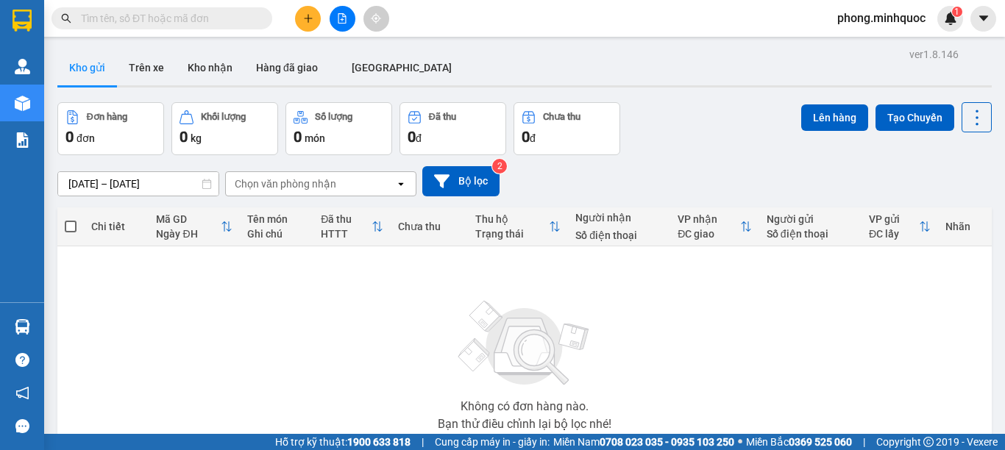
click at [147, 15] on input "text" at bounding box center [168, 18] width 174 height 16
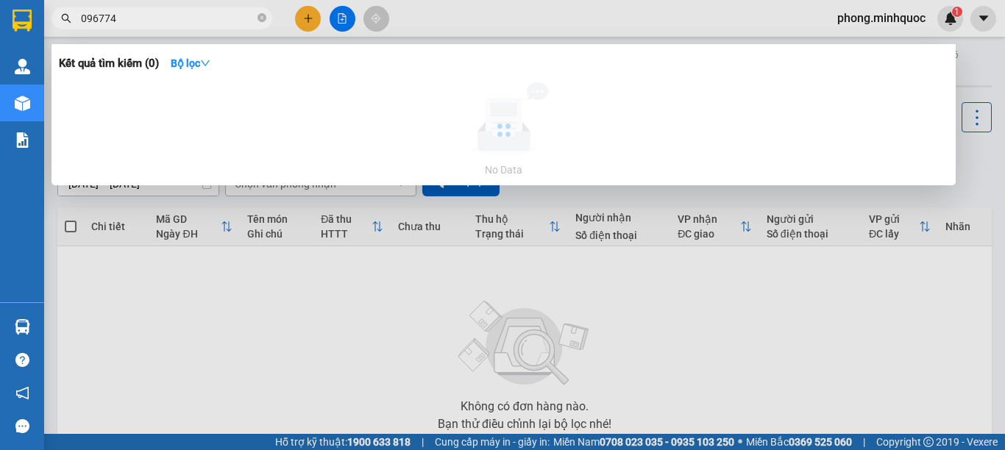
type input "0967747"
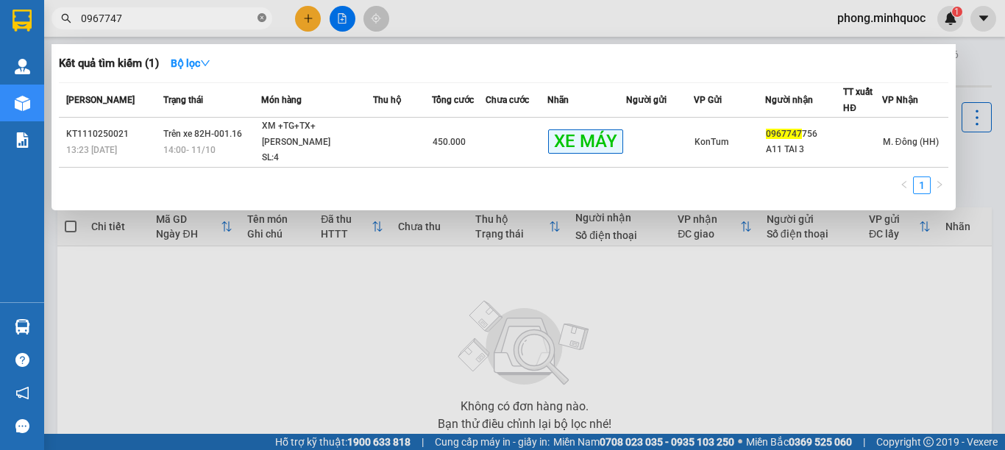
click at [260, 18] on icon "close-circle" at bounding box center [261, 17] width 9 height 9
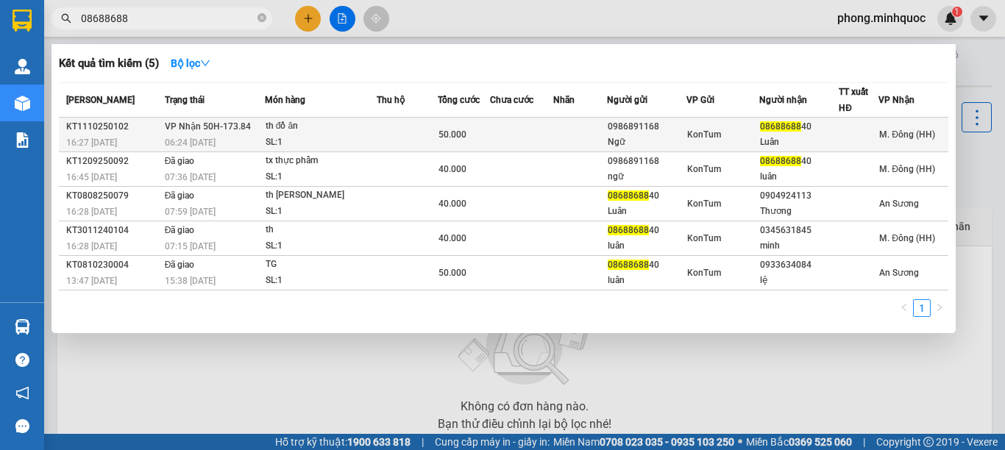
type input "08688688"
click at [347, 138] on div "SL: 1" at bounding box center [321, 143] width 110 height 16
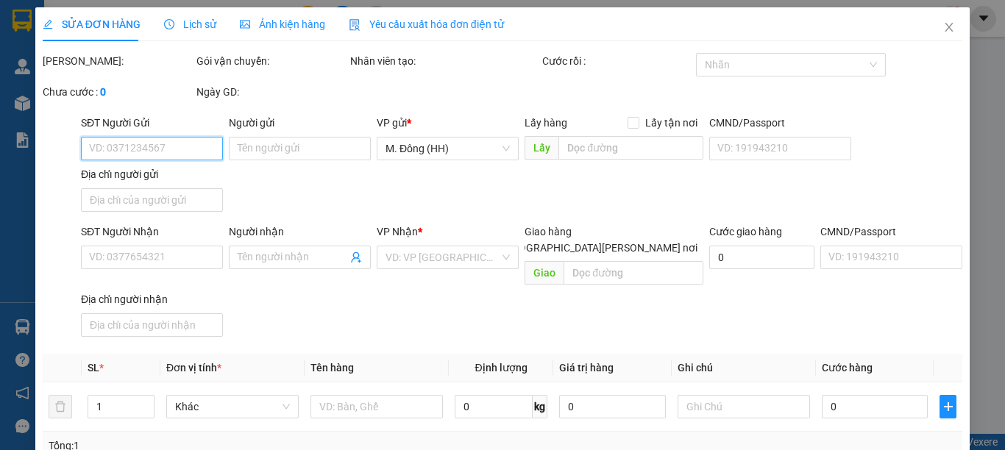
type input "0986891168"
type input "Ngữ"
type input "0868868840"
type input "Luân"
type input "0"
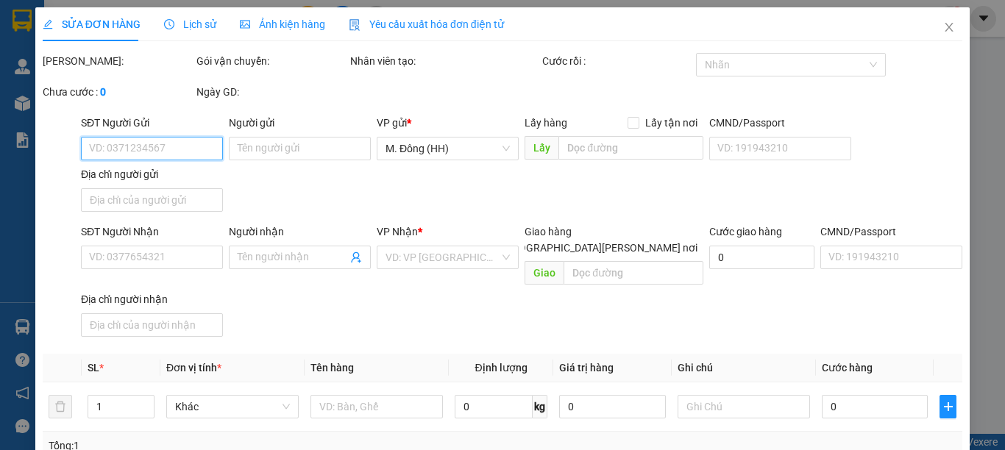
type input "50.000"
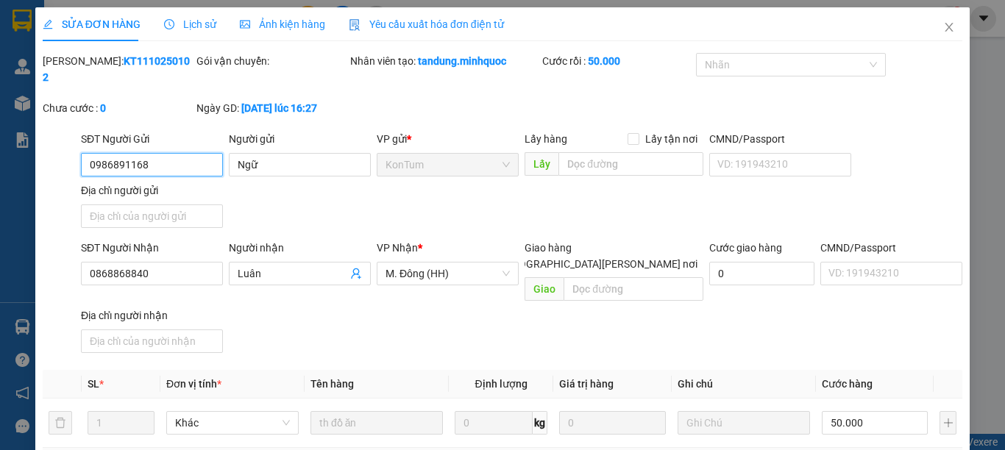
scroll to position [200, 0]
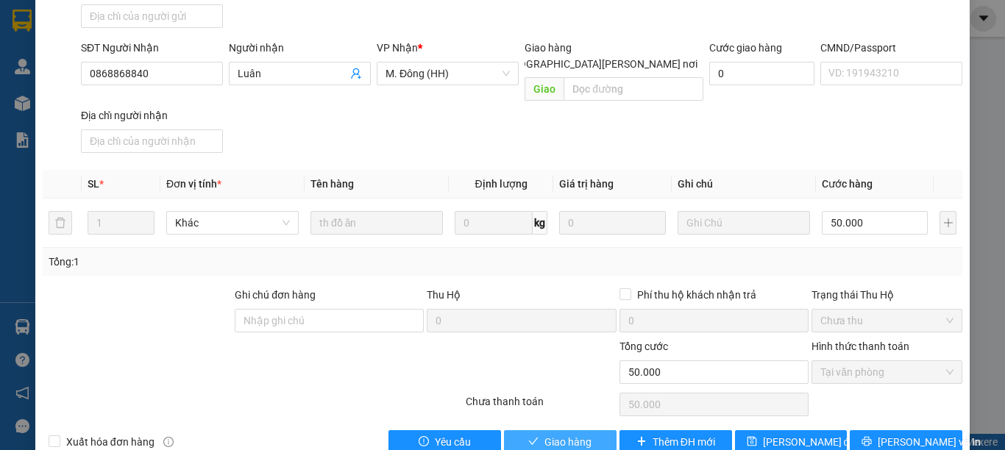
click at [549, 434] on span "Giao hàng" at bounding box center [567, 442] width 47 height 16
type input "0"
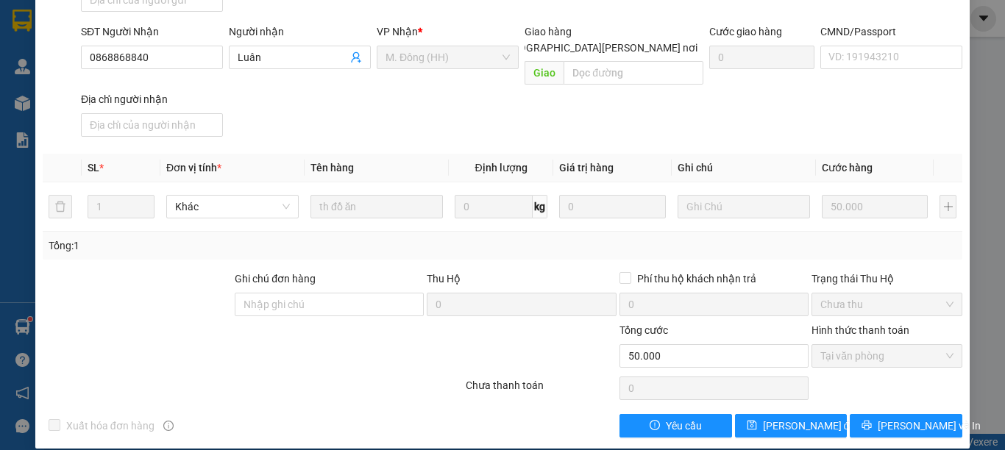
scroll to position [0, 0]
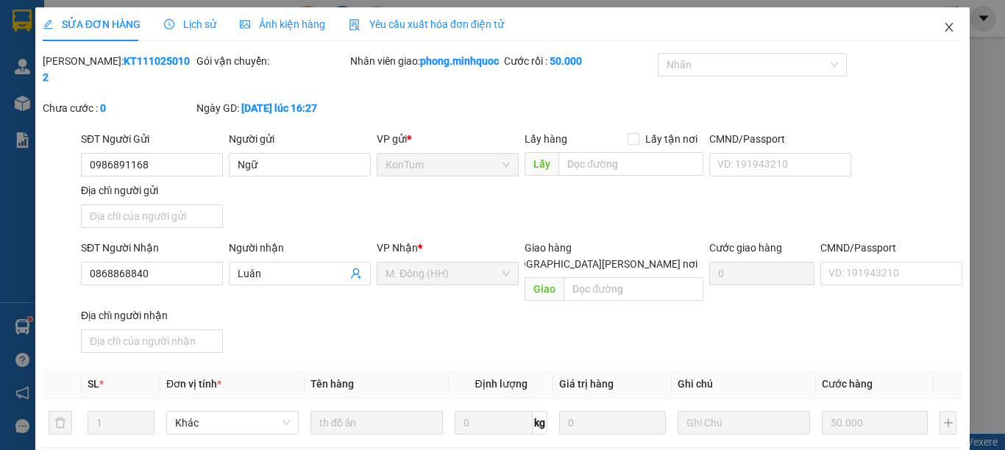
click at [945, 26] on icon "close" at bounding box center [949, 27] width 8 height 9
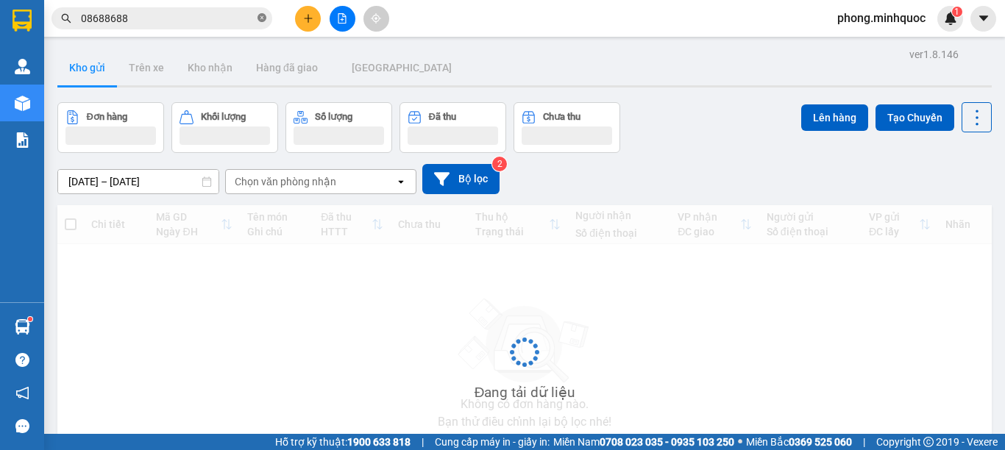
click at [261, 15] on icon "close-circle" at bounding box center [261, 17] width 9 height 9
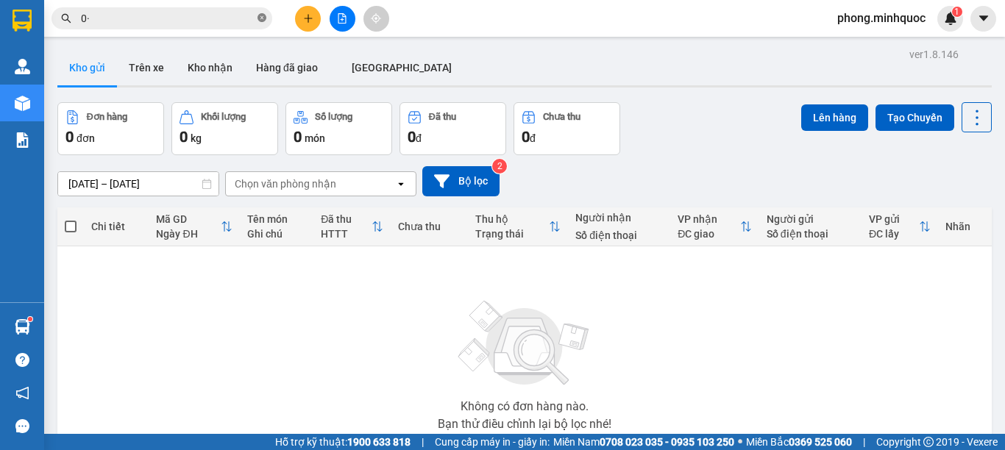
type input "0"
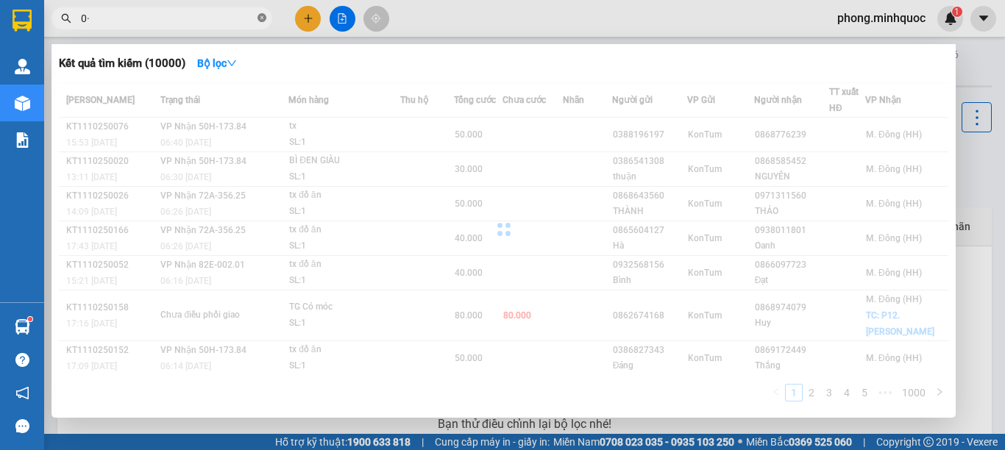
type input "0"
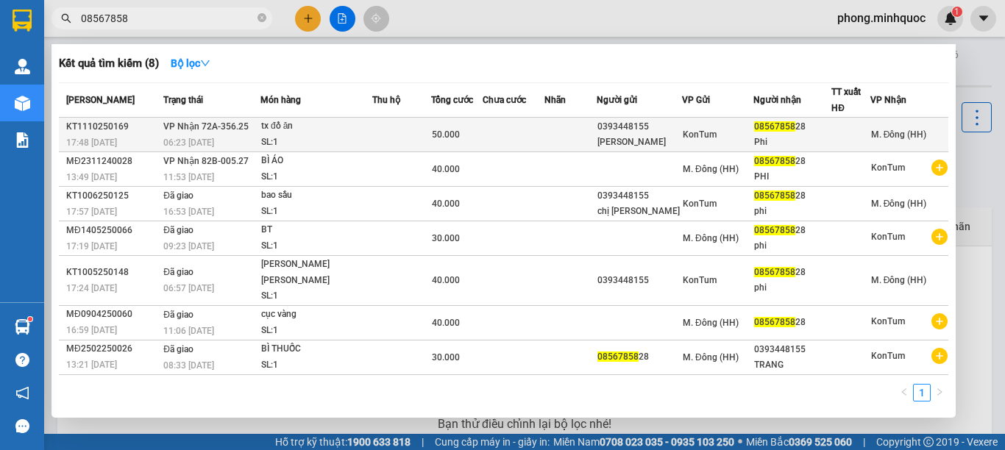
type input "08567858"
click at [345, 135] on div "SL: 1" at bounding box center [316, 143] width 110 height 16
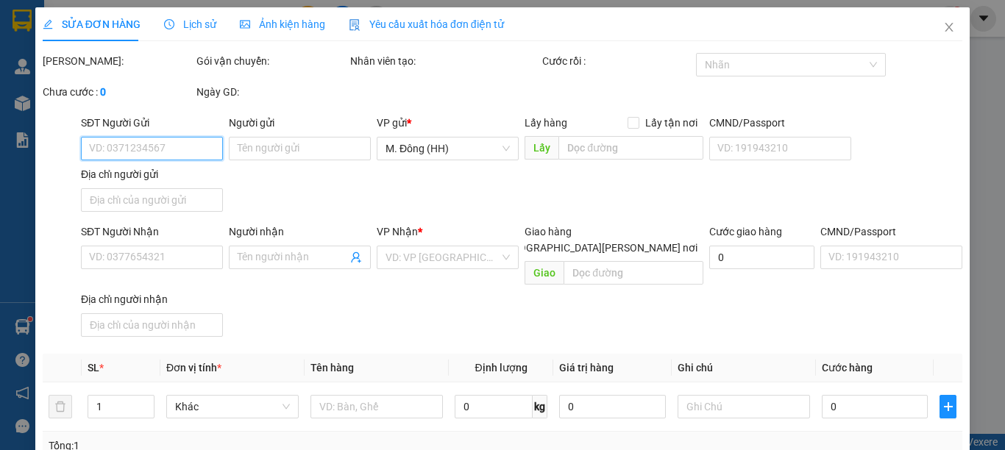
scroll to position [200, 0]
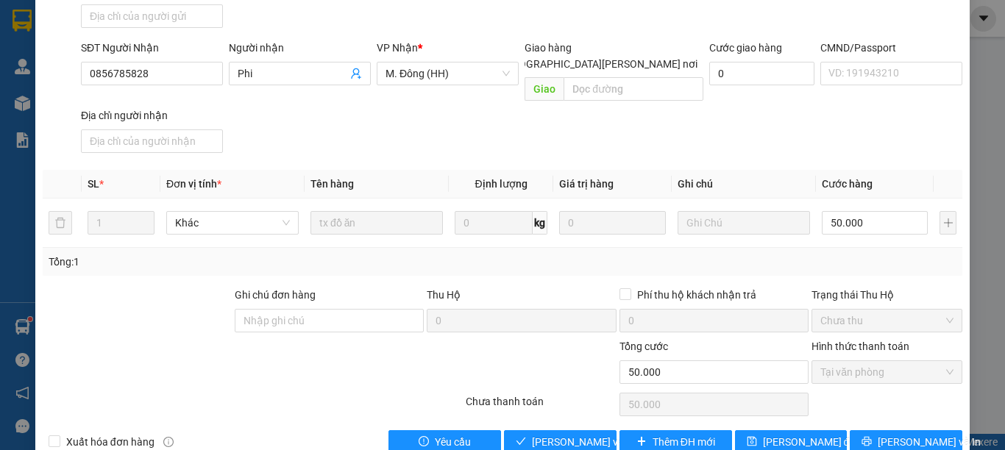
type input "0393448155"
type input "[PERSON_NAME]"
type input "0856785828"
type input "Phi"
type input "0"
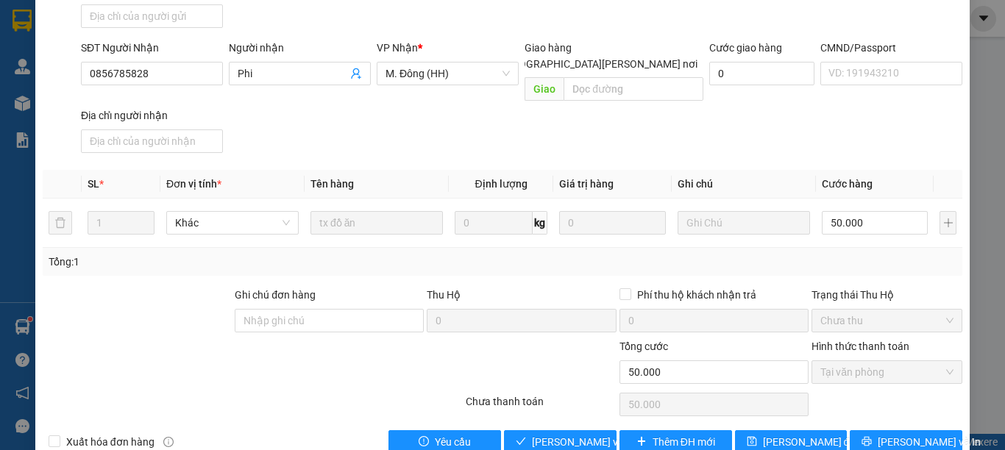
type input "50.000"
click at [544, 434] on span "Giao hàng" at bounding box center [567, 442] width 47 height 16
type input "0"
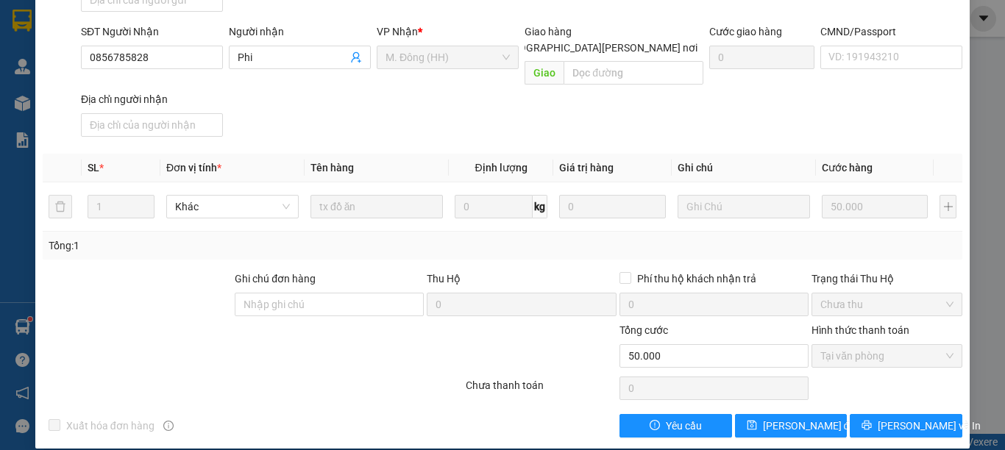
scroll to position [0, 0]
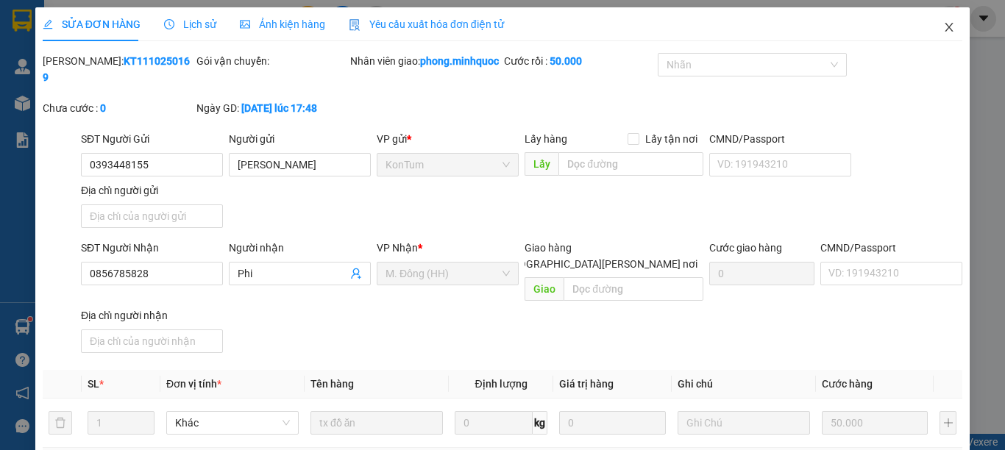
click at [943, 24] on icon "close" at bounding box center [949, 27] width 12 height 12
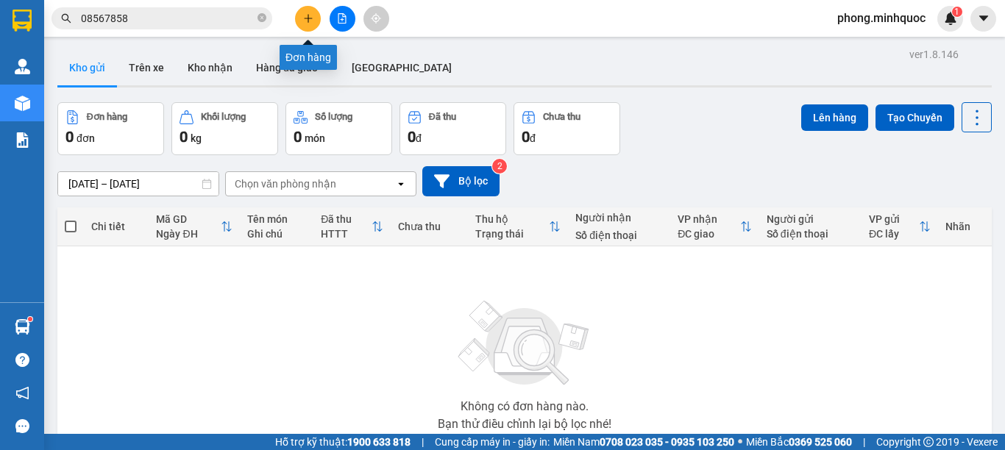
click at [302, 16] on button at bounding box center [308, 19] width 26 height 26
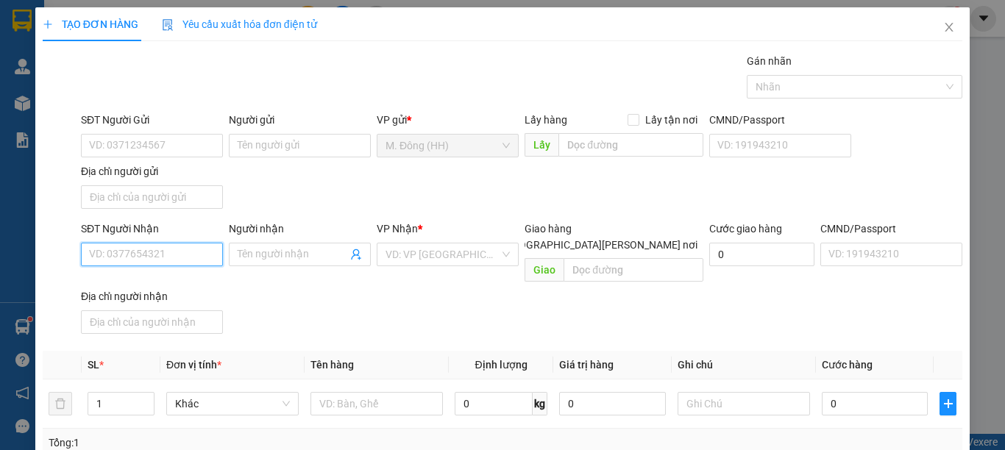
click at [169, 254] on input "SĐT Người Nhận" at bounding box center [152, 255] width 142 height 24
type input "0"
type input "0849180279"
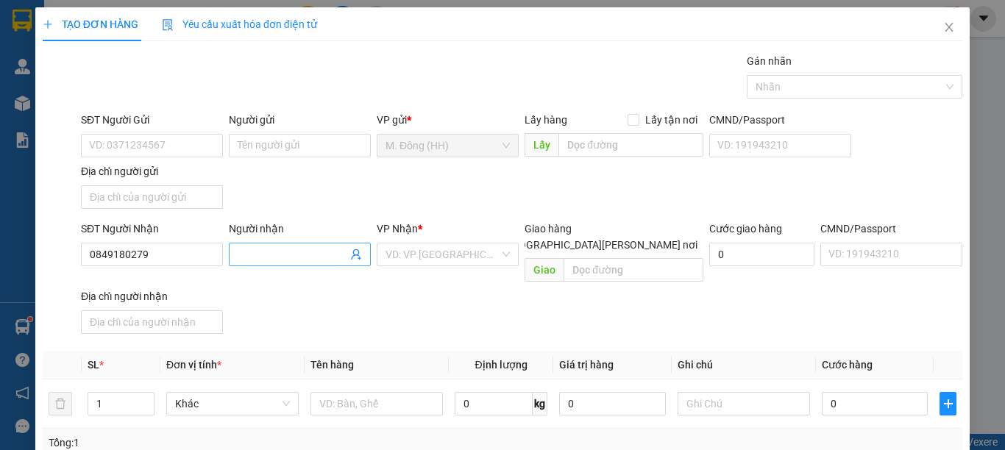
click at [299, 251] on input "Người nhận" at bounding box center [293, 254] width 110 height 16
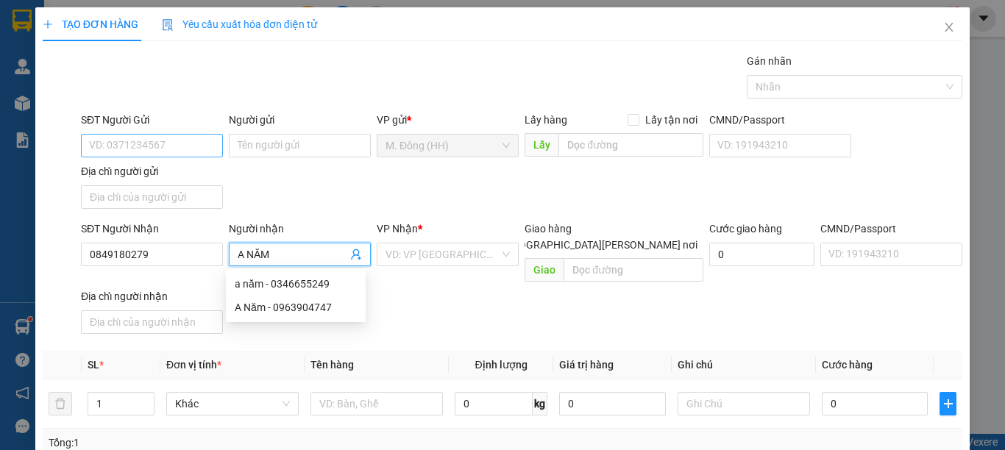
type input "A NĂM"
click at [149, 145] on input "SĐT Người Gửi" at bounding box center [152, 146] width 142 height 24
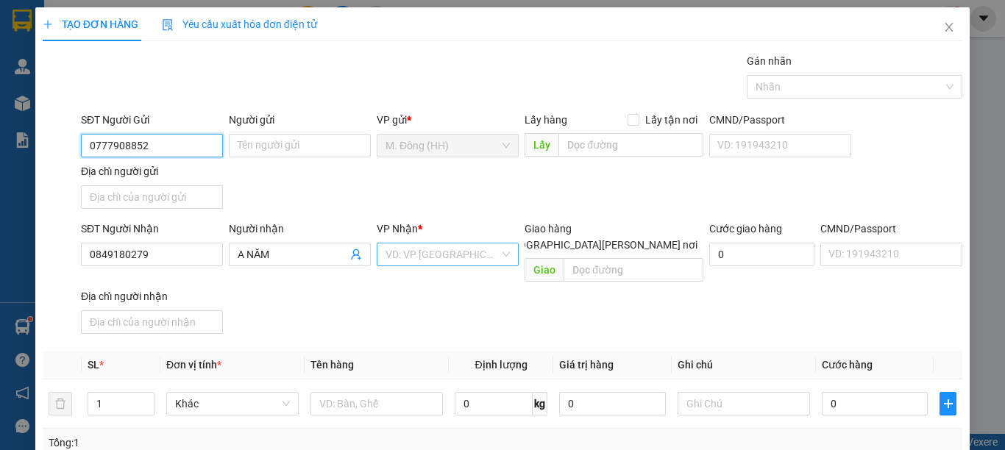
type input "0777908852"
click at [416, 249] on input "search" at bounding box center [442, 254] width 114 height 22
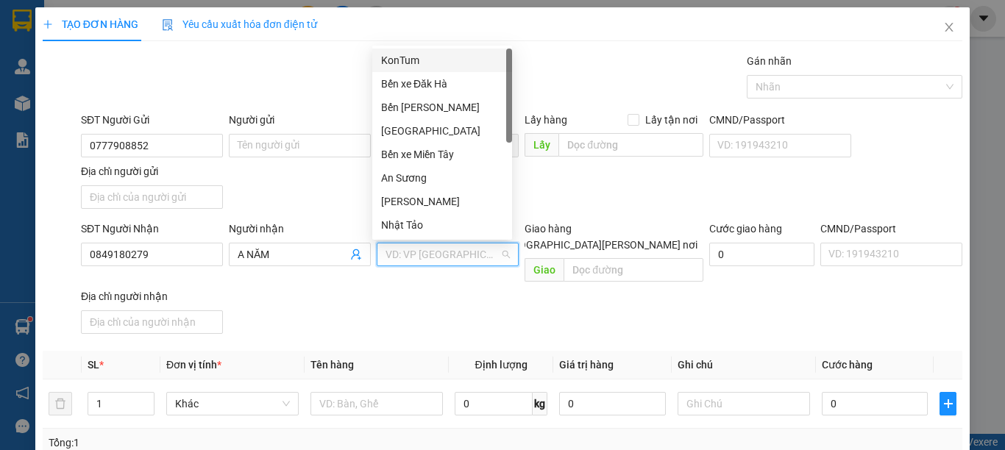
click at [434, 57] on div "KonTum" at bounding box center [442, 60] width 122 height 16
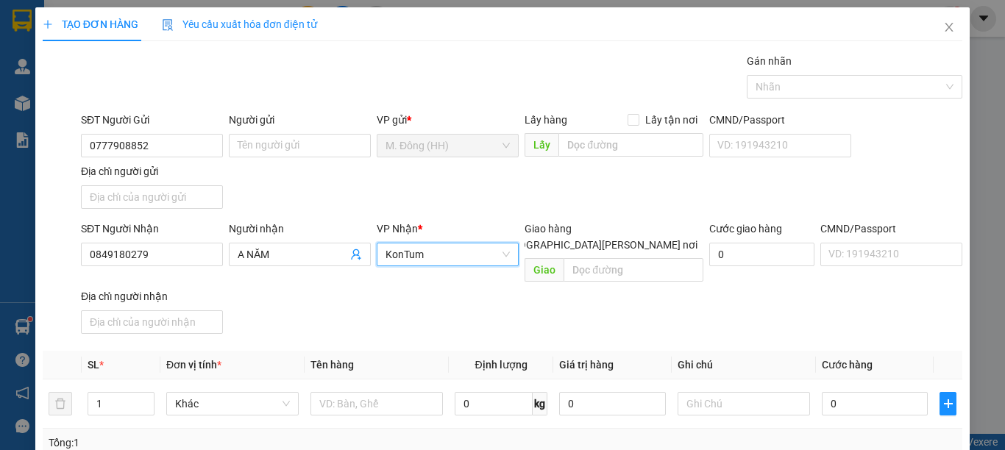
scroll to position [197, 0]
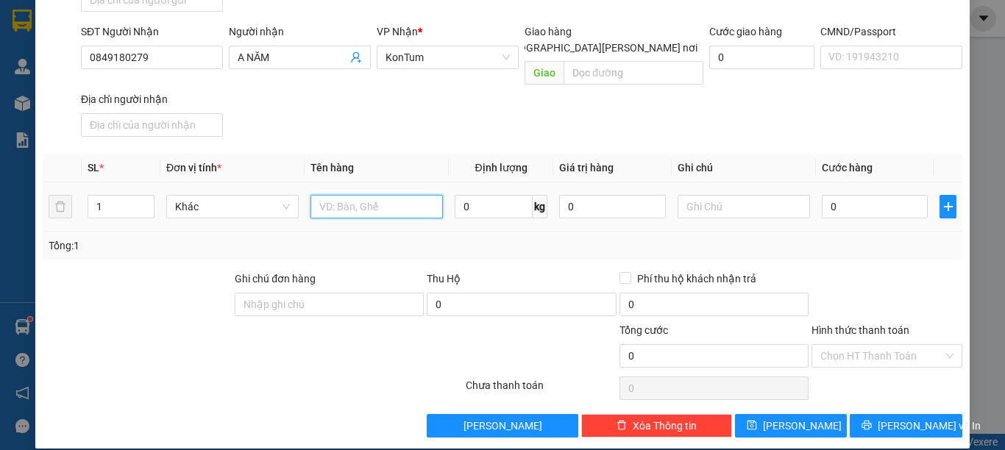
click at [371, 195] on input "text" at bounding box center [376, 207] width 132 height 24
type input "TG"
click at [862, 195] on input "0" at bounding box center [875, 207] width 106 height 24
type input "5"
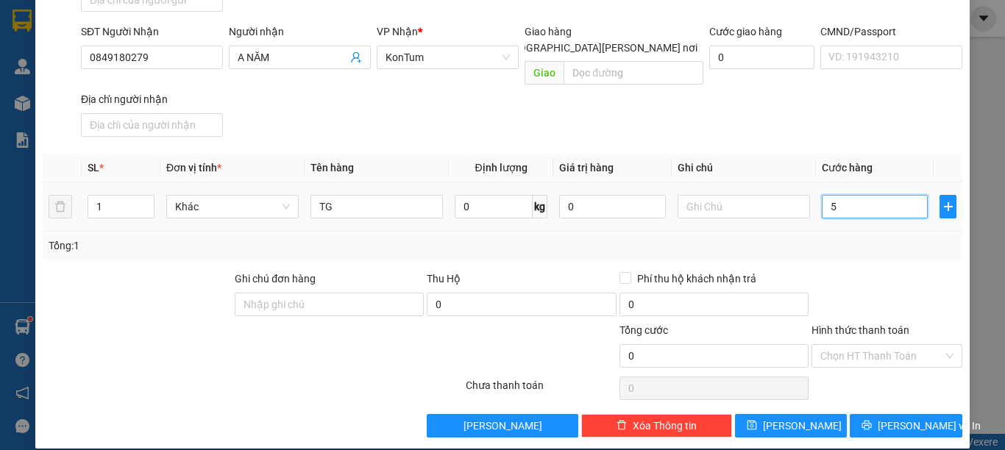
type input "5"
type input "50"
type input "50.000"
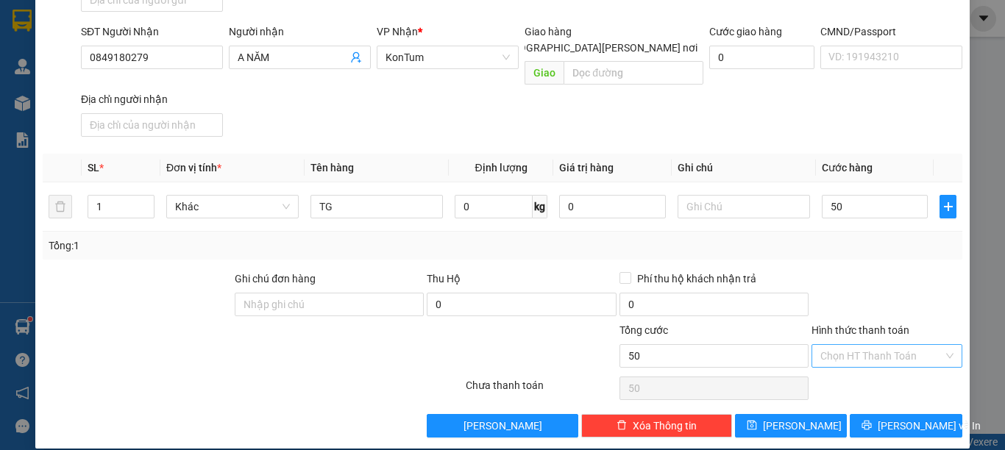
type input "50.000"
click at [870, 345] on input "Hình thức thanh toán" at bounding box center [881, 356] width 123 height 22
click at [870, 368] on div "Tại văn phòng" at bounding box center [876, 369] width 131 height 16
type input "0"
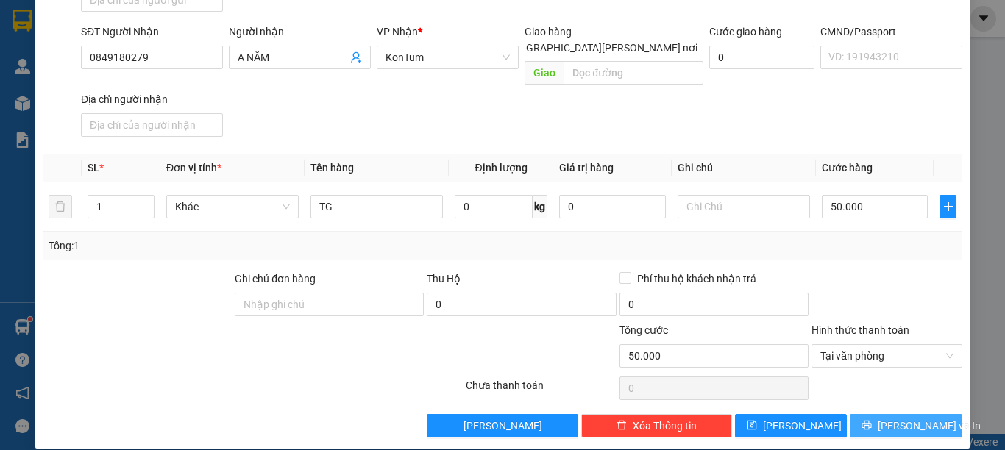
click at [871, 414] on button "[PERSON_NAME] và In" at bounding box center [906, 426] width 113 height 24
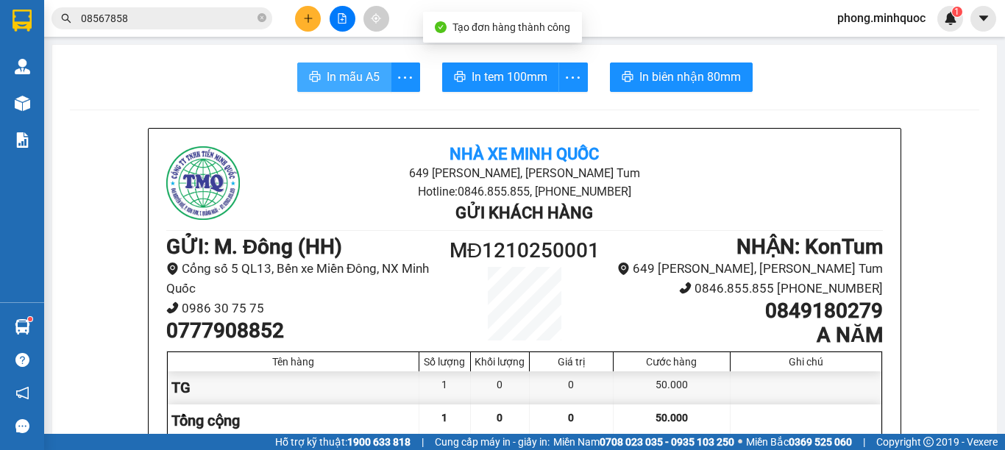
click at [360, 77] on span "In mẫu A5" at bounding box center [353, 77] width 53 height 18
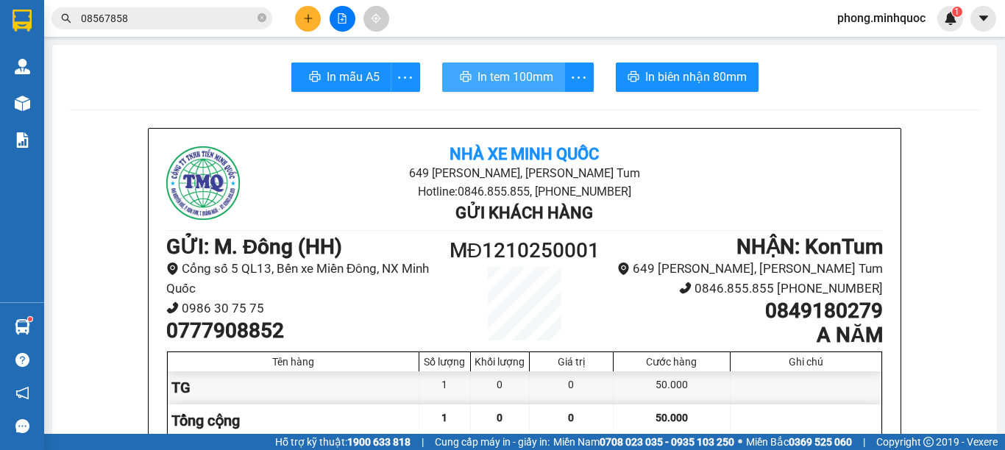
click at [501, 71] on span "In tem 100mm" at bounding box center [515, 77] width 76 height 18
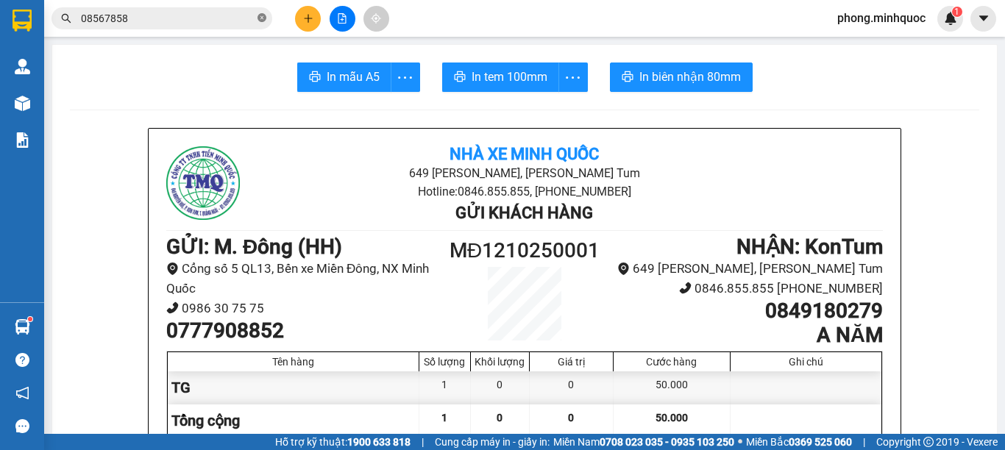
click at [261, 15] on icon "close-circle" at bounding box center [261, 17] width 9 height 9
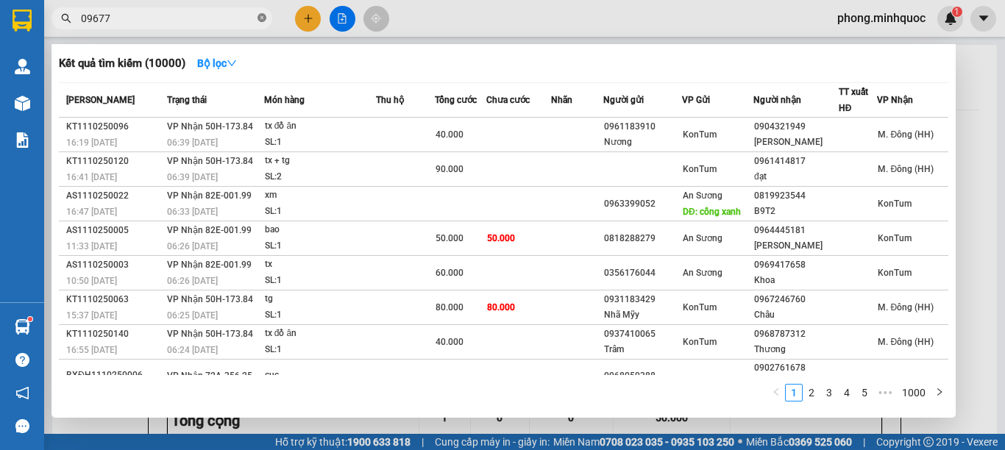
type input "096774"
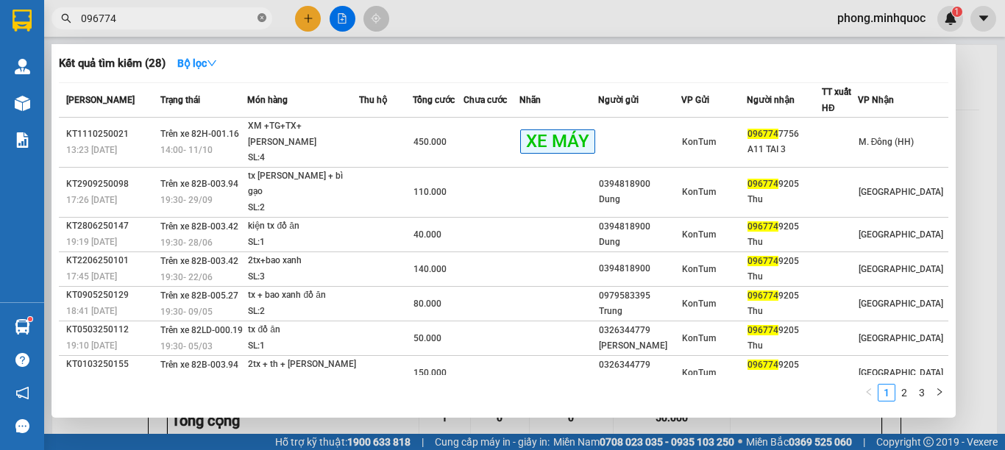
click at [259, 19] on icon "close-circle" at bounding box center [261, 17] width 9 height 9
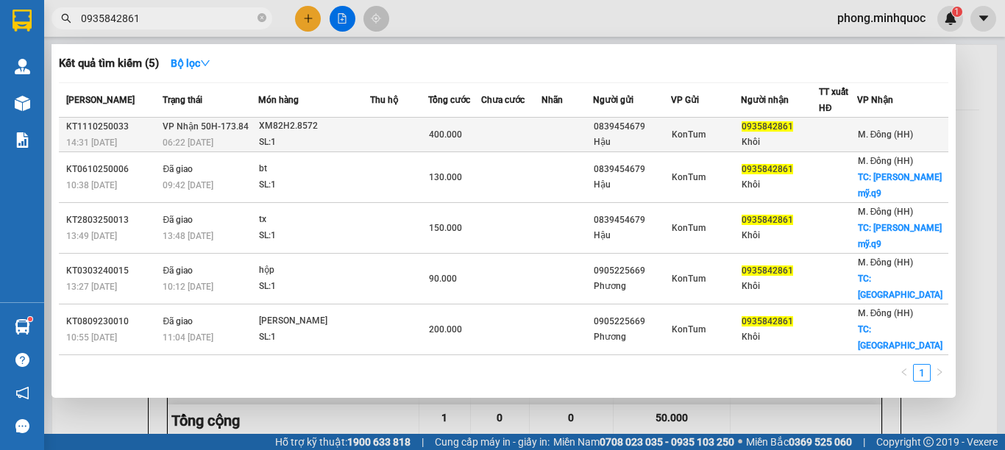
type input "0935842861"
click at [369, 130] on div "XM82H2.8572" at bounding box center [314, 126] width 110 height 16
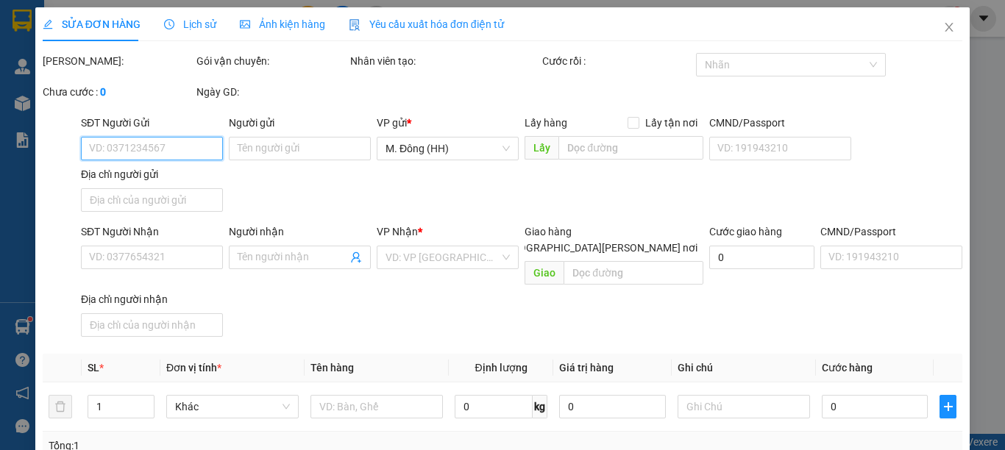
scroll to position [200, 0]
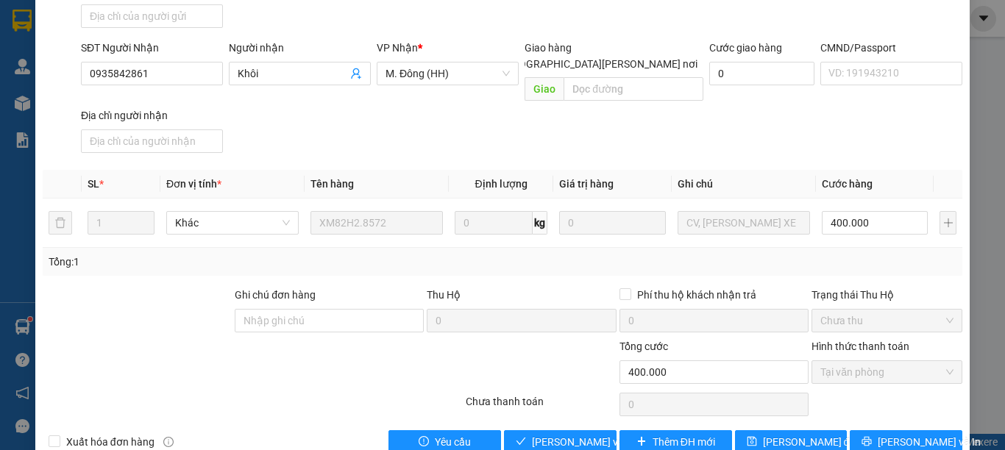
type input "0839454679"
type input "Hậu"
type input "0935842861"
type input "Khôi"
type input "0"
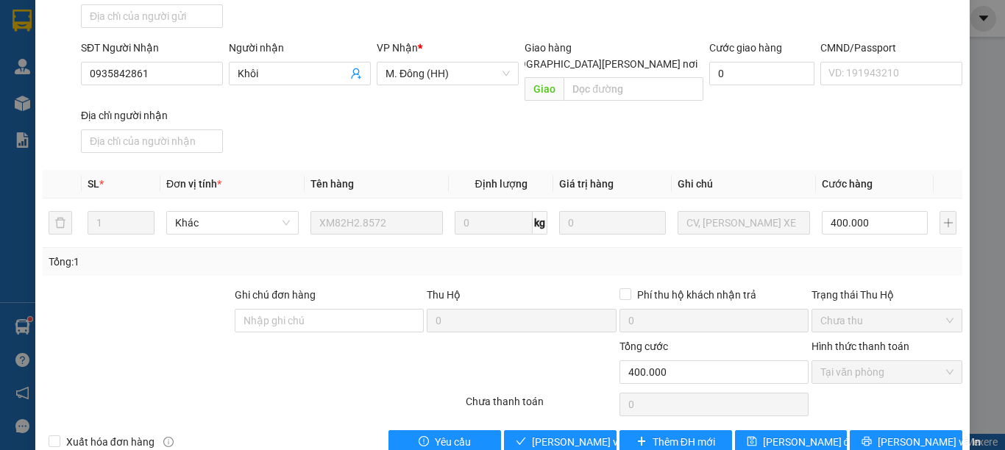
type input "400.000"
click at [557, 434] on span "Giao hàng" at bounding box center [567, 442] width 47 height 16
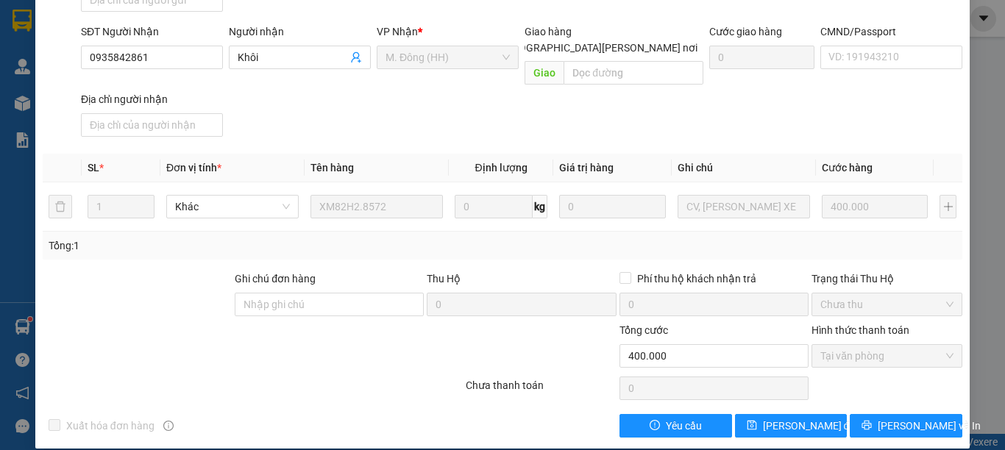
scroll to position [0, 0]
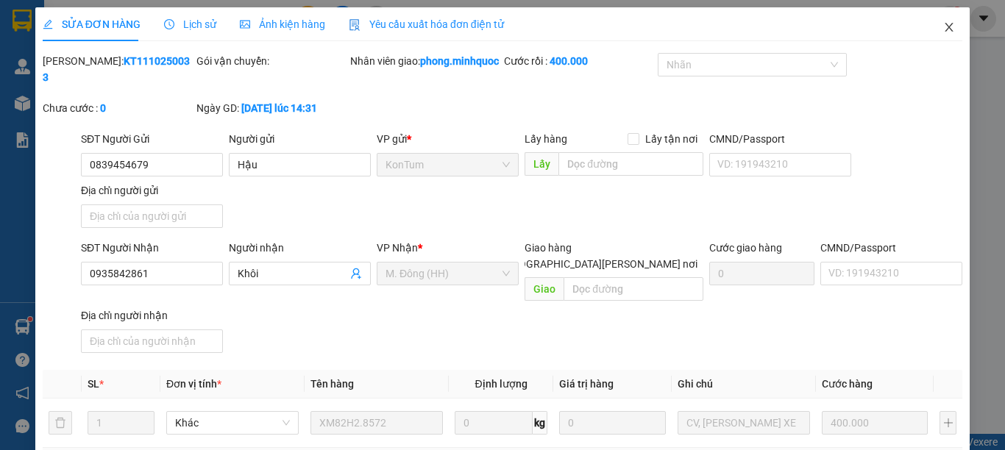
click at [943, 25] on icon "close" at bounding box center [949, 27] width 12 height 12
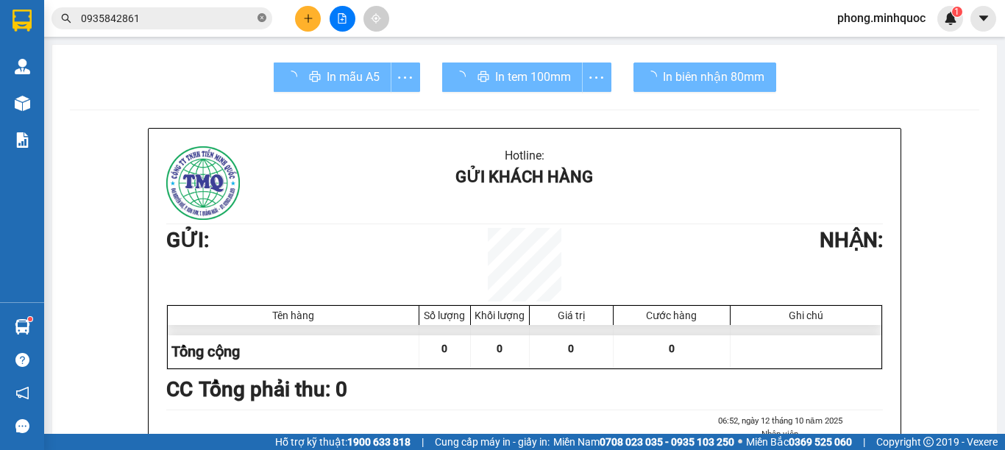
click at [261, 14] on icon "close-circle" at bounding box center [261, 17] width 9 height 9
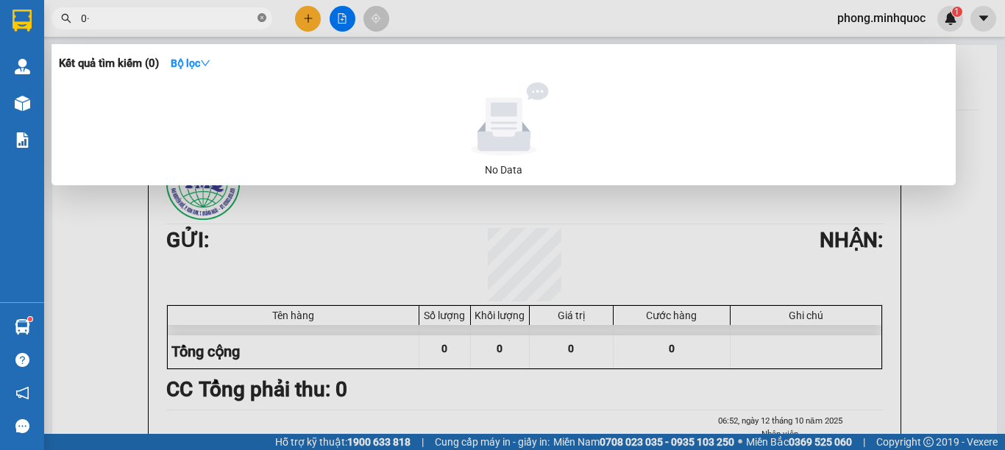
type input "0"
type input "0899389"
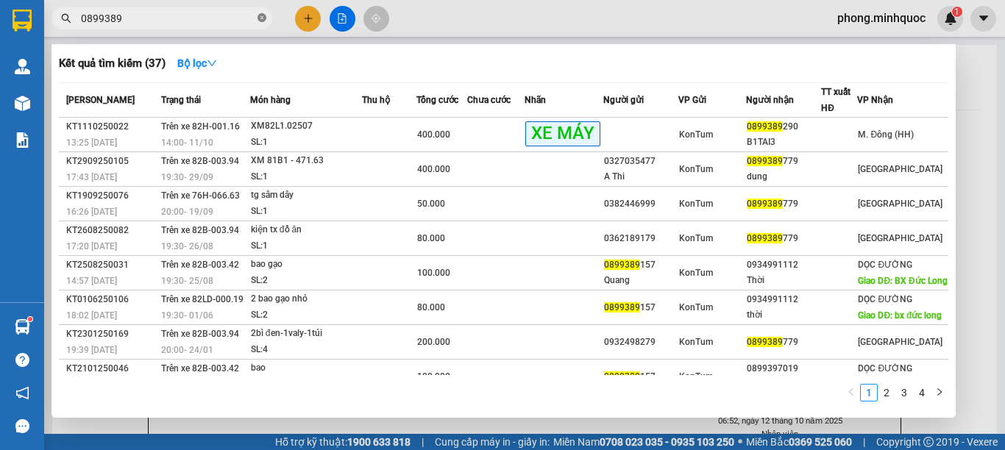
click at [259, 17] on icon "close-circle" at bounding box center [261, 17] width 9 height 9
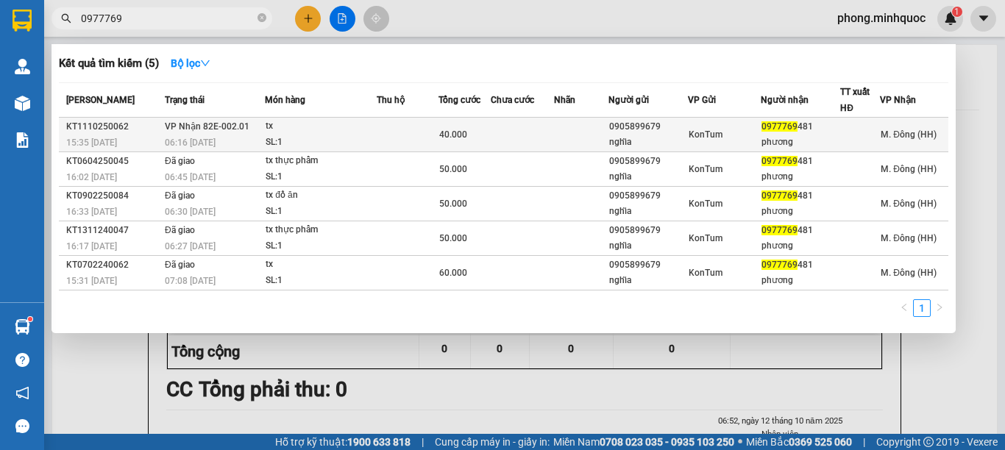
type input "0977769"
click at [332, 127] on div "tx" at bounding box center [321, 126] width 110 height 16
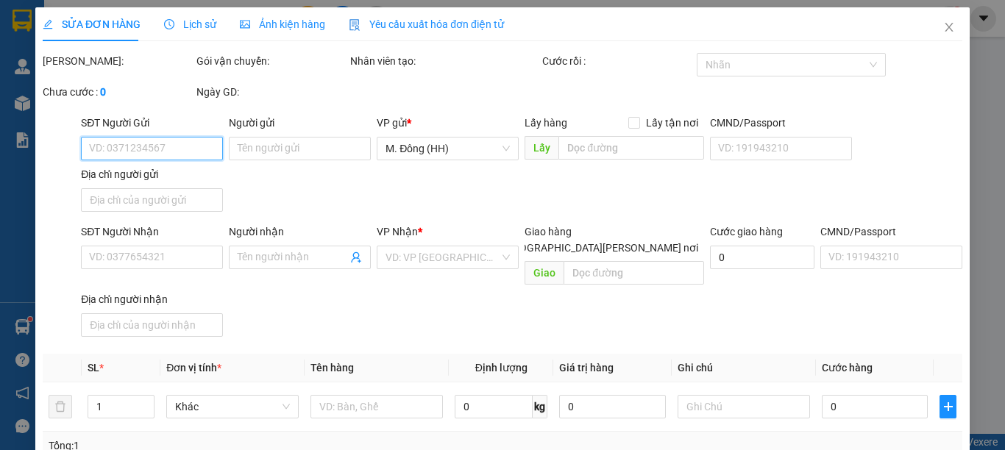
scroll to position [200, 0]
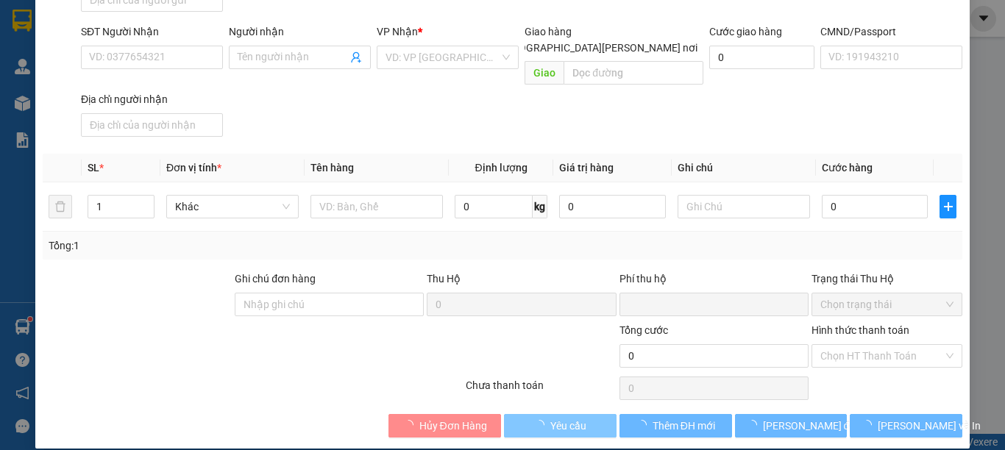
type input "0905899679"
type input "nghĩa"
type input "0977769481"
type input "phương"
type input "0"
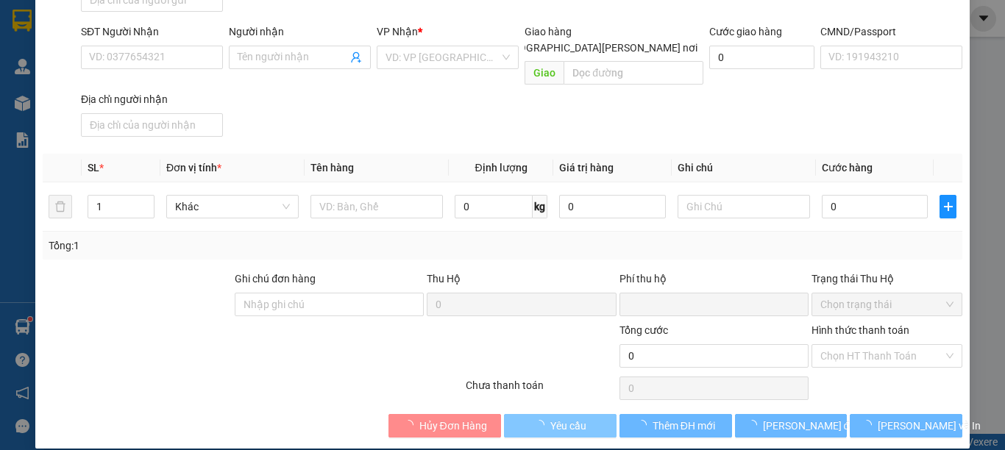
type input "40.000"
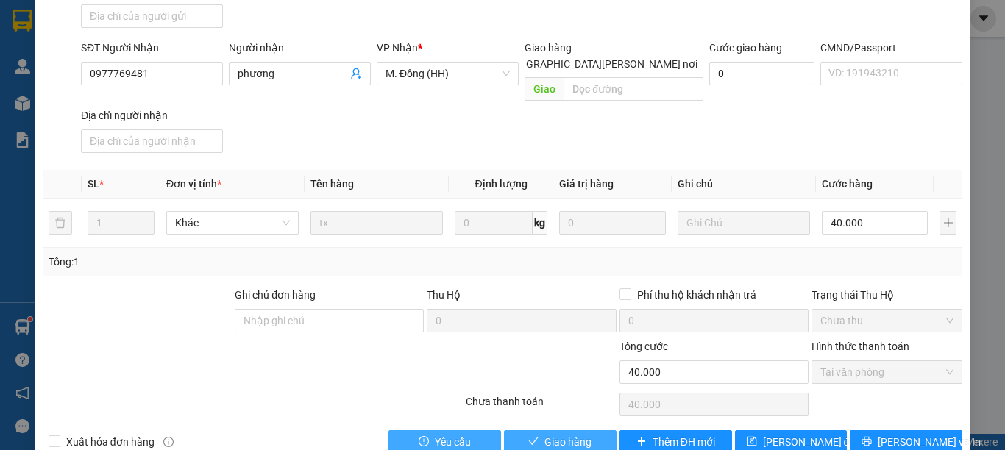
click at [547, 434] on span "Giao hàng" at bounding box center [567, 442] width 47 height 16
type input "0"
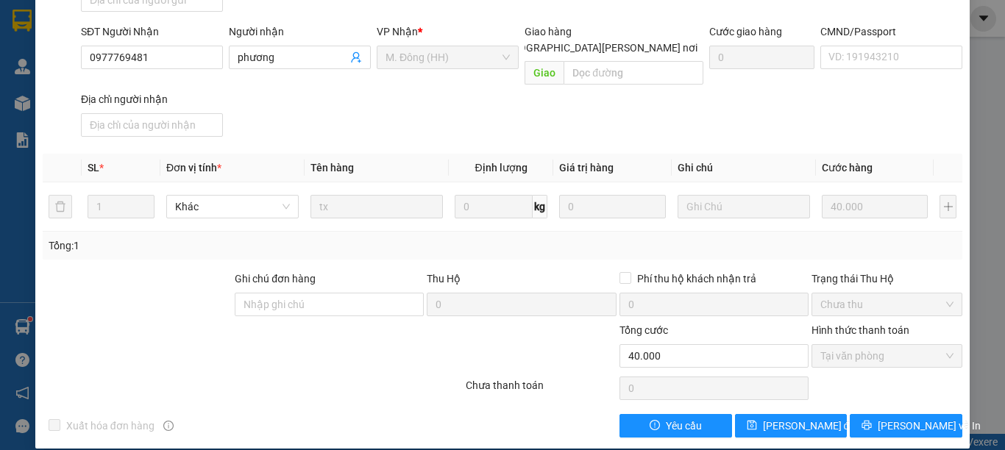
scroll to position [0, 0]
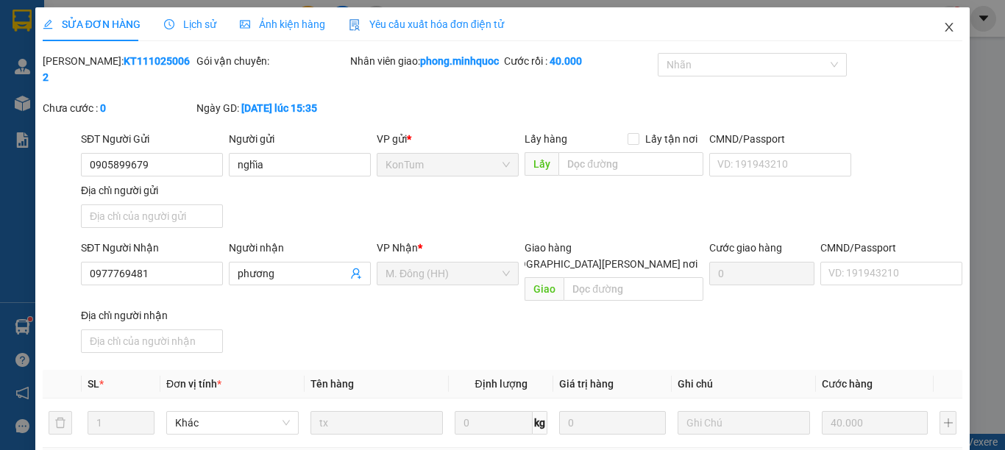
click at [943, 27] on icon "close" at bounding box center [949, 27] width 12 height 12
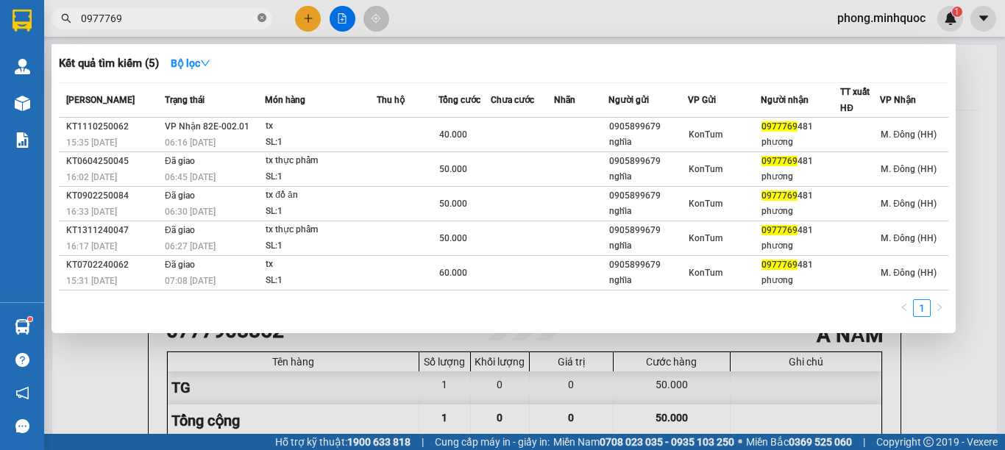
click at [264, 18] on icon "close-circle" at bounding box center [261, 17] width 9 height 9
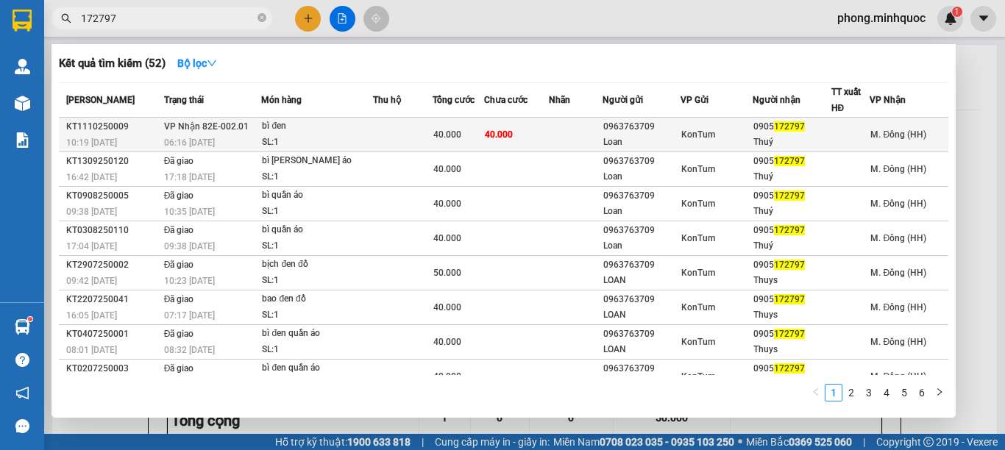
type input "172797"
click at [365, 132] on div "bì đen" at bounding box center [317, 126] width 110 height 16
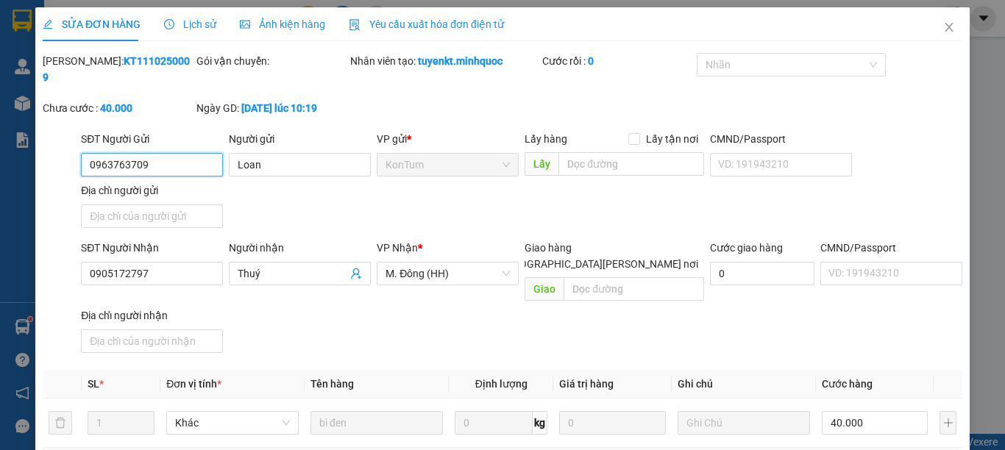
type input "0963763709"
type input "Loan"
type input "0905172797"
type input "Thuý"
type input "0"
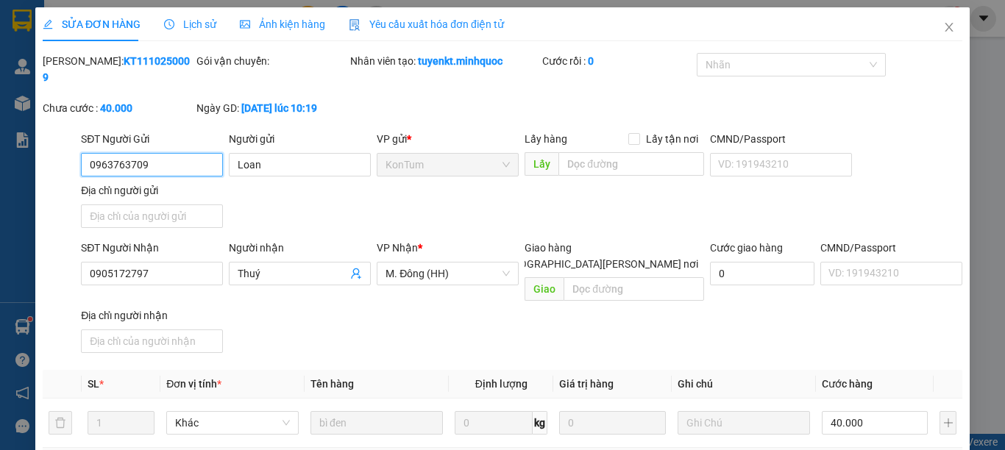
type input "40.000"
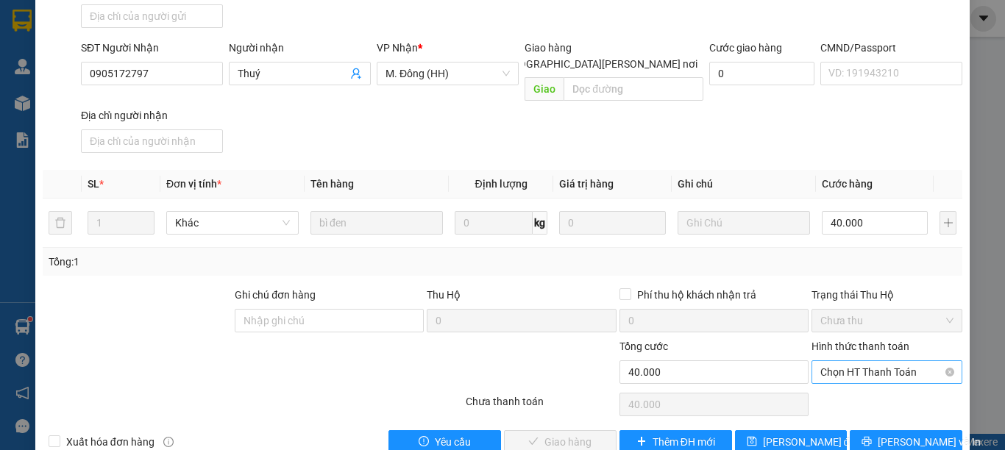
click at [831, 361] on span "Chọn HT Thanh Toán" at bounding box center [886, 372] width 133 height 22
click at [823, 369] on div "Tại văn phòng" at bounding box center [876, 369] width 131 height 16
type input "0"
click at [539, 434] on span "[PERSON_NAME] và [PERSON_NAME] hàng" at bounding box center [631, 442] width 199 height 16
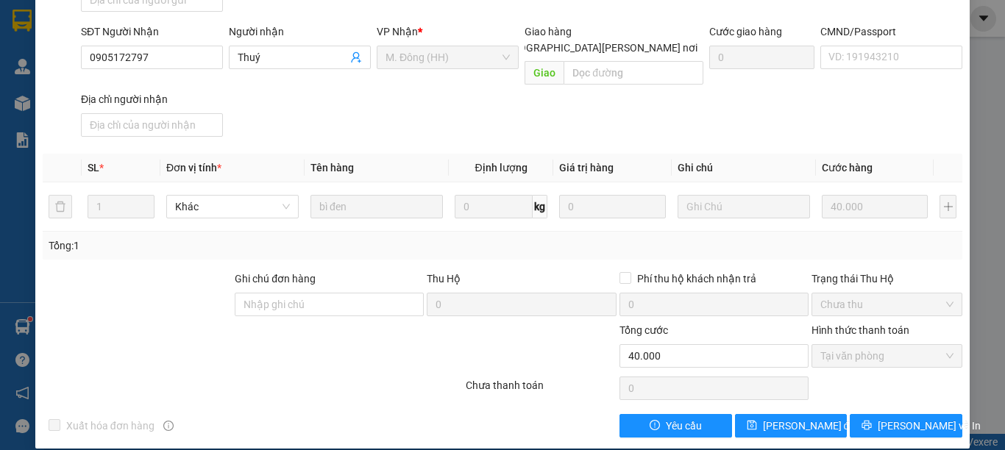
scroll to position [0, 0]
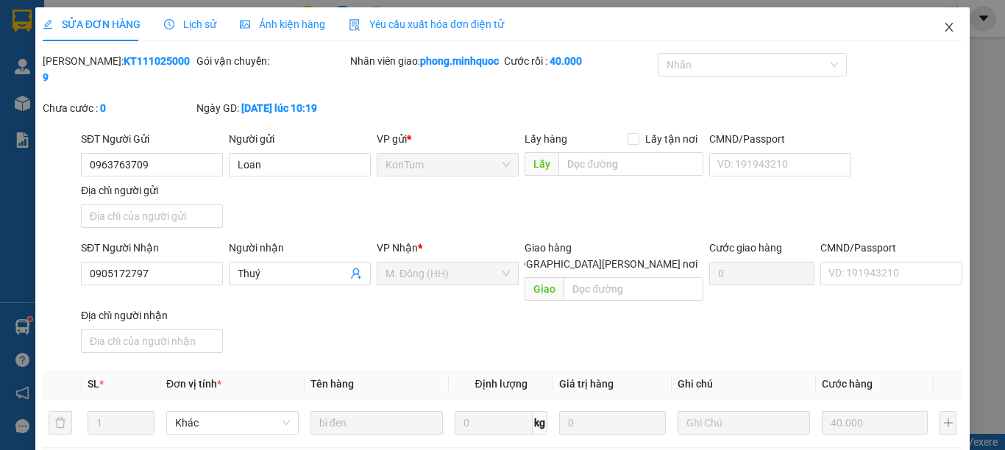
click at [945, 26] on icon "close" at bounding box center [949, 27] width 8 height 9
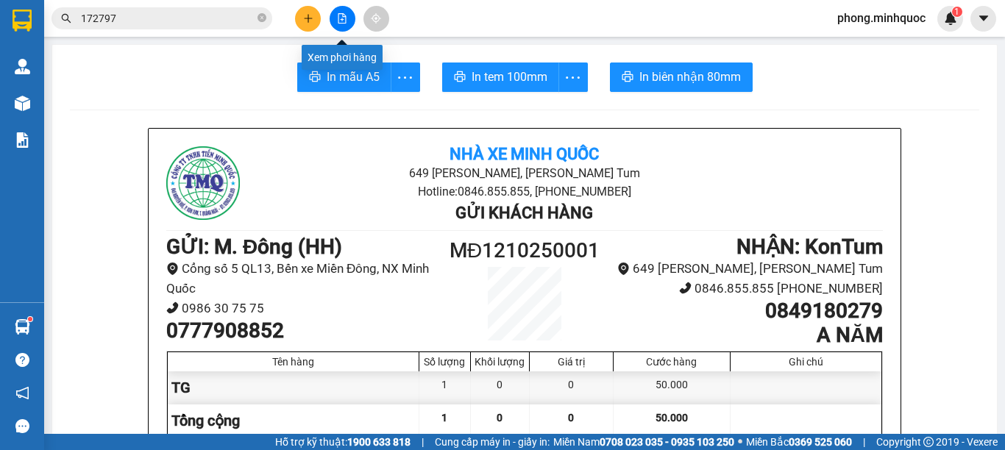
click at [346, 17] on icon "file-add" at bounding box center [342, 18] width 10 height 10
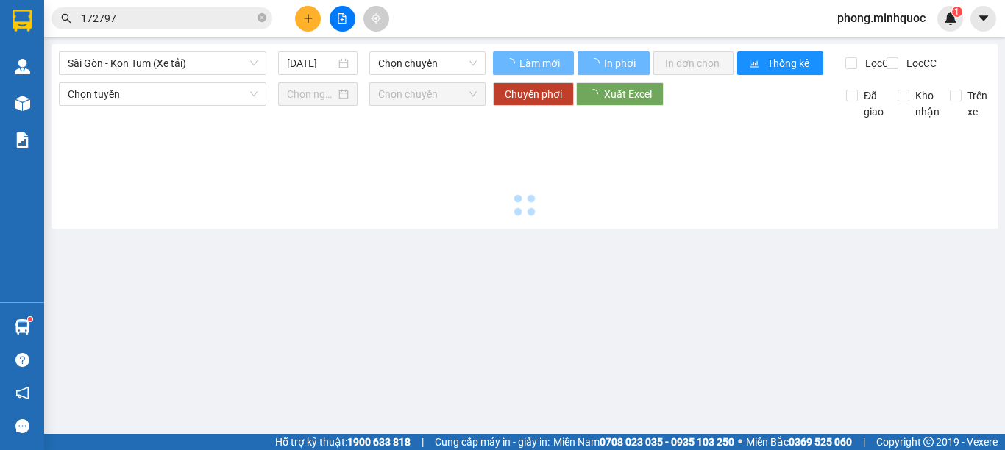
type input "[DATE]"
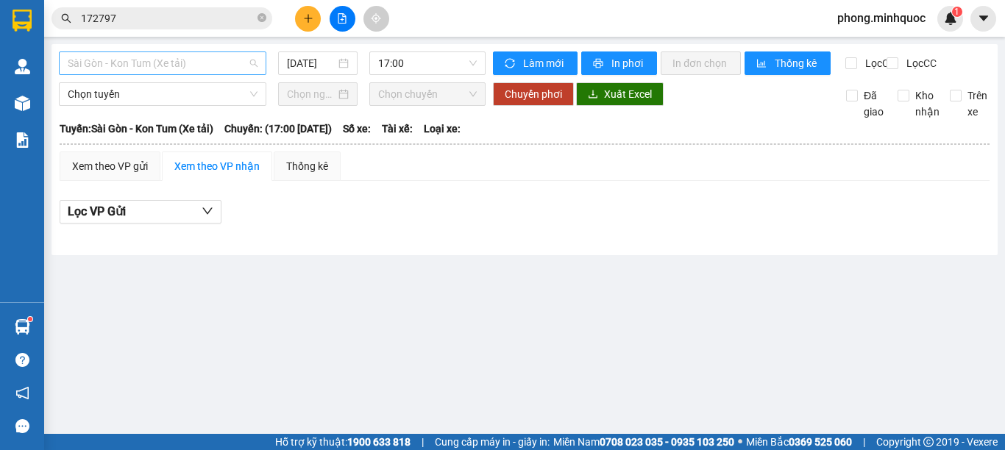
click at [106, 68] on span "Sài Gòn - Kon Tum (Xe tải)" at bounding box center [163, 63] width 190 height 22
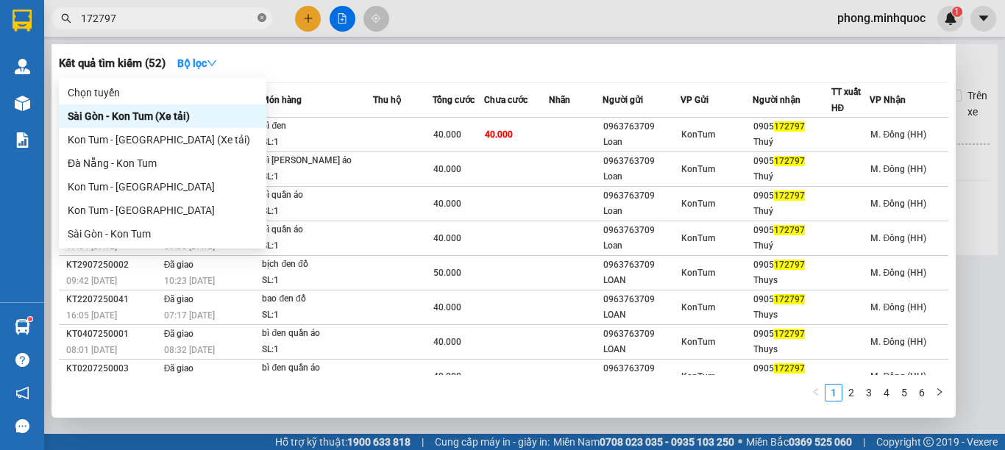
click at [259, 21] on icon "close-circle" at bounding box center [261, 17] width 9 height 9
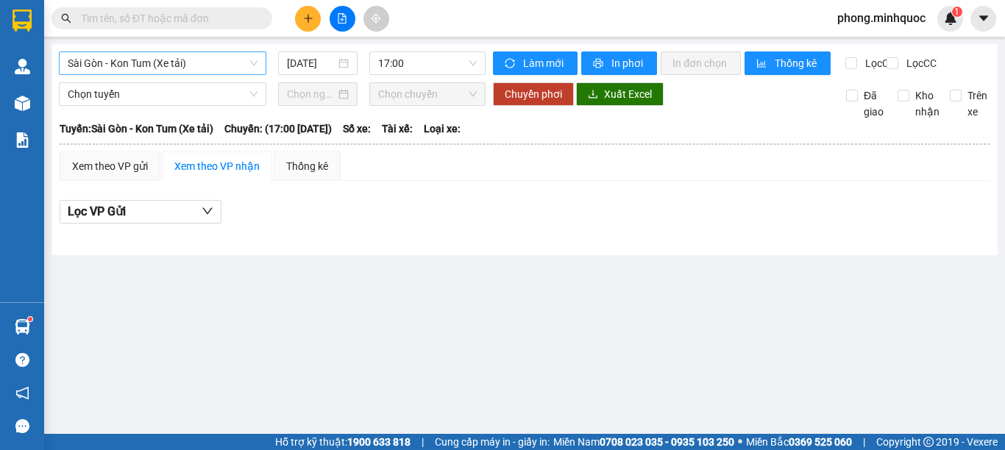
click at [174, 67] on span "Sài Gòn - Kon Tum (Xe tải)" at bounding box center [163, 63] width 190 height 22
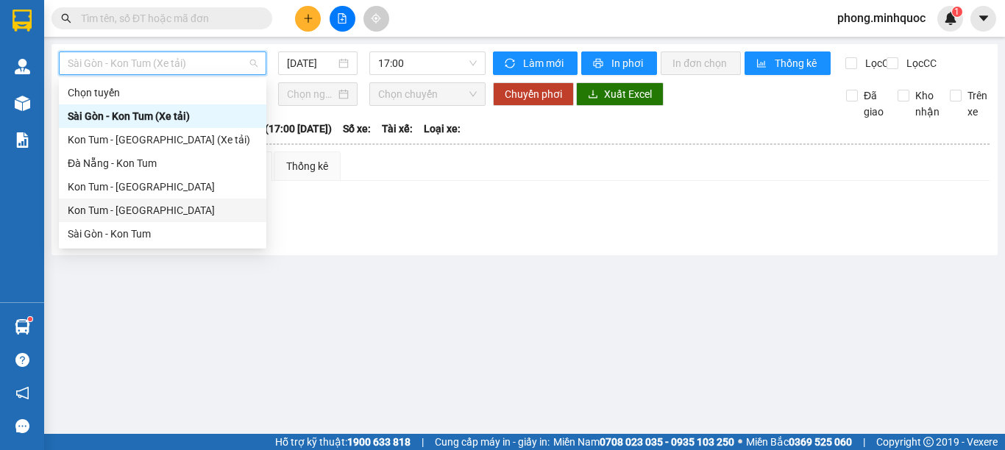
click at [104, 210] on div "Kon Tum - Sài Gòn" at bounding box center [163, 210] width 190 height 16
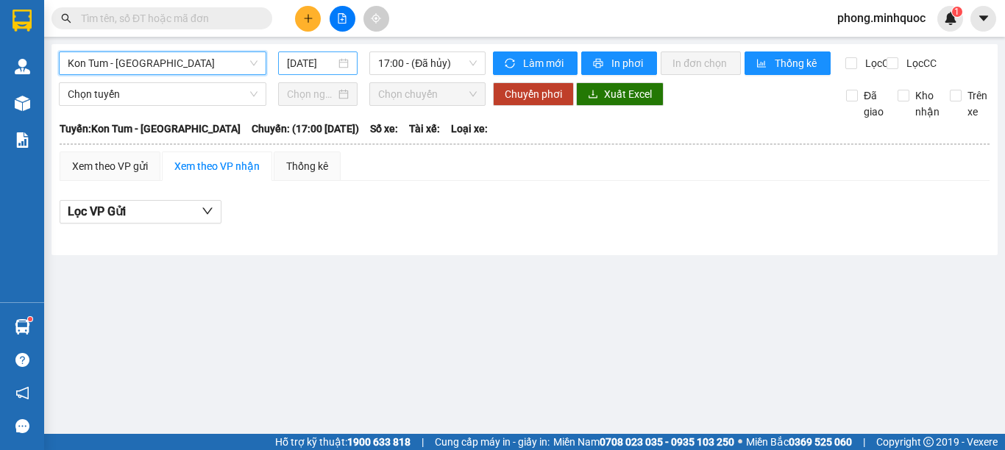
click at [313, 63] on input "[DATE]" at bounding box center [311, 63] width 49 height 16
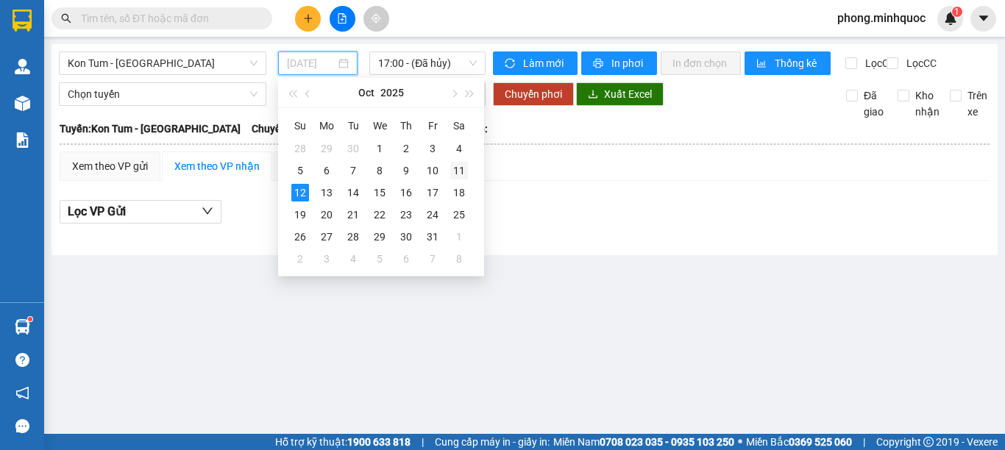
click at [458, 168] on div "11" at bounding box center [459, 171] width 18 height 18
type input "11/10/2025"
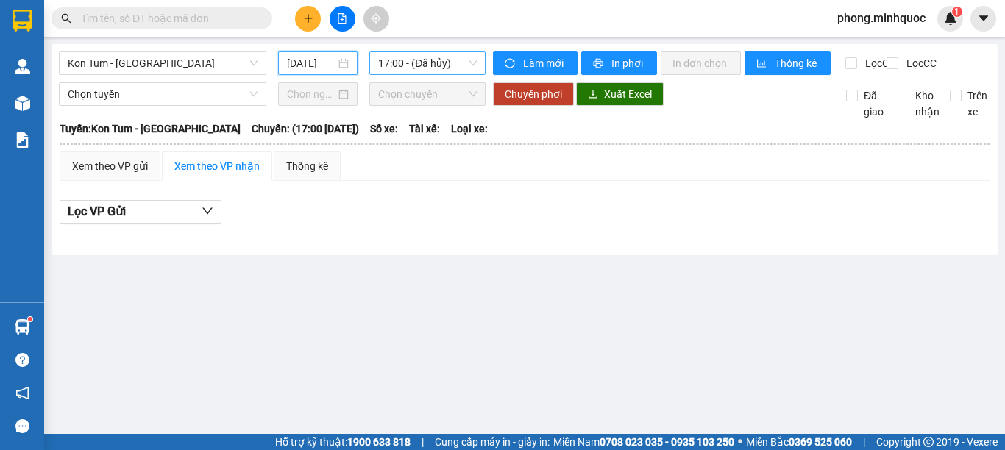
click at [449, 65] on span "17:00 - (Đã hủy)" at bounding box center [427, 63] width 99 height 22
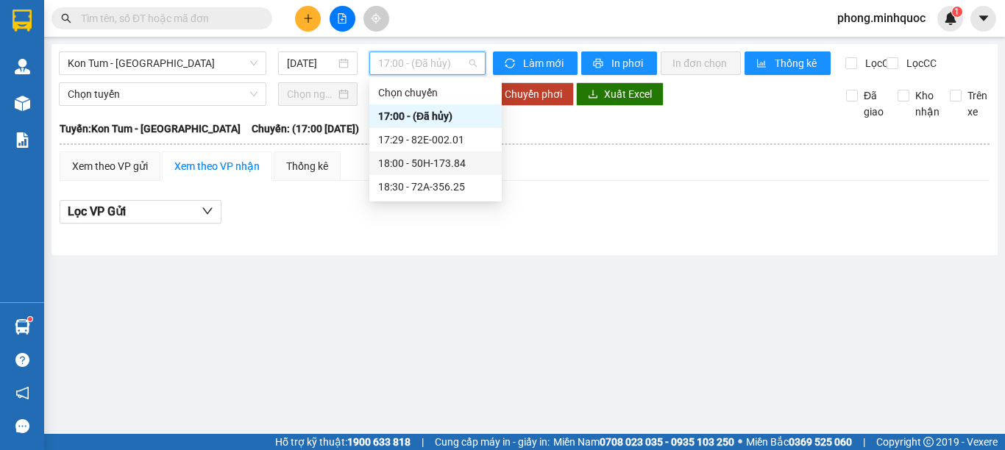
click at [432, 163] on div "18:00 - 50H-173.84" at bounding box center [435, 163] width 115 height 16
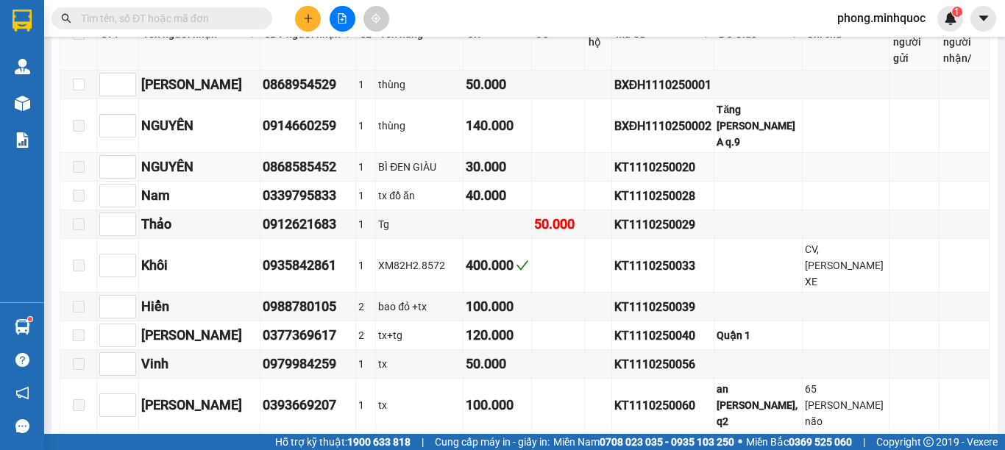
scroll to position [221, 0]
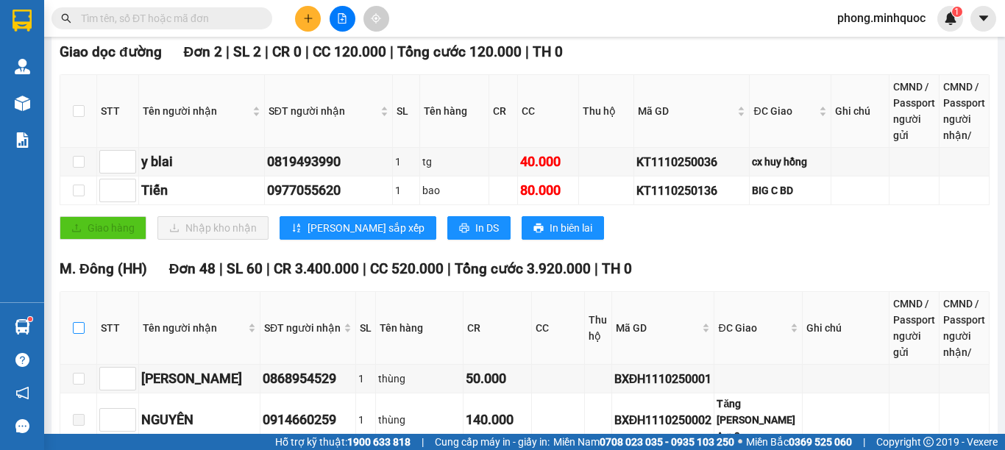
click at [74, 334] on input "checkbox" at bounding box center [79, 328] width 12 height 12
checkbox input "true"
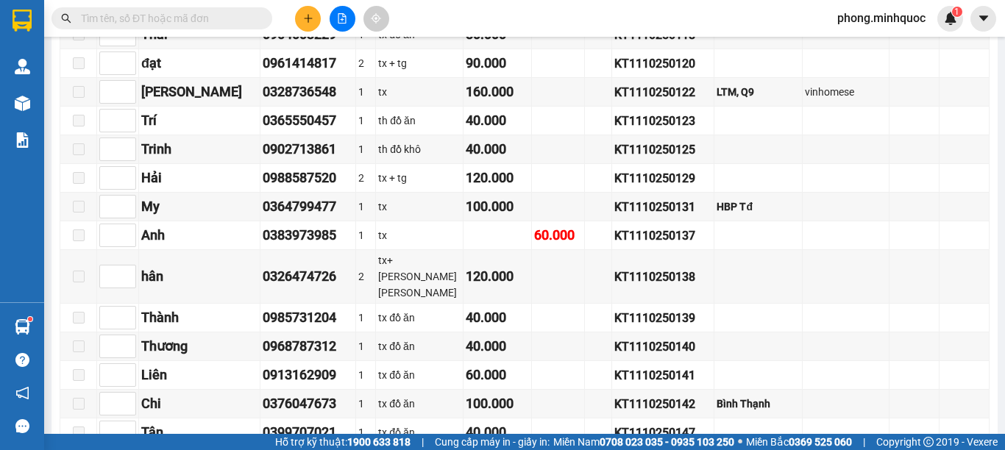
scroll to position [1765, 0]
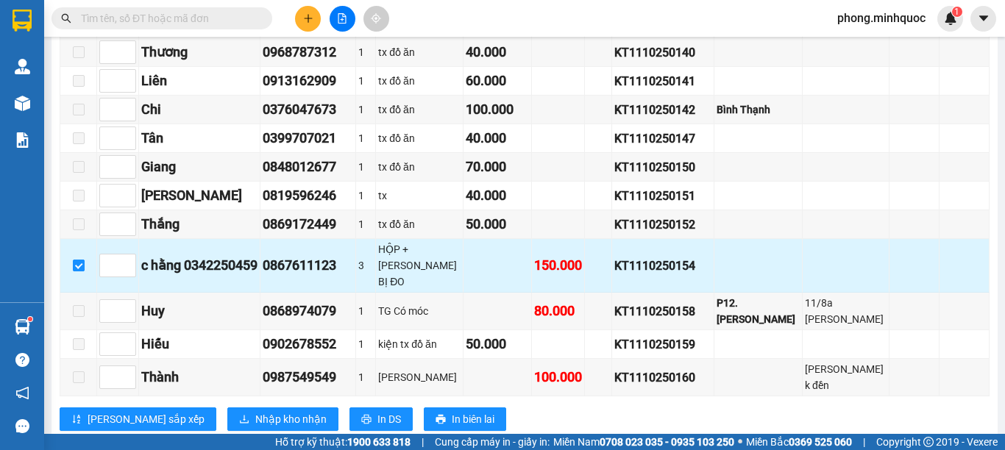
click at [80, 260] on input "checkbox" at bounding box center [79, 266] width 12 height 12
checkbox input "false"
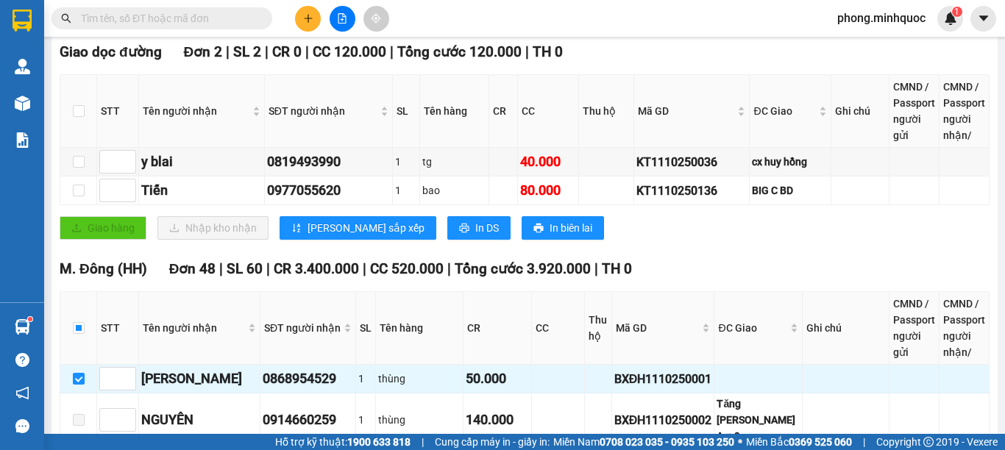
scroll to position [0, 0]
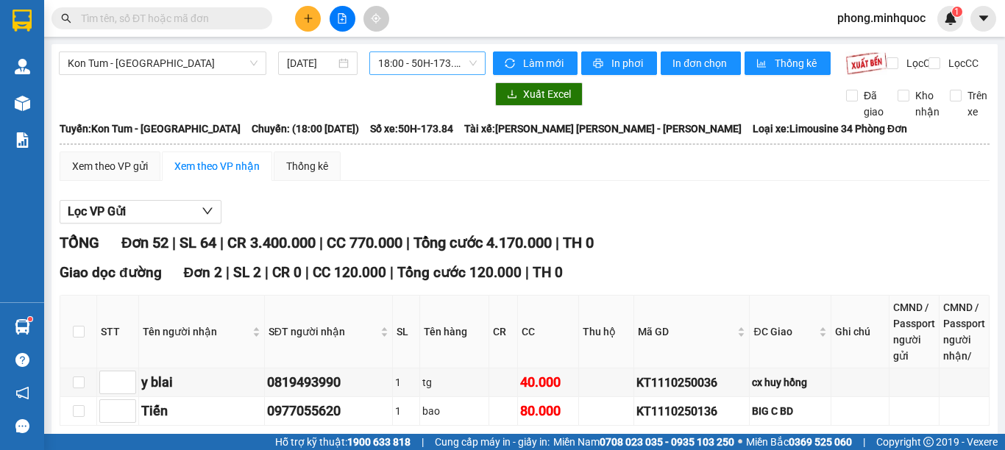
click at [400, 64] on span "18:00 - 50H-173.84" at bounding box center [427, 63] width 99 height 22
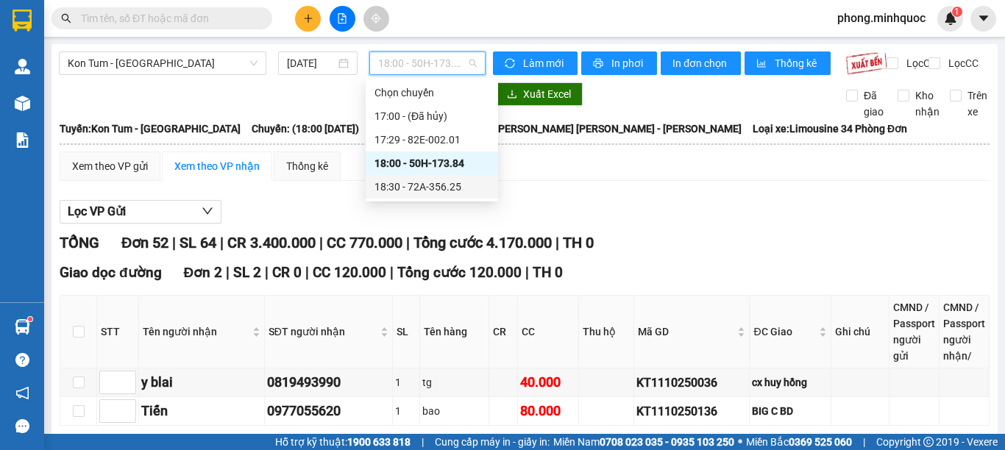
click at [398, 186] on div "18:30 - 72A-356.25" at bounding box center [431, 187] width 115 height 16
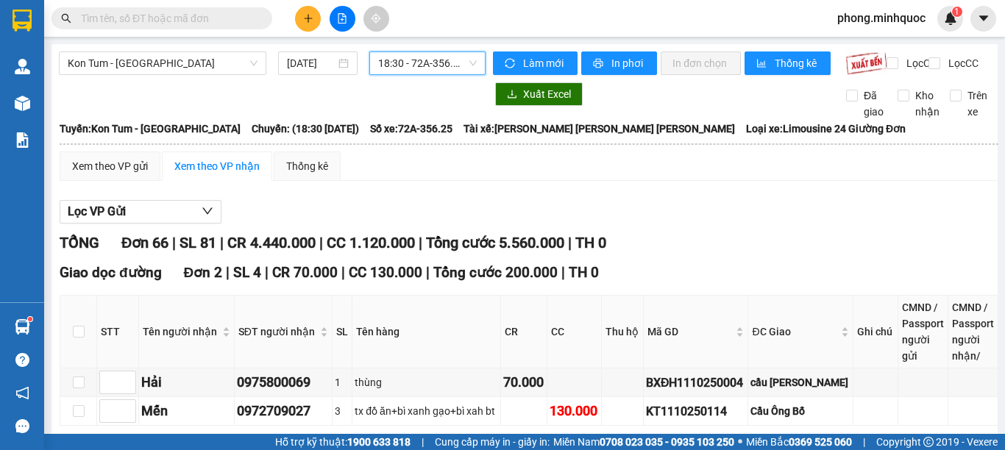
click at [405, 60] on span "18:30 - 72A-356.25" at bounding box center [427, 63] width 99 height 22
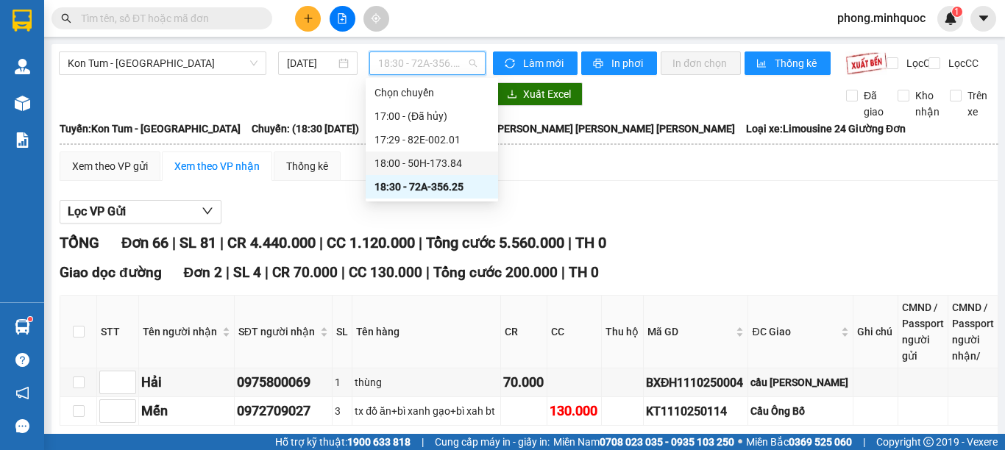
click at [411, 161] on div "18:00 - 50H-173.84" at bounding box center [431, 163] width 115 height 16
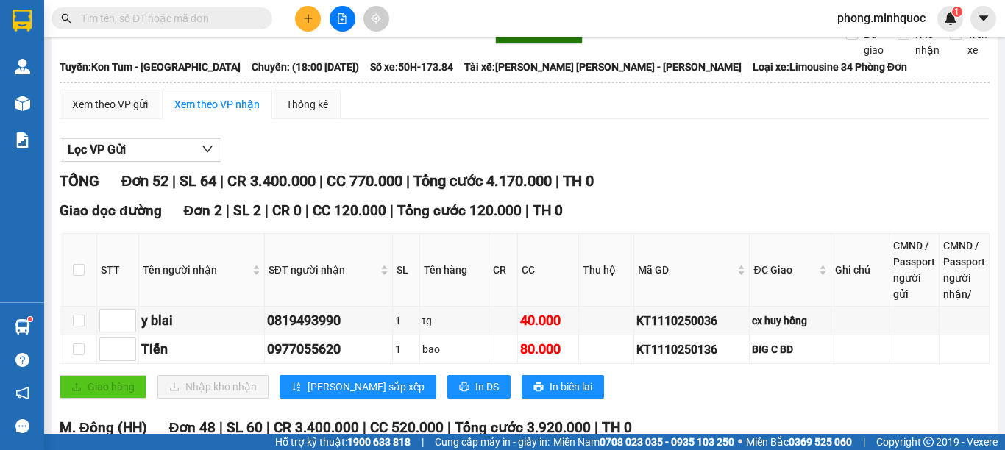
scroll to position [356, 0]
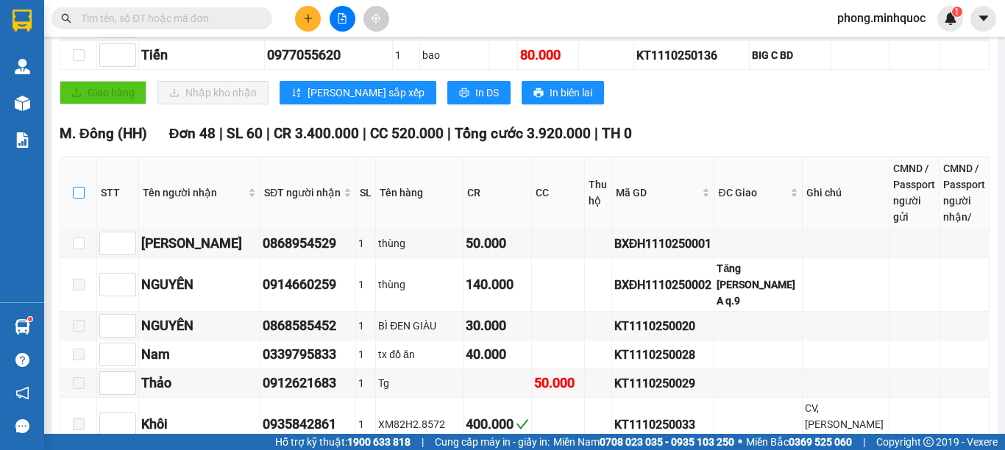
click at [74, 199] on input "checkbox" at bounding box center [79, 193] width 12 height 12
checkbox input "true"
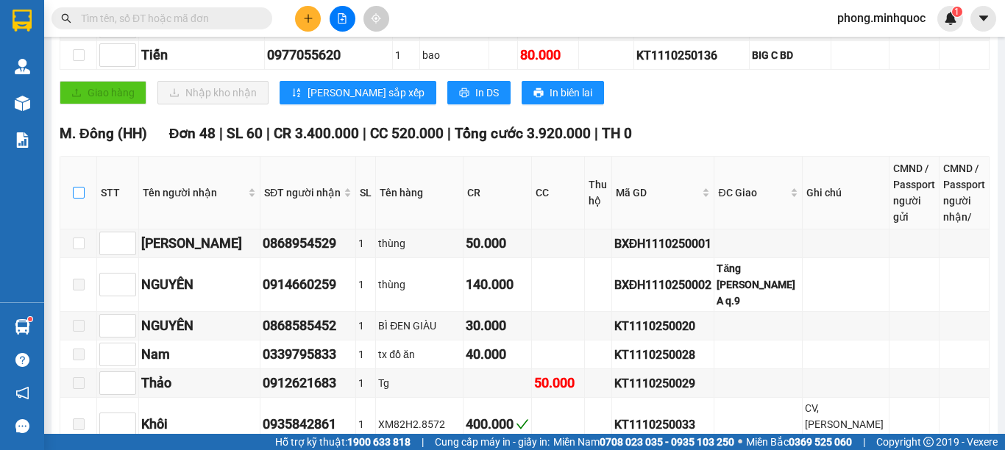
checkbox input "true"
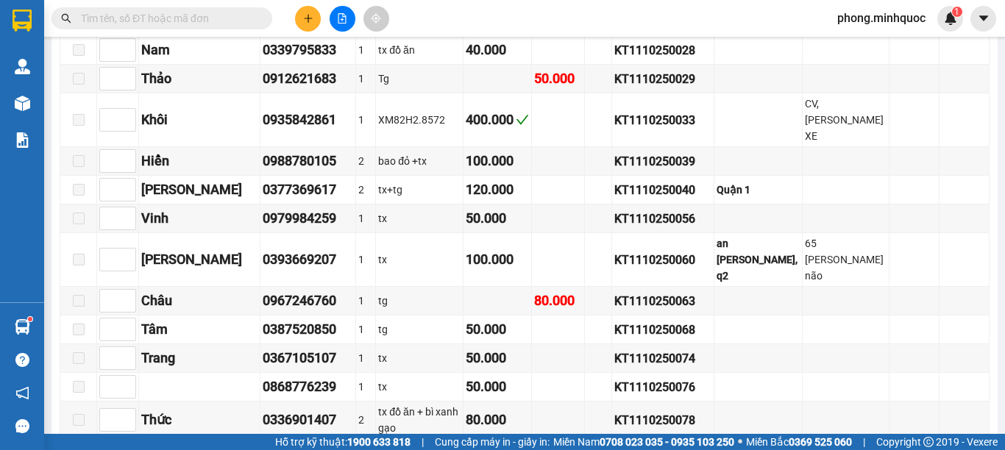
scroll to position [294, 0]
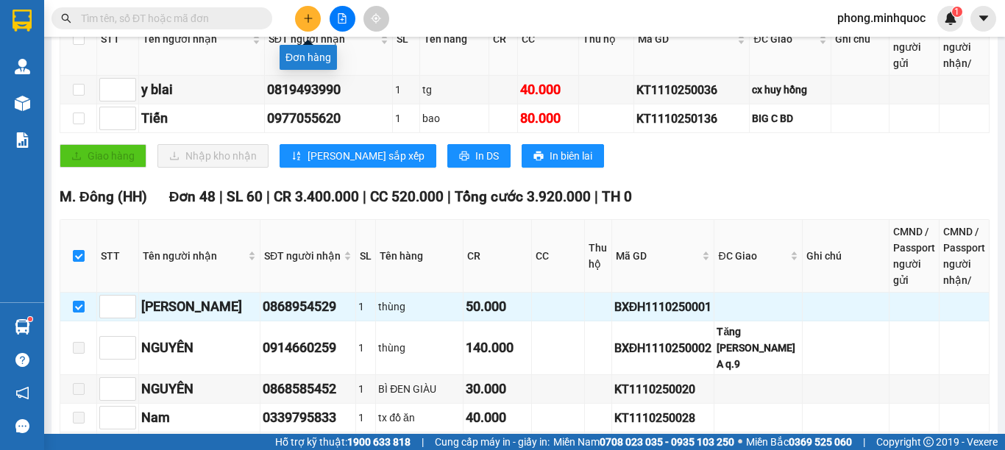
click at [313, 16] on button at bounding box center [308, 19] width 26 height 26
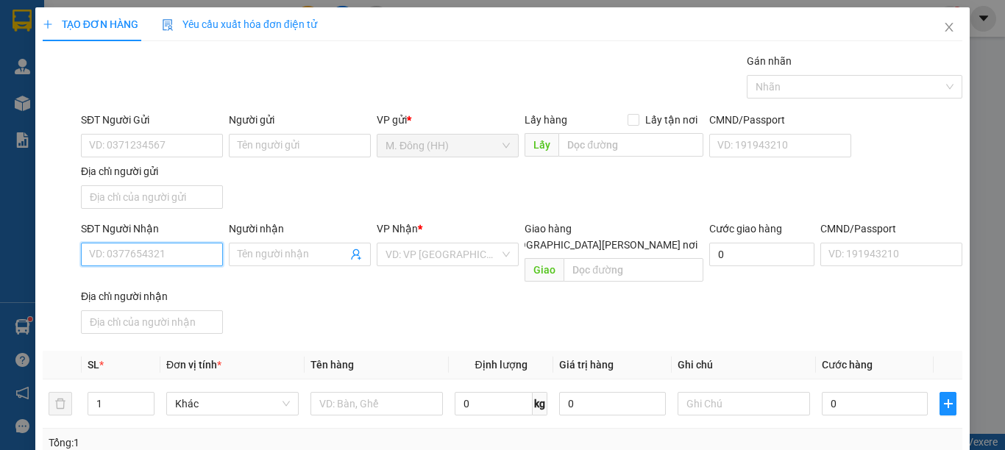
click at [110, 255] on input "SĐT Người Nhận" at bounding box center [152, 255] width 142 height 24
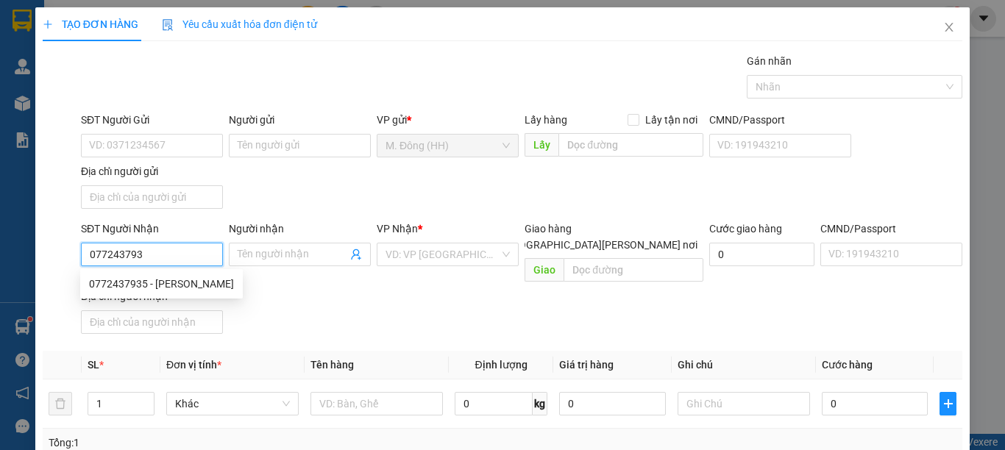
type input "0772437935"
click at [125, 274] on div "0772437935 - THẢO" at bounding box center [161, 284] width 163 height 24
type input "THẢO"
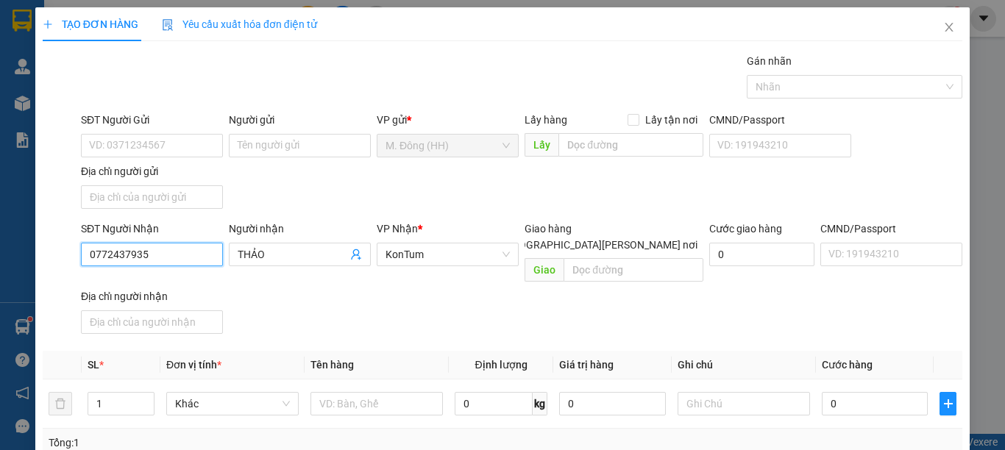
scroll to position [197, 0]
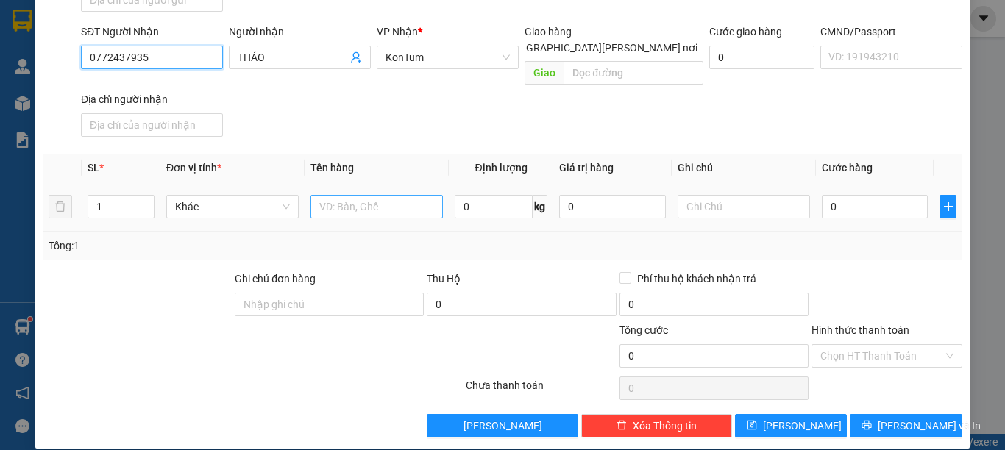
type input "0772437935"
click at [341, 195] on input "text" at bounding box center [376, 207] width 132 height 24
type input "HS"
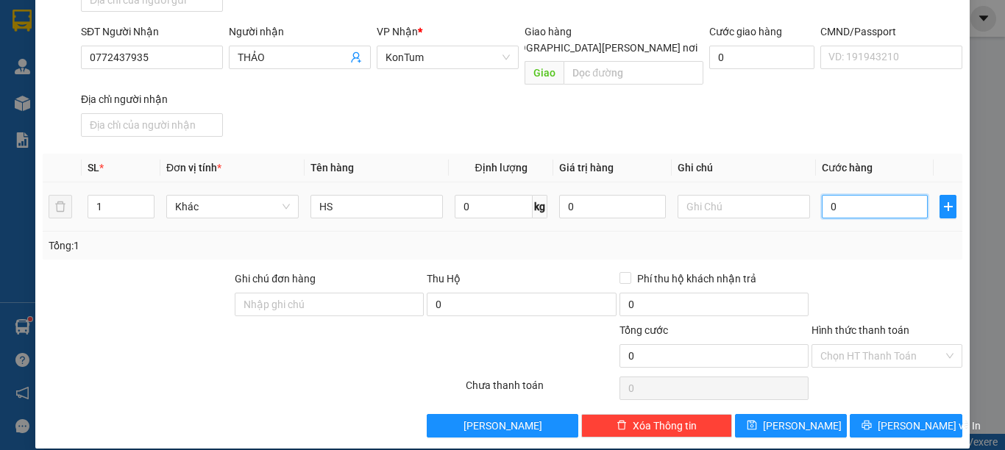
click at [889, 195] on input "0" at bounding box center [875, 207] width 106 height 24
type input "3"
type input "30"
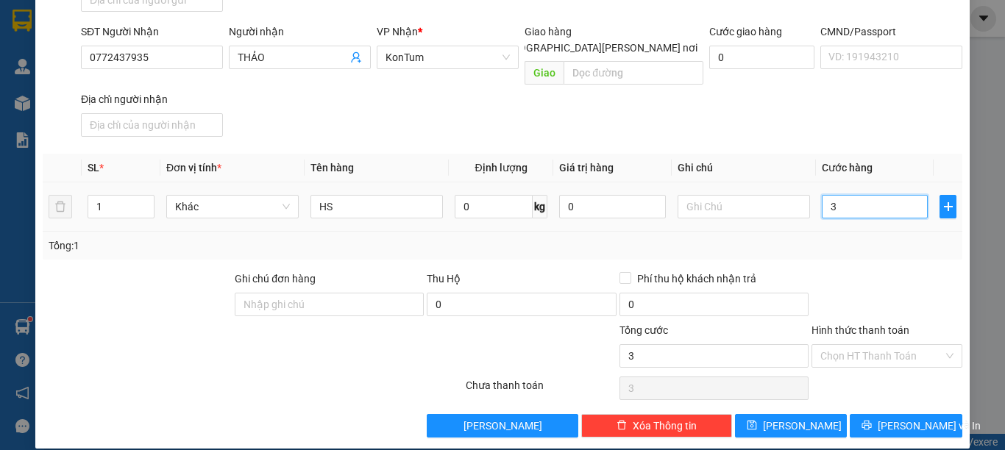
type input "30"
type input "30.000"
click at [886, 345] on input "Hình thức thanh toán" at bounding box center [881, 356] width 123 height 22
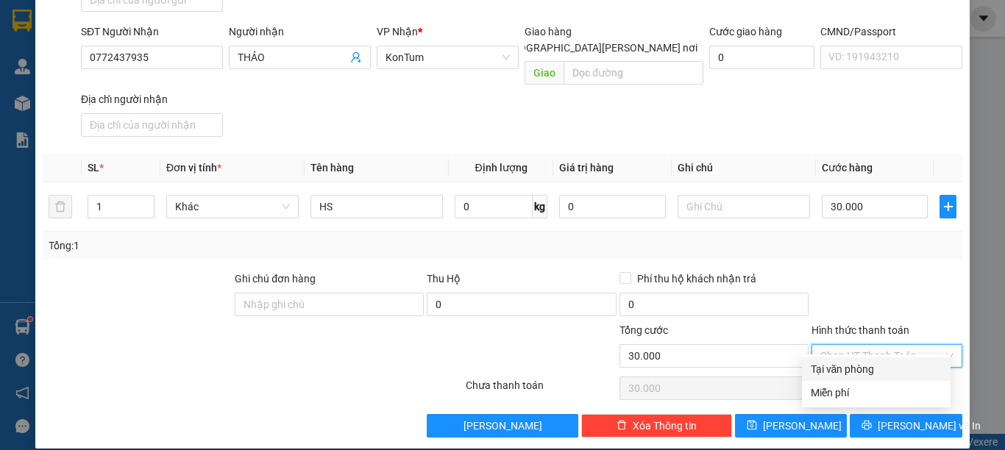
click at [885, 366] on div "Tại văn phòng" at bounding box center [876, 369] width 131 height 16
type input "0"
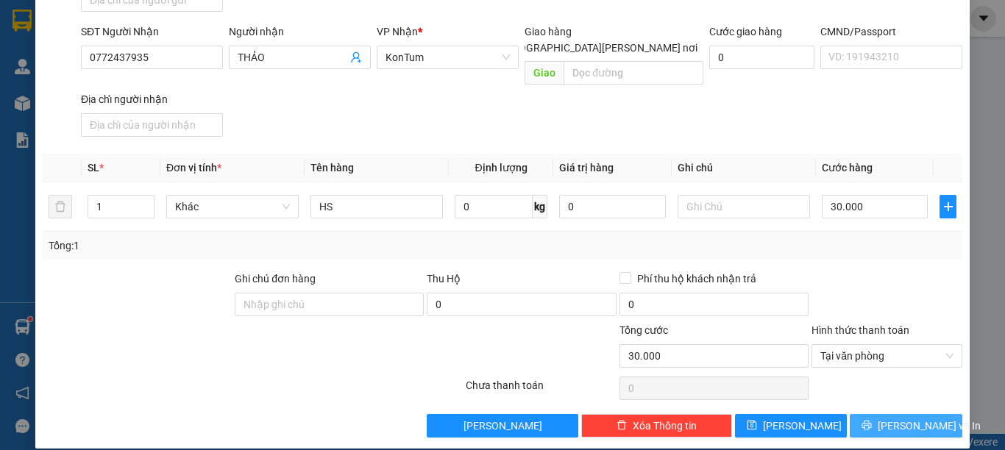
click at [886, 418] on span "[PERSON_NAME] và In" at bounding box center [929, 426] width 103 height 16
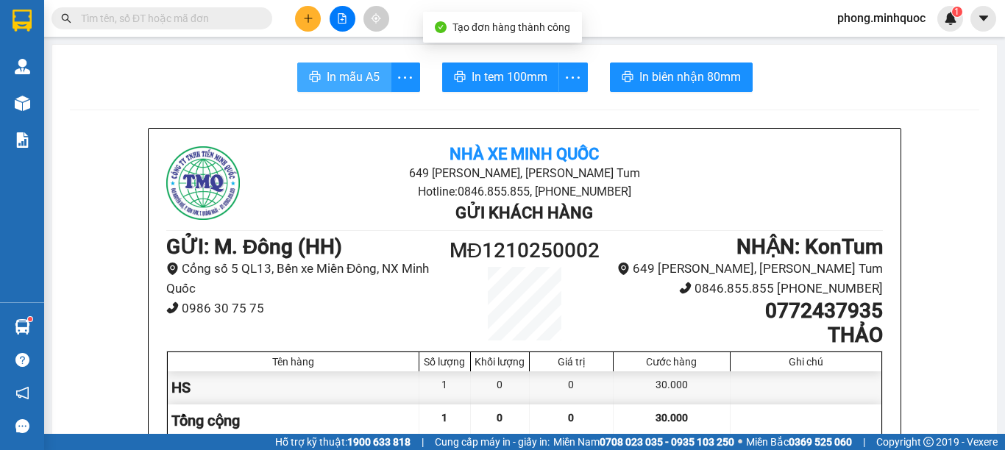
click at [339, 80] on span "In mẫu A5" at bounding box center [353, 77] width 53 height 18
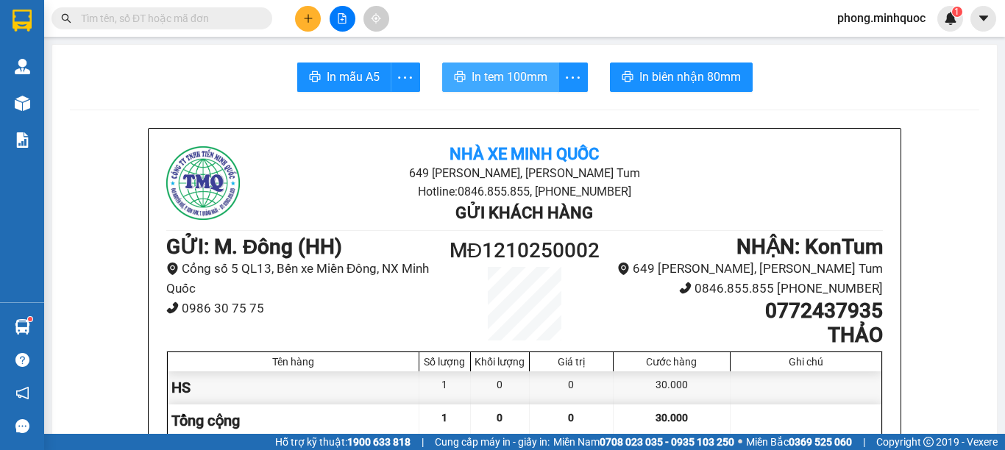
click at [502, 74] on span "In tem 100mm" at bounding box center [510, 77] width 76 height 18
click at [142, 21] on input "text" at bounding box center [168, 18] width 174 height 16
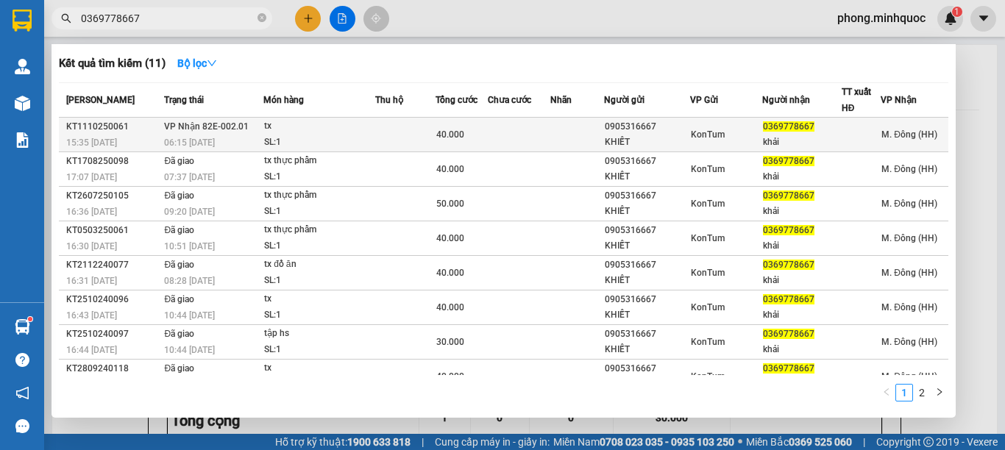
type input "0369778667"
click at [355, 137] on div "SL: 1" at bounding box center [319, 143] width 110 height 16
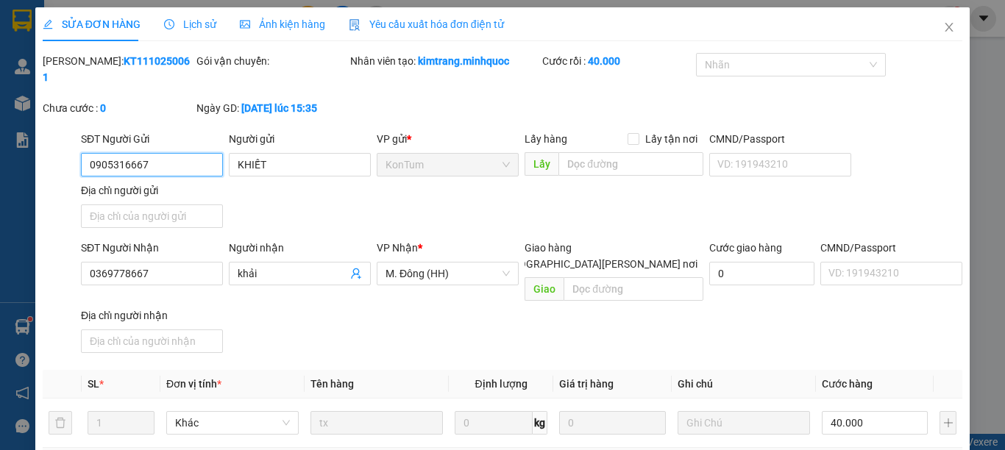
type input "0905316667"
type input "KHIẾT"
type input "0369778667"
type input "khải"
type input "0"
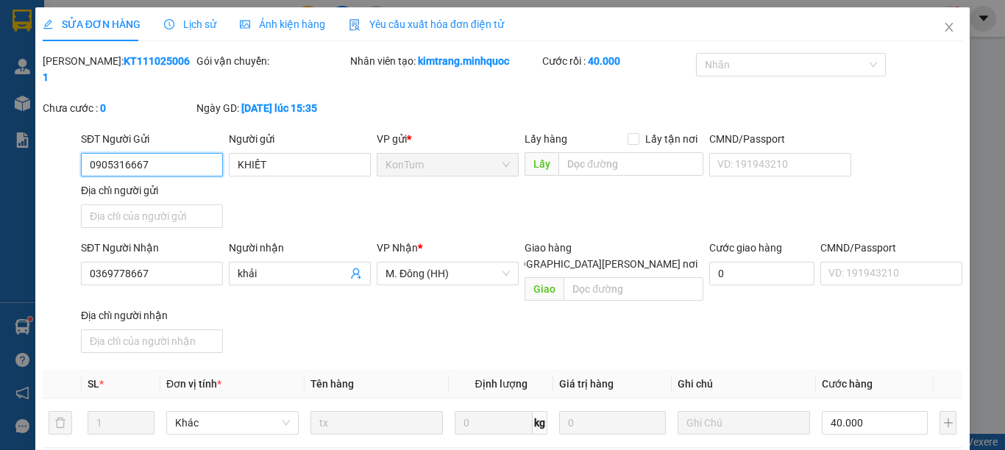
type input "40.000"
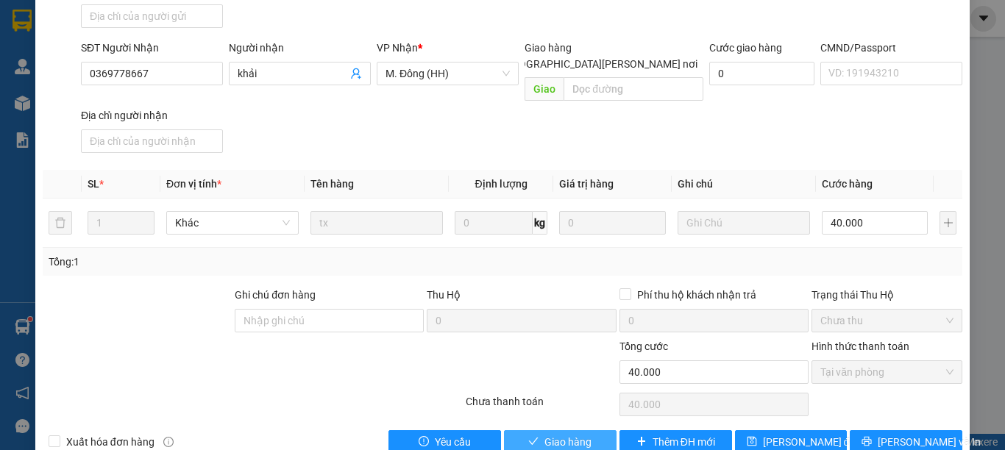
click at [544, 434] on span "Giao hàng" at bounding box center [567, 442] width 47 height 16
type input "0"
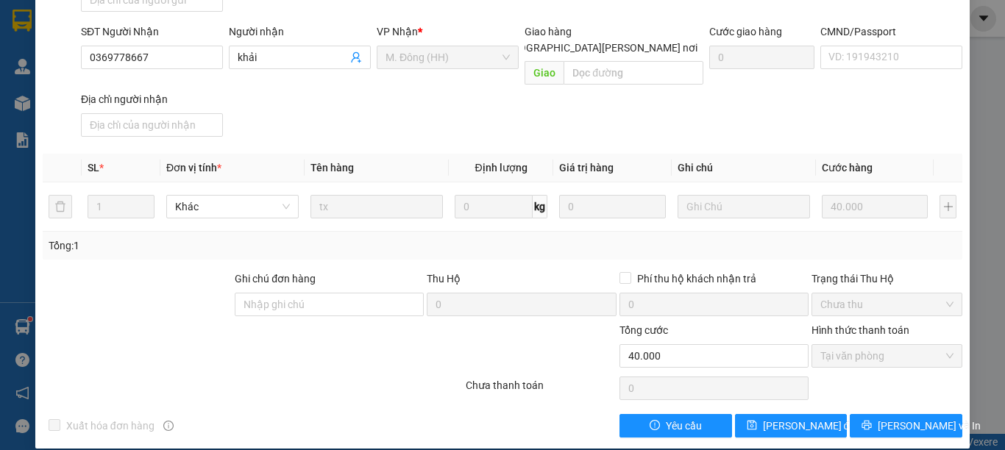
scroll to position [0, 0]
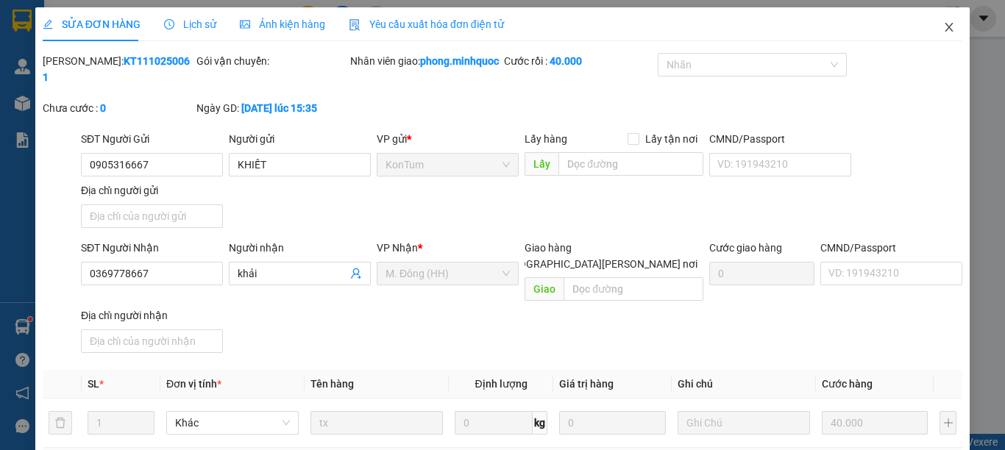
click at [943, 28] on icon "close" at bounding box center [949, 27] width 12 height 12
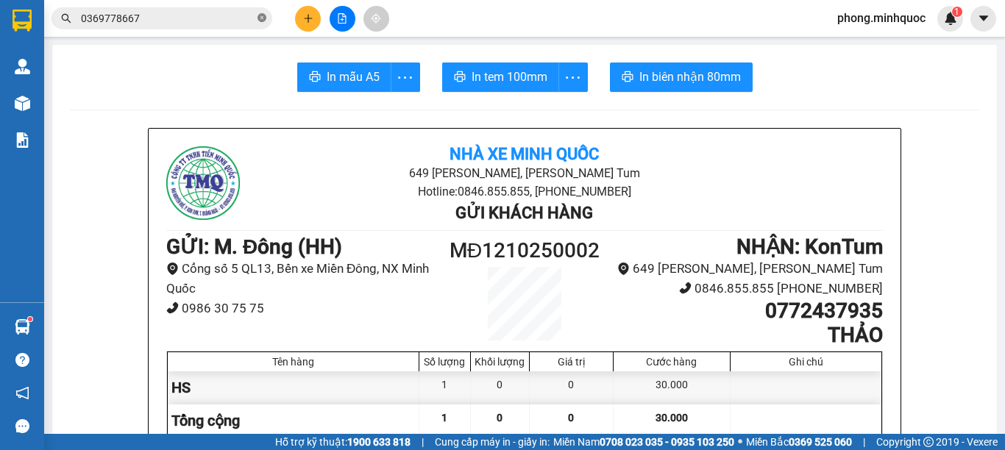
click at [263, 14] on icon "close-circle" at bounding box center [261, 17] width 9 height 9
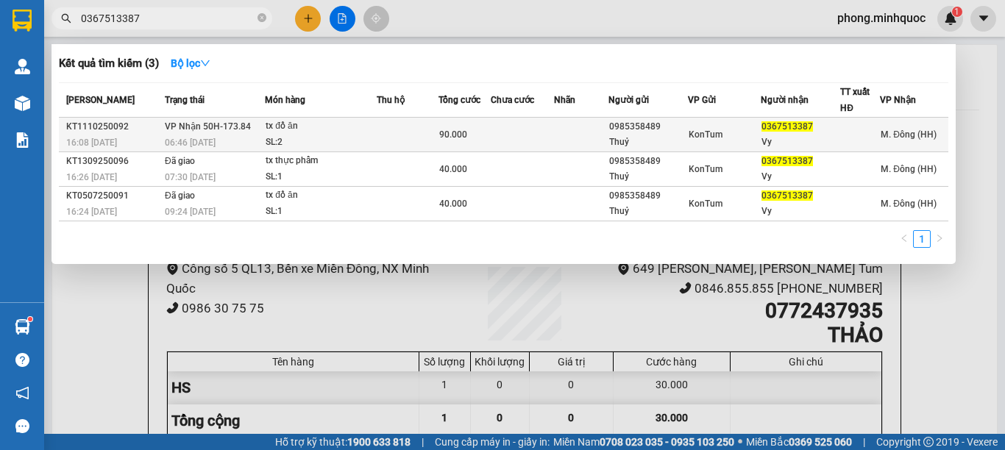
type input "0367513387"
click at [344, 134] on div "tx đồ ăn" at bounding box center [321, 126] width 110 height 16
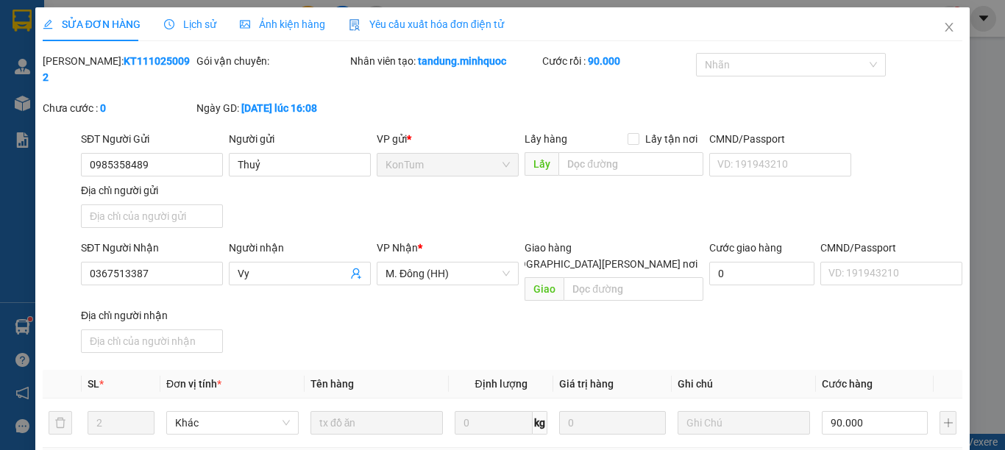
type input "0985358489"
type input "Thuỷ"
type input "0367513387"
type input "Vy"
type input "0"
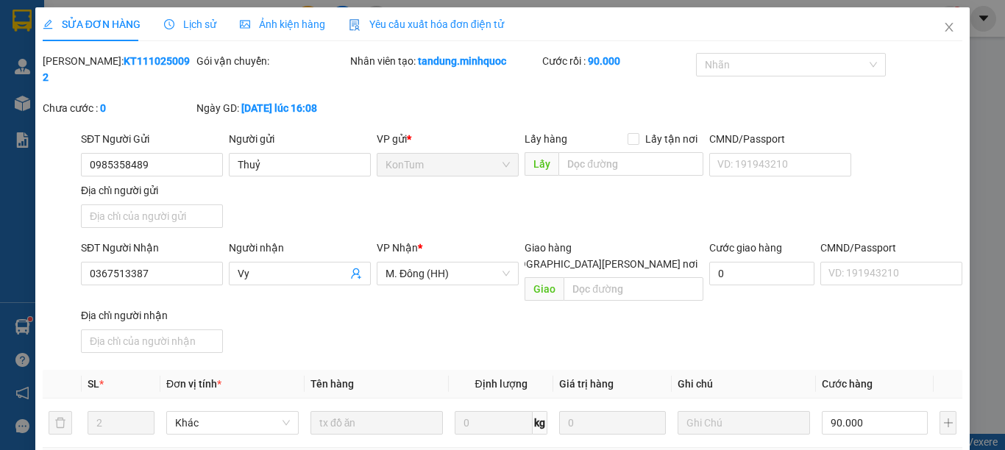
type input "90.000"
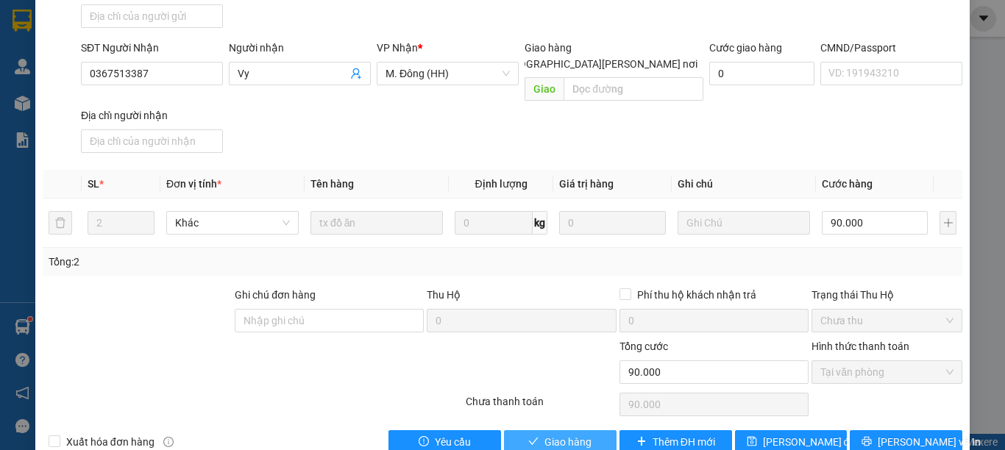
click at [563, 434] on span "Giao hàng" at bounding box center [567, 442] width 47 height 16
type input "0"
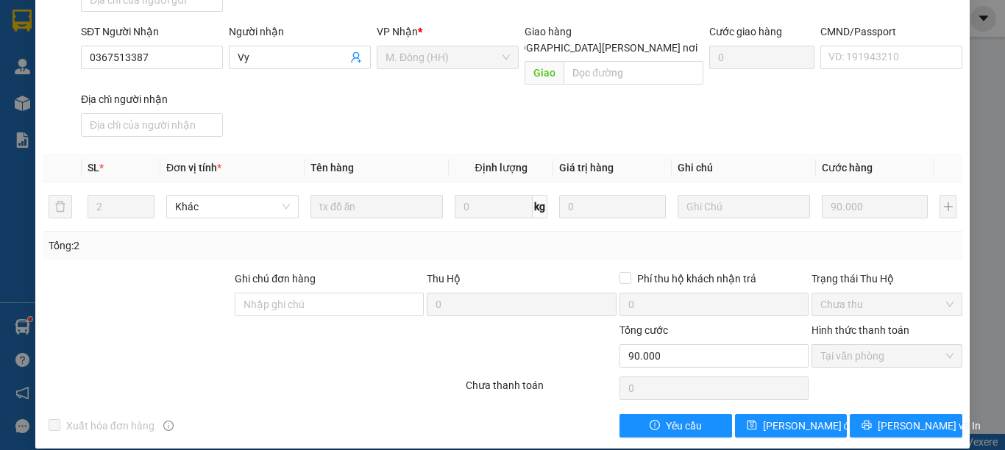
scroll to position [0, 0]
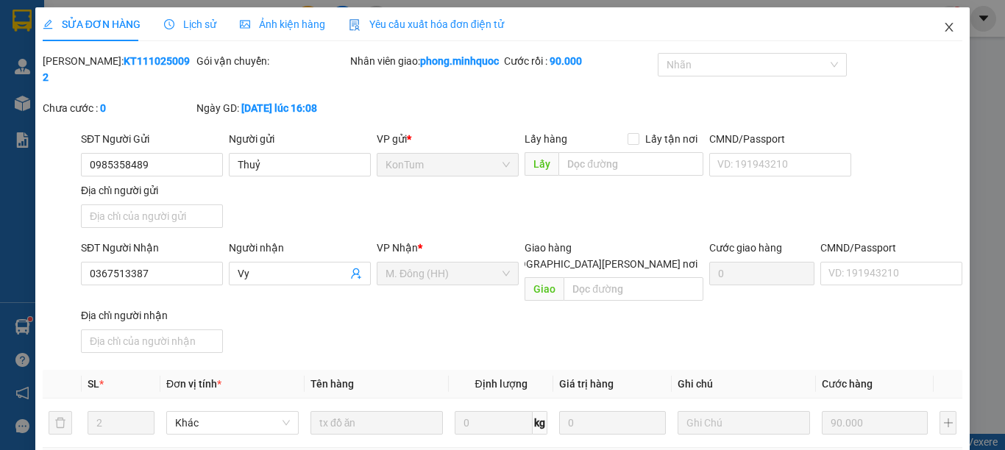
click at [943, 23] on icon "close" at bounding box center [949, 27] width 12 height 12
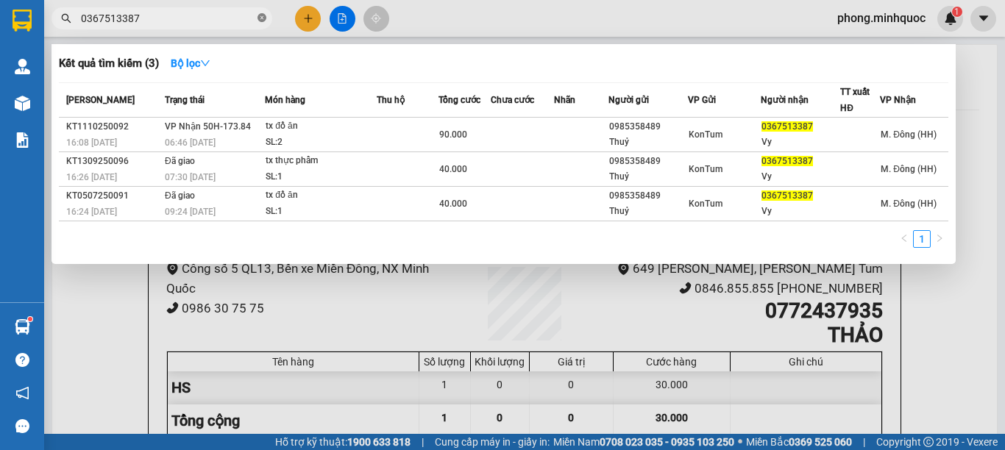
click at [262, 17] on icon "close-circle" at bounding box center [261, 17] width 9 height 9
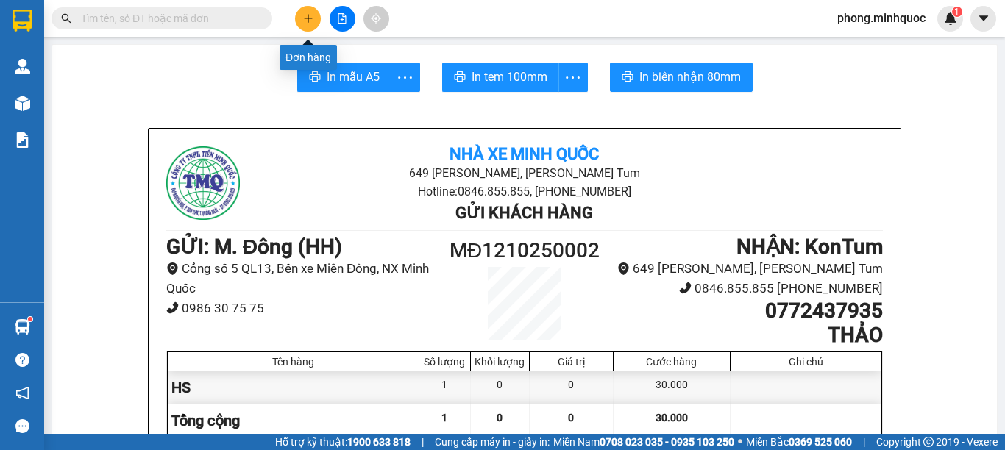
click at [307, 18] on icon "plus" at bounding box center [308, 18] width 10 height 10
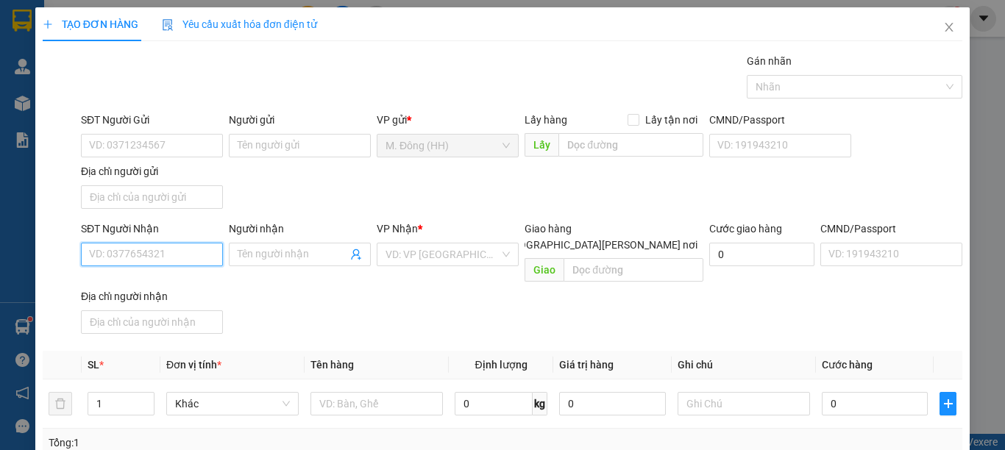
click at [121, 256] on input "SĐT Người Nhận" at bounding box center [152, 255] width 142 height 24
type input "0949432342"
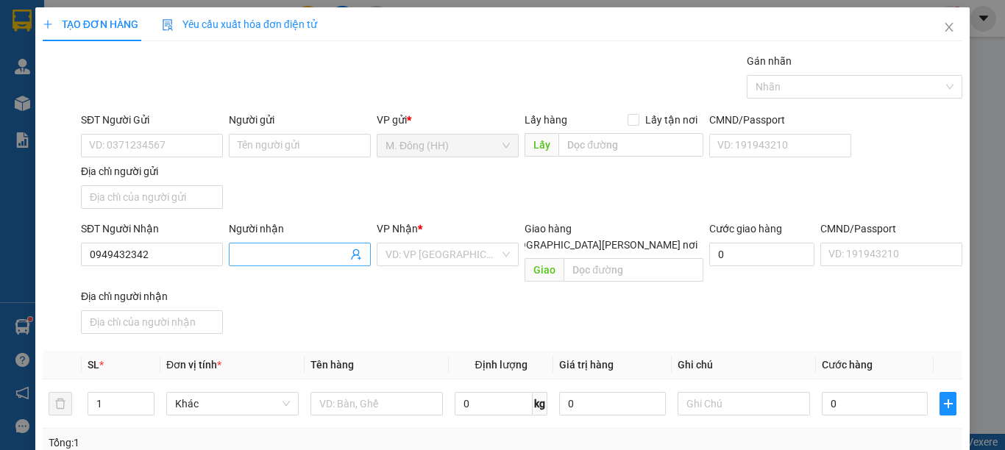
click at [267, 255] on input "Người nhận" at bounding box center [293, 254] width 110 height 16
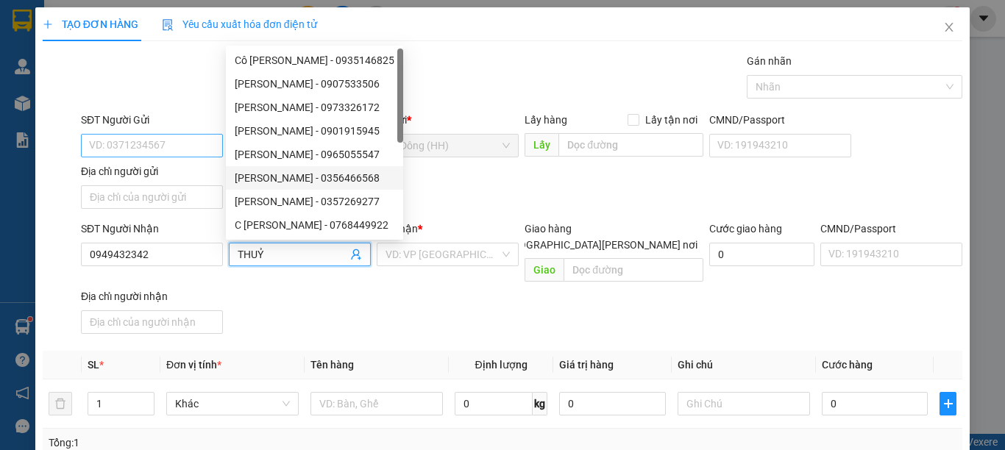
type input "THUỶ"
click at [173, 142] on input "SĐT Người Gửi" at bounding box center [152, 146] width 142 height 24
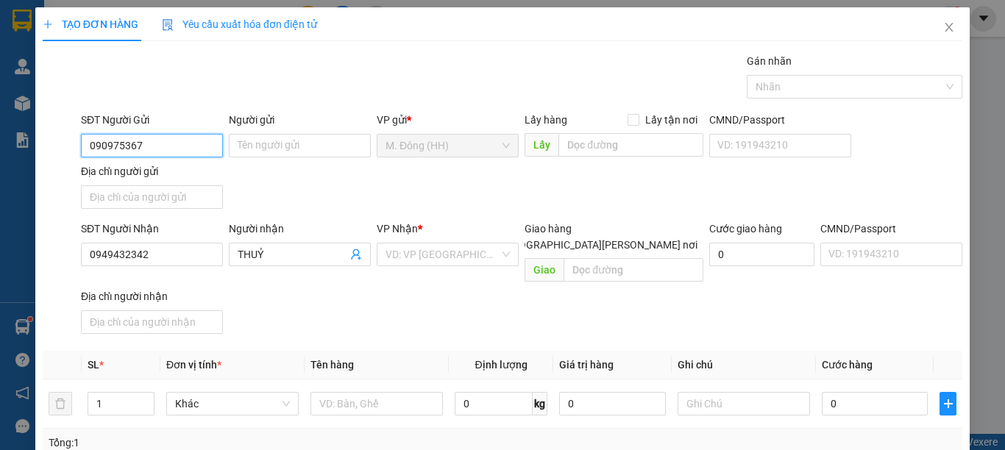
type input "0909753676"
click at [152, 170] on div "0909753676 - NỮ" at bounding box center [150, 175] width 122 height 16
type input "NỮ"
type input "0909753676"
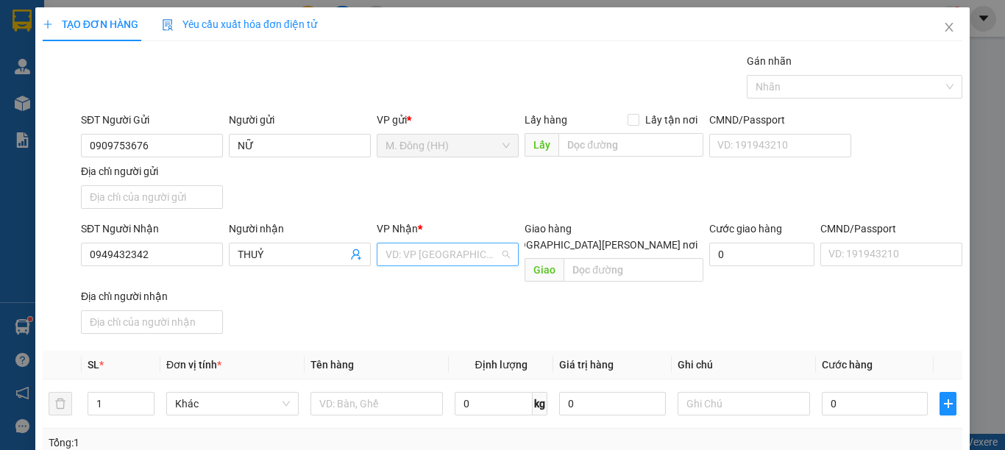
click at [440, 255] on input "search" at bounding box center [442, 254] width 114 height 22
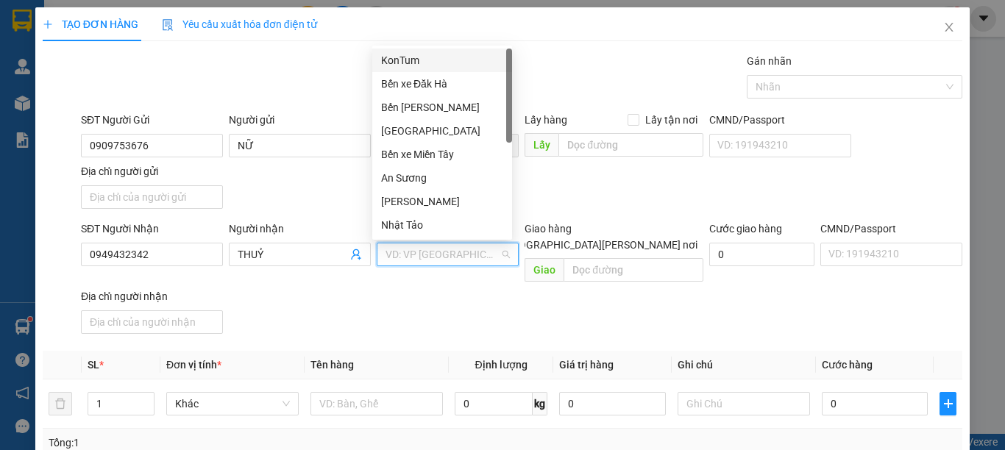
click at [433, 63] on div "KonTum" at bounding box center [442, 60] width 122 height 16
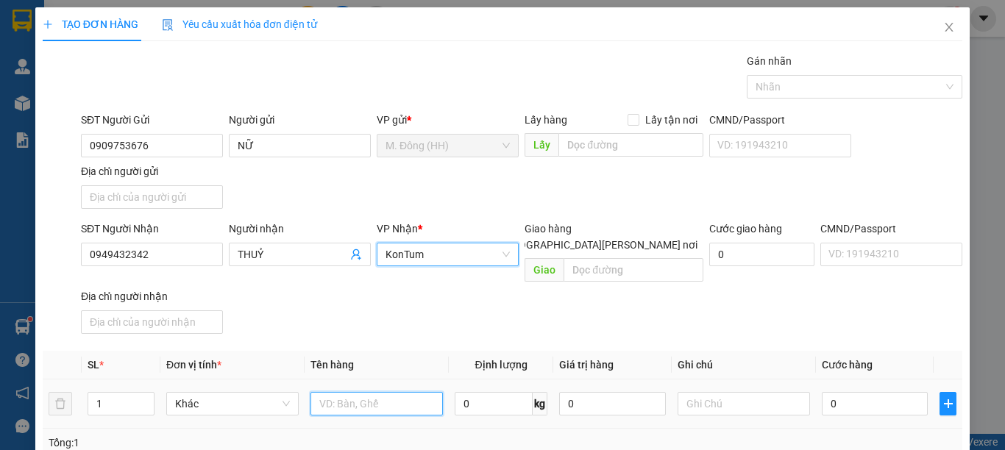
click at [377, 392] on input "text" at bounding box center [376, 404] width 132 height 24
type input "GIỎ ĐEN"
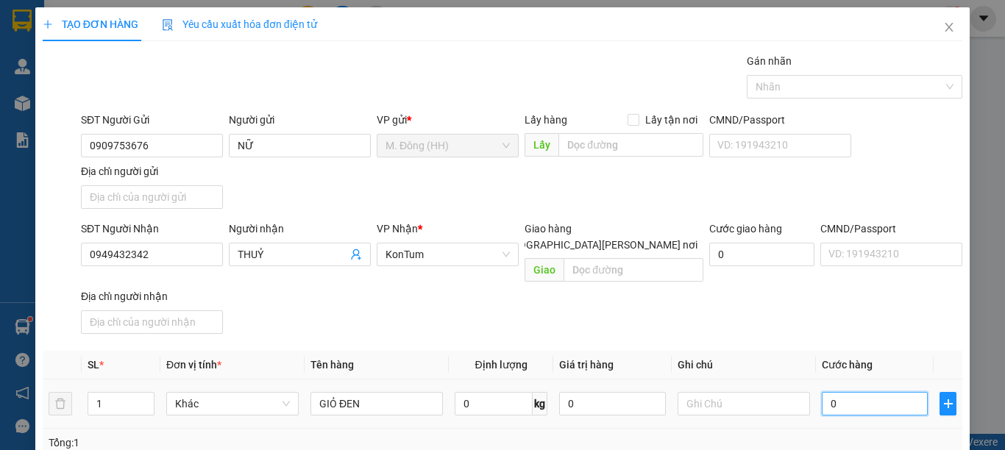
click at [867, 392] on input "0" at bounding box center [875, 404] width 106 height 24
type input "5"
type input "50"
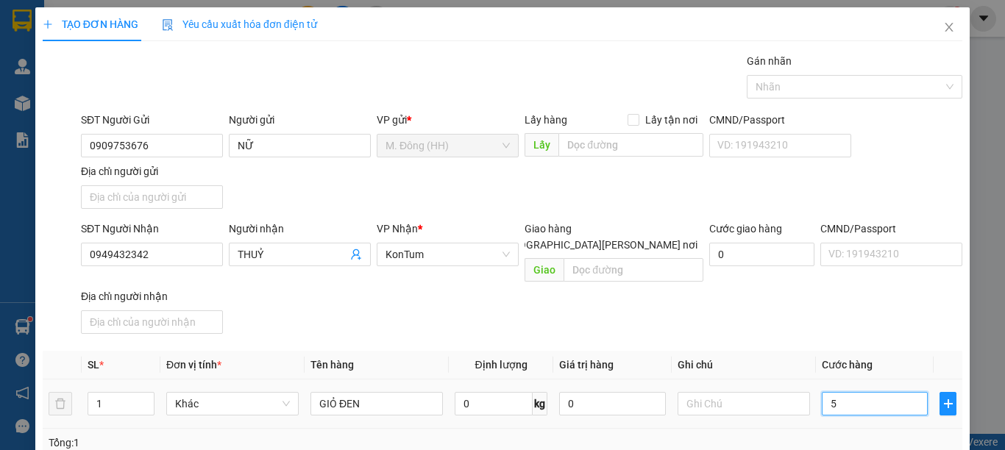
type input "50"
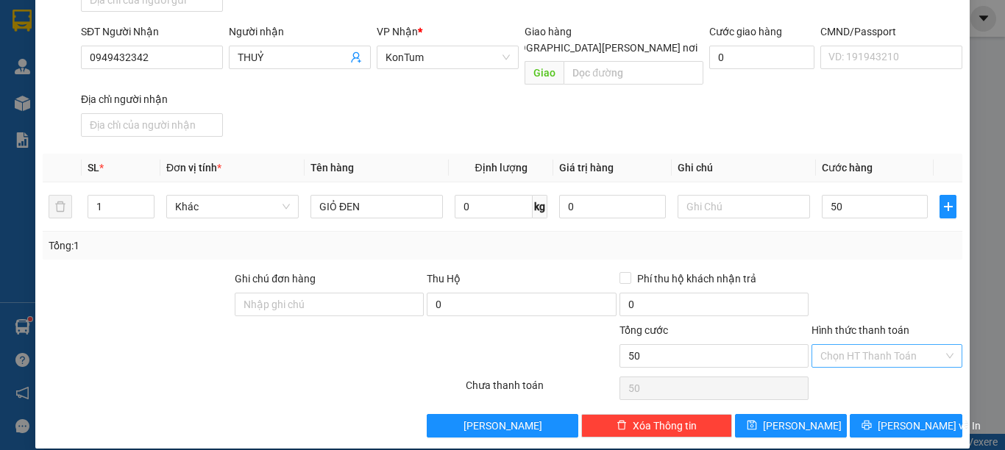
click at [875, 345] on input "Hình thức thanh toán" at bounding box center [881, 356] width 123 height 22
type input "50.000"
click at [866, 371] on div "Tại văn phòng" at bounding box center [876, 369] width 131 height 16
type input "0"
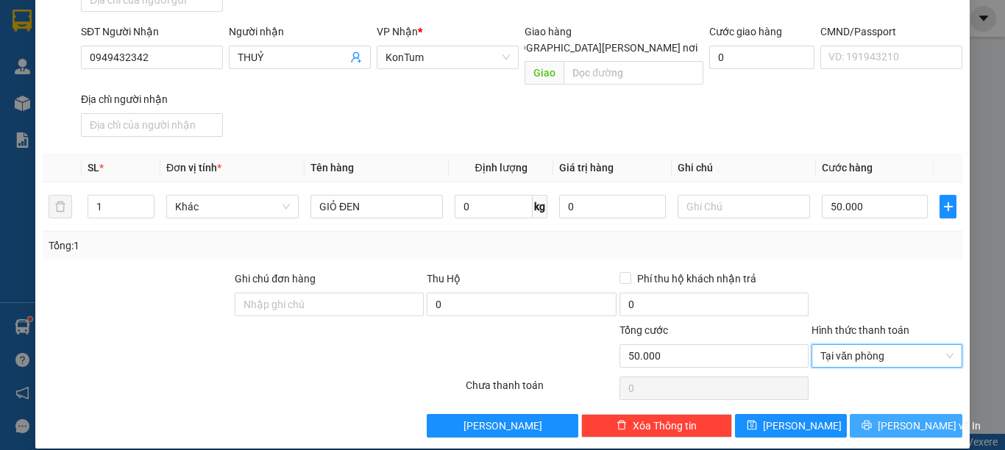
click at [871, 420] on icon "printer" at bounding box center [866, 425] width 10 height 10
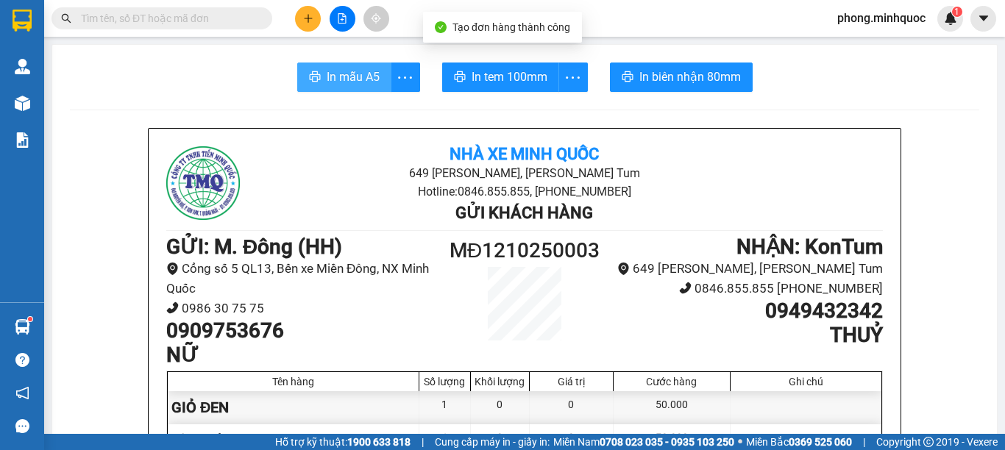
click at [337, 74] on span "In mẫu A5" at bounding box center [353, 77] width 53 height 18
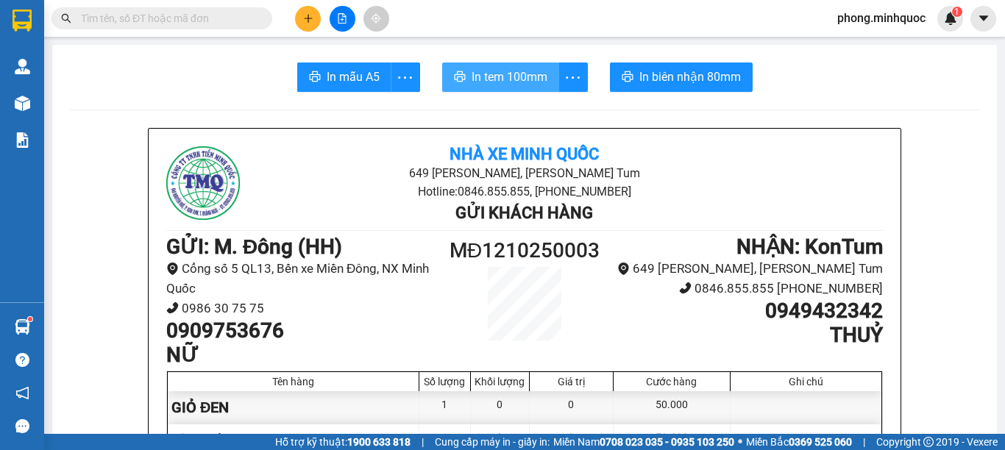
click at [500, 77] on span "In tem 100mm" at bounding box center [510, 77] width 76 height 18
click at [126, 13] on input "text" at bounding box center [168, 18] width 174 height 16
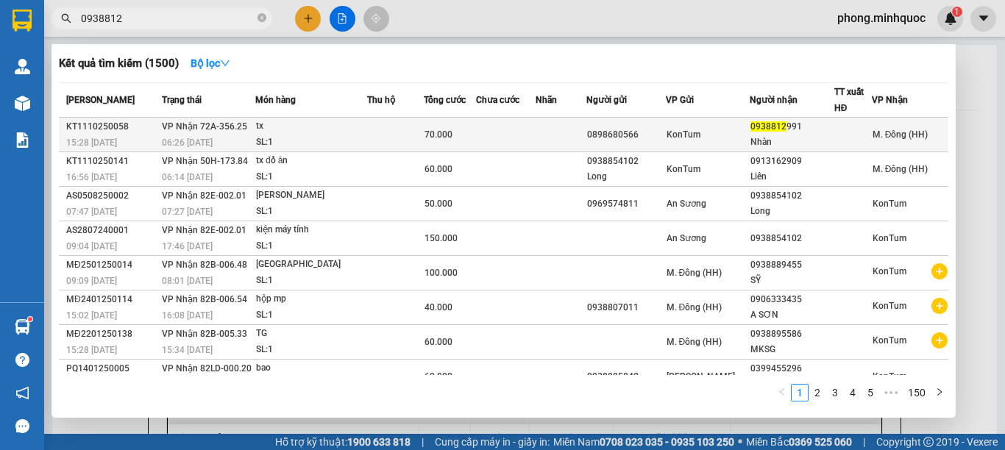
type input "0938812"
click at [357, 132] on div "tx" at bounding box center [311, 126] width 110 height 16
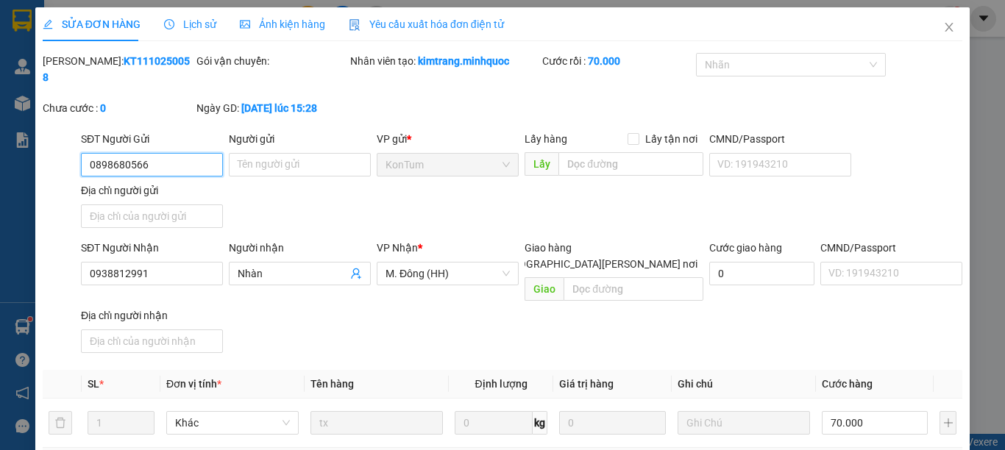
type input "0898680566"
type input "0938812991"
type input "Nhàn"
type input "0"
type input "70.000"
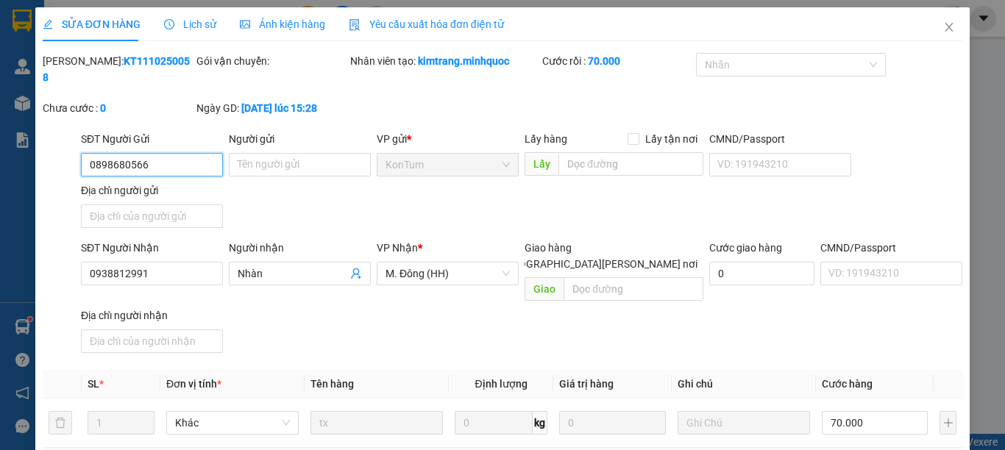
scroll to position [200, 0]
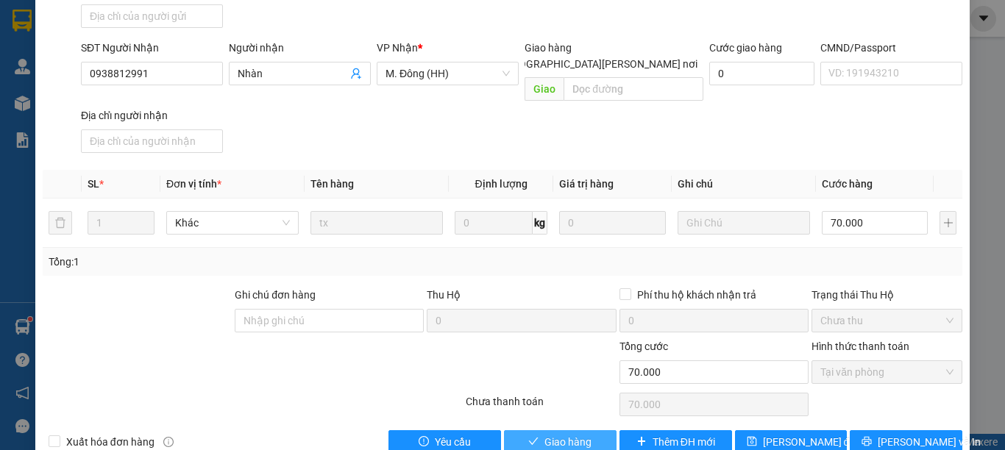
click at [533, 430] on button "Giao hàng" at bounding box center [560, 442] width 113 height 24
type input "0"
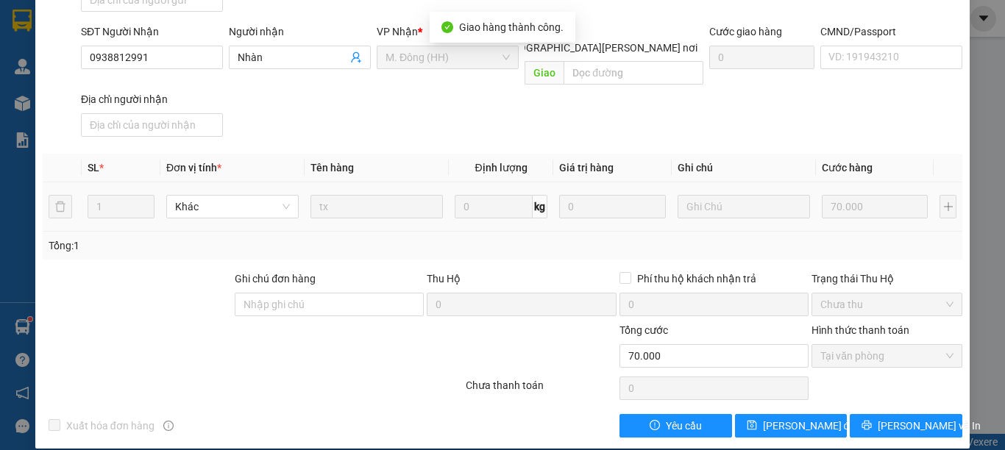
scroll to position [0, 0]
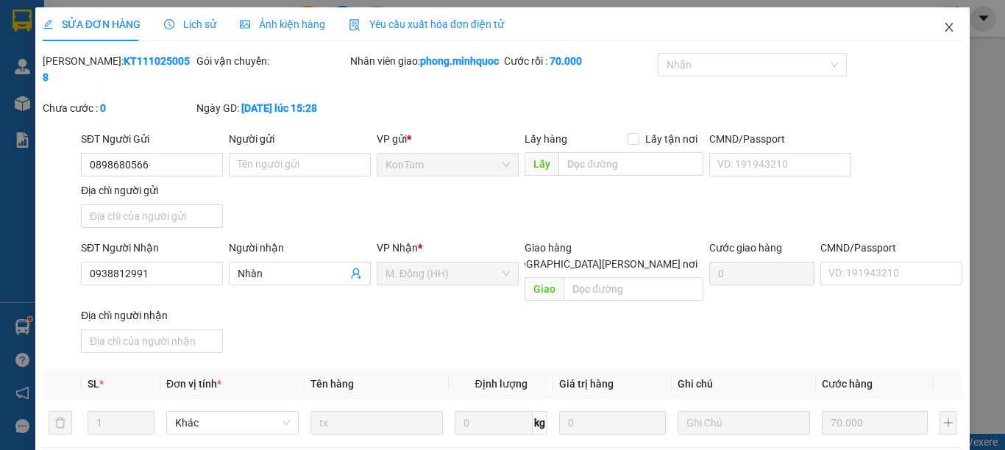
click at [943, 26] on icon "close" at bounding box center [949, 27] width 12 height 12
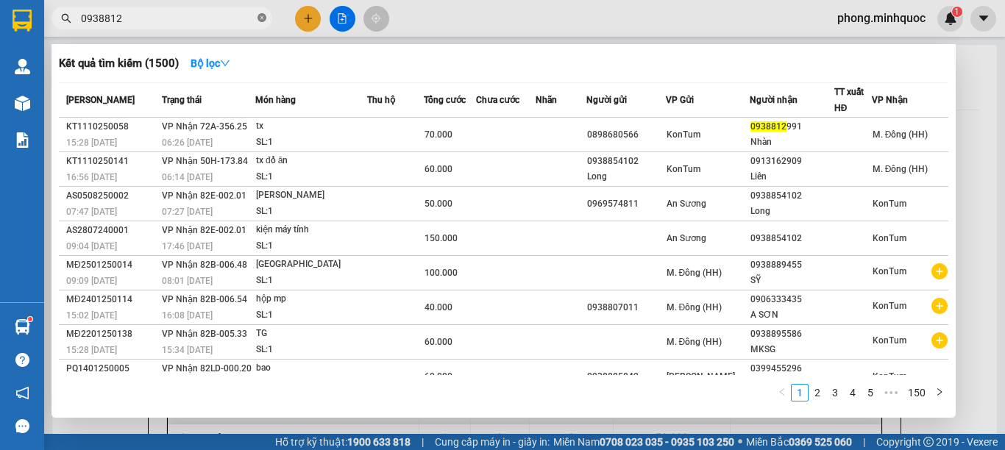
click at [260, 19] on icon "close-circle" at bounding box center [261, 17] width 9 height 9
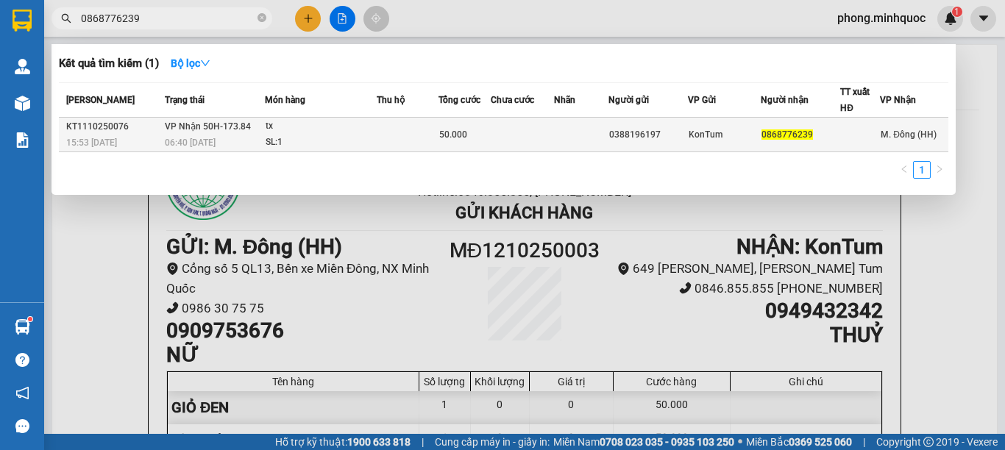
type input "0868776239"
click at [358, 132] on div "tx" at bounding box center [321, 126] width 110 height 16
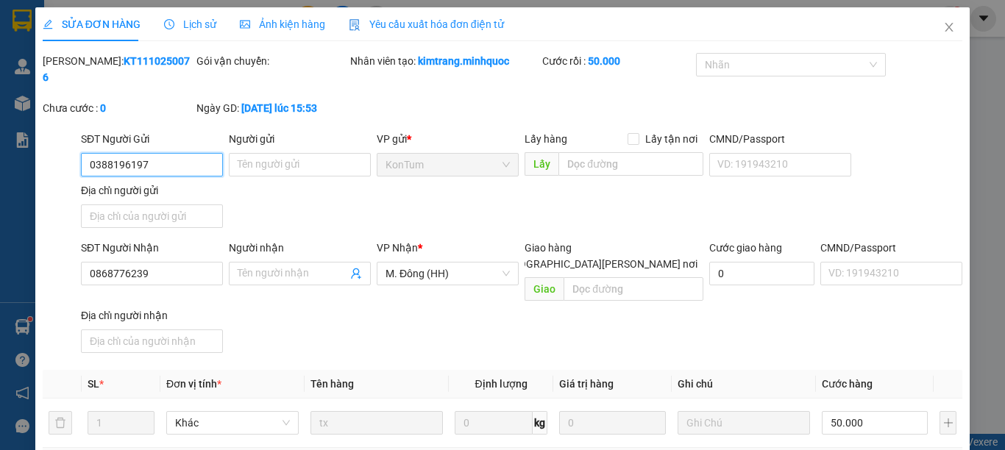
type input "0388196197"
type input "0868776239"
type input "0"
type input "50.000"
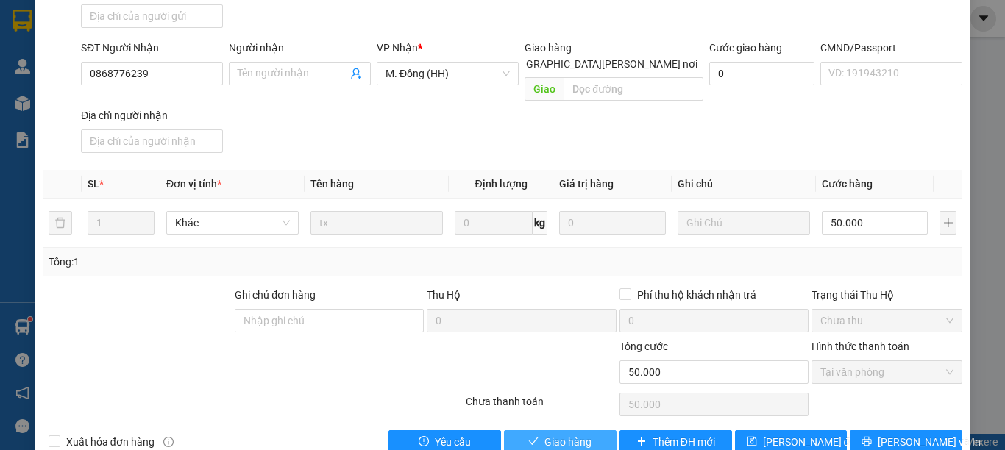
click at [519, 430] on button "Giao hàng" at bounding box center [560, 442] width 113 height 24
type input "0"
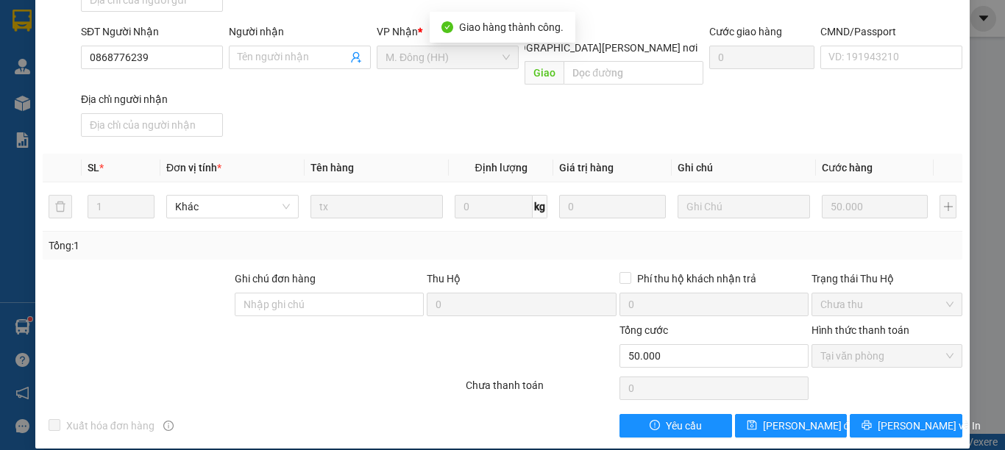
scroll to position [0, 0]
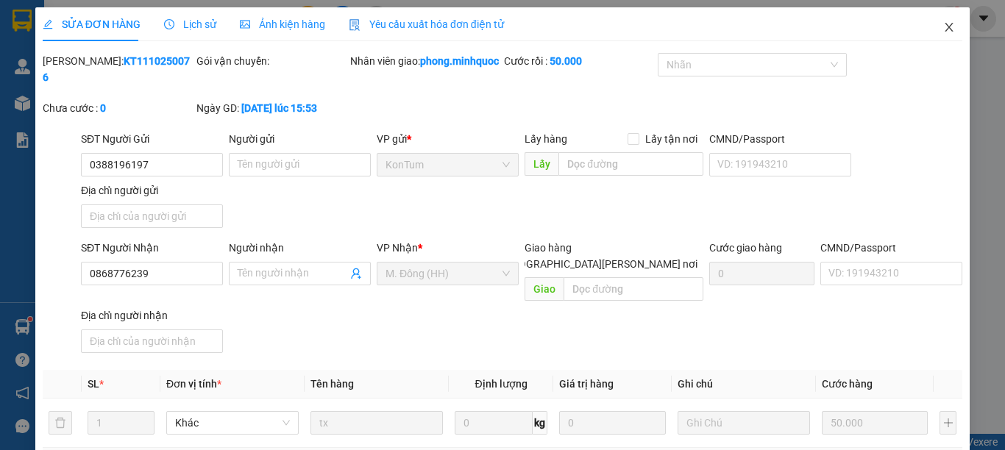
click at [945, 25] on icon "close" at bounding box center [949, 27] width 8 height 9
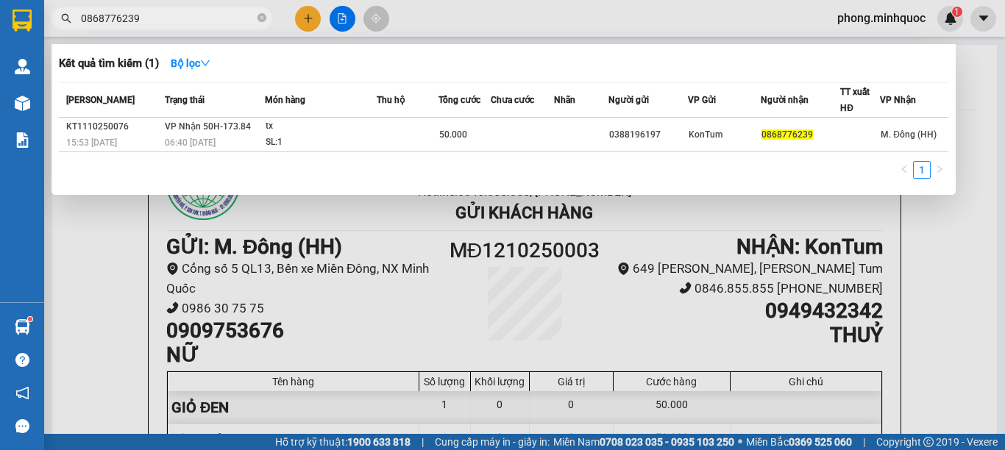
click at [255, 15] on span "0868776239" at bounding box center [161, 18] width 221 height 22
click at [260, 15] on icon "close-circle" at bounding box center [261, 17] width 9 height 9
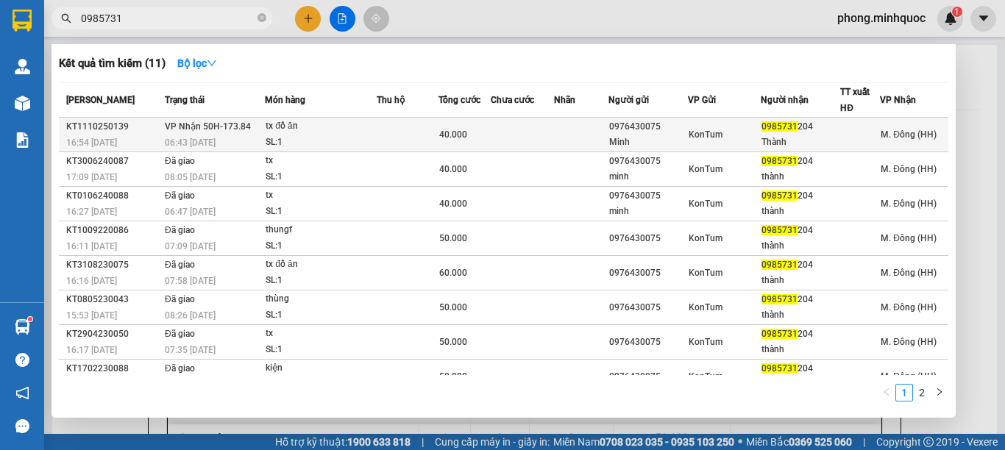
type input "0985731"
click at [341, 133] on div "tx đồ ăn" at bounding box center [321, 126] width 110 height 16
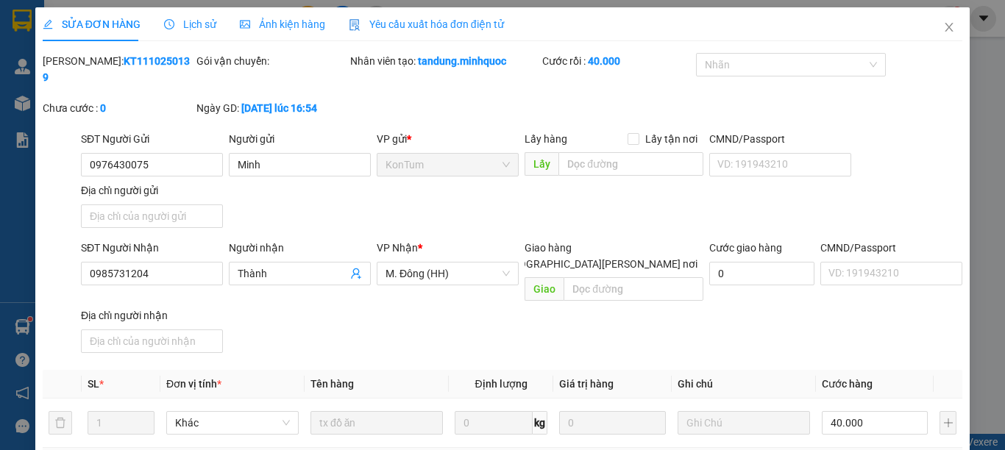
type input "0976430075"
type input "Minh"
type input "0985731204"
type input "Thành"
type input "0"
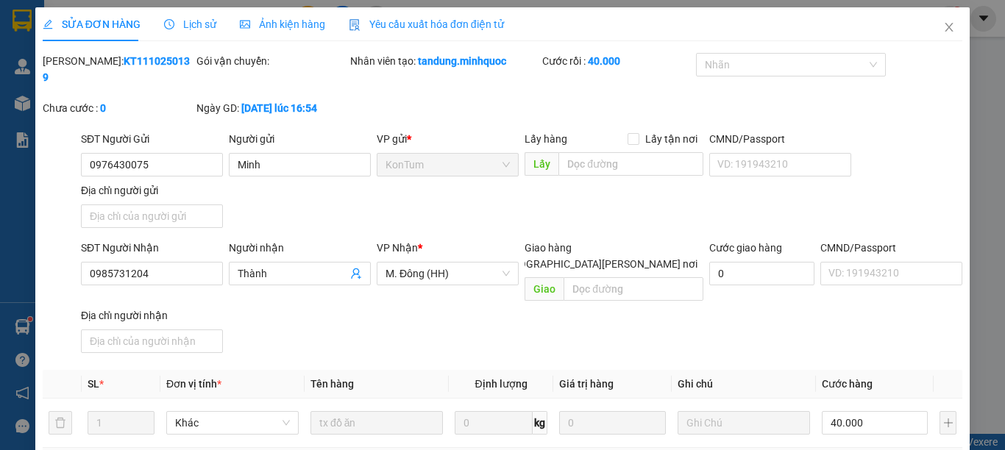
type input "40.000"
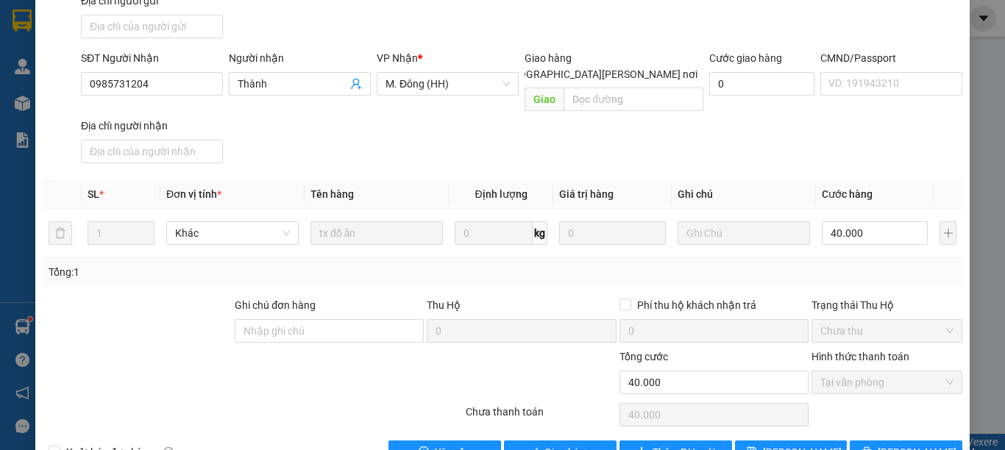
scroll to position [200, 0]
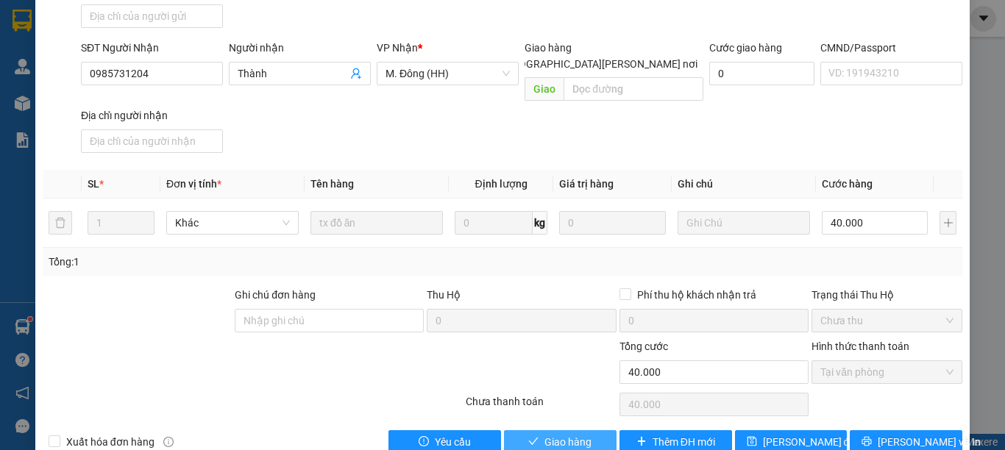
click at [544, 434] on span "Giao hàng" at bounding box center [567, 442] width 47 height 16
type input "0"
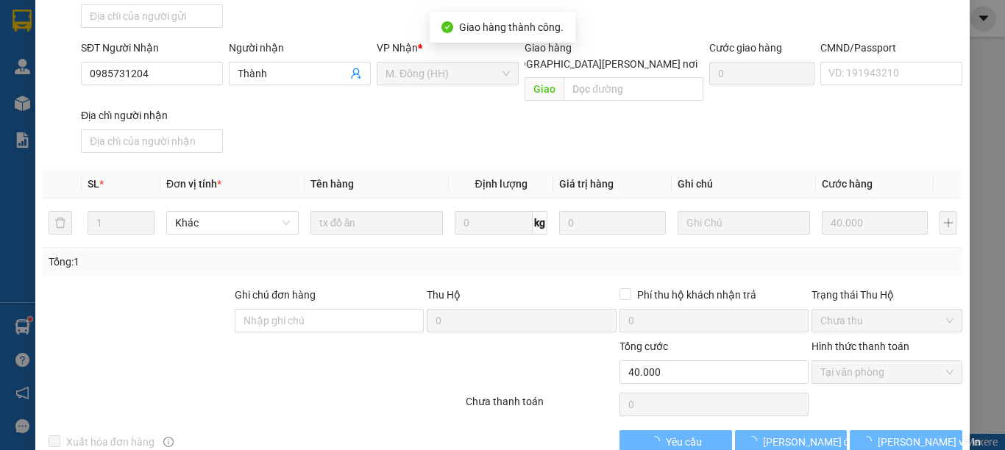
scroll to position [216, 0]
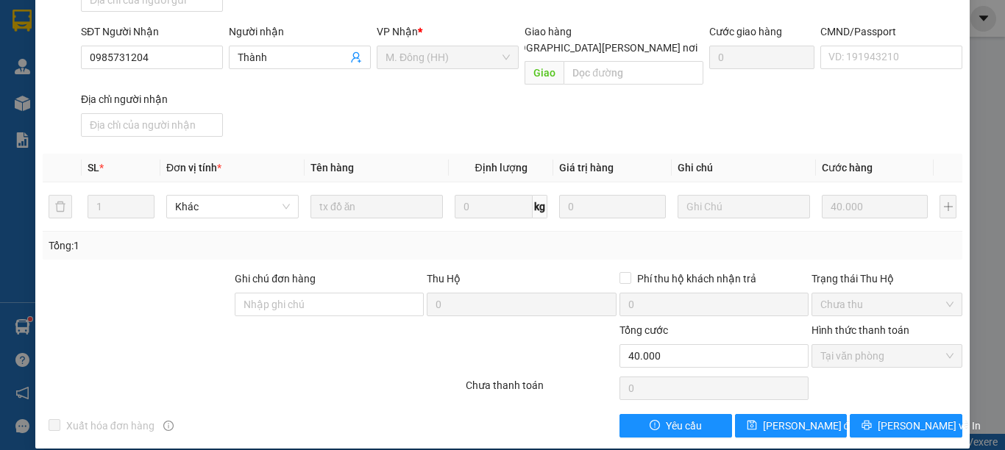
click at [792, 110] on div "SĐT Người Nhận 0985731204 Người nhận Thành VP Nhận * M. Đông (HH) Giao hàng Gia…" at bounding box center [521, 83] width 887 height 119
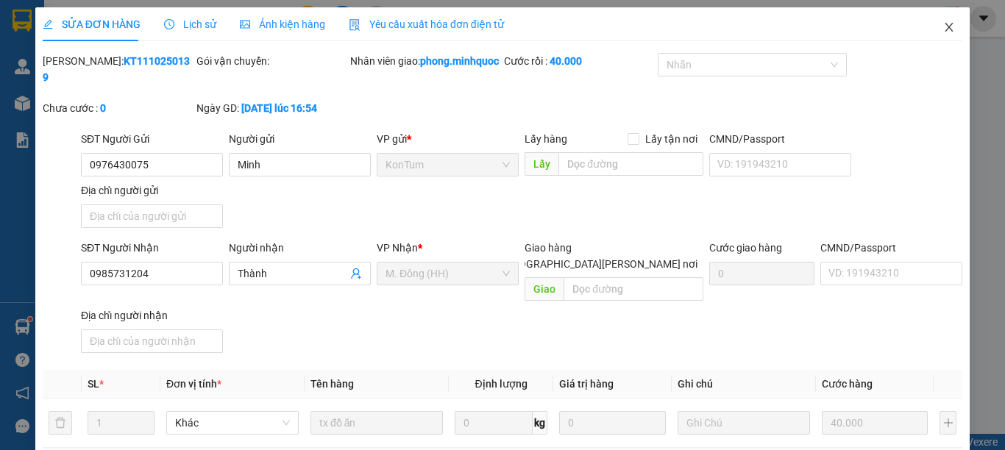
click at [943, 26] on icon "close" at bounding box center [949, 27] width 12 height 12
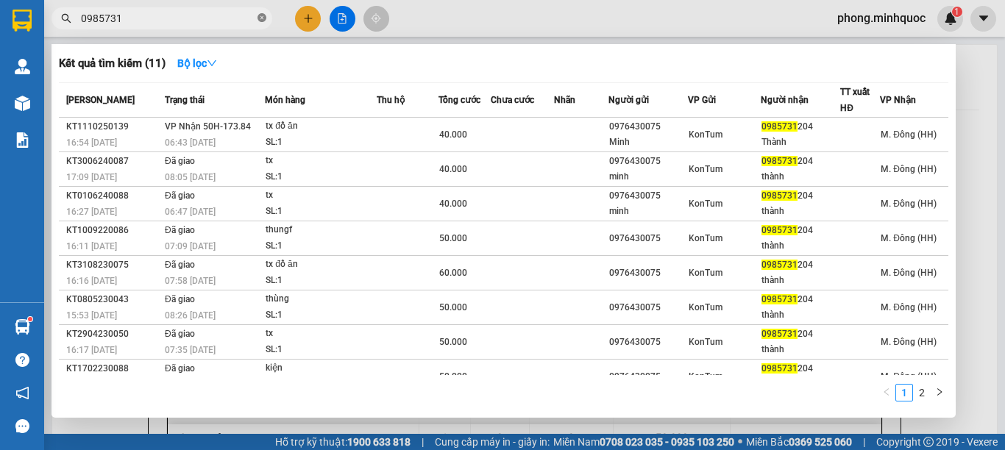
click at [263, 19] on icon "close-circle" at bounding box center [261, 17] width 9 height 9
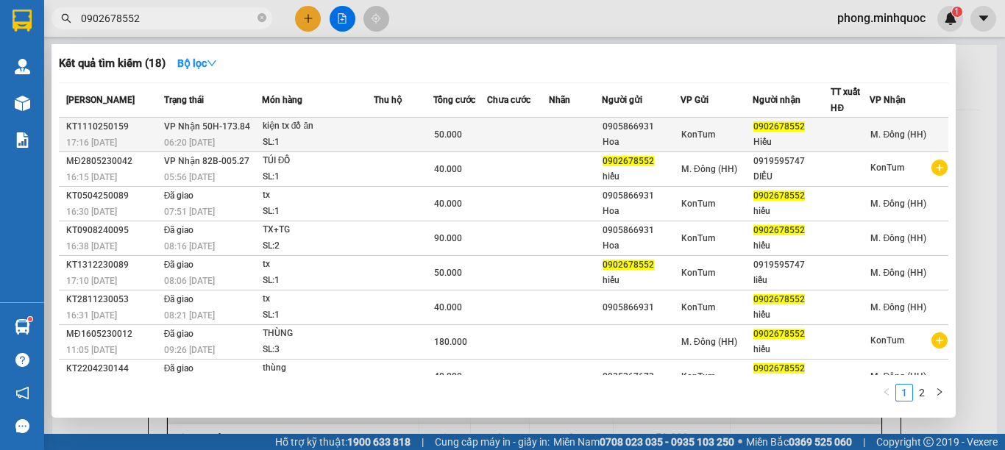
type input "0902678552"
click at [381, 140] on td at bounding box center [404, 135] width 60 height 35
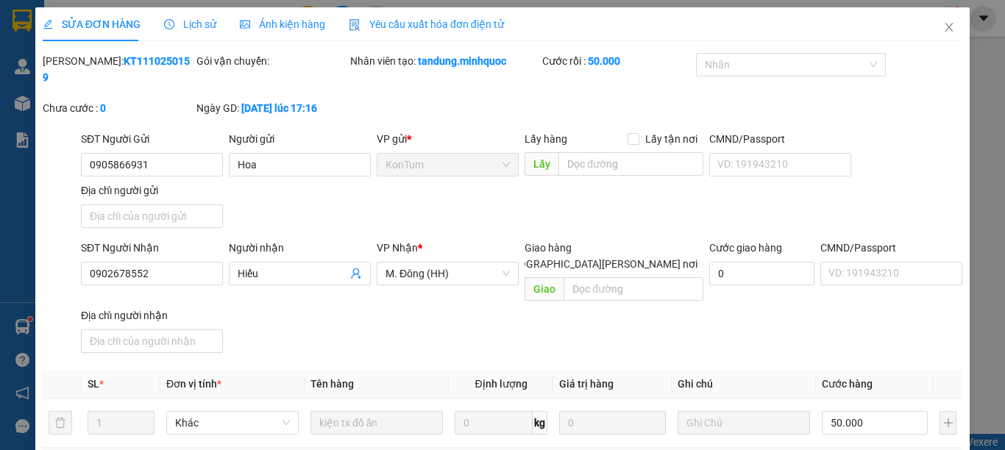
type input "0905866931"
type input "Hoa"
type input "0902678552"
type input "Hiếu"
type input "0"
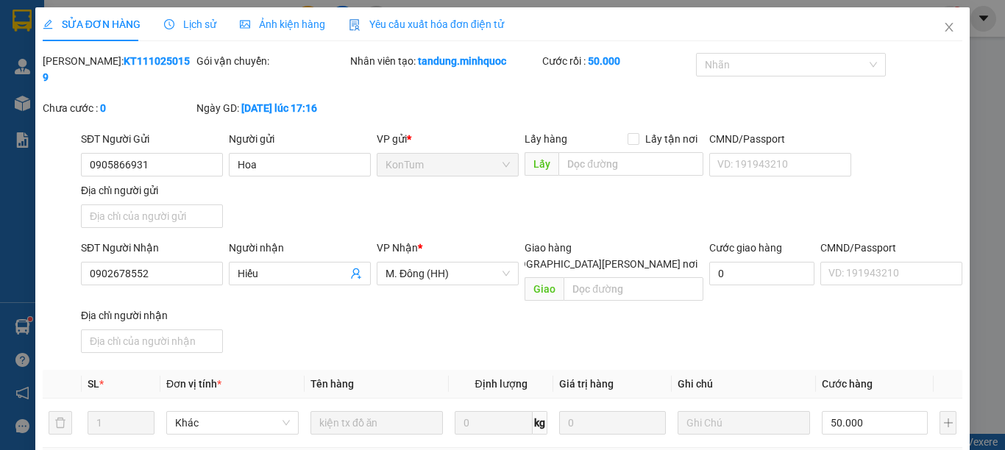
type input "50.000"
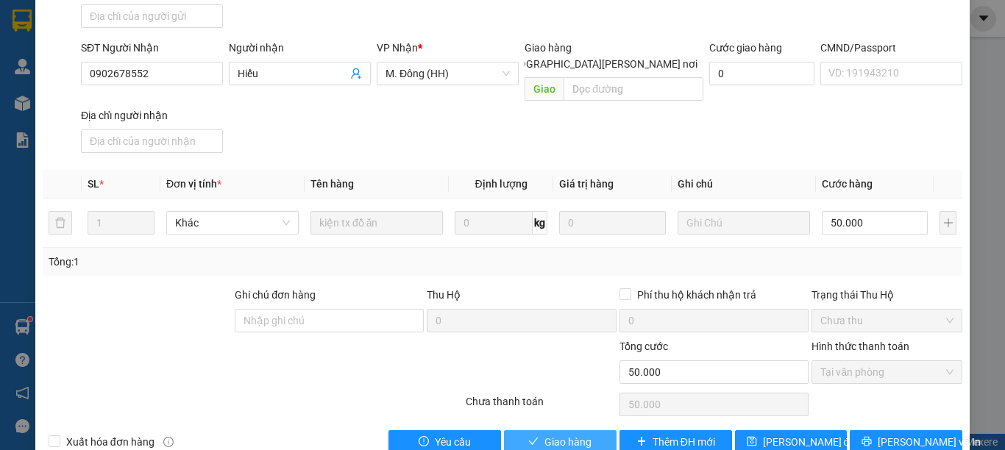
click at [566, 434] on span "Giao hàng" at bounding box center [567, 442] width 47 height 16
type input "0"
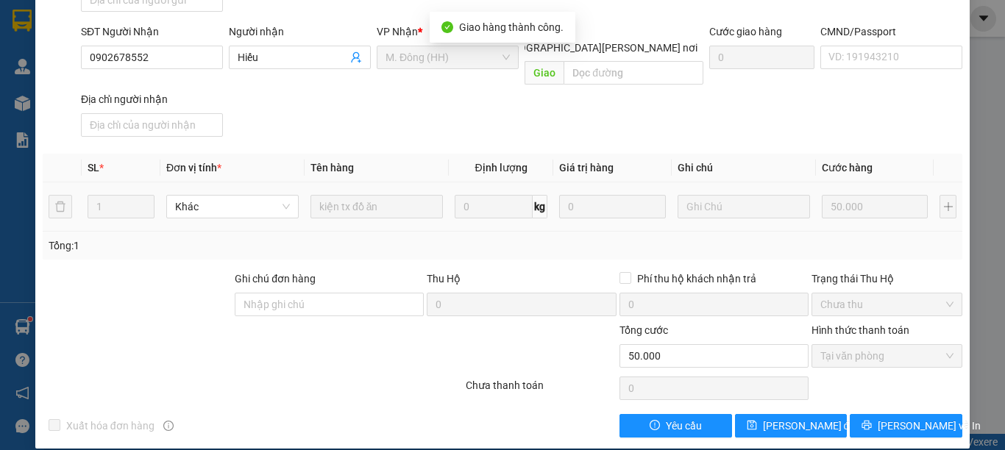
scroll to position [0, 0]
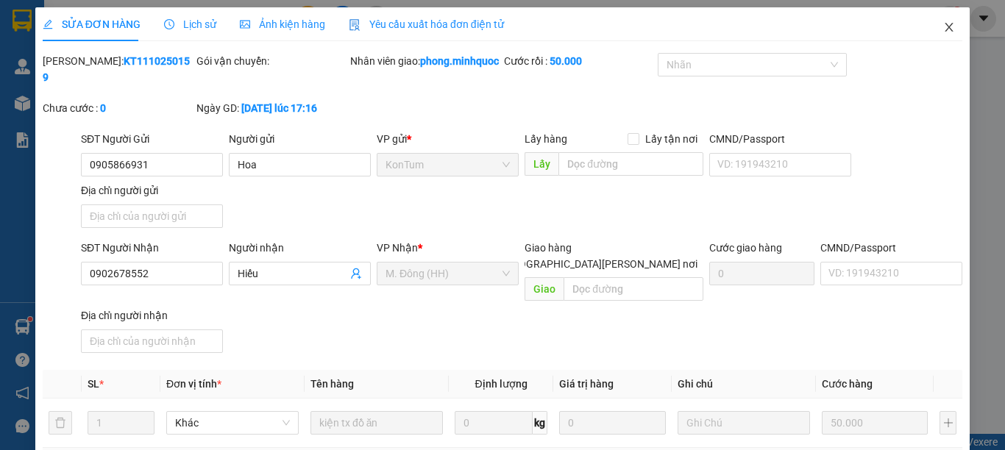
click at [945, 30] on icon "close" at bounding box center [949, 27] width 8 height 9
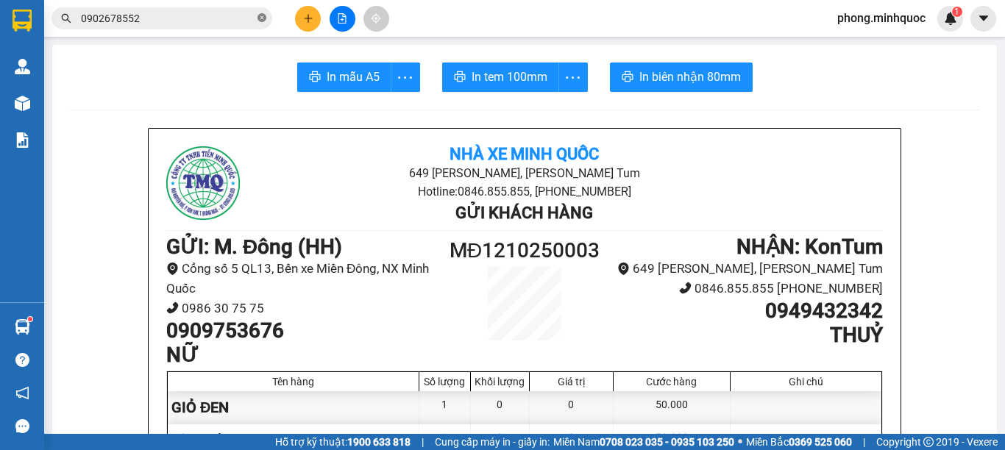
click at [262, 18] on icon "close-circle" at bounding box center [261, 17] width 9 height 9
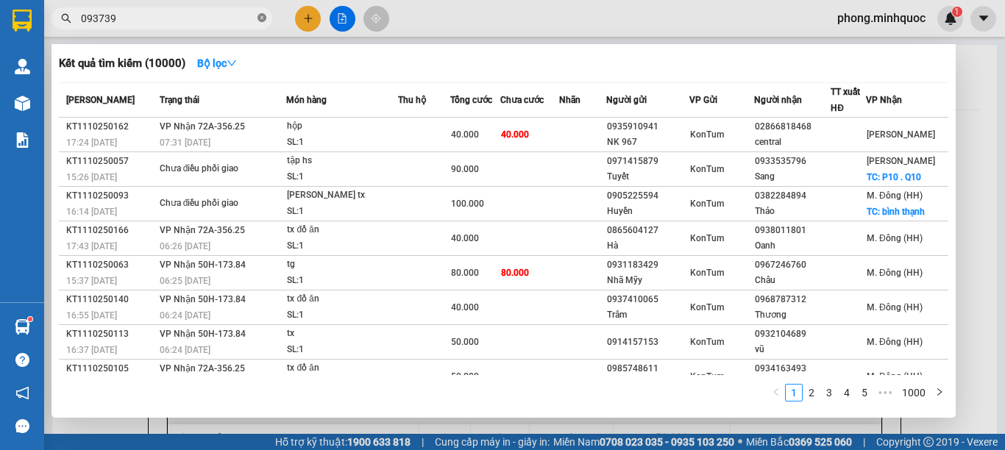
type input "0937391"
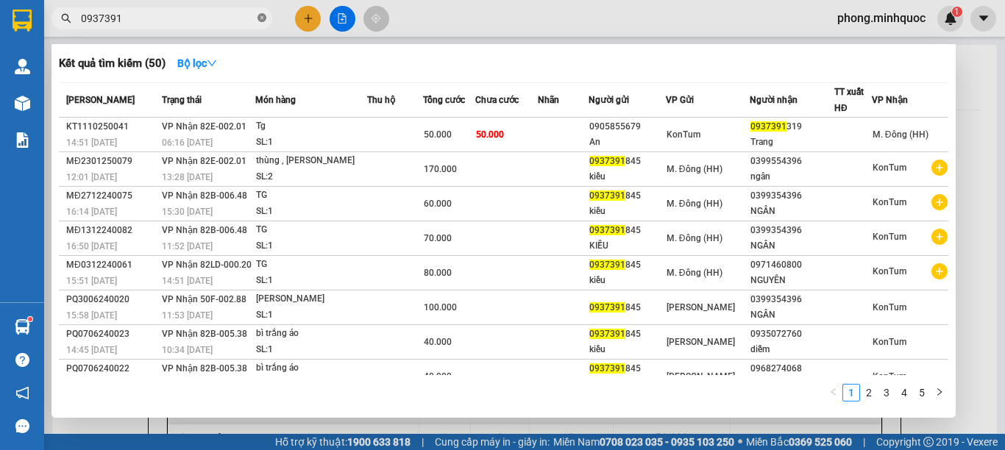
click at [257, 15] on icon "close-circle" at bounding box center [261, 17] width 9 height 9
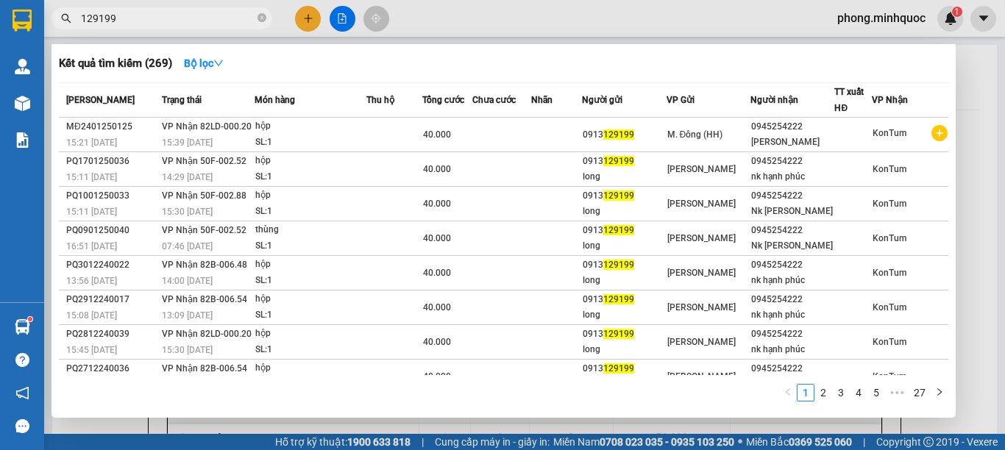
type input "129199"
click at [306, 18] on div at bounding box center [502, 225] width 1005 height 450
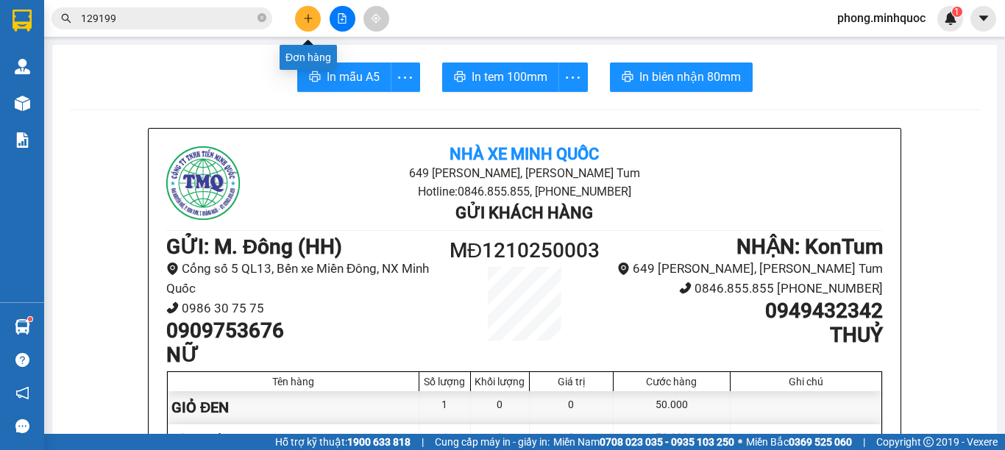
click at [306, 18] on icon "plus" at bounding box center [308, 18] width 10 height 10
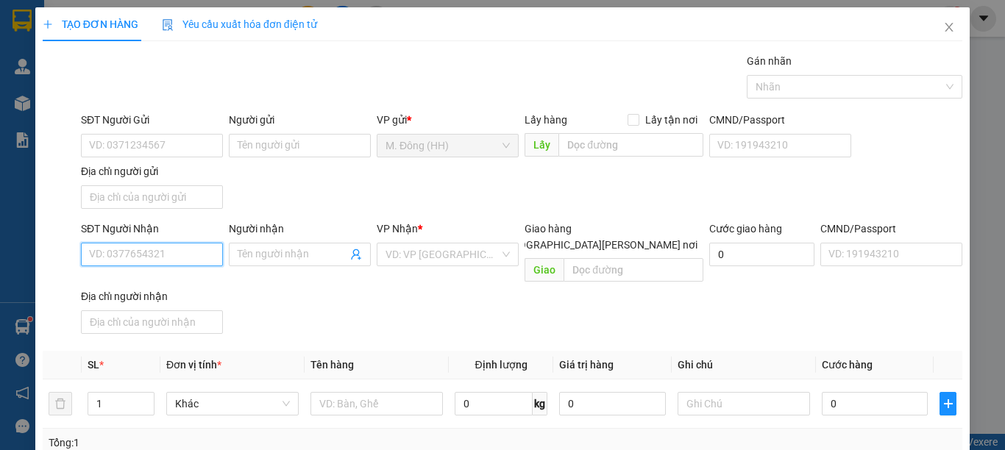
click at [196, 258] on input "SĐT Người Nhận" at bounding box center [152, 255] width 142 height 24
click at [140, 288] on div "0945254222 - Hạnh pHúc" at bounding box center [150, 284] width 122 height 16
type input "0945254222"
type input "Hạnh pHúc"
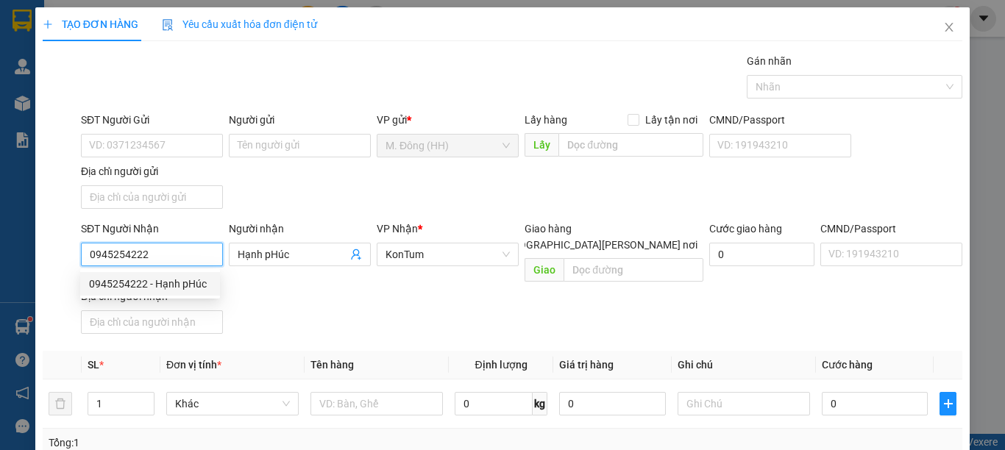
scroll to position [197, 0]
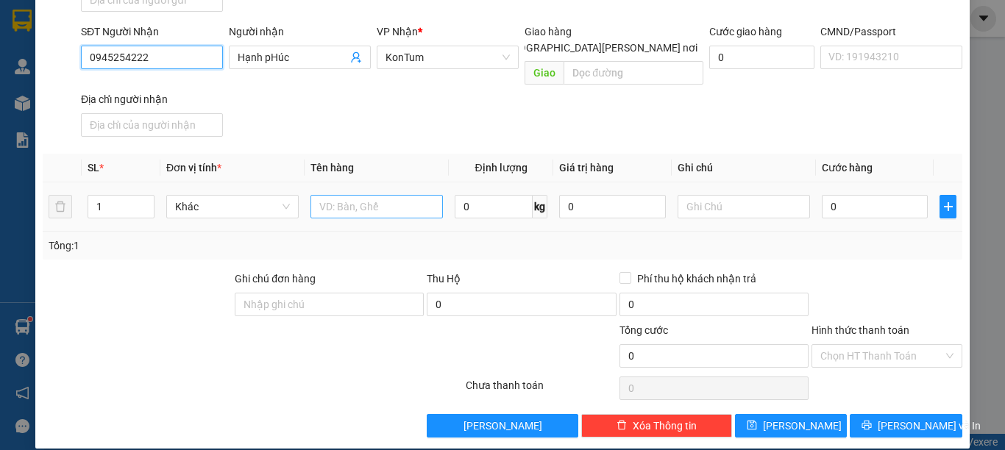
type input "0945254222"
click at [371, 195] on input "text" at bounding box center [376, 207] width 132 height 24
type input "HỘP"
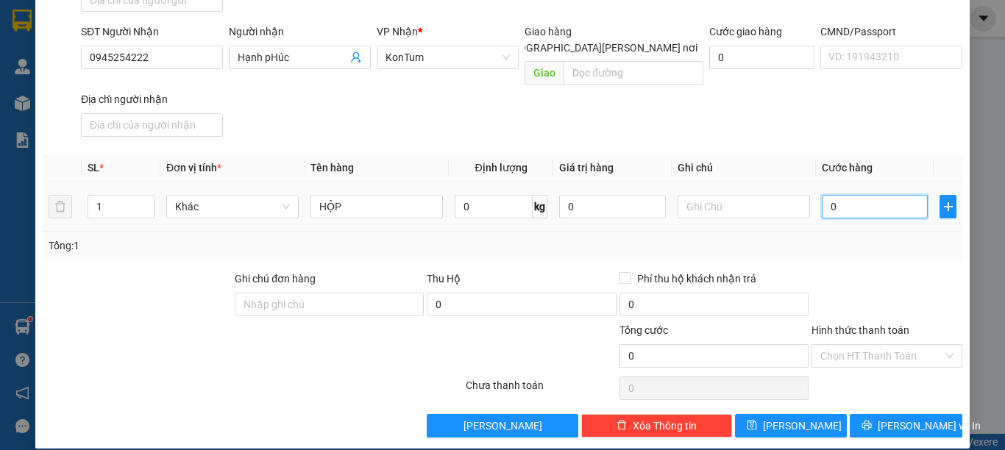
click at [858, 195] on input "0" at bounding box center [875, 207] width 106 height 24
type input "4"
type input "40"
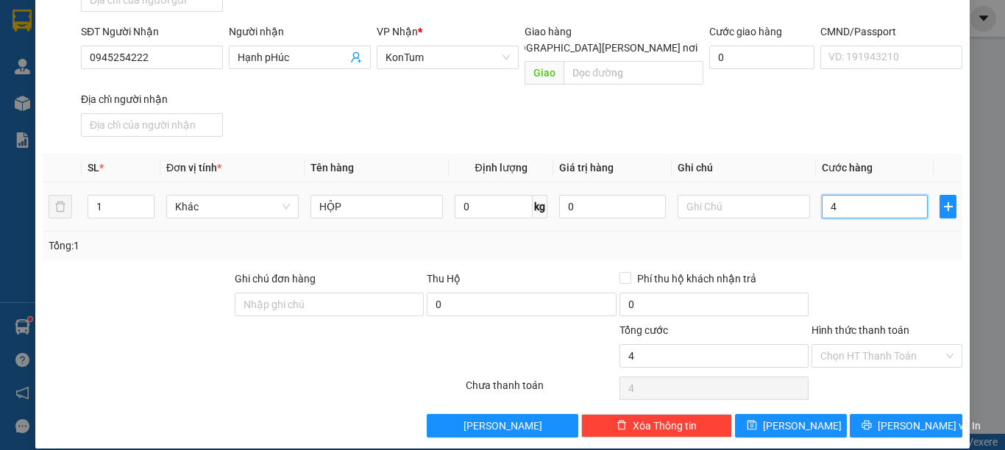
type input "40"
type input "40.000"
click at [891, 345] on input "Hình thức thanh toán" at bounding box center [881, 356] width 123 height 22
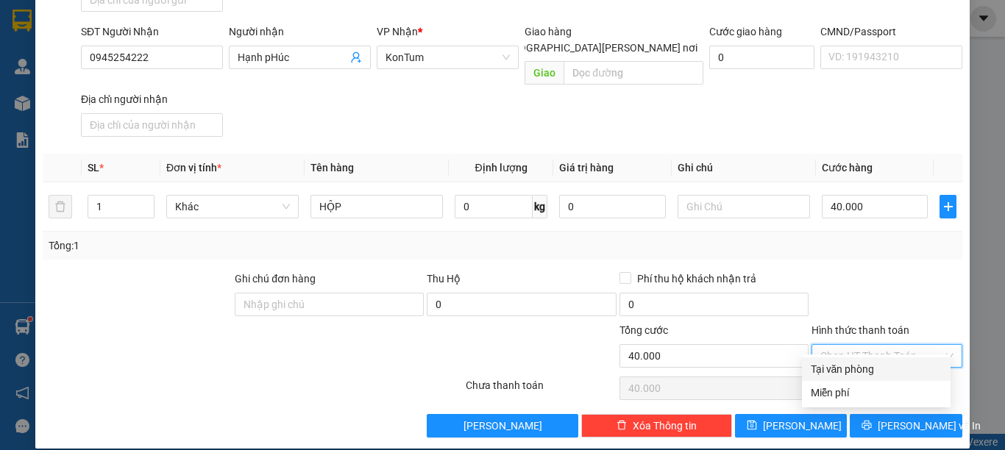
click at [882, 367] on div "Tại văn phòng" at bounding box center [876, 369] width 131 height 16
type input "0"
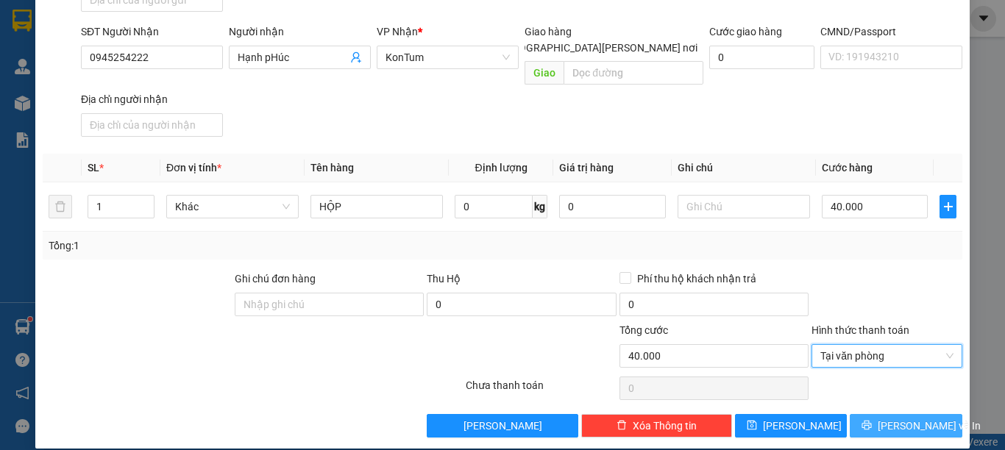
click at [880, 414] on button "[PERSON_NAME] và In" at bounding box center [906, 426] width 113 height 24
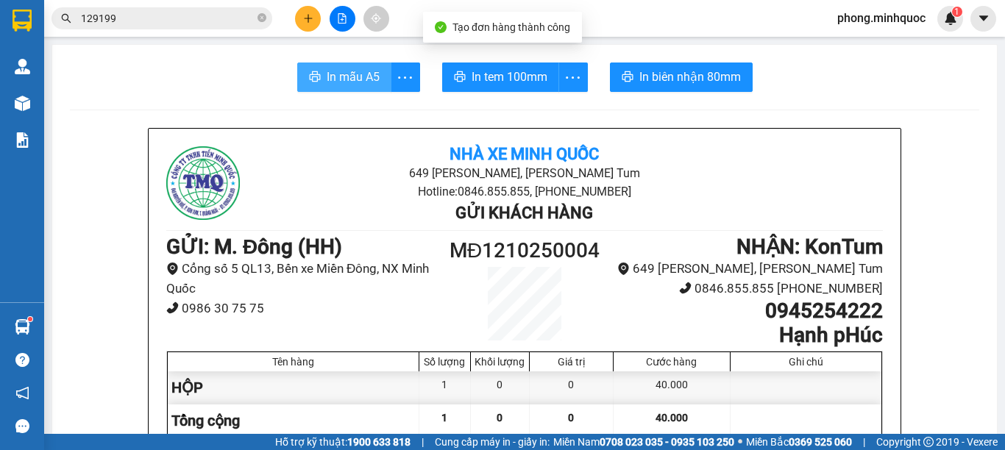
click at [335, 74] on span "In mẫu A5" at bounding box center [353, 77] width 53 height 18
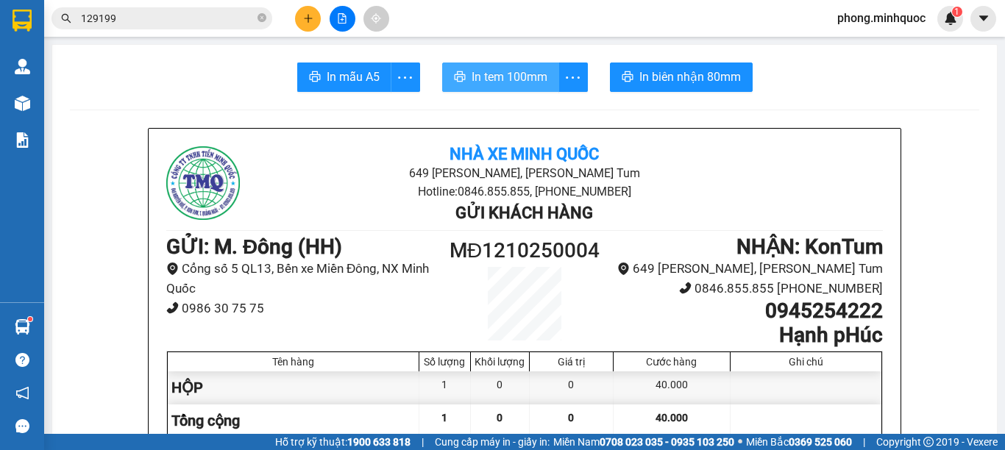
click at [488, 74] on span "In tem 100mm" at bounding box center [510, 77] width 76 height 18
click at [262, 14] on icon "close-circle" at bounding box center [261, 17] width 9 height 9
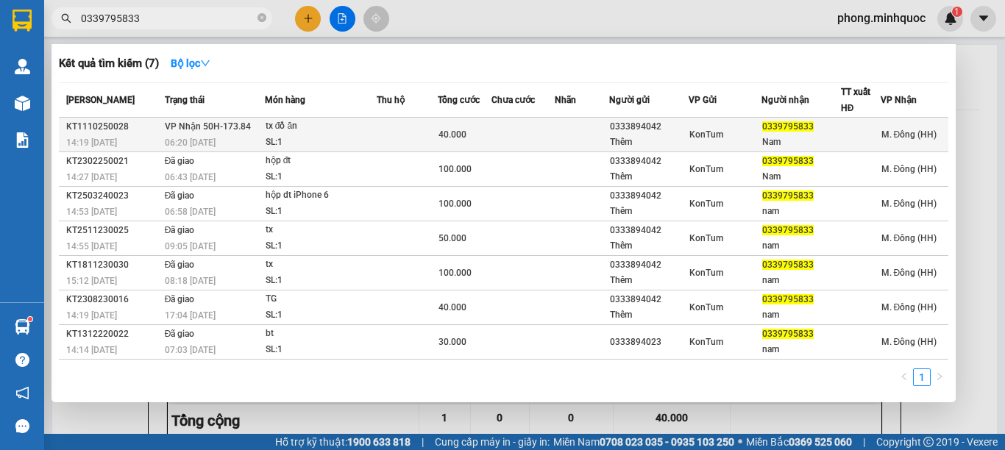
type input "0339795833"
click at [381, 129] on td at bounding box center [407, 135] width 61 height 35
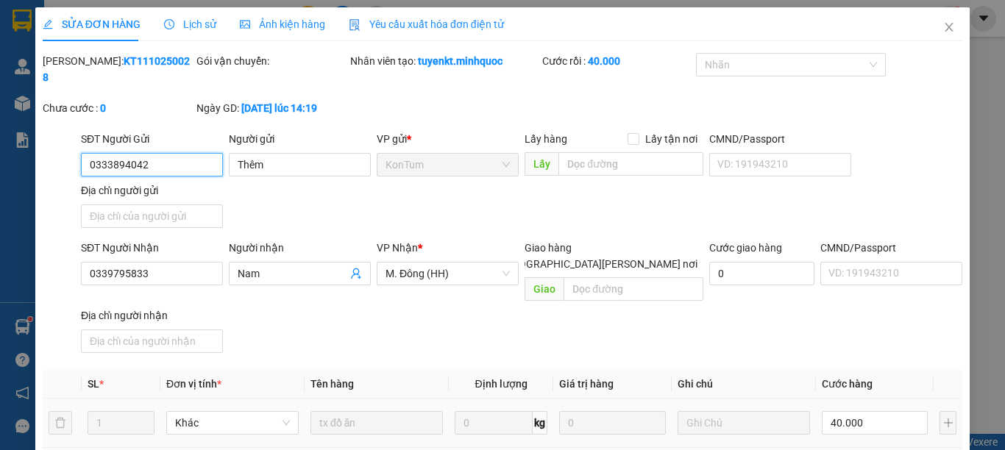
type input "0333894042"
type input "Thêm"
type input "0339795833"
type input "Nam"
type input "0"
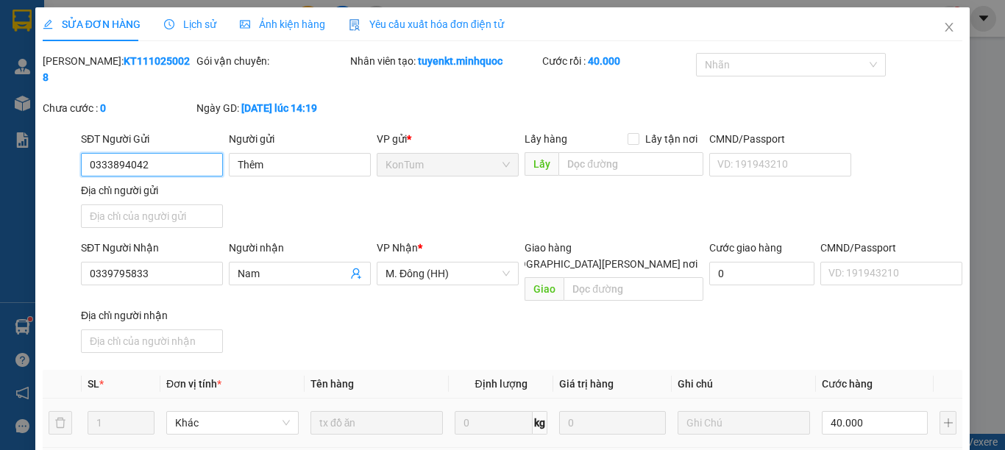
type input "40.000"
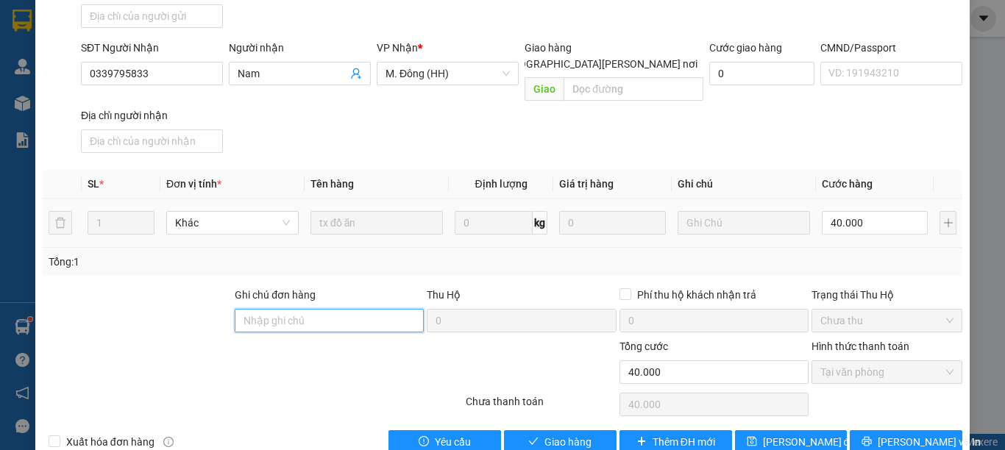
click at [298, 309] on input "Ghi chú đơn hàng" at bounding box center [329, 321] width 189 height 24
type input "0"
type input "0399185732-SƠN"
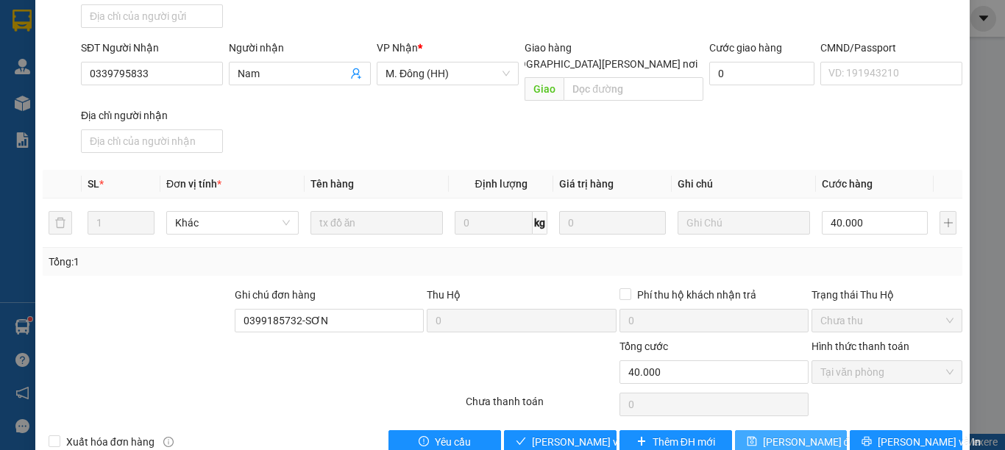
click at [766, 434] on span "[PERSON_NAME] đổi" at bounding box center [810, 442] width 95 height 16
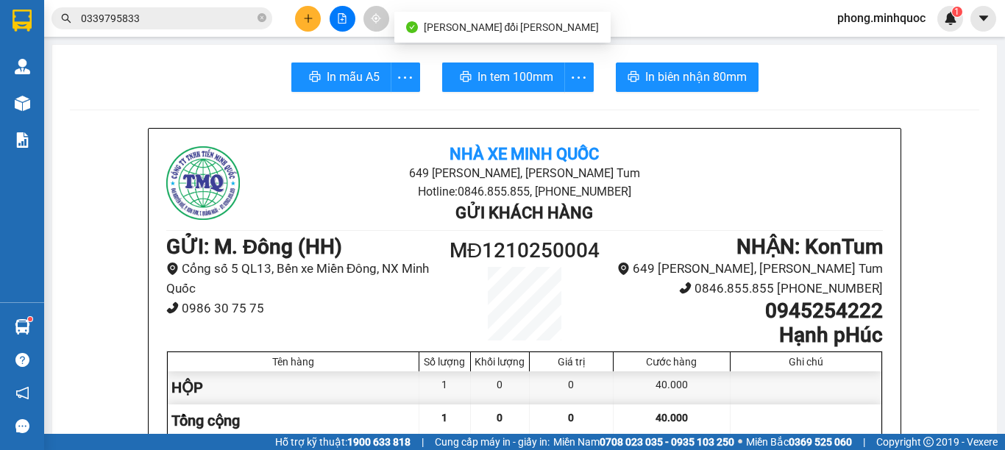
click at [177, 19] on input "0339795833" at bounding box center [168, 18] width 174 height 16
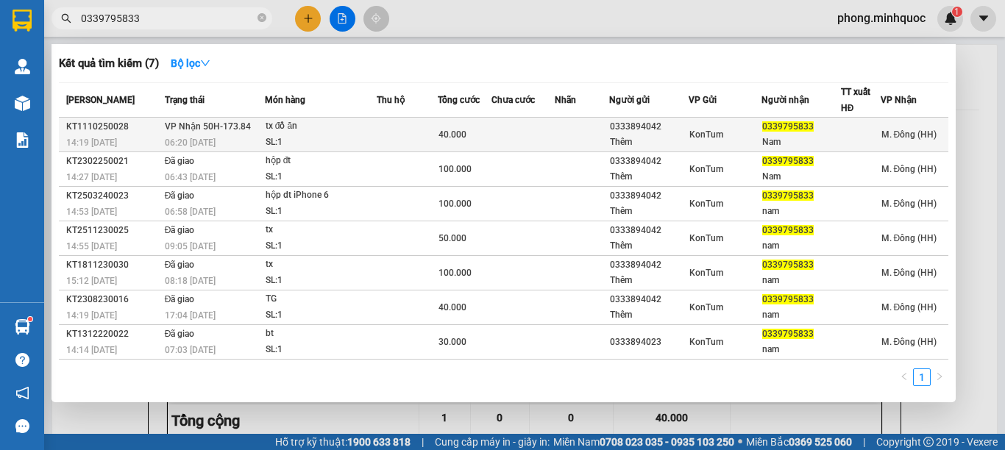
click at [346, 127] on div "tx đồ ăn" at bounding box center [321, 126] width 110 height 16
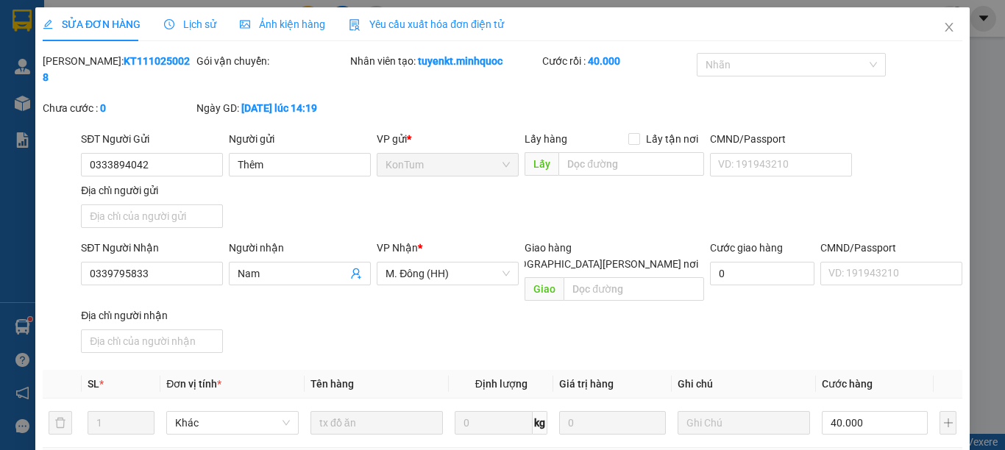
type input "0333894042"
type input "Thêm"
type input "0339795833"
type input "Nam"
type input "0399185732-SƠN"
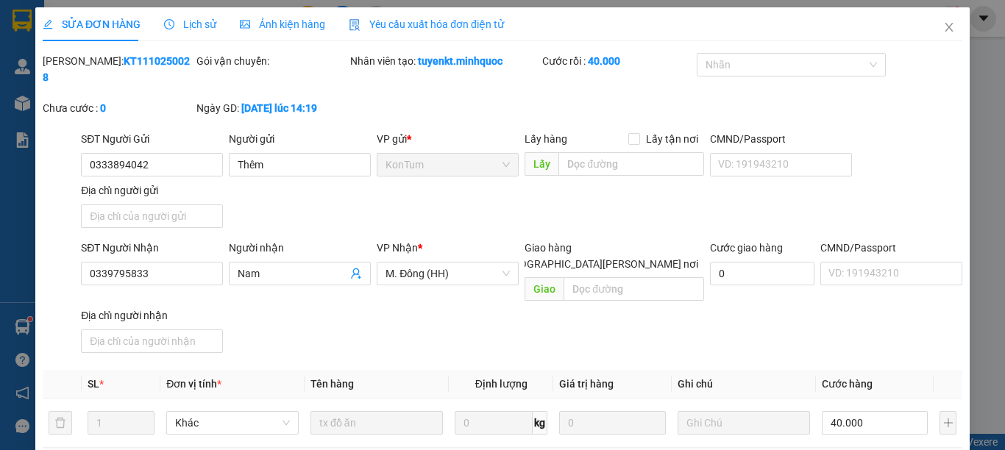
type input "0"
type input "40.000"
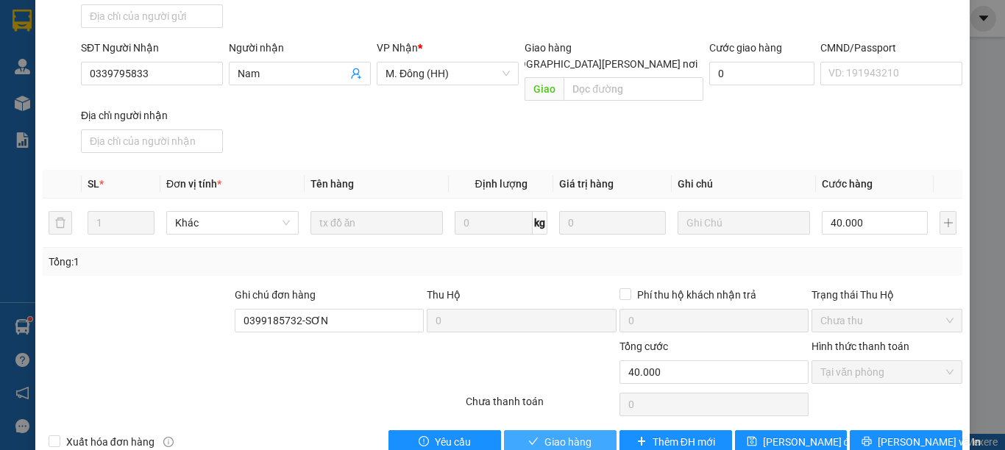
click at [571, 434] on span "Giao hàng" at bounding box center [567, 442] width 47 height 16
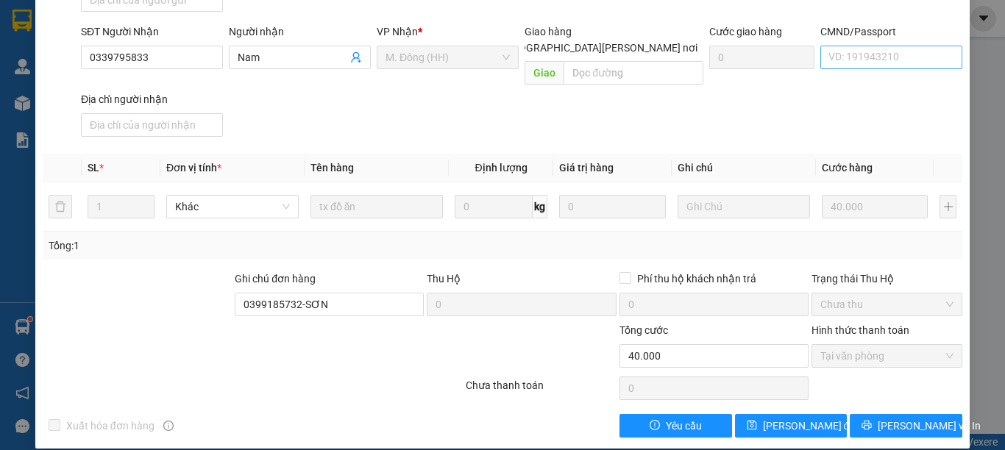
scroll to position [0, 0]
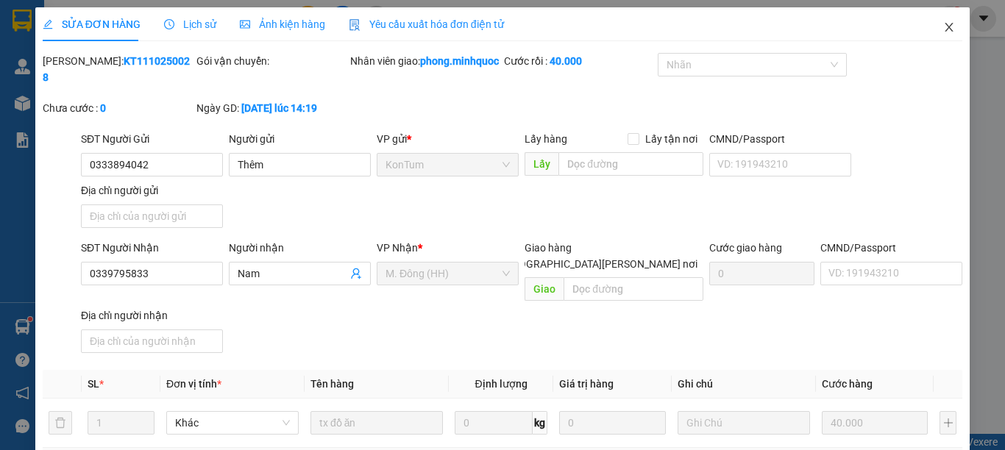
click at [945, 26] on icon "close" at bounding box center [949, 27] width 8 height 9
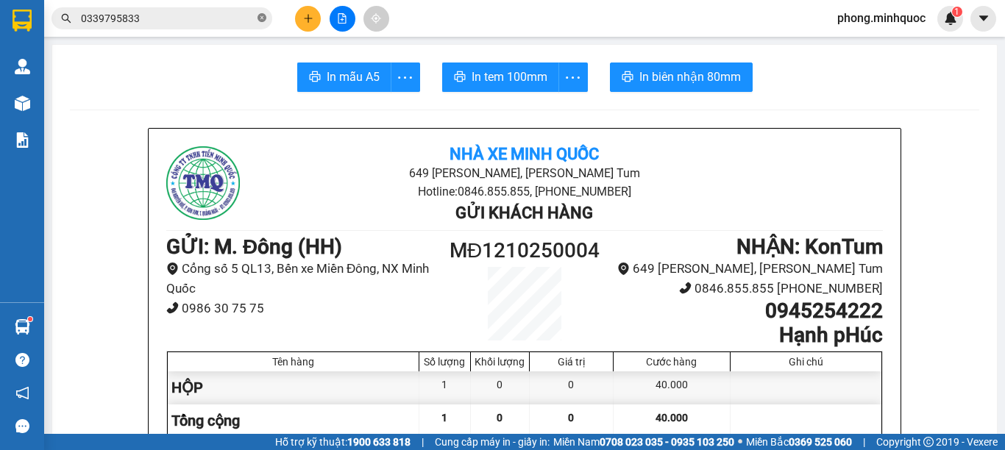
click at [261, 14] on icon "close-circle" at bounding box center [261, 17] width 9 height 9
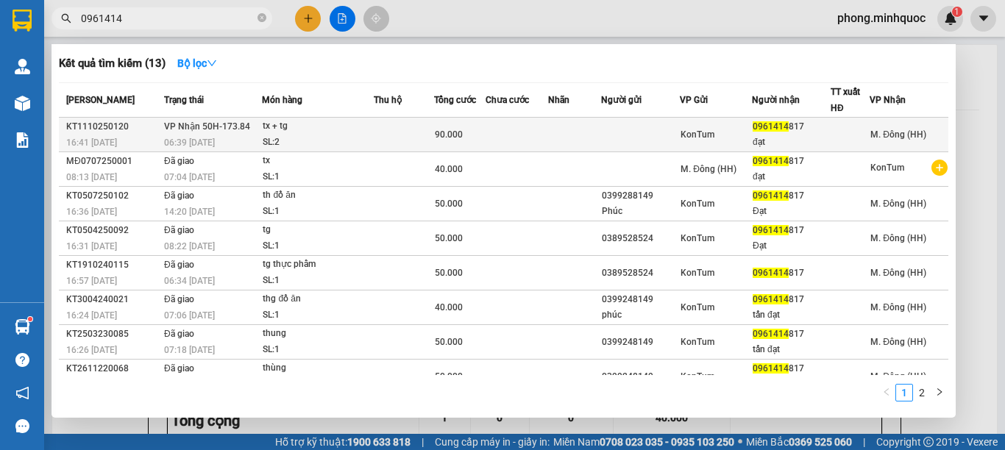
type input "0961414"
click at [345, 137] on div "SL: 2" at bounding box center [318, 143] width 110 height 16
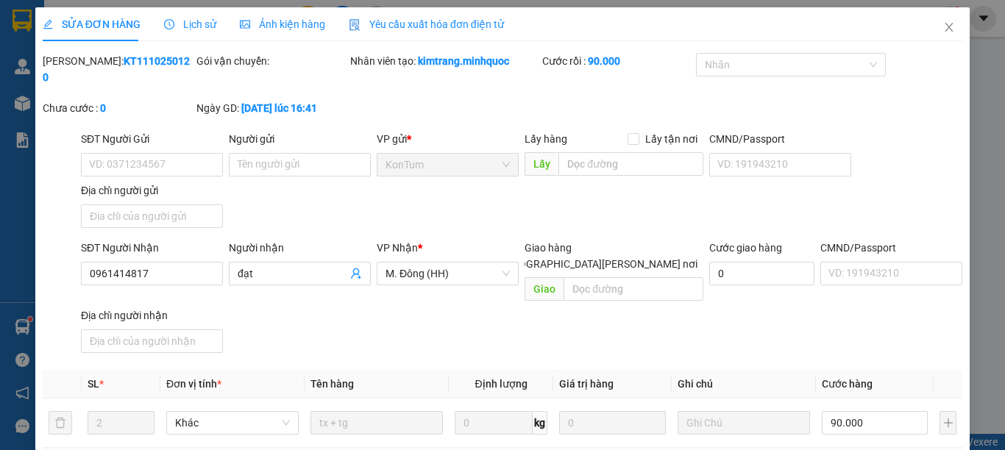
type input "0961414817"
type input "đạt"
type input "0"
type input "90.000"
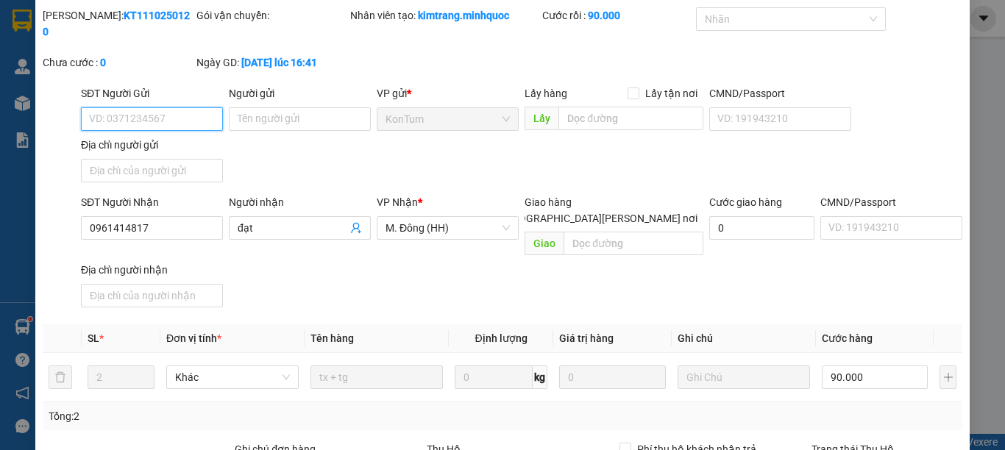
scroll to position [200, 0]
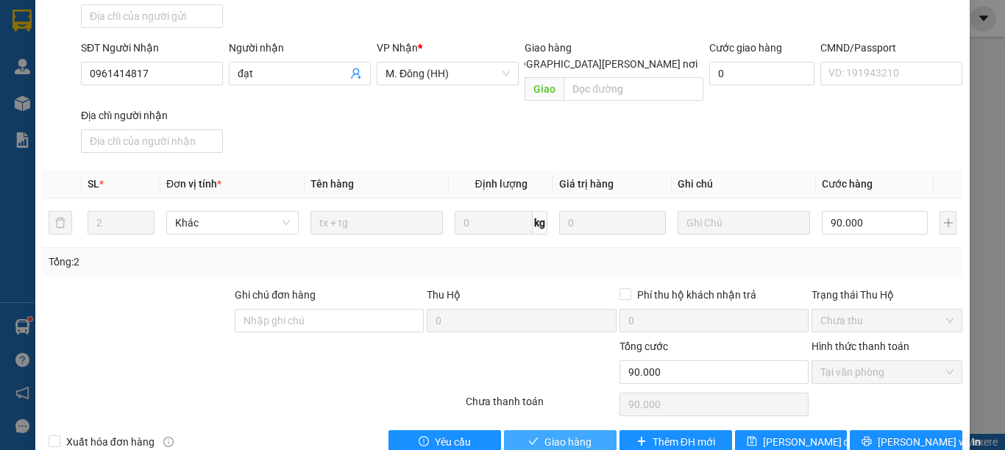
click at [536, 430] on button "Giao hàng" at bounding box center [560, 442] width 113 height 24
type input "0"
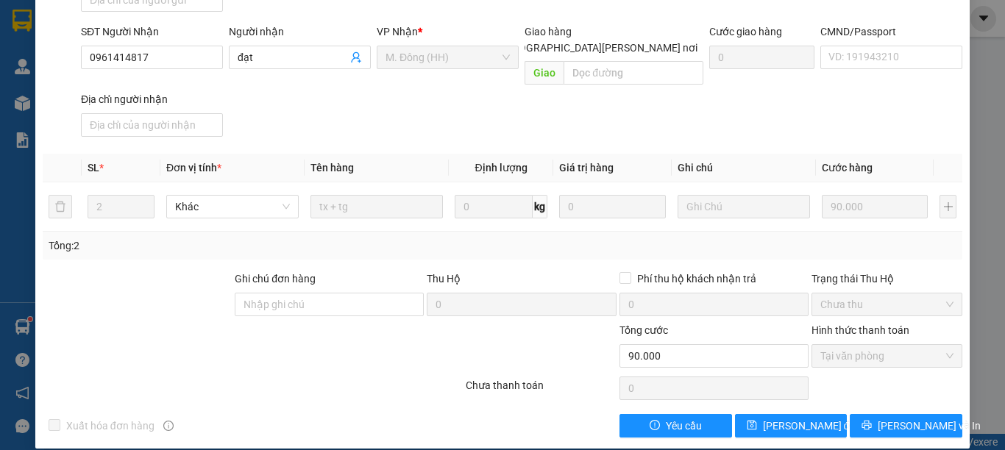
scroll to position [0, 0]
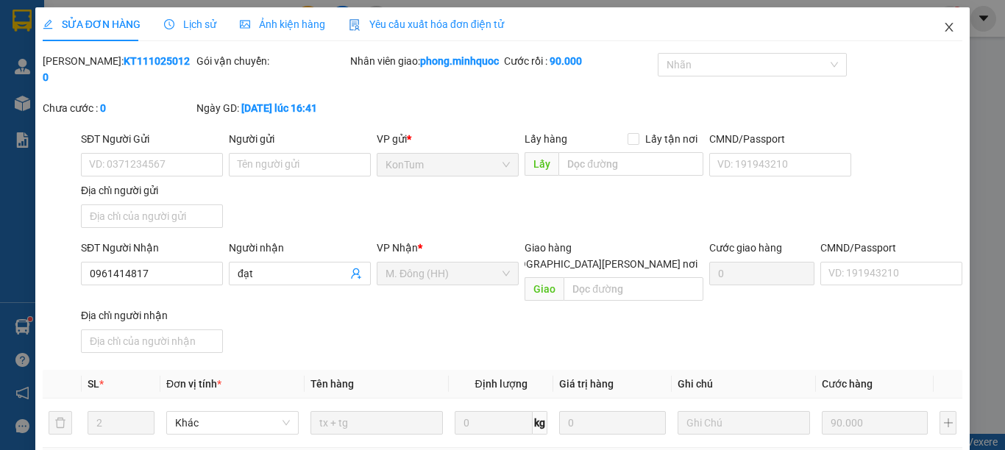
click at [945, 26] on icon "close" at bounding box center [949, 27] width 8 height 9
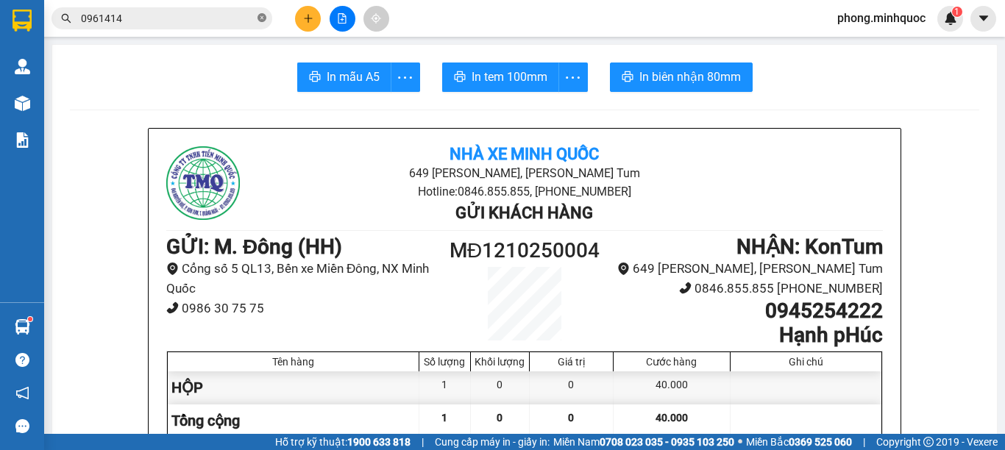
click at [262, 18] on icon "close-circle" at bounding box center [261, 17] width 9 height 9
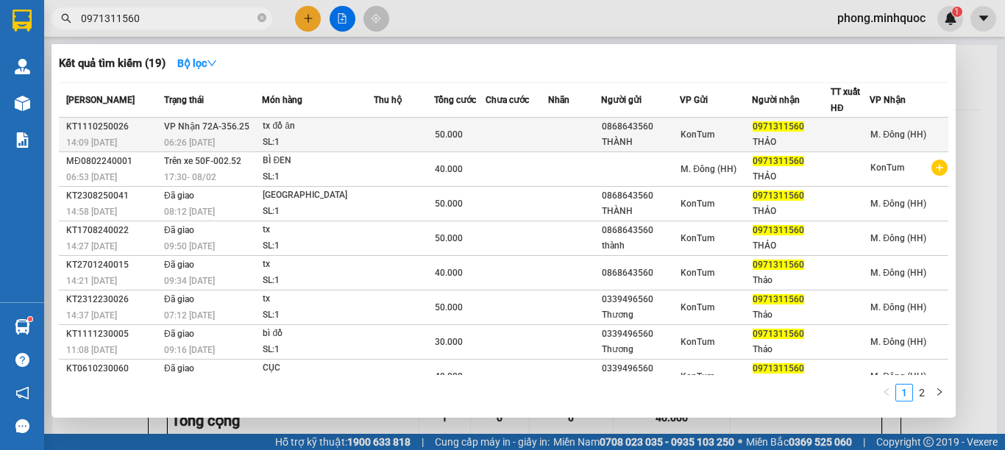
type input "0971311560"
click at [365, 130] on div "tx đồ ăn" at bounding box center [318, 126] width 110 height 16
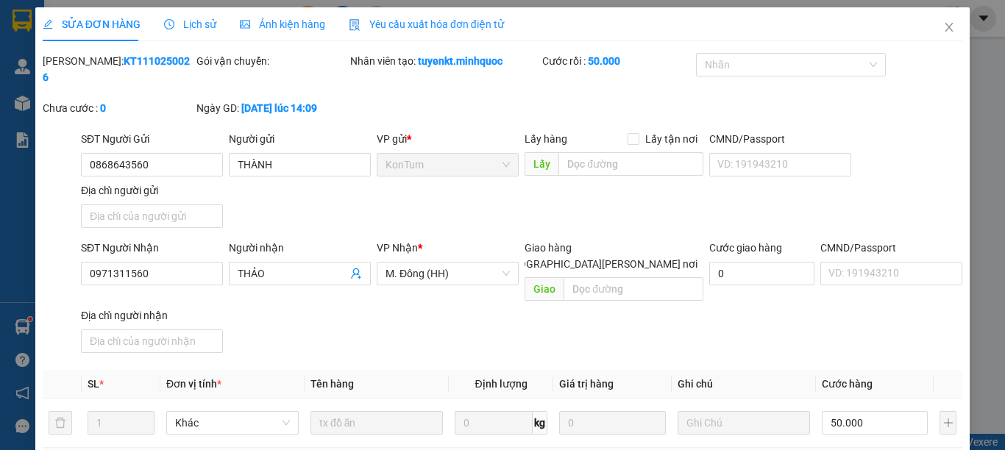
type input "0868643560"
type input "THÀNH"
type input "0971311560"
type input "THẢO"
type input "0"
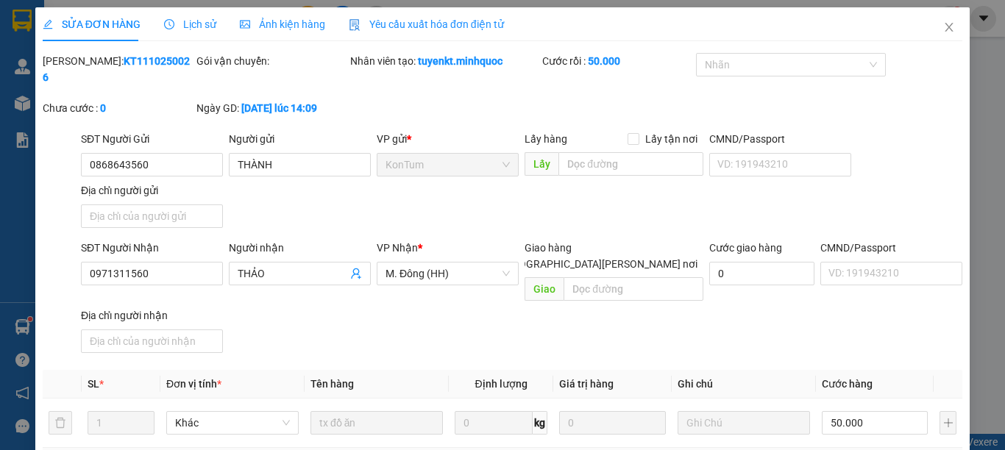
type input "50.000"
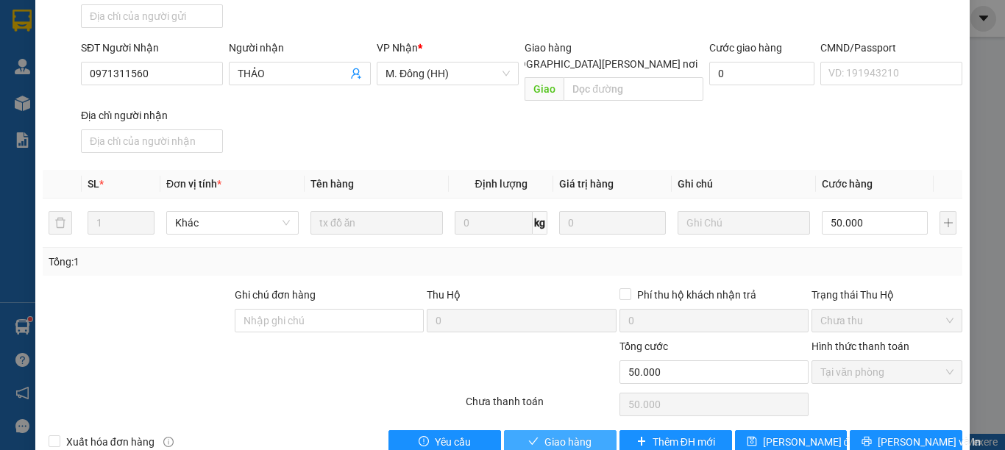
click at [544, 434] on span "Giao hàng" at bounding box center [567, 442] width 47 height 16
type input "0"
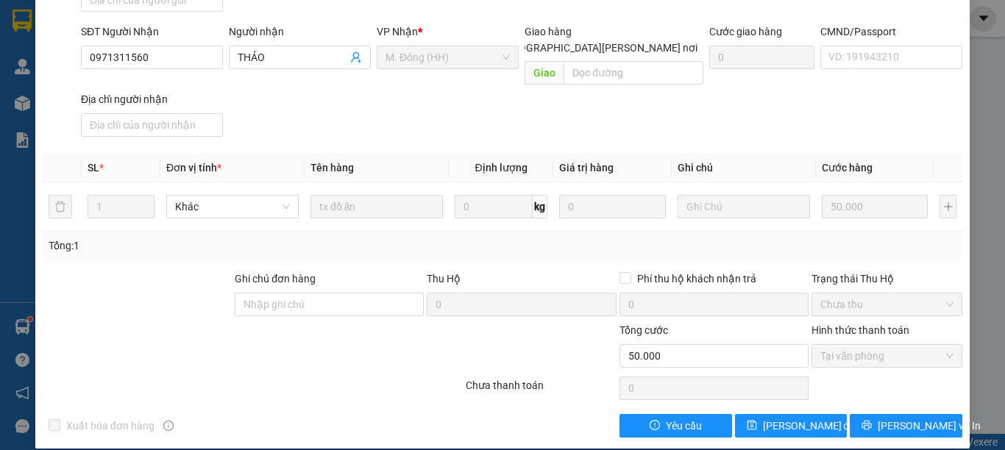
scroll to position [0, 0]
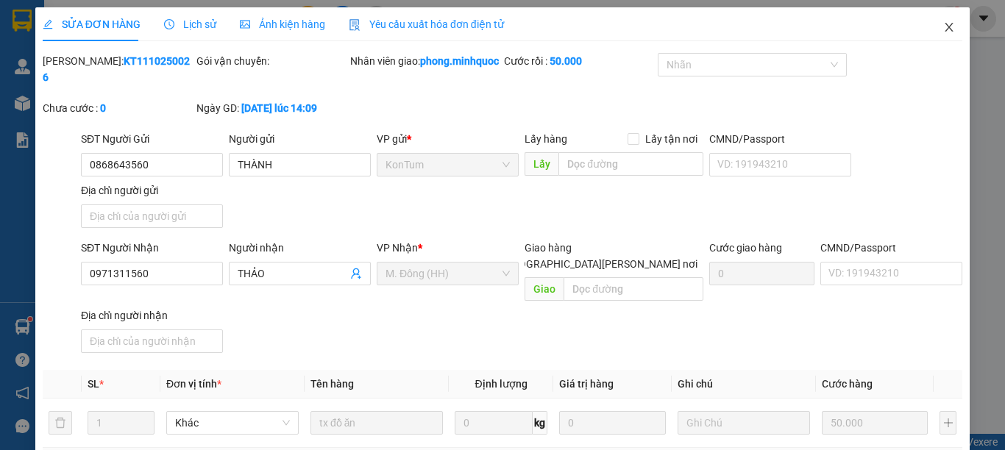
click at [943, 27] on icon "close" at bounding box center [949, 27] width 12 height 12
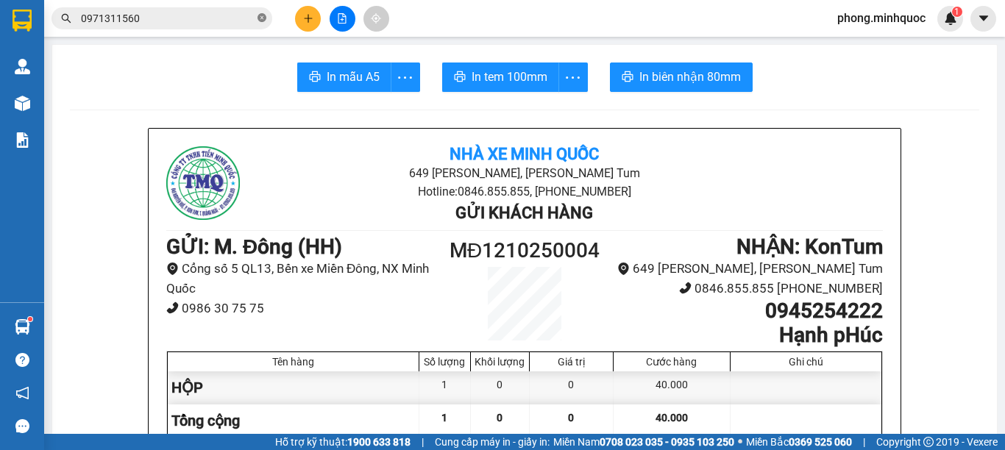
click at [258, 13] on span at bounding box center [261, 19] width 9 height 14
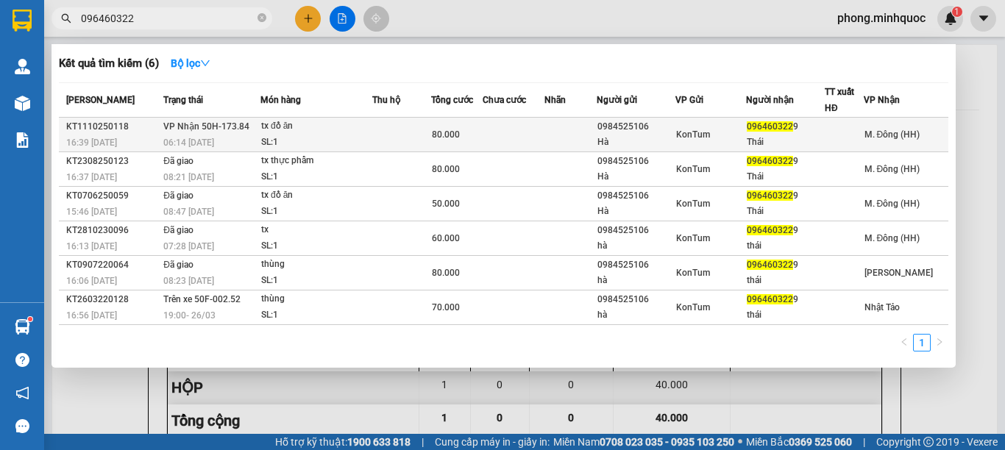
type input "096460322"
click at [347, 134] on div "tx đồ ăn" at bounding box center [316, 126] width 110 height 16
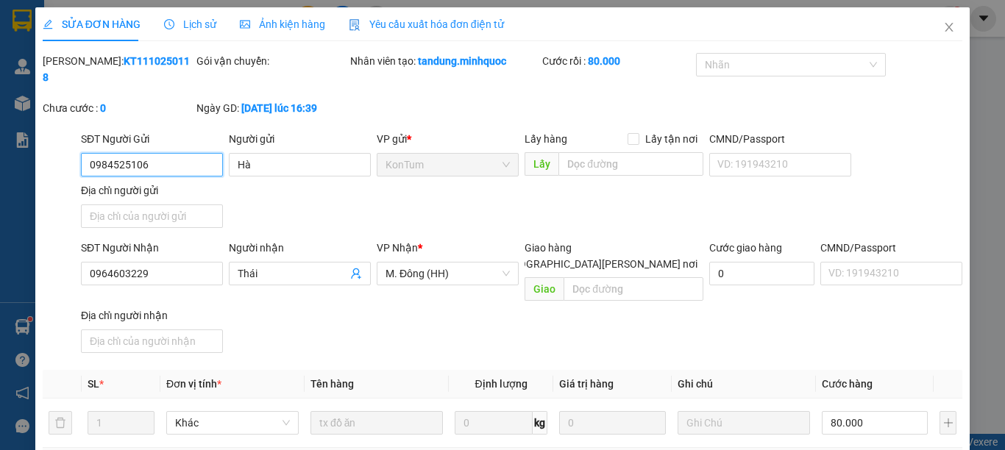
type input "0984525106"
type input "Hà"
type input "0964603229"
type input "Thái"
type input "0"
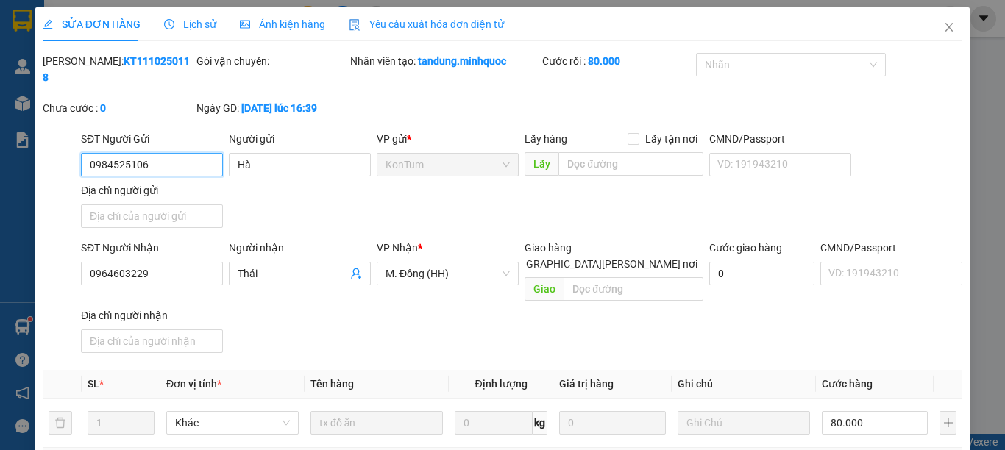
scroll to position [193, 0]
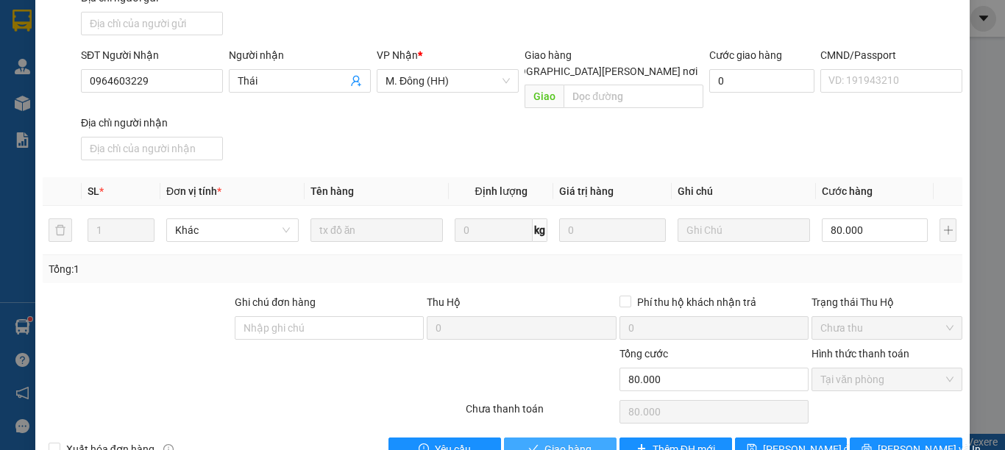
click at [556, 441] on span "Giao hàng" at bounding box center [567, 449] width 47 height 16
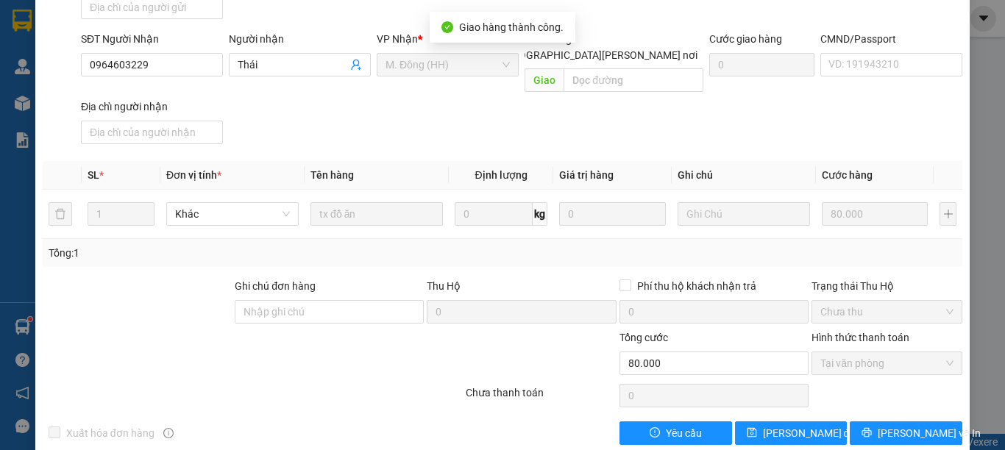
scroll to position [0, 0]
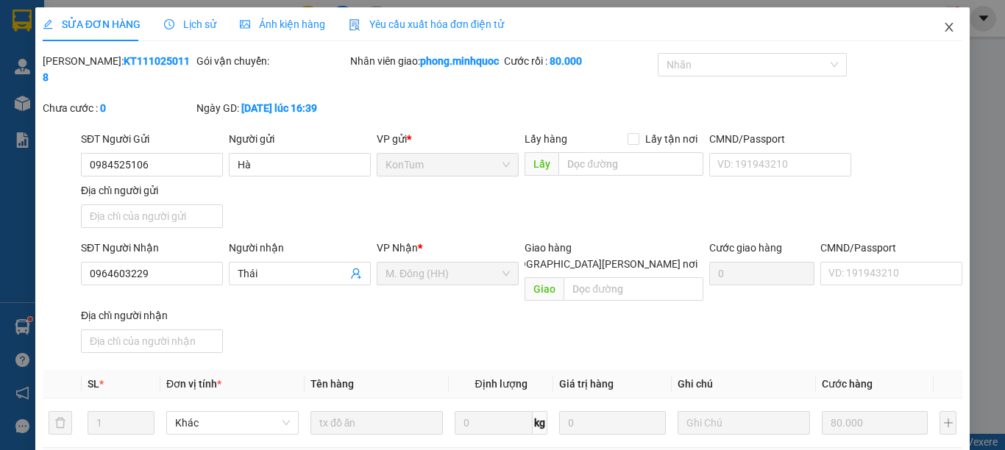
click at [943, 29] on icon "close" at bounding box center [949, 27] width 12 height 12
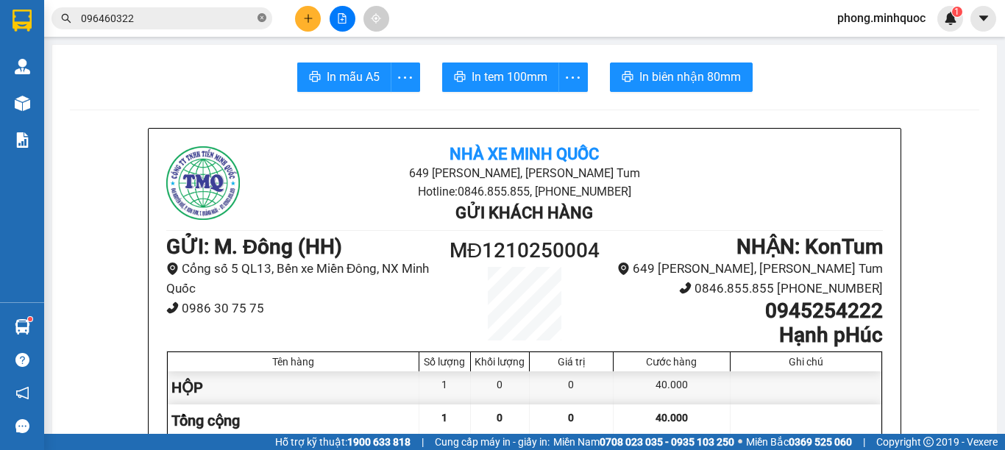
click at [260, 15] on icon "close-circle" at bounding box center [261, 17] width 9 height 9
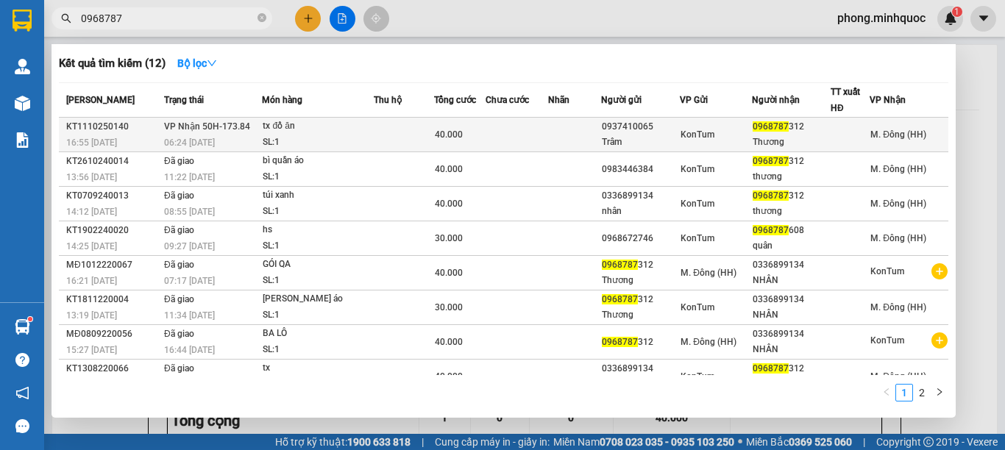
click at [321, 128] on div "tx đồ ăn" at bounding box center [318, 126] width 110 height 16
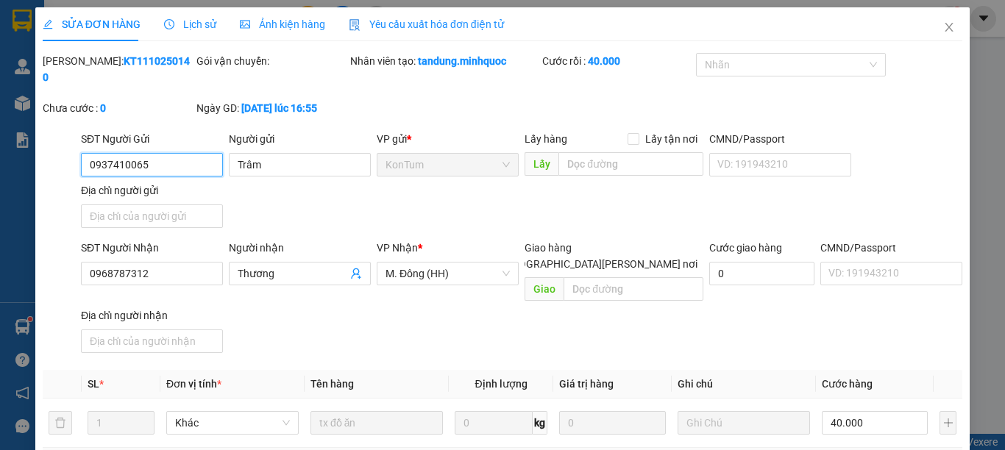
scroll to position [200, 0]
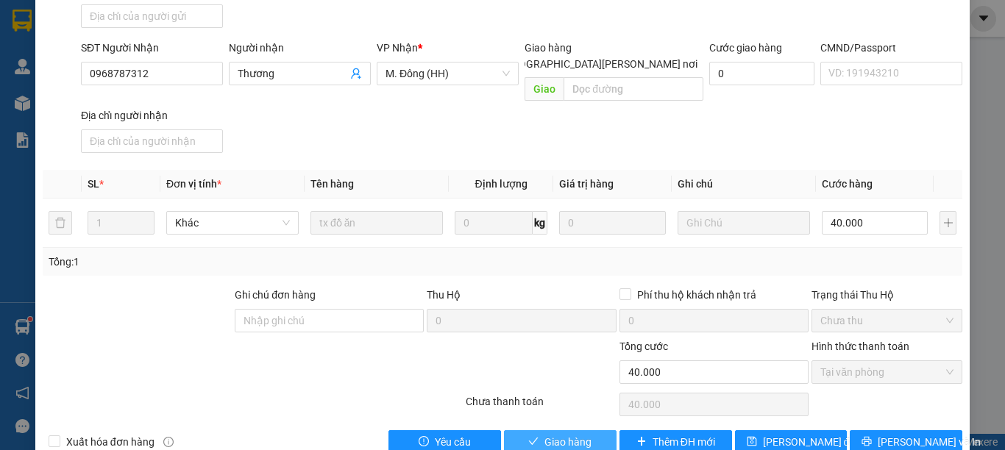
click at [559, 434] on span "Giao hàng" at bounding box center [567, 442] width 47 height 16
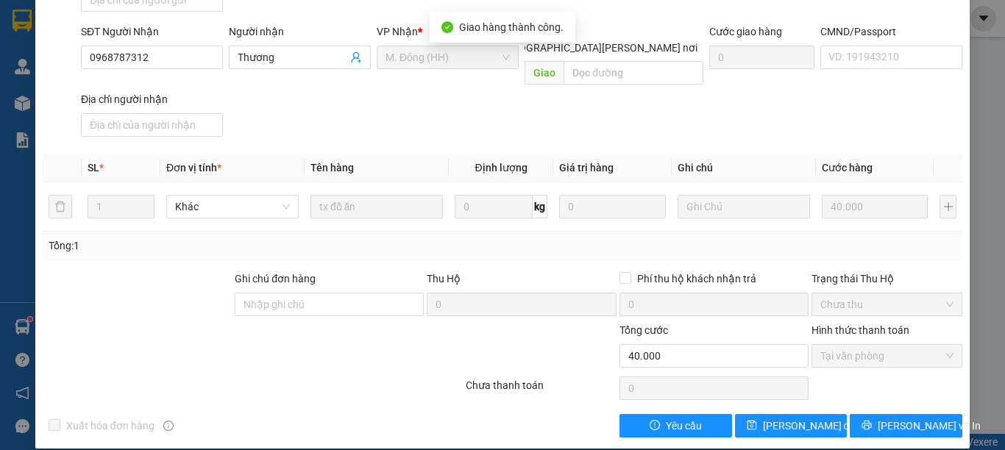
scroll to position [0, 0]
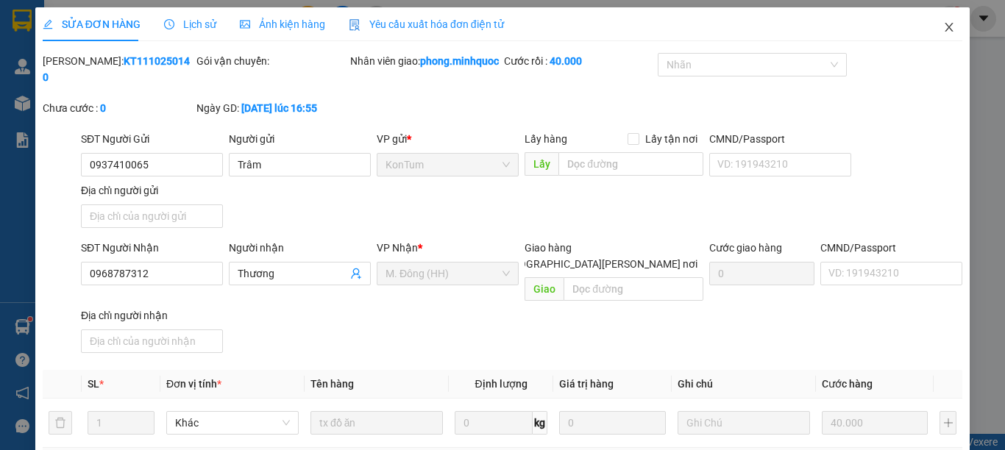
click at [943, 27] on icon "close" at bounding box center [949, 27] width 12 height 12
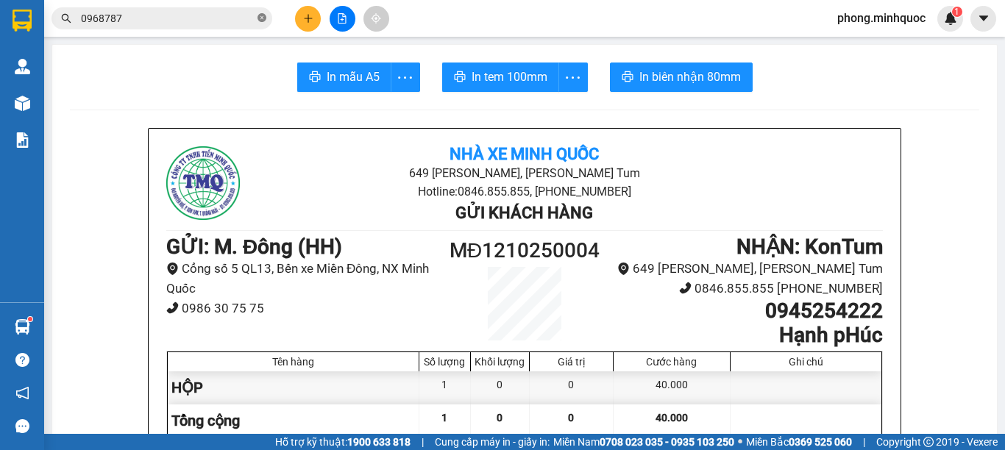
click at [259, 18] on icon "close-circle" at bounding box center [261, 17] width 9 height 9
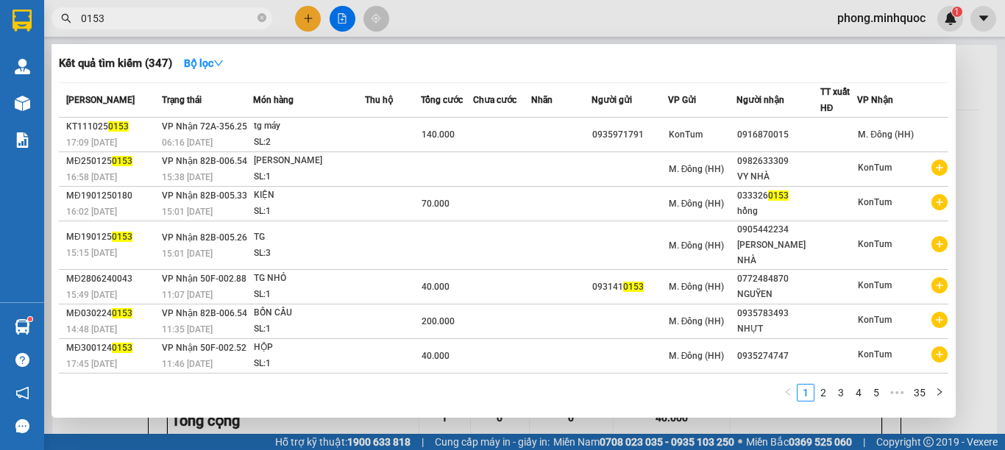
click at [339, 21] on div at bounding box center [502, 225] width 1005 height 450
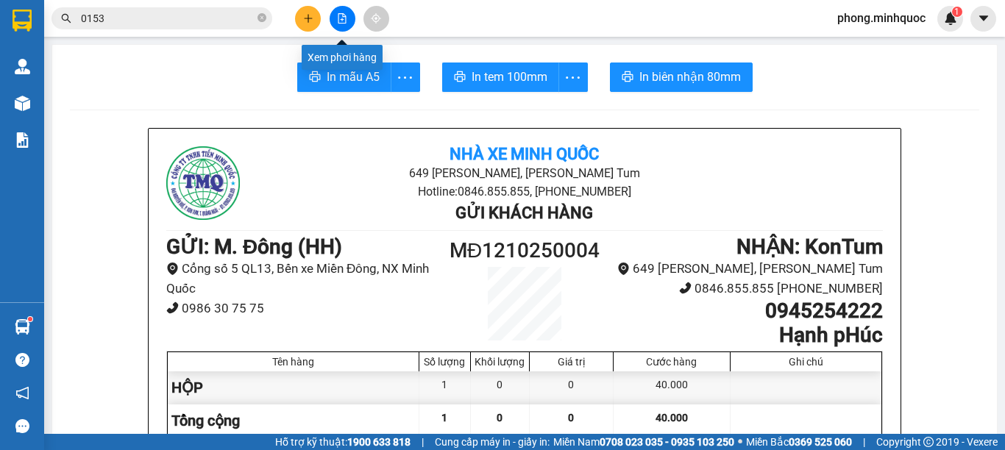
click at [339, 21] on icon "file-add" at bounding box center [342, 18] width 10 height 10
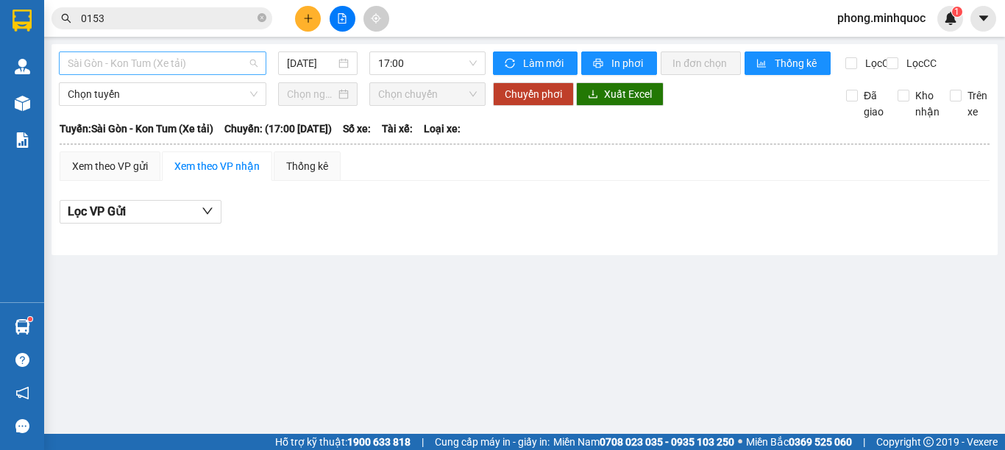
click at [138, 69] on span "Sài Gòn - Kon Tum (Xe tải)" at bounding box center [163, 63] width 190 height 22
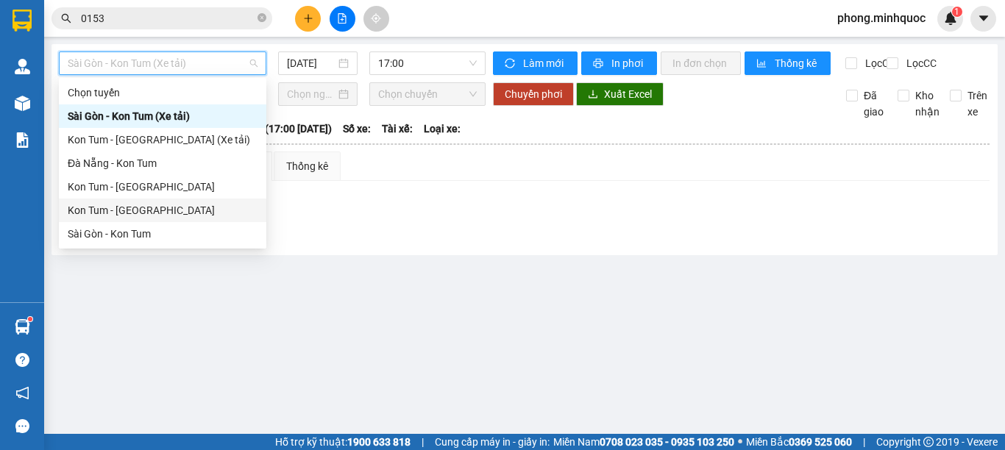
click at [121, 208] on div "Kon Tum - Sài Gòn" at bounding box center [163, 210] width 190 height 16
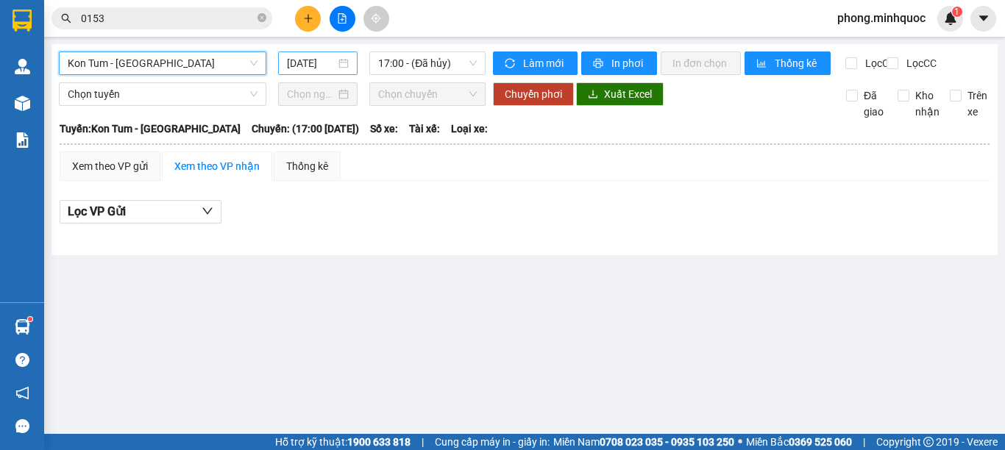
click at [316, 65] on input "[DATE]" at bounding box center [311, 63] width 49 height 16
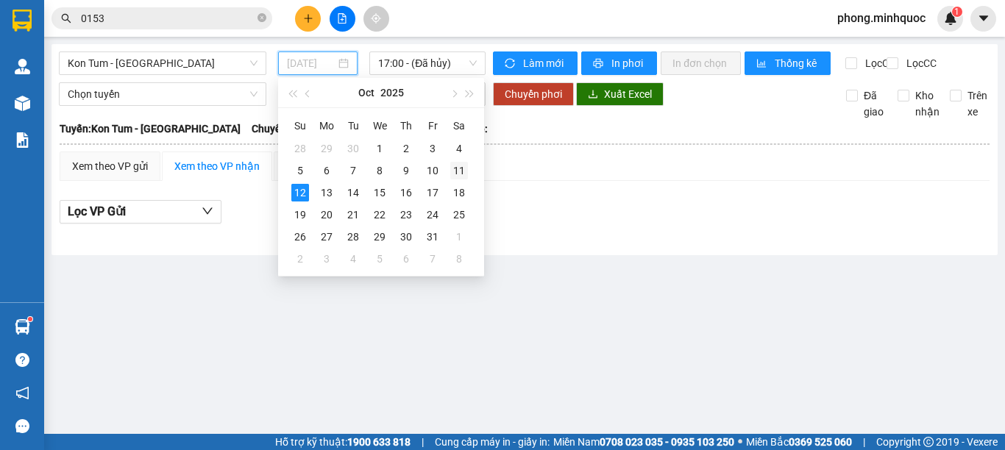
click at [455, 168] on div "11" at bounding box center [459, 171] width 18 height 18
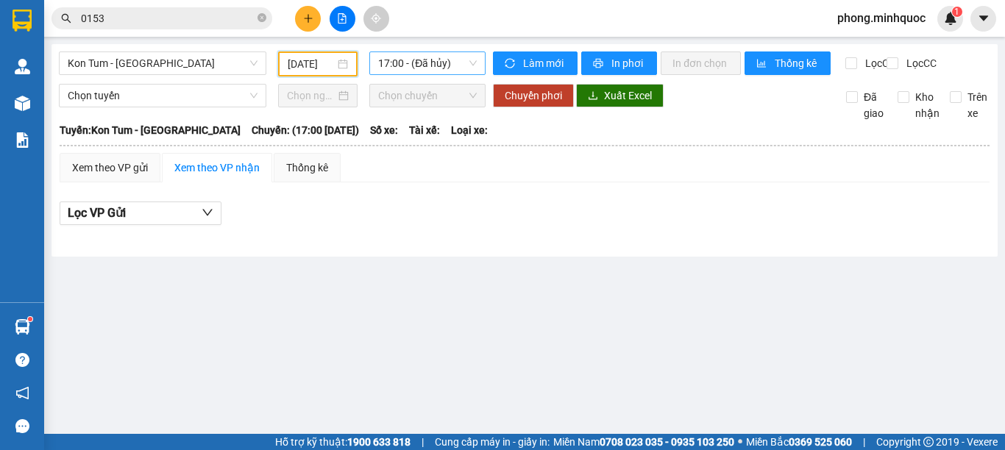
click at [408, 59] on span "17:00 - (Đã hủy)" at bounding box center [427, 63] width 99 height 22
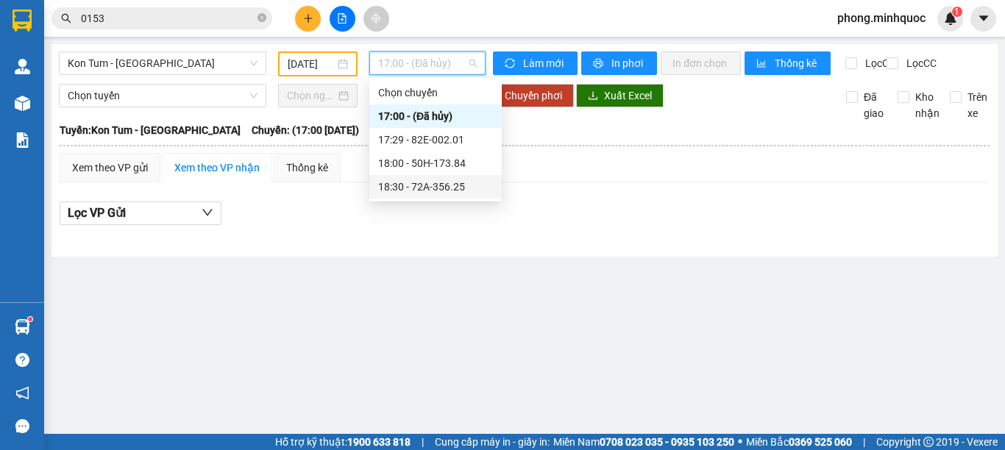
click at [451, 182] on div "18:30 - 72A-356.25" at bounding box center [435, 187] width 115 height 16
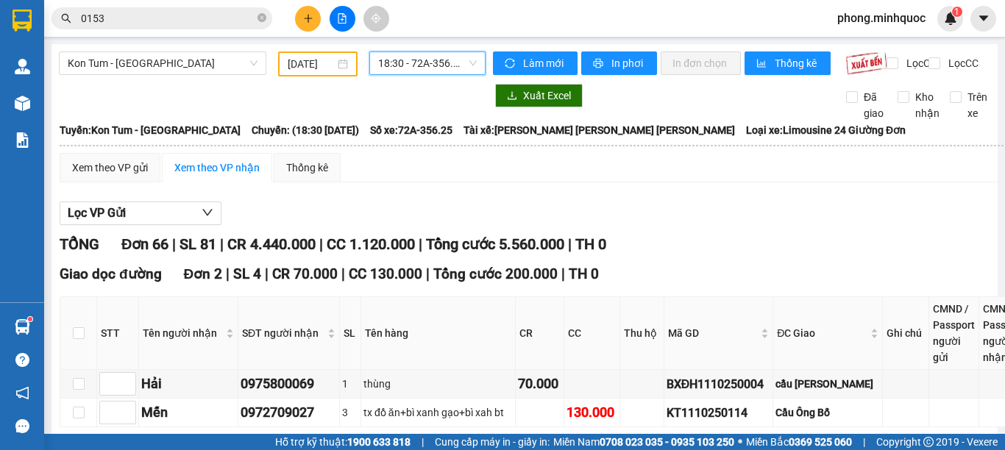
scroll to position [74, 0]
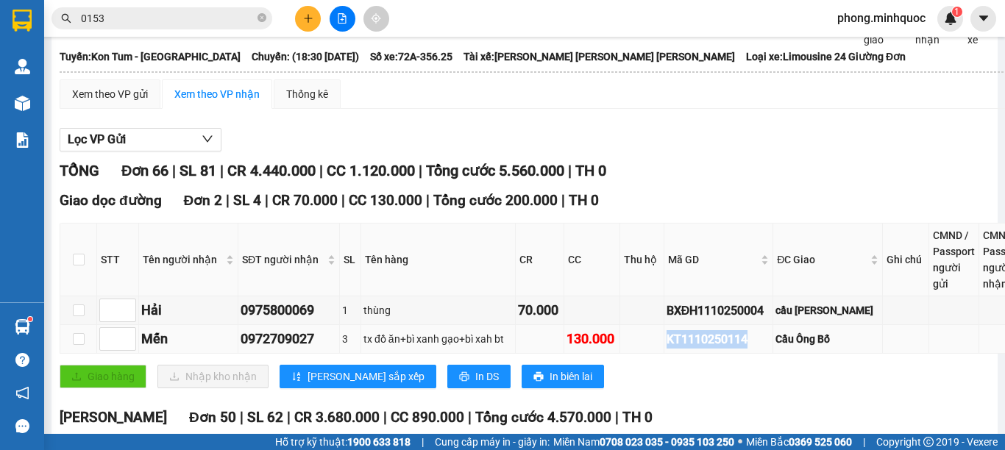
drag, startPoint x: 744, startPoint y: 349, endPoint x: 652, endPoint y: 355, distance: 92.1
click at [664, 354] on td "KT1110250114" at bounding box center [718, 339] width 109 height 29
copy div "KT1110250114"
click at [260, 15] on icon "close-circle" at bounding box center [261, 17] width 9 height 9
paste input "KT1110250114"
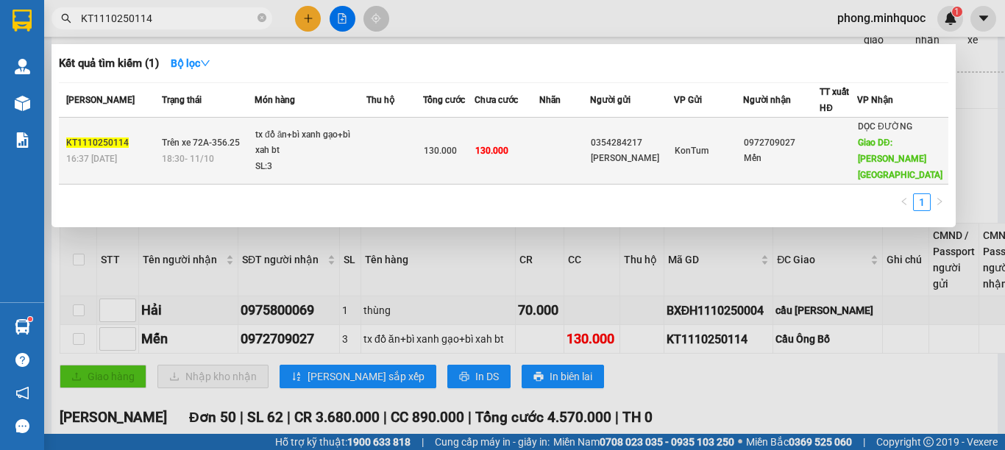
click at [394, 146] on td at bounding box center [394, 151] width 57 height 67
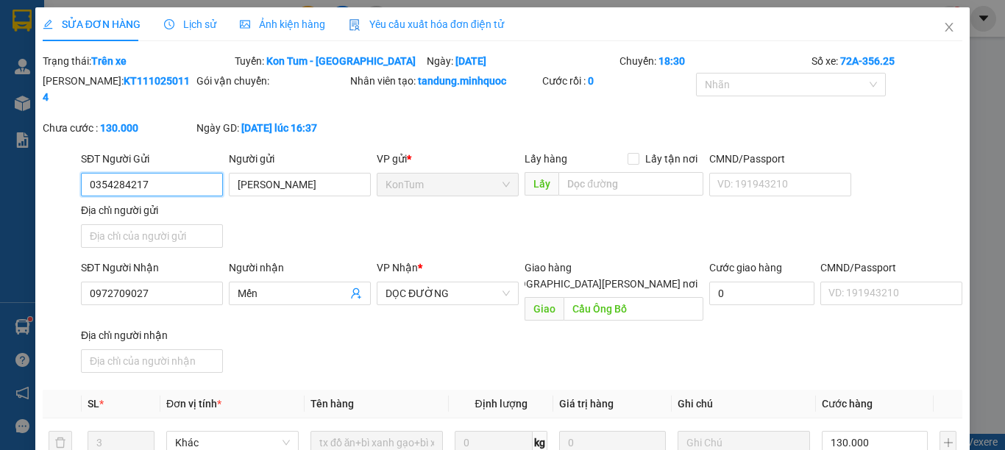
scroll to position [220, 0]
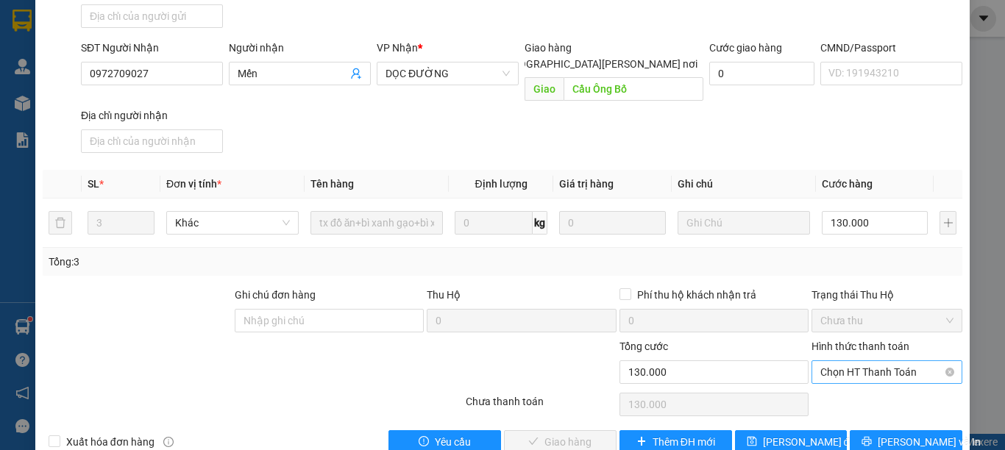
click at [841, 361] on span "Chọn HT Thanh Toán" at bounding box center [886, 372] width 133 height 22
click at [841, 375] on div "Tại văn phòng" at bounding box center [876, 369] width 131 height 16
click at [578, 434] on span "[PERSON_NAME] và [PERSON_NAME] hàng" at bounding box center [631, 442] width 199 height 16
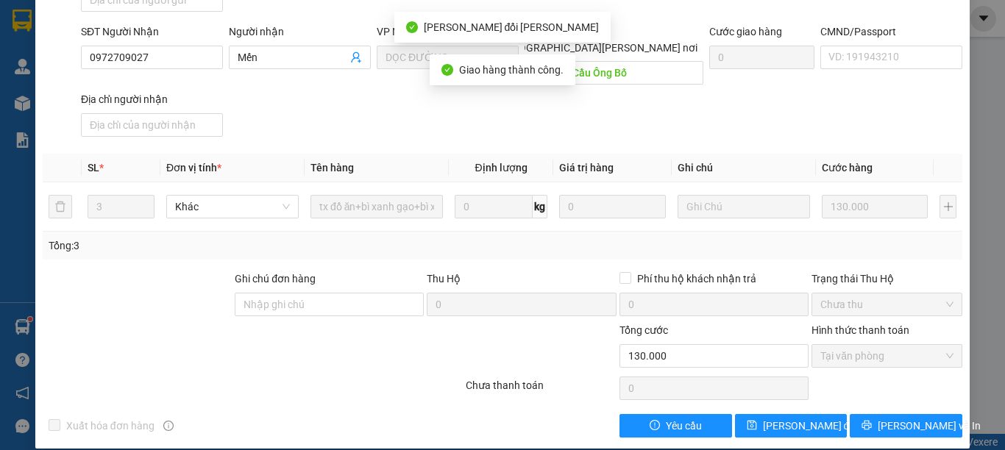
scroll to position [0, 0]
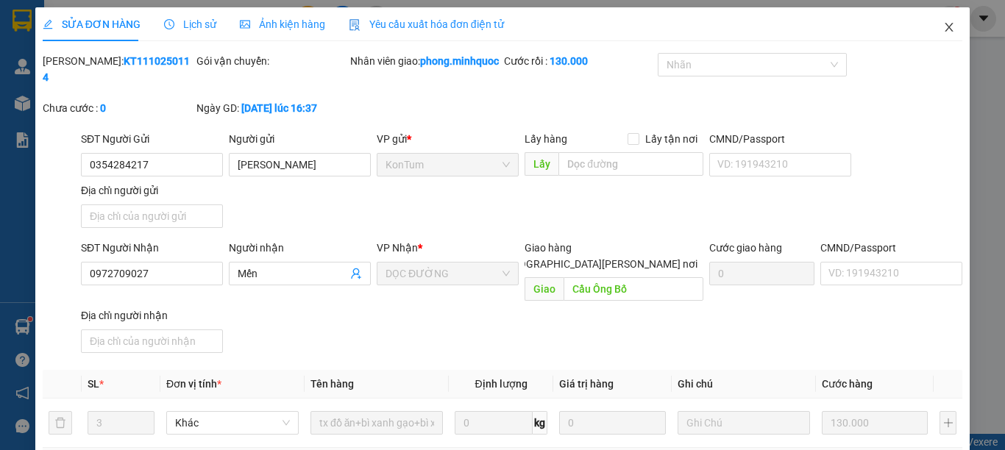
click at [945, 25] on icon "close" at bounding box center [949, 27] width 8 height 9
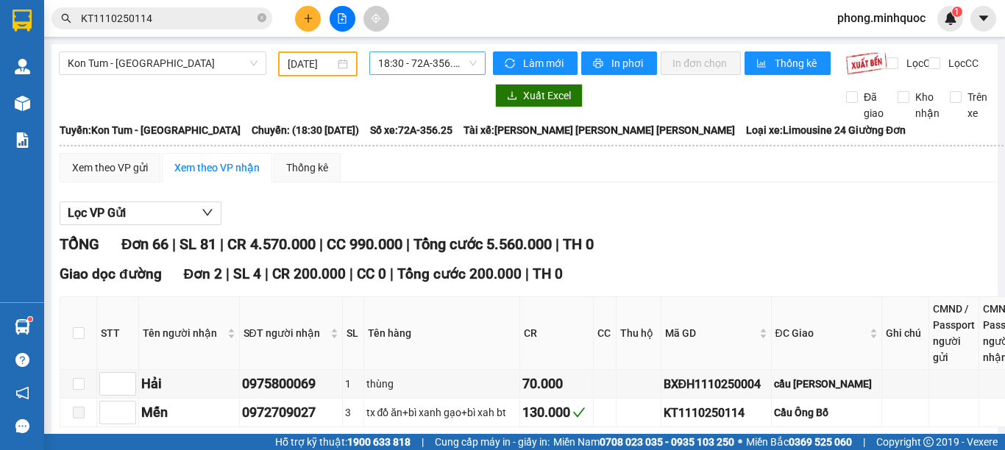
click at [414, 65] on span "18:30 - 72A-356.25" at bounding box center [427, 63] width 99 height 22
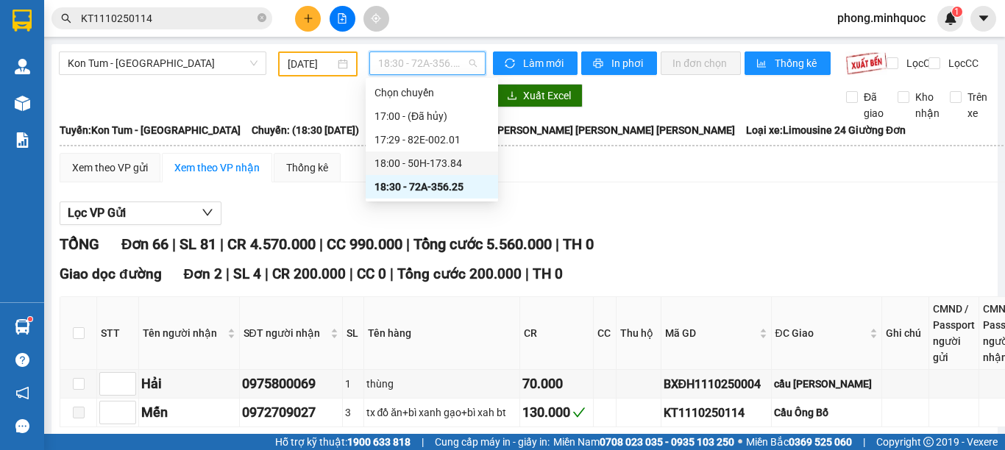
click at [408, 158] on div "18:00 - 50H-173.84" at bounding box center [431, 163] width 115 height 16
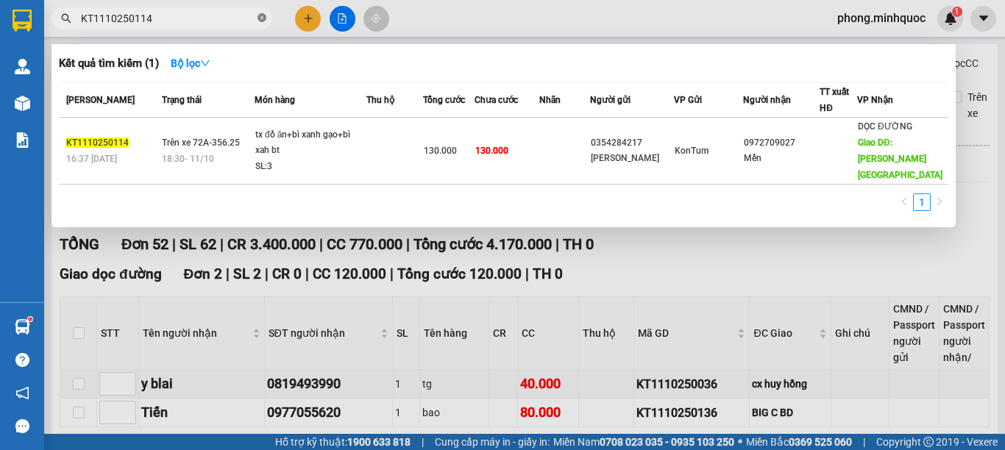
click at [262, 19] on icon "close-circle" at bounding box center [261, 17] width 9 height 9
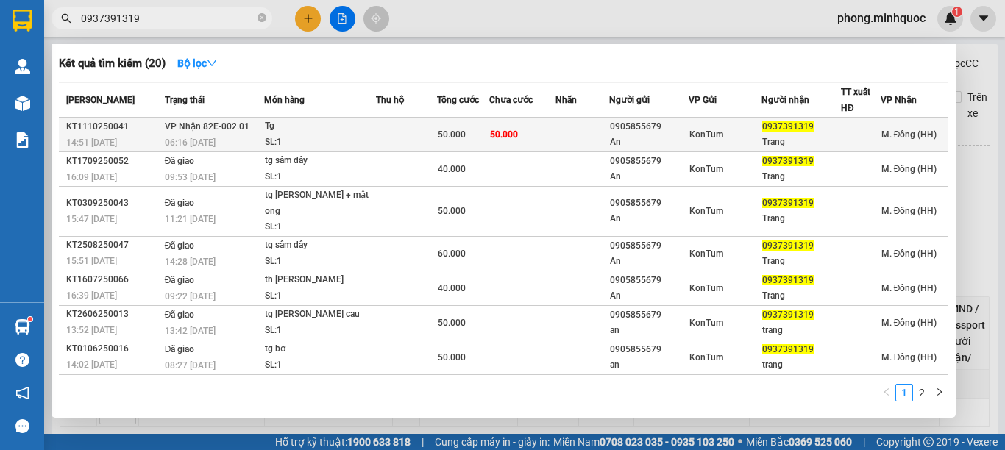
click at [337, 132] on div "Tg" at bounding box center [320, 126] width 110 height 16
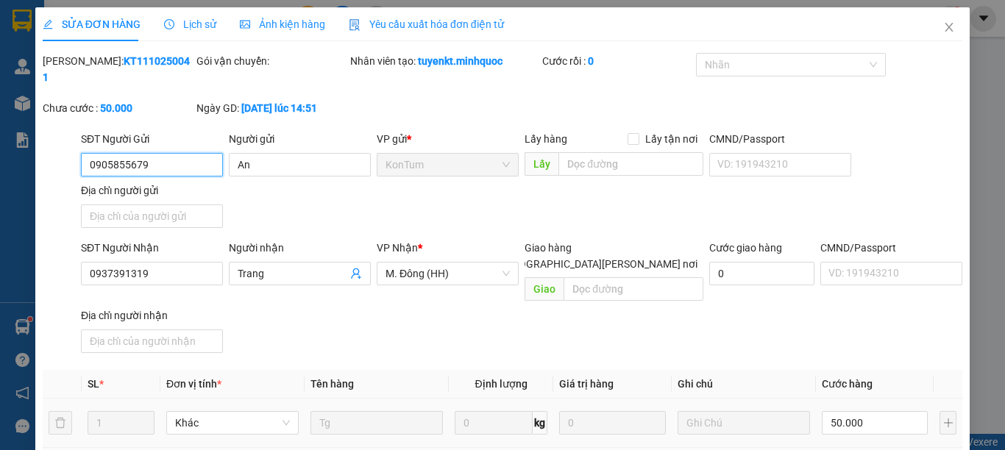
scroll to position [200, 0]
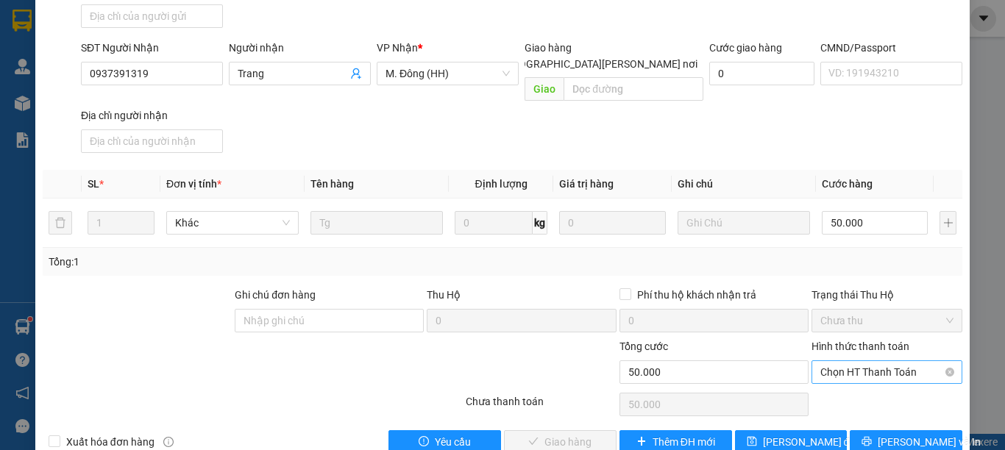
click at [832, 361] on span "Chọn HT Thanh Toán" at bounding box center [886, 372] width 133 height 22
click at [839, 366] on div "Tại văn phòng" at bounding box center [876, 369] width 131 height 16
click at [579, 434] on span "[PERSON_NAME] và [PERSON_NAME] hàng" at bounding box center [631, 442] width 199 height 16
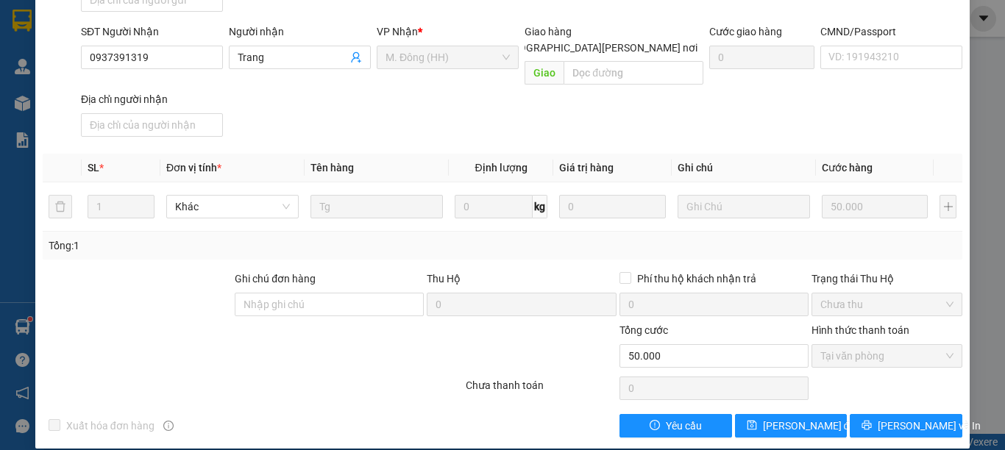
scroll to position [0, 0]
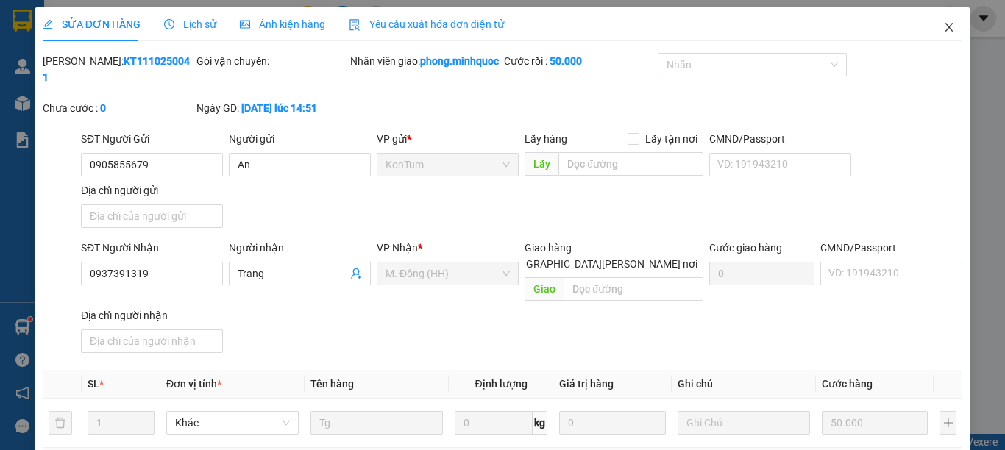
click at [945, 26] on icon "close" at bounding box center [949, 27] width 8 height 9
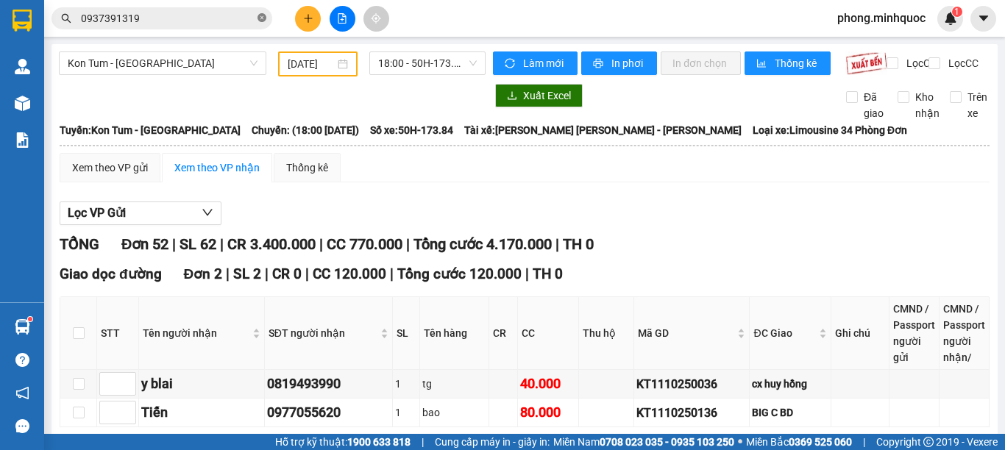
click at [262, 14] on icon "close-circle" at bounding box center [261, 17] width 9 height 9
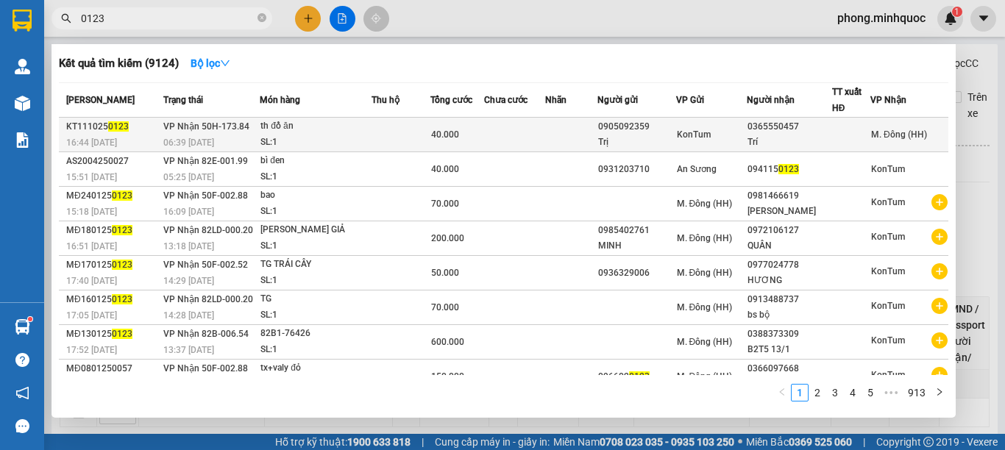
click at [404, 140] on td at bounding box center [400, 135] width 59 height 35
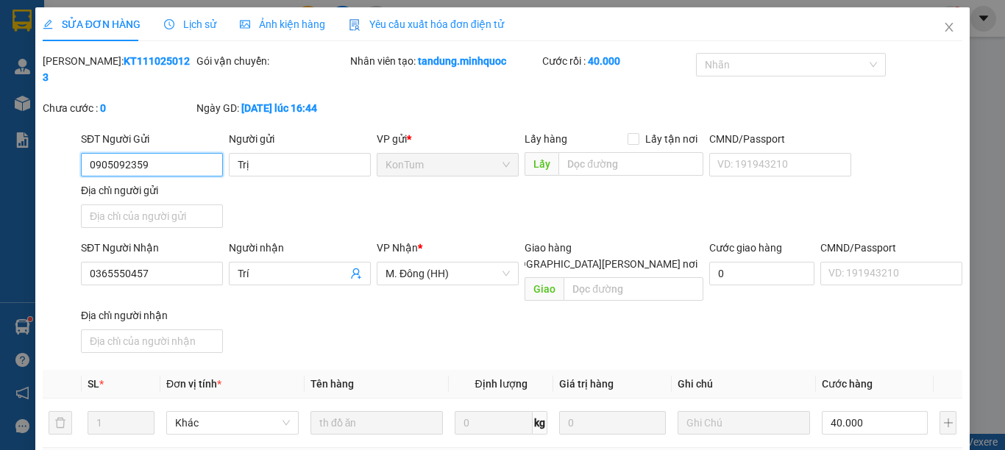
scroll to position [200, 0]
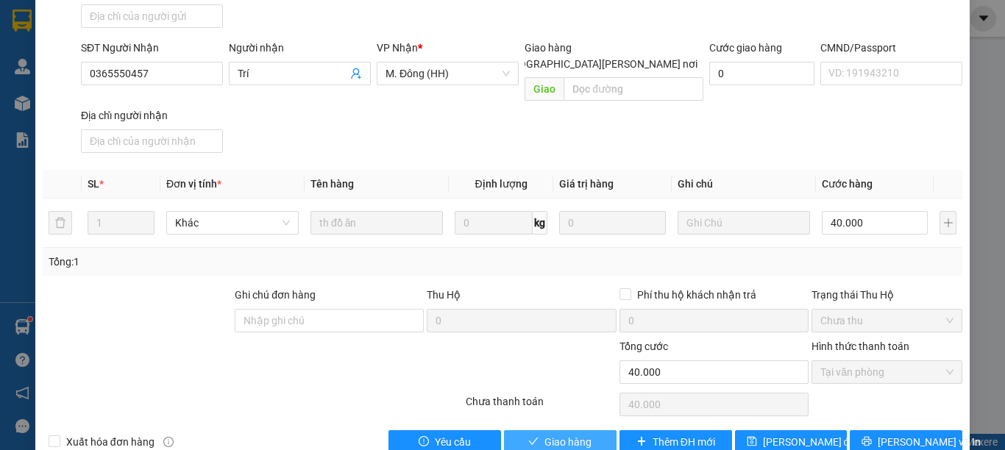
click at [528, 436] on icon "check" at bounding box center [533, 441] width 10 height 10
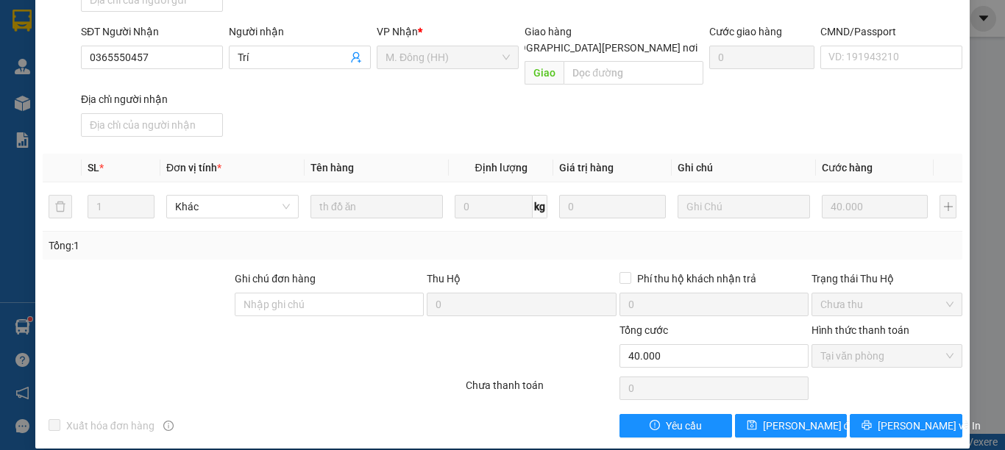
scroll to position [0, 0]
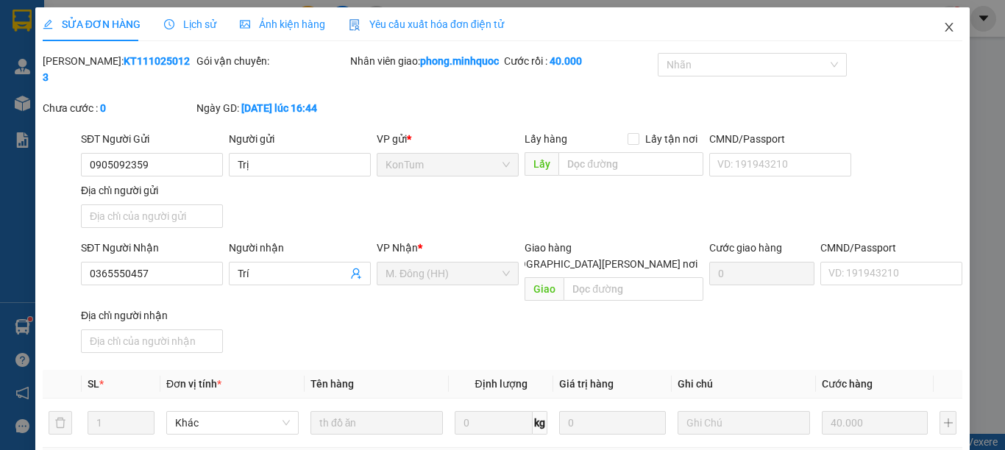
click at [943, 26] on icon "close" at bounding box center [949, 27] width 12 height 12
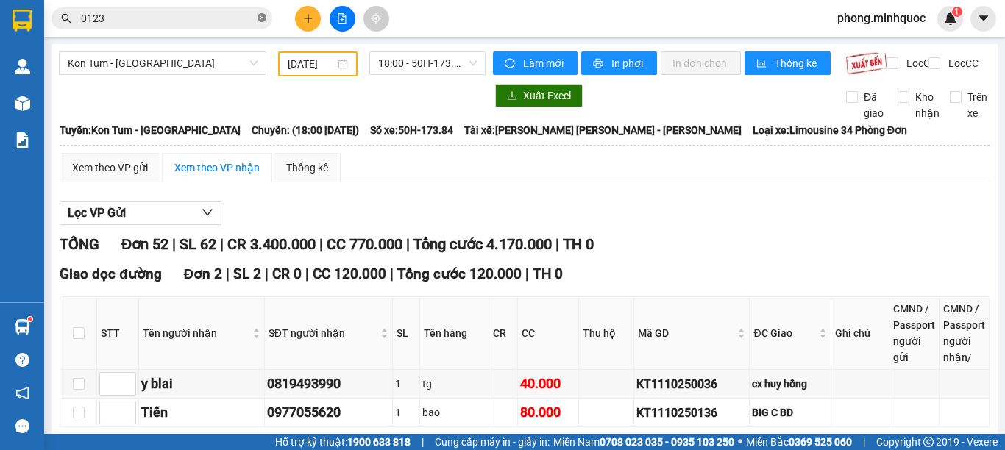
click at [261, 20] on icon "close-circle" at bounding box center [261, 17] width 9 height 9
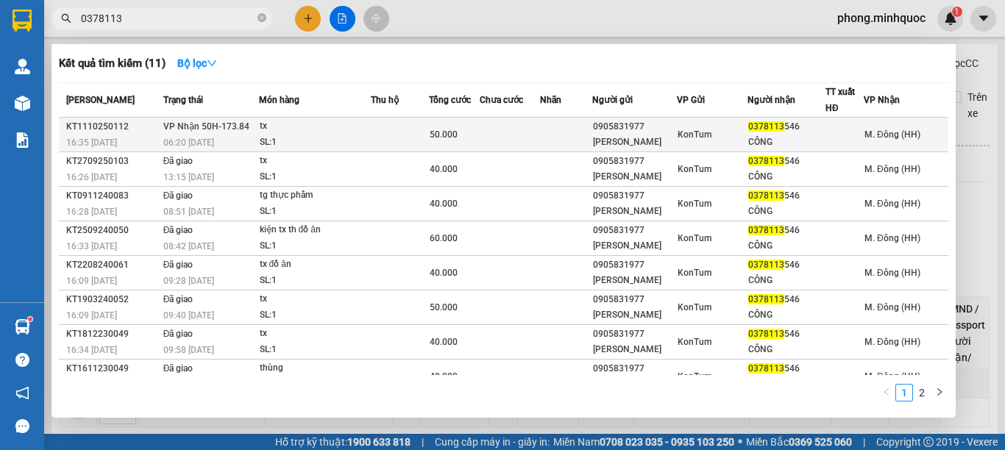
click at [384, 132] on td at bounding box center [400, 135] width 58 height 35
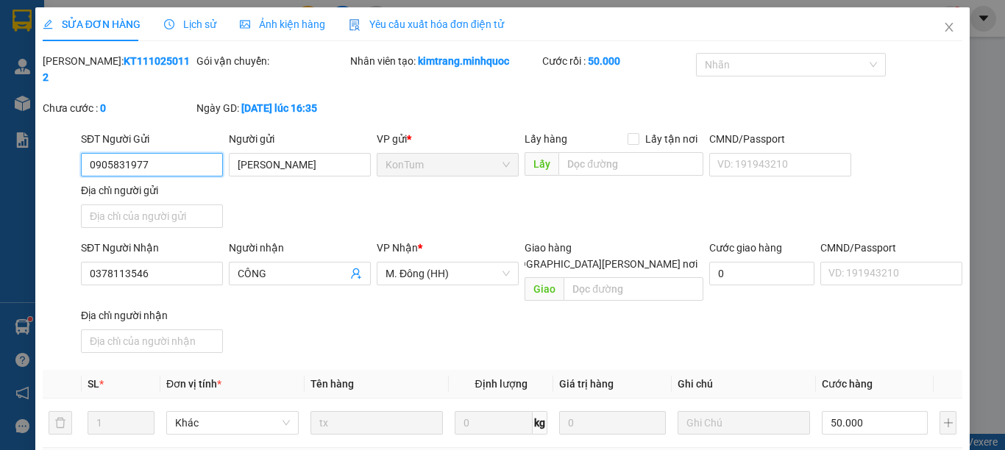
scroll to position [200, 0]
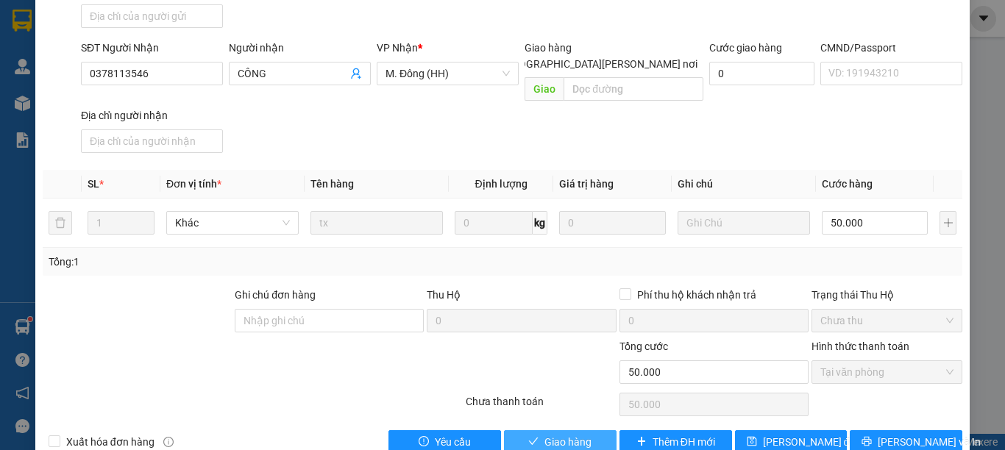
click at [544, 434] on span "Giao hàng" at bounding box center [567, 442] width 47 height 16
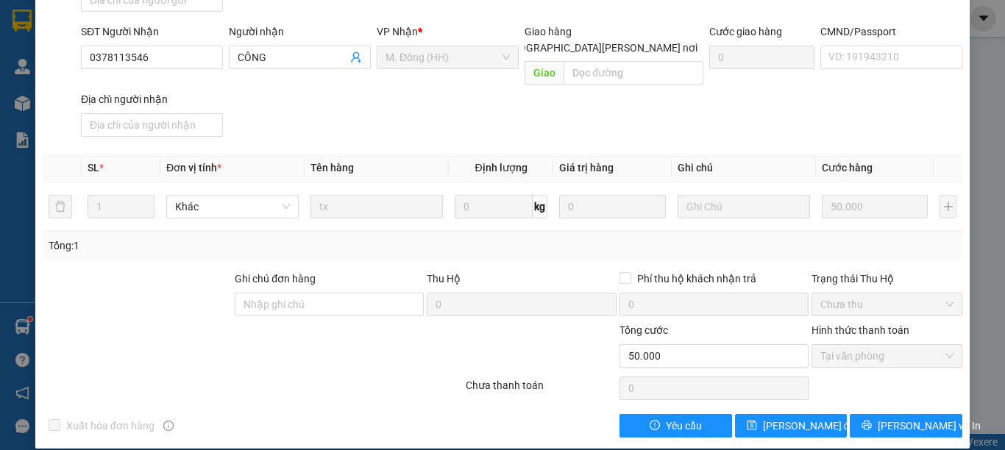
scroll to position [0, 0]
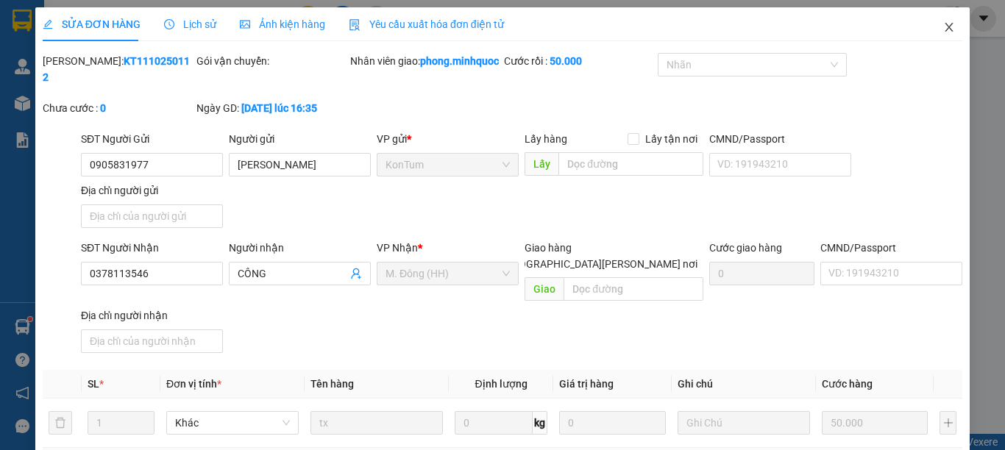
click at [944, 27] on span "Close" at bounding box center [948, 27] width 41 height 41
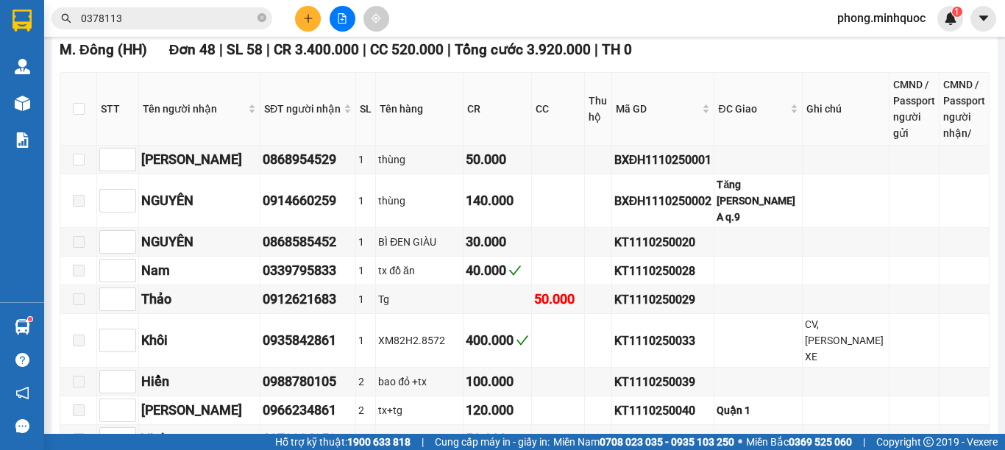
scroll to position [74, 0]
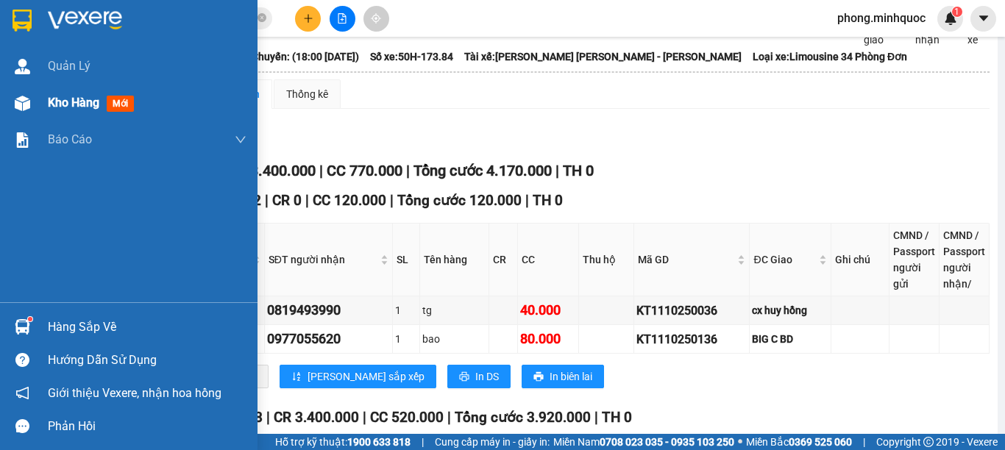
click at [39, 107] on div "Kho hàng mới" at bounding box center [128, 103] width 257 height 37
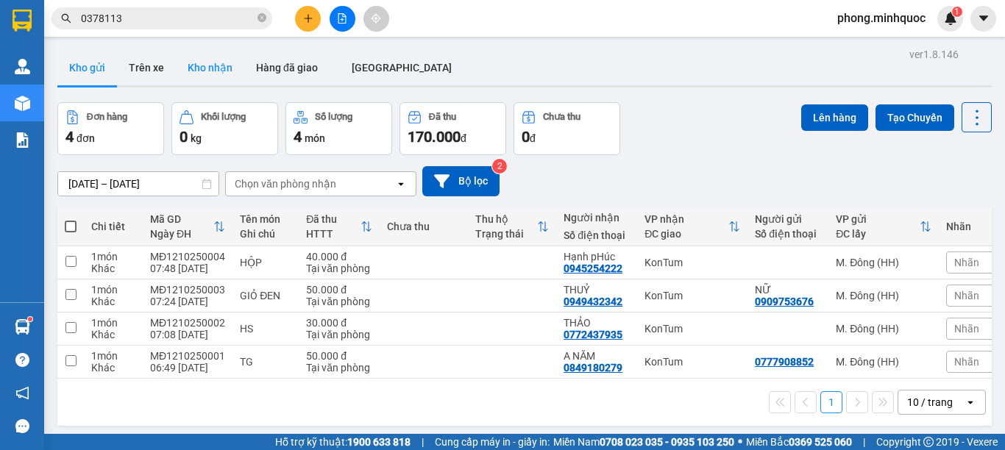
click at [221, 69] on button "Kho nhận" at bounding box center [210, 67] width 68 height 35
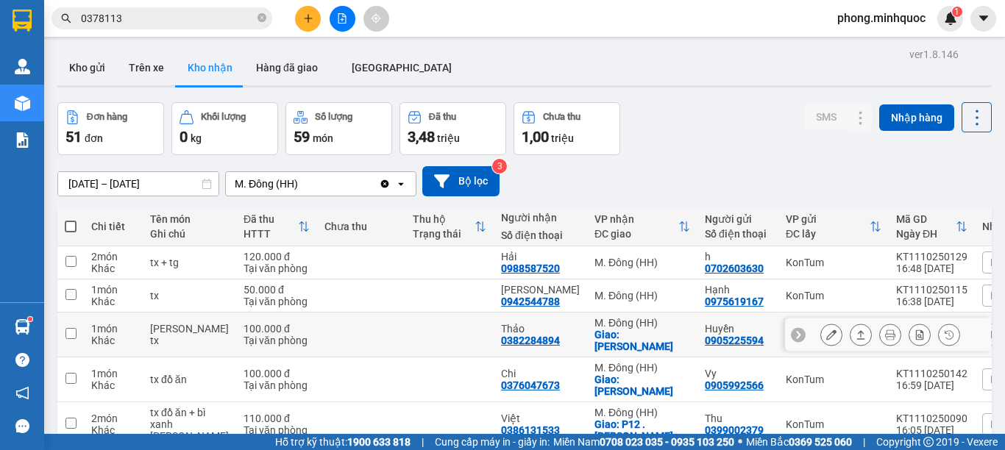
click at [594, 340] on div "Giao: bình thạnh" at bounding box center [642, 341] width 96 height 24
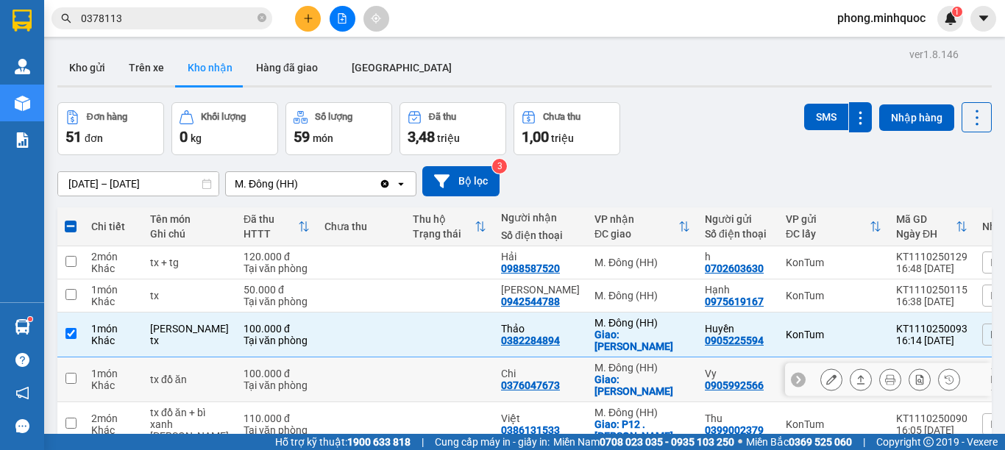
click at [595, 374] on div "Giao: Bình Thạnh" at bounding box center [642, 386] width 96 height 24
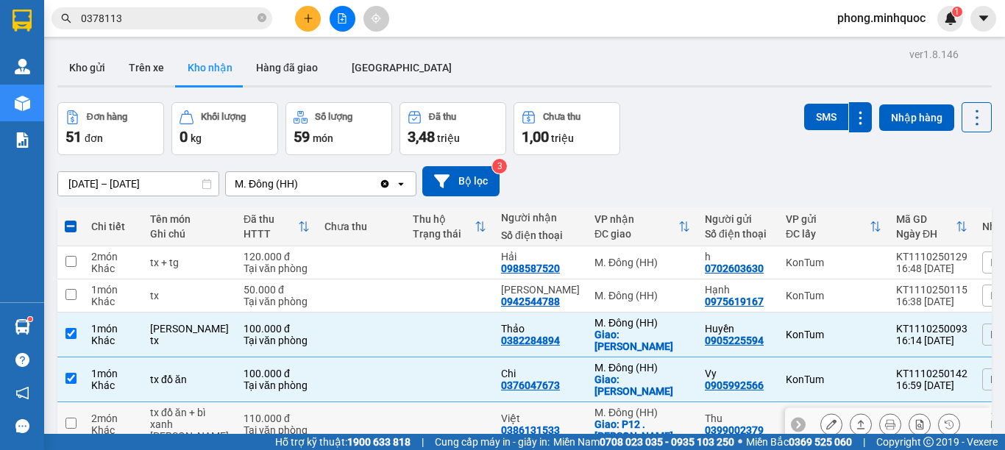
click at [613, 419] on div "Giao: P12 . Bình Thạnh" at bounding box center [642, 431] width 96 height 24
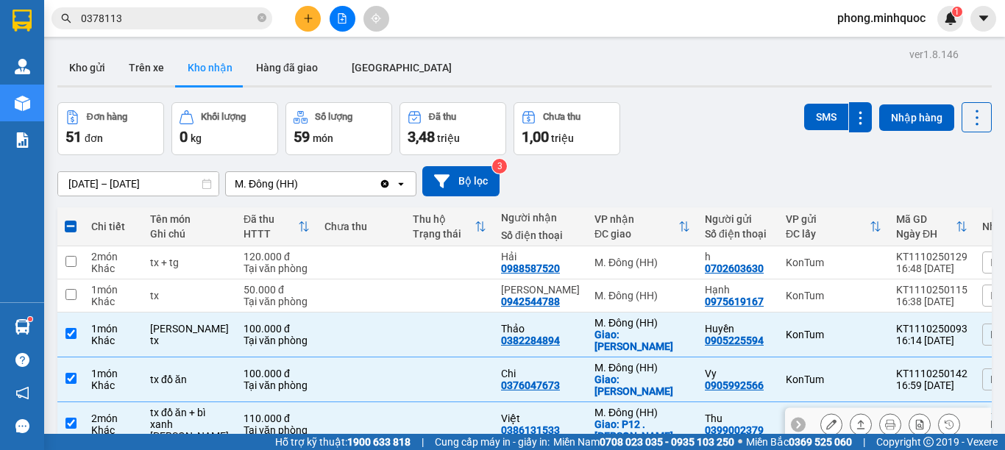
scroll to position [221, 0]
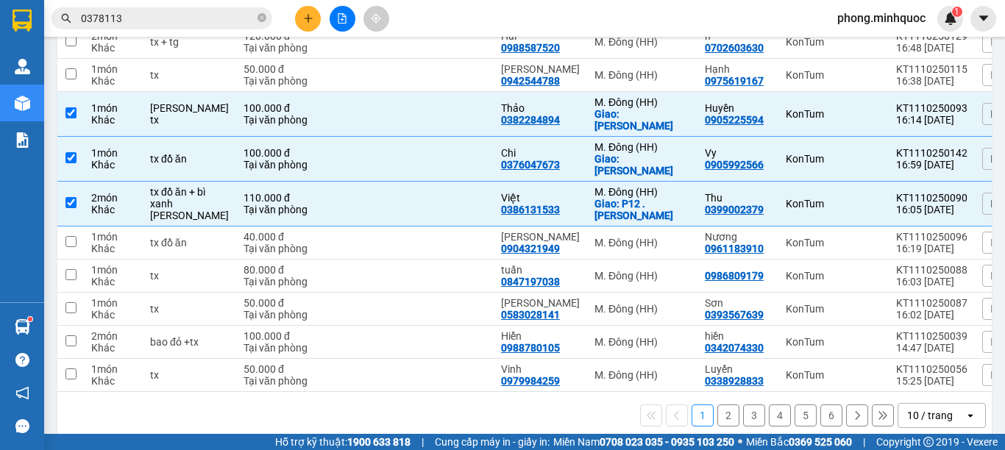
click at [942, 409] on div "10 / trang" at bounding box center [931, 416] width 66 height 24
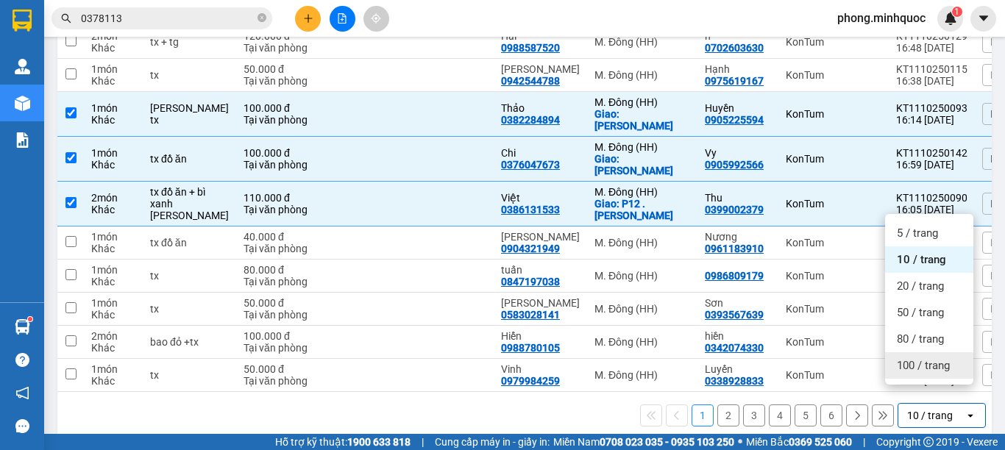
click at [925, 378] on div "100 / trang" at bounding box center [929, 365] width 88 height 26
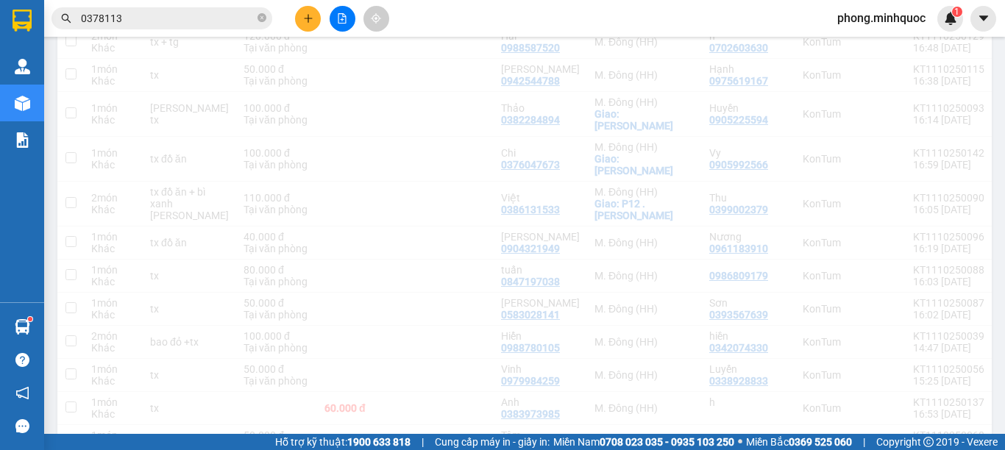
scroll to position [0, 0]
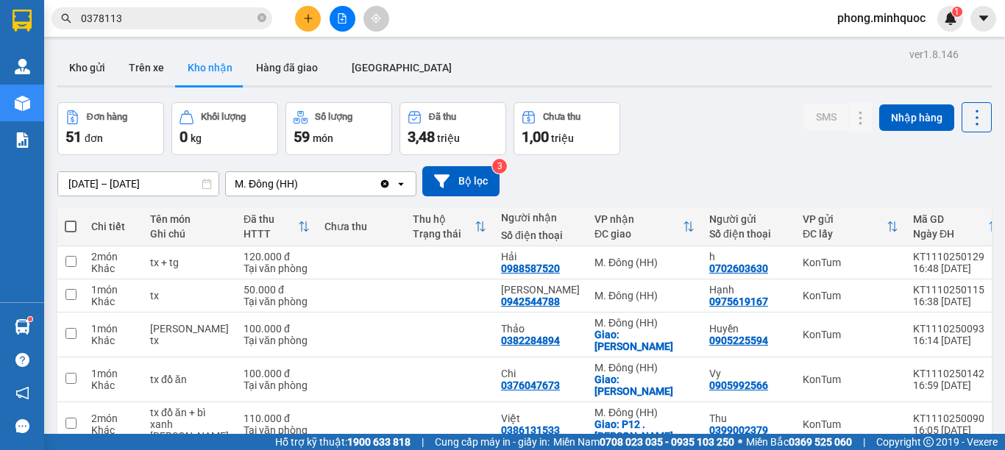
click at [600, 229] on div "ĐC giao" at bounding box center [638, 234] width 88 height 12
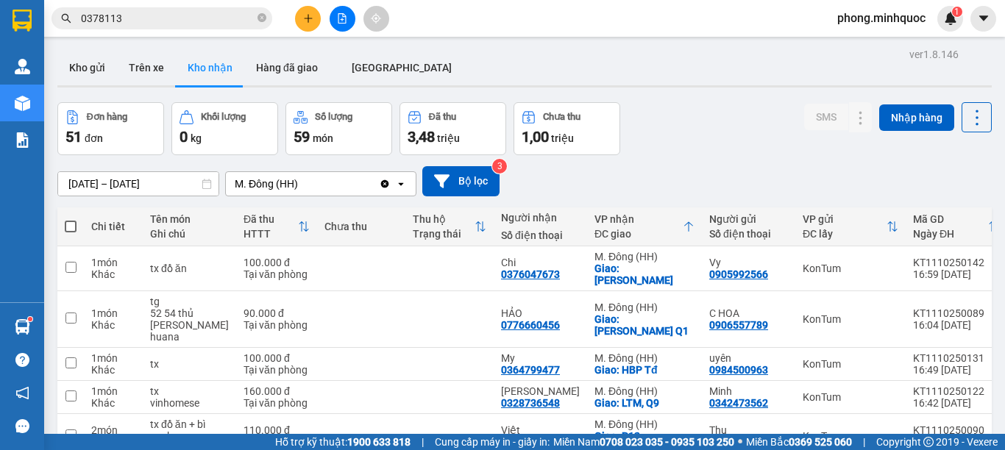
scroll to position [368, 0]
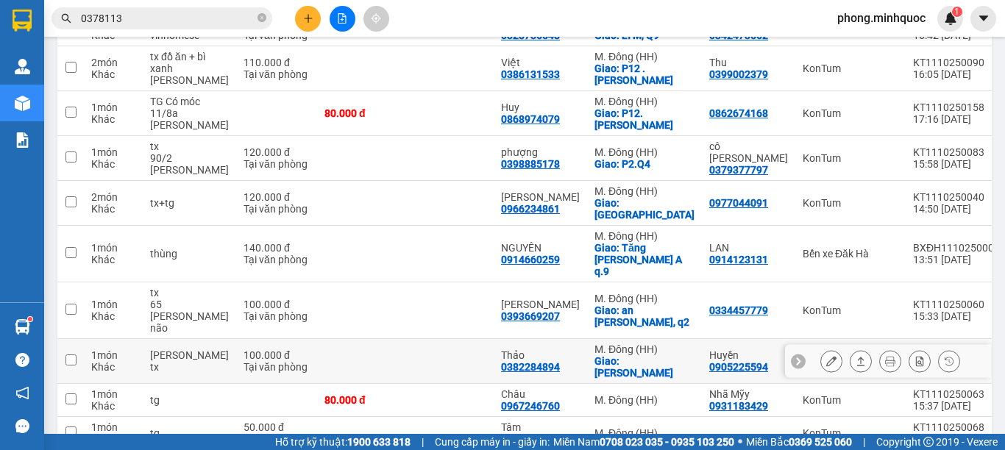
click at [636, 355] on div "Giao: bình thạnh" at bounding box center [644, 367] width 100 height 24
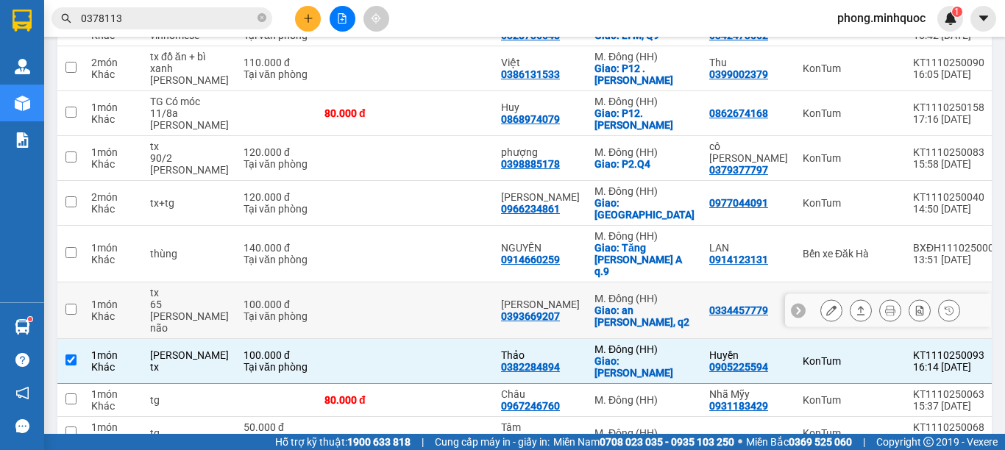
click at [639, 293] on div "M. Đông (HH)" at bounding box center [644, 299] width 100 height 12
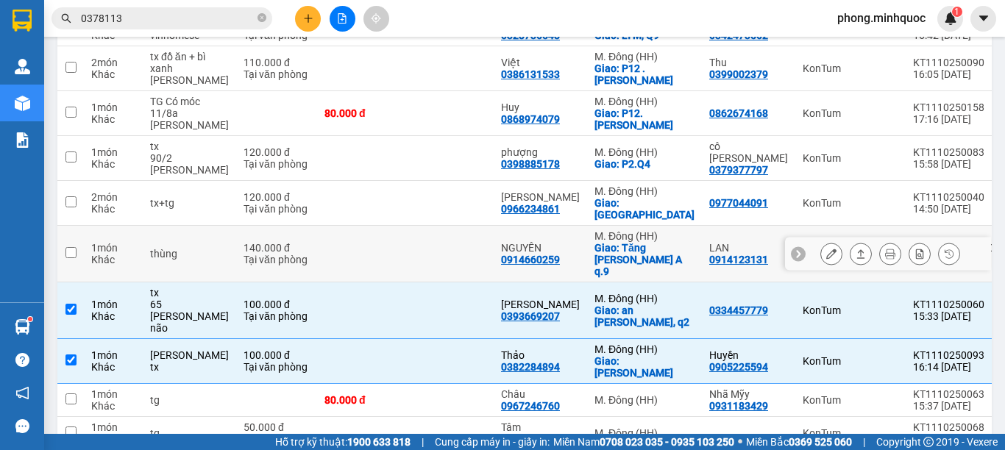
click at [639, 242] on div "Giao: Tăng Nhơn Phú A q.9" at bounding box center [644, 259] width 100 height 35
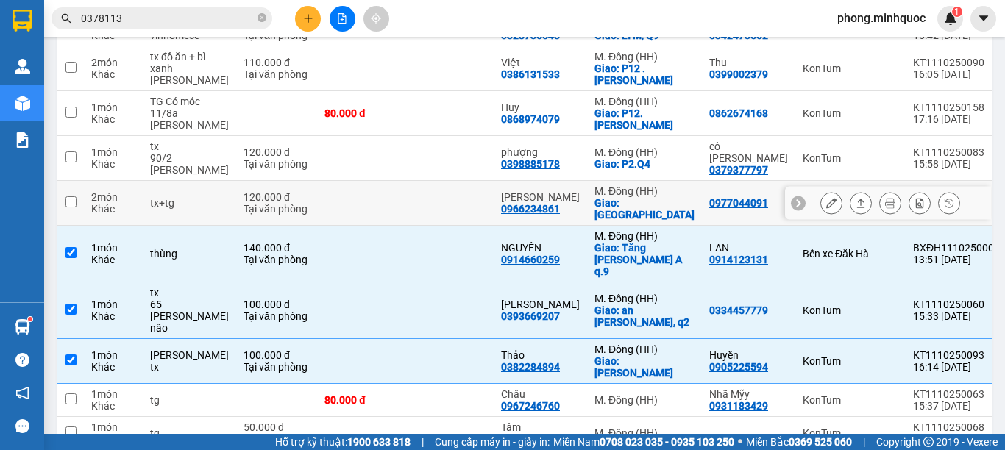
click at [639, 197] on div "Giao: Quận 1" at bounding box center [644, 209] width 100 height 24
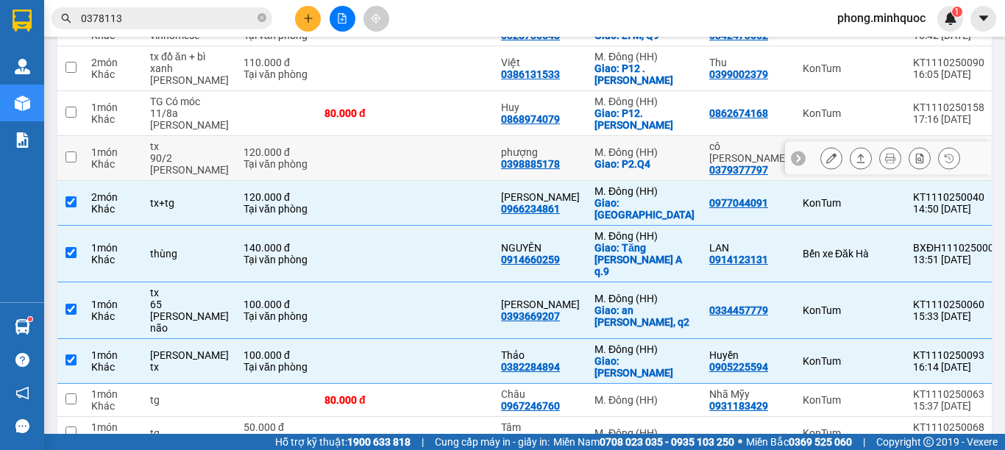
click at [639, 158] on div "Giao: P2.Q4" at bounding box center [644, 164] width 100 height 12
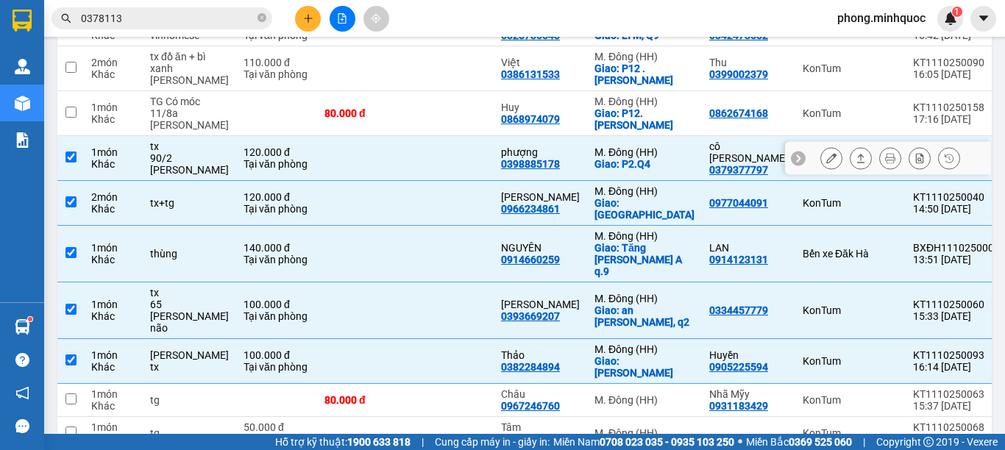
scroll to position [294, 0]
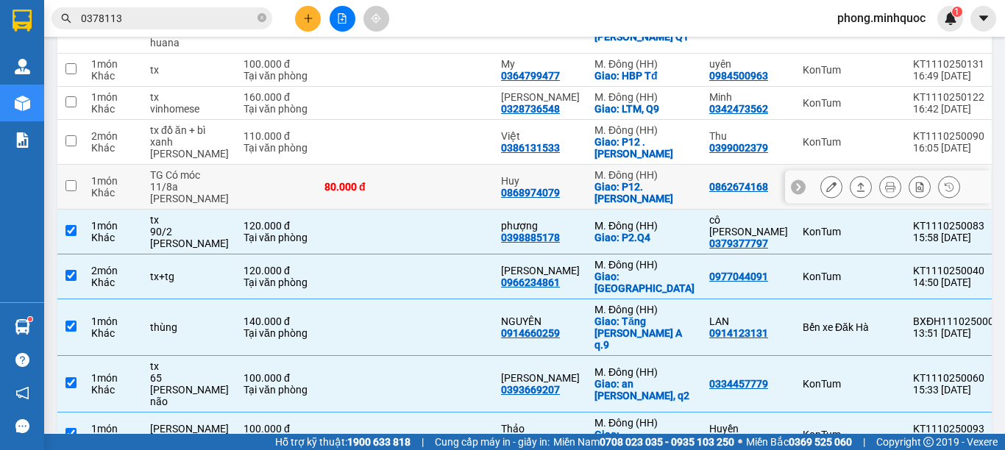
click at [639, 181] on div "Giao: P12. Bình Thạnh" at bounding box center [644, 193] width 100 height 24
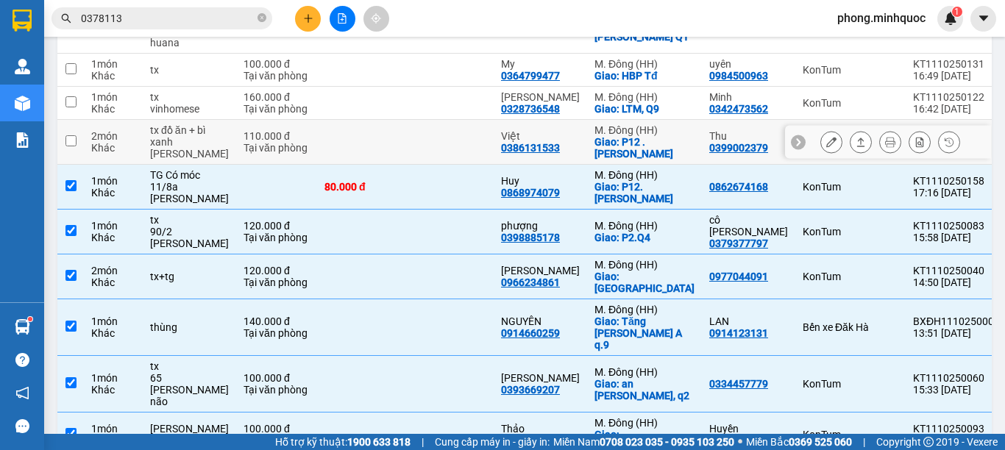
click at [636, 136] on div "Giao: P12 . Bình Thạnh" at bounding box center [644, 148] width 100 height 24
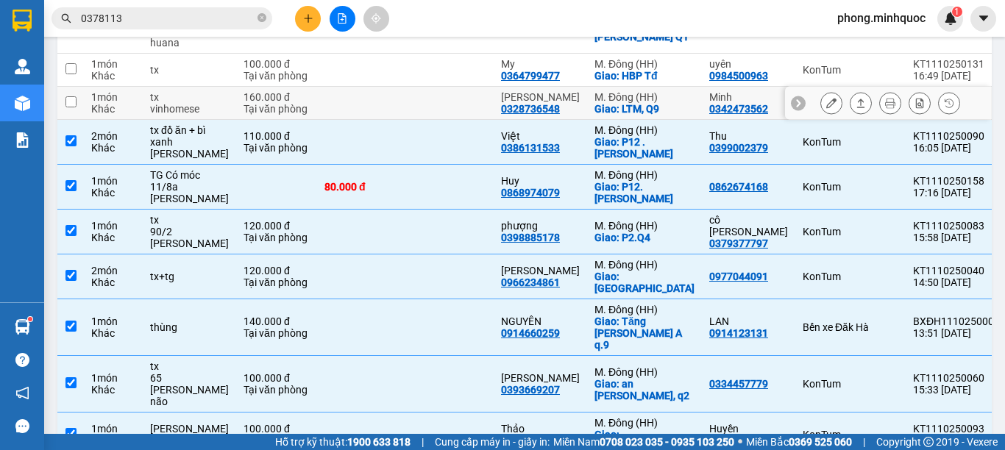
click at [641, 91] on div "M. Đông (HH)" at bounding box center [644, 97] width 100 height 12
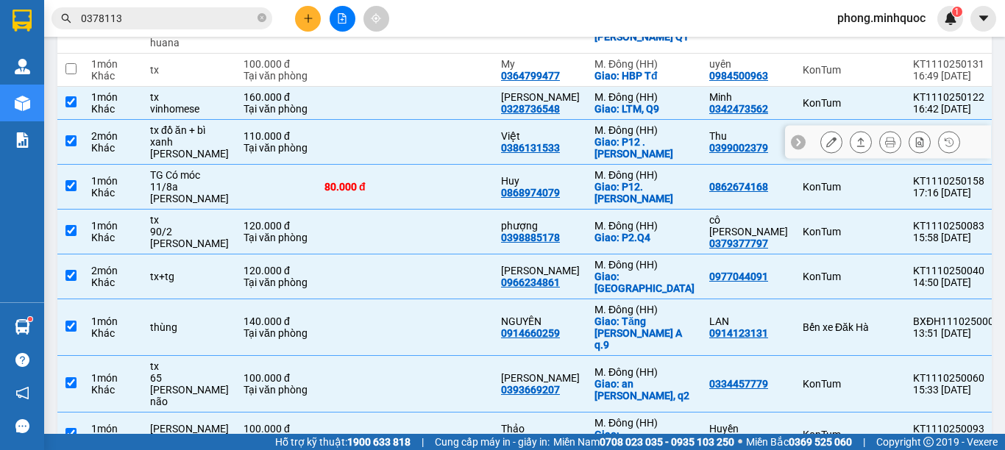
scroll to position [221, 0]
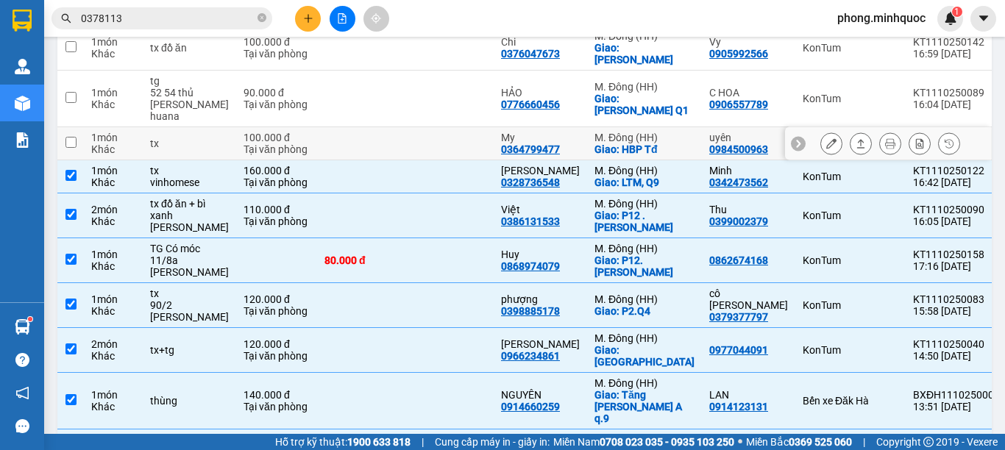
click at [647, 143] on div "Giao: HBP Tđ" at bounding box center [644, 149] width 100 height 12
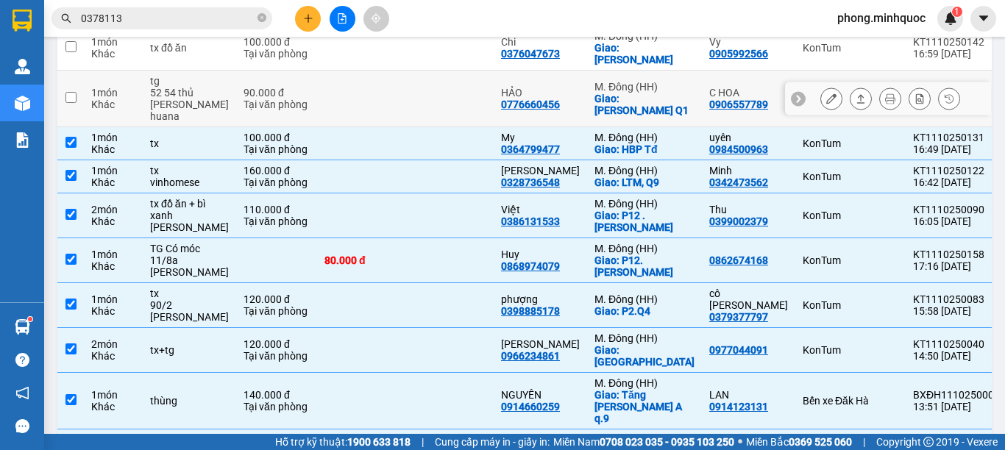
click at [650, 93] on div "Giao: BẾN THÀNH Q1" at bounding box center [644, 105] width 100 height 24
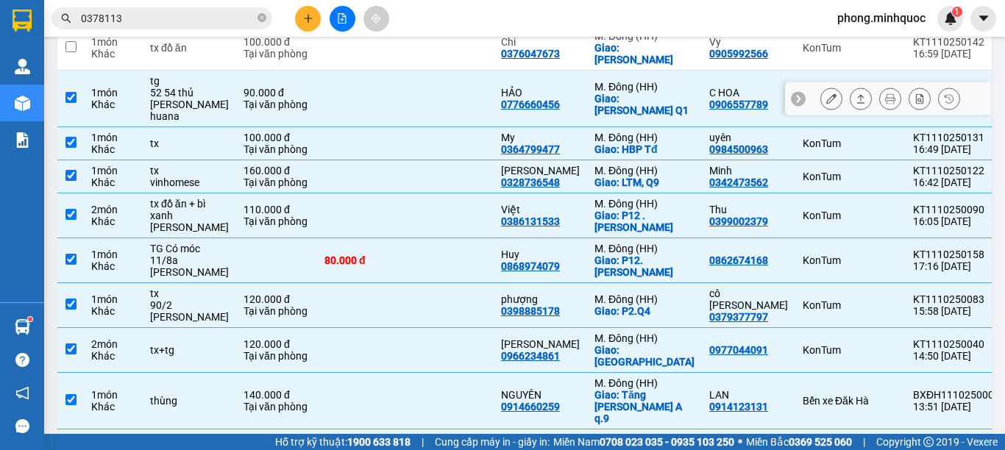
scroll to position [147, 0]
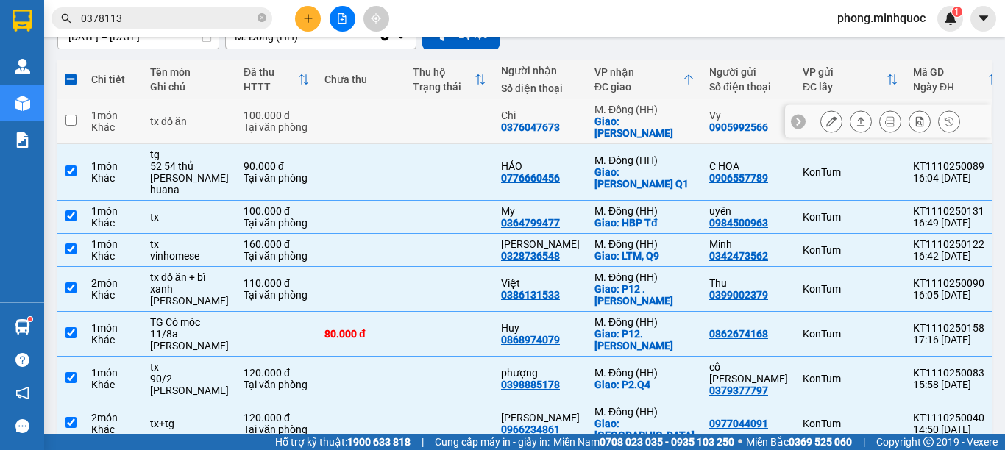
click at [650, 118] on div "Giao: Bình Thạnh" at bounding box center [644, 127] width 100 height 24
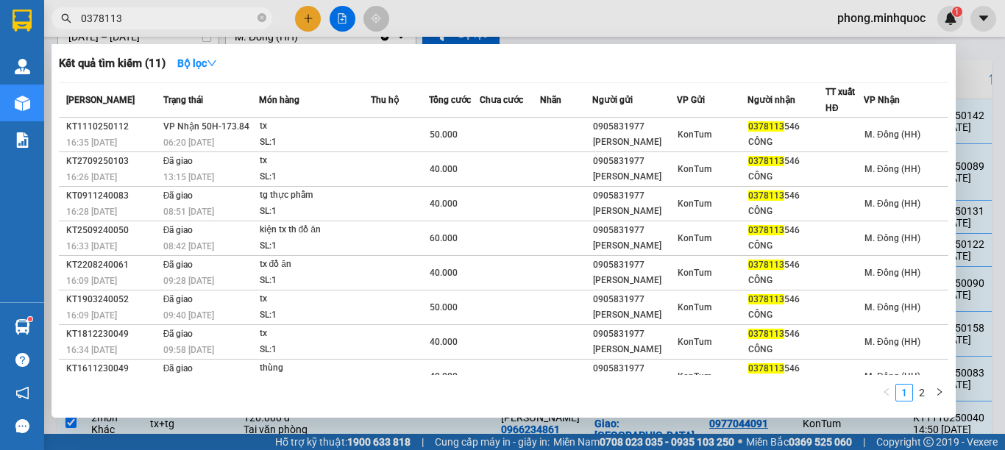
click at [174, 21] on input "0378113" at bounding box center [168, 18] width 174 height 16
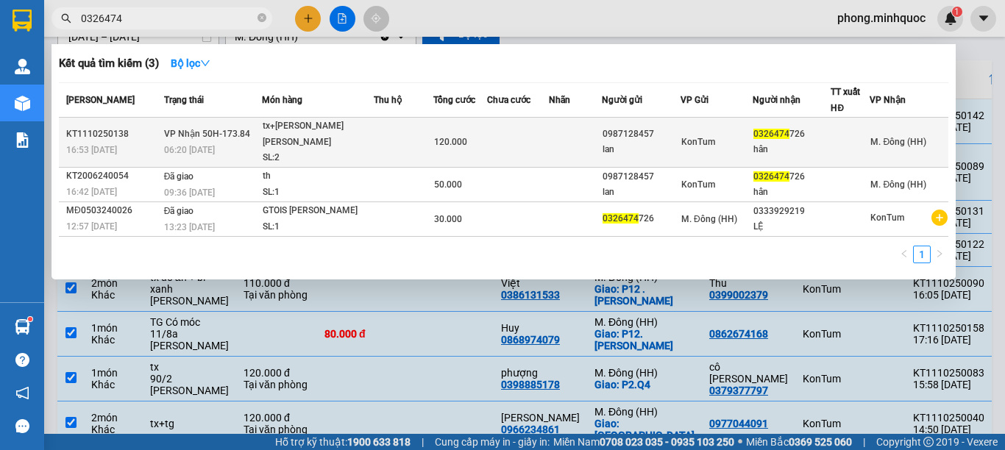
click at [283, 150] on div "SL: 2" at bounding box center [318, 158] width 110 height 16
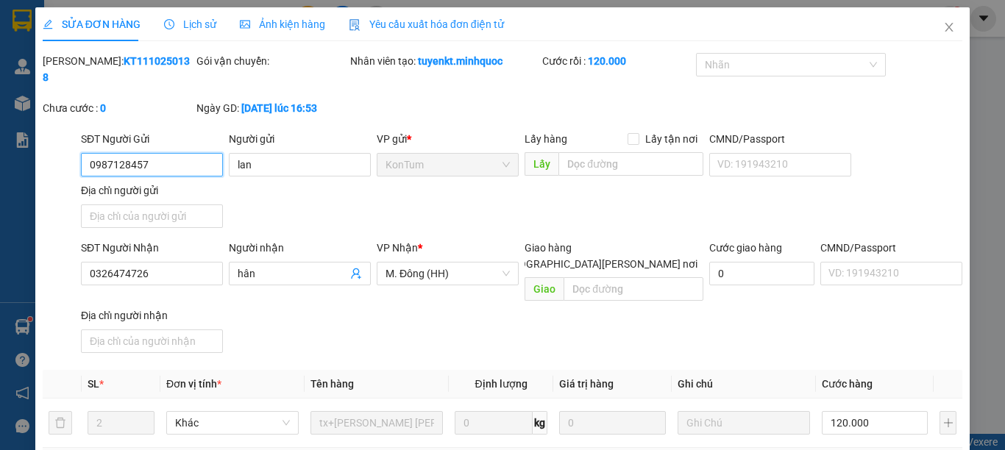
scroll to position [200, 0]
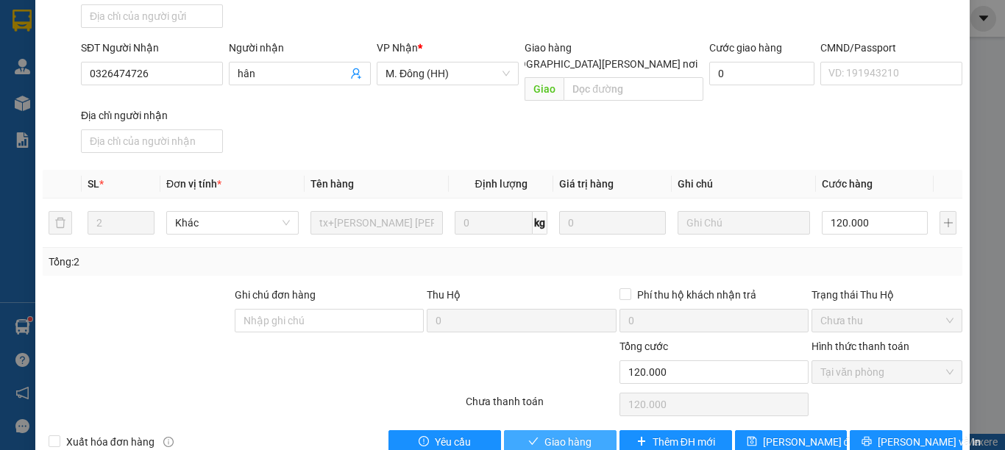
click at [555, 434] on span "Giao hàng" at bounding box center [567, 442] width 47 height 16
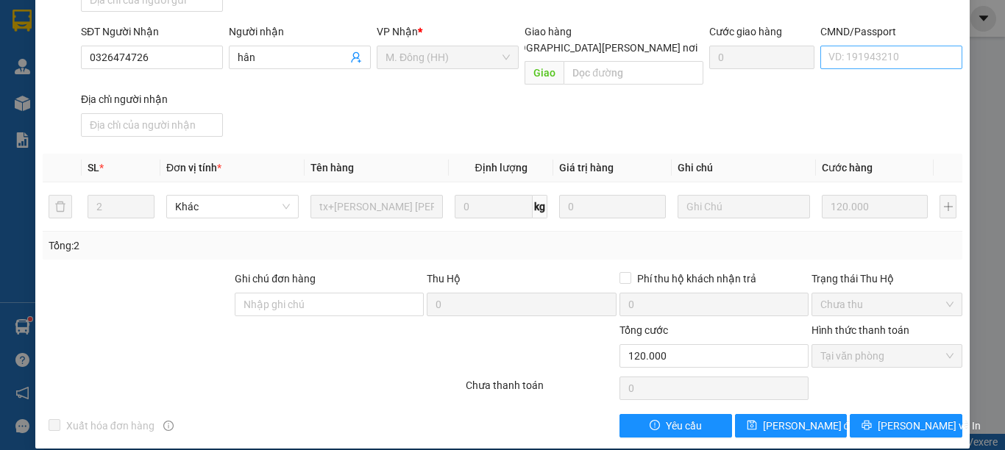
scroll to position [0, 0]
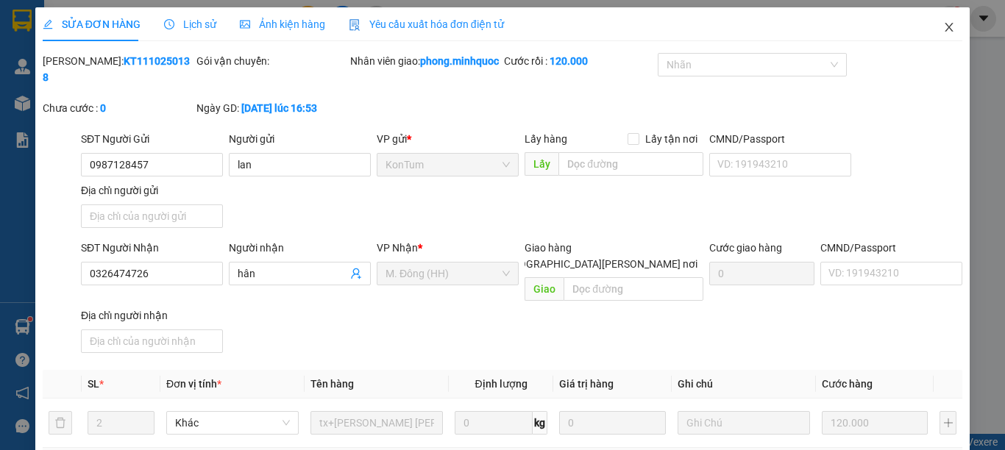
click at [943, 28] on icon "close" at bounding box center [949, 27] width 12 height 12
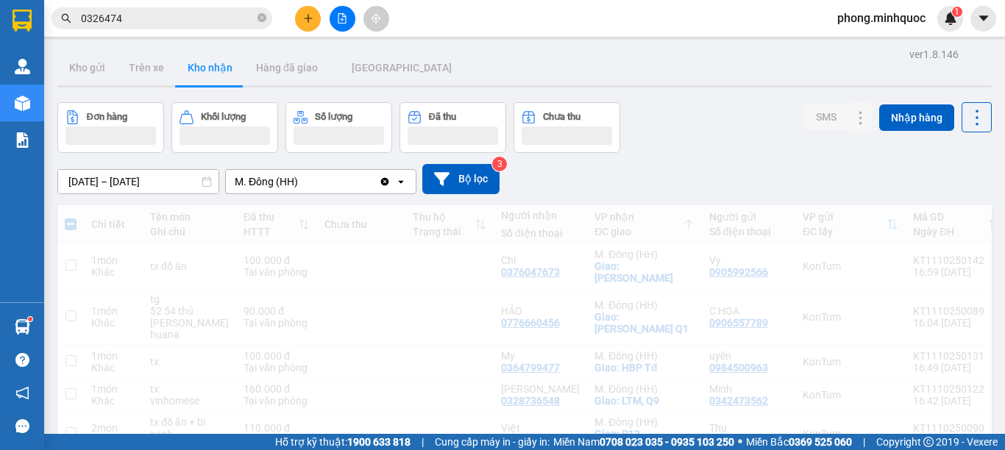
click at [936, 24] on span "phong.minhquoc" at bounding box center [881, 18] width 112 height 18
click at [264, 15] on icon "close-circle" at bounding box center [261, 17] width 9 height 9
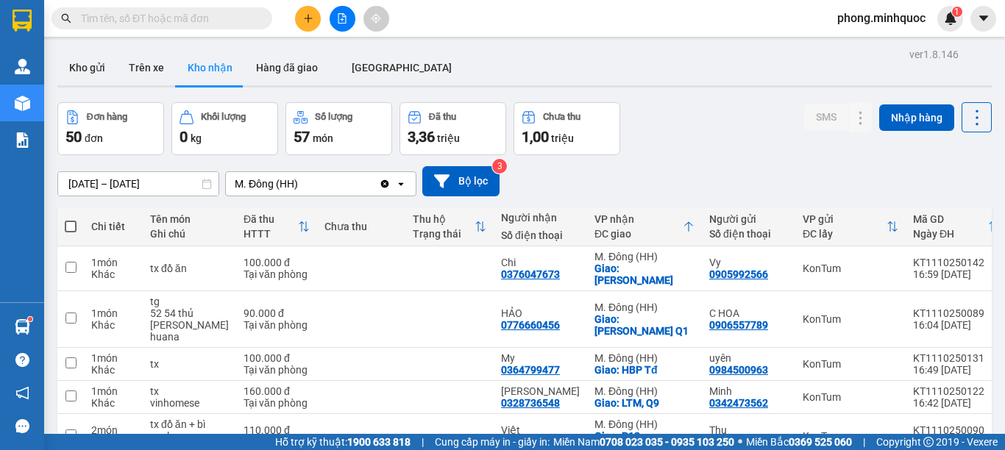
click at [210, 18] on input "text" at bounding box center [168, 18] width 174 height 16
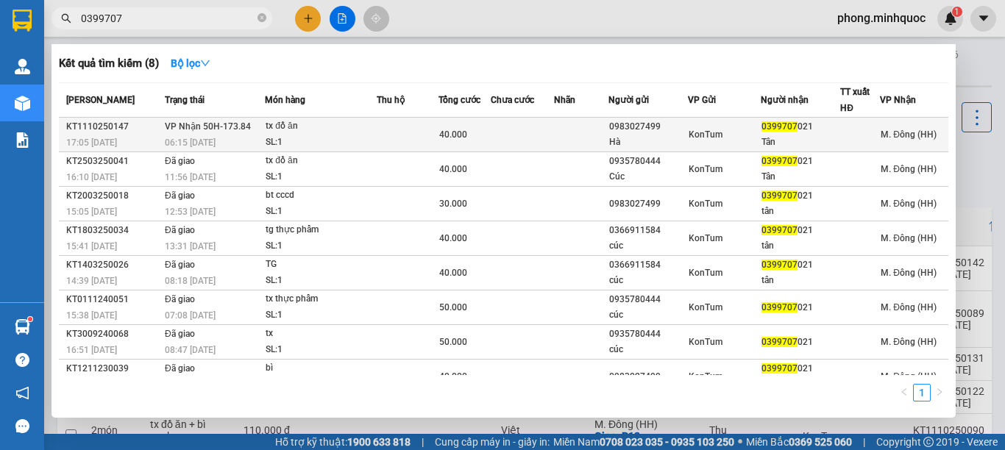
click at [520, 130] on td at bounding box center [522, 135] width 63 height 35
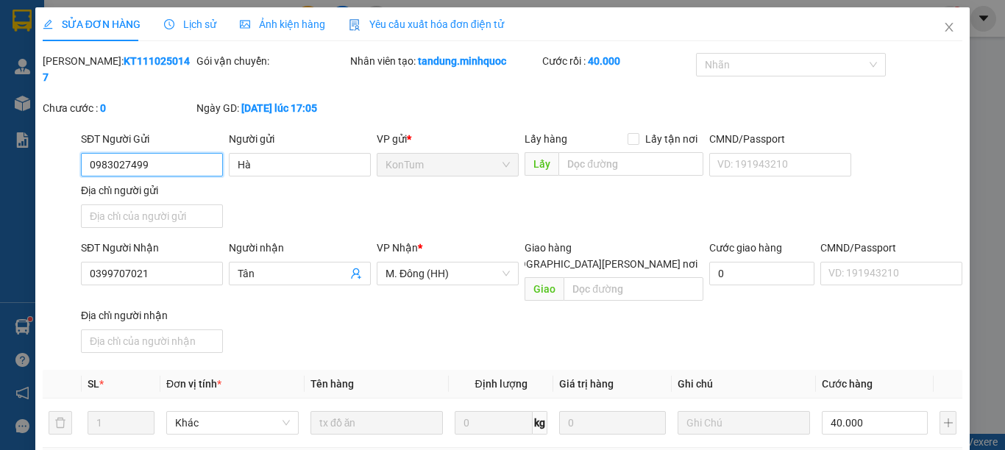
scroll to position [200, 0]
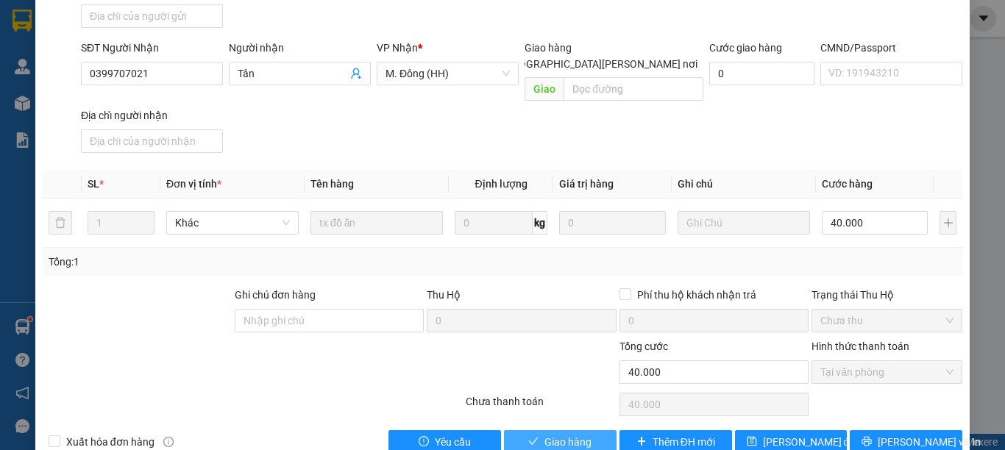
click at [557, 434] on span "Giao hàng" at bounding box center [567, 442] width 47 height 16
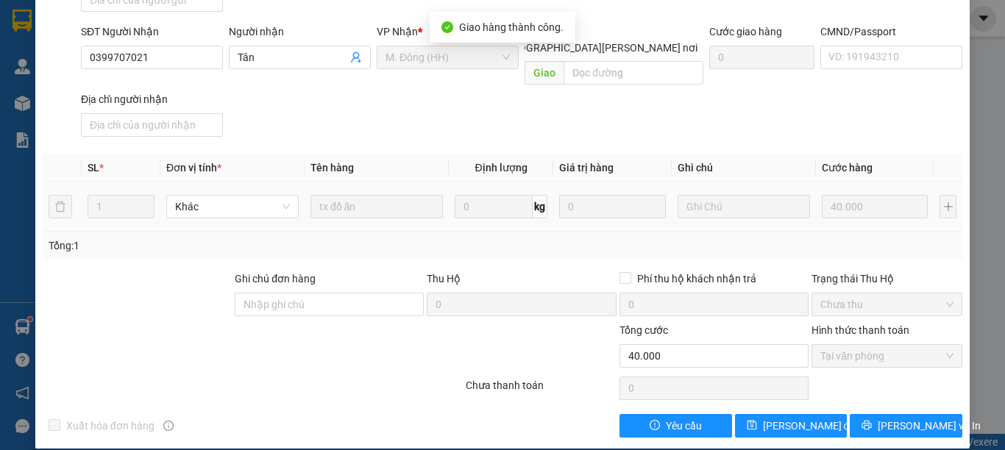
scroll to position [0, 0]
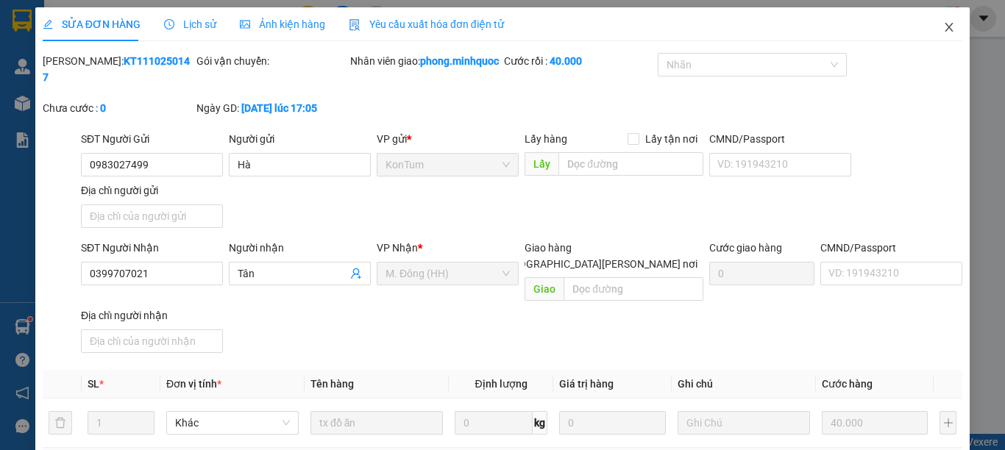
click at [943, 26] on icon "close" at bounding box center [949, 27] width 12 height 12
click at [937, 26] on div "phong.minhquoc 1" at bounding box center [894, 19] width 138 height 26
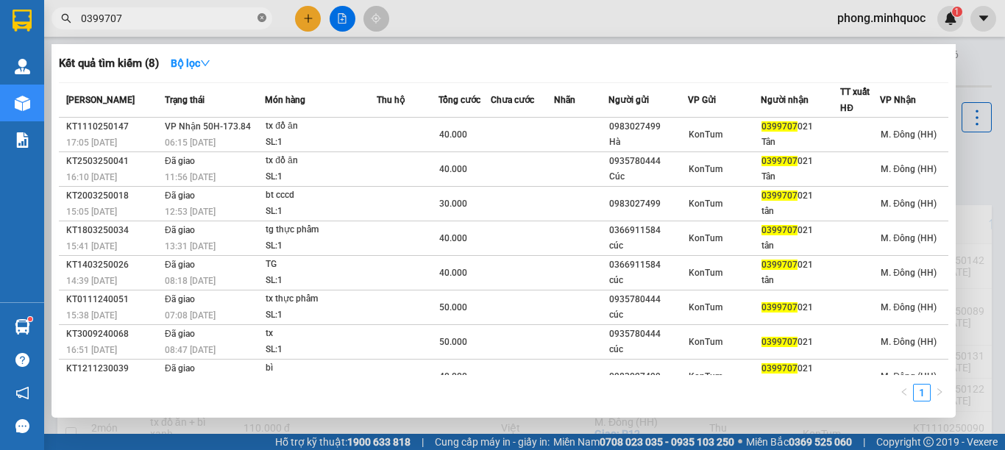
click at [264, 15] on icon "close-circle" at bounding box center [261, 17] width 9 height 9
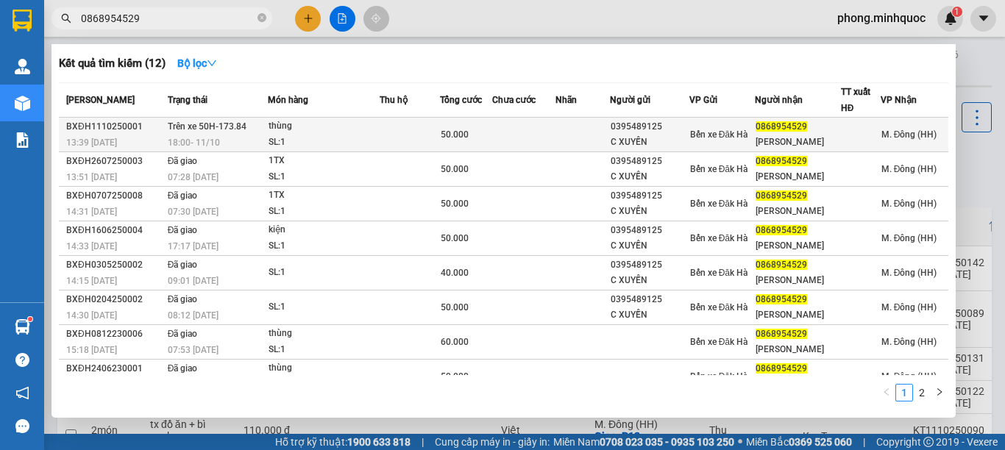
click at [492, 133] on td at bounding box center [523, 135] width 63 height 35
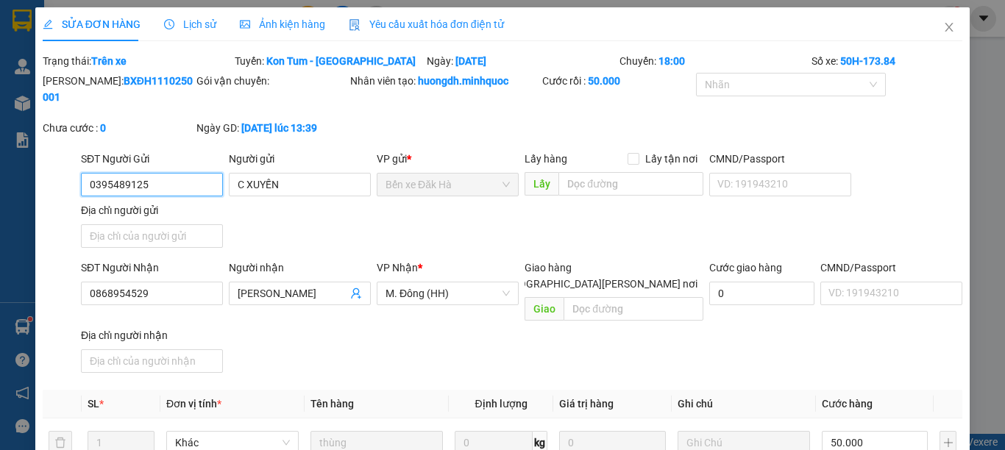
scroll to position [220, 0]
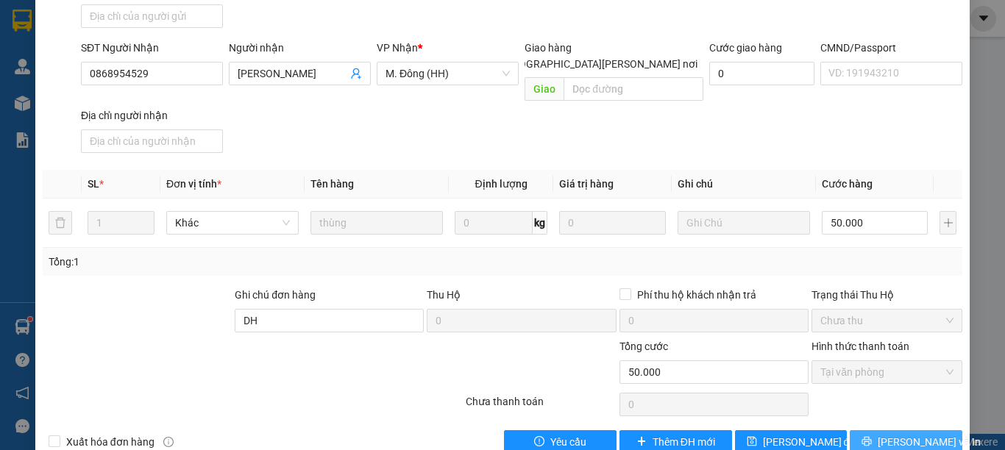
click at [888, 434] on span "[PERSON_NAME] và In" at bounding box center [929, 442] width 103 height 16
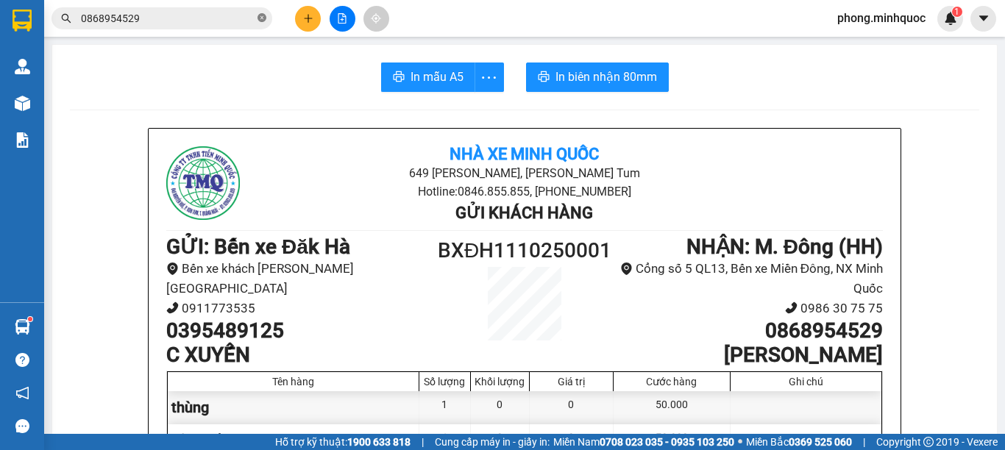
click at [263, 18] on icon "close-circle" at bounding box center [261, 17] width 9 height 9
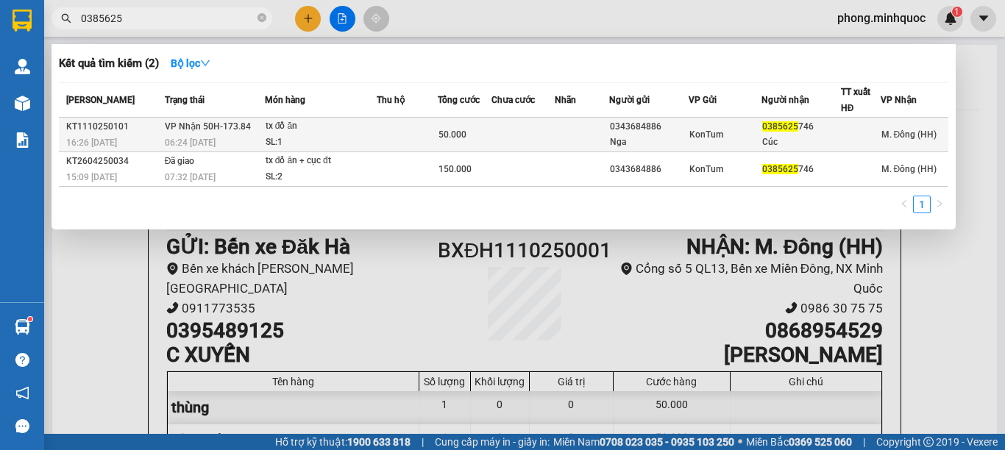
click at [385, 127] on td at bounding box center [407, 135] width 61 height 35
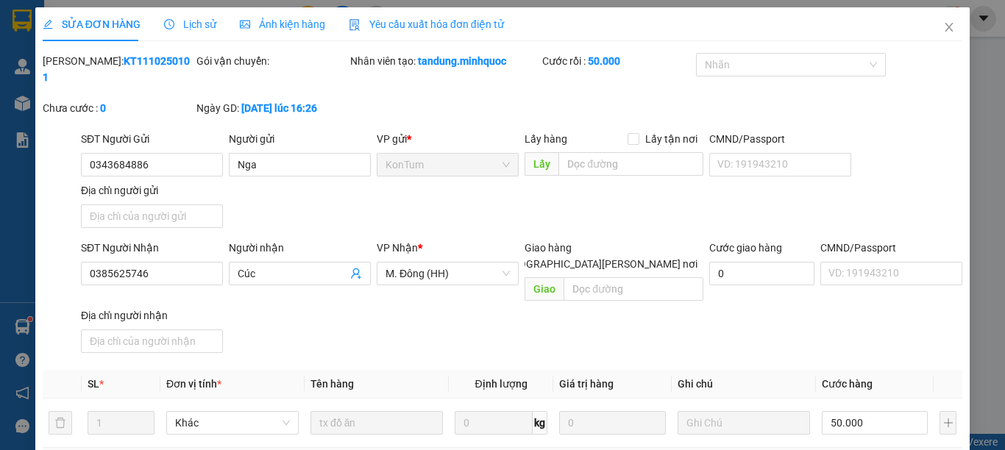
scroll to position [200, 0]
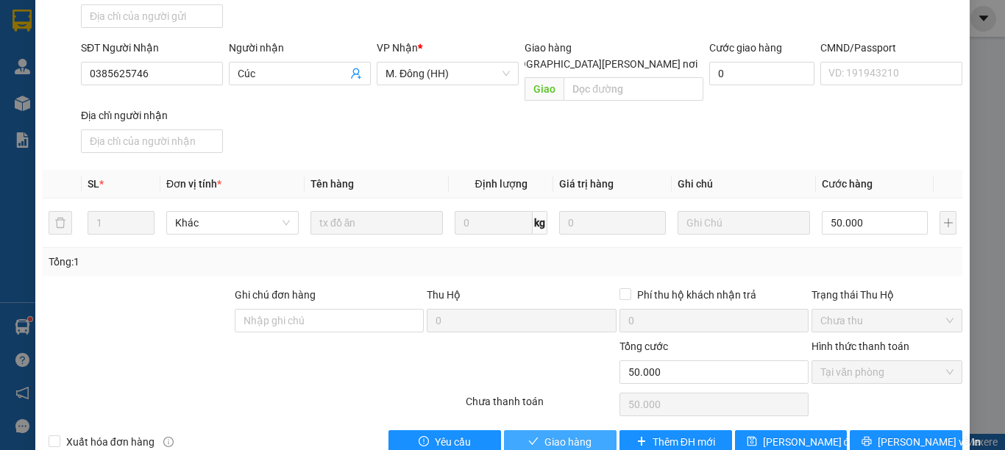
click at [555, 434] on span "Giao hàng" at bounding box center [567, 442] width 47 height 16
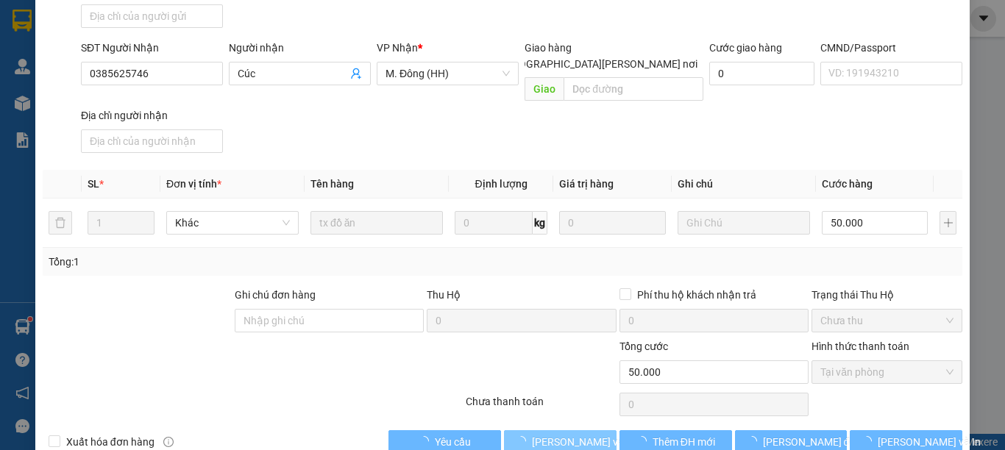
type input "0"
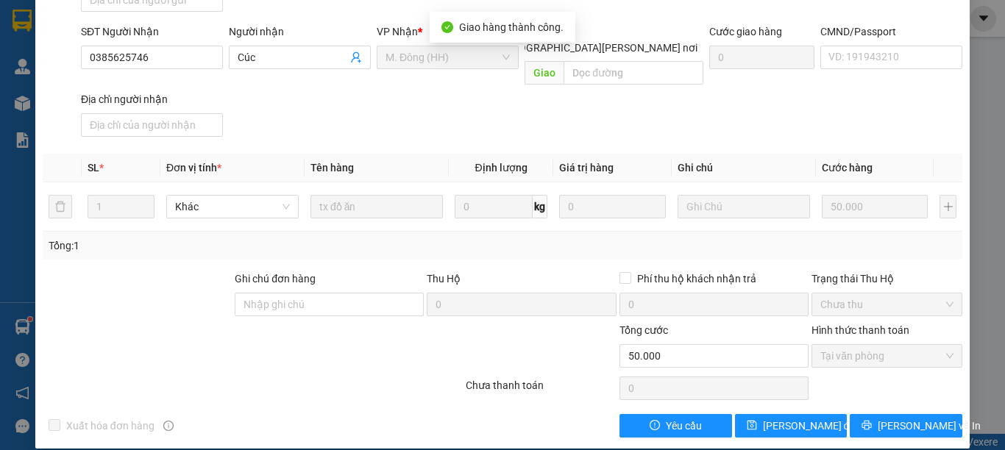
scroll to position [0, 0]
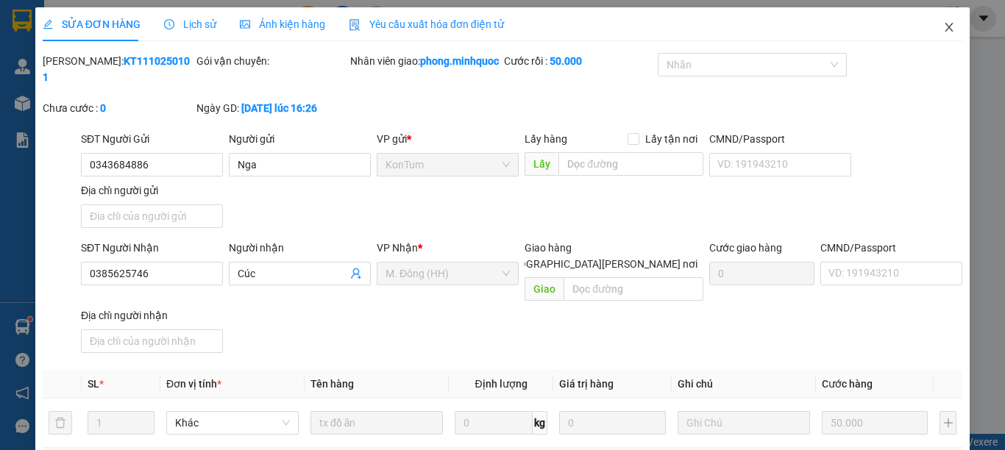
click at [943, 26] on icon "close" at bounding box center [949, 27] width 12 height 12
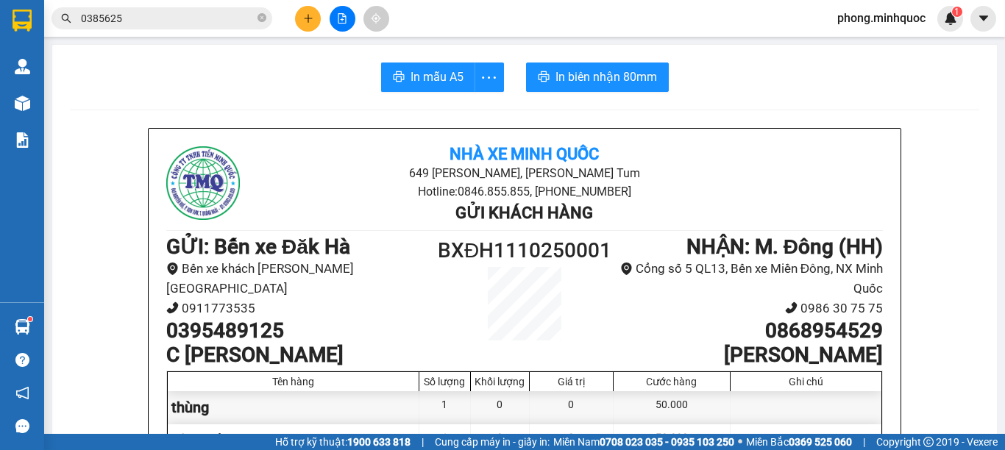
click at [259, 16] on icon "close-circle" at bounding box center [261, 17] width 9 height 9
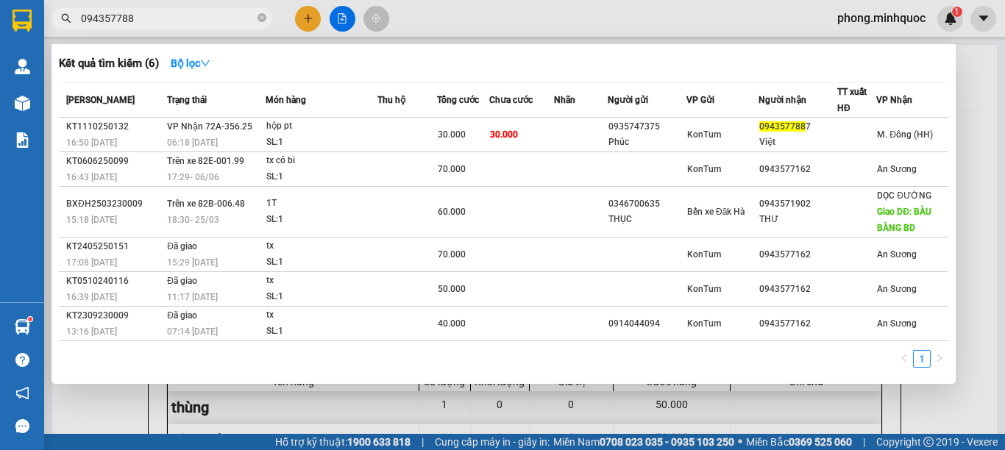
type input "0943577887"
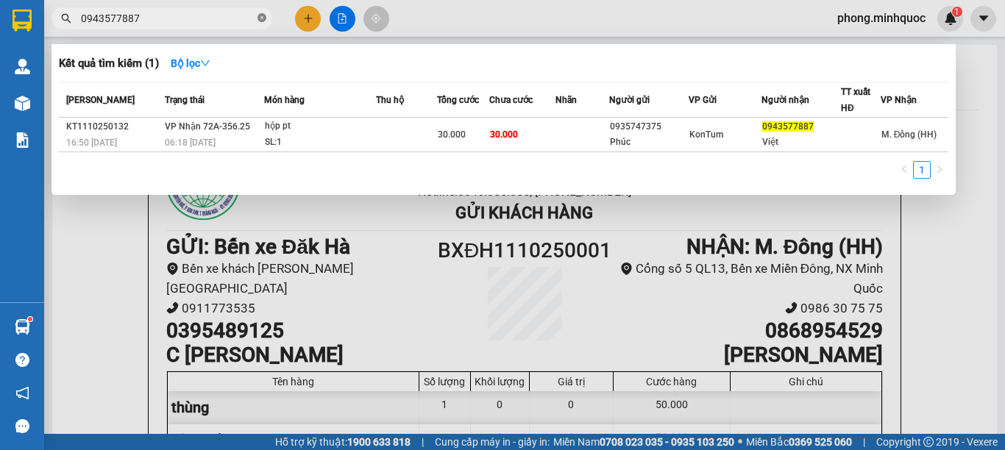
click at [261, 16] on icon "close-circle" at bounding box center [261, 17] width 9 height 9
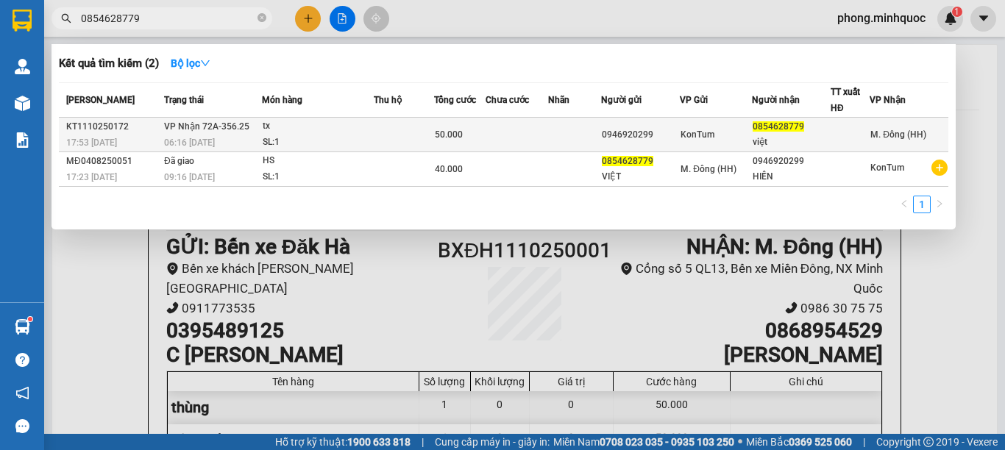
type input "0854628779"
click at [366, 131] on div "tx" at bounding box center [318, 126] width 110 height 16
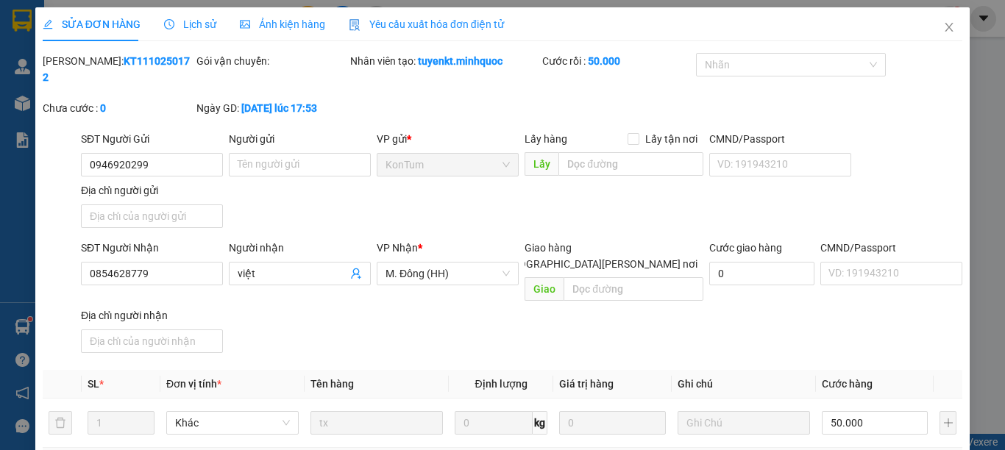
type input "0946920299"
type input "0854628779"
type input "việt"
type input "0"
type input "50.000"
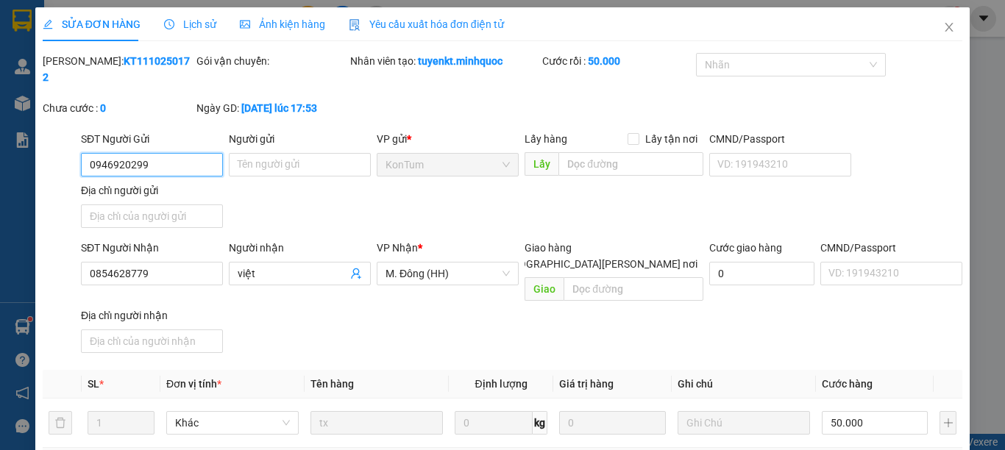
scroll to position [200, 0]
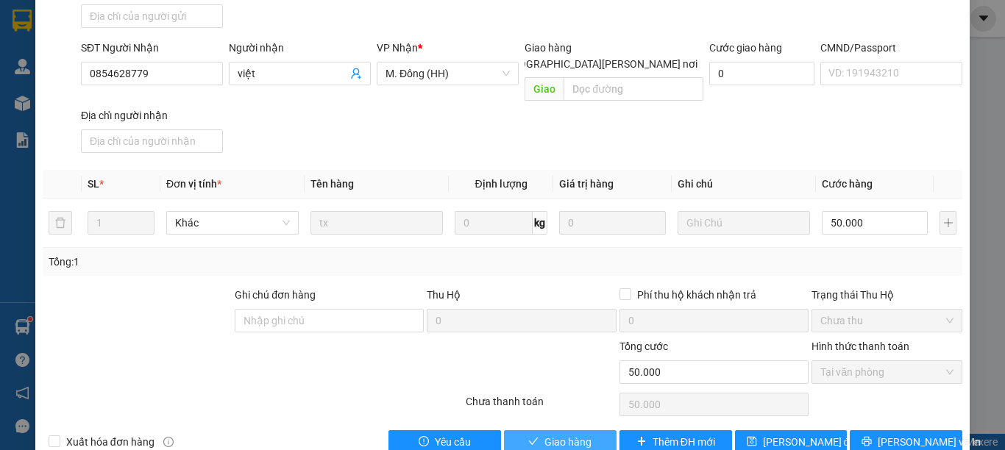
click at [535, 430] on button "Giao hàng" at bounding box center [560, 442] width 113 height 24
type input "0"
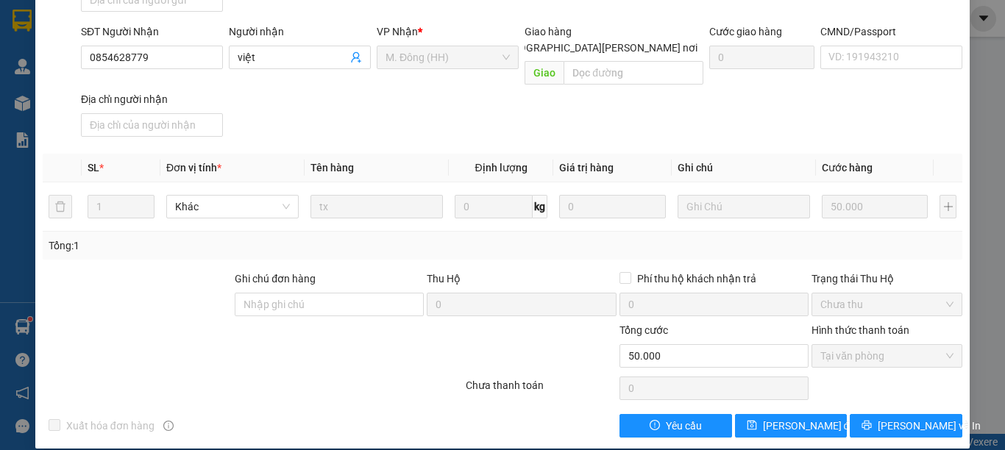
scroll to position [0, 0]
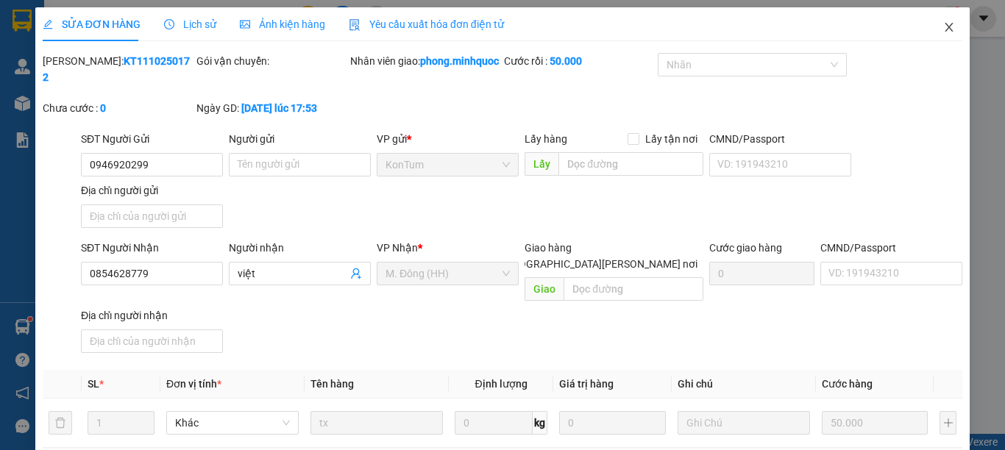
click at [943, 28] on icon "close" at bounding box center [949, 27] width 12 height 12
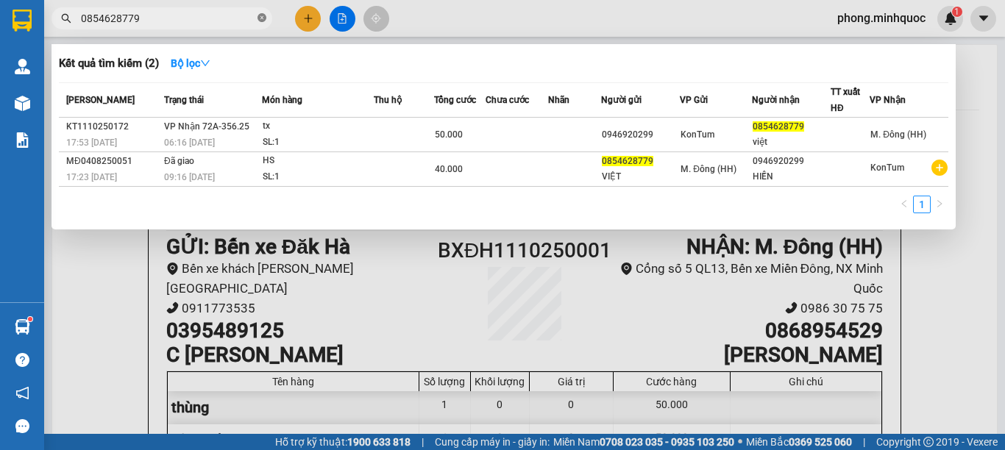
click at [262, 18] on icon "close-circle" at bounding box center [261, 17] width 9 height 9
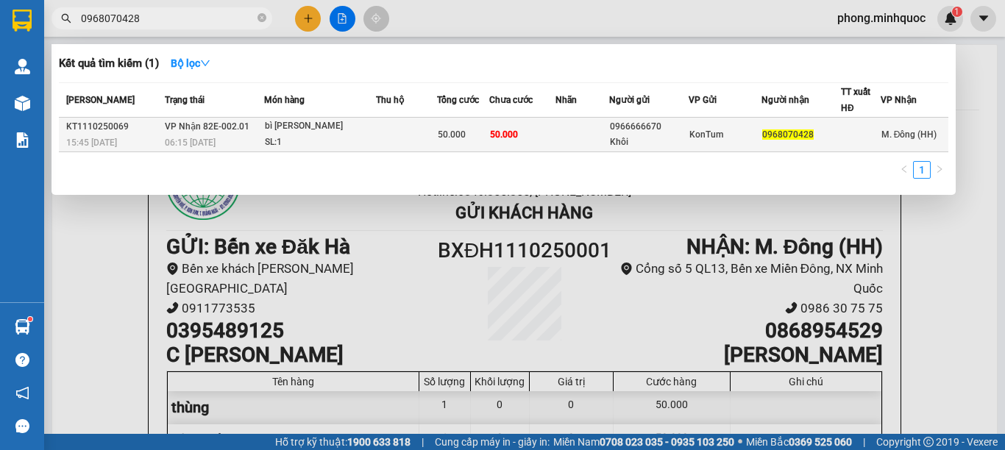
type input "0968070428"
click at [346, 137] on div "SL: 1" at bounding box center [320, 143] width 110 height 16
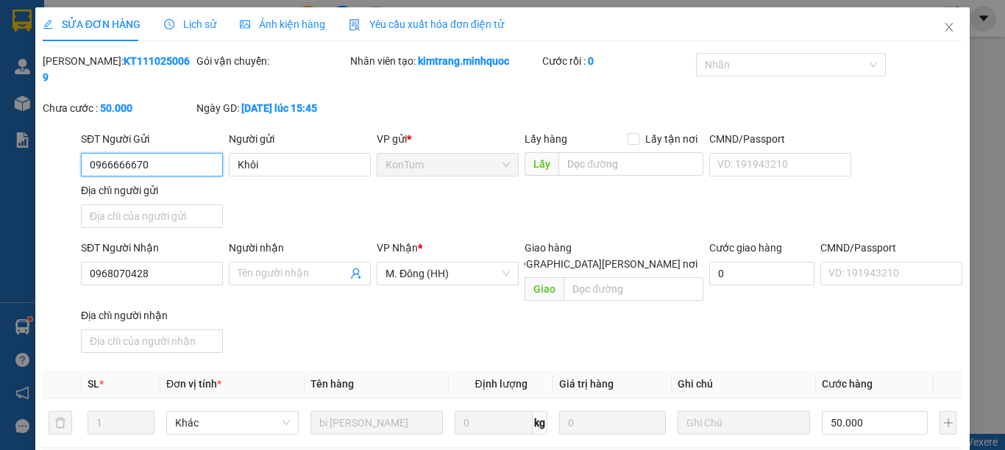
type input "0966666670"
type input "Khôi"
type input "0968070428"
type input "0"
type input "50.000"
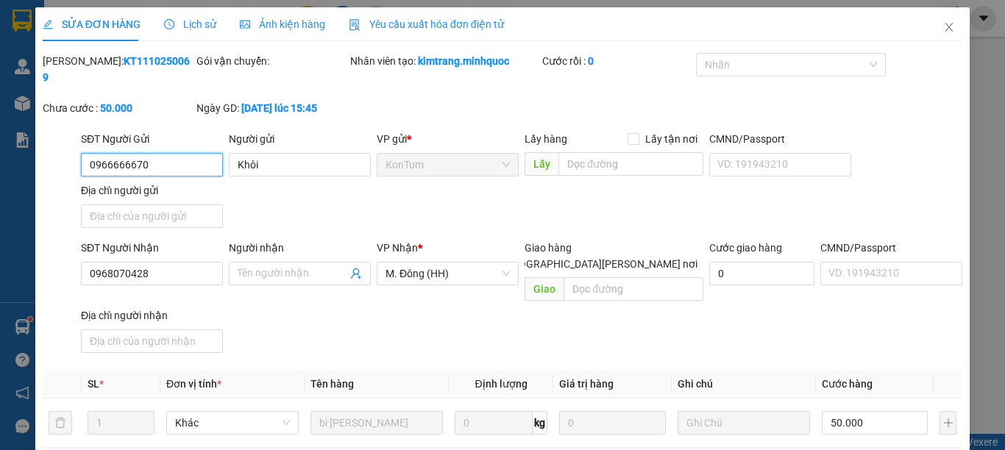
scroll to position [200, 0]
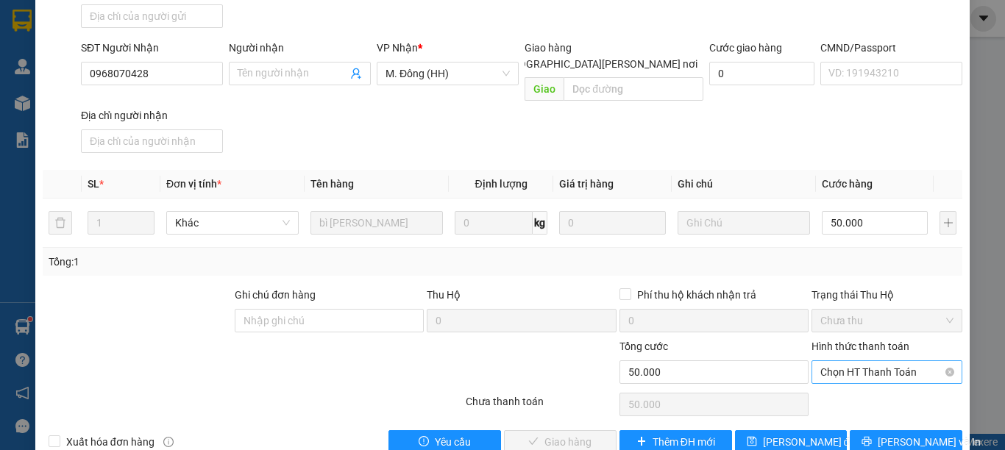
click at [831, 361] on span "Chọn HT Thanh Toán" at bounding box center [886, 372] width 133 height 22
click at [829, 371] on div "Tại văn phòng" at bounding box center [876, 369] width 131 height 16
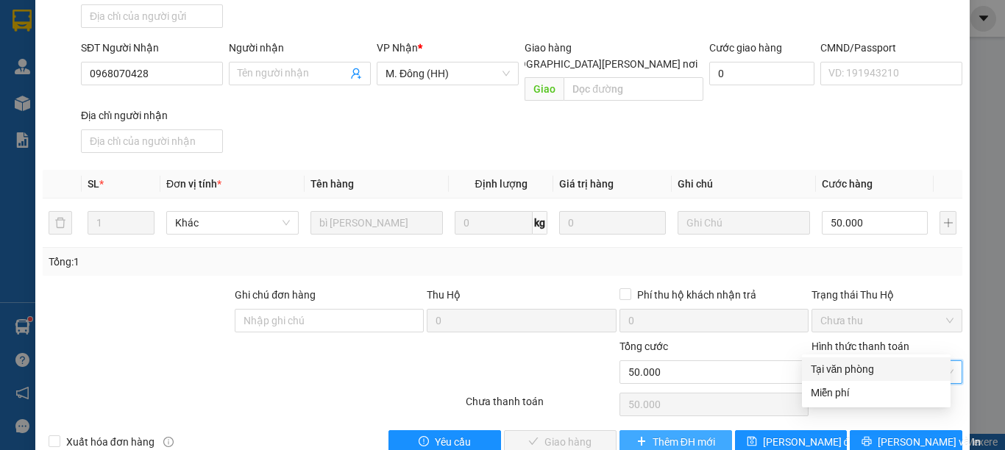
type input "0"
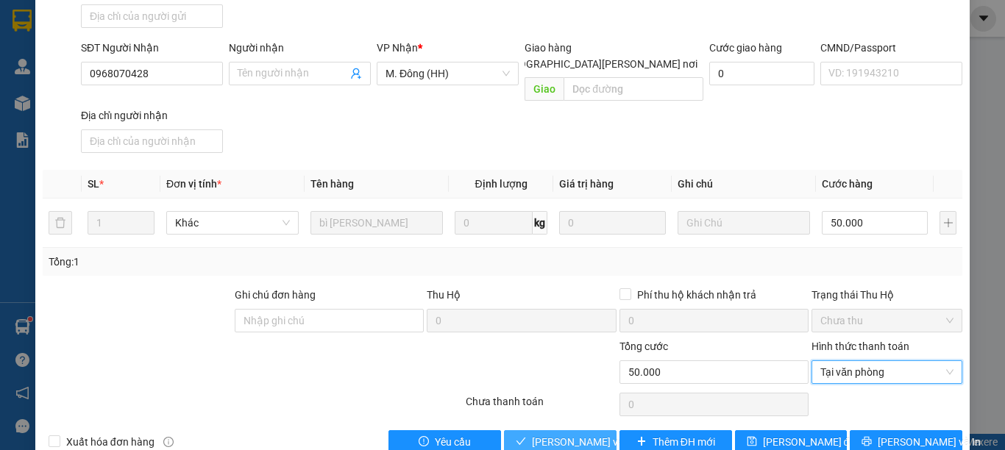
click at [577, 434] on span "[PERSON_NAME] và [PERSON_NAME] hàng" at bounding box center [631, 442] width 199 height 16
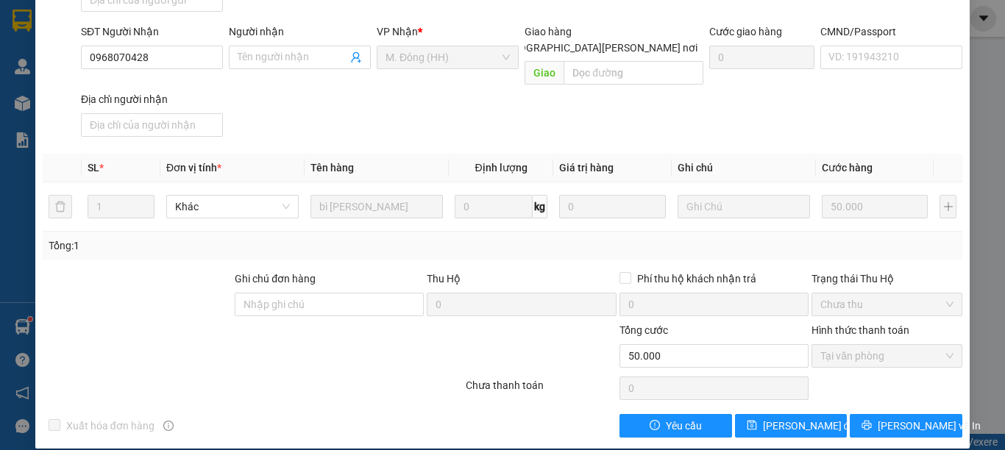
scroll to position [0, 0]
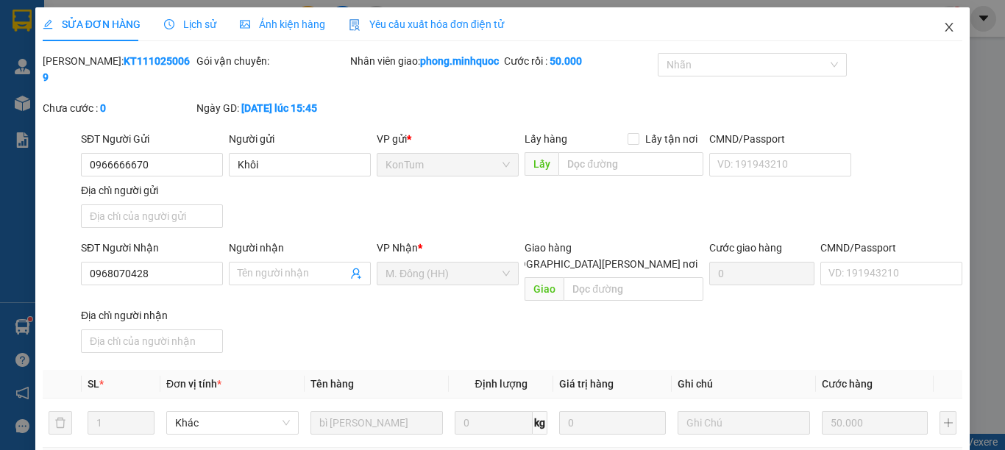
click at [943, 26] on icon "close" at bounding box center [949, 27] width 12 height 12
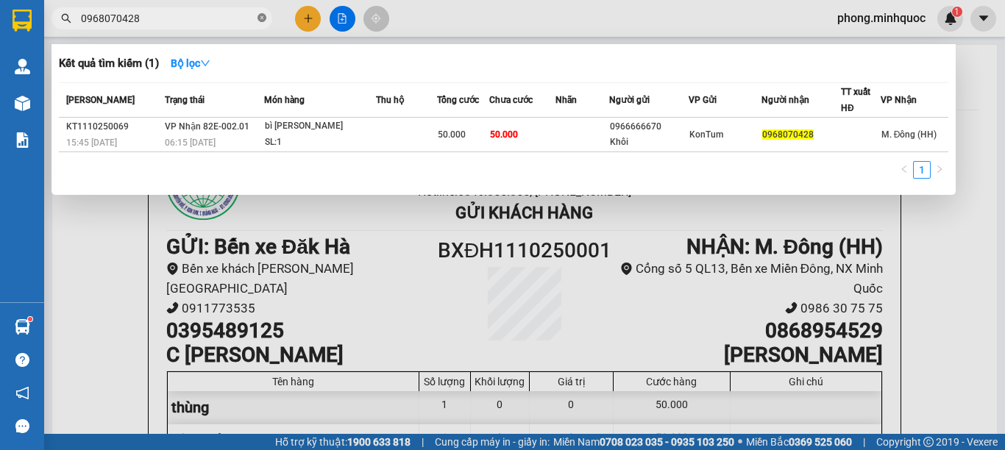
click at [260, 18] on icon "close-circle" at bounding box center [261, 17] width 9 height 9
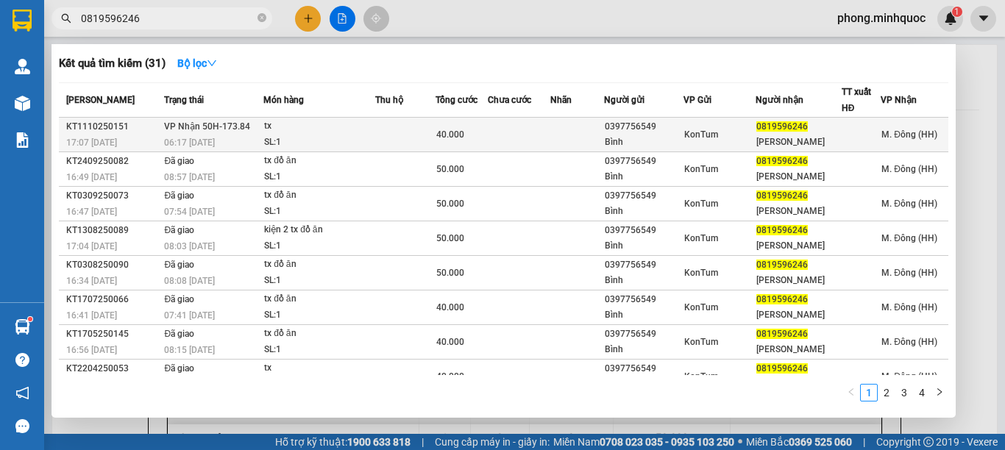
type input "0819596246"
click at [349, 132] on div "tx" at bounding box center [319, 126] width 110 height 16
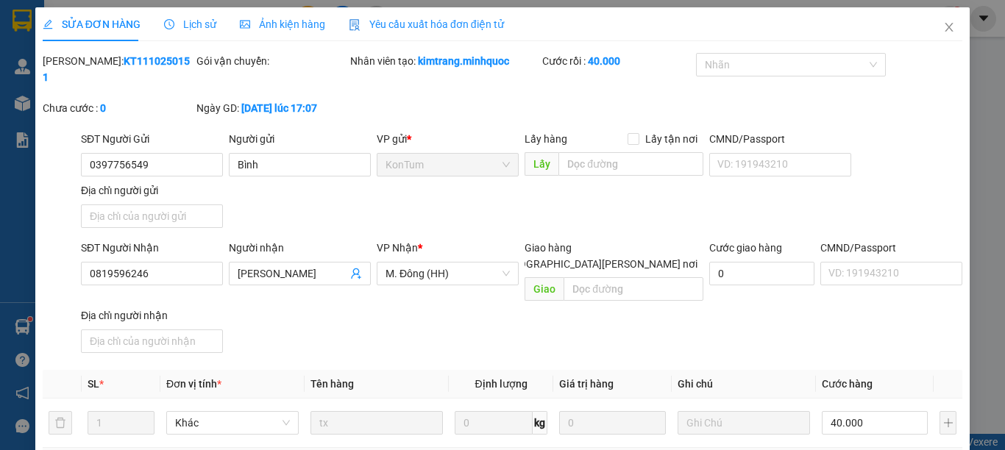
type input "0397756549"
type input "Bình"
type input "0819596246"
type input "Thuyên"
type input "0"
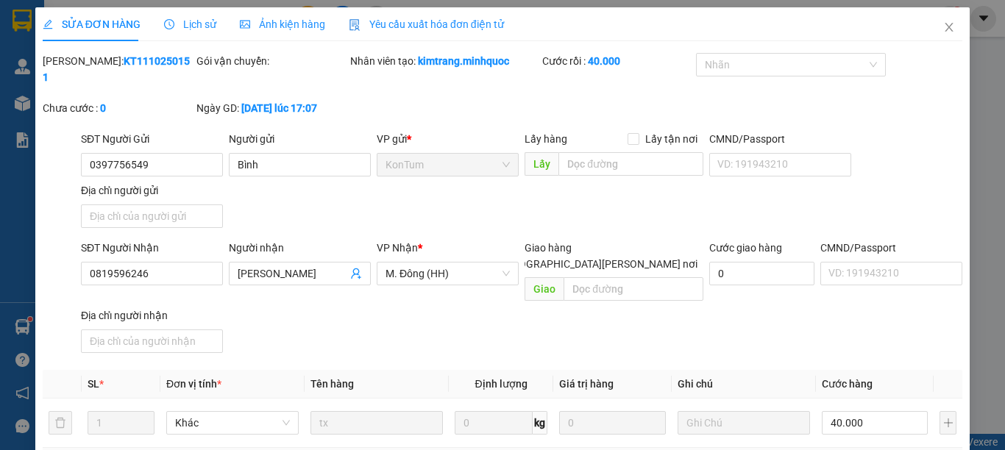
type input "40.000"
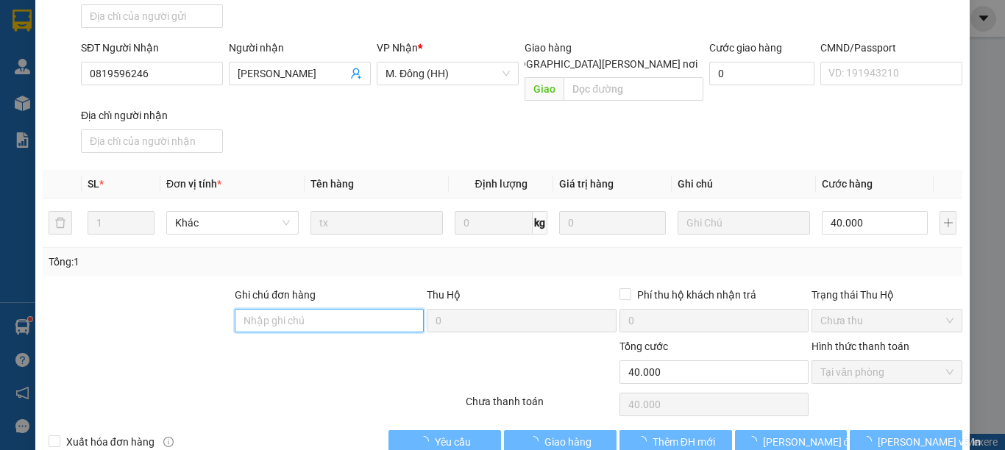
click at [328, 309] on input "Ghi chú đơn hàng" at bounding box center [329, 321] width 189 height 24
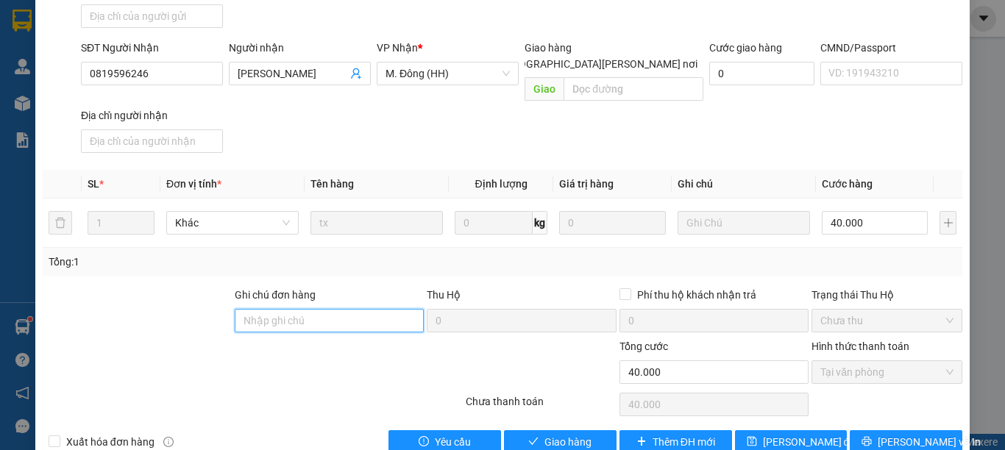
type input "0"
type input "0385806933-TRƯỜNG"
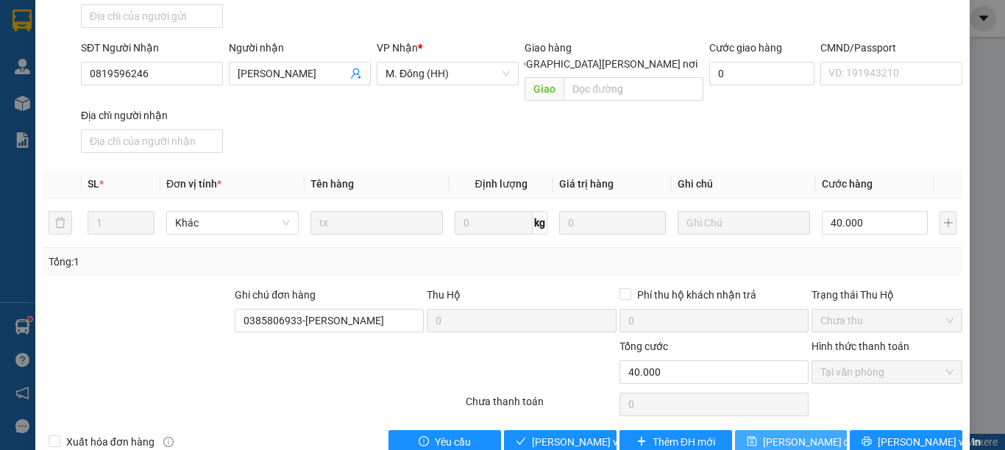
click at [805, 434] on span "[PERSON_NAME] đổi" at bounding box center [810, 442] width 95 height 16
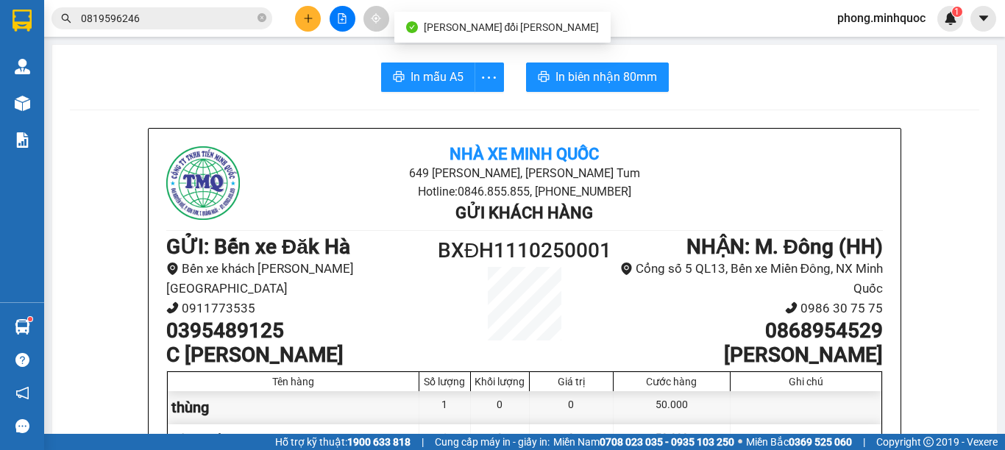
click at [204, 21] on input "0819596246" at bounding box center [168, 18] width 174 height 16
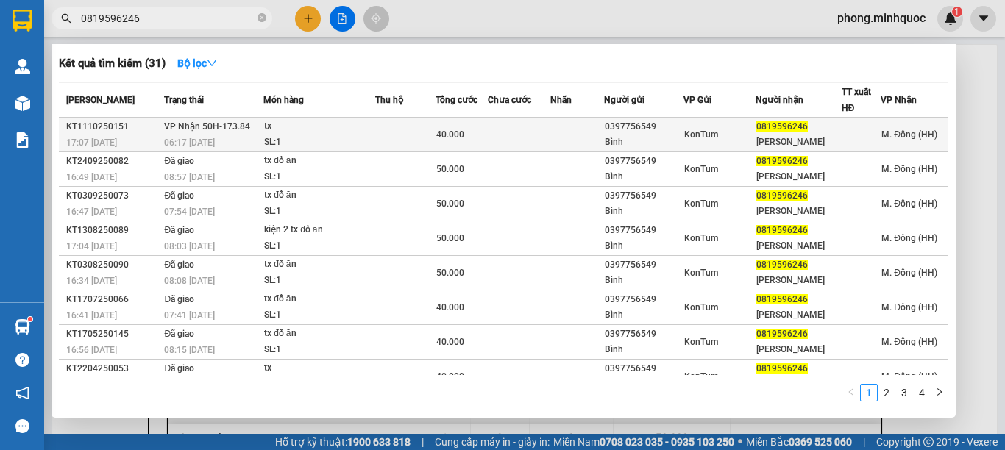
click at [361, 135] on div "SL: 1" at bounding box center [319, 143] width 110 height 16
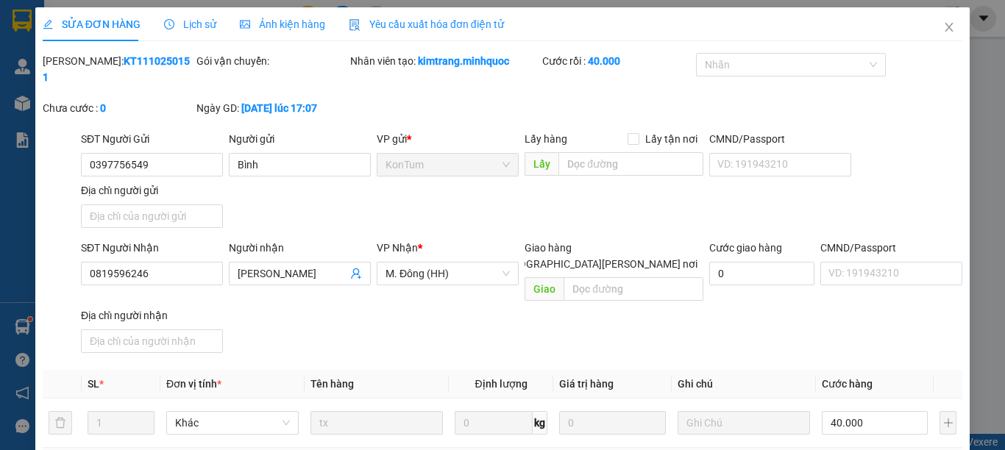
type input "0397756549"
type input "Bình"
type input "0819596246"
type input "Thuyên"
type input "0385806933-TRƯỜNG"
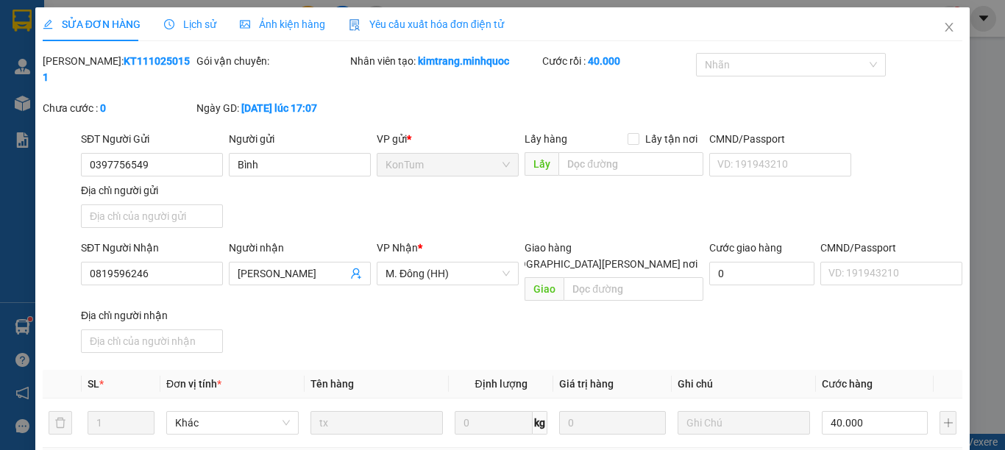
type input "0"
type input "40.000"
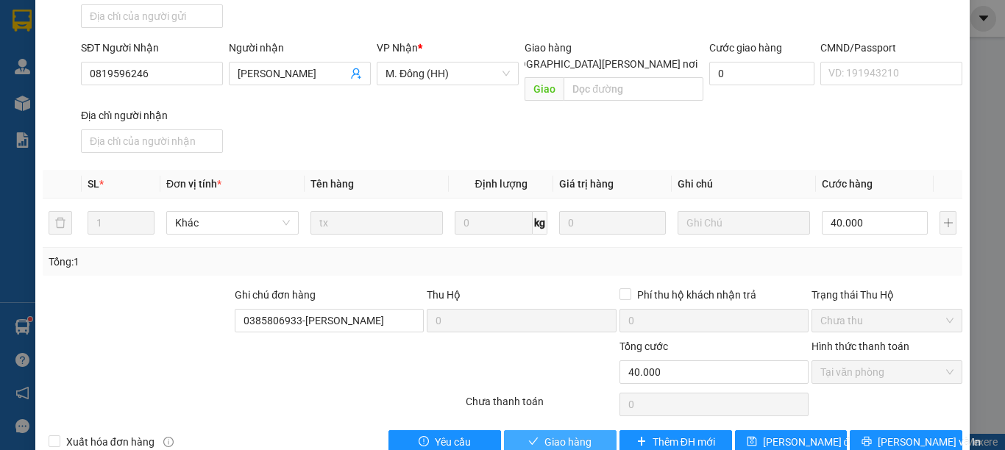
click at [555, 434] on span "Giao hàng" at bounding box center [567, 442] width 47 height 16
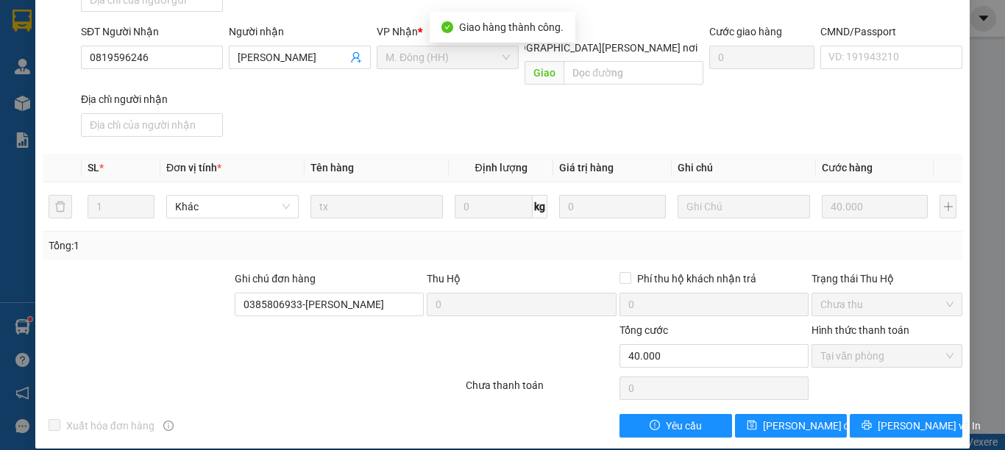
scroll to position [0, 0]
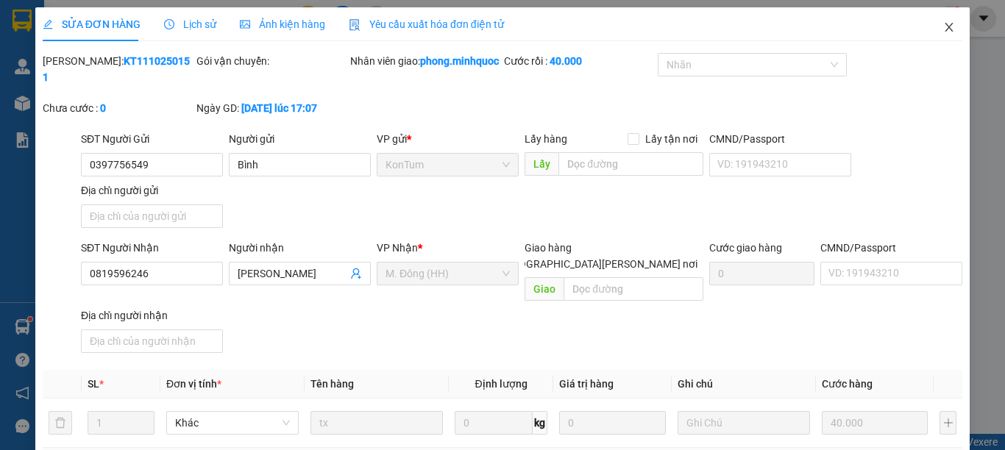
click at [943, 26] on icon "close" at bounding box center [949, 27] width 12 height 12
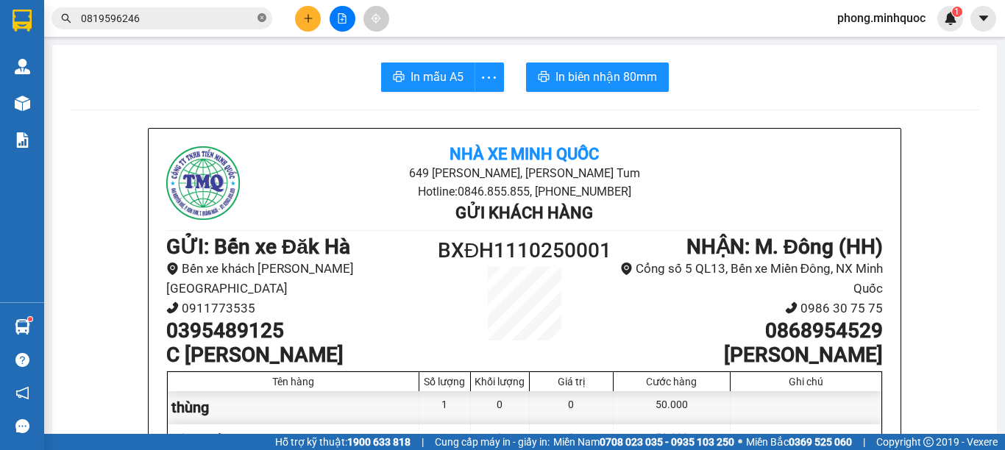
click at [259, 17] on icon "close-circle" at bounding box center [261, 17] width 9 height 9
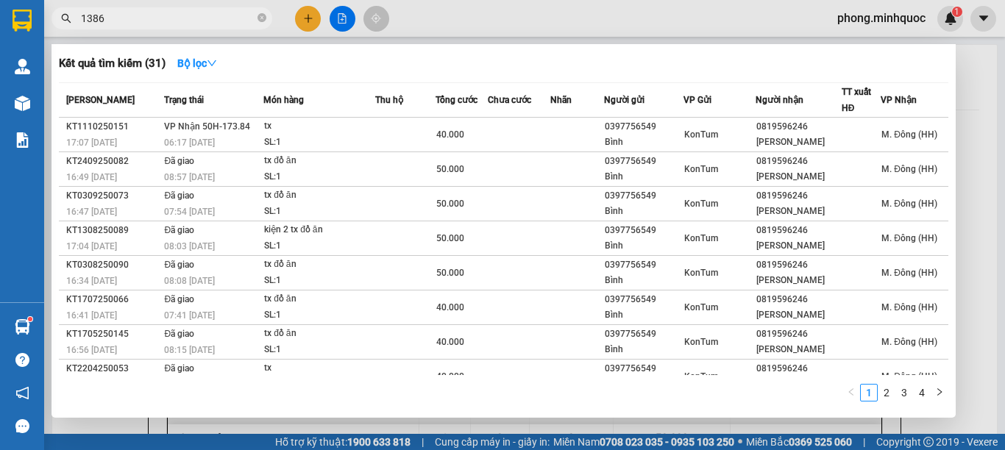
type input "13861"
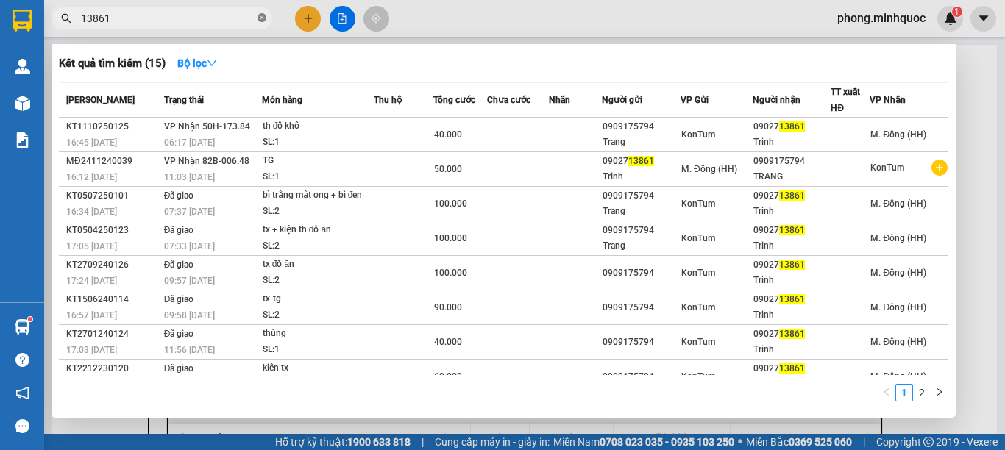
click at [260, 18] on icon "close-circle" at bounding box center [261, 17] width 9 height 9
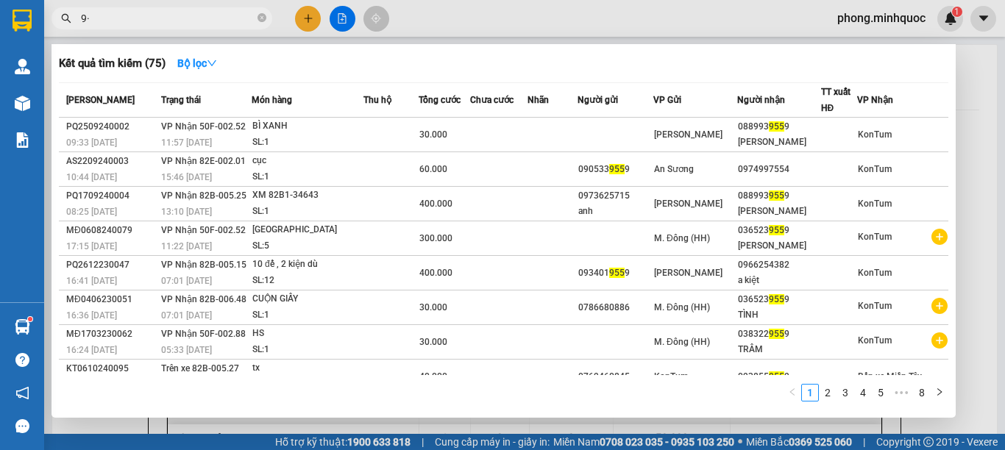
type input "9"
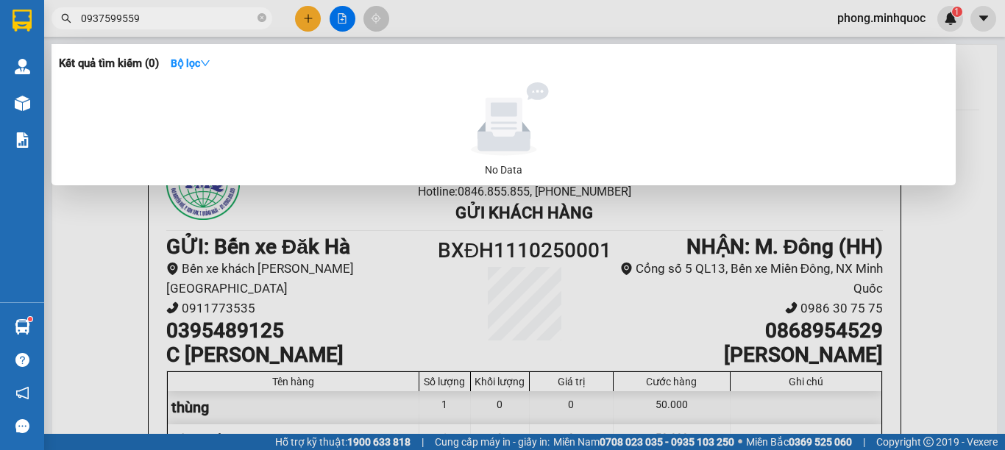
type input "0937599559"
click at [306, 15] on div at bounding box center [502, 225] width 1005 height 450
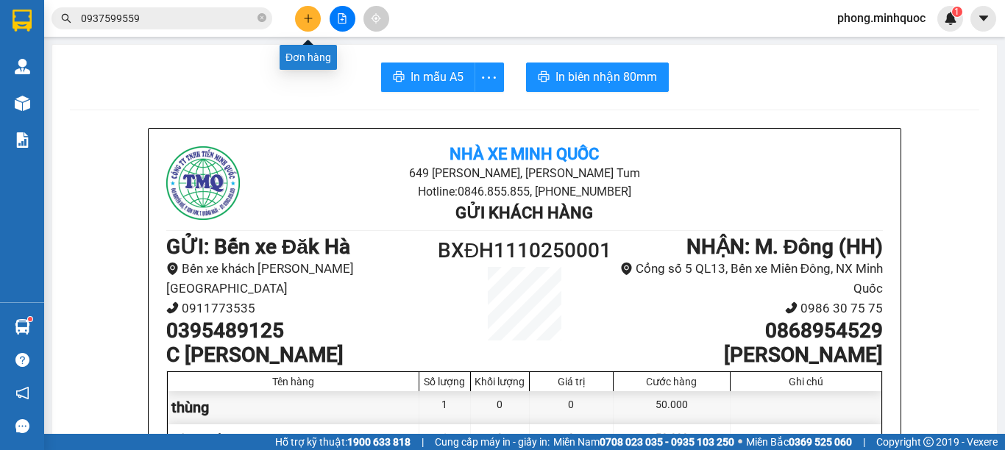
click at [306, 15] on icon "plus" at bounding box center [308, 18] width 10 height 10
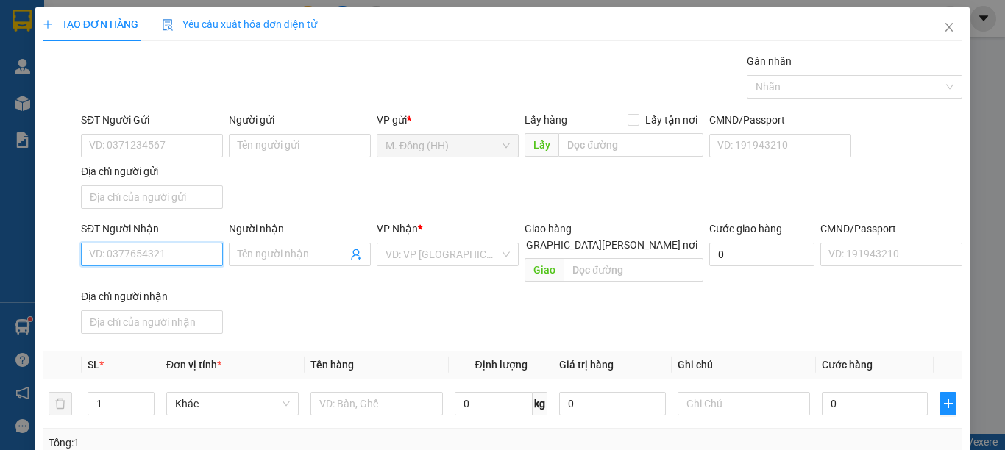
click at [165, 258] on input "SĐT Người Nhận" at bounding box center [152, 255] width 142 height 24
click at [943, 24] on icon "close" at bounding box center [949, 27] width 12 height 12
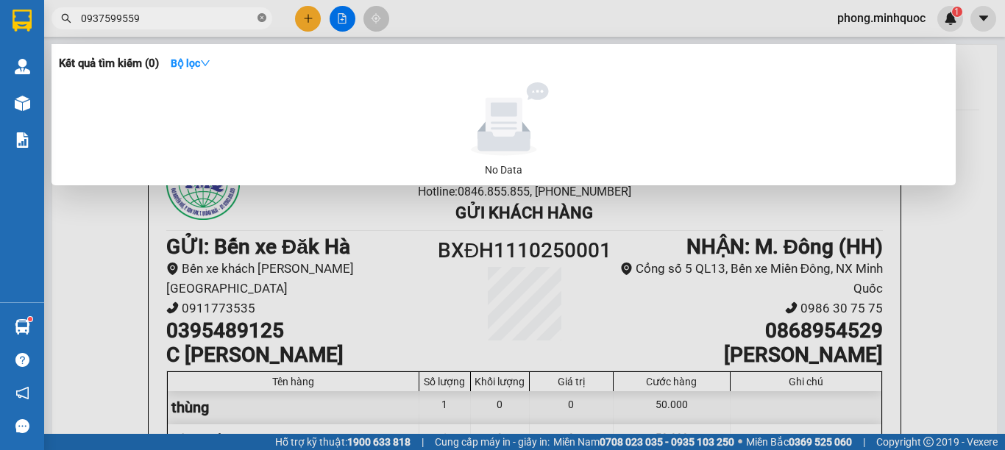
click at [261, 18] on icon "close-circle" at bounding box center [261, 17] width 9 height 9
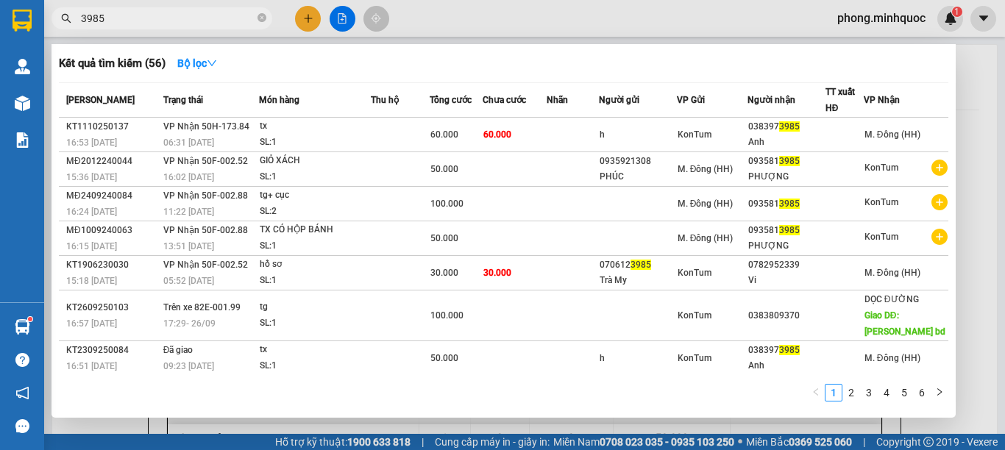
type input "3985"
click at [303, 14] on div at bounding box center [502, 225] width 1005 height 450
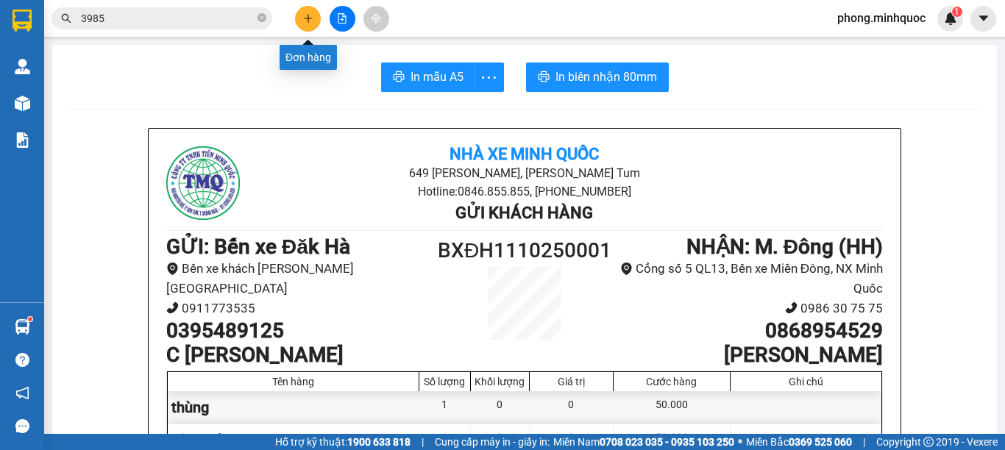
click at [303, 14] on icon "plus" at bounding box center [308, 18] width 10 height 10
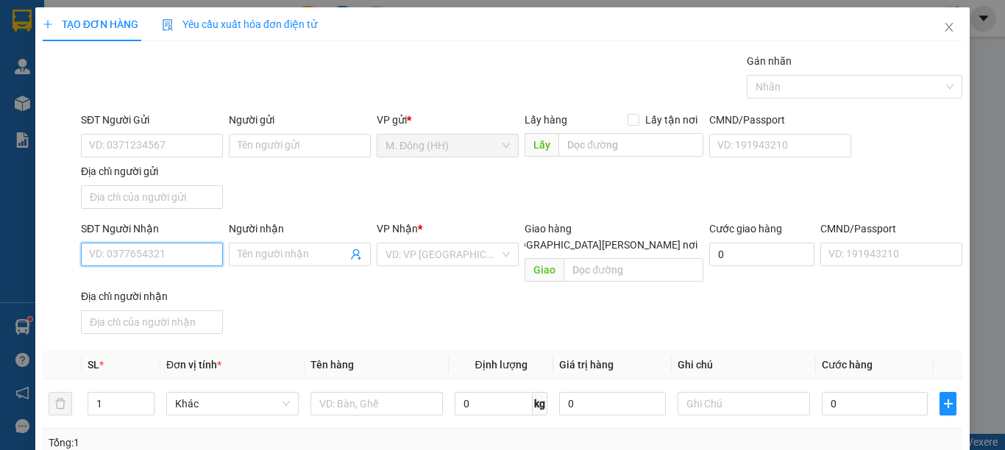
click at [144, 254] on input "SĐT Người Nhận" at bounding box center [152, 255] width 142 height 24
type input "0356517367"
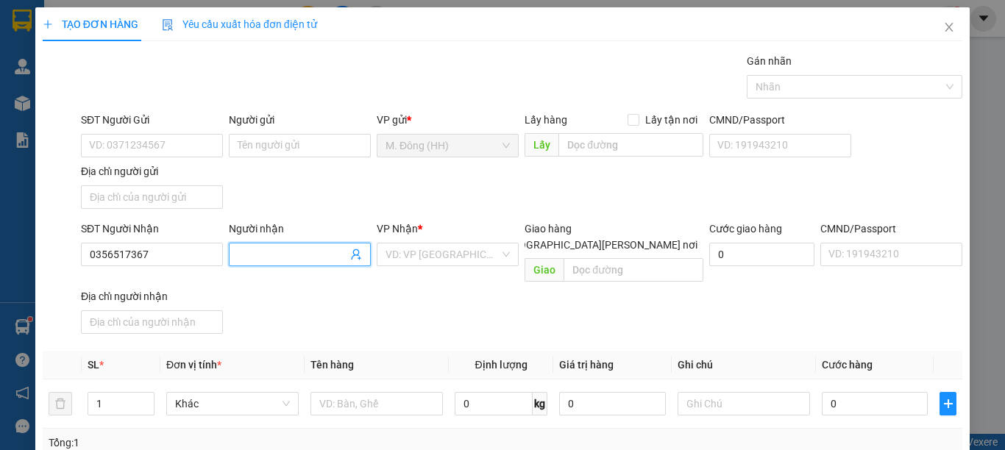
click at [285, 252] on input "Người nhận" at bounding box center [293, 254] width 110 height 16
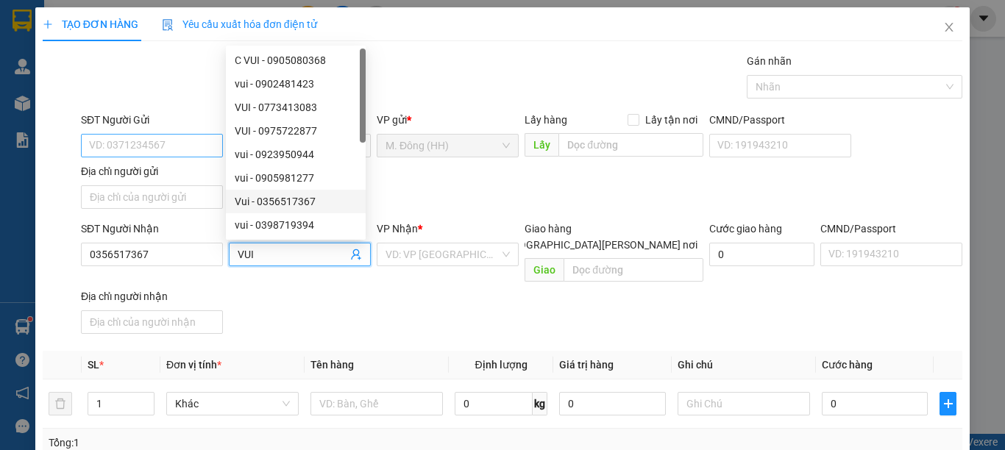
type input "VUI"
click at [140, 150] on input "SĐT Người Gửi" at bounding box center [152, 146] width 142 height 24
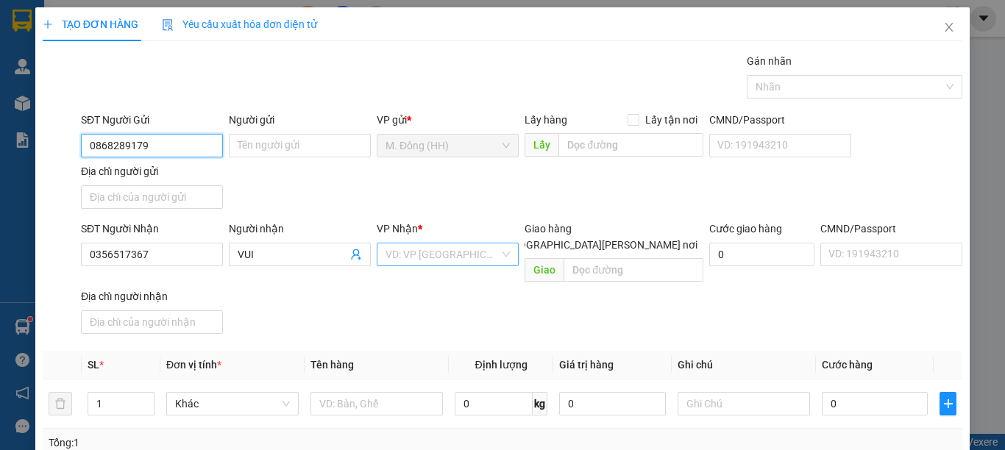
type input "0868289179"
click at [414, 247] on input "search" at bounding box center [442, 254] width 114 height 22
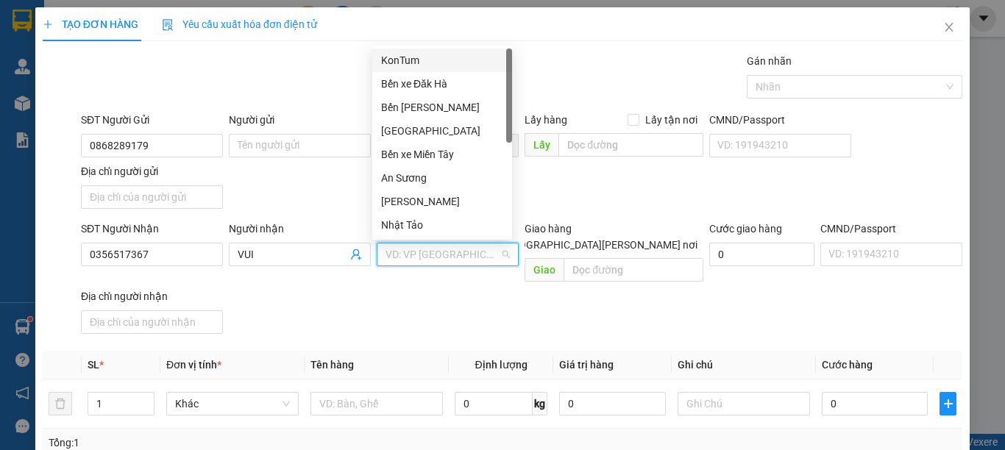
click at [412, 65] on div "KonTum" at bounding box center [442, 60] width 122 height 16
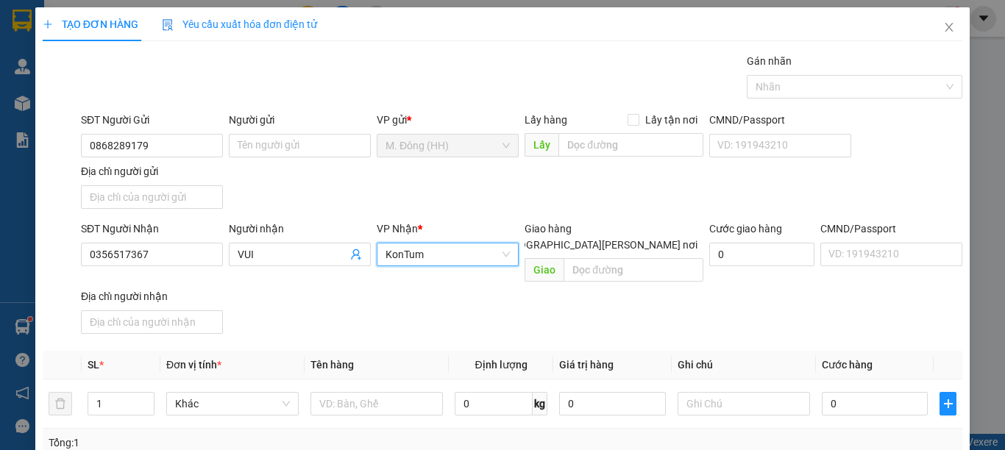
scroll to position [197, 0]
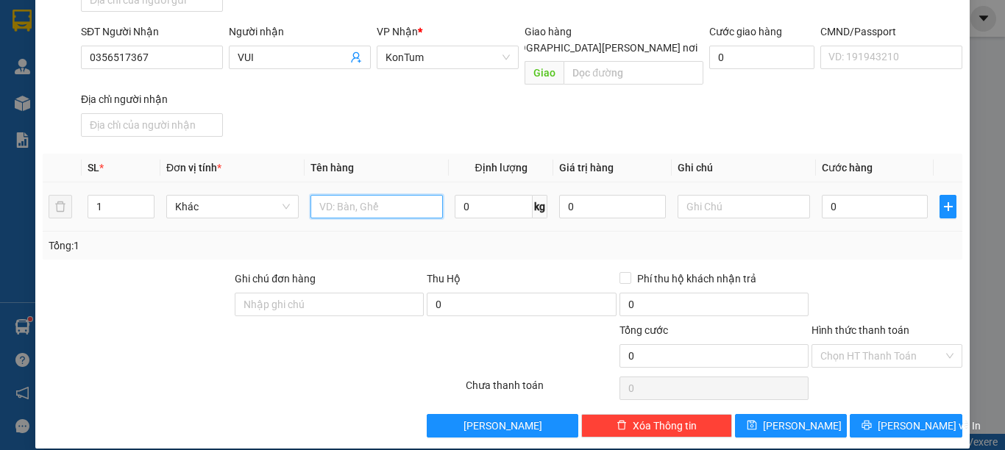
click at [368, 196] on input "text" at bounding box center [376, 207] width 132 height 24
type input "K"
type input "TG CÓ TÚI GIẤY"
click at [847, 195] on input "0" at bounding box center [875, 207] width 106 height 24
type input "5"
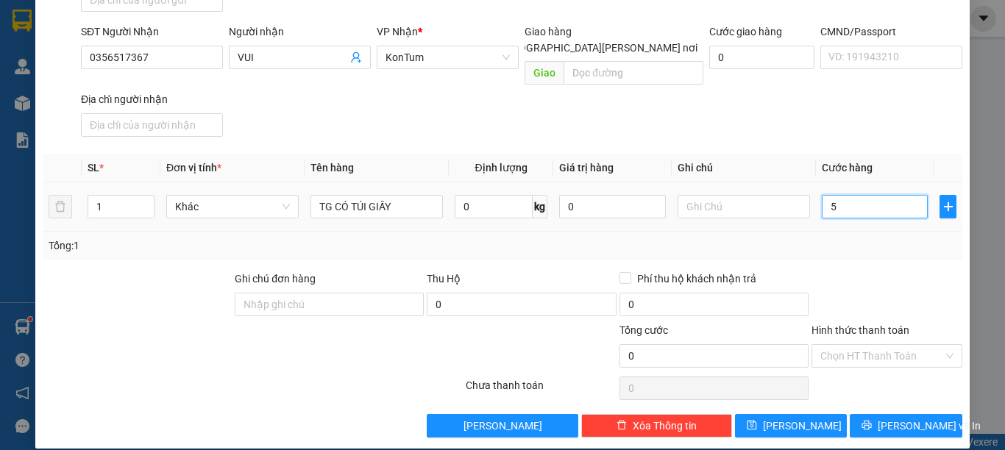
type input "5"
type input "50"
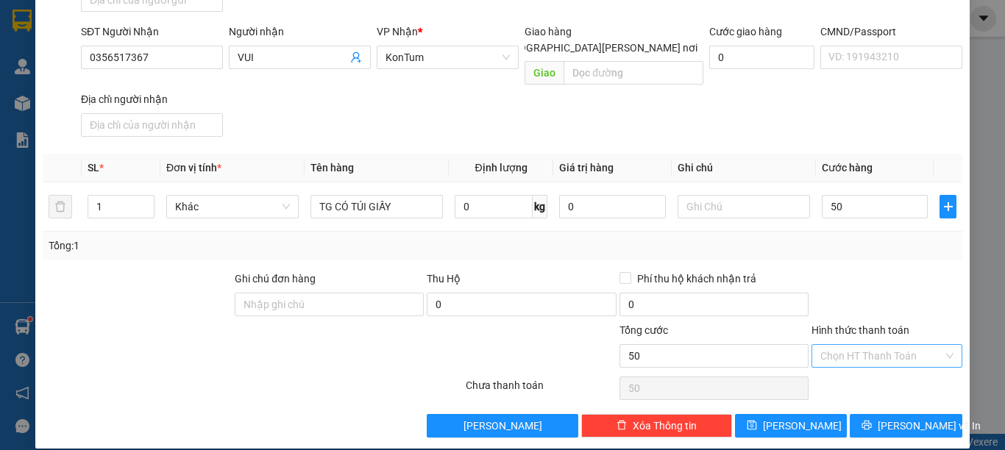
type input "50.000"
drag, startPoint x: 868, startPoint y: 336, endPoint x: 873, endPoint y: 366, distance: 29.9
click at [868, 345] on input "Hình thức thanh toán" at bounding box center [881, 356] width 123 height 22
click at [873, 368] on div "Tại văn phòng" at bounding box center [876, 369] width 131 height 16
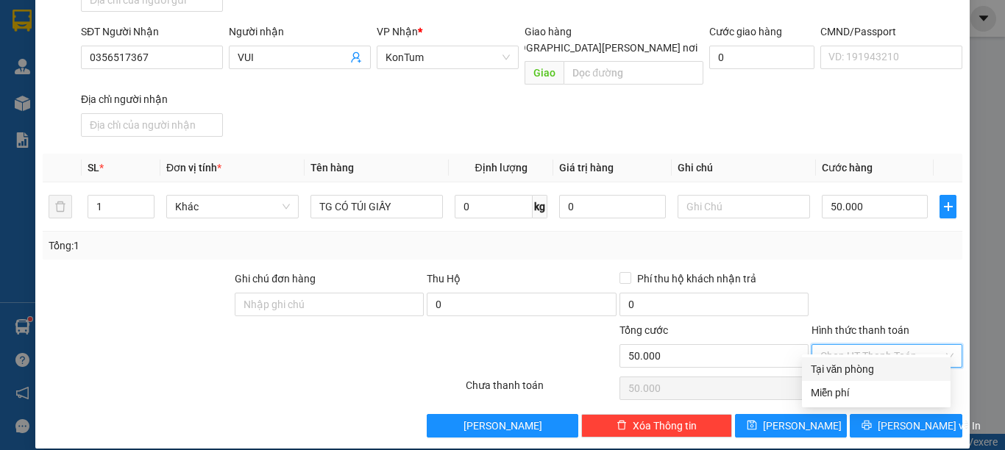
type input "0"
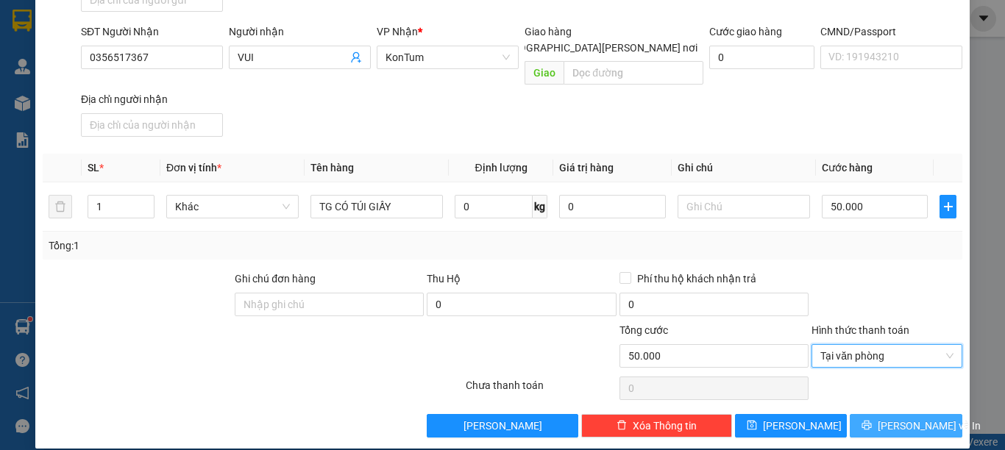
click at [882, 418] on span "[PERSON_NAME] và In" at bounding box center [929, 426] width 103 height 16
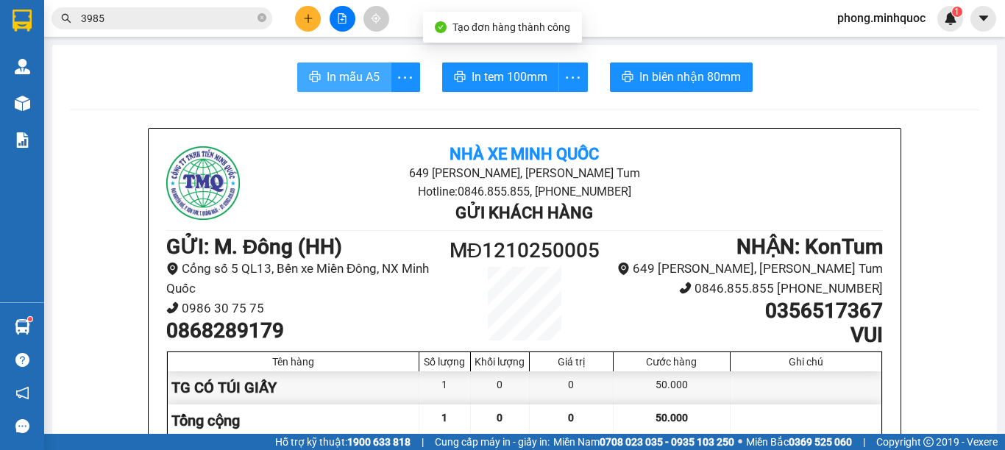
click at [353, 75] on span "In mẫu A5" at bounding box center [353, 77] width 53 height 18
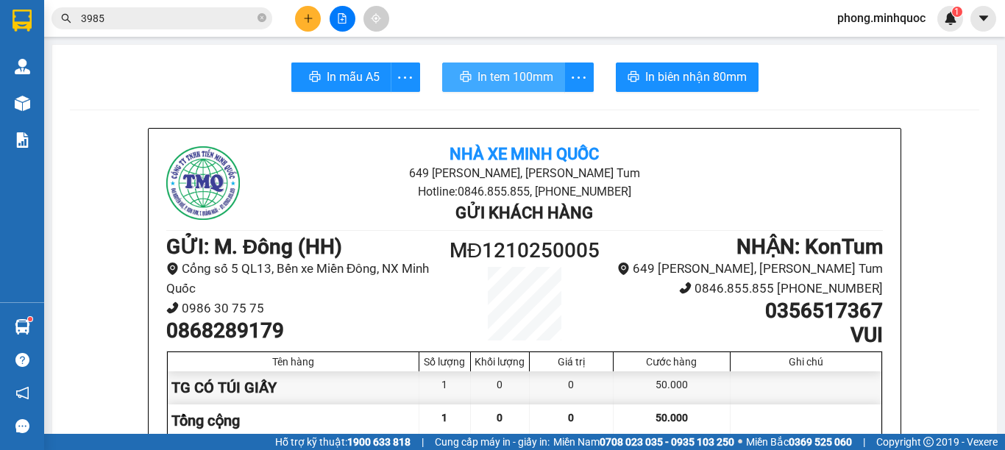
click at [494, 74] on span "In tem 100mm" at bounding box center [515, 77] width 76 height 18
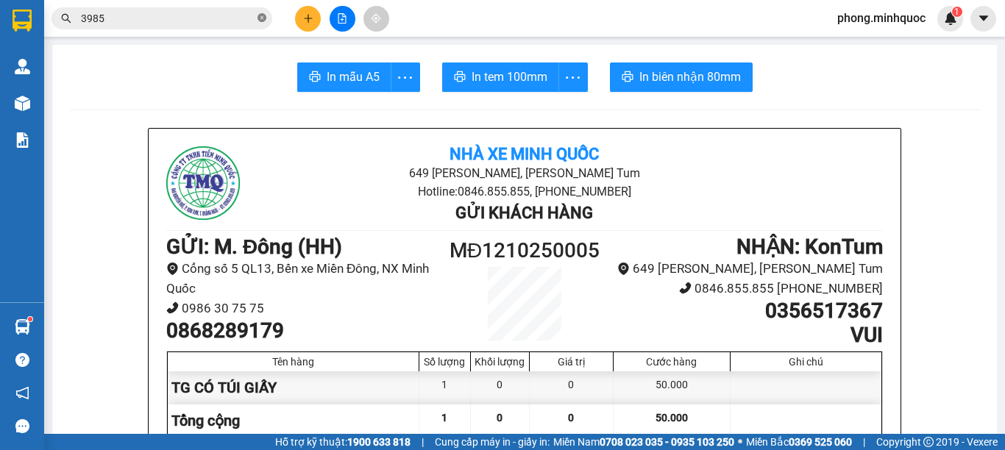
click at [264, 17] on icon "close-circle" at bounding box center [261, 17] width 9 height 9
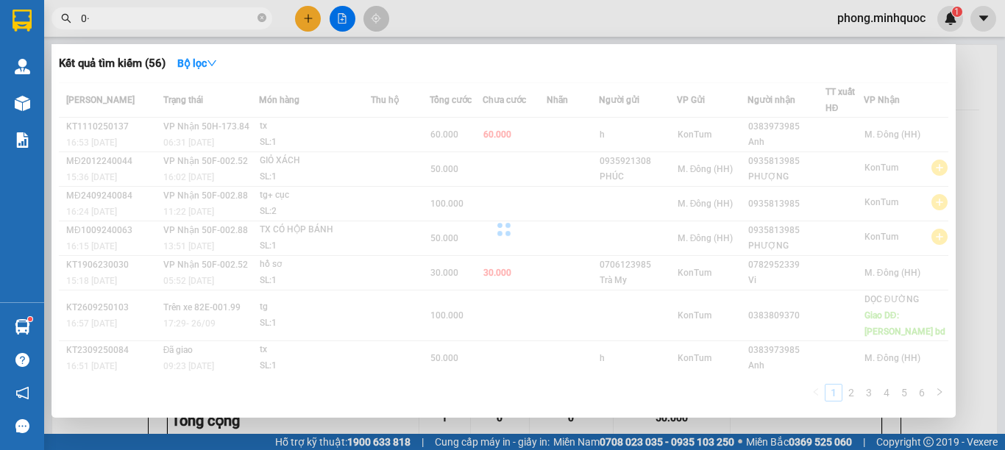
type input "0"
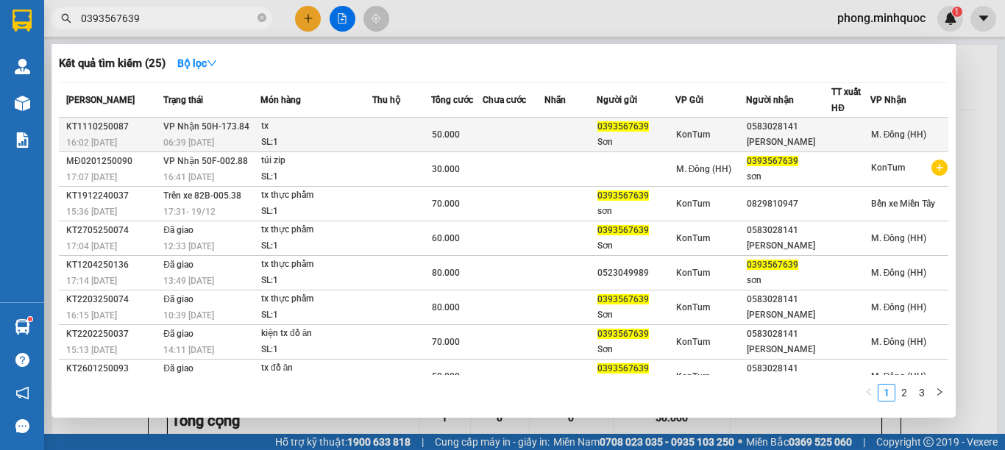
type input "0393567639"
click at [534, 129] on td at bounding box center [514, 135] width 62 height 35
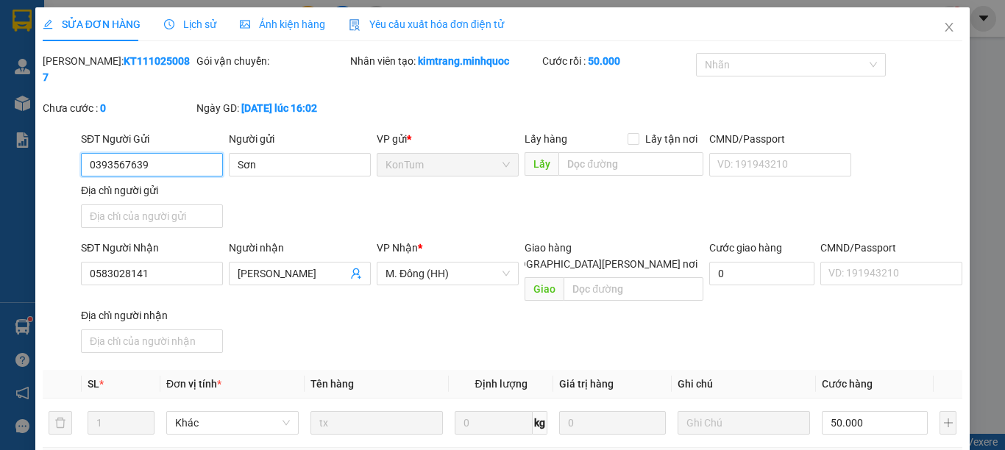
type input "0393567639"
type input "Sơn"
type input "0583028141"
type input "Linh"
type input "0"
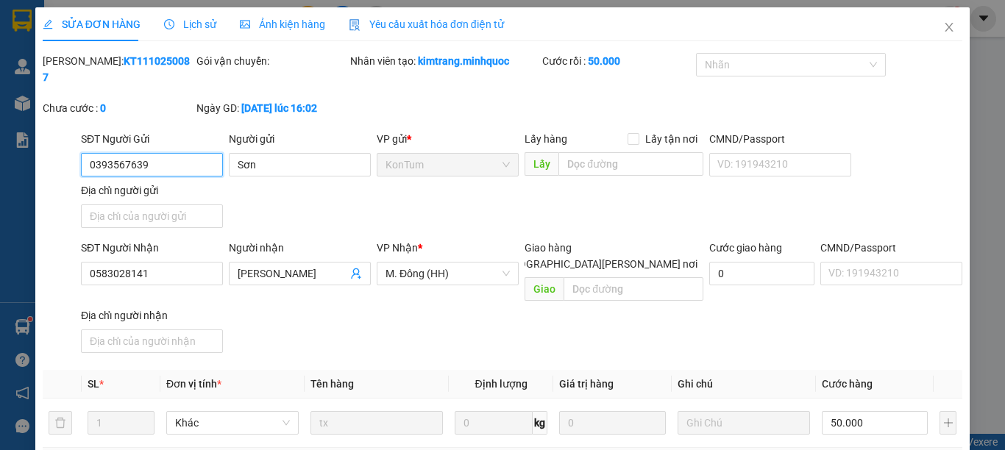
type input "50.000"
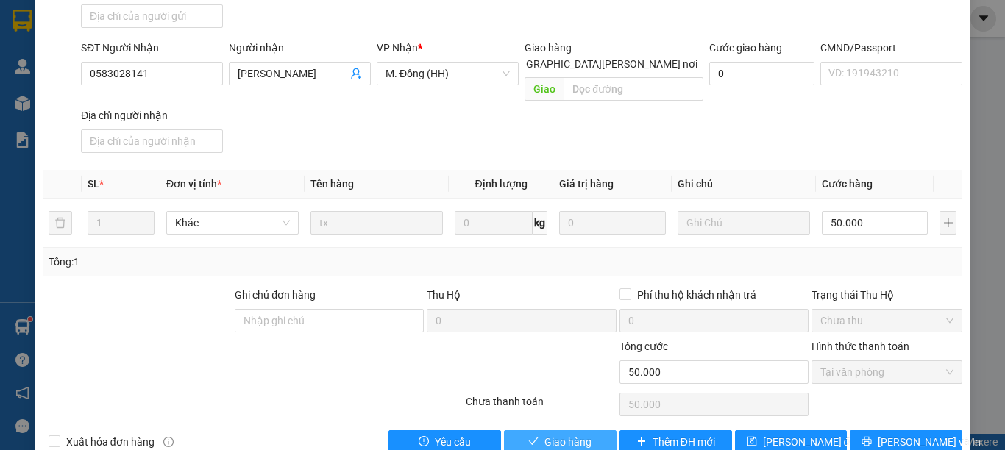
click at [544, 434] on span "Giao hàng" at bounding box center [567, 442] width 47 height 16
type input "0"
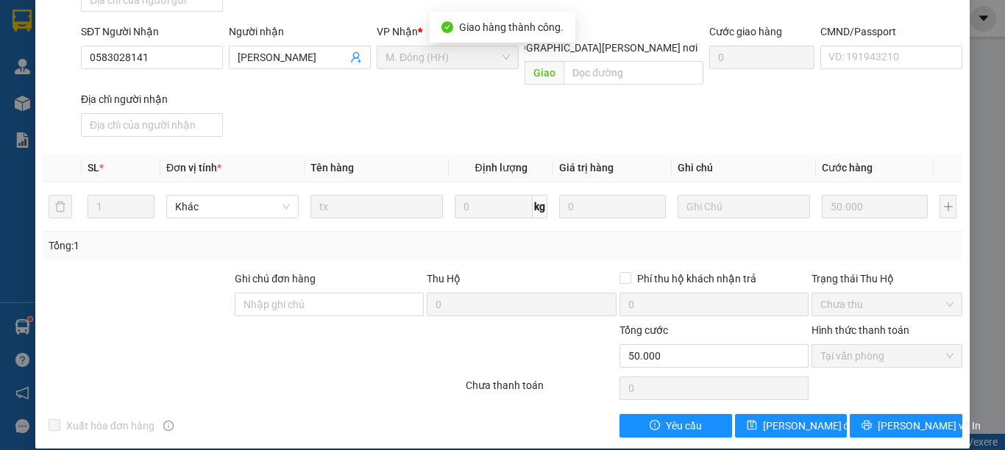
scroll to position [0, 0]
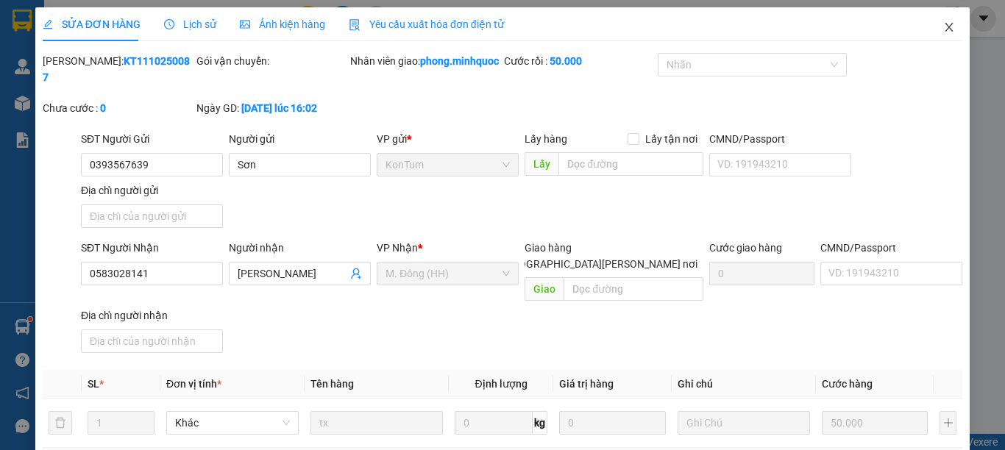
click at [945, 27] on icon "close" at bounding box center [949, 27] width 8 height 9
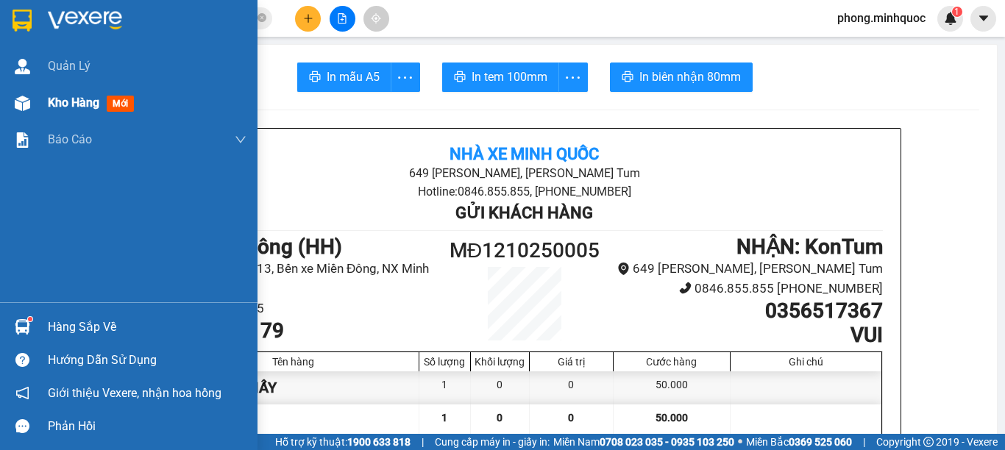
click at [118, 102] on span "mới" at bounding box center [120, 104] width 27 height 16
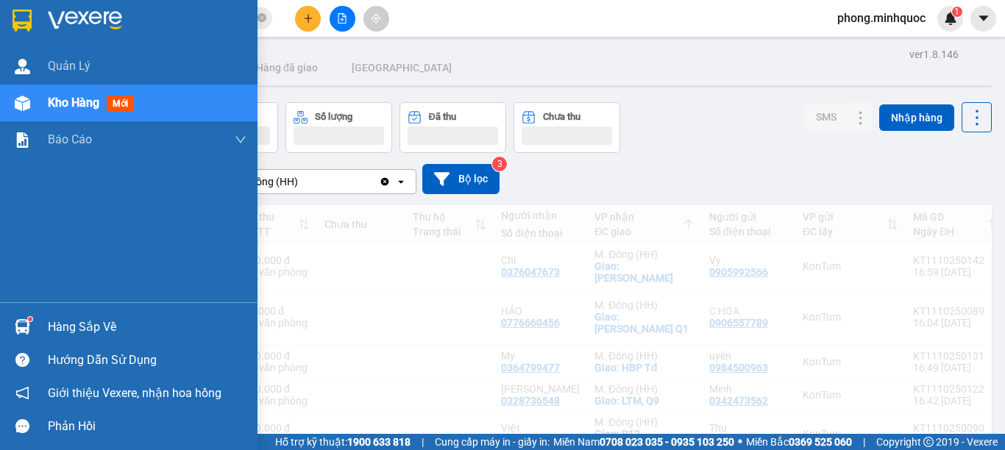
click at [118, 102] on span "mới" at bounding box center [120, 104] width 27 height 16
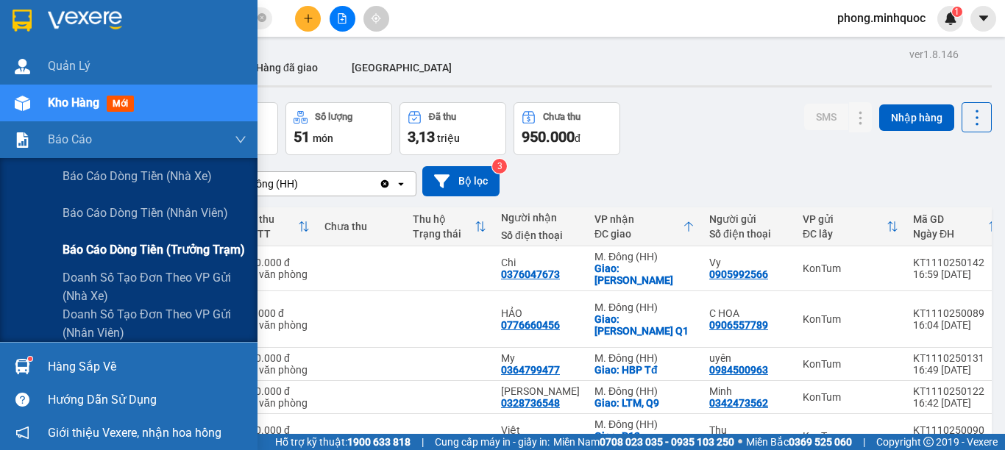
click at [102, 251] on span "Báo cáo dòng tiền (trưởng trạm)" at bounding box center [154, 250] width 182 height 18
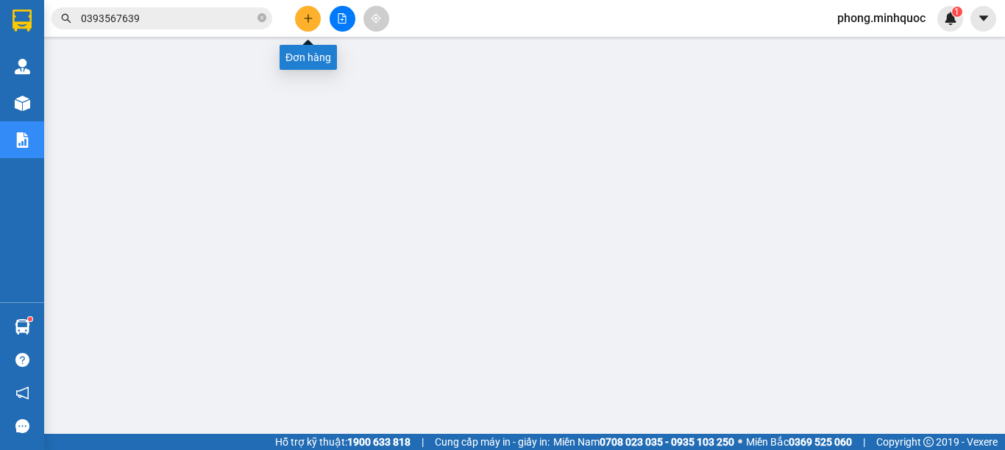
click at [304, 18] on icon "plus" at bounding box center [308, 18] width 10 height 10
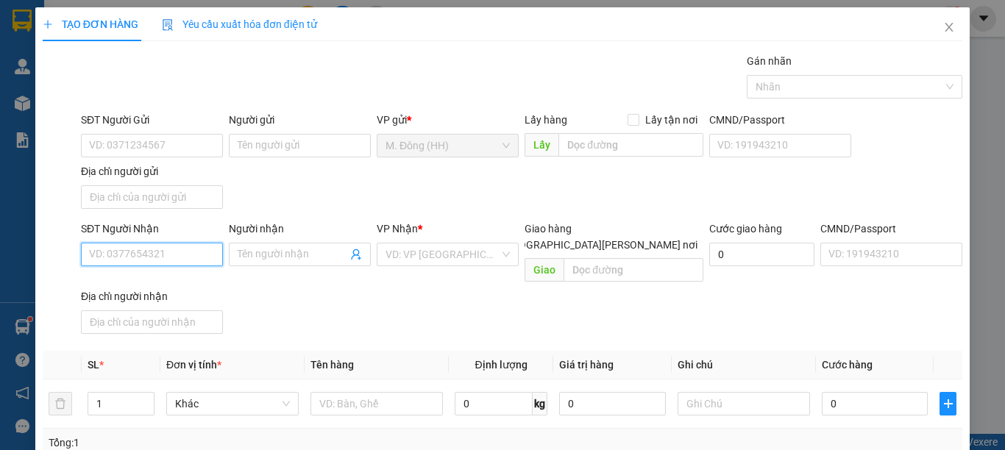
click at [147, 248] on input "SĐT Người Nhận" at bounding box center [152, 255] width 142 height 24
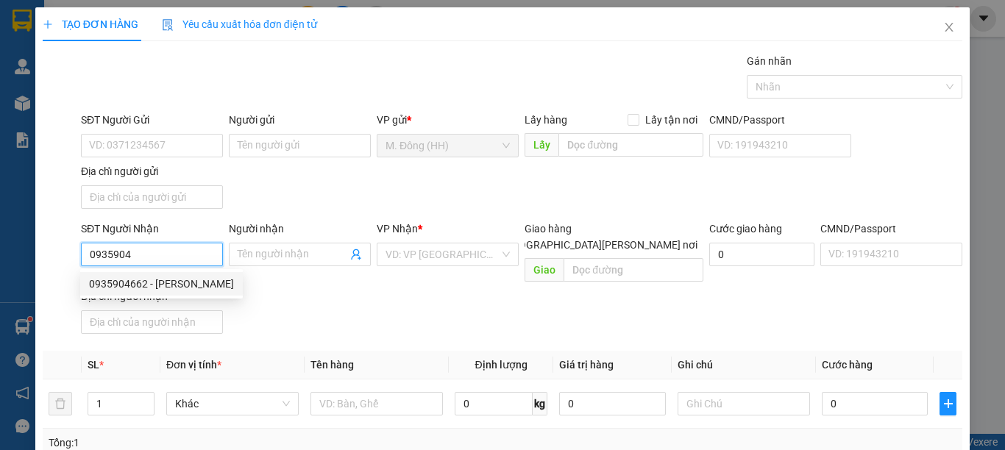
click at [122, 288] on div "0935904662 - quang" at bounding box center [161, 284] width 145 height 16
type input "0935904662"
type input "quang"
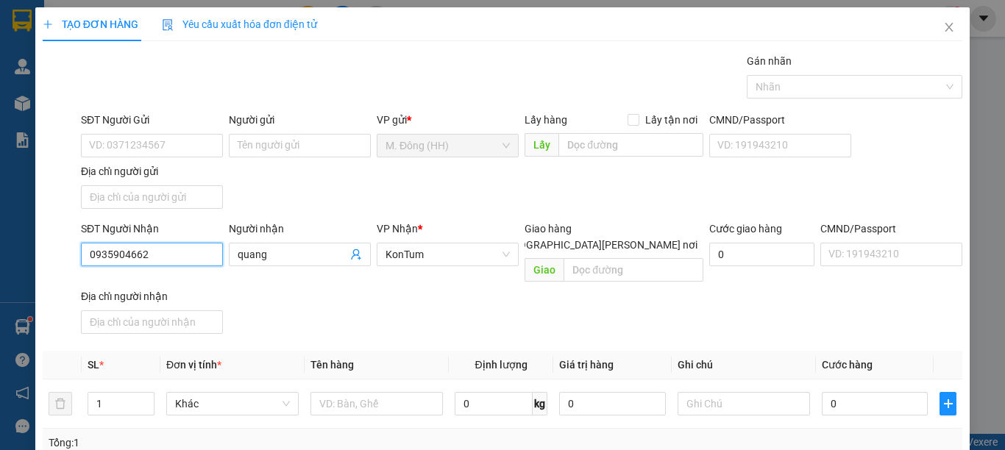
scroll to position [197, 0]
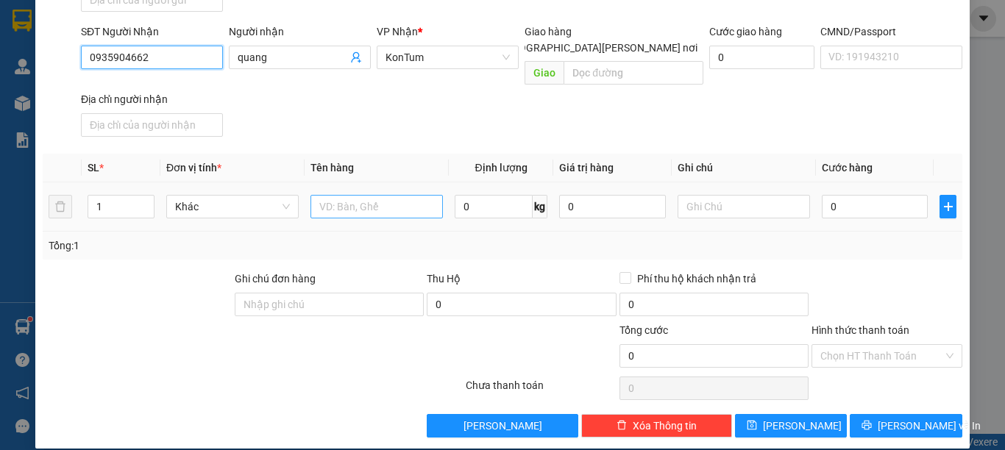
type input "0935904662"
click at [330, 195] on input "text" at bounding box center [376, 207] width 132 height 24
type input "CỤC"
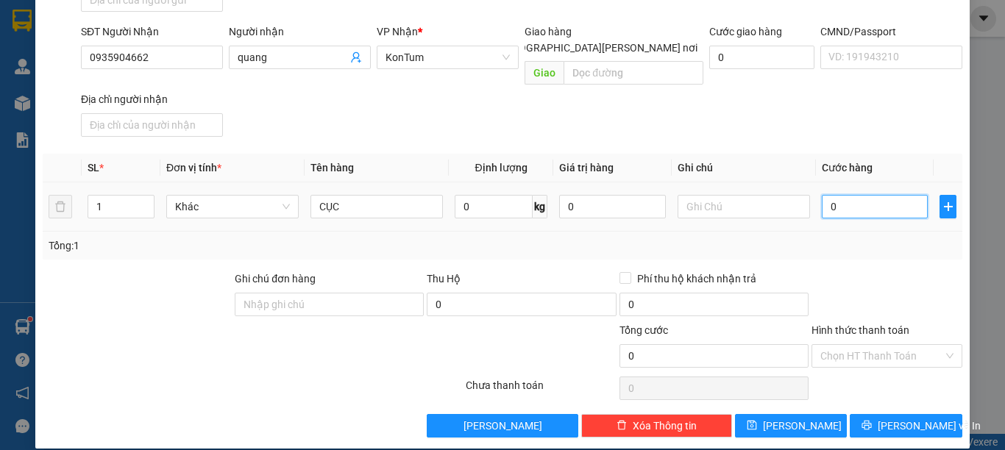
click at [866, 197] on input "0" at bounding box center [875, 207] width 106 height 24
type input "4"
type input "40"
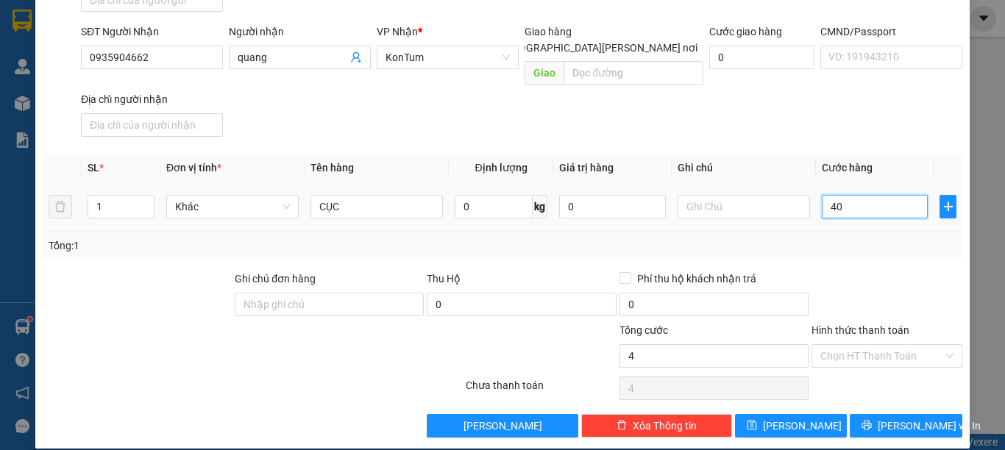
type input "40"
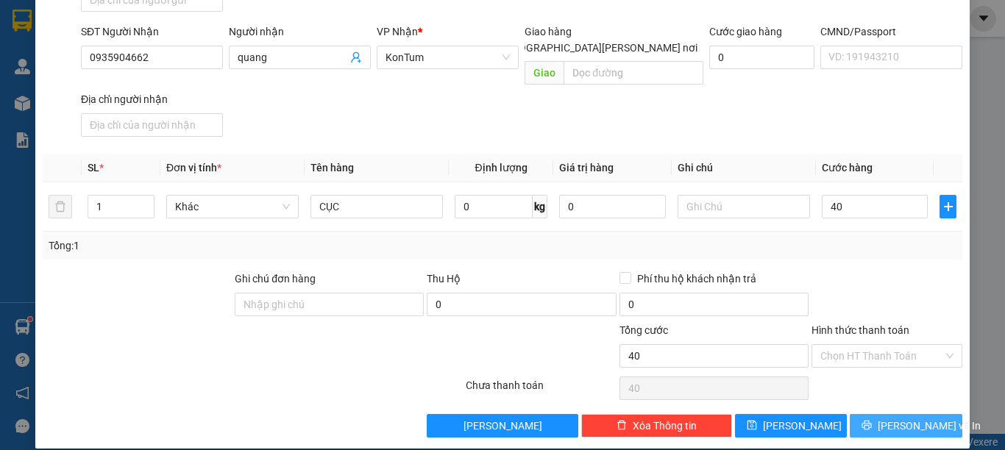
type input "40.000"
click at [872, 420] on icon "printer" at bounding box center [866, 425] width 10 height 10
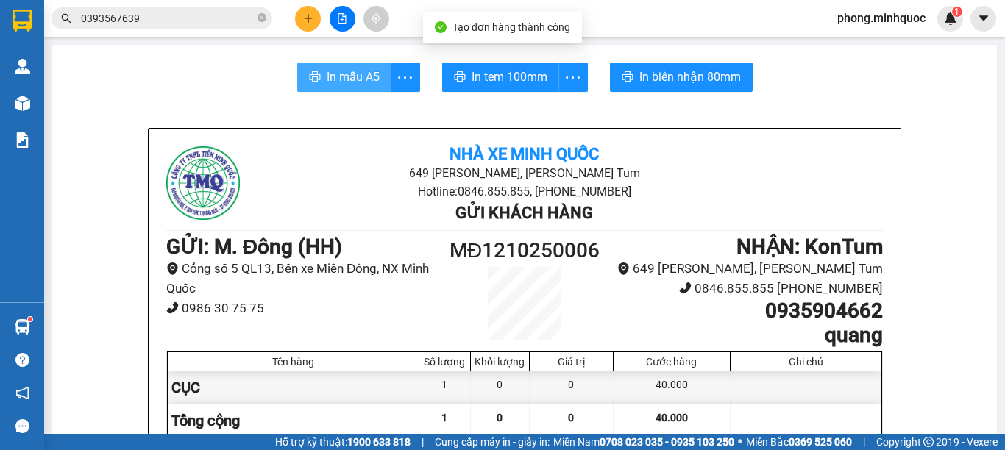
click at [342, 76] on span "In mẫu A5" at bounding box center [353, 77] width 53 height 18
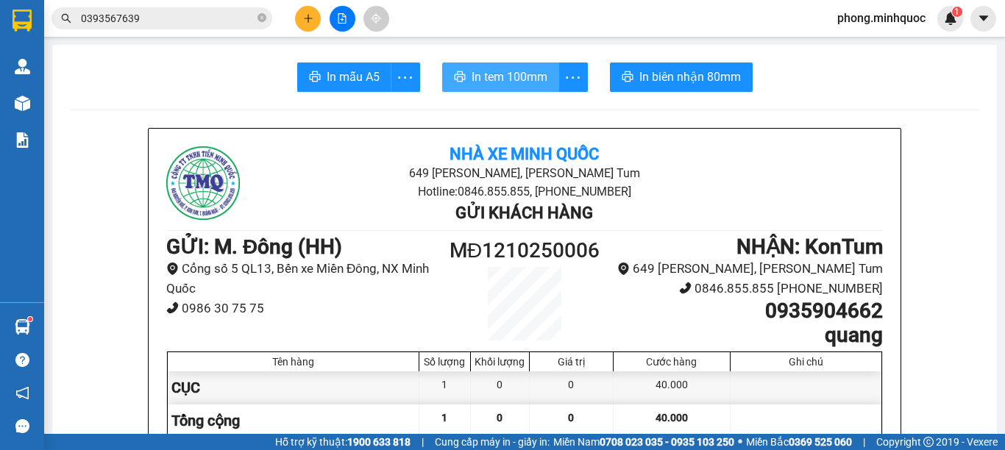
click at [509, 78] on span "In tem 100mm" at bounding box center [510, 77] width 76 height 18
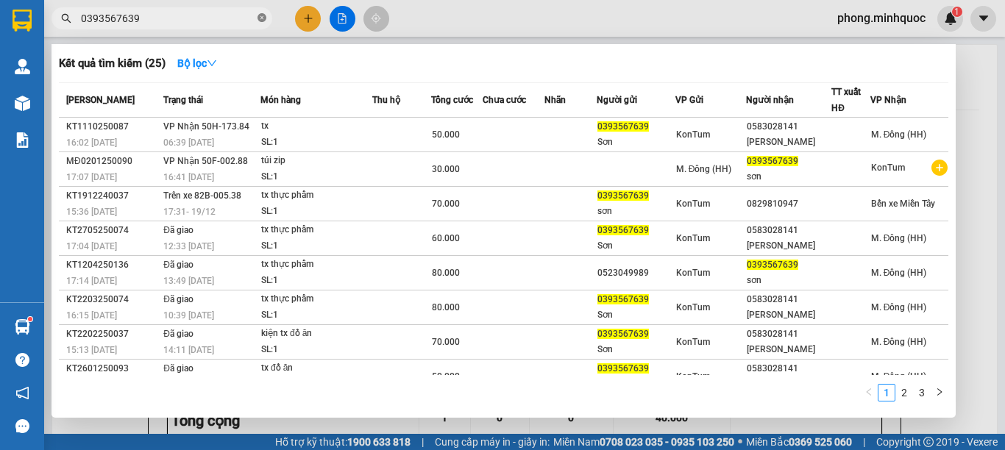
click at [263, 15] on icon "close-circle" at bounding box center [261, 17] width 9 height 9
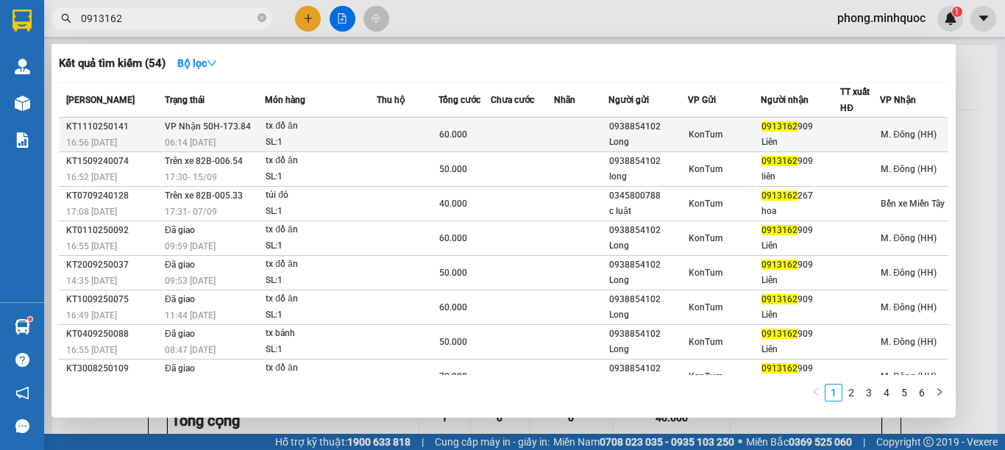
type input "0913162"
click at [369, 139] on div "SL: 1" at bounding box center [321, 143] width 110 height 16
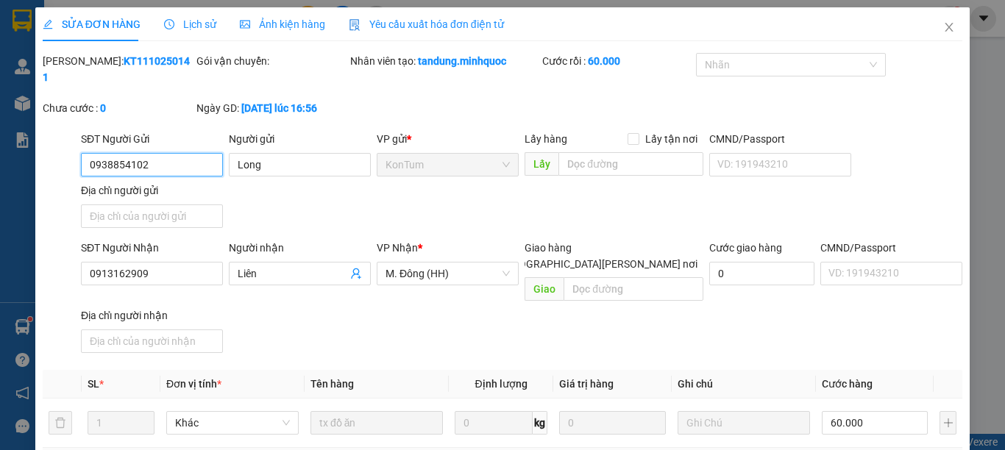
type input "0938854102"
type input "Long"
type input "0913162909"
type input "Liên"
type input "0"
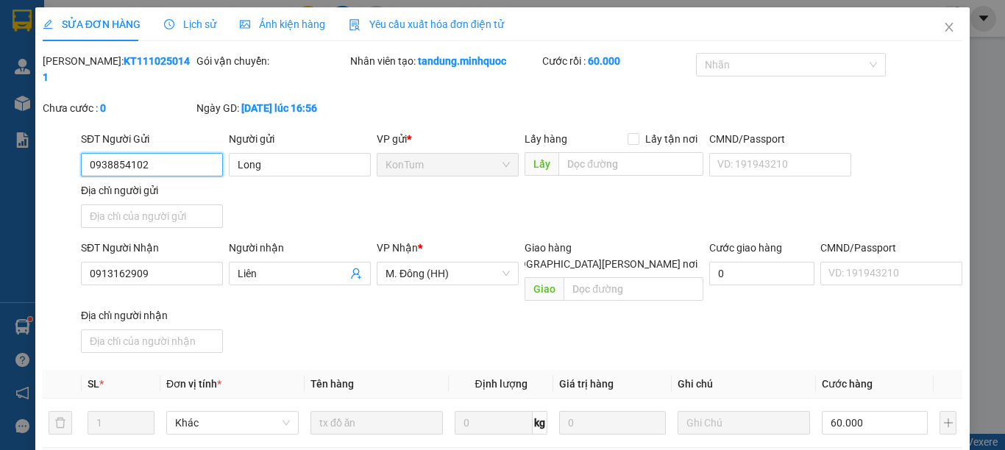
type input "60.000"
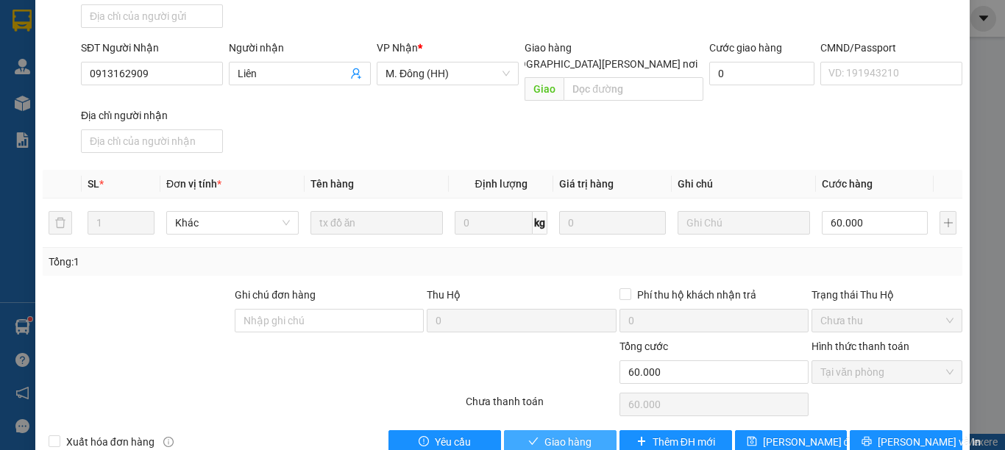
click at [532, 436] on icon "check" at bounding box center [533, 441] width 10 height 10
type input "0"
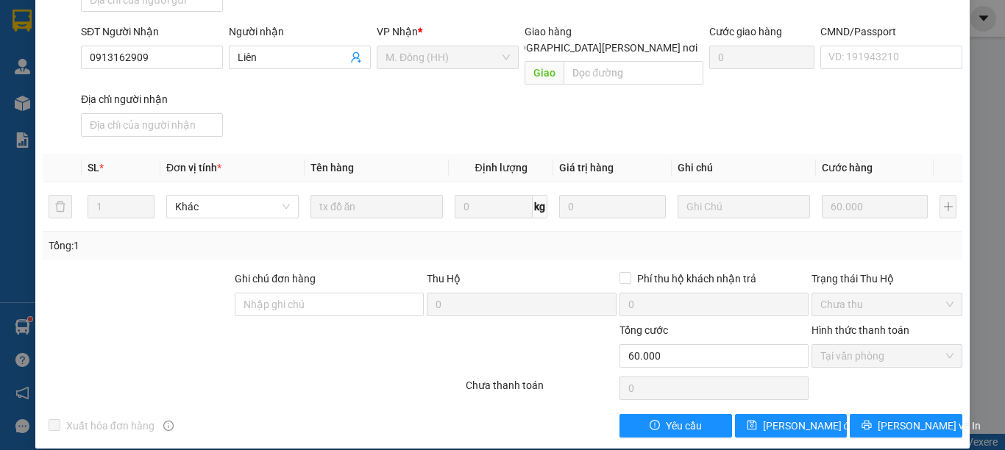
scroll to position [0, 0]
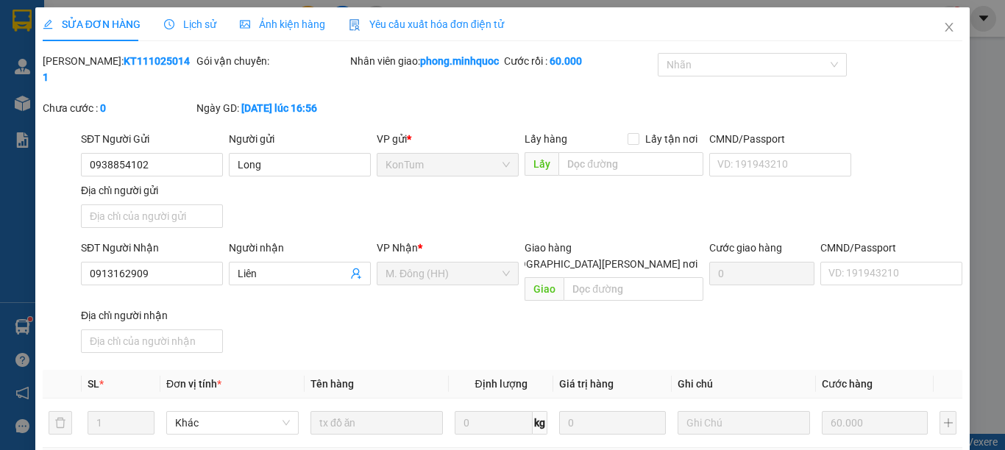
click at [35, 51] on div "SỬA ĐƠN HÀNG Lịch sử Ảnh kiện hàng Yêu cầu xuất hóa đơn điện tử Total Paid Fee …" at bounding box center [502, 336] width 934 height 658
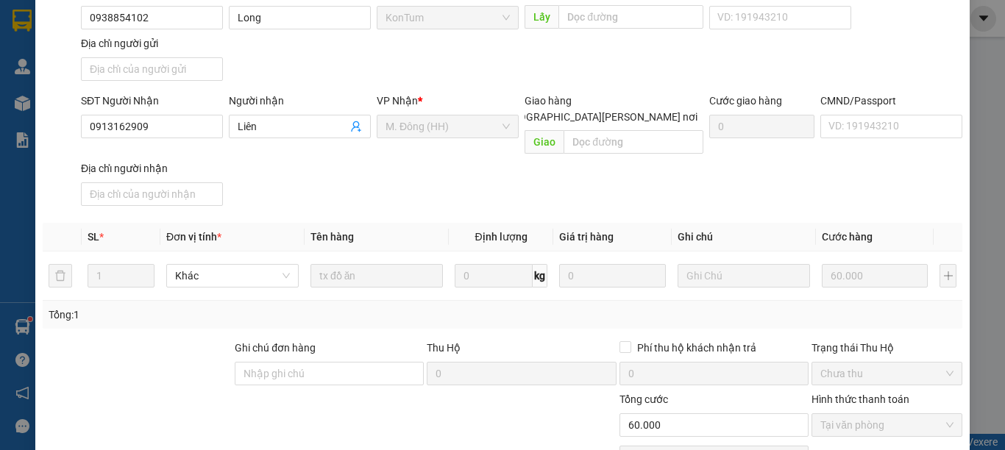
scroll to position [216, 0]
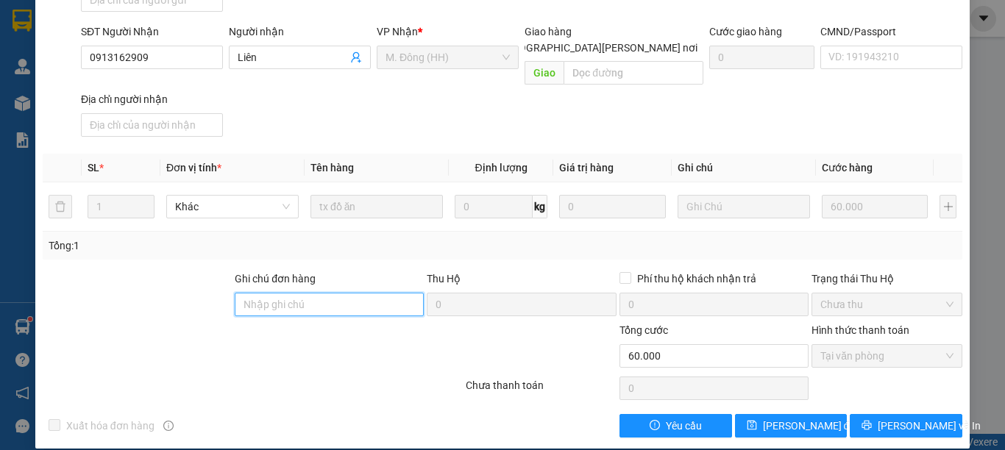
click at [282, 293] on input "Ghi chú đơn hàng" at bounding box center [329, 305] width 189 height 24
type input "0867299771-TÚ"
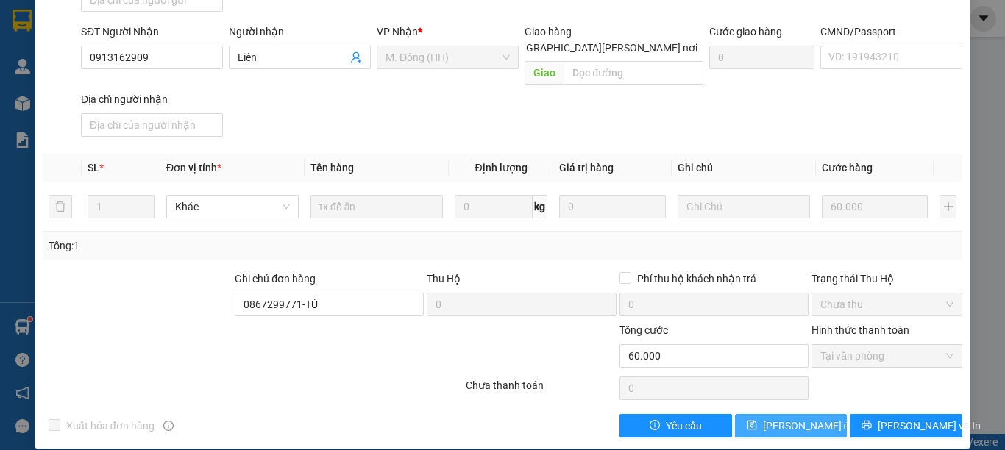
click at [763, 418] on span "[PERSON_NAME] đổi" at bounding box center [810, 426] width 95 height 16
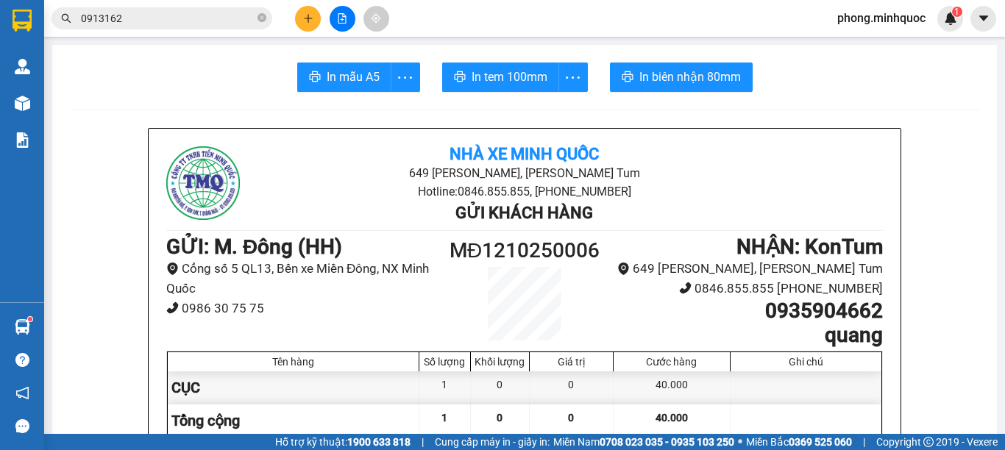
click at [168, 13] on input "0913162" at bounding box center [168, 18] width 174 height 16
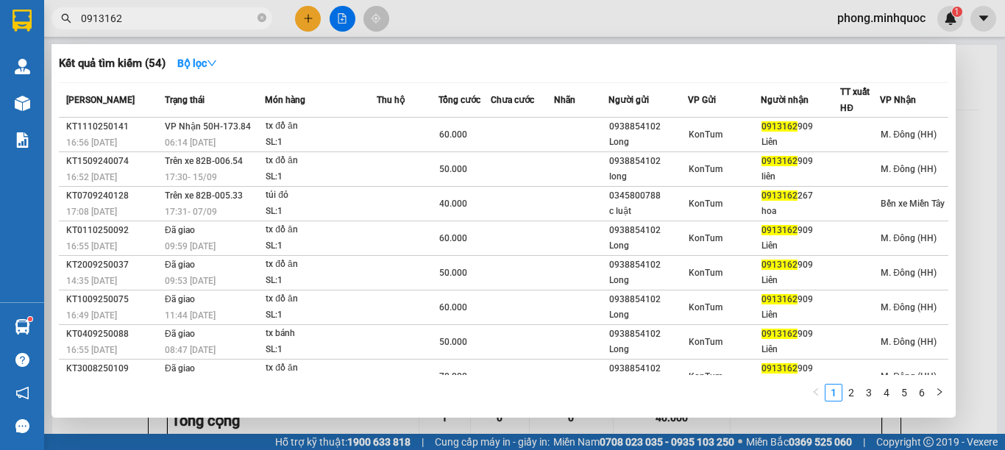
click at [301, 13] on div at bounding box center [502, 225] width 1005 height 450
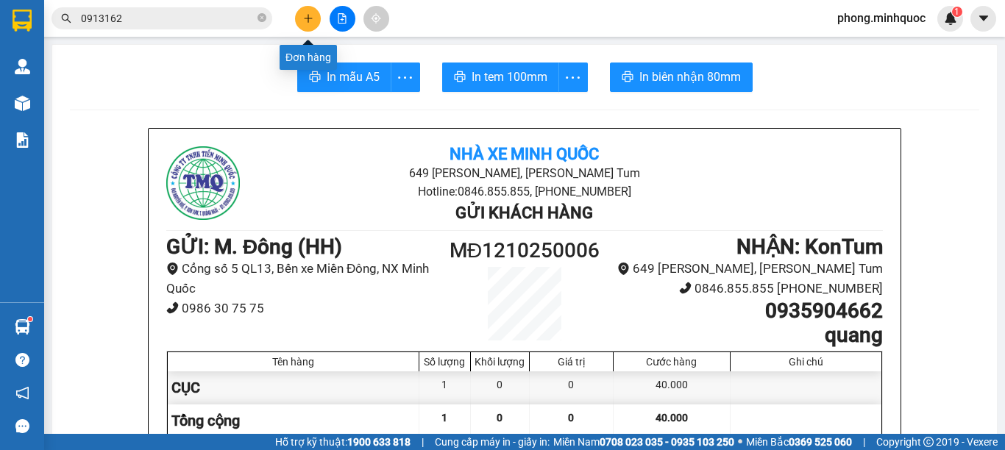
click at [301, 13] on button at bounding box center [308, 19] width 26 height 26
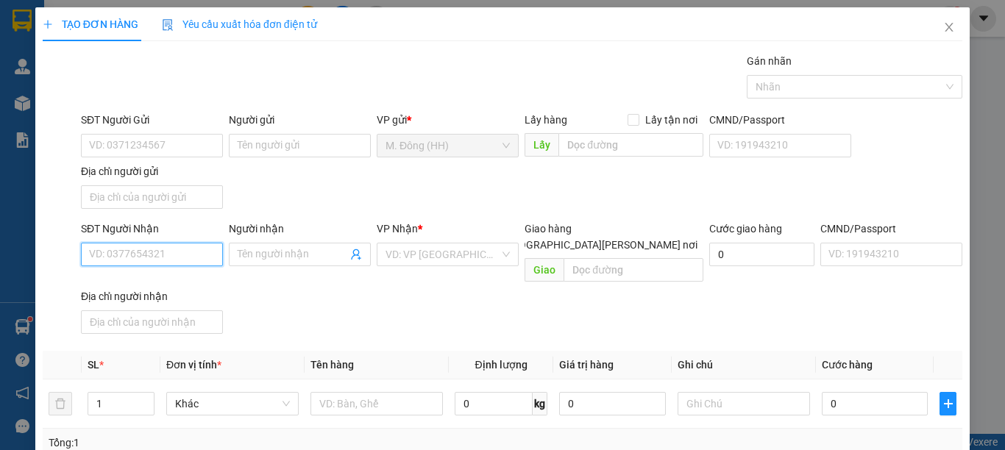
click at [159, 264] on input "SĐT Người Nhận" at bounding box center [152, 255] width 142 height 24
type input "0987285016"
click at [137, 281] on div "0987285016 - Diễm" at bounding box center [150, 284] width 122 height 16
type input "Diễm"
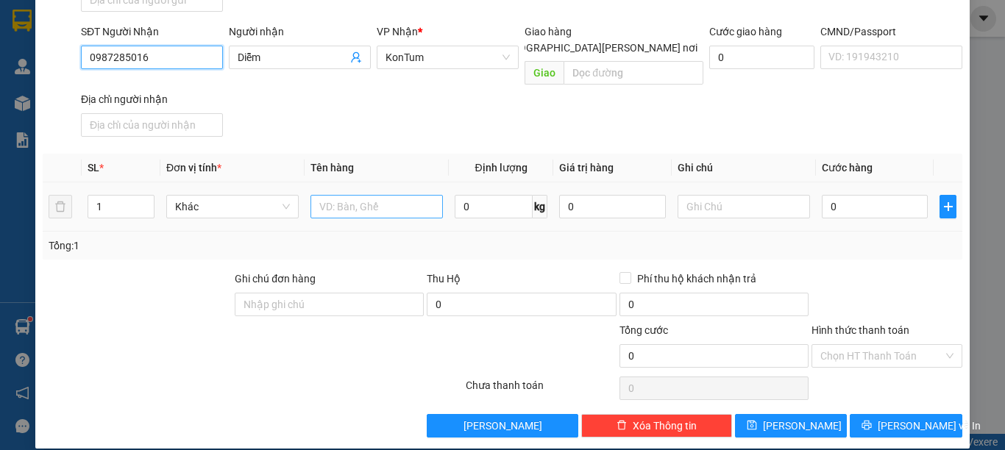
type input "0987285016"
click at [346, 196] on input "text" at bounding box center [376, 207] width 132 height 24
type input "TÚI BÁNH"
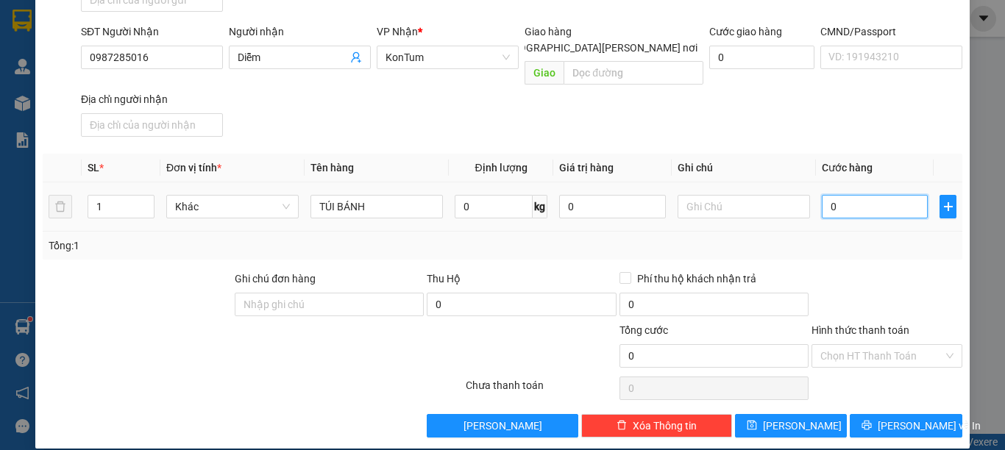
click at [883, 195] on input "0" at bounding box center [875, 207] width 106 height 24
type input "4"
type input "40"
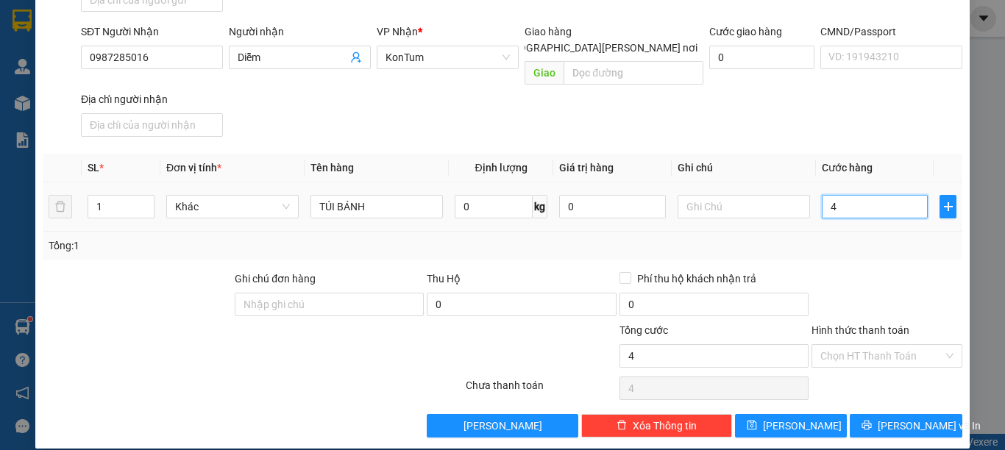
type input "40"
type input "40.000"
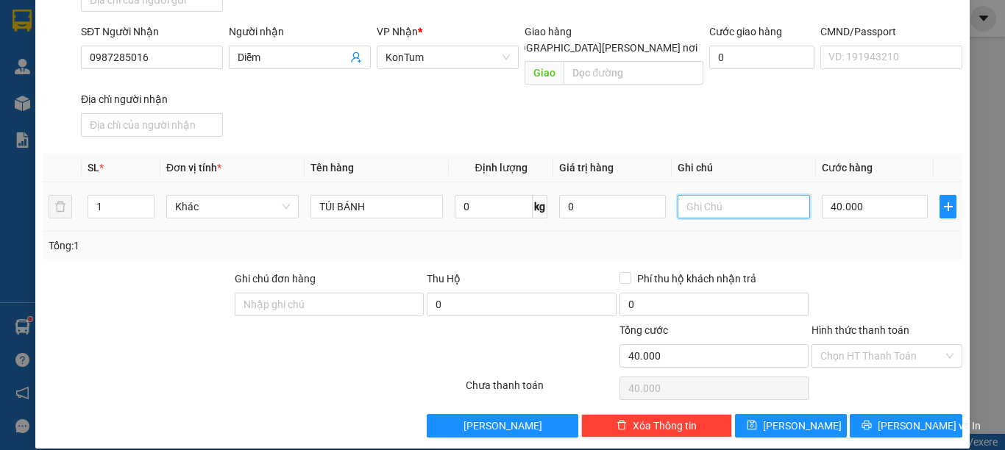
click at [732, 195] on input "text" at bounding box center [743, 207] width 132 height 24
type input "CC"
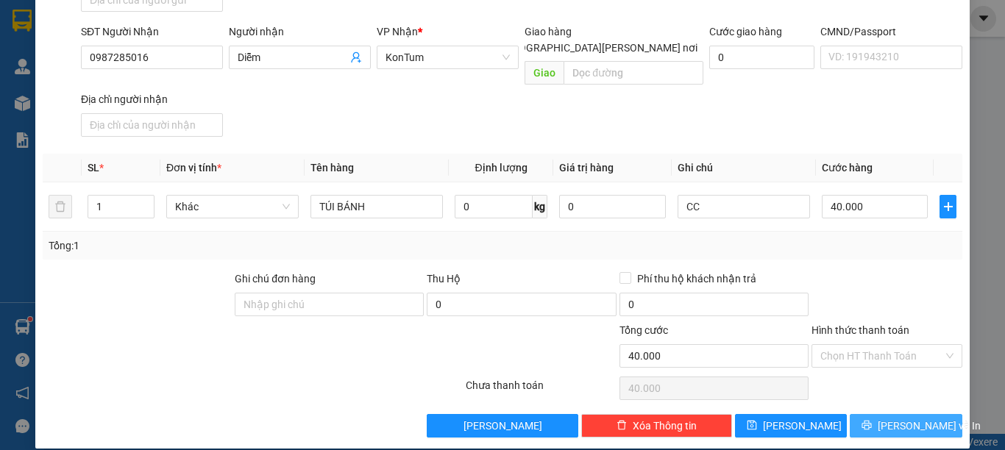
click at [905, 418] on span "[PERSON_NAME] và In" at bounding box center [929, 426] width 103 height 16
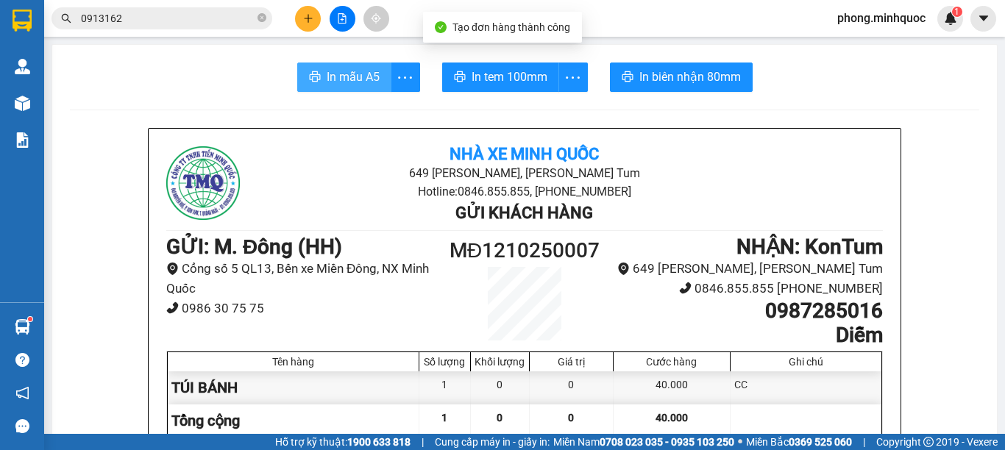
click at [360, 79] on span "In mẫu A5" at bounding box center [353, 77] width 53 height 18
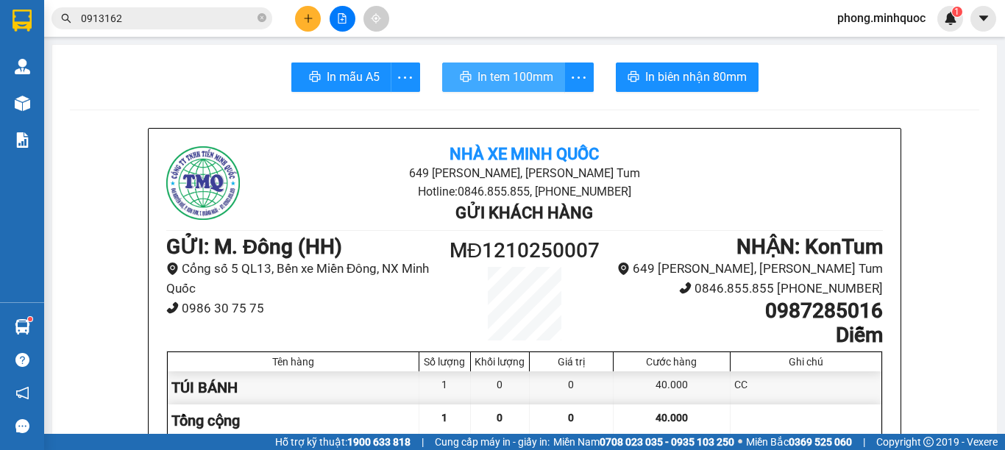
click at [494, 74] on span "In tem 100mm" at bounding box center [515, 77] width 76 height 18
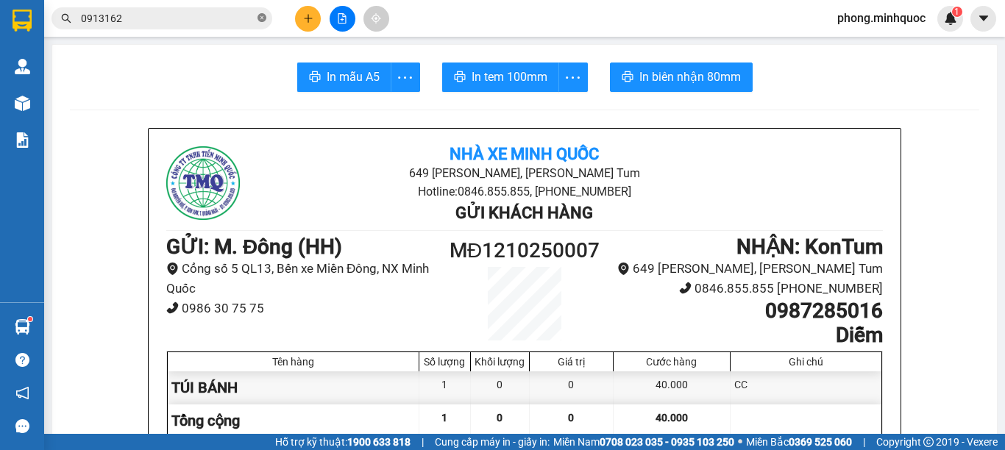
click at [263, 18] on icon "close-circle" at bounding box center [261, 17] width 9 height 9
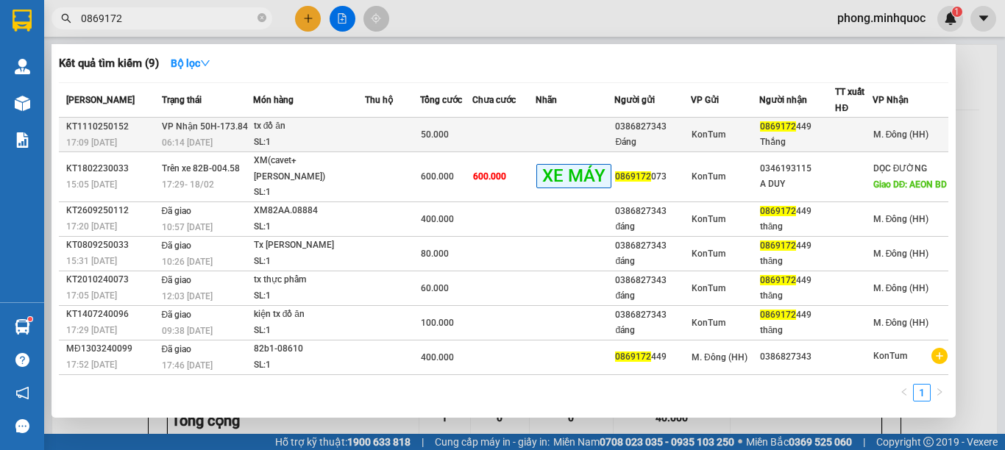
type input "0869172"
click at [333, 127] on div "tx đồ ăn" at bounding box center [309, 126] width 110 height 16
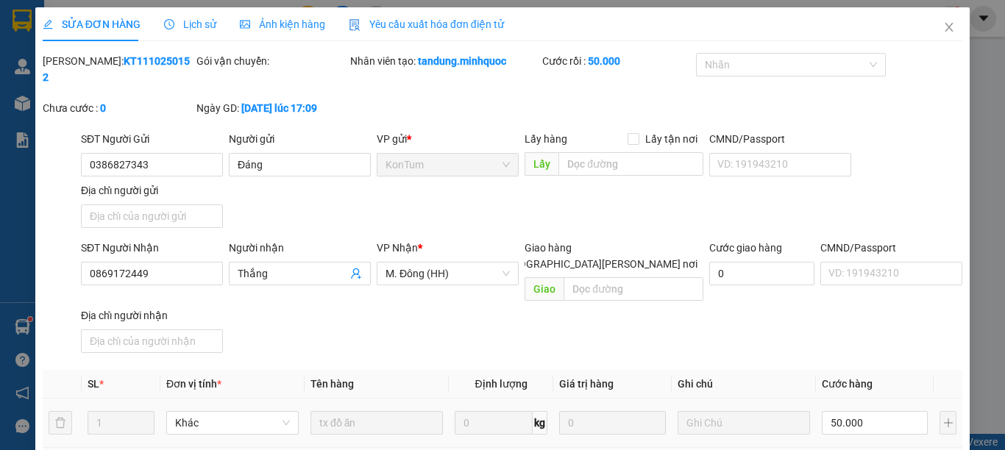
type input "0386827343"
type input "Đáng"
type input "0869172449"
type input "Thắng"
type input "0"
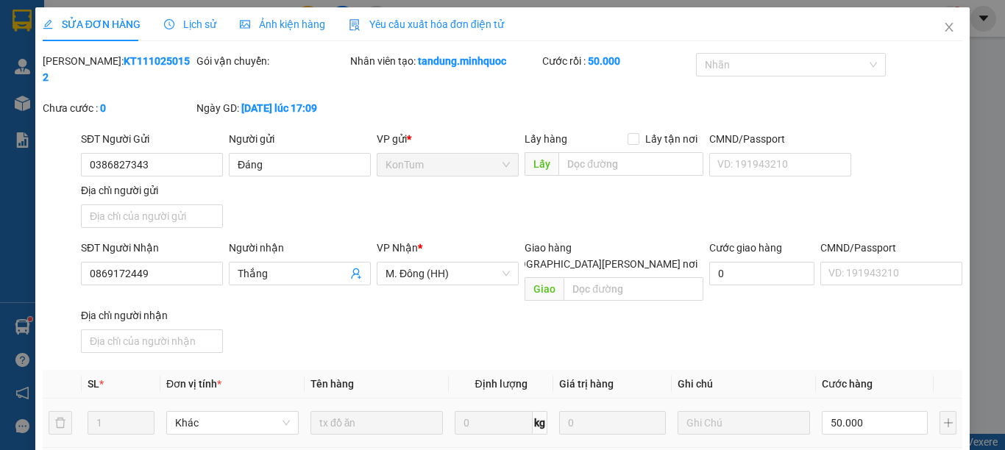
type input "50.000"
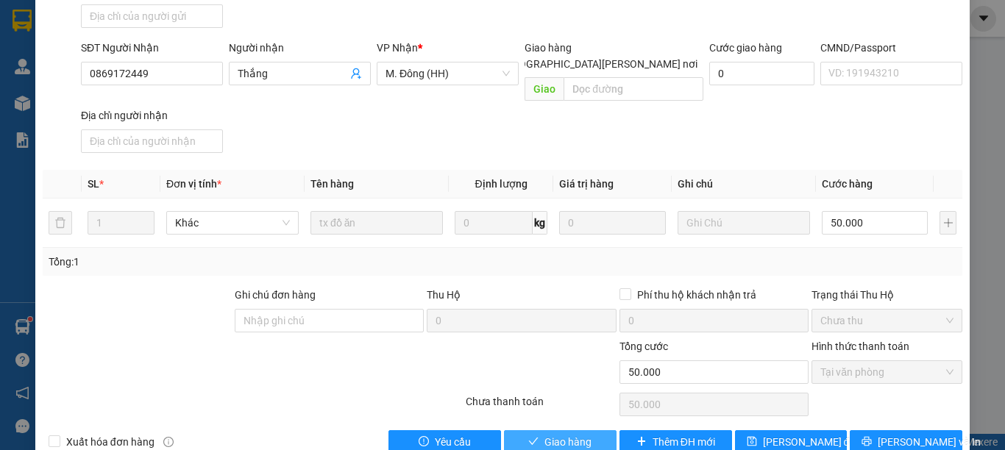
click at [555, 434] on span "Giao hàng" at bounding box center [567, 442] width 47 height 16
type input "0"
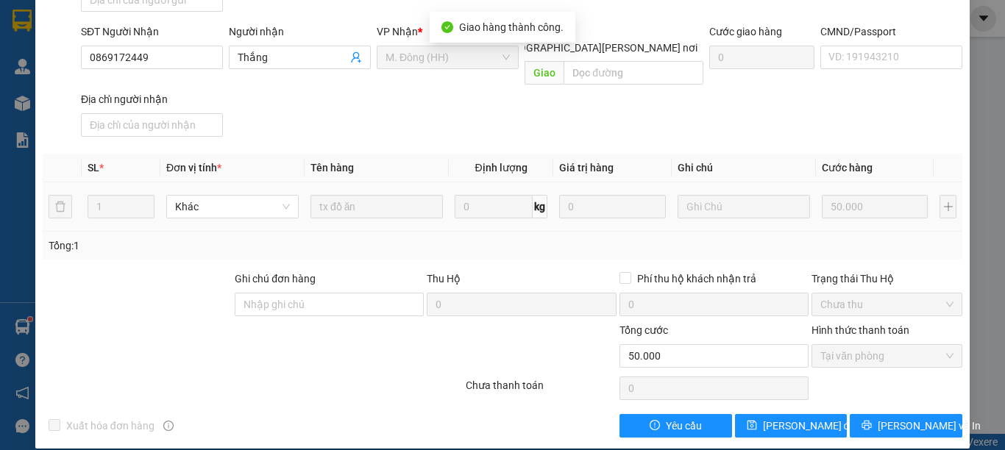
scroll to position [0, 0]
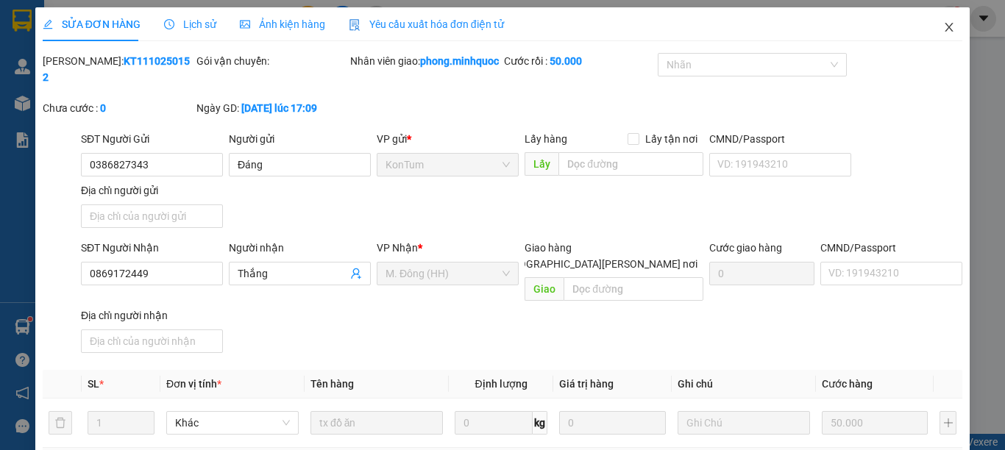
click at [943, 27] on icon "close" at bounding box center [949, 27] width 12 height 12
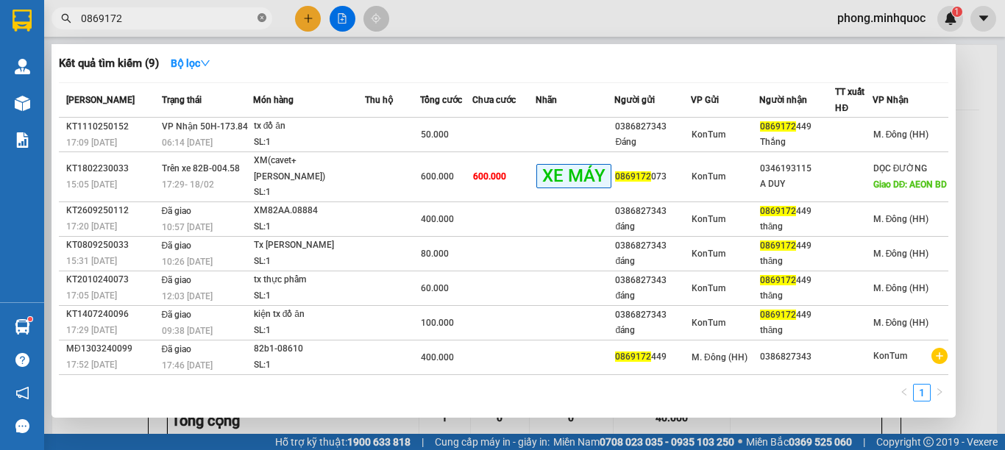
click at [259, 15] on icon "close-circle" at bounding box center [261, 17] width 9 height 9
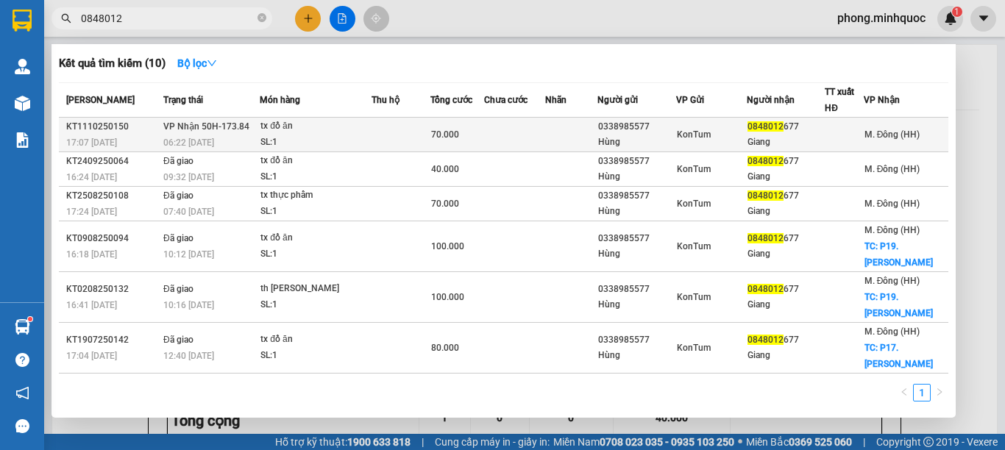
type input "0848012"
click at [346, 127] on div "tx đồ ăn" at bounding box center [315, 126] width 110 height 16
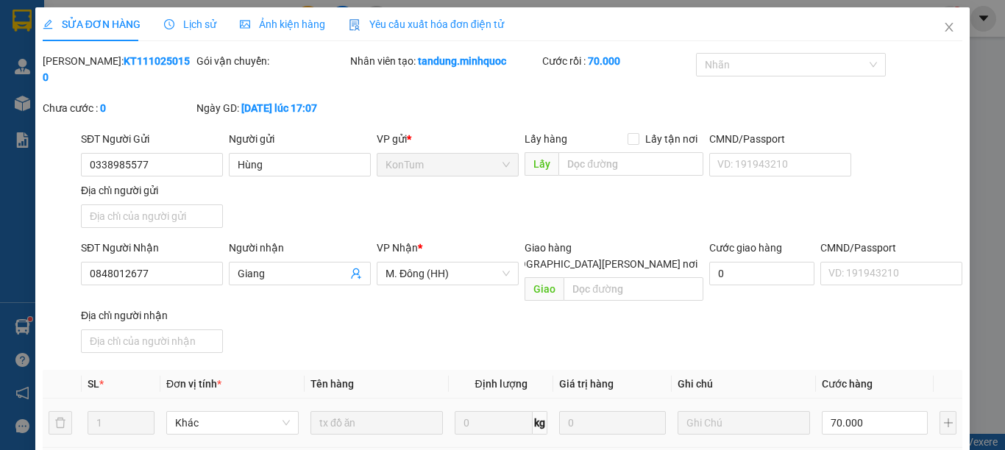
type input "0338985577"
type input "Hùng"
type input "0848012677"
type input "Giang"
type input "0"
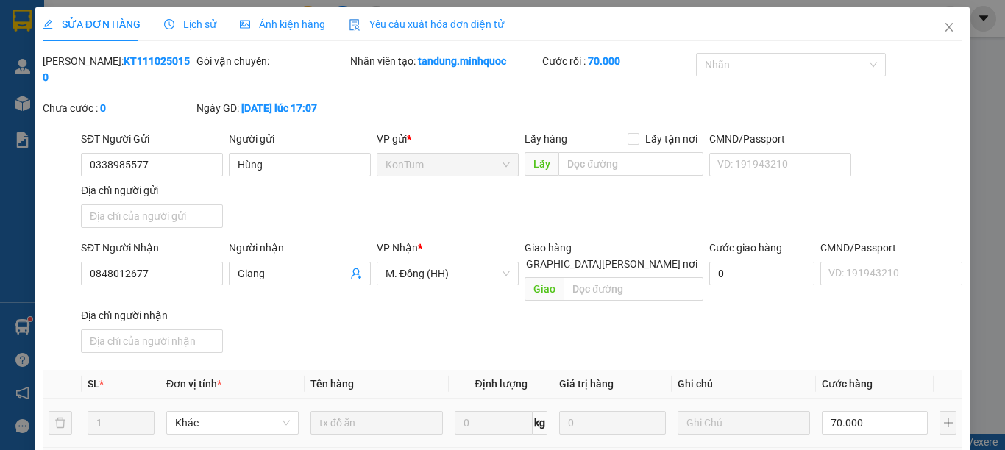
type input "70.000"
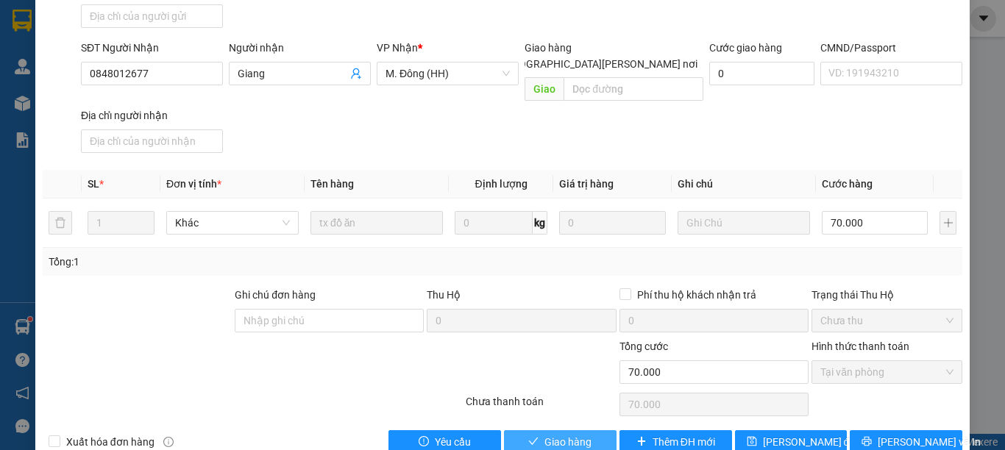
click at [552, 434] on span "Giao hàng" at bounding box center [567, 442] width 47 height 16
type input "0"
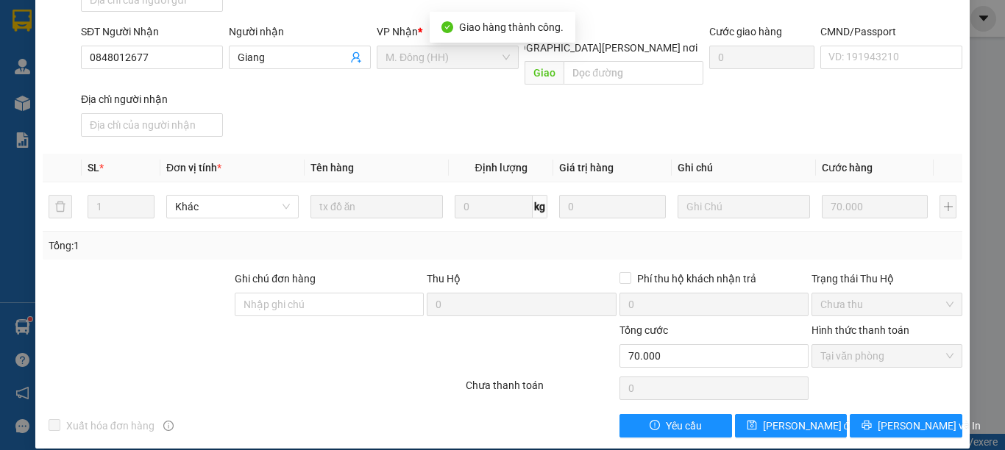
scroll to position [0, 0]
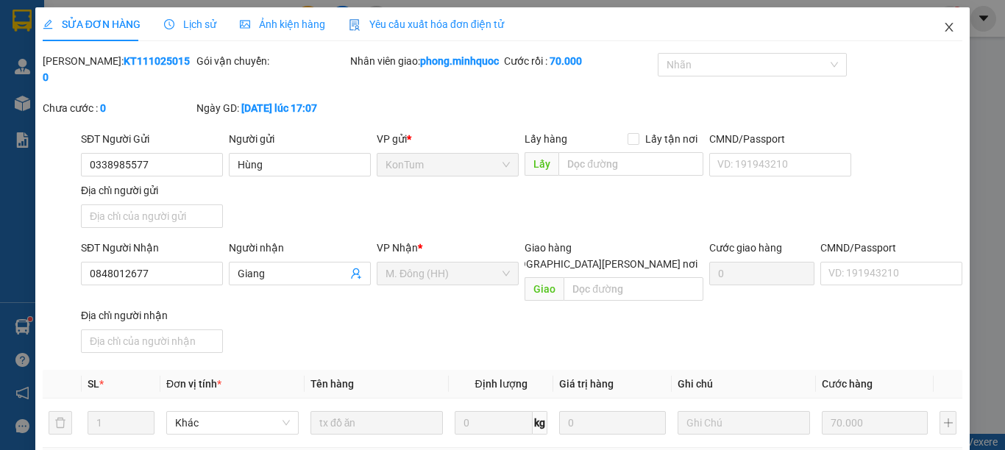
click at [943, 24] on icon "close" at bounding box center [949, 27] width 12 height 12
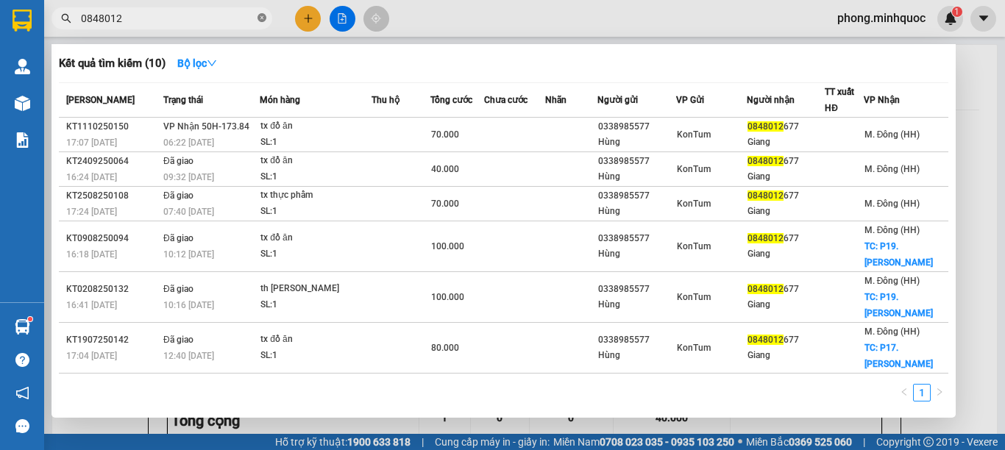
click at [259, 14] on icon "close-circle" at bounding box center [261, 17] width 9 height 9
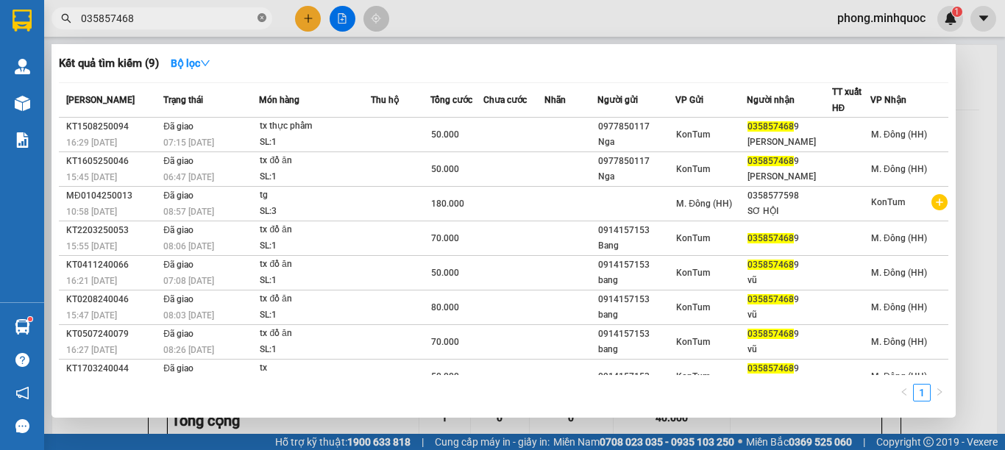
type input "0358574689"
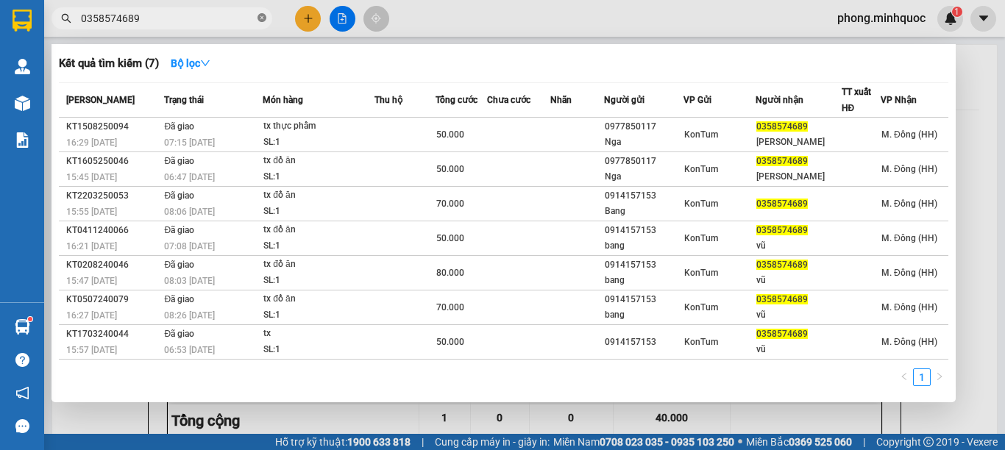
click at [259, 16] on icon "close-circle" at bounding box center [261, 17] width 9 height 9
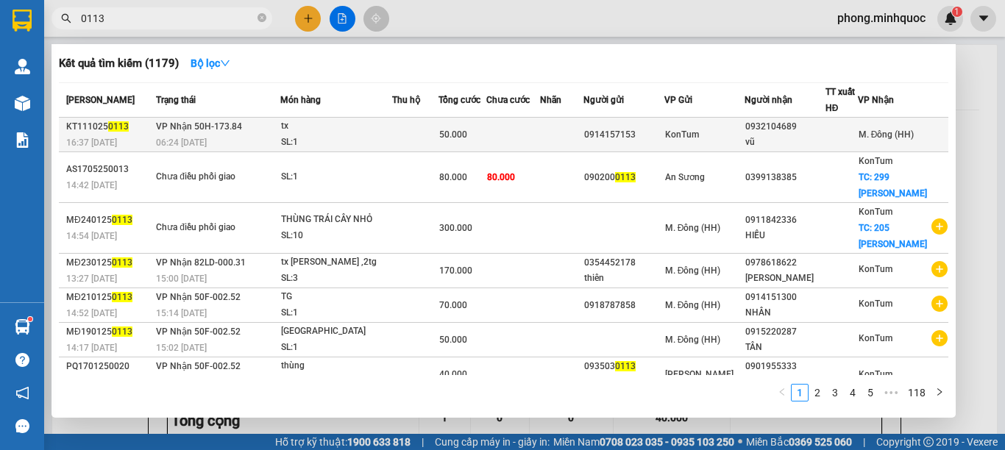
type input "0113"
click at [384, 141] on div "SL: 1" at bounding box center [336, 143] width 110 height 16
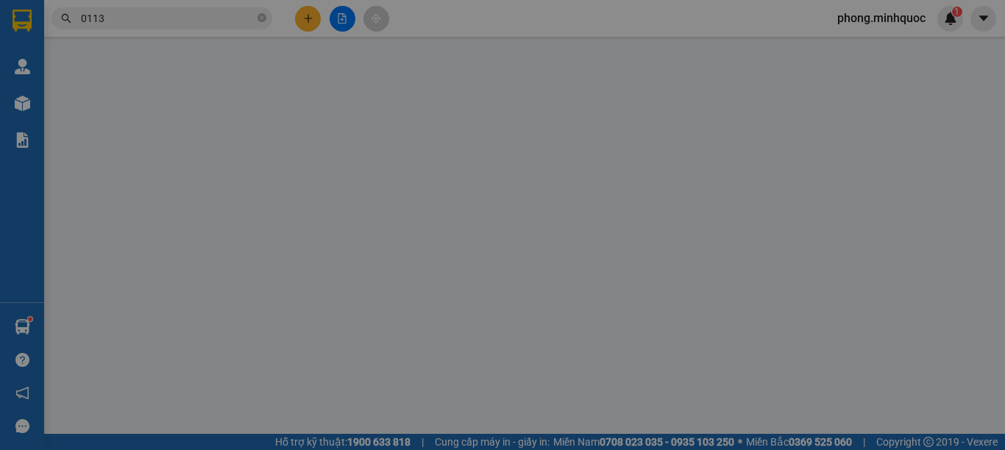
type input "0914157153"
type input "0932104689"
type input "vũ"
type input "0"
type input "50.000"
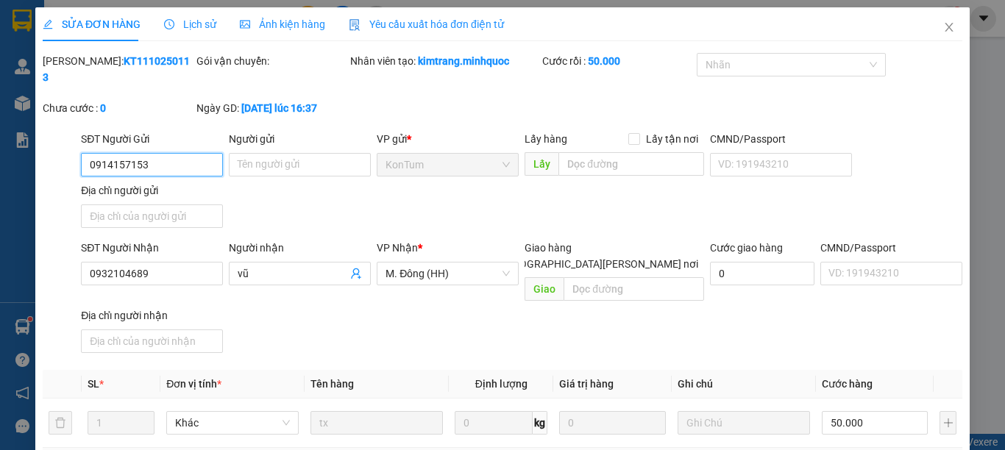
scroll to position [193, 0]
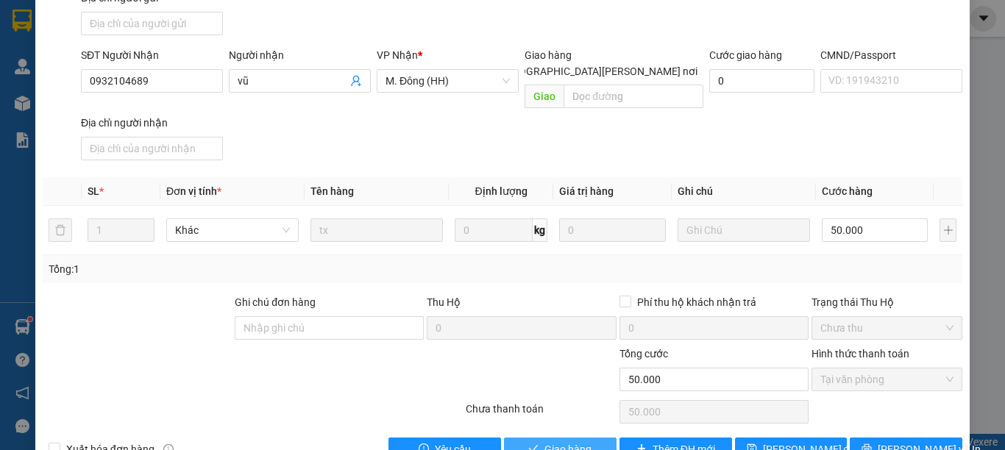
click at [558, 441] on span "Giao hàng" at bounding box center [567, 449] width 47 height 16
type input "0"
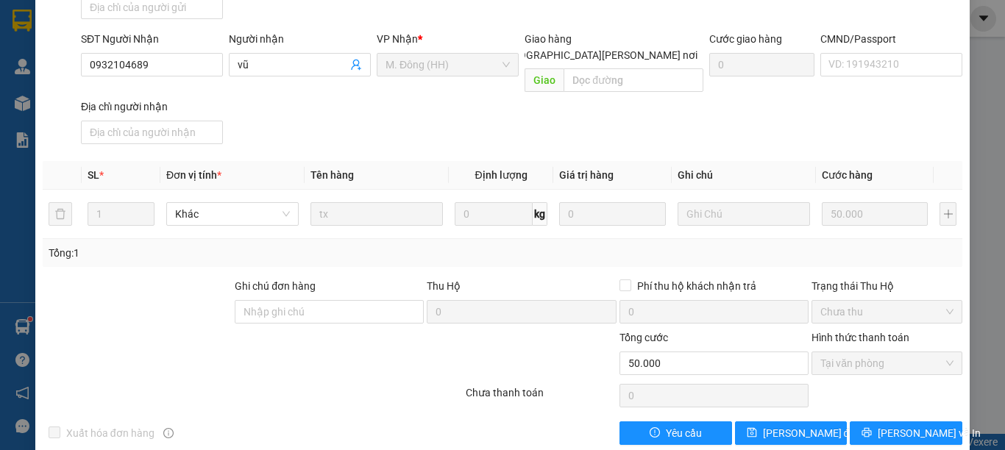
scroll to position [0, 0]
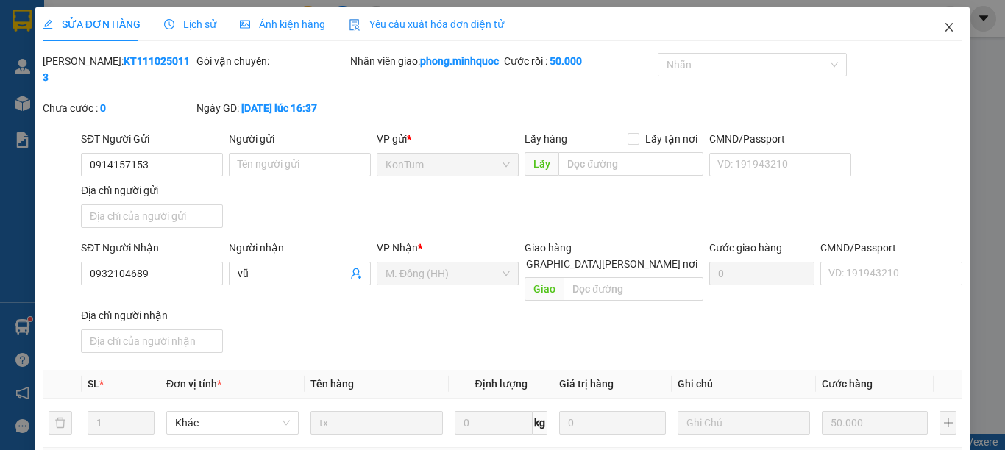
click at [945, 24] on icon "close" at bounding box center [949, 27] width 8 height 9
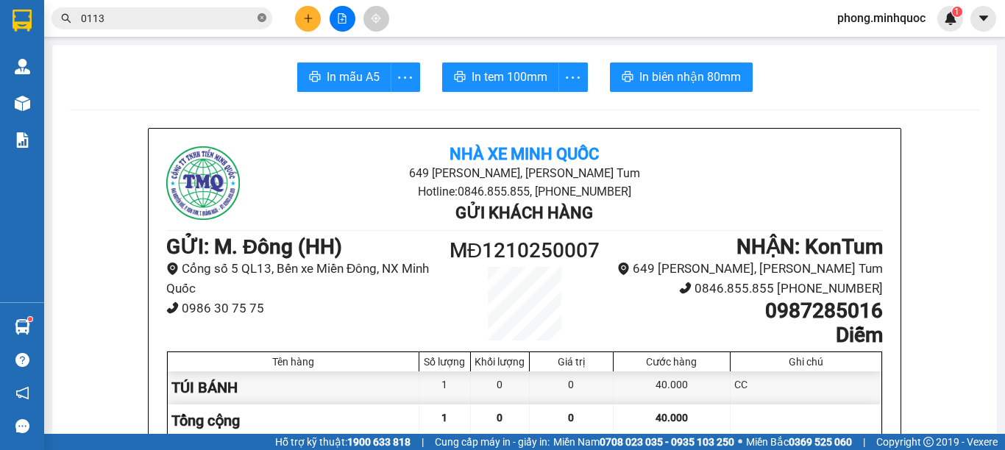
click at [260, 17] on icon "close-circle" at bounding box center [261, 17] width 9 height 9
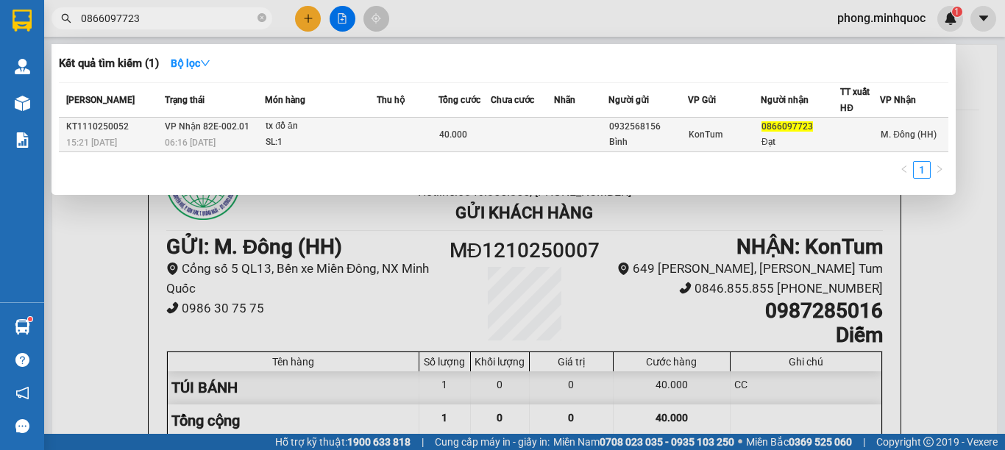
type input "0866097723"
click at [322, 132] on div "tx đồ ăn" at bounding box center [321, 126] width 110 height 16
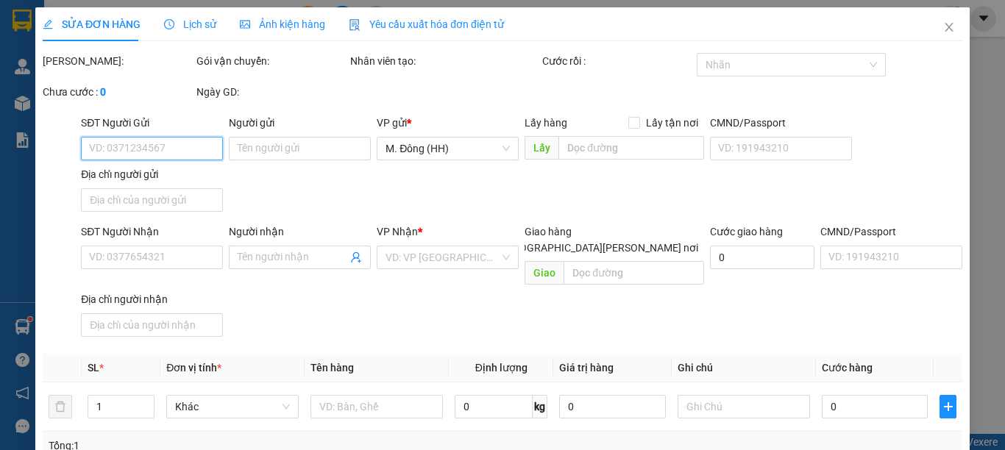
scroll to position [193, 0]
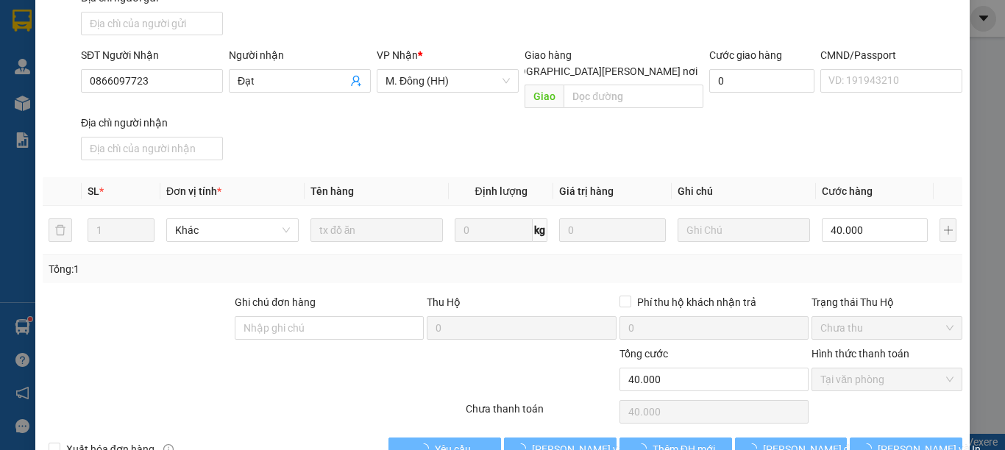
type input "0932568156"
type input "Bình"
type input "0866097723"
type input "Đạt"
type input "0"
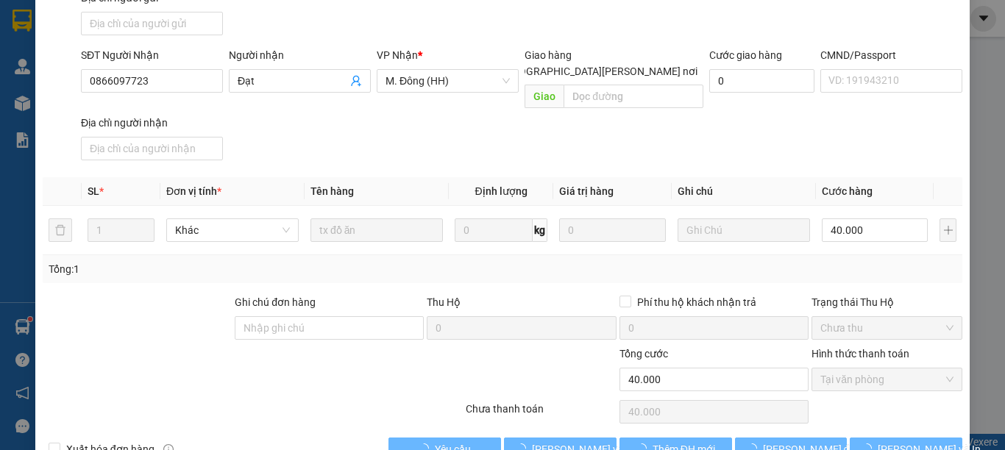
type input "40.000"
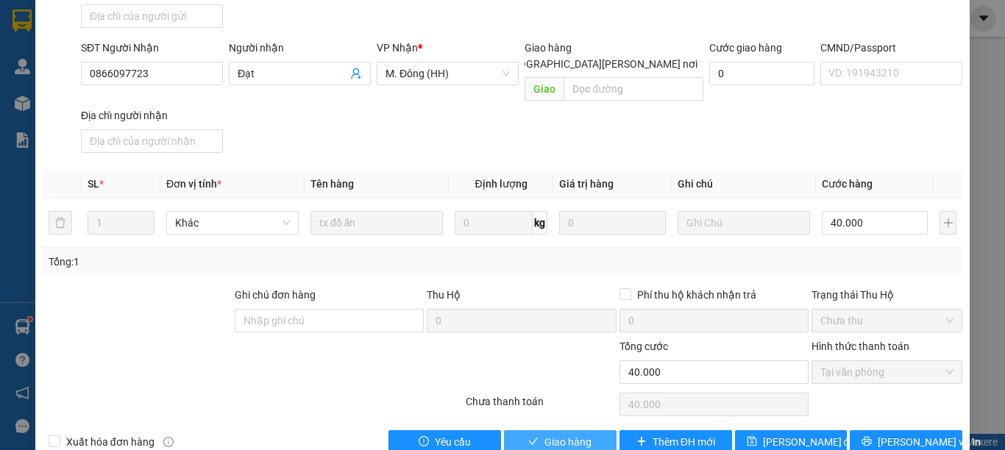
click at [547, 434] on span "Giao hàng" at bounding box center [567, 442] width 47 height 16
type input "0"
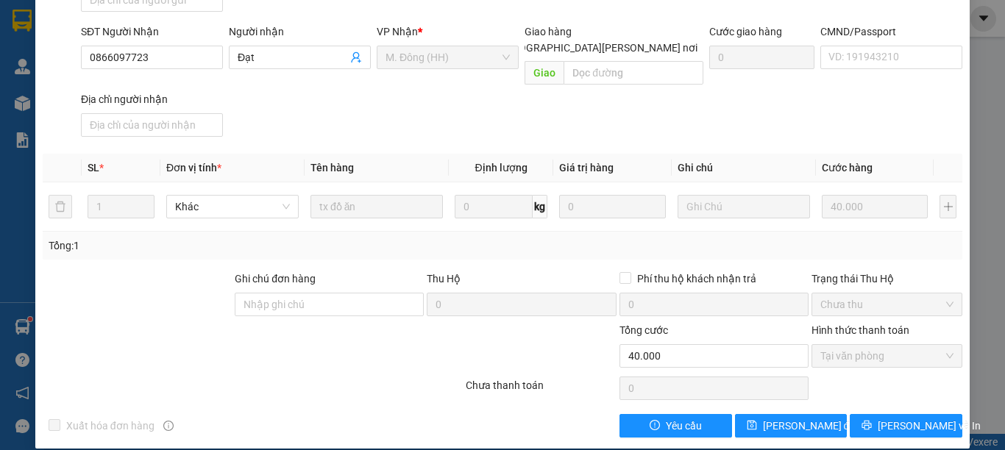
scroll to position [0, 0]
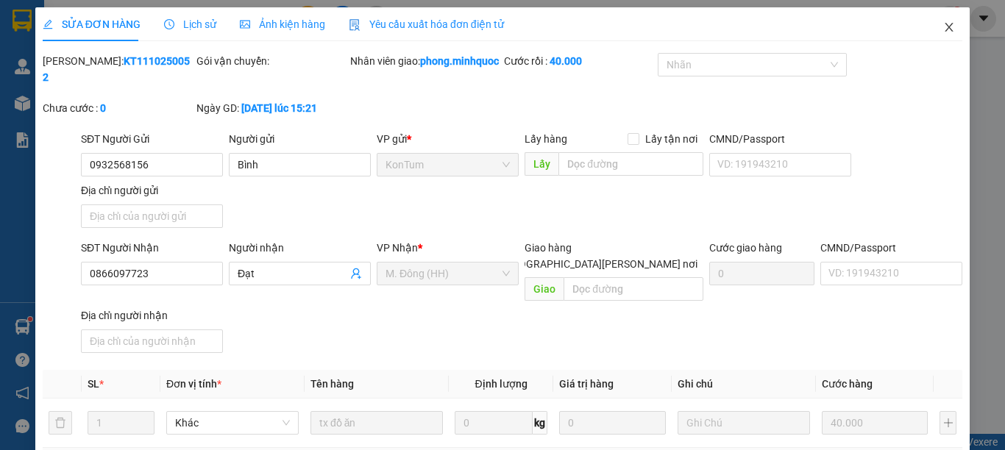
click at [943, 23] on icon "close" at bounding box center [949, 27] width 12 height 12
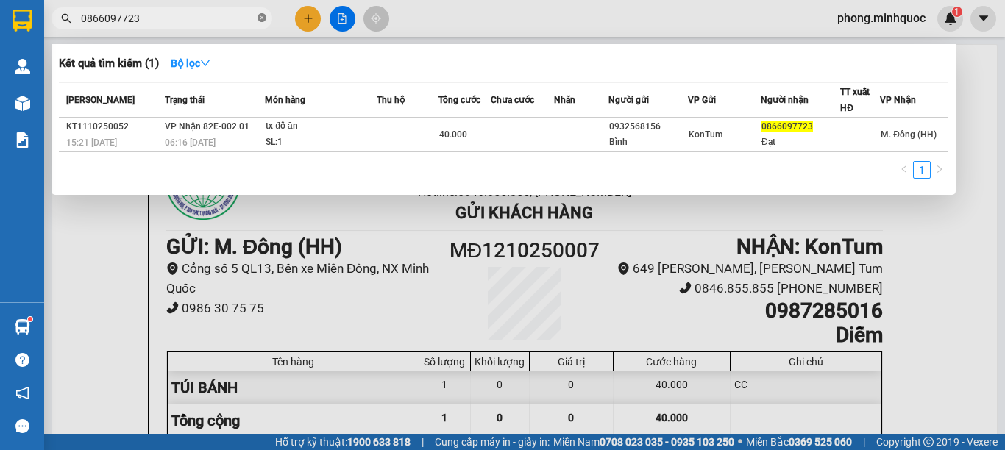
click at [262, 17] on icon "close-circle" at bounding box center [261, 17] width 9 height 9
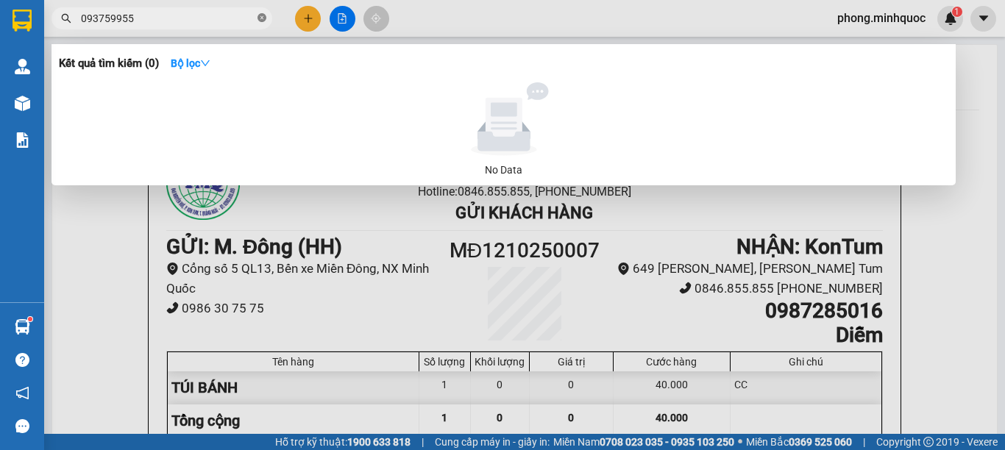
type input "0937599559"
click at [259, 17] on icon "close-circle" at bounding box center [261, 17] width 9 height 9
type input "0943"
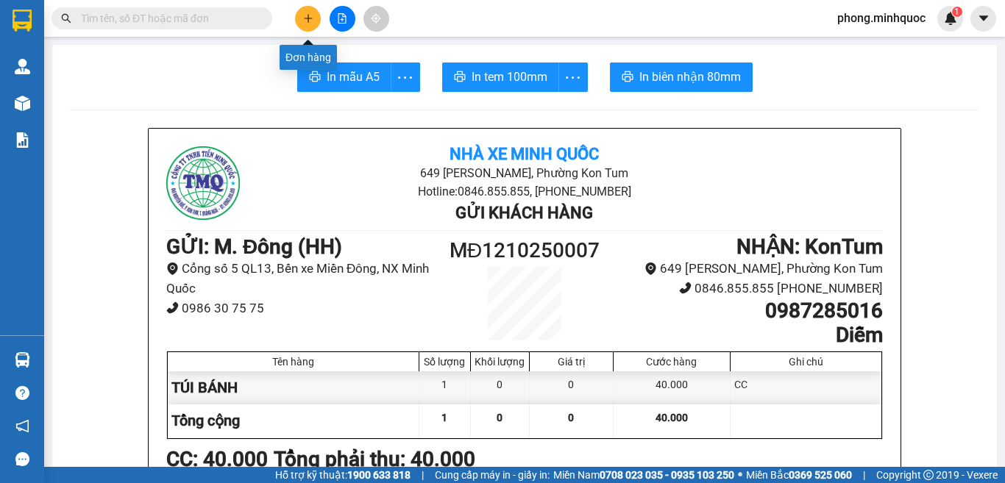
click at [308, 15] on icon "plus" at bounding box center [307, 18] width 1 height 8
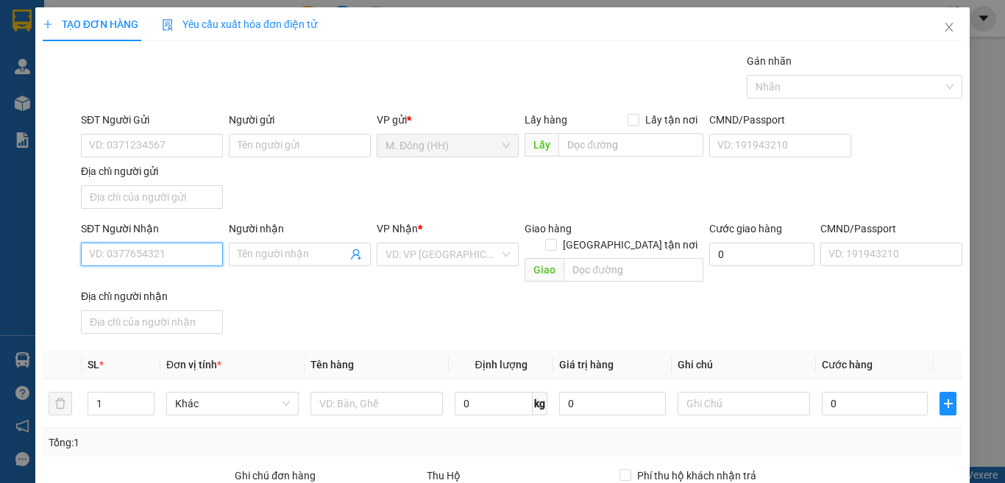
click at [194, 260] on input "SĐT Người Nhận" at bounding box center [152, 255] width 142 height 24
type input "0364707468"
click at [157, 280] on div "0364707468 - A NAM" at bounding box center [150, 284] width 122 height 16
type input "A NAM"
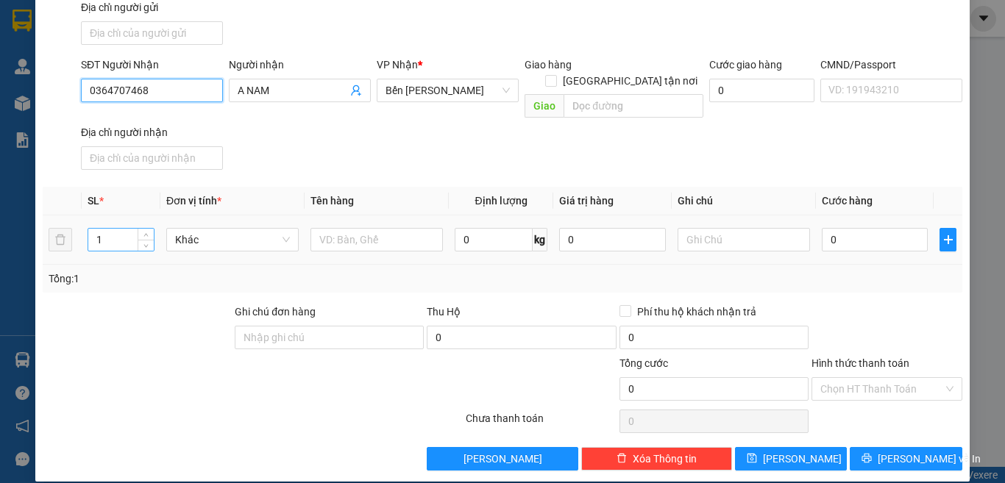
type input "0364707468"
click at [121, 229] on input "1" at bounding box center [120, 240] width 65 height 22
type input "4"
click at [370, 228] on input "text" at bounding box center [376, 240] width 132 height 24
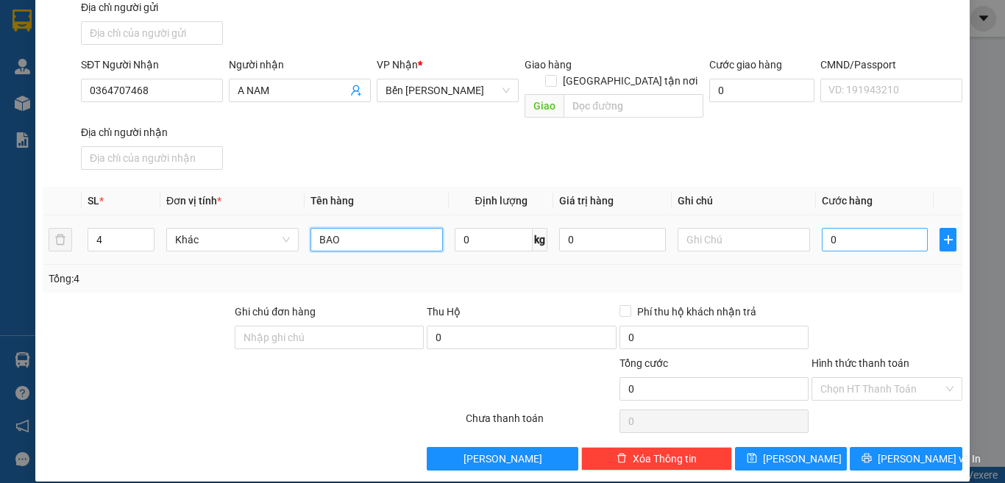
type input "BAO"
click at [853, 228] on input "0" at bounding box center [875, 240] width 106 height 24
click at [723, 233] on input "text" at bounding box center [743, 240] width 132 height 24
type input "D"
type input "ĐẮK MÓT"
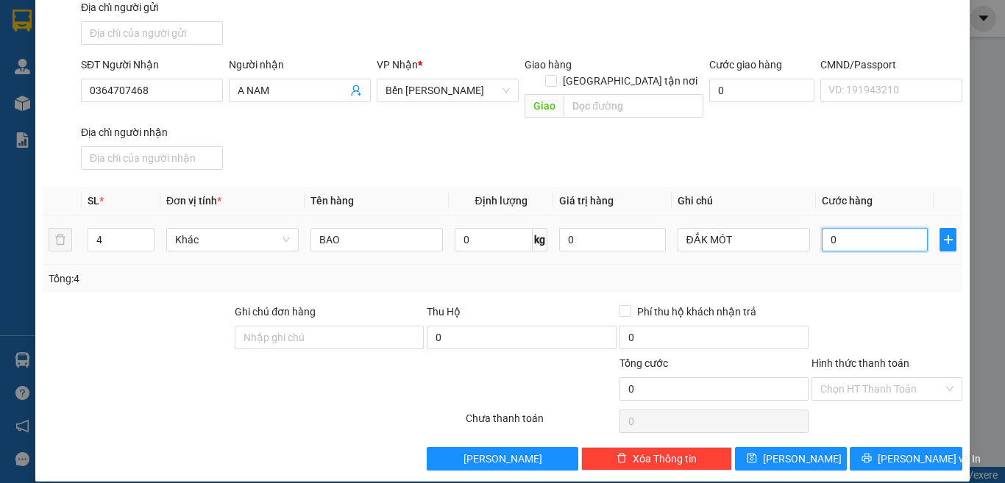
click at [873, 228] on input "0" at bounding box center [875, 240] width 106 height 24
type input "5"
type input "50"
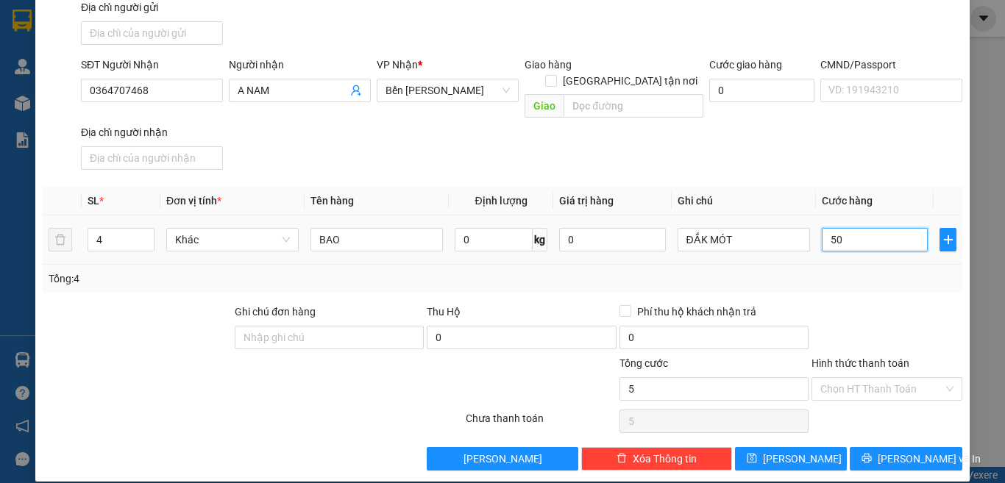
type input "50"
type input "500"
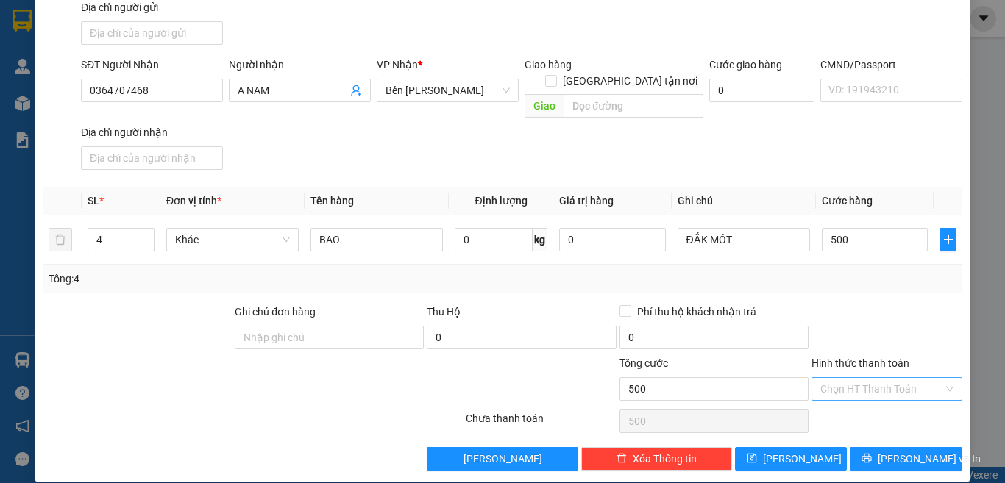
click at [868, 378] on input "Hình thức thanh toán" at bounding box center [881, 389] width 123 height 22
type input "500.000"
click at [861, 404] on div "Tại văn phòng" at bounding box center [876, 402] width 131 height 16
type input "0"
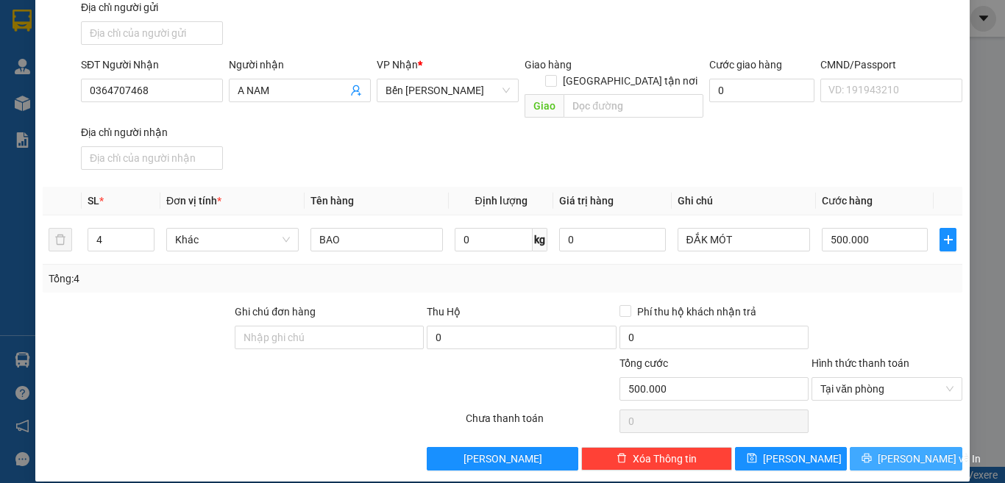
click at [865, 447] on button "[PERSON_NAME] và In" at bounding box center [906, 459] width 113 height 24
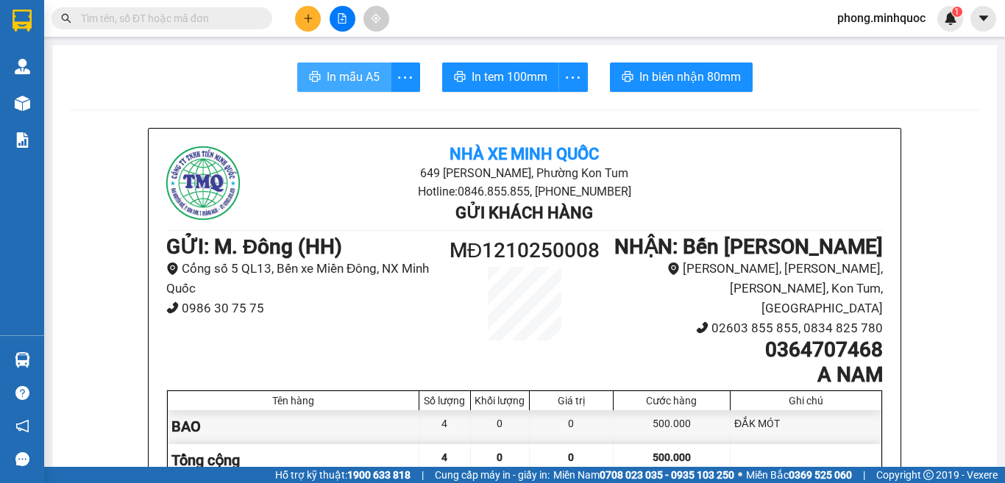
click at [344, 85] on span "In mẫu A5" at bounding box center [353, 77] width 53 height 18
click at [499, 77] on span "In tem 100mm" at bounding box center [510, 77] width 76 height 18
click at [172, 20] on input "text" at bounding box center [168, 18] width 174 height 16
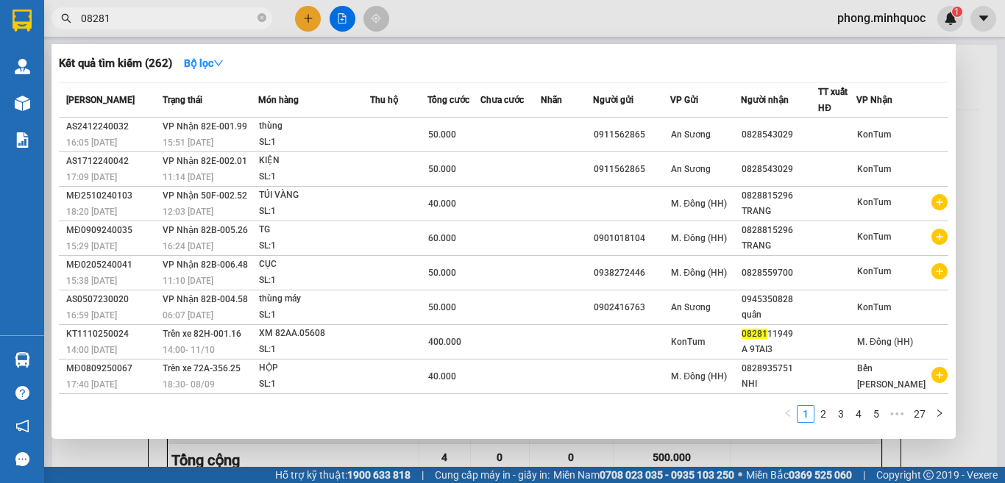
type input "082811"
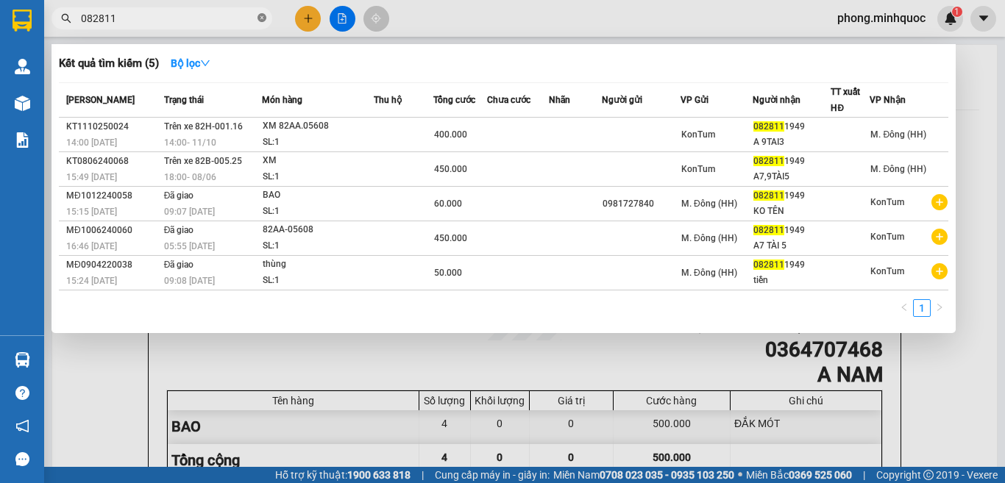
click at [265, 18] on icon "close-circle" at bounding box center [261, 17] width 9 height 9
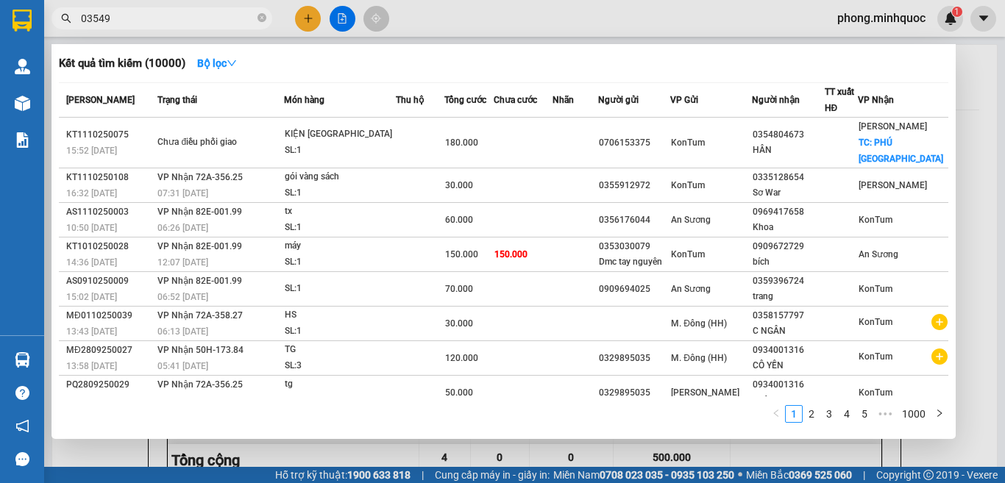
type input "035493"
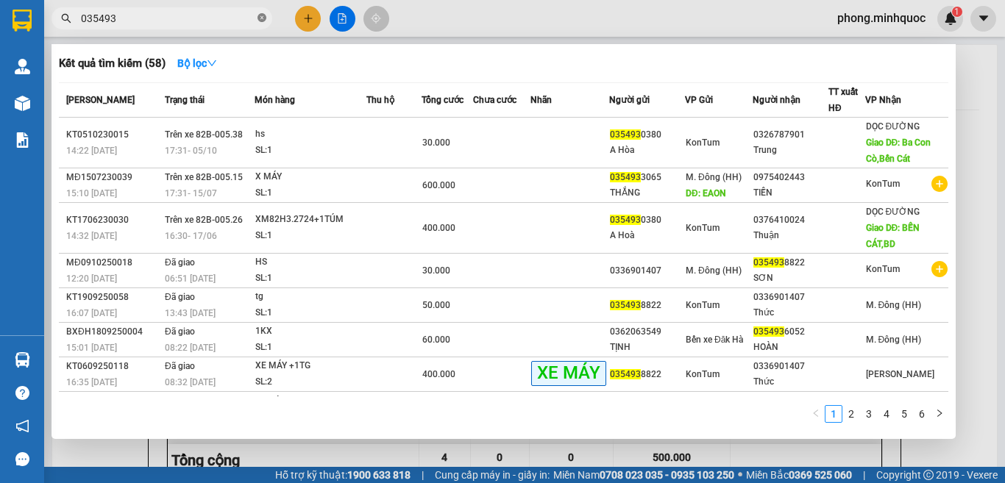
click at [260, 17] on icon "close-circle" at bounding box center [261, 17] width 9 height 9
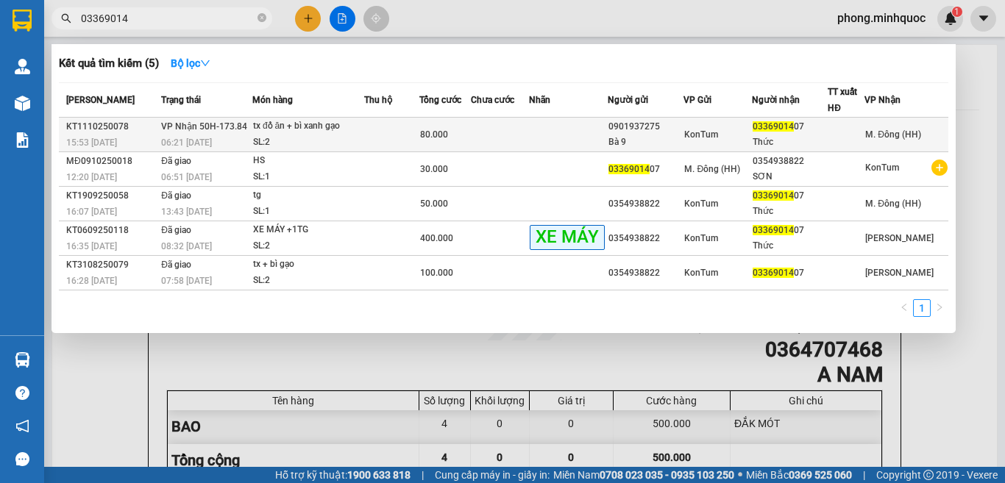
type input "03369014"
click at [314, 127] on div "tx đồ ăn + bì xanh gạo" at bounding box center [308, 126] width 110 height 16
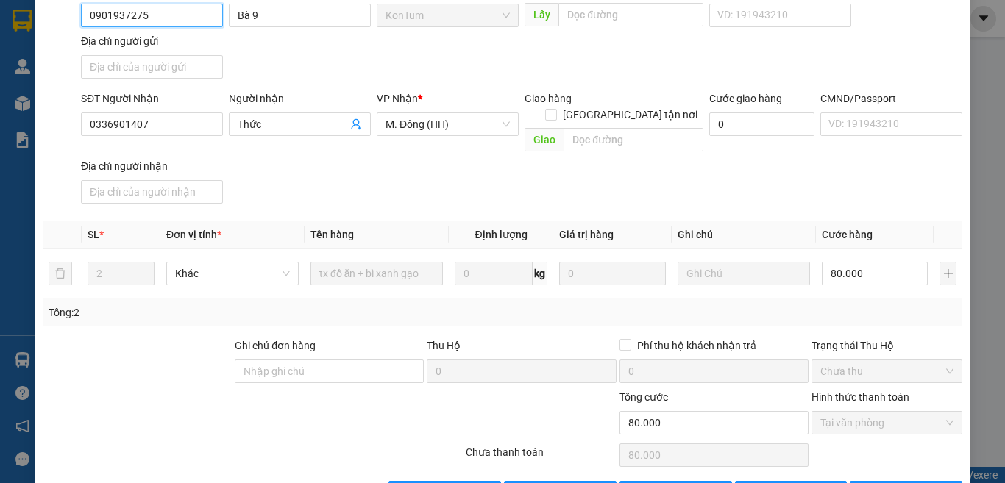
type input "0901937275"
type input "Bà 9"
type input "0336901407"
type input "Thức"
type input "0"
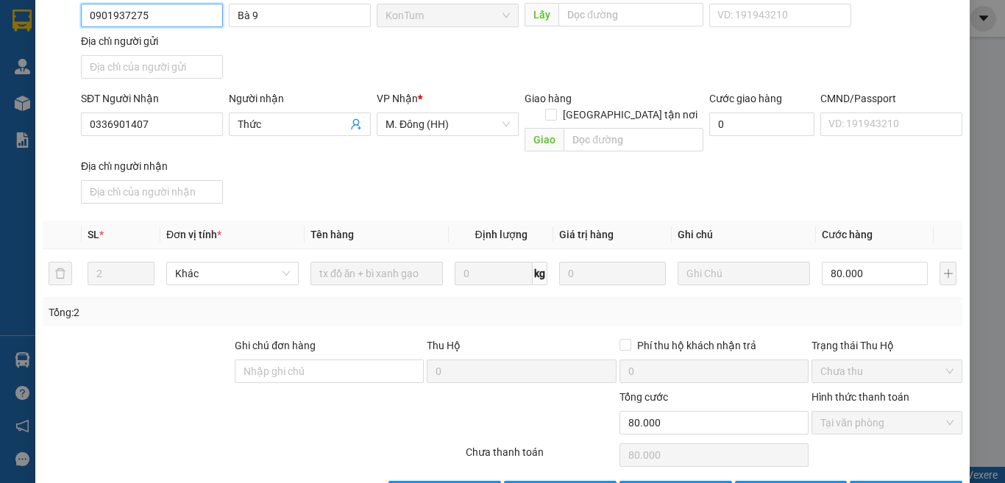
type input "80.000"
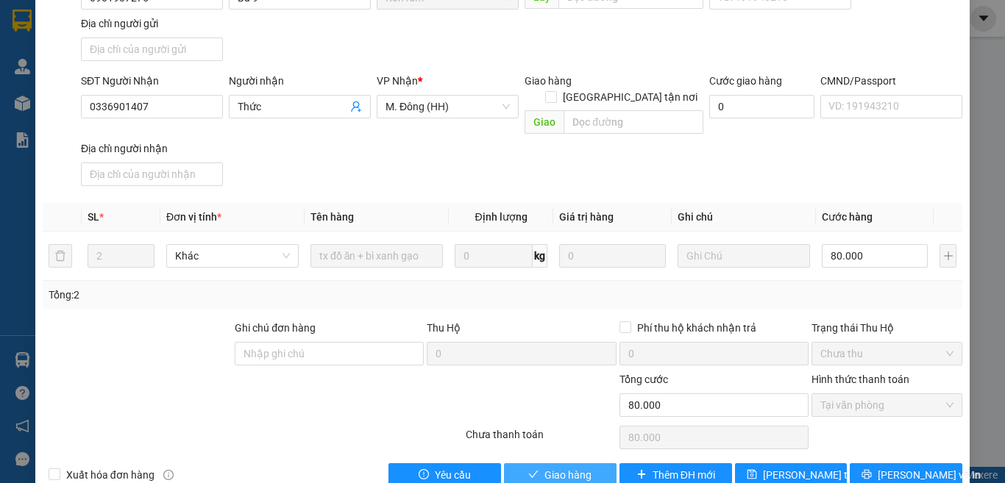
click at [549, 467] on span "Giao hàng" at bounding box center [567, 475] width 47 height 16
type input "0"
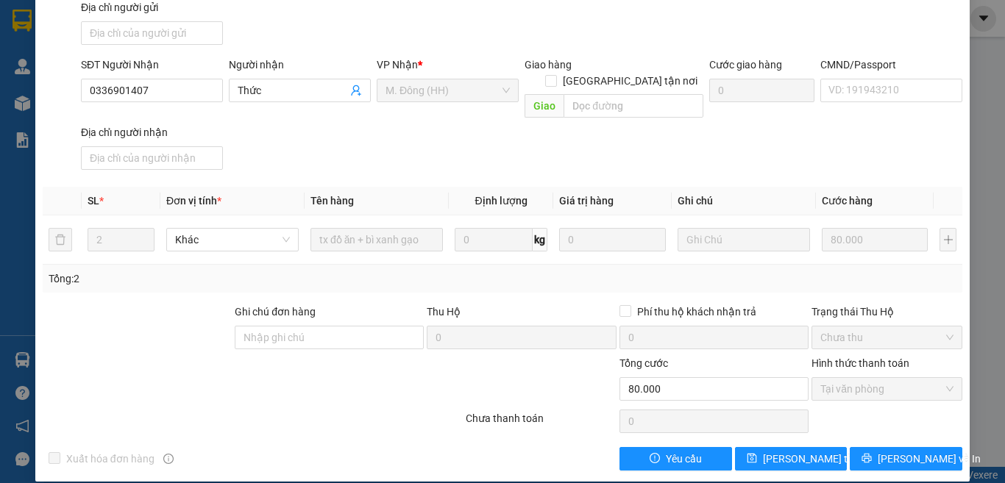
scroll to position [0, 0]
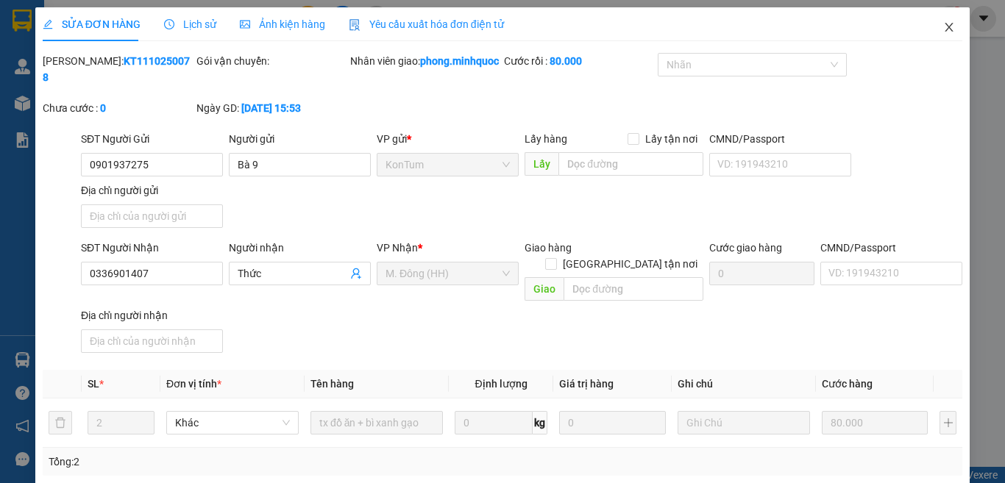
click at [943, 28] on icon "close" at bounding box center [949, 27] width 12 height 12
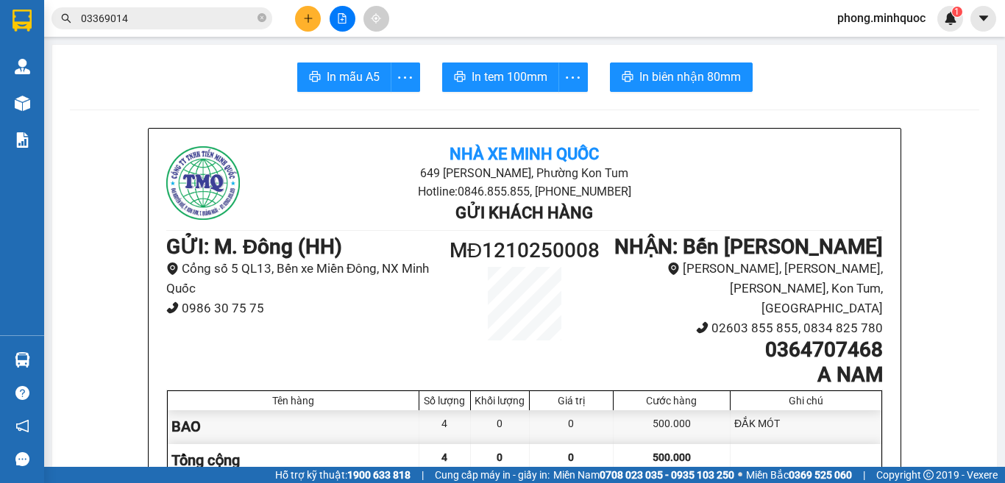
click at [260, 15] on icon "close-circle" at bounding box center [261, 17] width 9 height 9
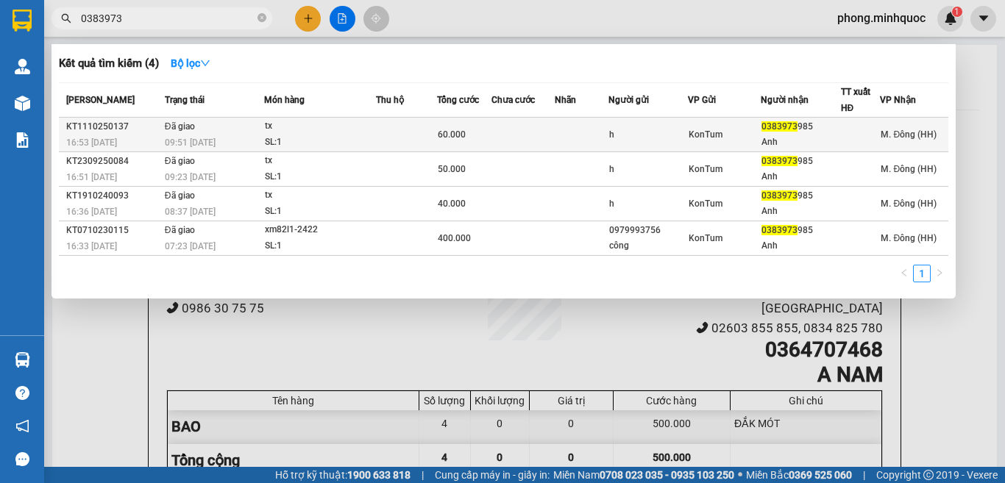
type input "0383973"
click at [371, 127] on div "tx" at bounding box center [320, 126] width 110 height 16
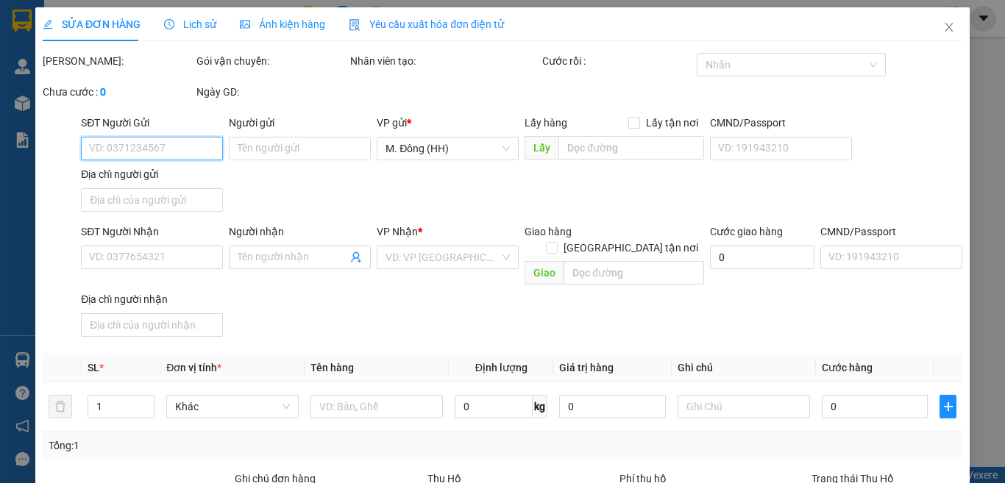
type input "h"
type input "0383973985"
type input "Anh"
type input "0"
type input "60.000"
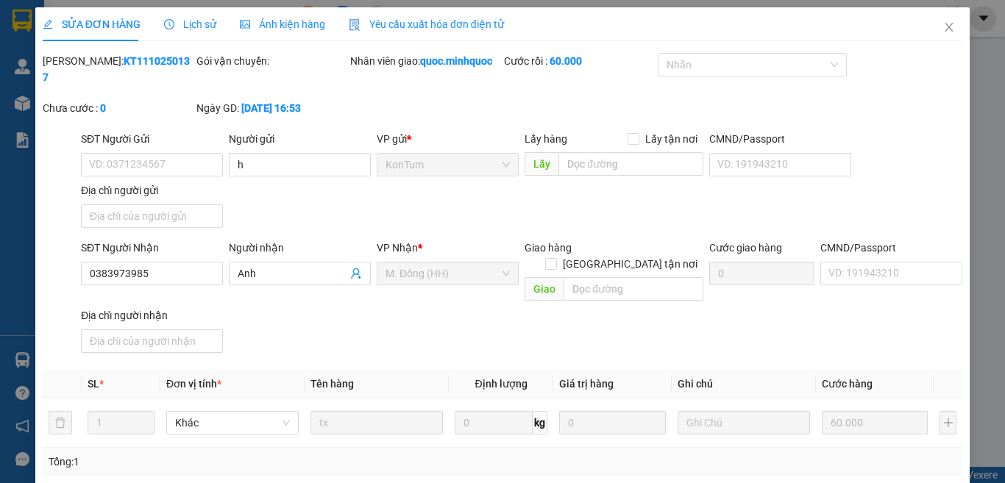
click at [196, 21] on span "Lịch sử" at bounding box center [190, 24] width 52 height 12
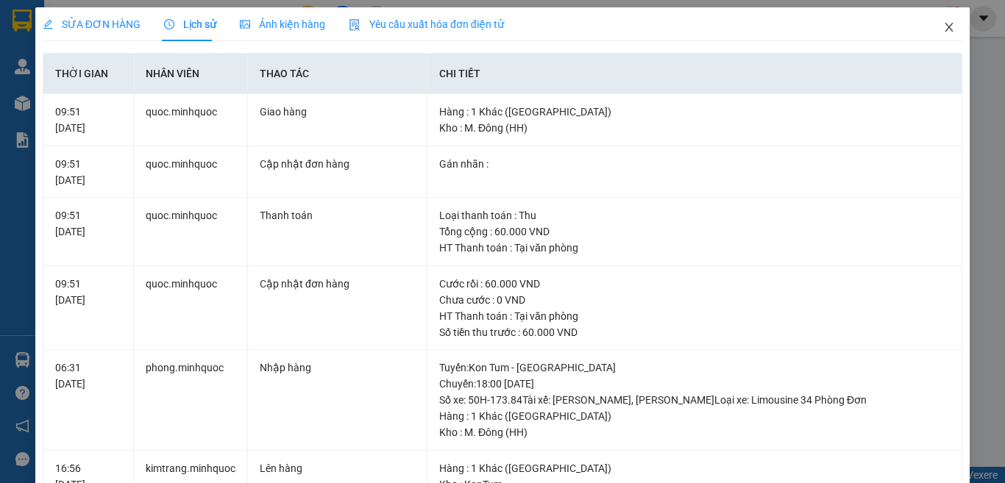
click at [943, 29] on icon "close" at bounding box center [949, 27] width 12 height 12
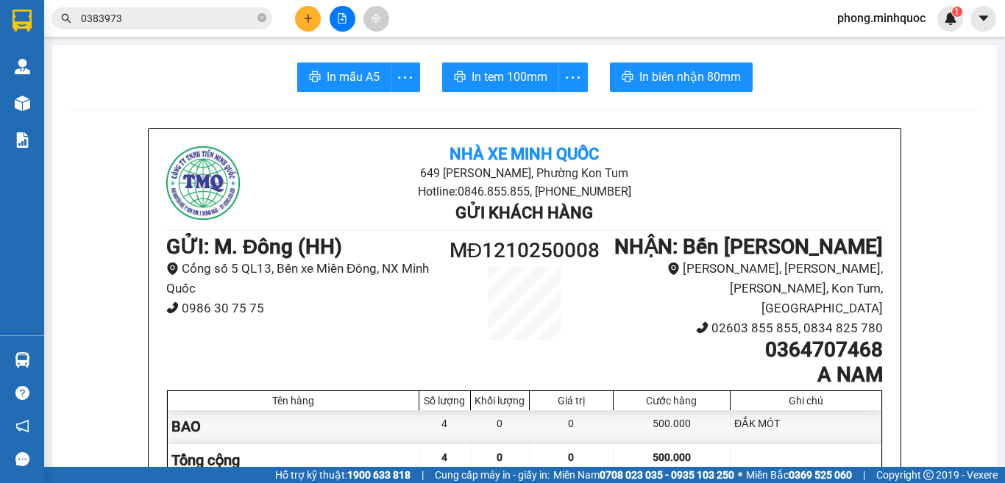
click at [202, 12] on input "0383973" at bounding box center [168, 18] width 174 height 16
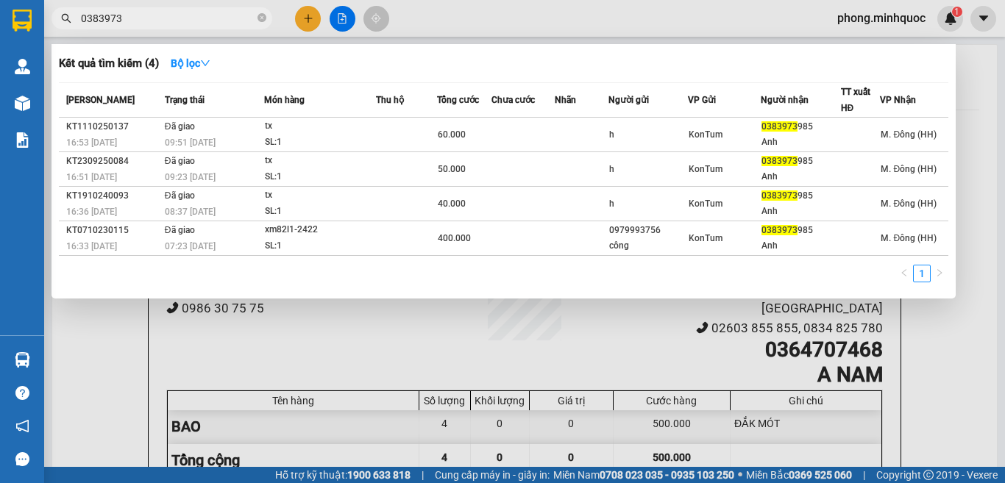
click at [305, 18] on div at bounding box center [502, 241] width 1005 height 483
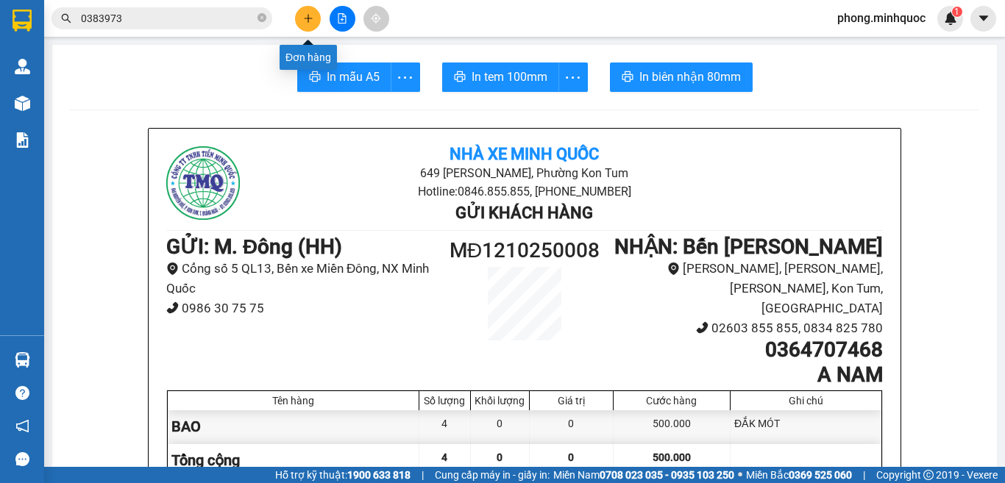
click at [305, 18] on icon "plus" at bounding box center [308, 18] width 8 height 1
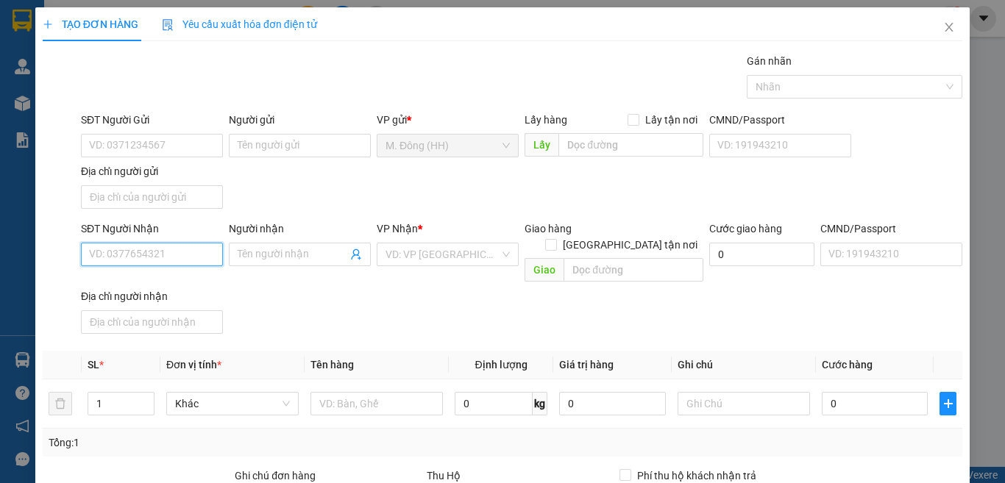
click at [145, 249] on input "SĐT Người Nhận" at bounding box center [152, 255] width 142 height 24
type input "0979444797"
click at [148, 282] on div "0979444797 - Hiền" at bounding box center [150, 284] width 122 height 16
type input "Hiền"
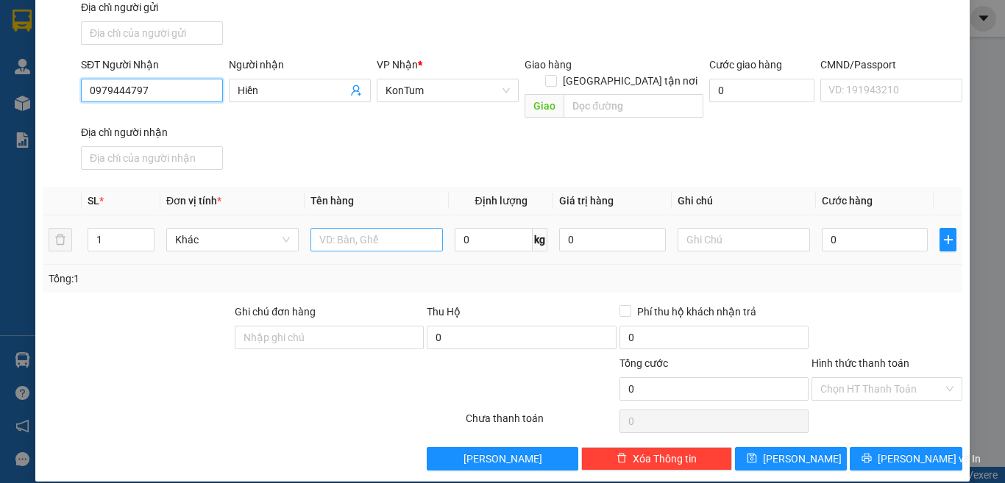
type input "0979444797"
click at [361, 228] on input "text" at bounding box center [376, 240] width 132 height 24
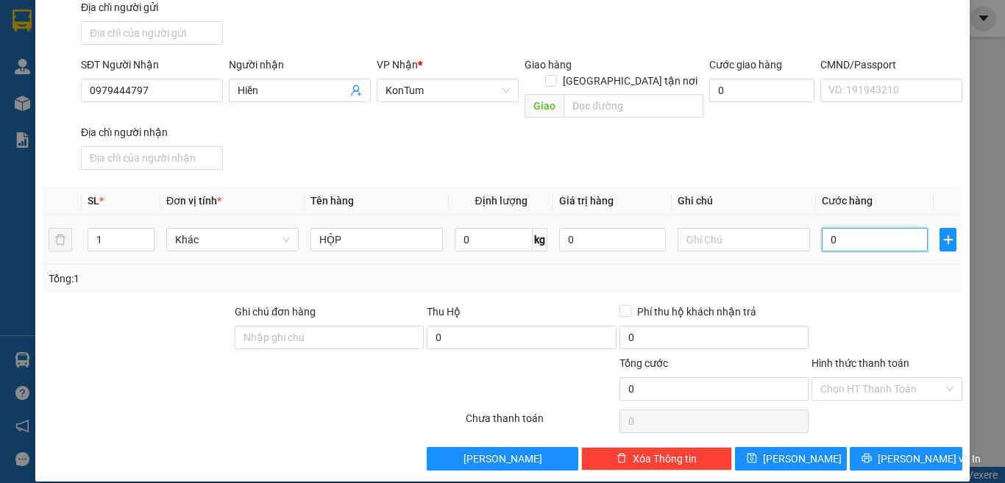
click at [866, 228] on input "0" at bounding box center [875, 240] width 106 height 24
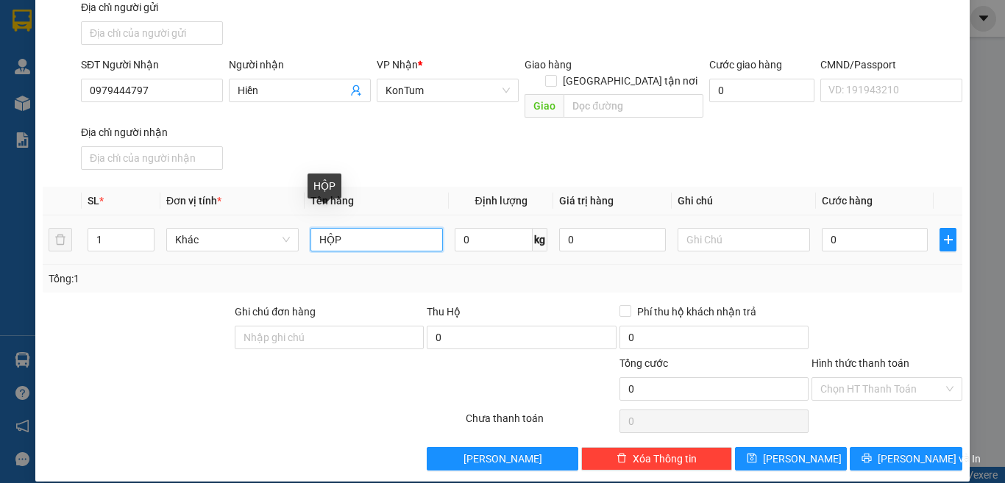
click at [388, 229] on input "HỘP" at bounding box center [376, 240] width 132 height 24
type input "HỘP THUỐC"
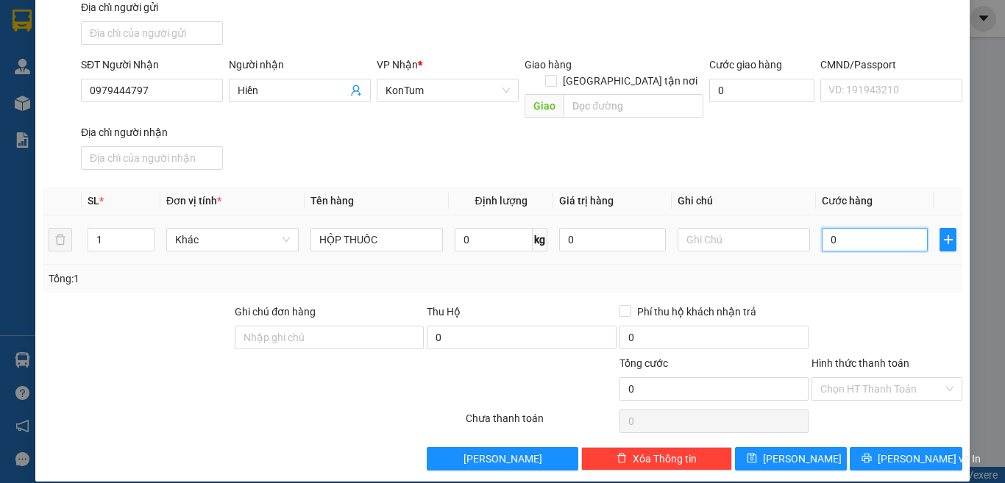
click at [862, 228] on input "0" at bounding box center [875, 240] width 106 height 24
type input "4"
type input "40"
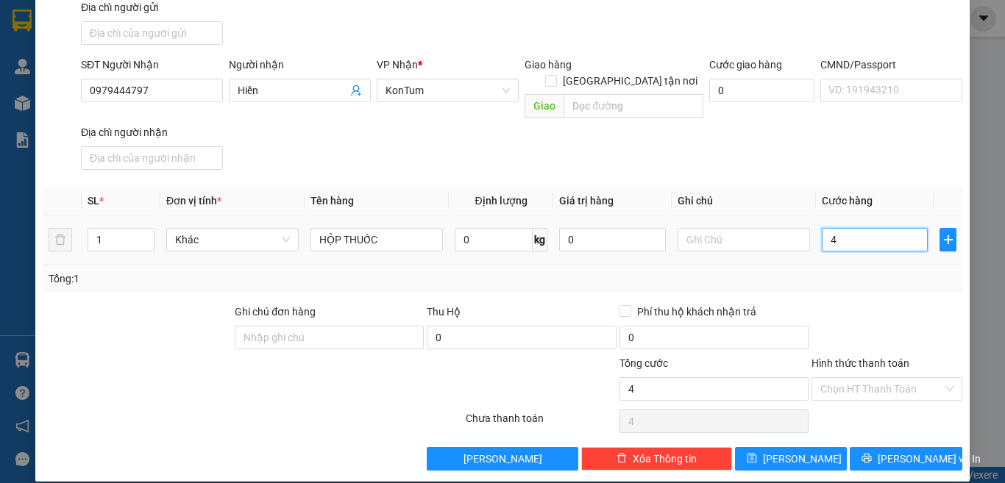
type input "40"
click at [894, 378] on input "Hình thức thanh toán" at bounding box center [881, 389] width 123 height 22
type input "40.000"
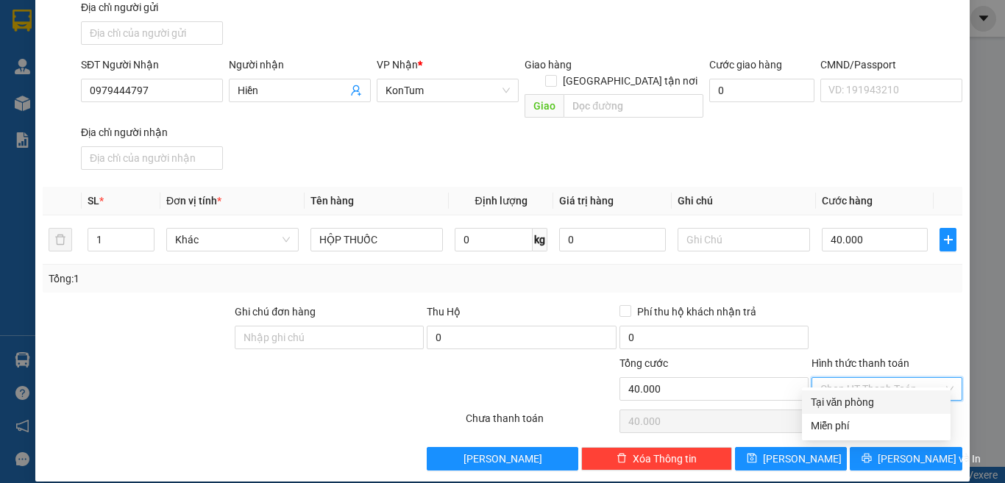
click at [894, 396] on div "Tại văn phòng" at bounding box center [876, 402] width 131 height 16
type input "0"
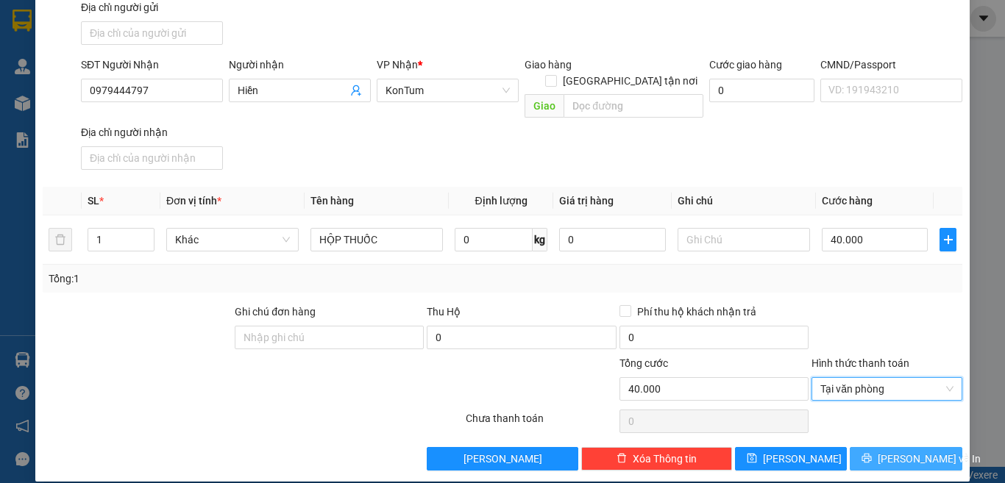
click at [886, 451] on span "[PERSON_NAME] và In" at bounding box center [929, 459] width 103 height 16
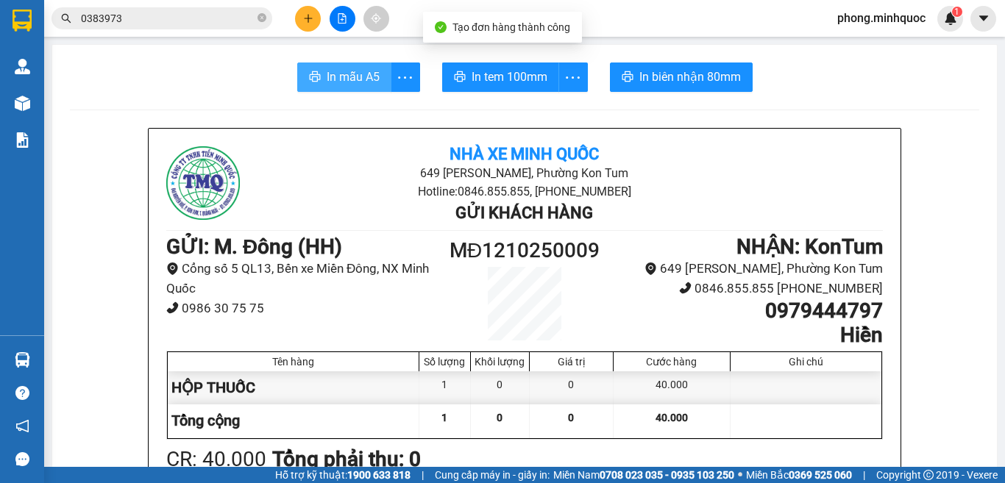
click at [357, 71] on span "In mẫu A5" at bounding box center [353, 77] width 53 height 18
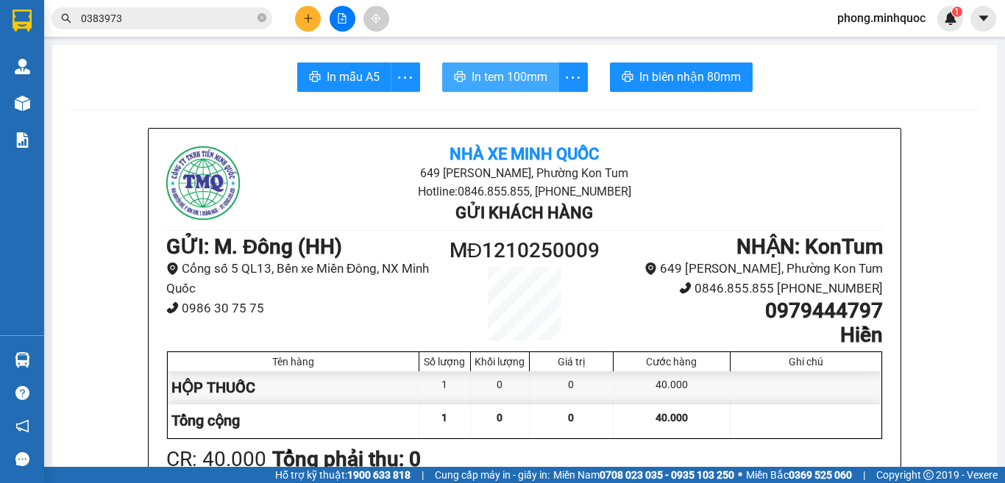
click at [494, 86] on span "In tem 100mm" at bounding box center [510, 77] width 76 height 18
click at [257, 18] on icon "close-circle" at bounding box center [261, 17] width 9 height 9
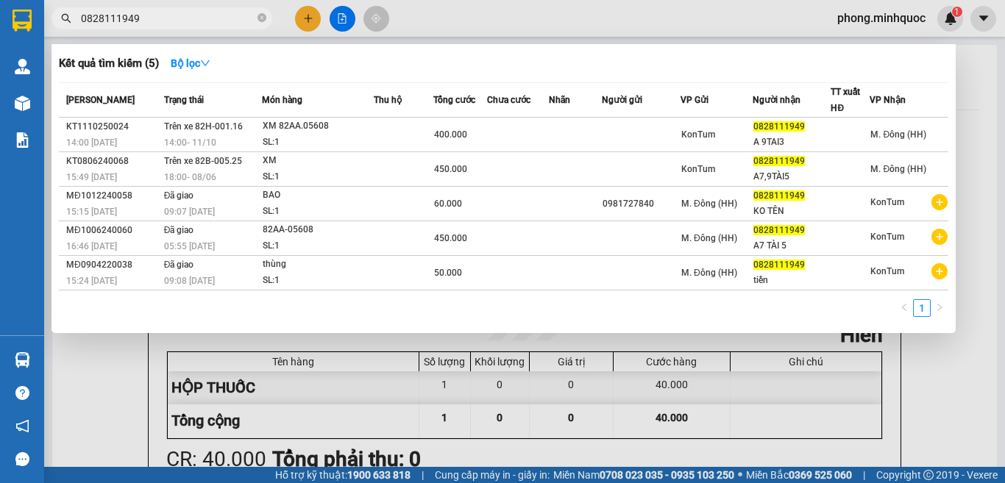
type input "0828111949"
click at [312, 18] on div at bounding box center [502, 241] width 1005 height 483
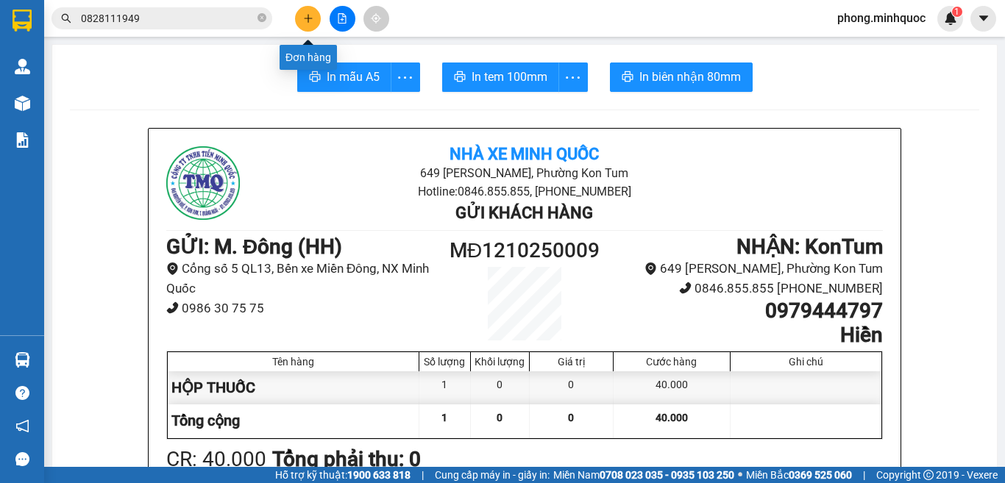
click at [312, 18] on icon "plus" at bounding box center [308, 18] width 10 height 10
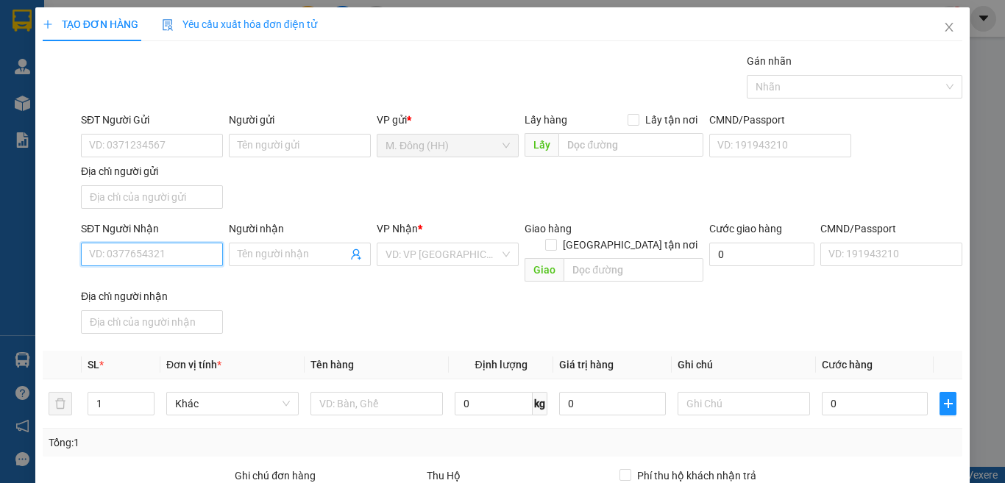
click at [135, 265] on input "SĐT Người Nhận" at bounding box center [152, 255] width 142 height 24
type input "0865074121"
click at [274, 249] on input "Người nhận" at bounding box center [293, 254] width 110 height 16
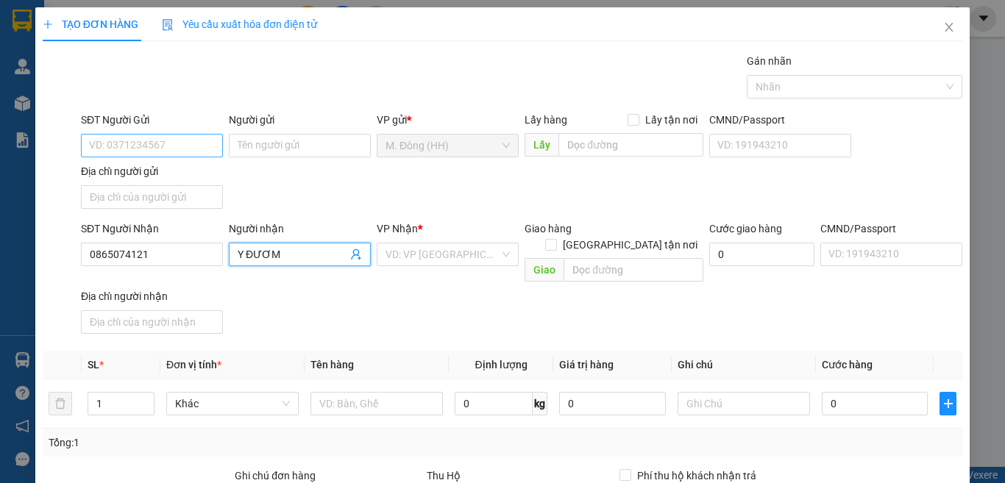
type input "Y ĐƯƠM"
click at [127, 152] on input "SĐT Người Gửi" at bounding box center [152, 146] width 142 height 24
type input "0819493990"
click at [410, 253] on input "search" at bounding box center [442, 254] width 114 height 22
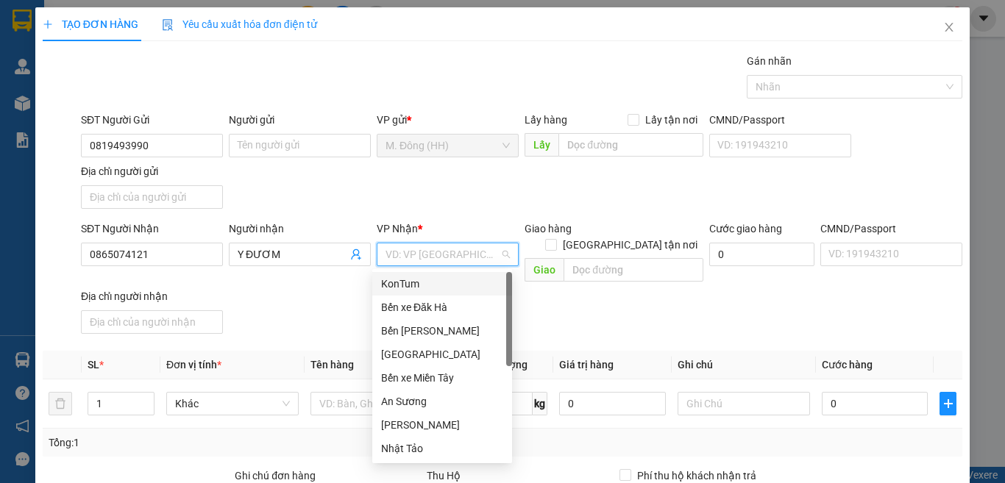
click at [421, 283] on div "KonTum" at bounding box center [442, 284] width 122 height 16
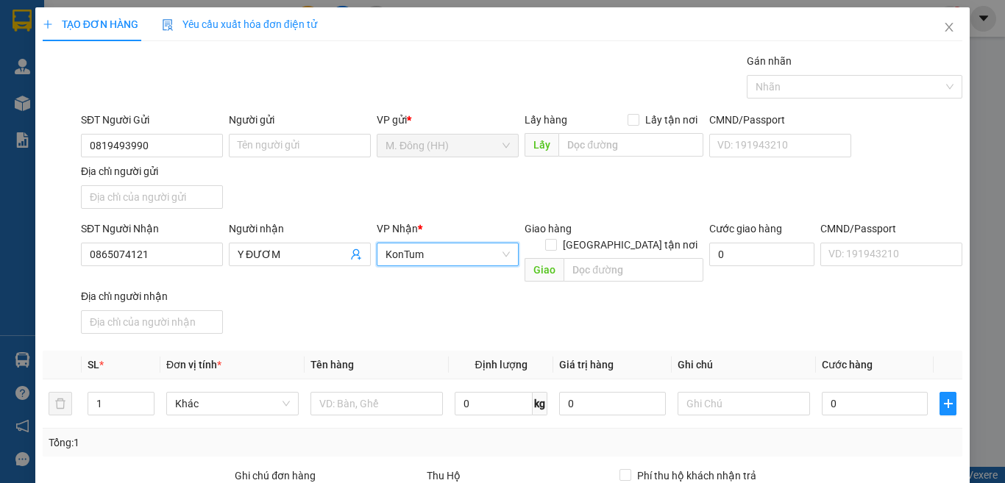
scroll to position [164, 0]
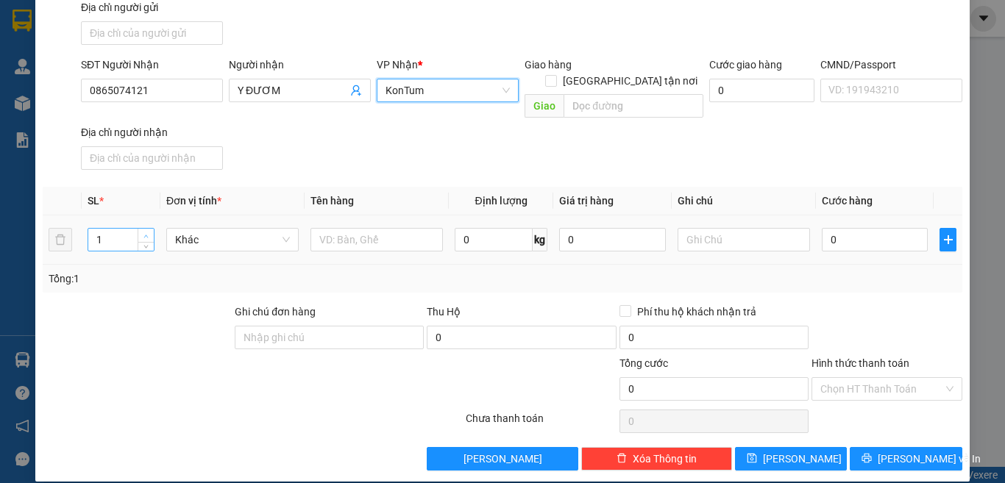
type input "2"
click at [147, 234] on icon "up" at bounding box center [145, 236] width 5 height 5
click at [335, 228] on input "text" at bounding box center [376, 240] width 132 height 24
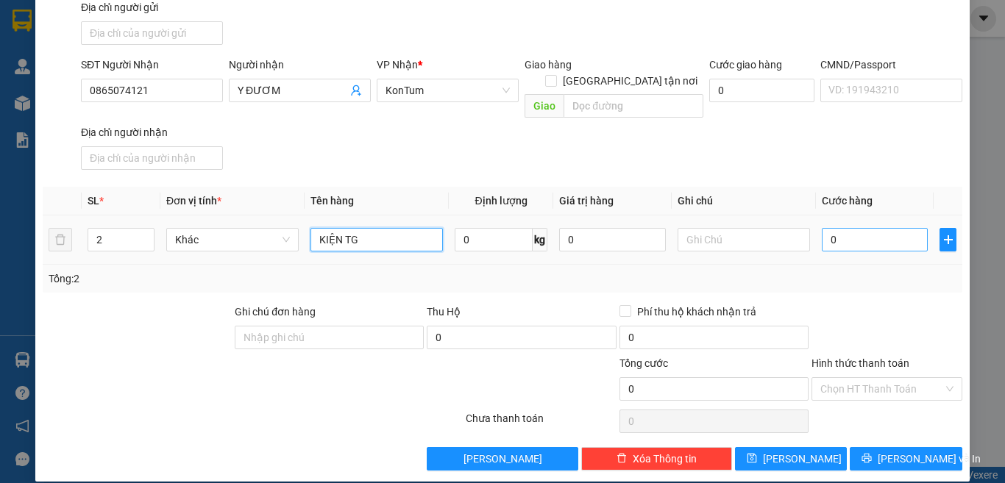
type input "KIỆN TG"
click at [850, 228] on input "0" at bounding box center [875, 240] width 106 height 24
type input "1"
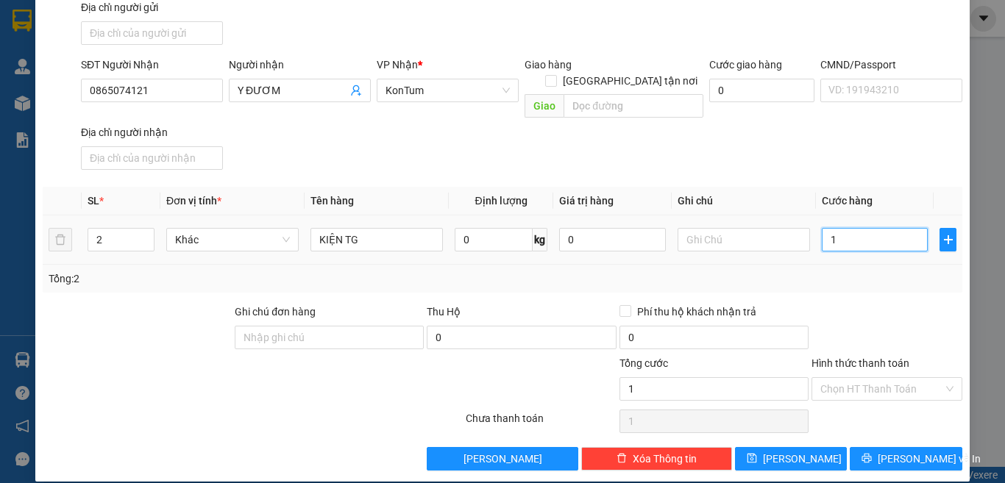
type input "10"
type input "100"
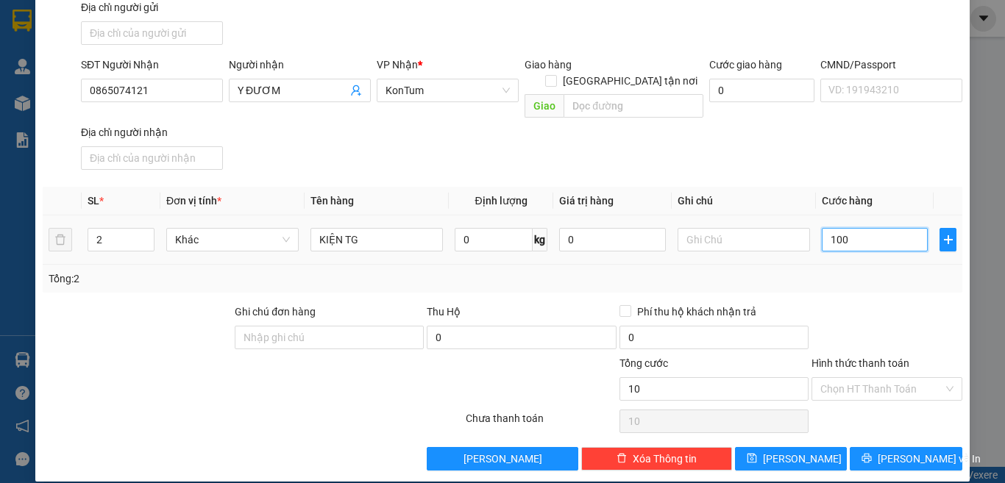
type input "100"
click at [889, 378] on input "Hình thức thanh toán" at bounding box center [881, 389] width 123 height 22
type input "100.000"
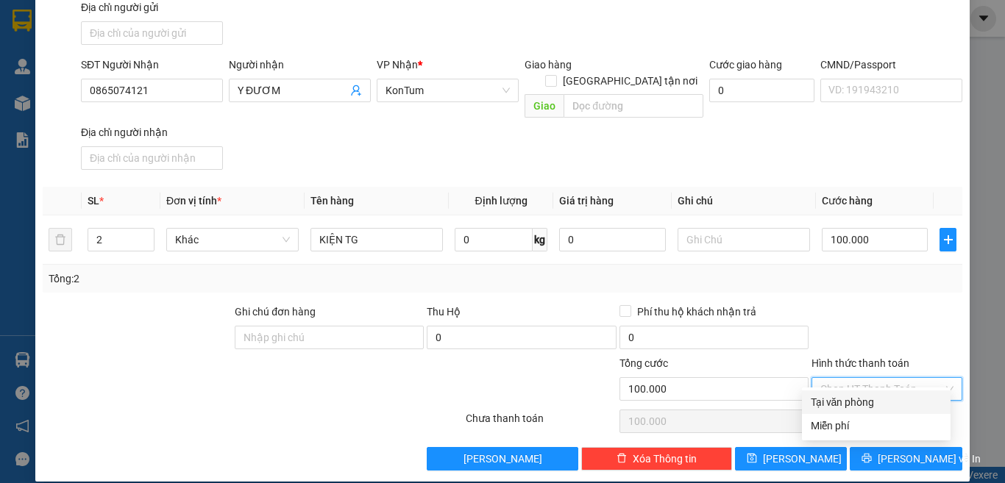
click at [879, 402] on div "Tại văn phòng" at bounding box center [876, 402] width 131 height 16
type input "0"
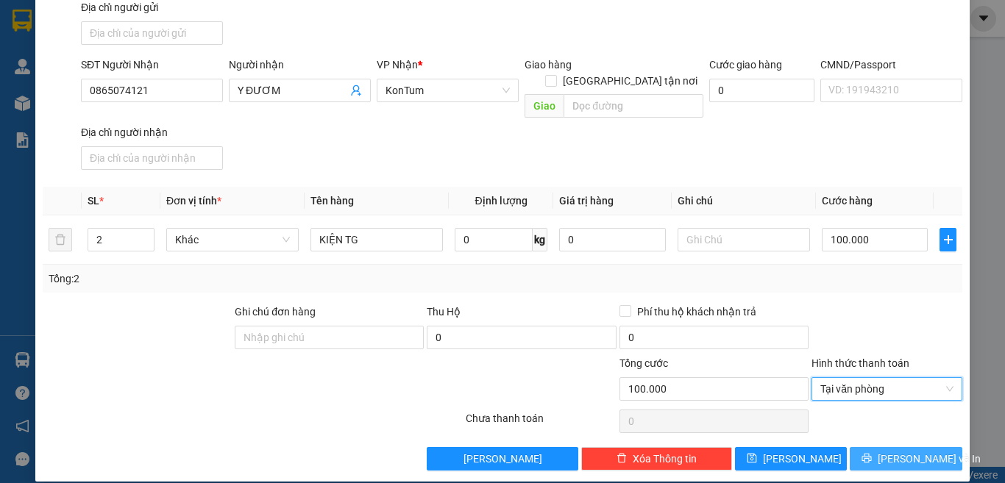
click at [879, 447] on button "[PERSON_NAME] và In" at bounding box center [906, 459] width 113 height 24
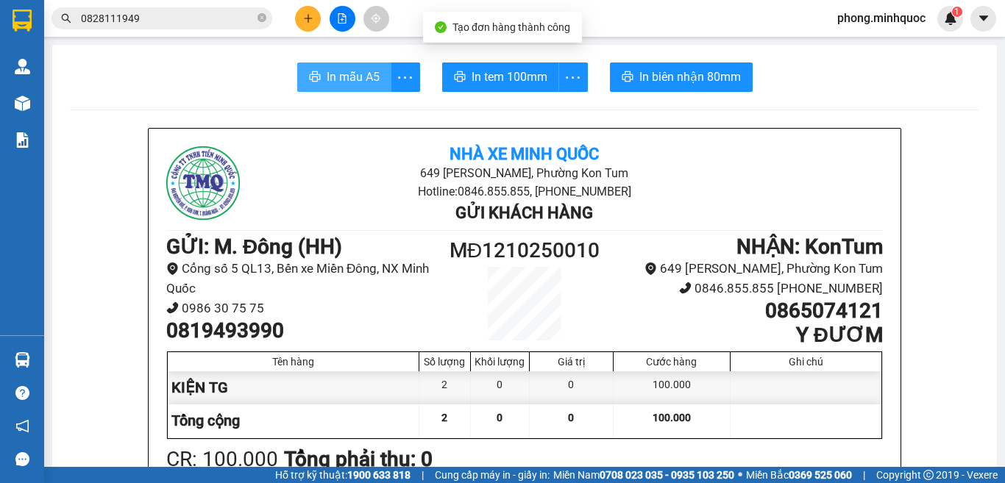
click at [355, 72] on span "In mẫu A5" at bounding box center [353, 77] width 53 height 18
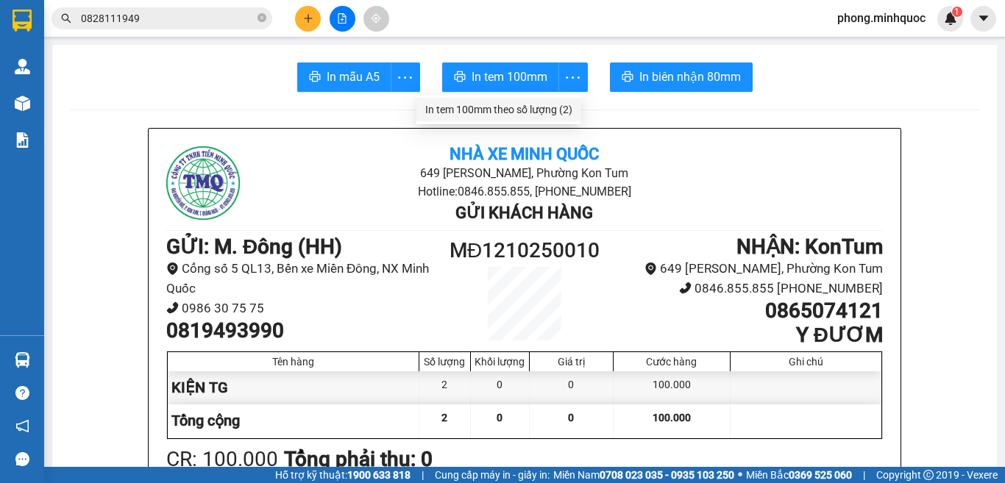
click at [565, 106] on div "In tem 100mm theo số lượng (2)" at bounding box center [498, 110] width 147 height 16
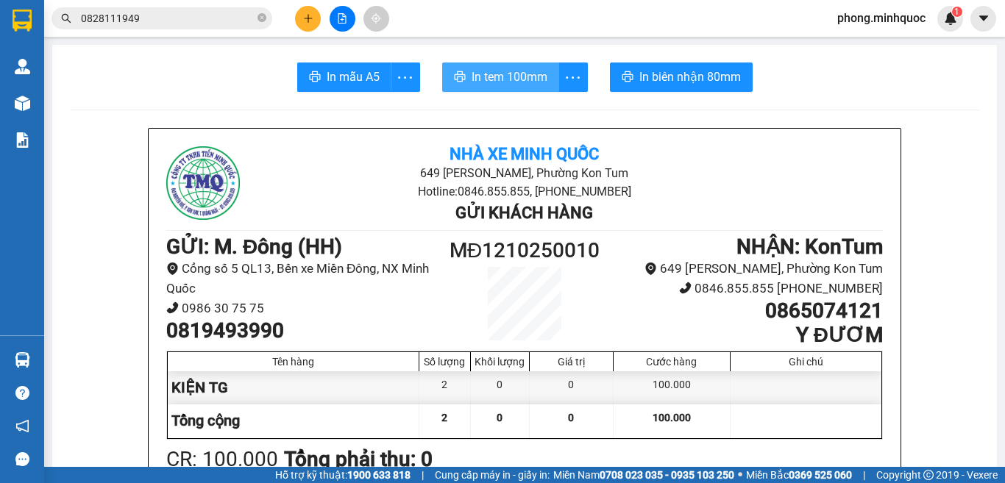
click at [528, 78] on span "In tem 100mm" at bounding box center [510, 77] width 76 height 18
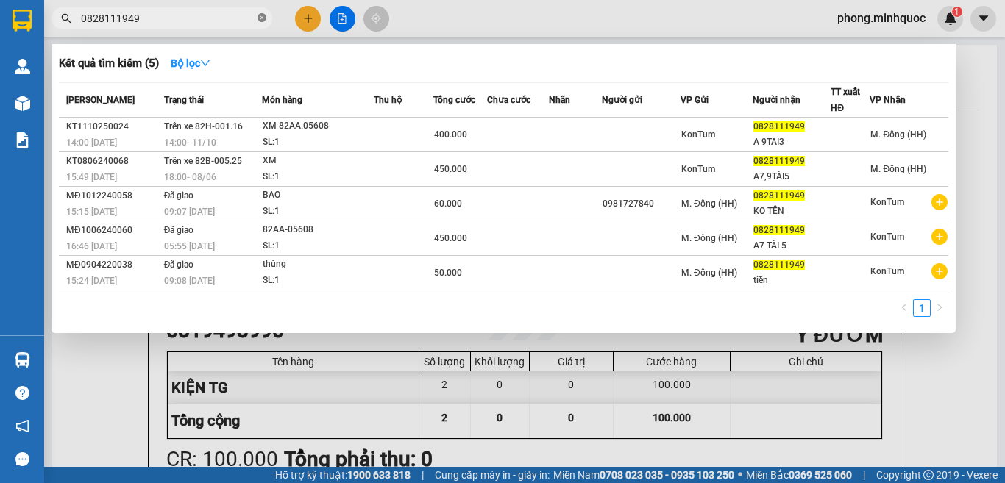
click at [260, 15] on icon "close-circle" at bounding box center [261, 17] width 9 height 9
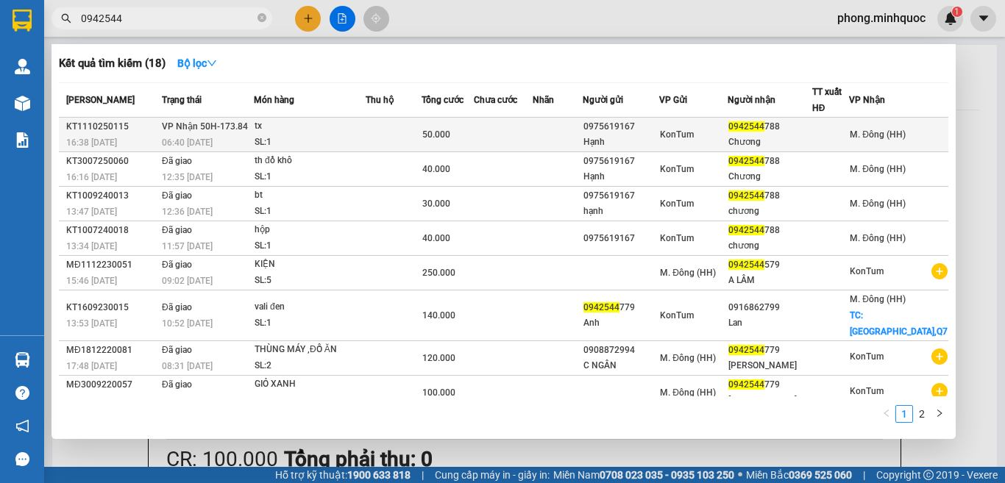
type input "0942544"
click at [340, 138] on div "SL: 1" at bounding box center [310, 143] width 110 height 16
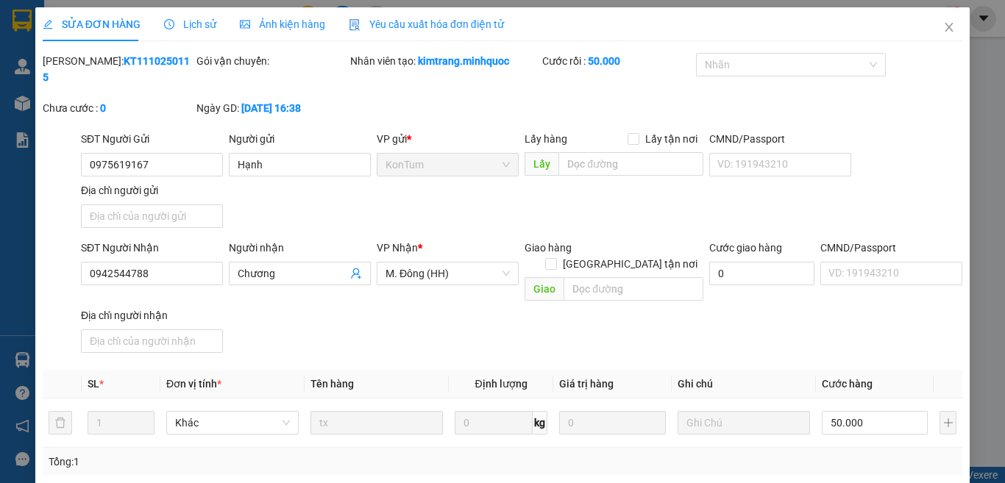
type input "0975619167"
type input "Hạnh"
type input "0942544788"
type input "Chương"
type input "0"
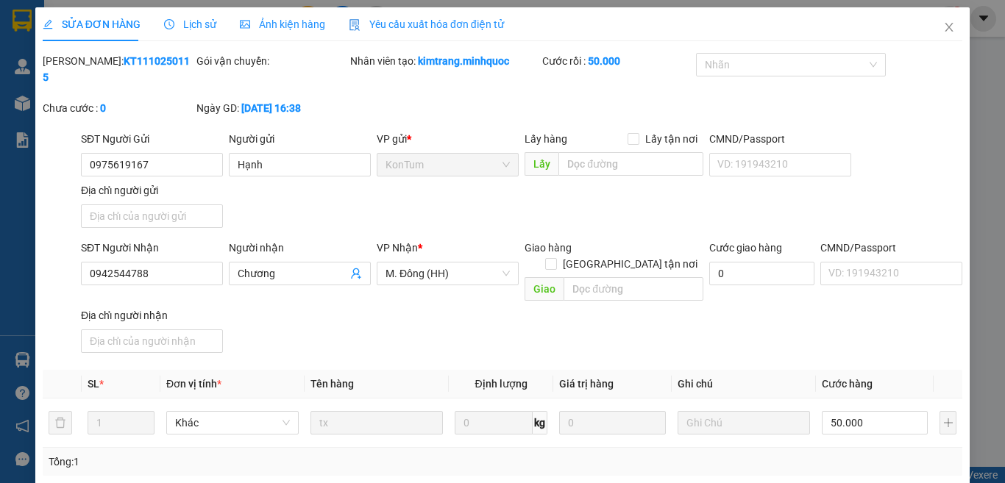
type input "50.000"
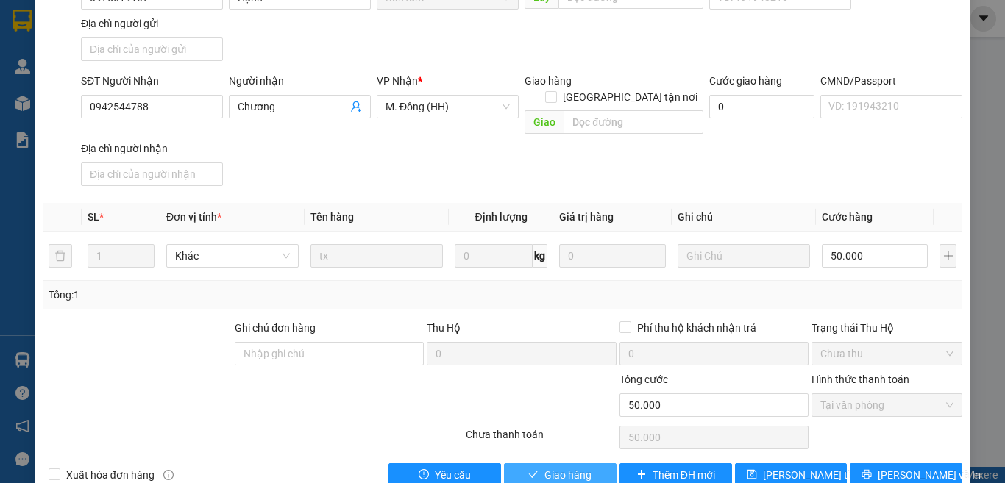
click at [544, 467] on span "Giao hàng" at bounding box center [567, 475] width 47 height 16
type input "0"
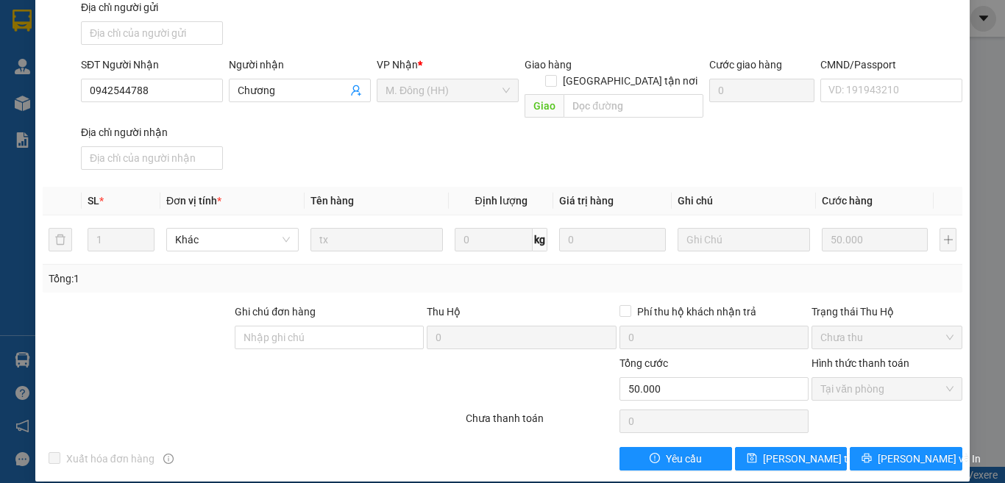
scroll to position [0, 0]
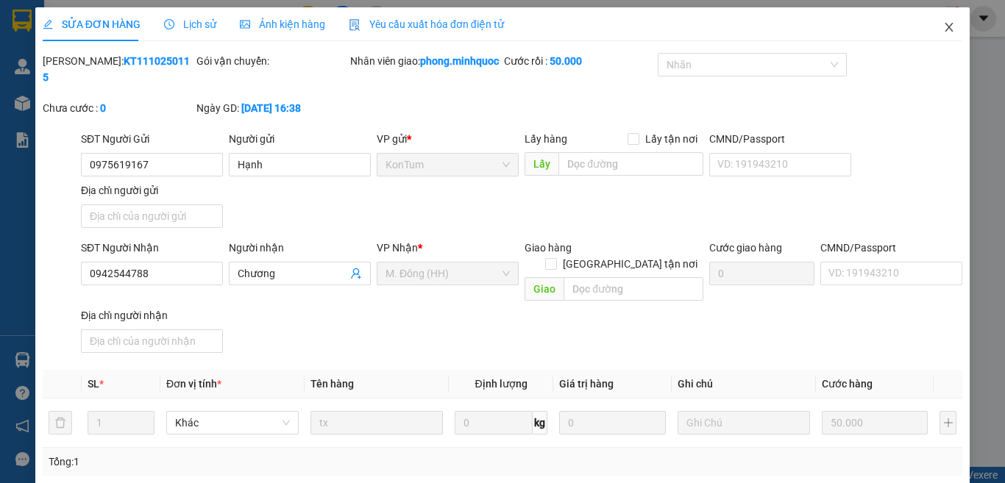
click at [943, 25] on icon "close" at bounding box center [949, 27] width 12 height 12
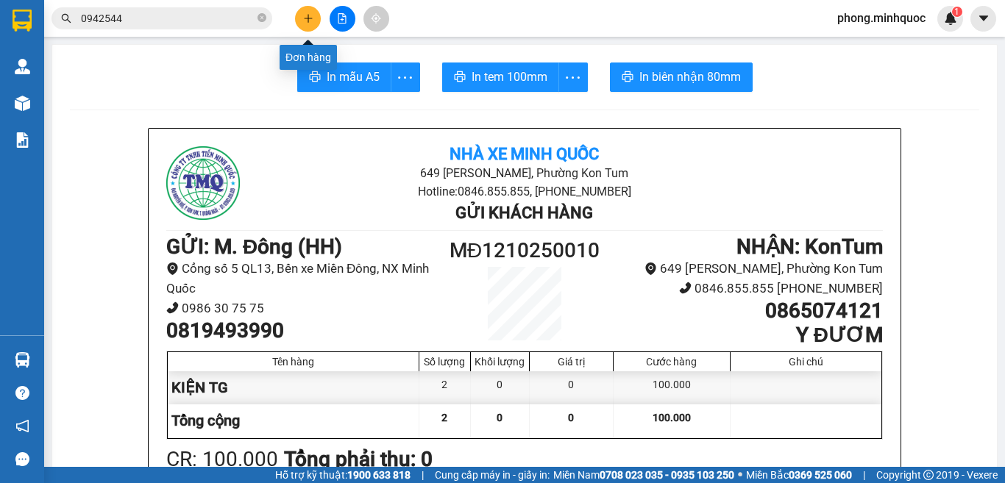
click at [306, 17] on icon "plus" at bounding box center [308, 18] width 10 height 10
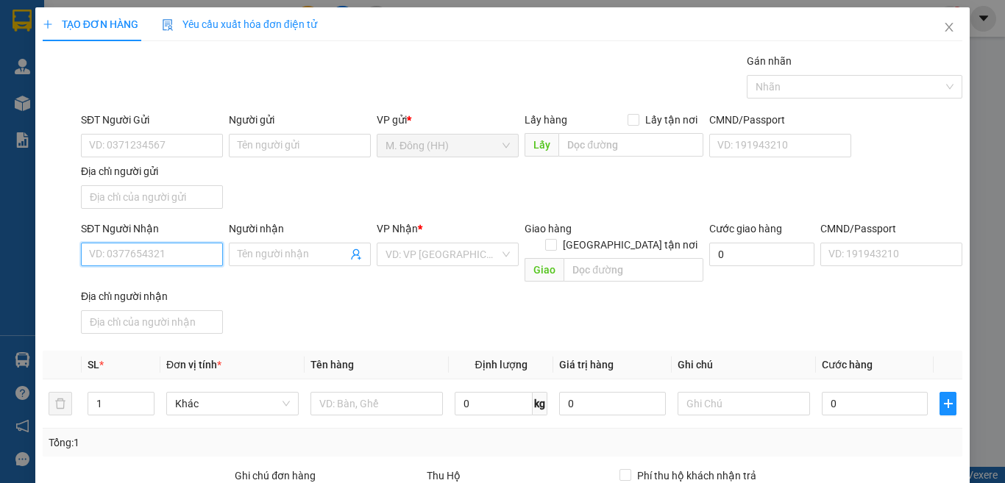
click at [173, 257] on input "SĐT Người Nhận" at bounding box center [152, 255] width 142 height 24
click at [945, 24] on icon "close" at bounding box center [949, 27] width 8 height 9
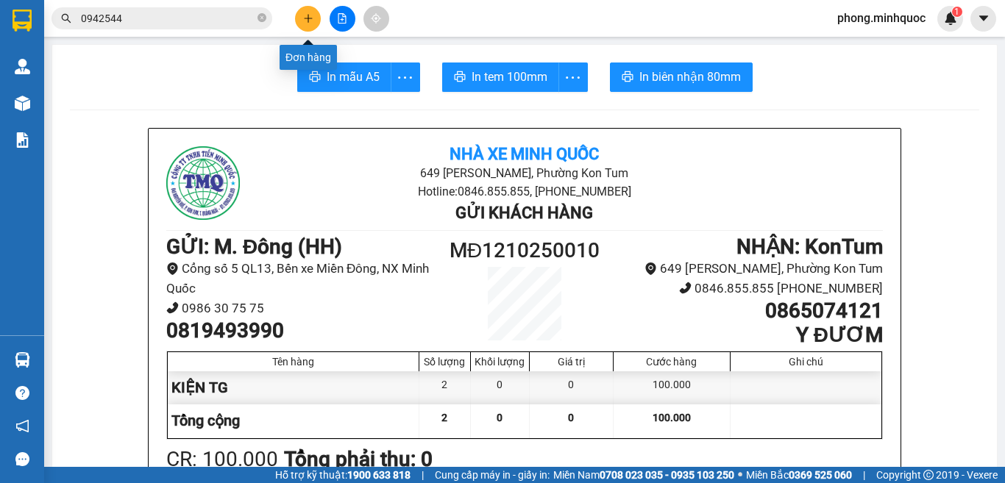
click at [306, 14] on icon "plus" at bounding box center [308, 18] width 10 height 10
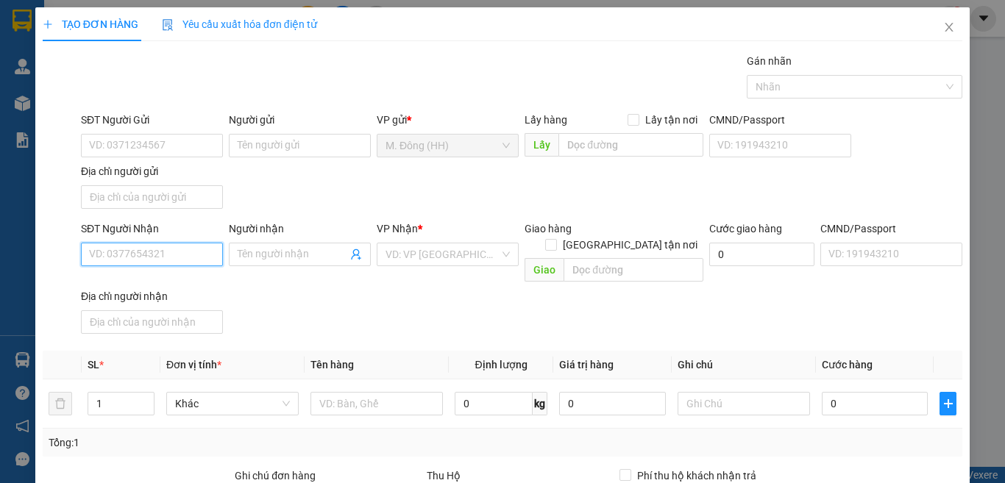
click at [141, 251] on input "SĐT Người Nhận" at bounding box center [152, 255] width 142 height 24
click at [147, 285] on div "0899388992 - vi hồ" at bounding box center [150, 284] width 122 height 16
type input "0899388992"
type input "vi hồ"
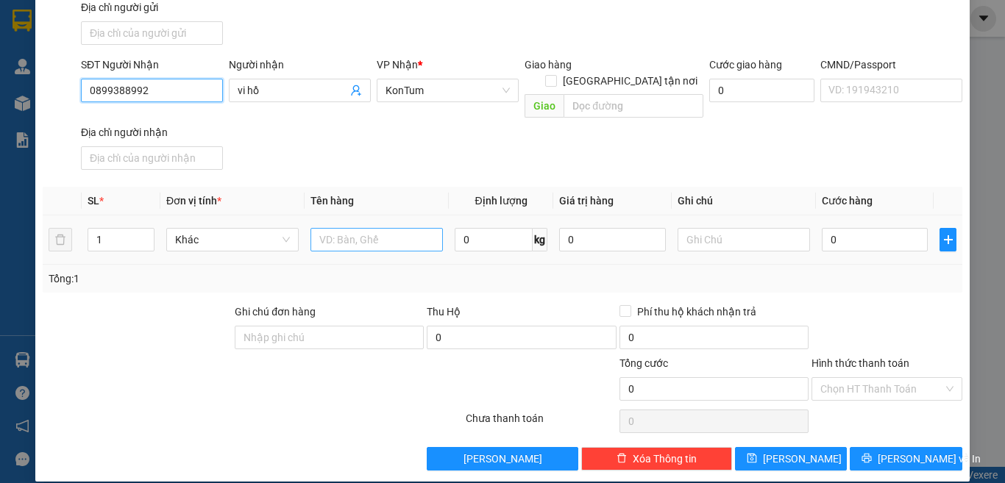
type input "0899388992"
click at [329, 229] on input "text" at bounding box center [376, 240] width 132 height 24
type input "CỤC"
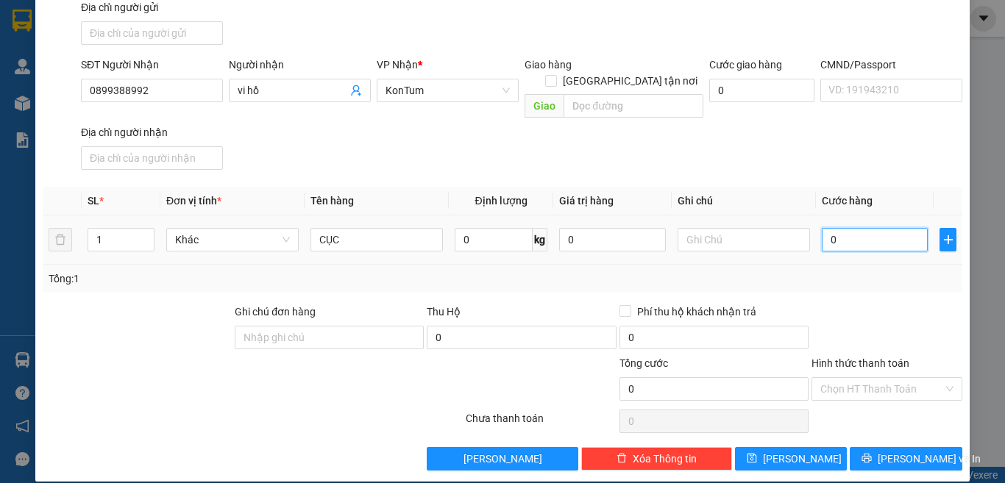
click at [856, 228] on input "0" at bounding box center [875, 240] width 106 height 24
type input "4"
type input "40"
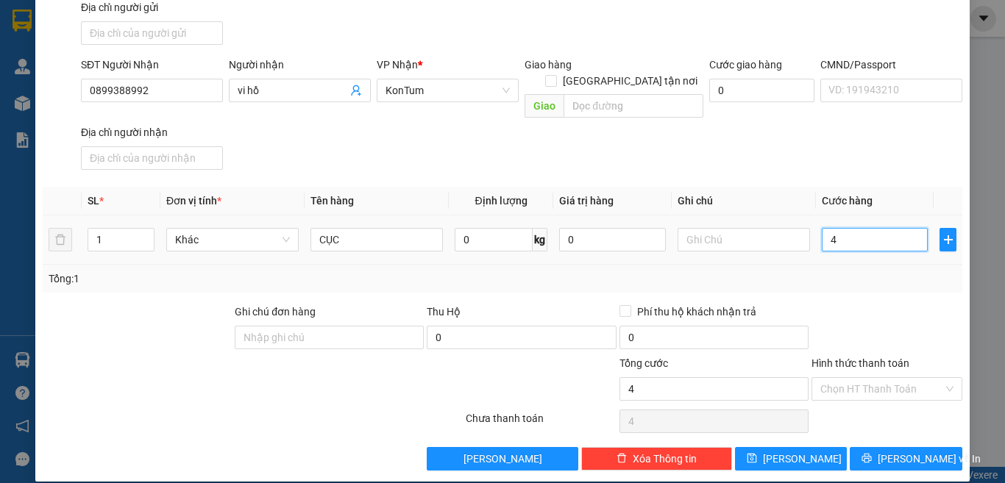
type input "40"
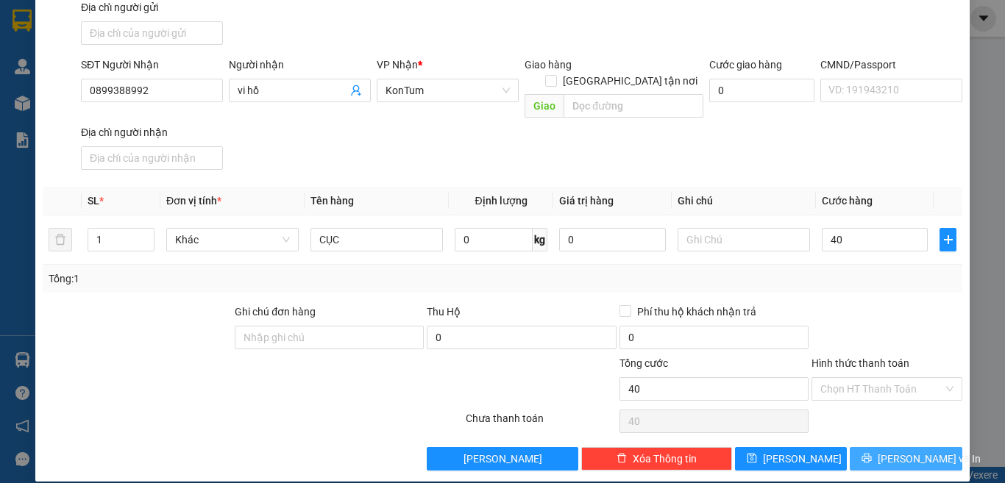
type input "40.000"
click at [869, 454] on icon "printer" at bounding box center [867, 459] width 10 height 10
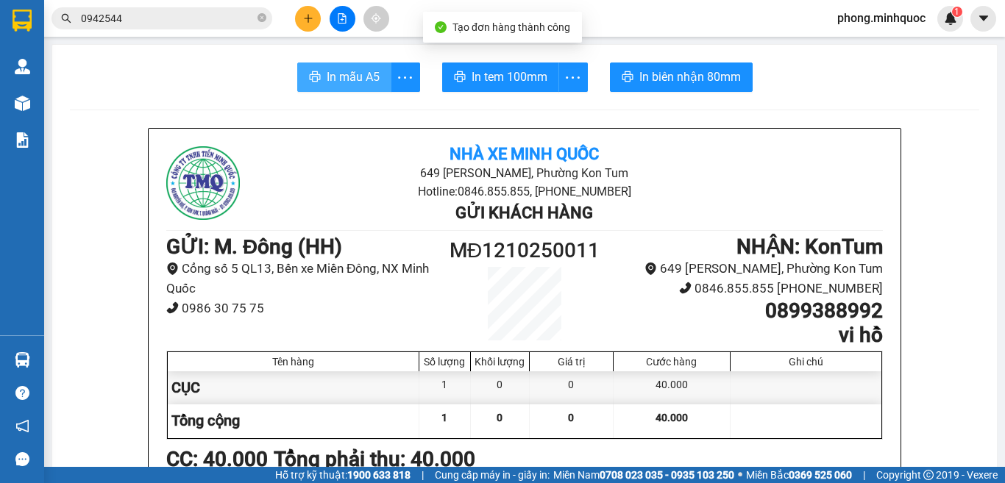
click at [360, 74] on span "In mẫu A5" at bounding box center [353, 77] width 53 height 18
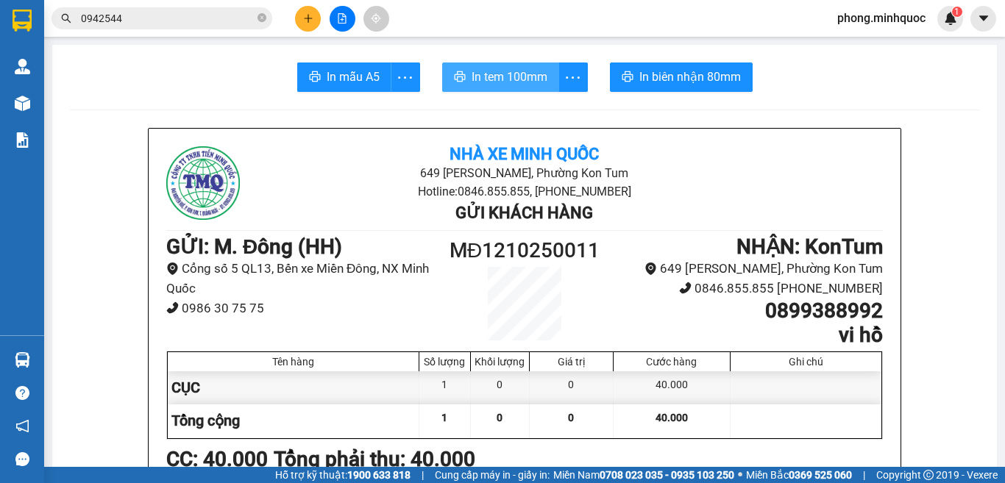
click at [502, 68] on span "In tem 100mm" at bounding box center [510, 77] width 76 height 18
click at [260, 17] on icon "close-circle" at bounding box center [261, 17] width 9 height 9
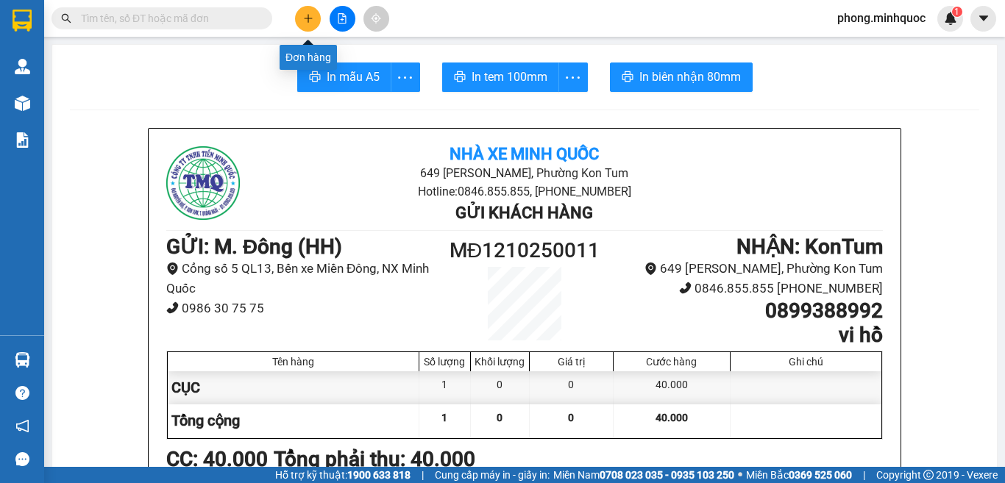
click at [310, 21] on icon "plus" at bounding box center [308, 18] width 10 height 10
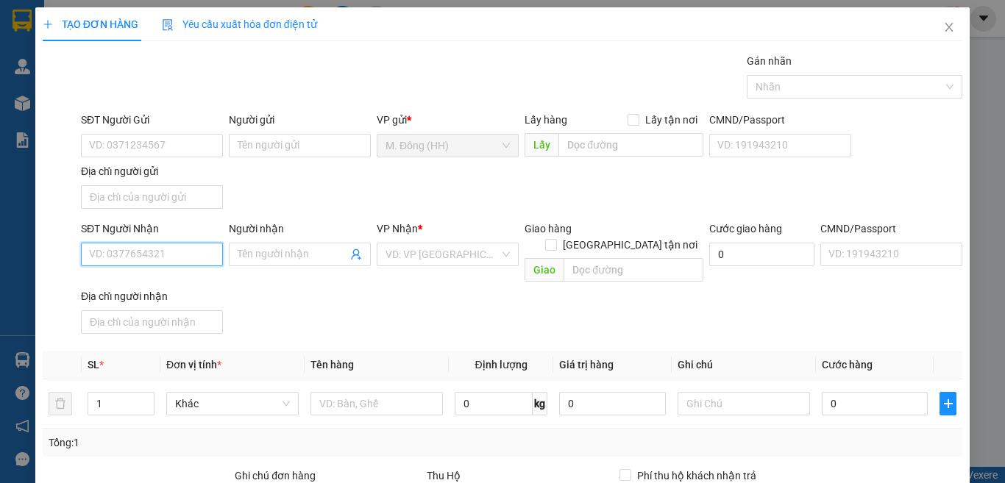
click at [172, 263] on input "SĐT Người Nhận" at bounding box center [152, 255] width 142 height 24
type input "0905317952"
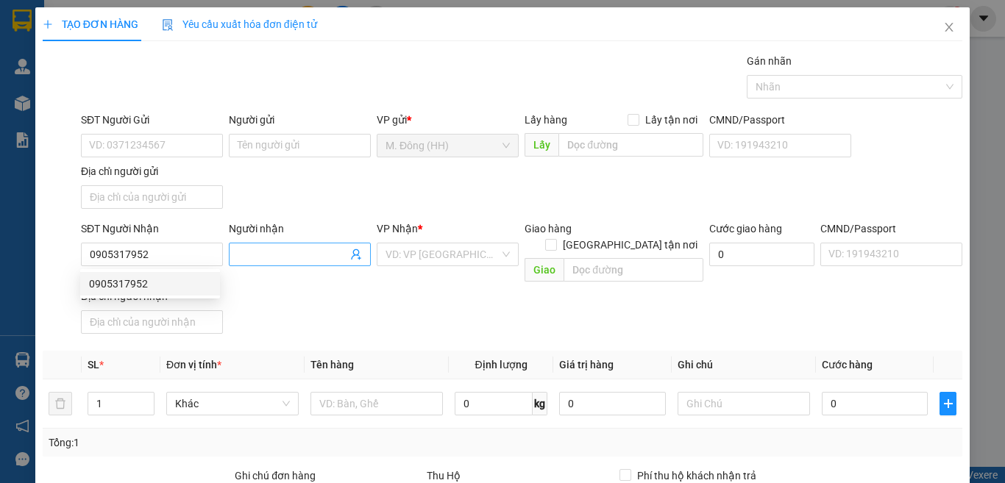
click at [291, 258] on input "Người nhận" at bounding box center [293, 254] width 110 height 16
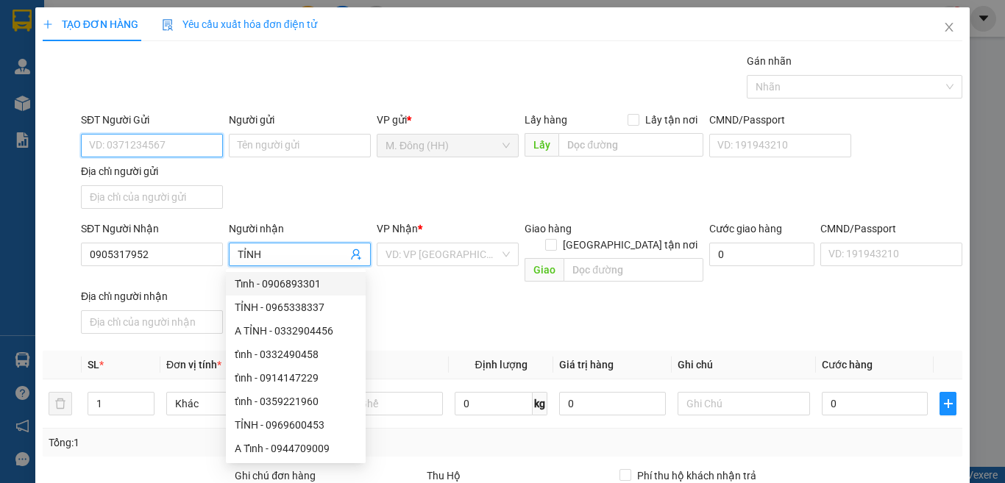
click at [125, 143] on input "SĐT Người Gửi" at bounding box center [152, 146] width 142 height 24
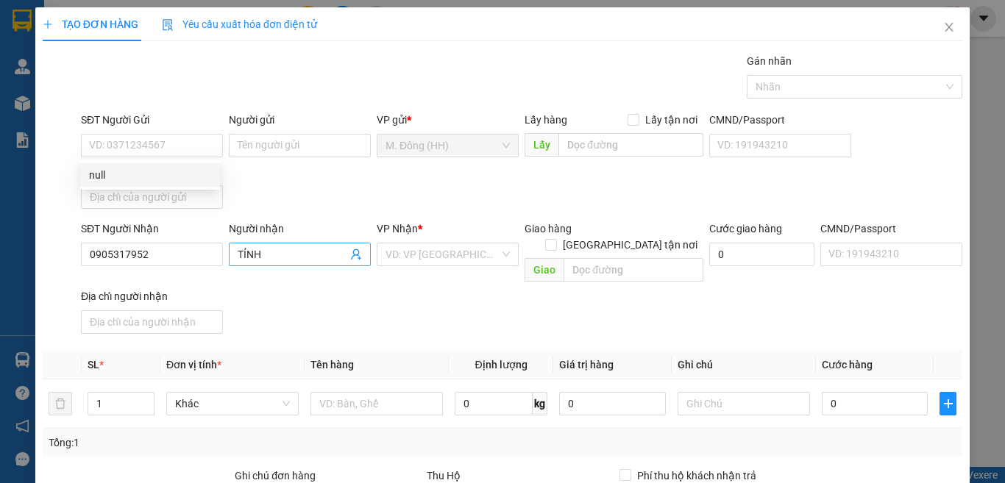
click at [277, 253] on input "TỈNH" at bounding box center [293, 254] width 110 height 16
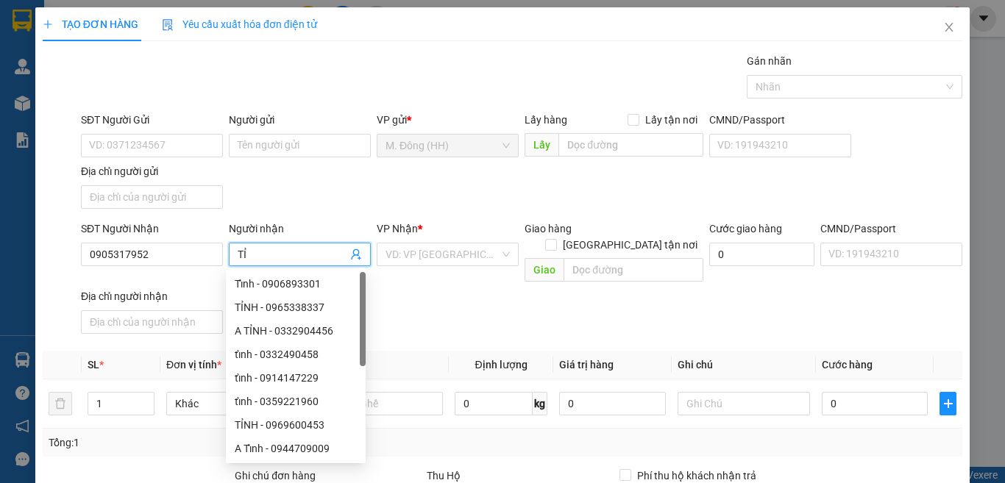
type input "T"
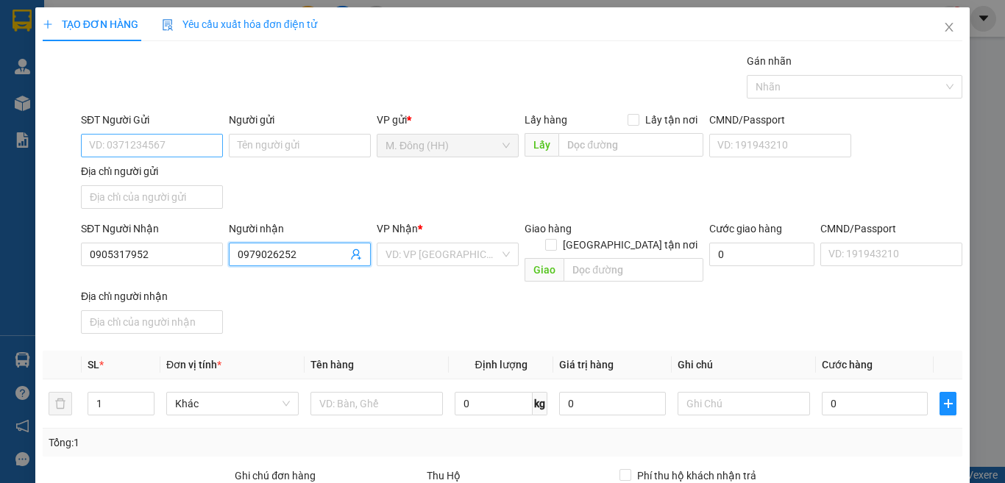
type input "0979026252"
click at [185, 145] on input "SĐT Người Gửi" at bounding box center [152, 146] width 142 height 24
type input "0983827084"
click at [418, 254] on input "search" at bounding box center [442, 254] width 114 height 22
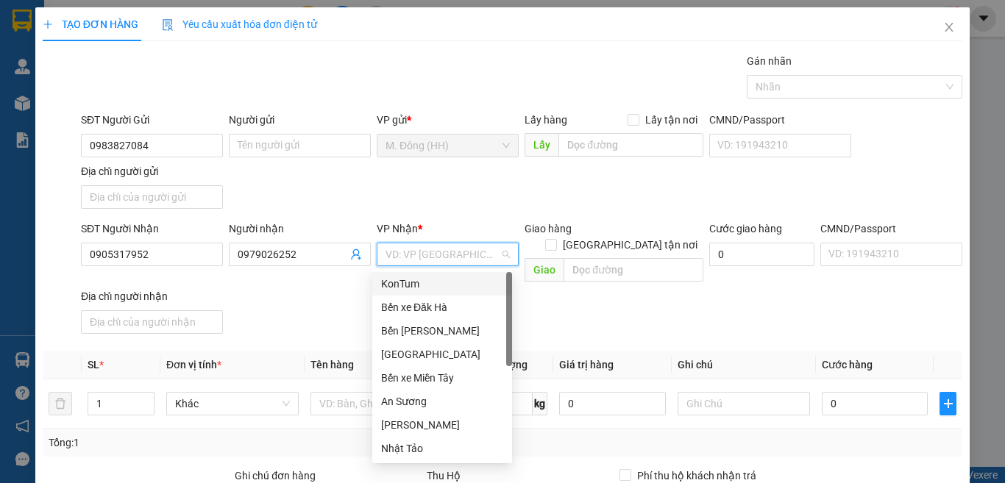
click at [426, 288] on div "KonTum" at bounding box center [442, 284] width 122 height 16
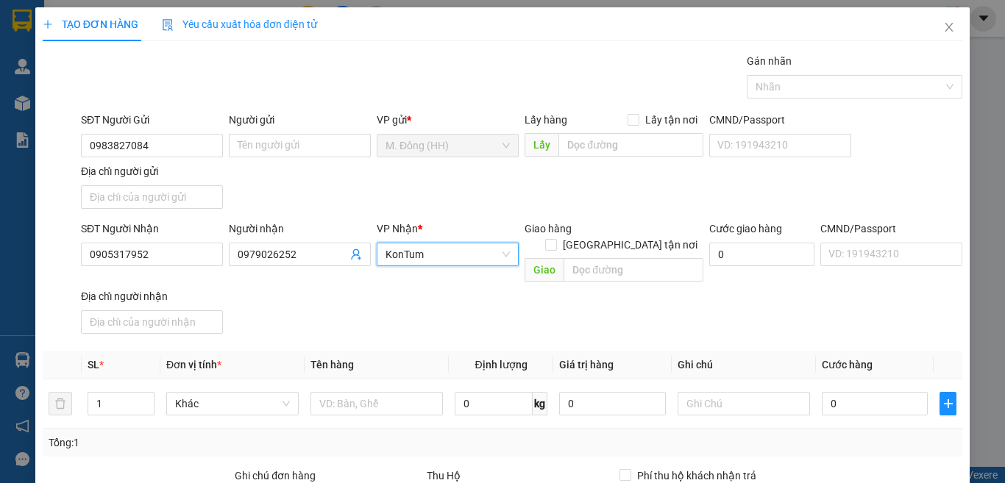
scroll to position [164, 0]
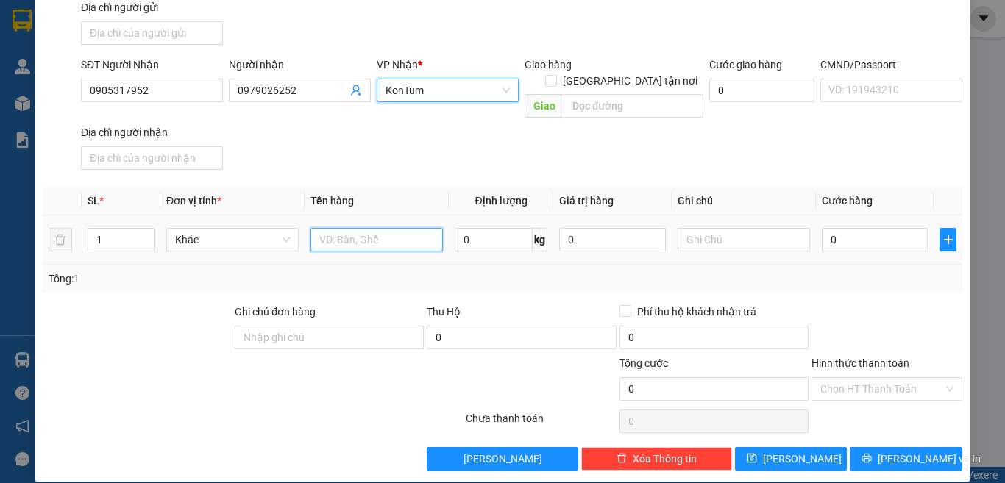
click at [360, 228] on input "text" at bounding box center [376, 240] width 132 height 24
type input "MÁY BƠM"
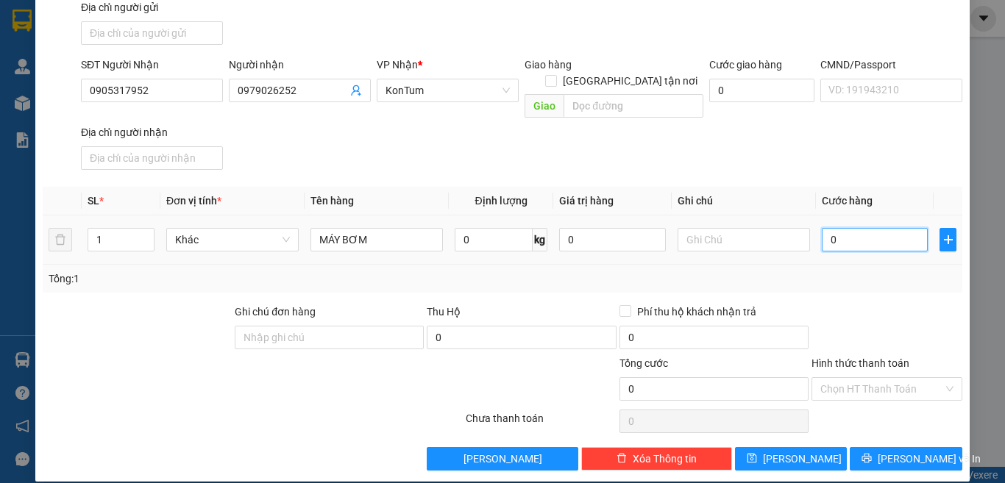
click at [840, 228] on input "0" at bounding box center [875, 240] width 106 height 24
type input "1"
type input "10"
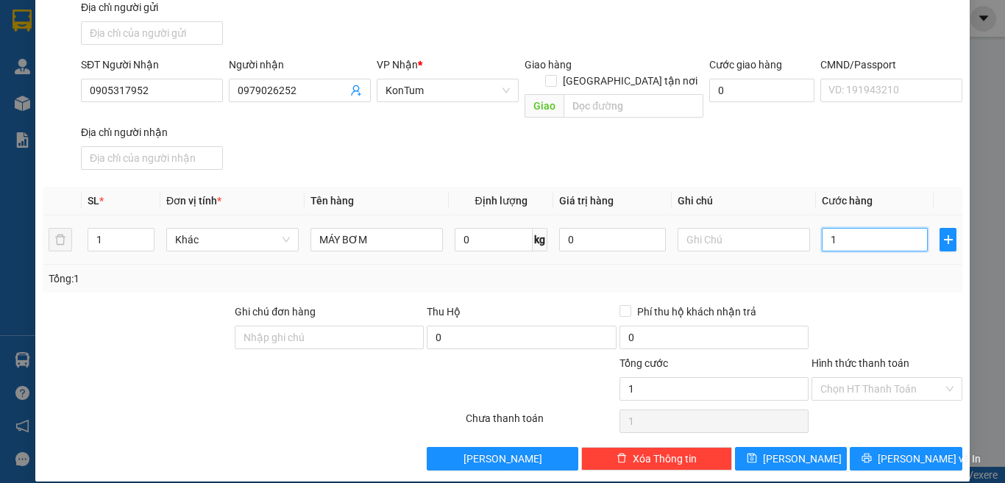
type input "10"
type input "100"
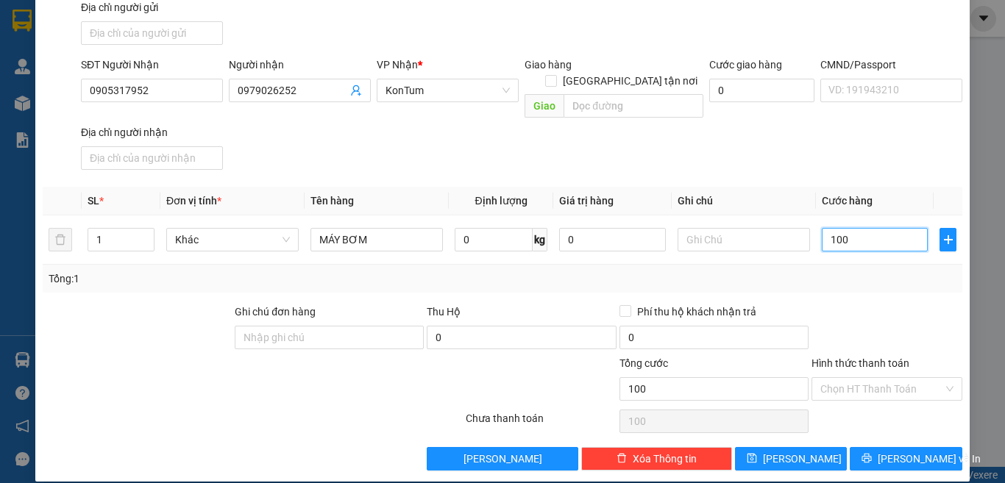
type input "10"
type input "1"
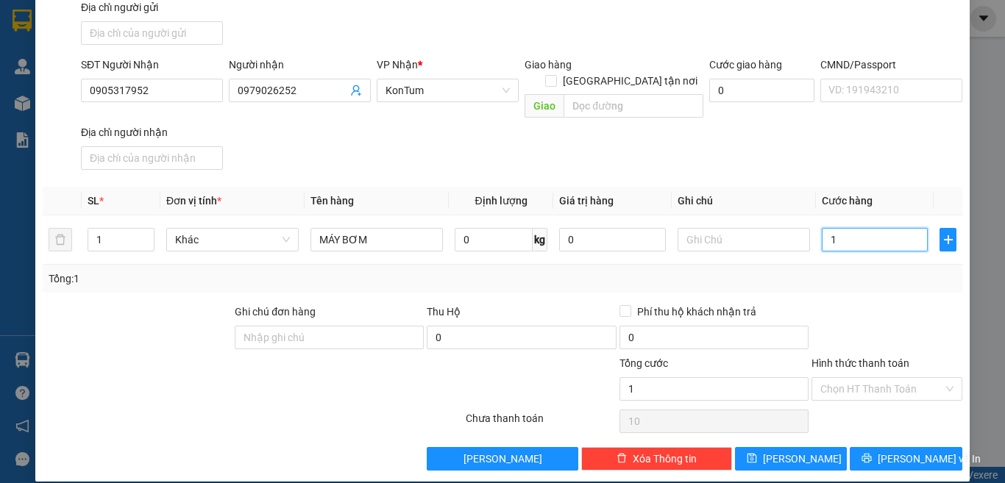
type input "1"
type input "0"
type input "08"
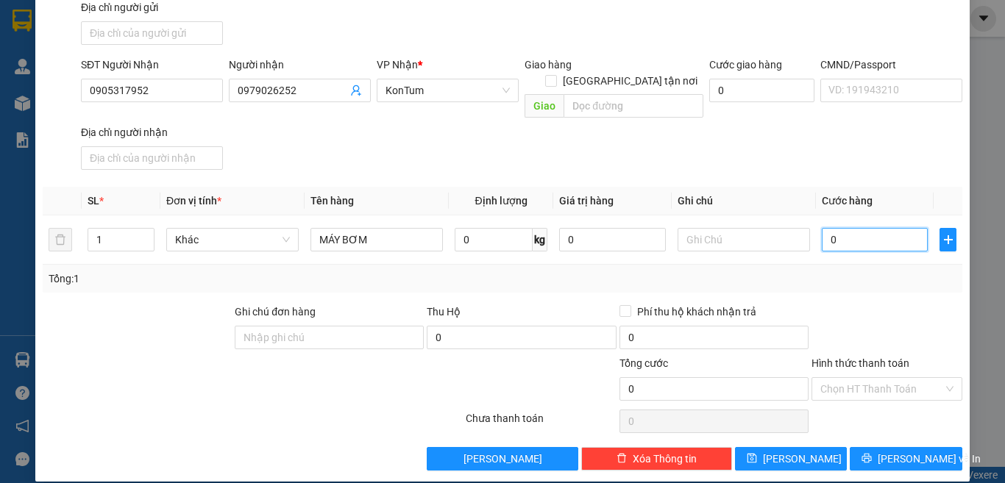
type input "8"
type input "080"
type input "80"
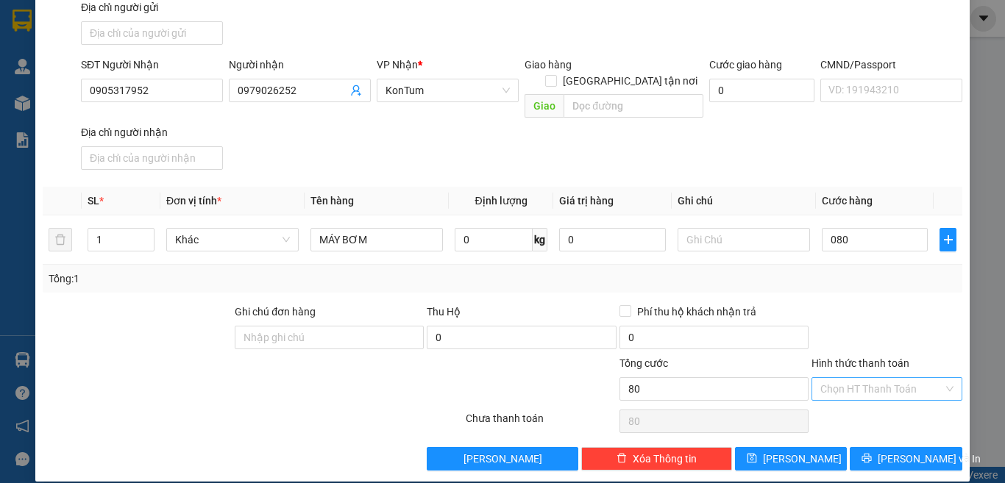
type input "80.000"
click at [861, 378] on input "Hình thức thanh toán" at bounding box center [881, 389] width 123 height 22
click at [861, 399] on div "Tại văn phòng" at bounding box center [876, 402] width 131 height 16
type input "0"
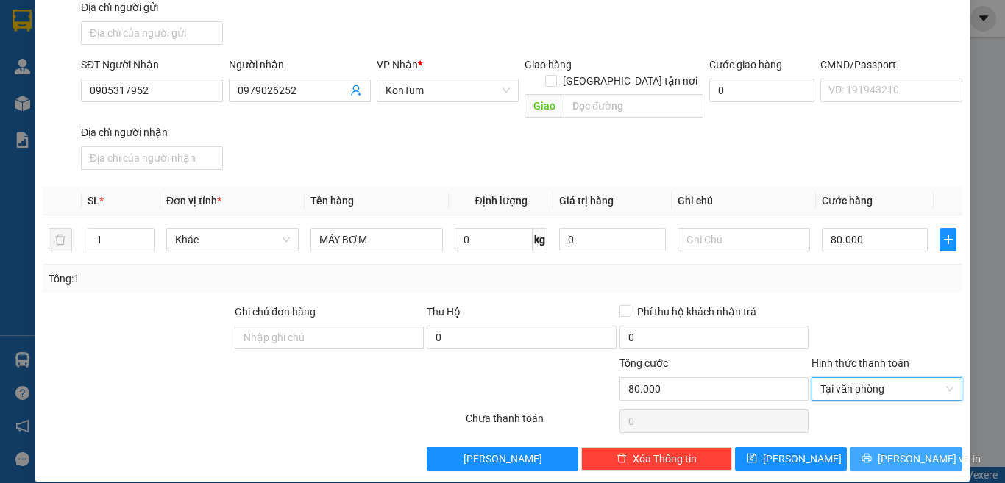
click at [867, 454] on icon "printer" at bounding box center [867, 459] width 10 height 10
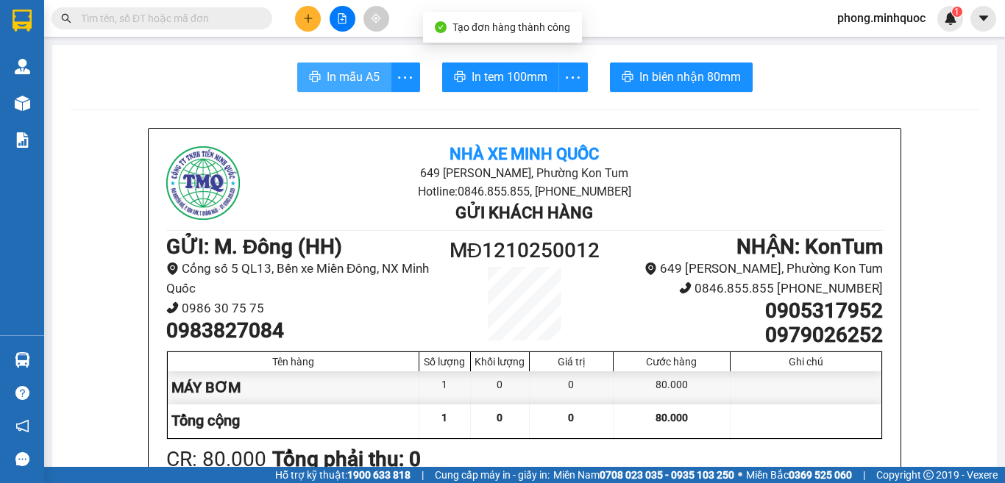
click at [348, 80] on span "In mẫu A5" at bounding box center [353, 77] width 53 height 18
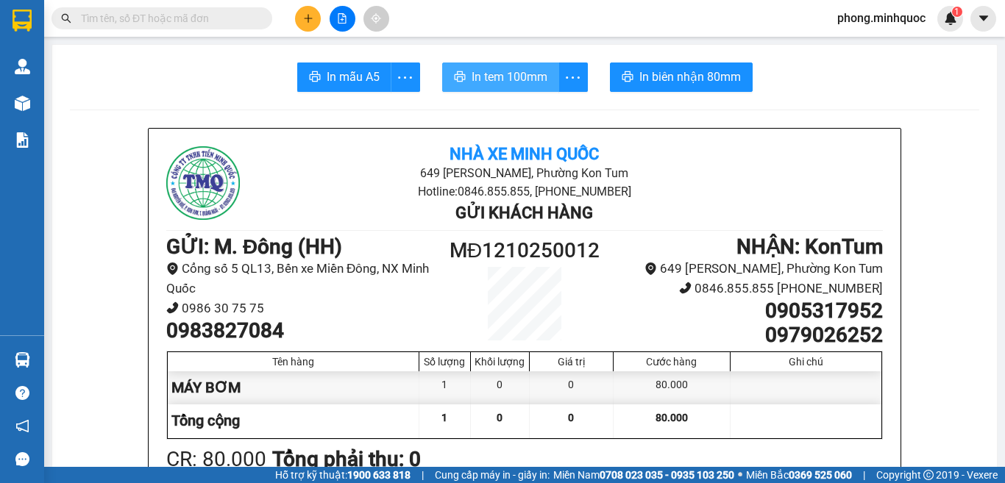
click at [526, 69] on span "In tem 100mm" at bounding box center [510, 77] width 76 height 18
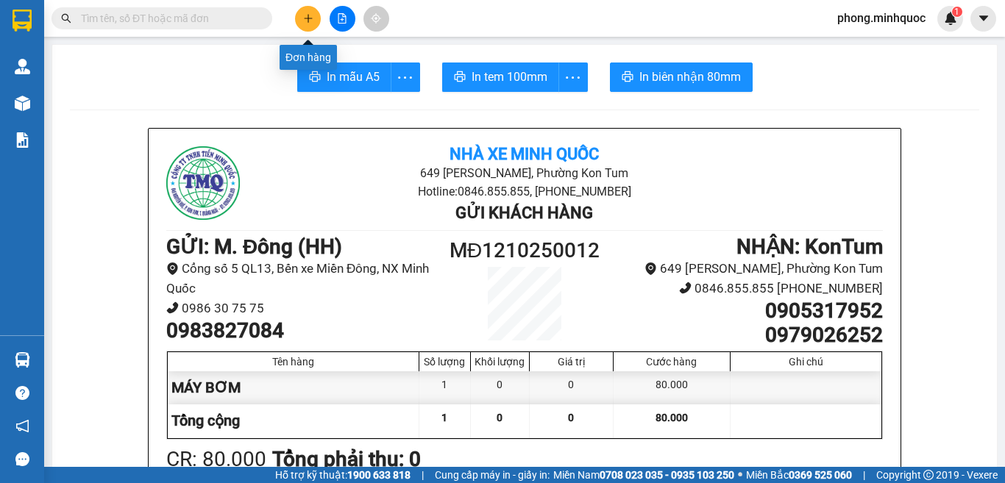
click at [307, 21] on icon "plus" at bounding box center [308, 18] width 10 height 10
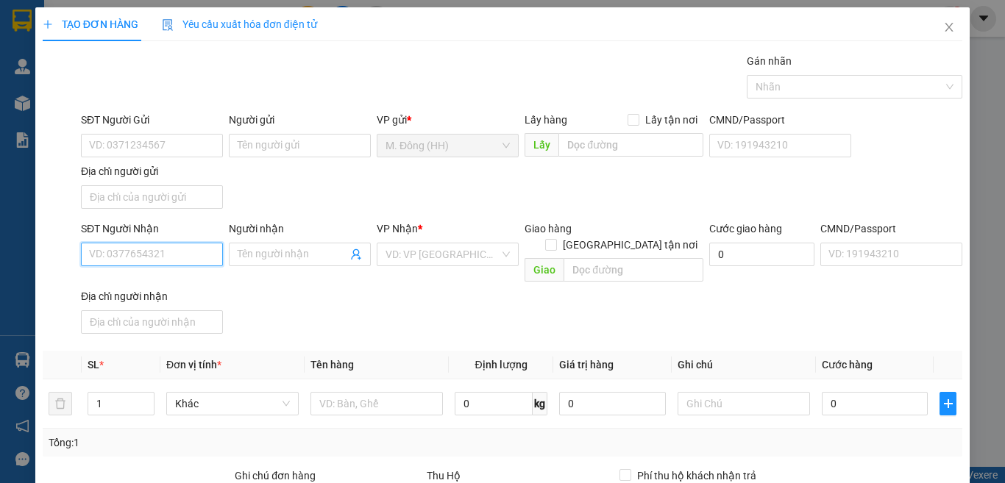
click at [107, 253] on input "SĐT Người Nhận" at bounding box center [152, 255] width 142 height 24
type input "0906849307"
click at [307, 255] on input "Người nhận" at bounding box center [293, 254] width 110 height 16
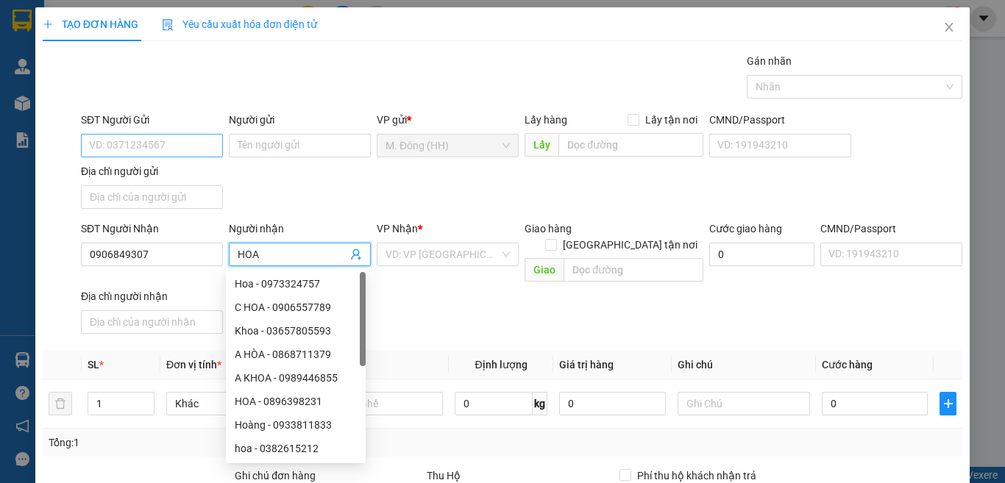
type input "HOA"
click at [148, 146] on input "SĐT Người Gửi" at bounding box center [152, 146] width 142 height 24
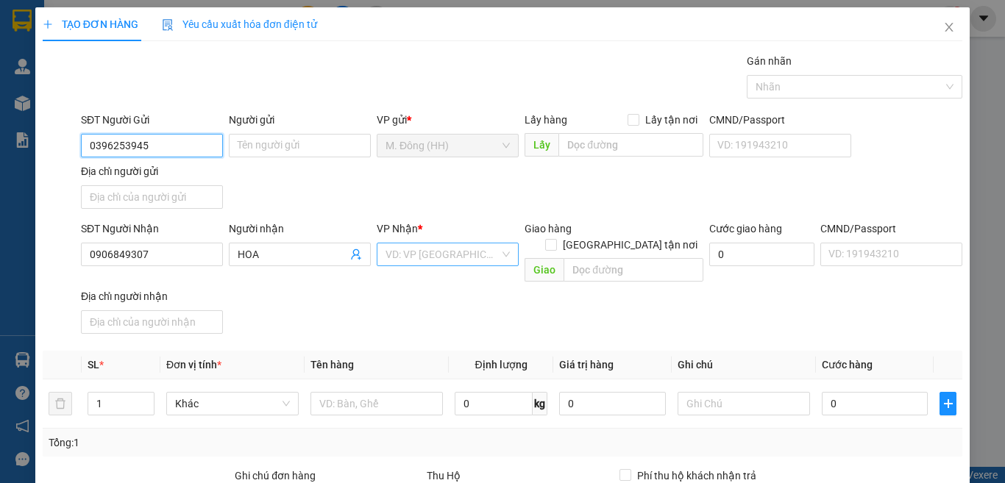
type input "0396253945"
click at [461, 258] on input "search" at bounding box center [442, 254] width 114 height 22
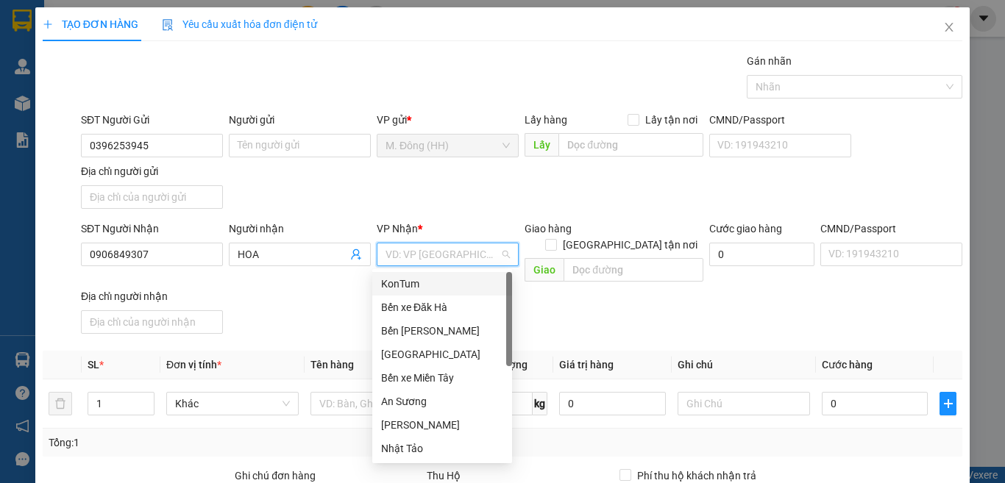
click at [426, 285] on div "KonTum" at bounding box center [442, 284] width 122 height 16
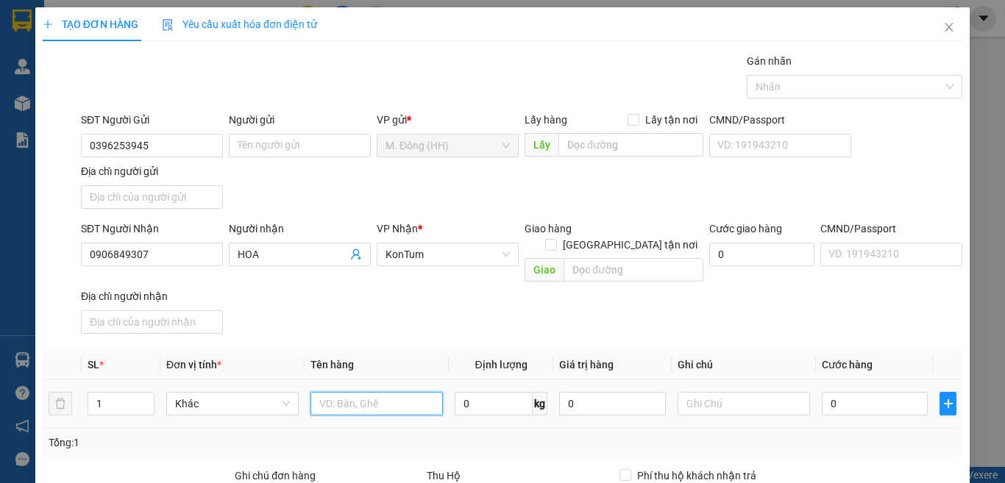
click at [341, 392] on input "text" at bounding box center [376, 404] width 132 height 24
type input "GIỎ XÁCH"
click at [859, 392] on input "0" at bounding box center [875, 404] width 106 height 24
type input "6"
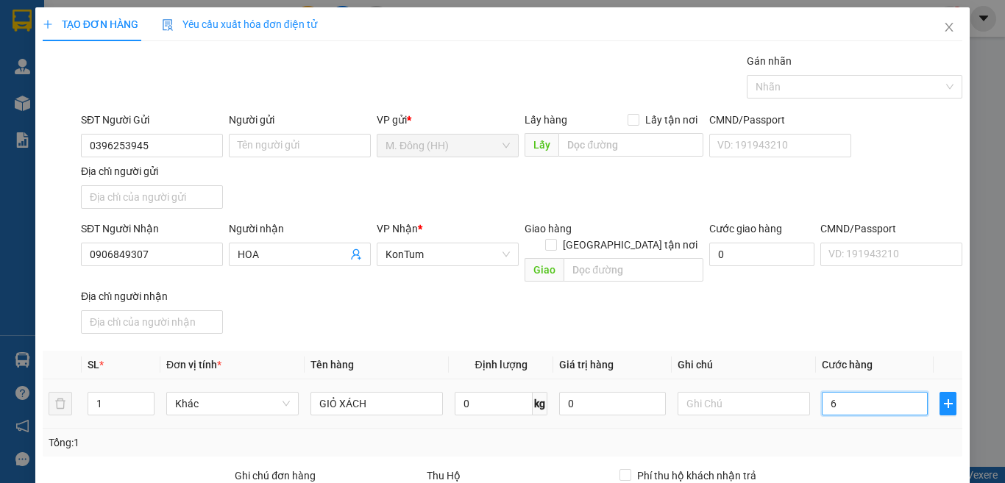
type input "6"
type input "60"
type input "60.000"
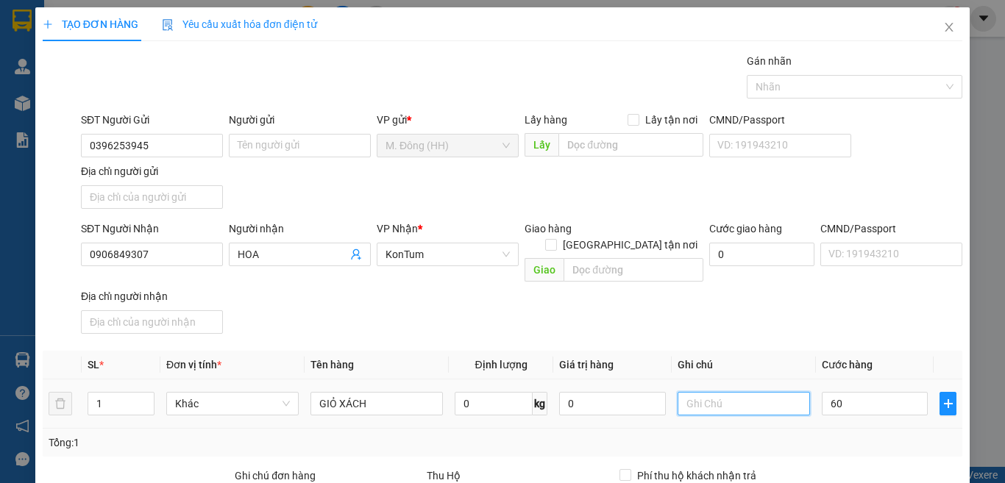
type input "60.000"
drag, startPoint x: 752, startPoint y: 391, endPoint x: 783, endPoint y: 385, distance: 31.5
click at [775, 392] on input "text" at bounding box center [743, 404] width 132 height 24
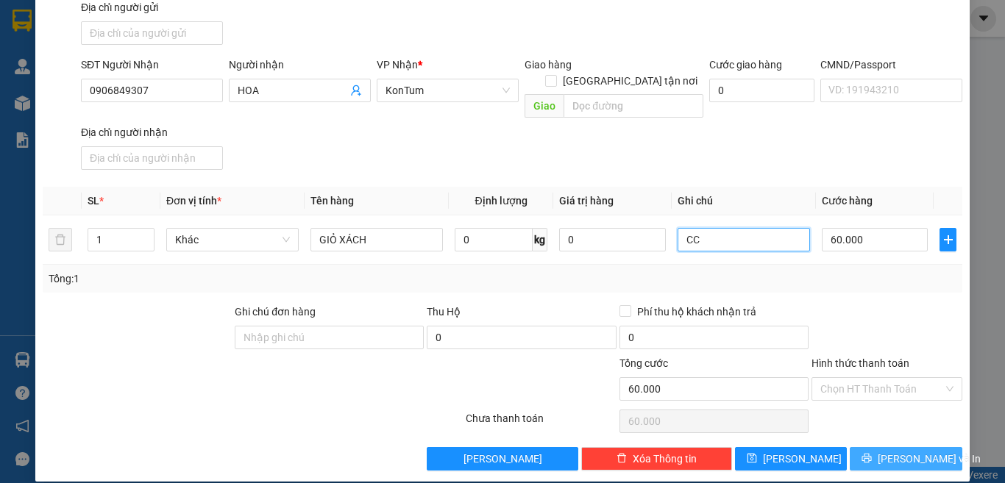
type input "CC"
click at [904, 451] on span "[PERSON_NAME] và In" at bounding box center [929, 459] width 103 height 16
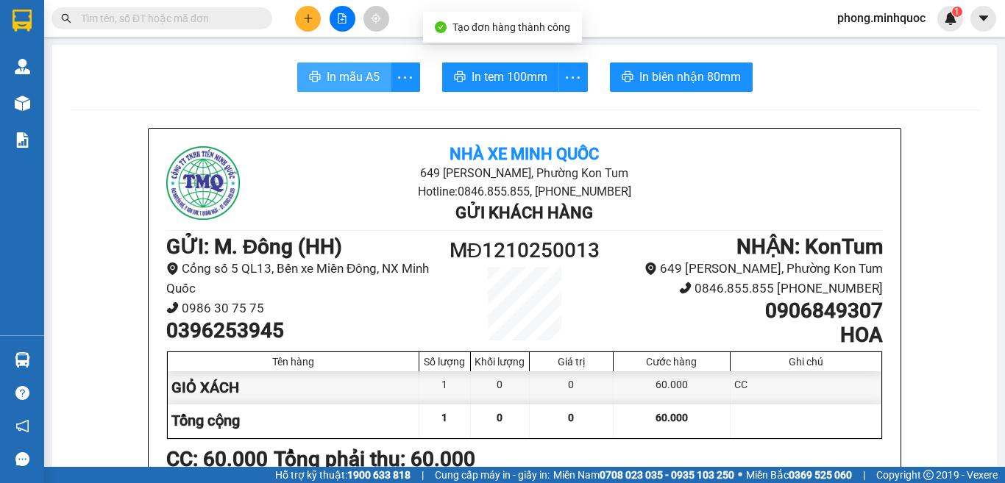
click at [333, 76] on span "In mẫu A5" at bounding box center [353, 77] width 53 height 18
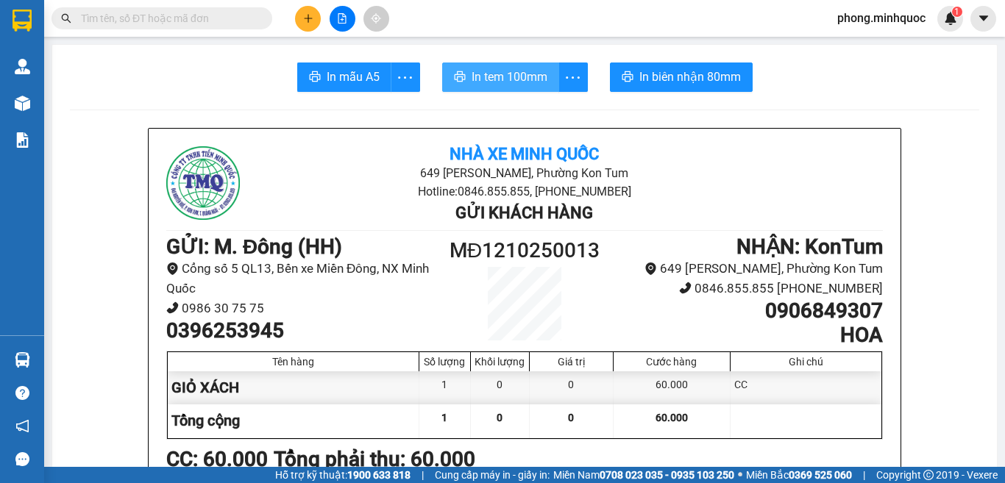
click at [510, 79] on span "In tem 100mm" at bounding box center [510, 77] width 76 height 18
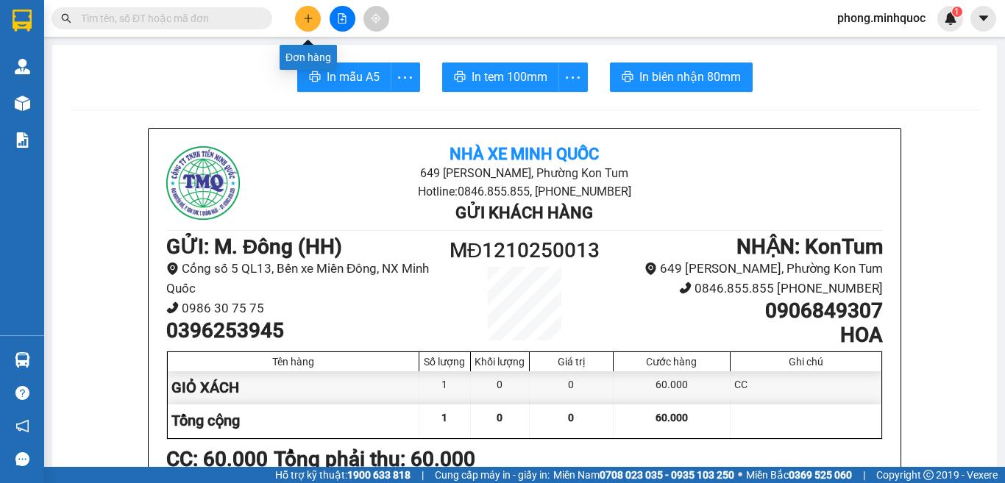
click at [307, 23] on icon "plus" at bounding box center [308, 18] width 10 height 10
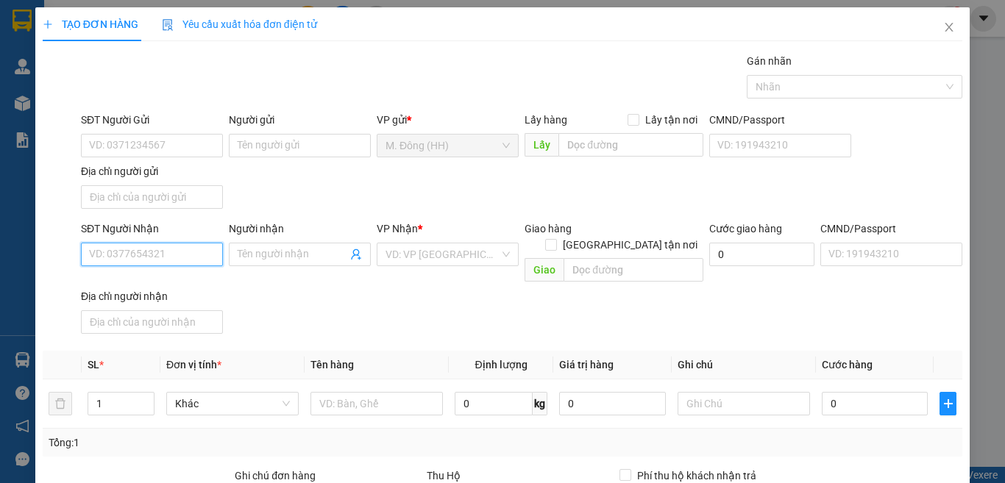
click at [137, 257] on input "SĐT Người Nhận" at bounding box center [152, 255] width 142 height 24
type input "0379839217"
click at [157, 281] on div "0379839217 - HẰNG" at bounding box center [150, 284] width 122 height 16
type input "HẰNG"
type input "0379839217"
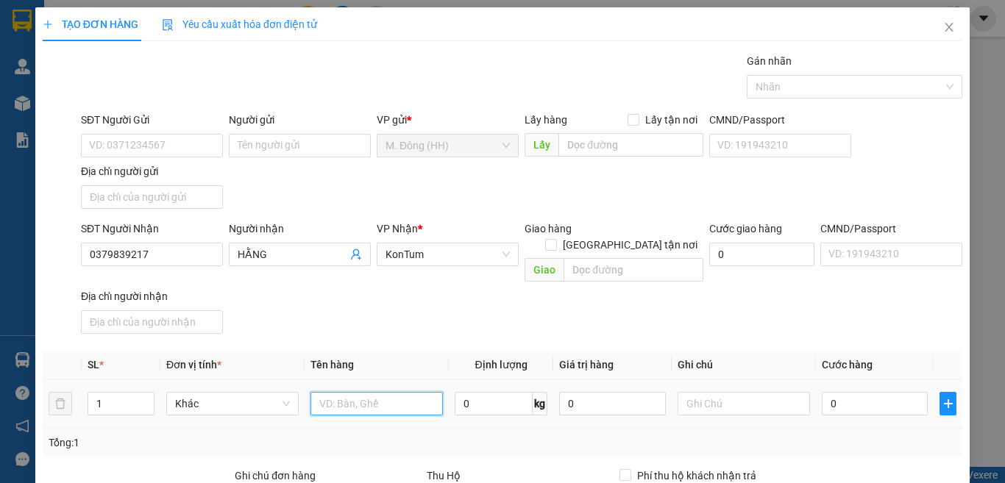
click at [365, 392] on input "text" at bounding box center [376, 404] width 132 height 24
type input "82AA-02266"
click at [880, 392] on input "0" at bounding box center [875, 404] width 106 height 24
type input "4"
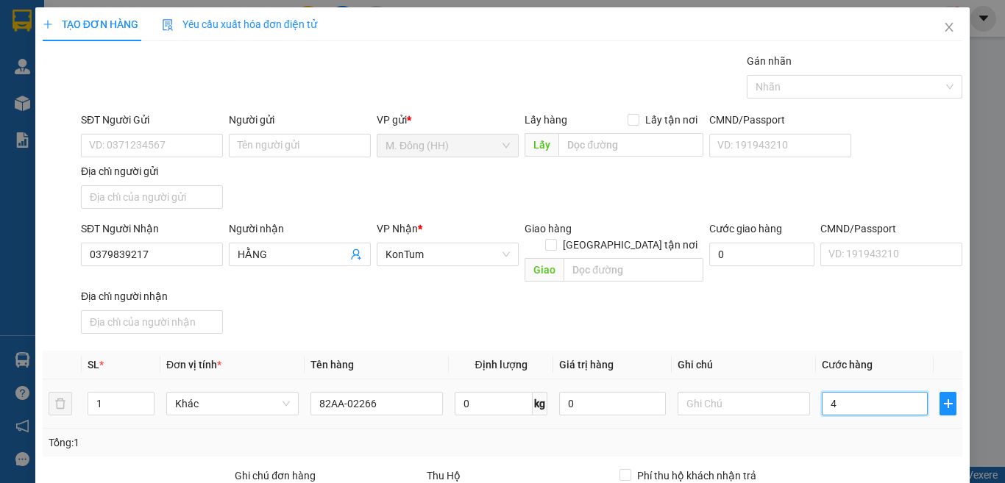
type input "4"
type input "45"
type input "450"
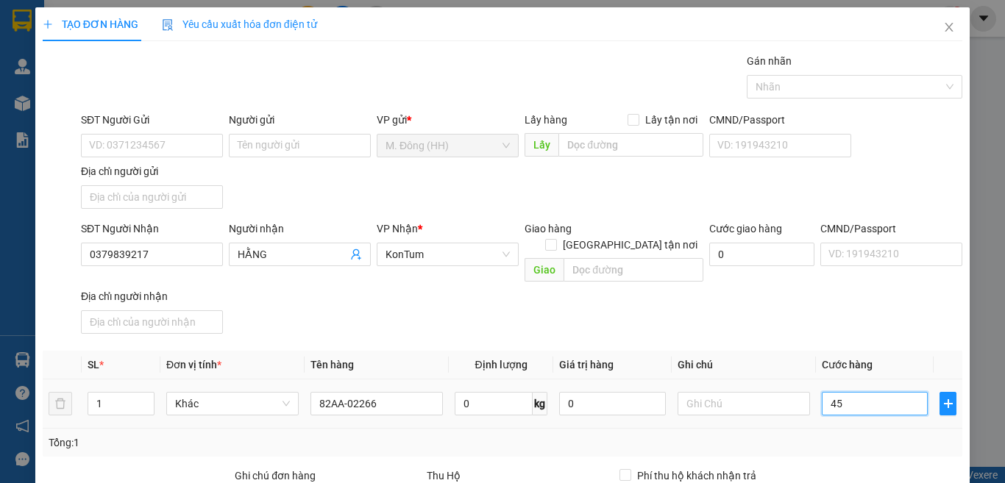
type input "450"
type input "450.000"
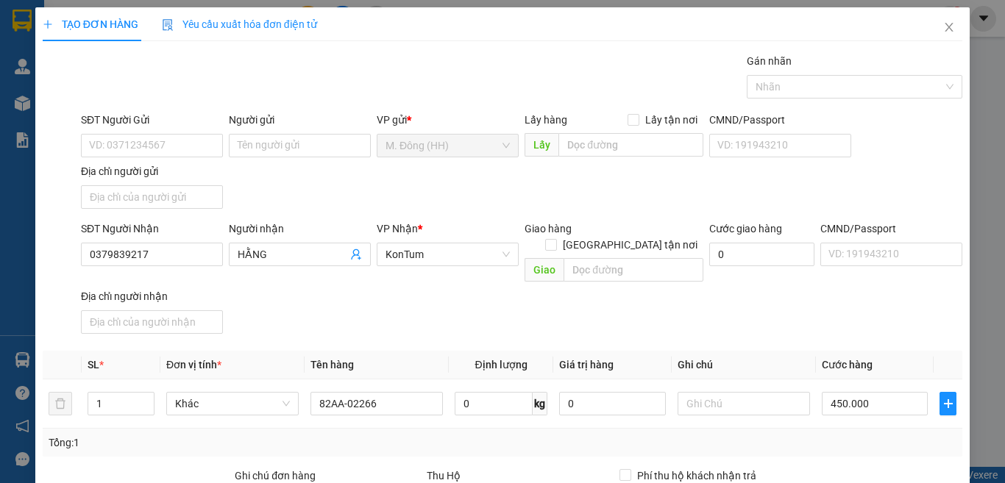
type input "0"
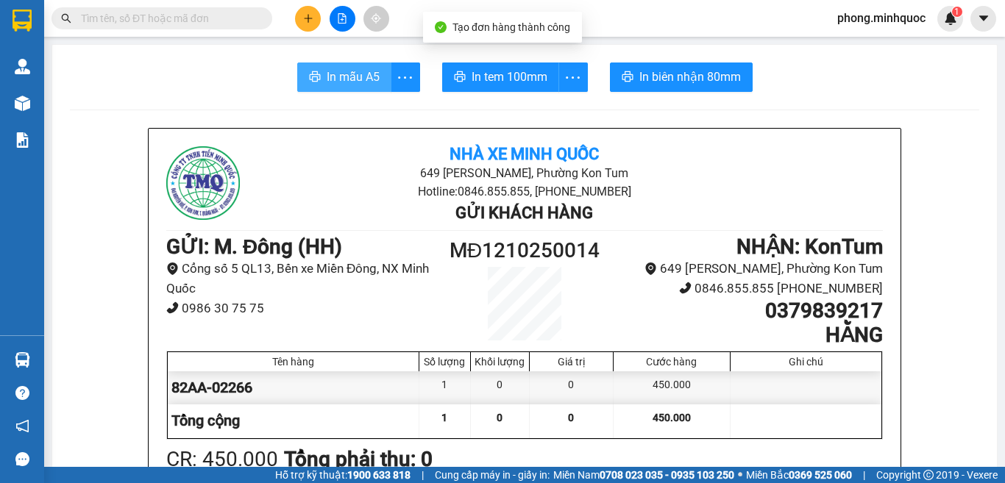
click at [348, 82] on span "In mẫu A5" at bounding box center [353, 77] width 53 height 18
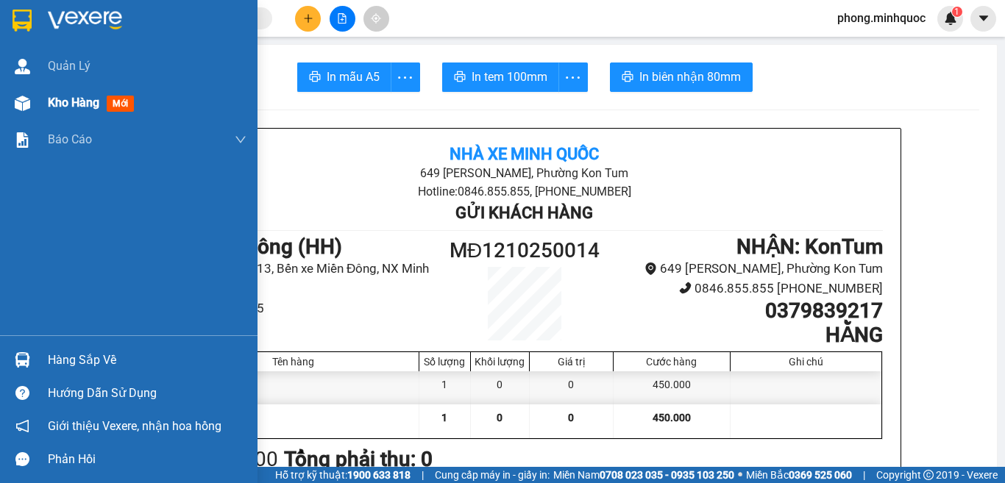
click at [121, 103] on span "mới" at bounding box center [120, 104] width 27 height 16
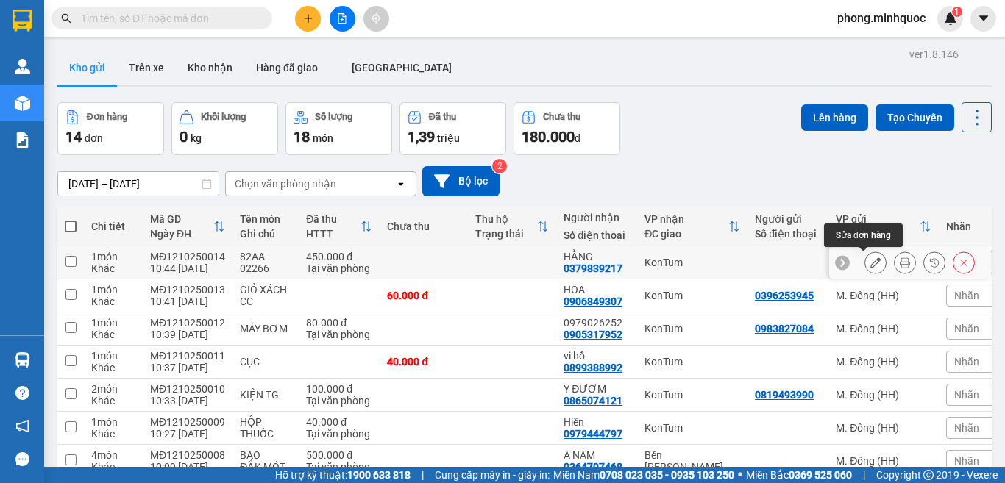
click at [870, 260] on icon at bounding box center [875, 262] width 10 height 10
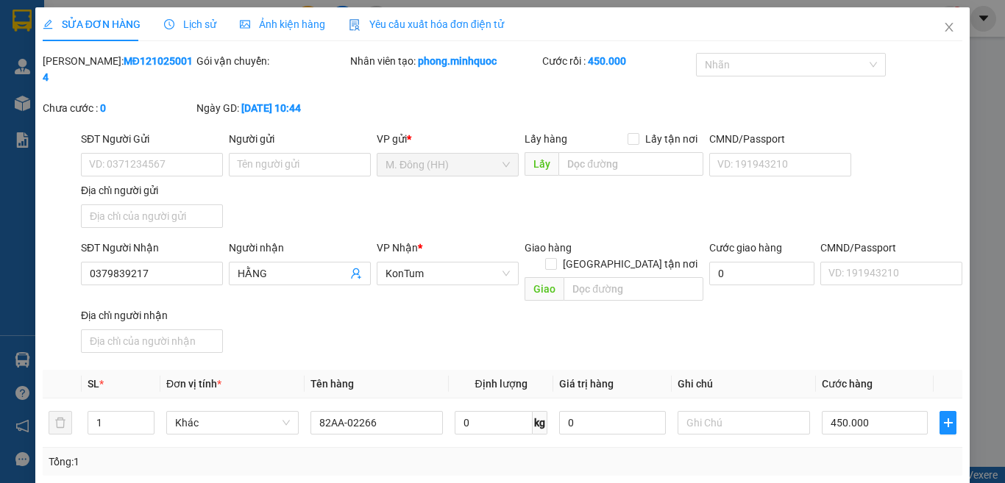
type input "0379839217"
type input "HẰNG"
type input "0"
type input "450.000"
click at [708, 411] on input "text" at bounding box center [743, 423] width 132 height 24
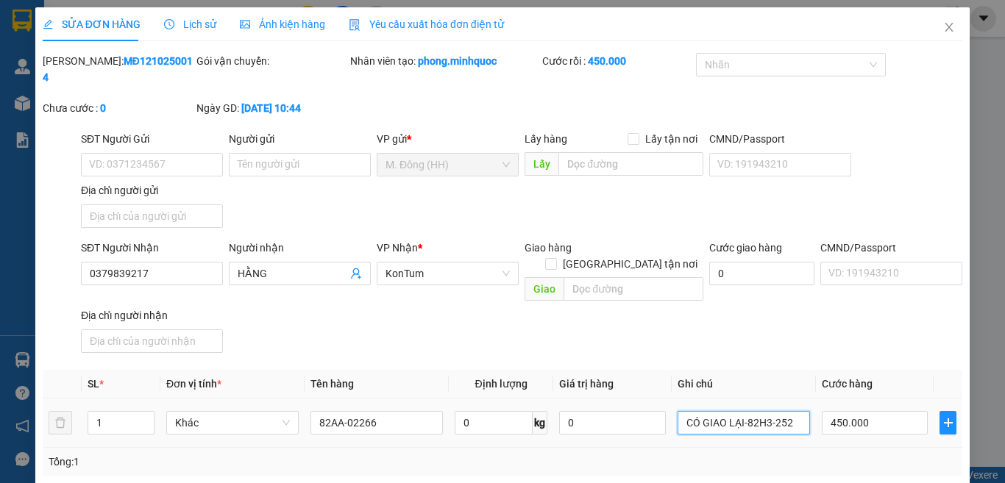
type input "CÓ GIAO LẠI-82H3-2523"
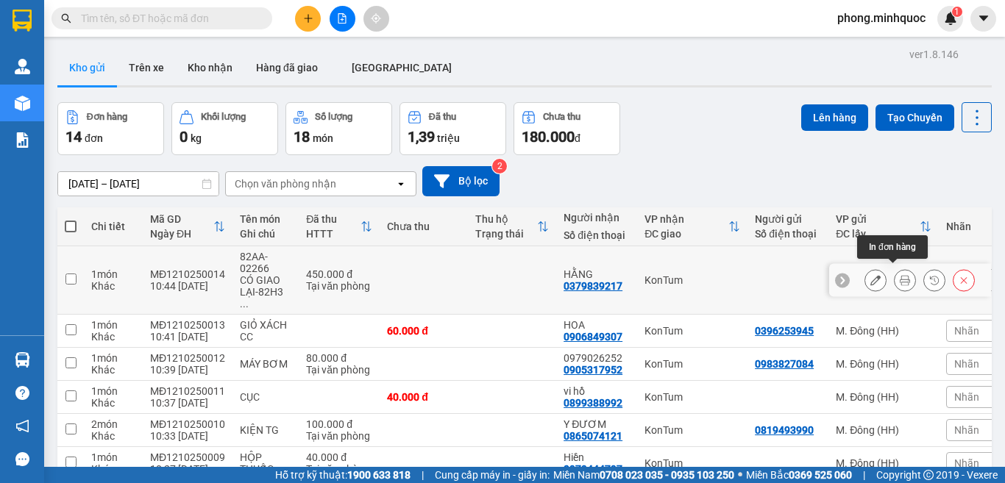
click at [900, 275] on icon at bounding box center [905, 280] width 10 height 10
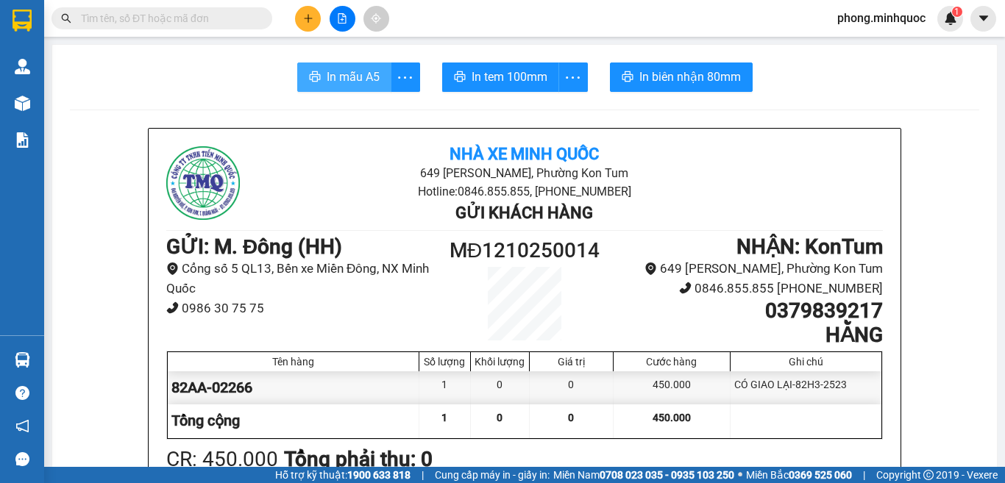
click at [356, 76] on span "In mẫu A5" at bounding box center [353, 77] width 53 height 18
click at [472, 74] on span "In tem 100mm" at bounding box center [510, 77] width 76 height 18
click at [307, 17] on icon "plus" at bounding box center [308, 18] width 10 height 10
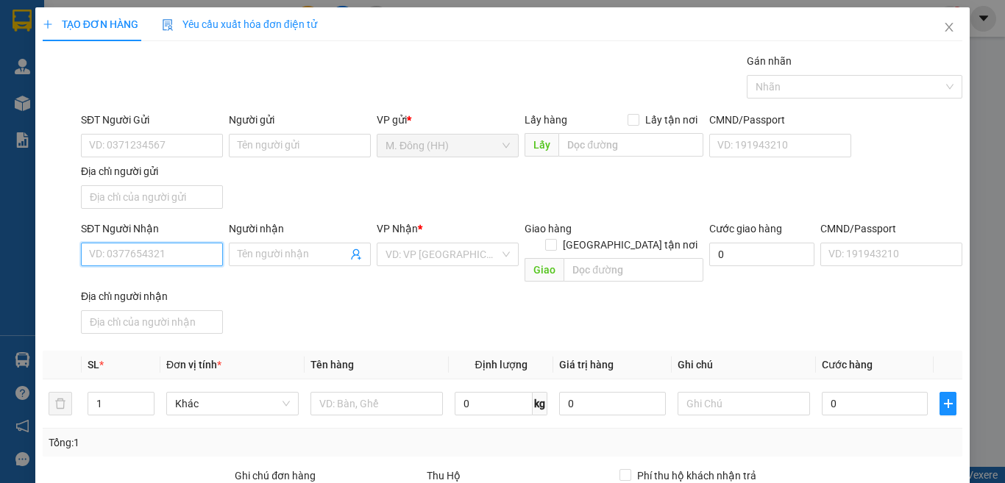
click at [121, 257] on input "SĐT Người Nhận" at bounding box center [152, 255] width 142 height 24
type input "0328699505"
click at [121, 287] on div "0328699505 - AN" at bounding box center [150, 284] width 122 height 16
type input "AN"
type input "0328699505"
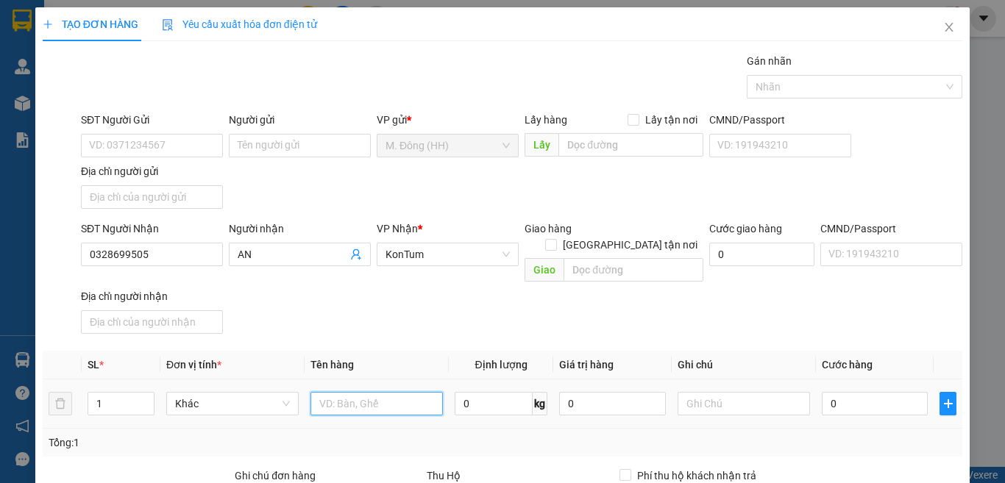
click at [324, 392] on input "text" at bounding box center [376, 404] width 132 height 24
type input "HỘP"
click at [852, 392] on input "0" at bounding box center [875, 404] width 106 height 24
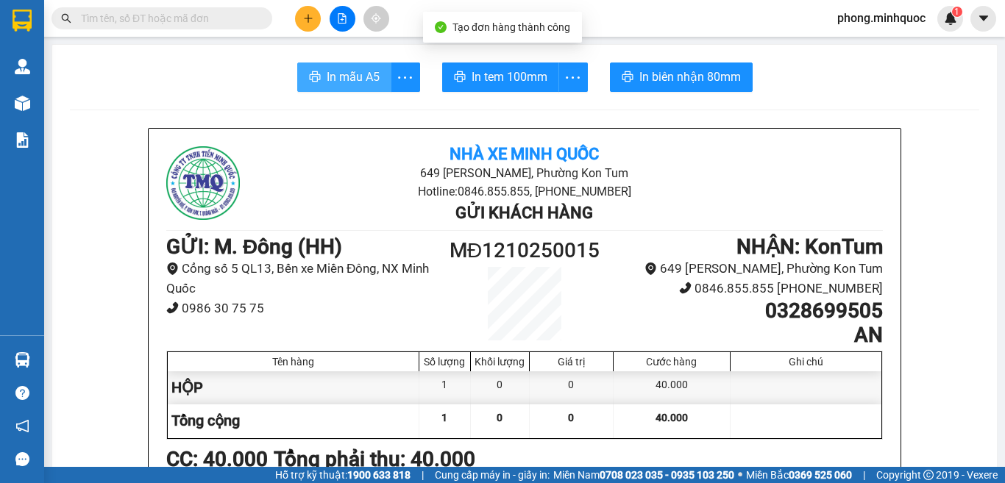
click at [343, 77] on span "In mẫu A5" at bounding box center [353, 77] width 53 height 18
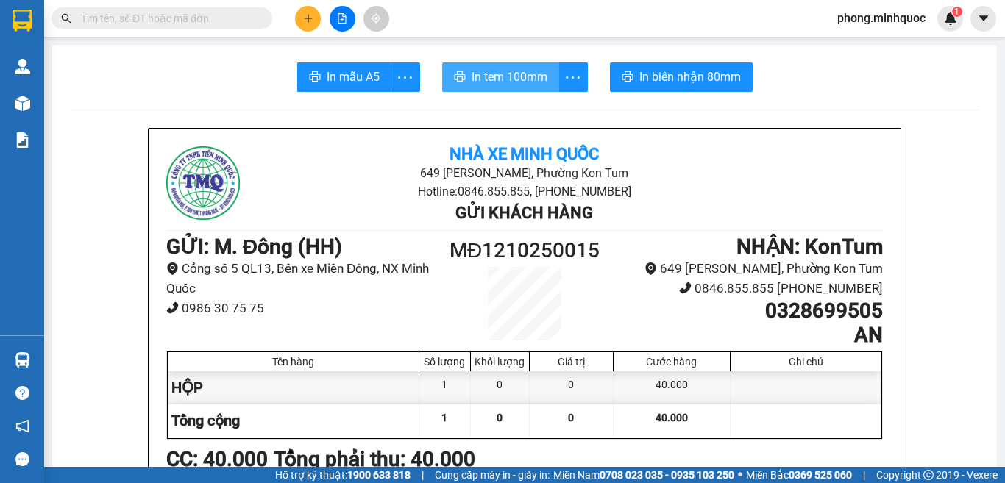
click at [510, 68] on span "In tem 100mm" at bounding box center [510, 77] width 76 height 18
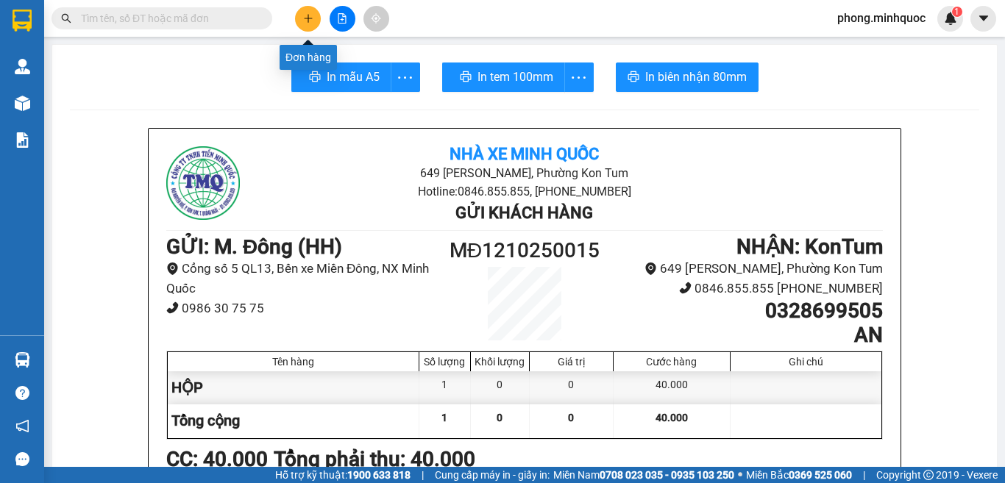
click at [308, 18] on icon "plus" at bounding box center [307, 18] width 1 height 8
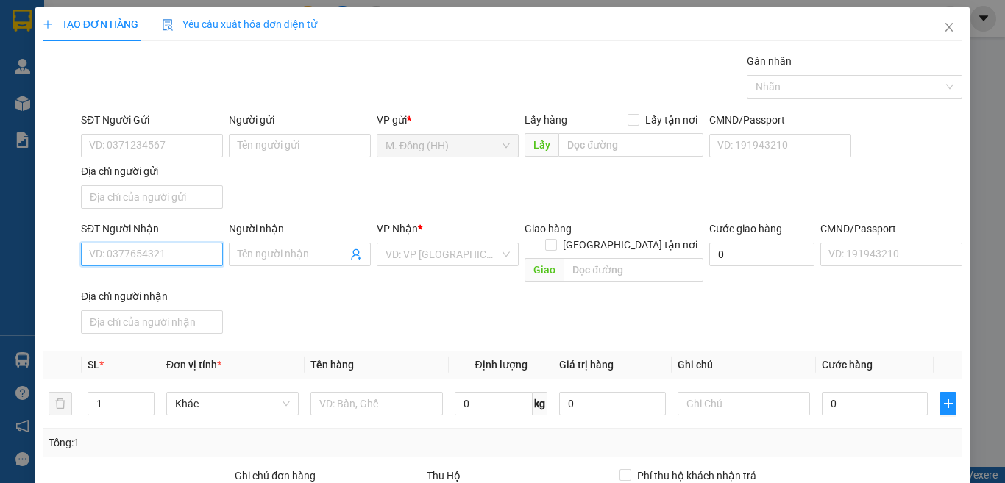
click at [163, 256] on input "SĐT Người Nhận" at bounding box center [152, 255] width 142 height 24
type input "0354030657"
click at [135, 288] on div "0354030657 - Loan" at bounding box center [150, 284] width 122 height 16
type input "Loan"
type input "0354030657"
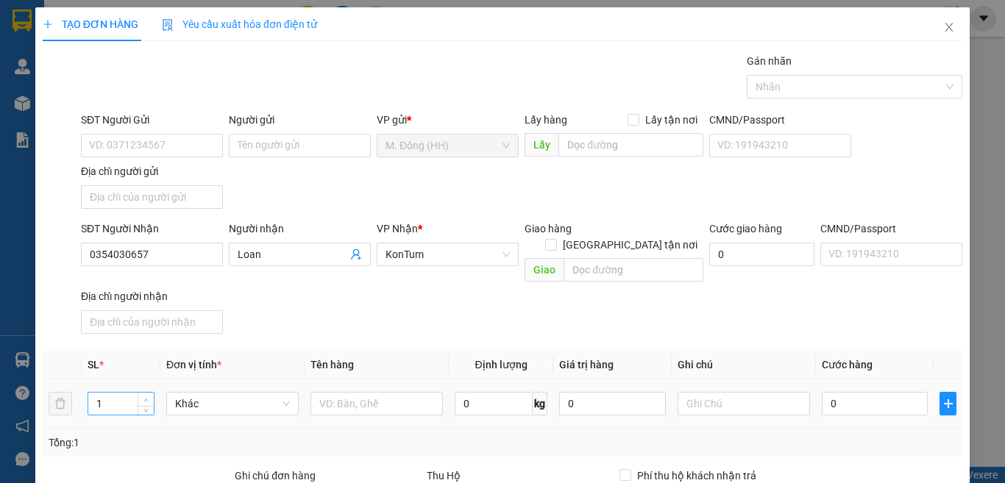
click at [138, 393] on span "Increase Value" at bounding box center [146, 399] width 16 height 13
type input "2"
click at [342, 392] on input "text" at bounding box center [376, 404] width 132 height 24
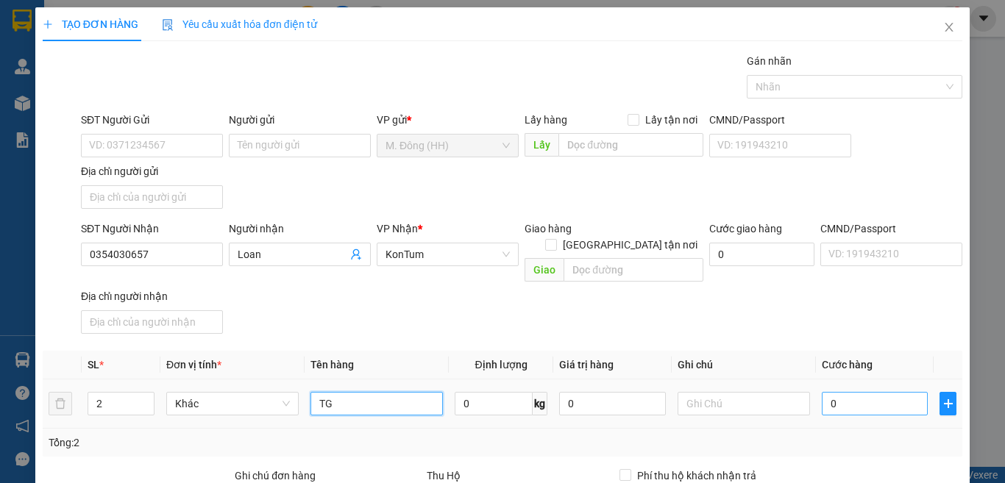
type input "TG"
click at [881, 392] on input "0" at bounding box center [875, 404] width 106 height 24
type input "7"
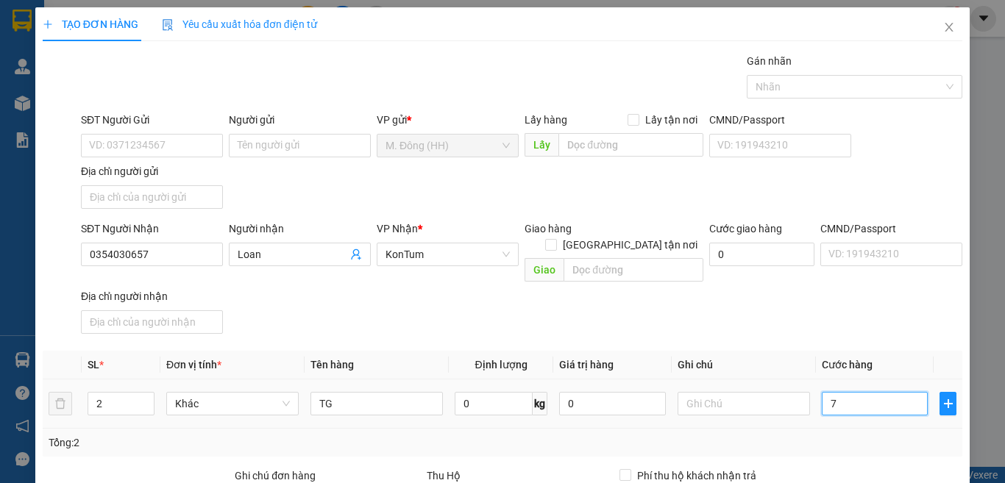
type input "70"
click at [700, 392] on input "text" at bounding box center [743, 404] width 132 height 24
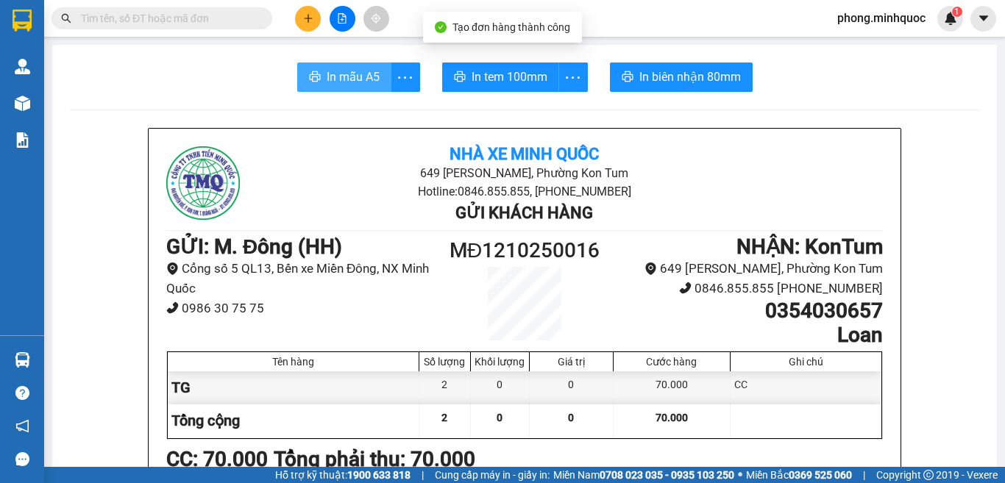
click at [343, 81] on span "In mẫu A5" at bounding box center [353, 77] width 53 height 18
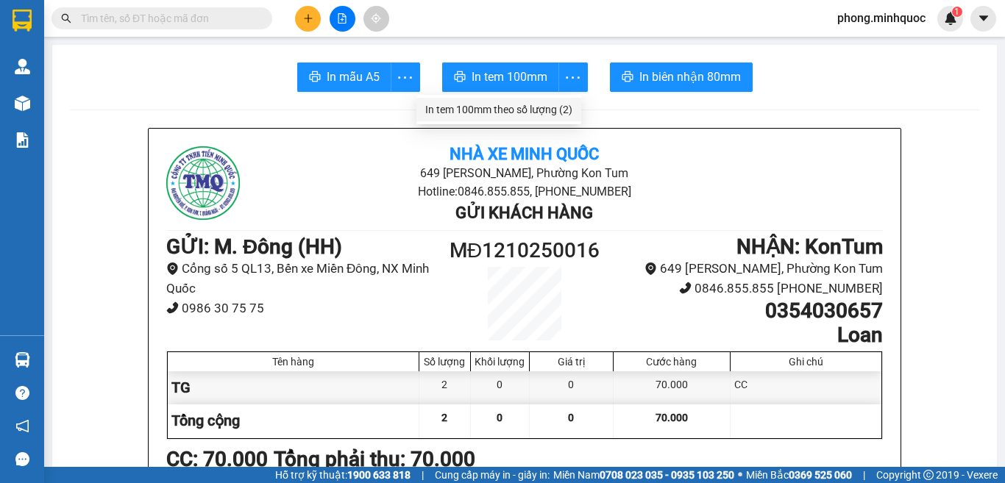
click at [565, 110] on div "In tem 100mm theo số lượng (2)" at bounding box center [498, 110] width 147 height 16
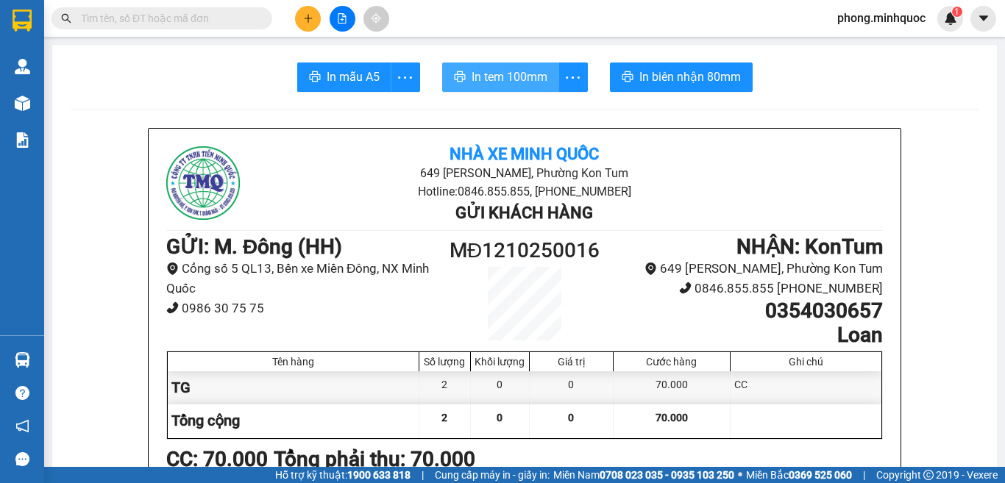
click at [499, 80] on span "In tem 100mm" at bounding box center [510, 77] width 76 height 18
click at [169, 18] on input "text" at bounding box center [168, 18] width 174 height 16
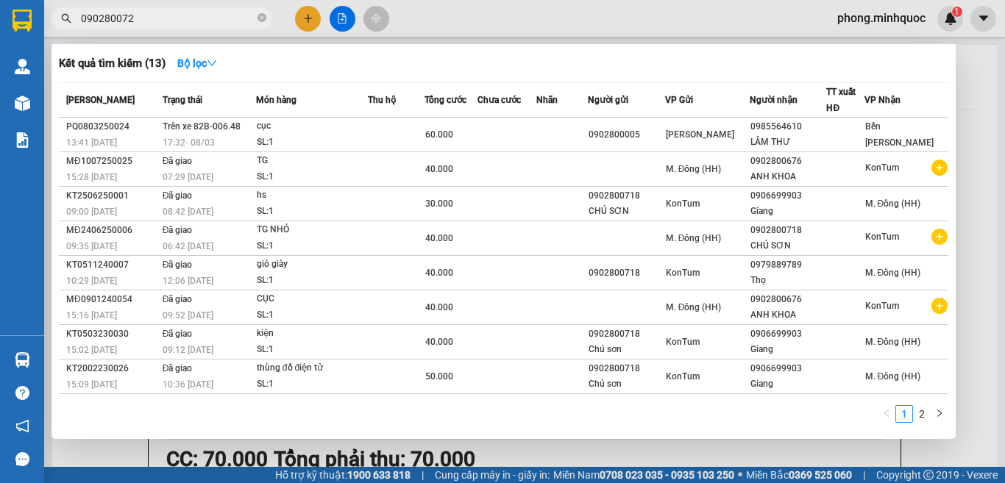
type input "0902800728"
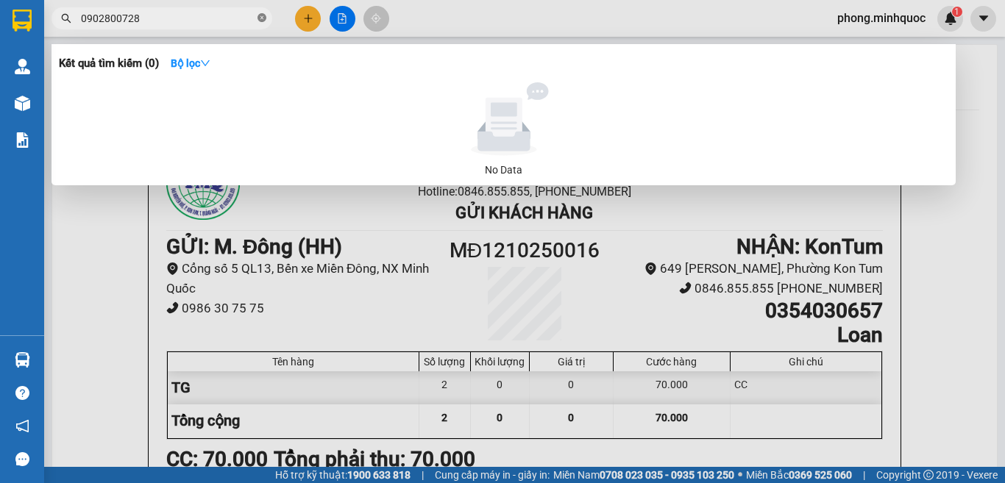
click at [258, 16] on icon "close-circle" at bounding box center [261, 17] width 9 height 9
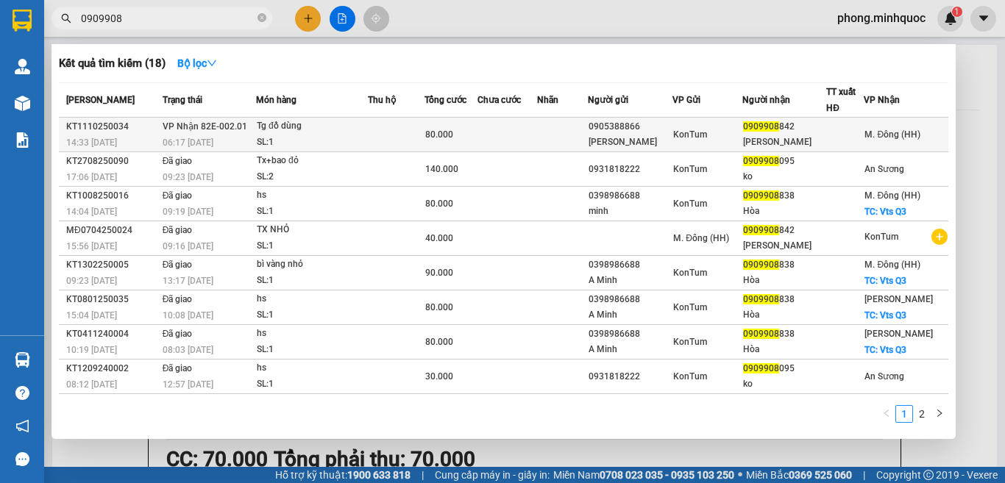
type input "0909908"
click at [359, 138] on div "SL: 1" at bounding box center [312, 143] width 110 height 16
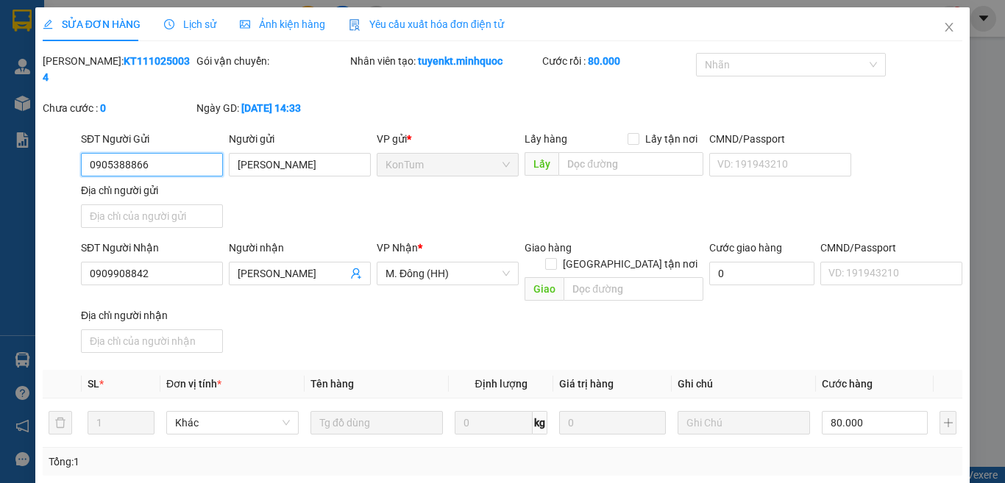
type input "0905388866"
type input "Thanh"
type input "0909908842"
type input "ĐỨC TIẾN"
type input "0"
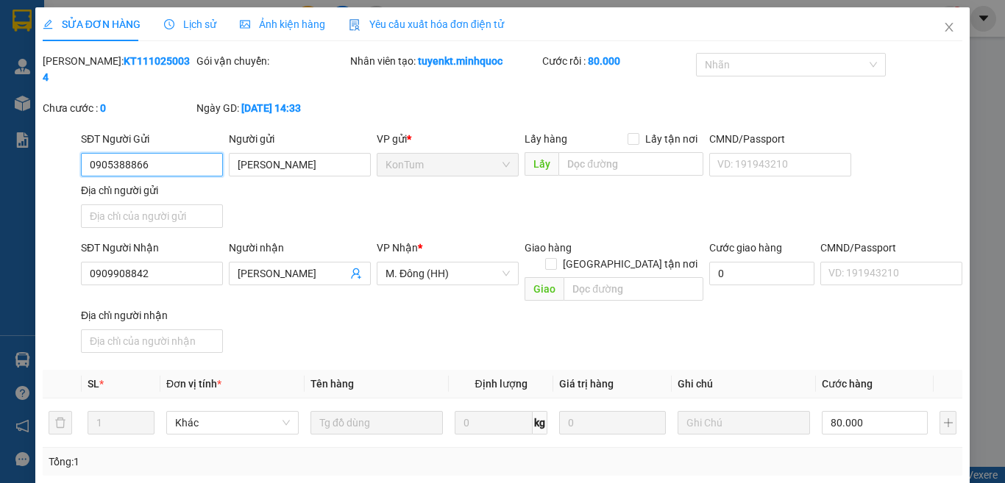
type input "80.000"
type input "0"
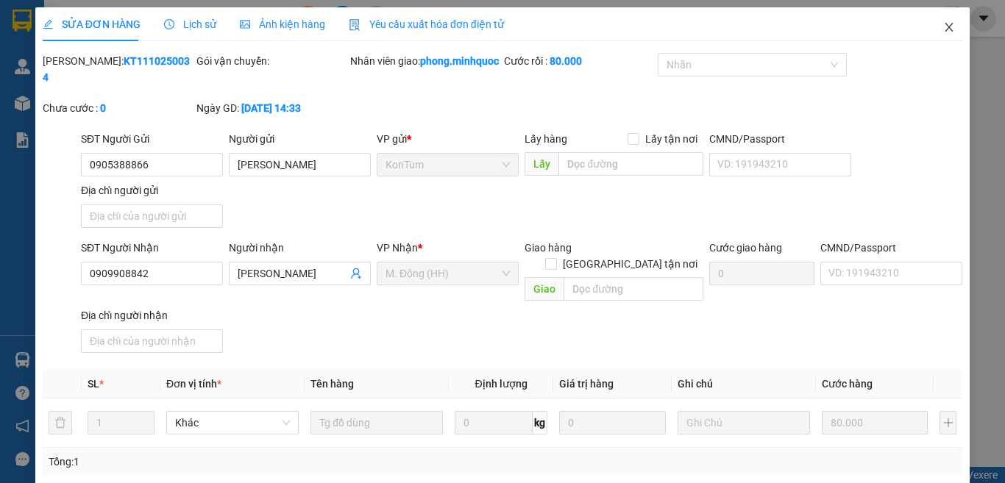
click at [943, 28] on icon "close" at bounding box center [949, 27] width 12 height 12
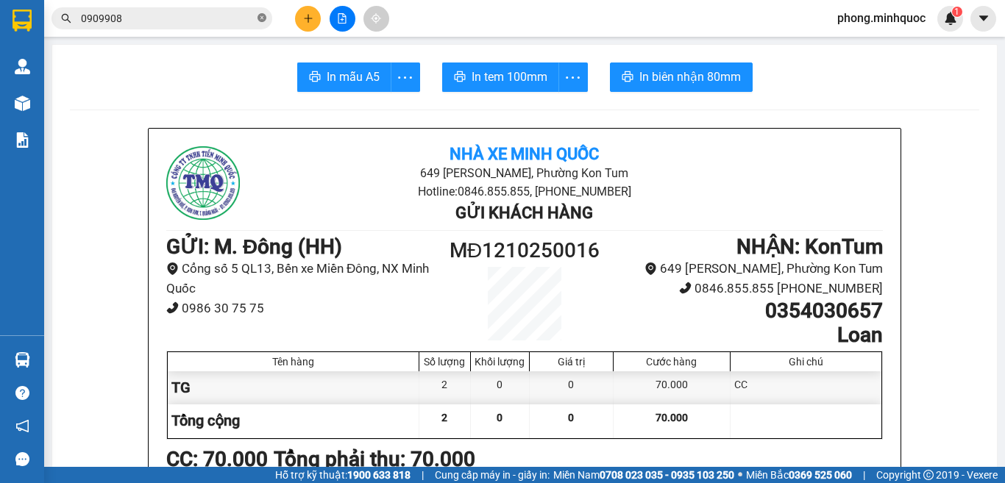
click at [260, 15] on icon "close-circle" at bounding box center [261, 17] width 9 height 9
click at [307, 18] on icon "plus" at bounding box center [308, 18] width 10 height 10
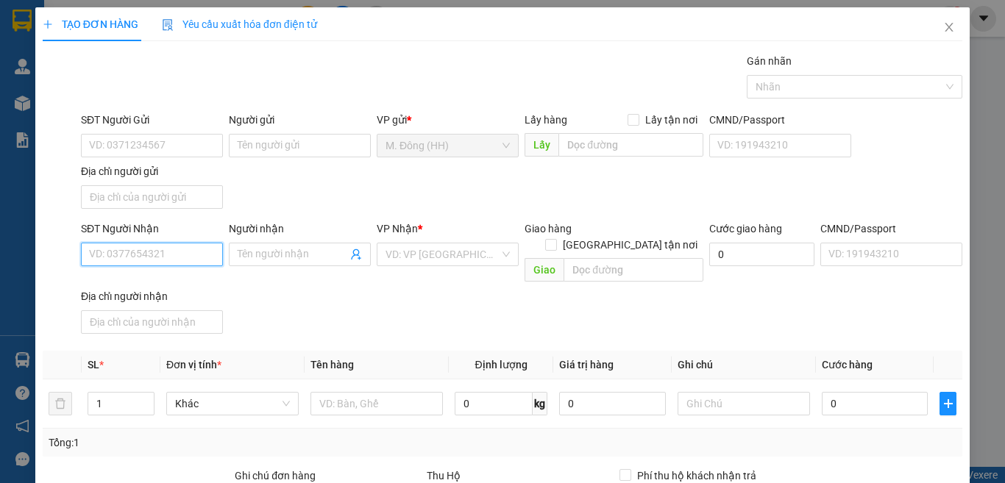
click at [152, 252] on input "SĐT Người Nhận" at bounding box center [152, 255] width 142 height 24
type input "0362911170"
click at [128, 277] on div "0362911170 - quá" at bounding box center [150, 284] width 122 height 16
type input "quá"
type input "0362911170"
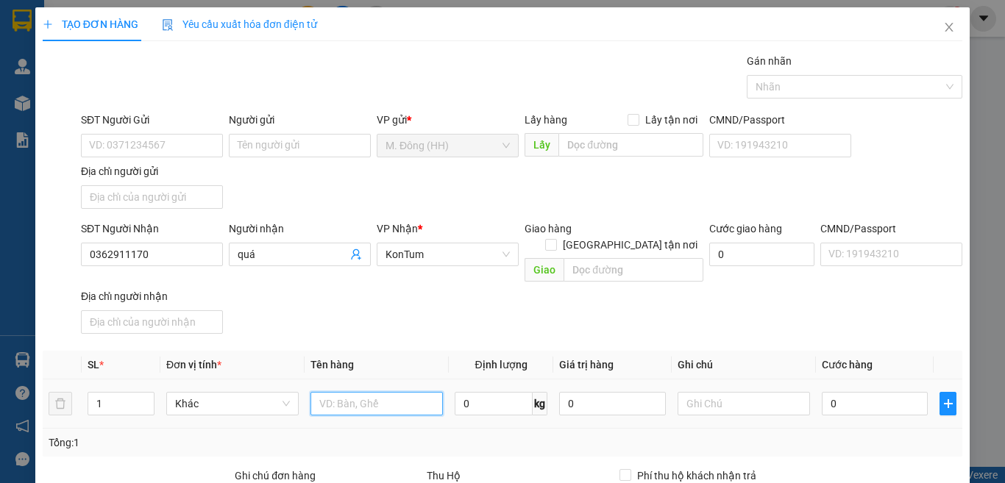
click at [376, 392] on input "text" at bounding box center [376, 404] width 132 height 24
type input "CỤC SỮA"
click at [887, 392] on input "0" at bounding box center [875, 404] width 106 height 24
type input "4"
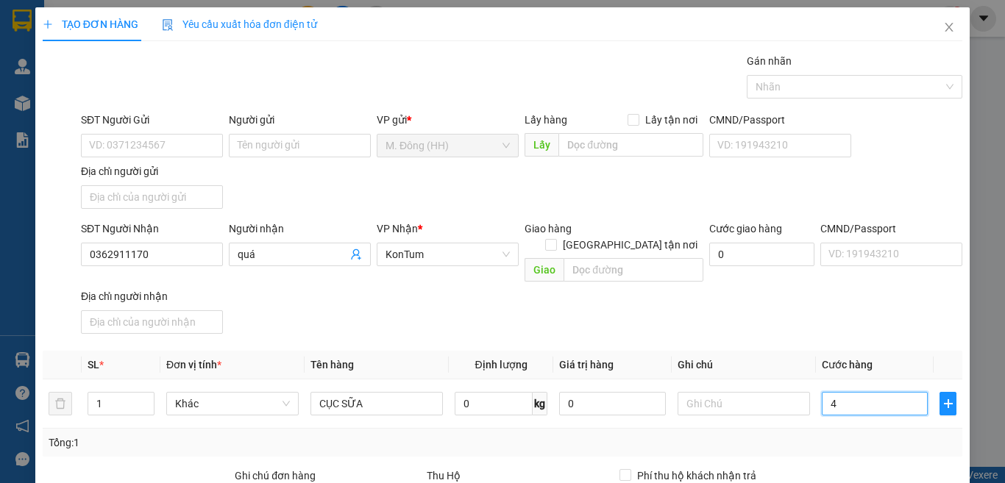
type input "4"
type input "40"
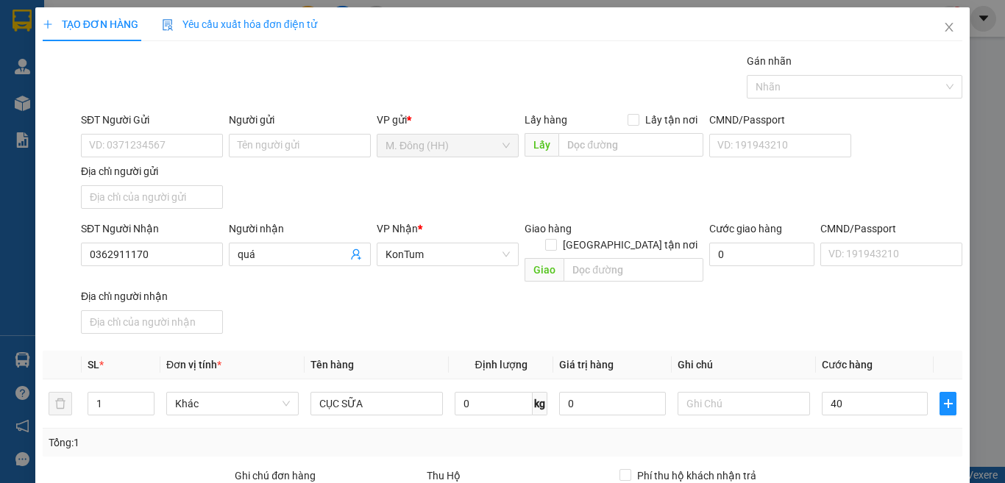
type input "40.000"
type input "0"
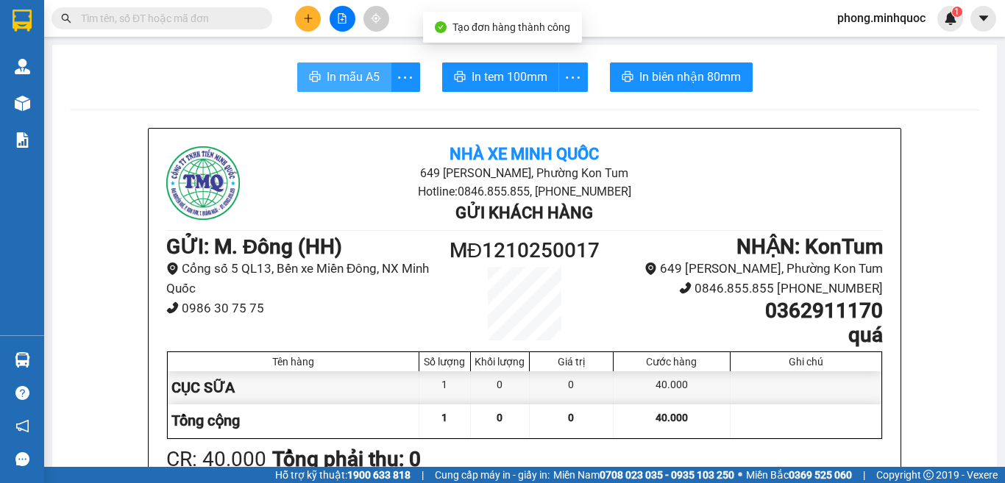
click at [354, 71] on span "In mẫu A5" at bounding box center [353, 77] width 53 height 18
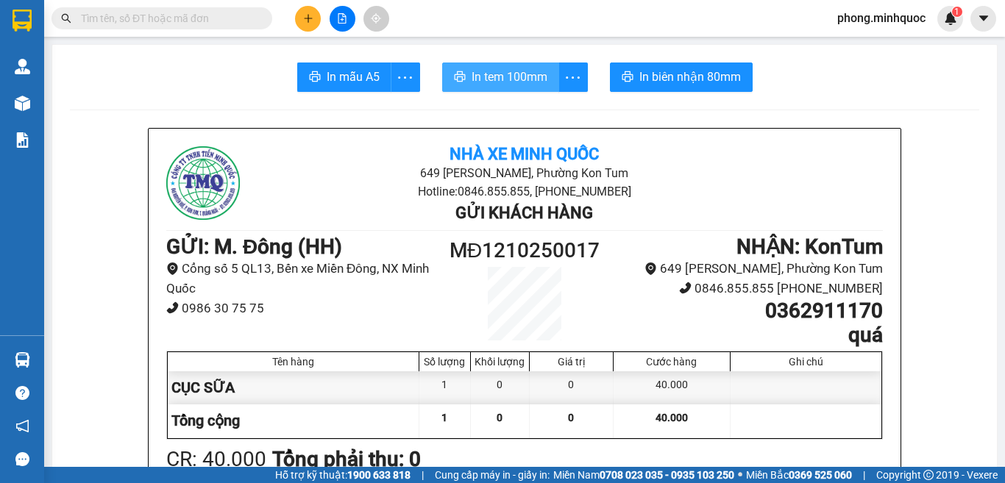
click at [492, 83] on span "In tem 100mm" at bounding box center [510, 77] width 76 height 18
click at [179, 18] on input "text" at bounding box center [168, 18] width 174 height 16
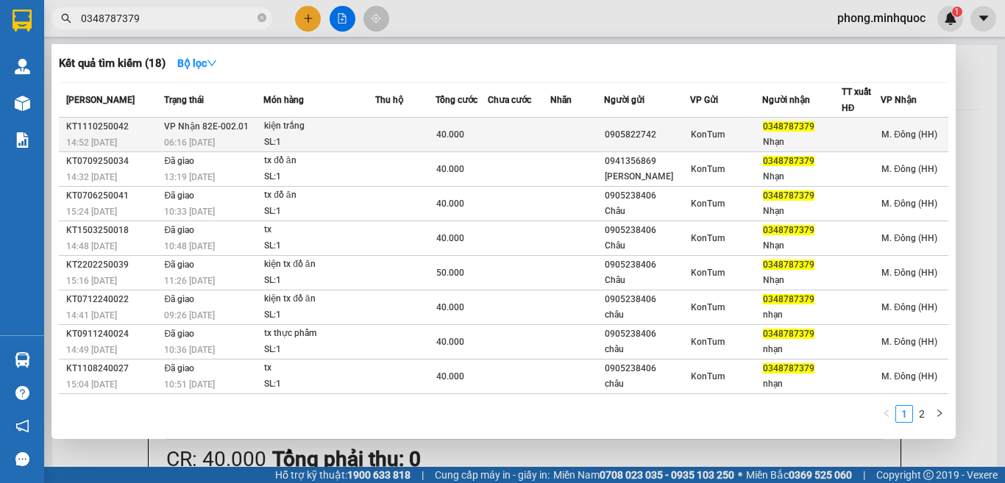
type input "0348787379"
click at [348, 131] on div "kiện trắng" at bounding box center [319, 126] width 110 height 16
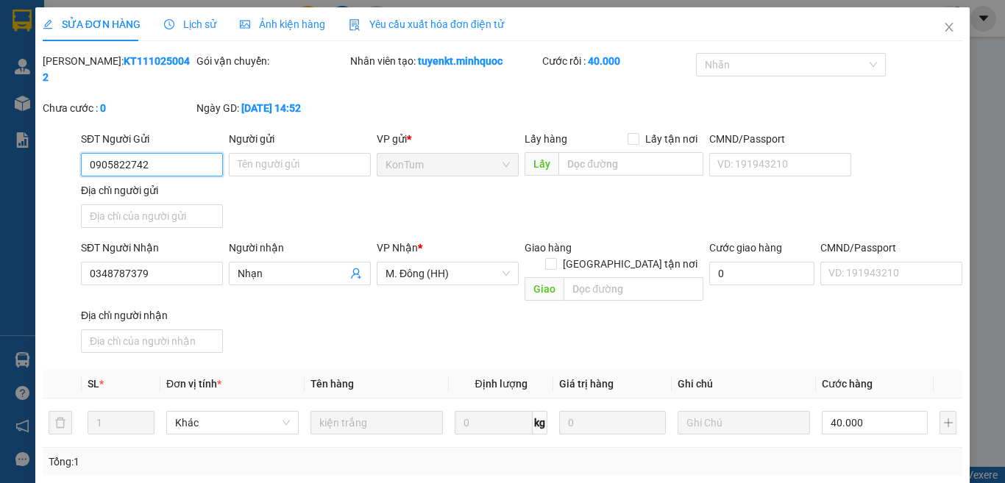
type input "0905822742"
type input "0348787379"
type input "Nhạn"
type input "0"
type input "40.000"
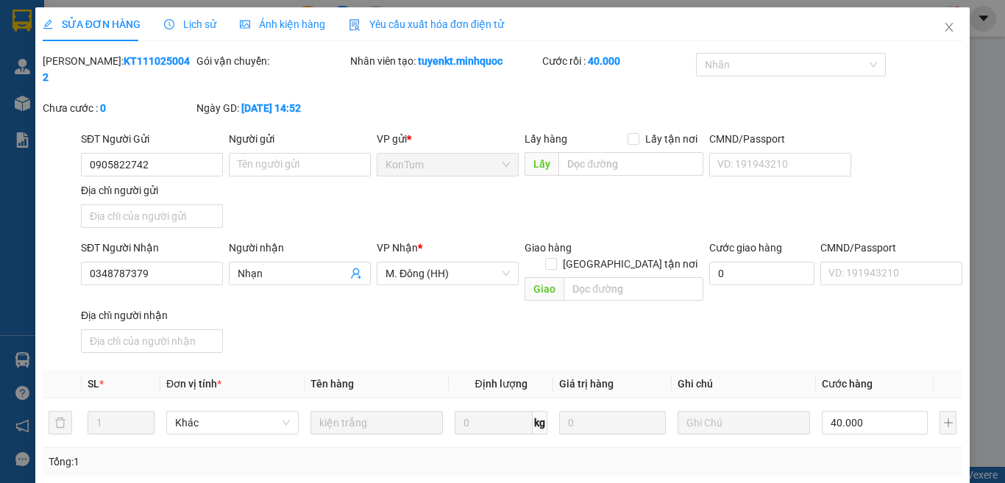
type input "0"
click at [943, 22] on icon "close" at bounding box center [949, 27] width 12 height 12
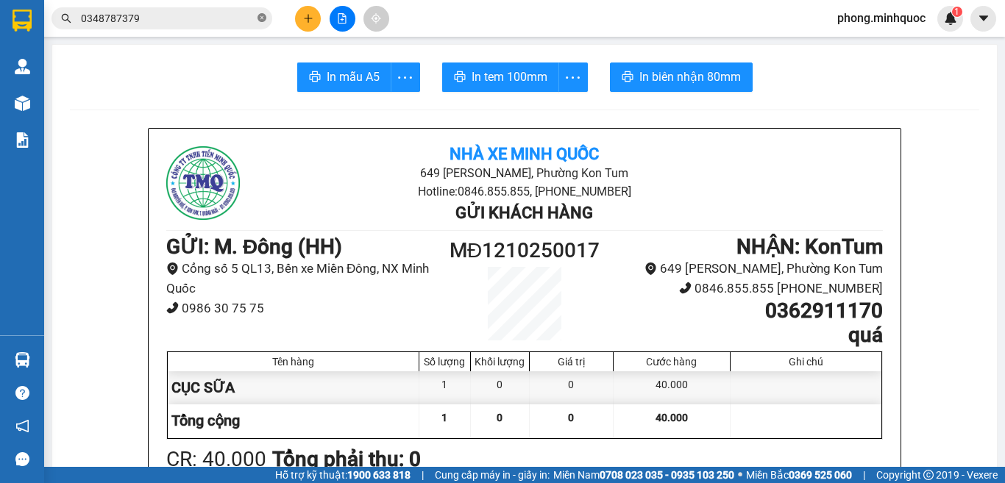
click at [259, 18] on icon "close-circle" at bounding box center [261, 17] width 9 height 9
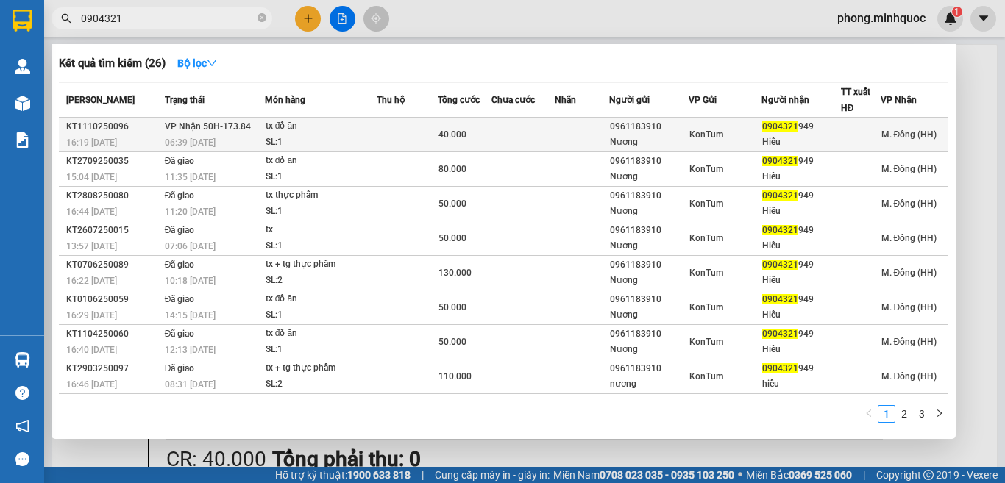
click at [330, 134] on div "tx đồ ăn" at bounding box center [321, 126] width 110 height 16
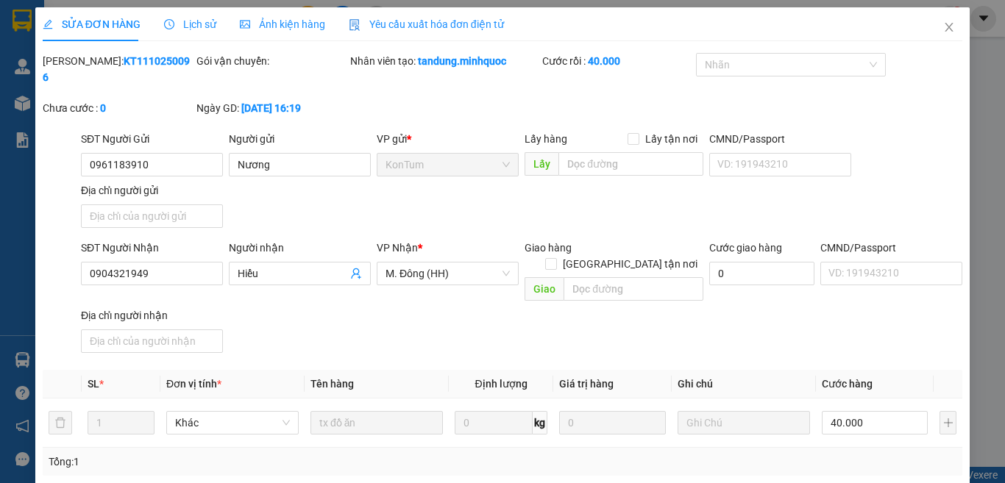
click at [943, 25] on icon "close" at bounding box center [949, 27] width 12 height 12
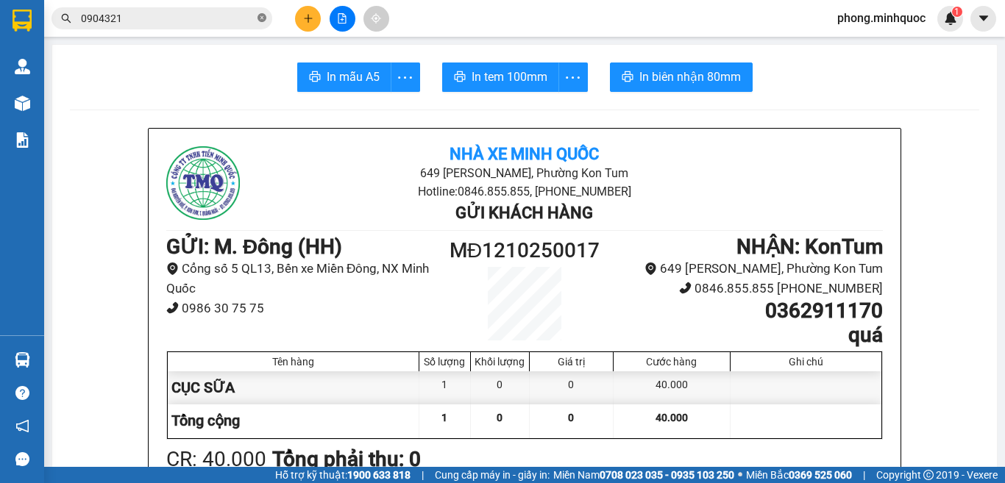
click at [260, 19] on icon "close-circle" at bounding box center [261, 17] width 9 height 9
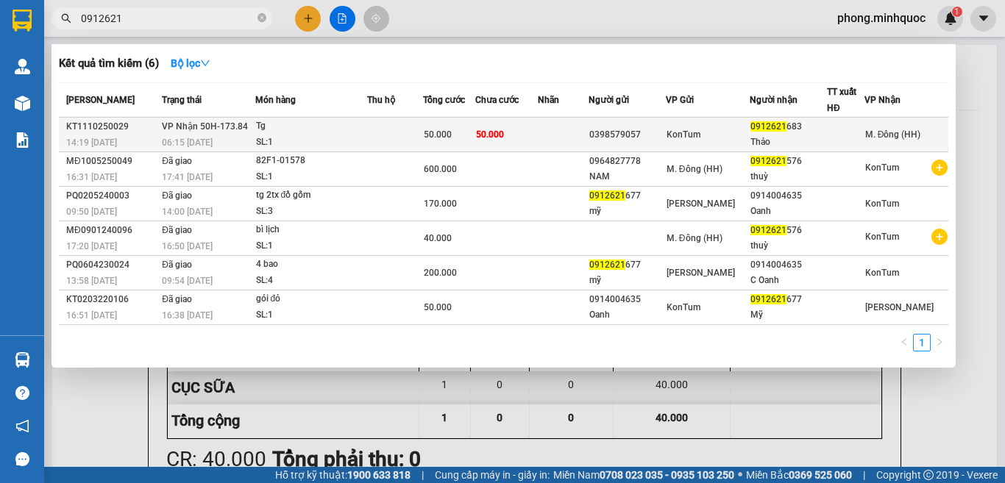
click at [346, 129] on div "Tg" at bounding box center [311, 126] width 110 height 16
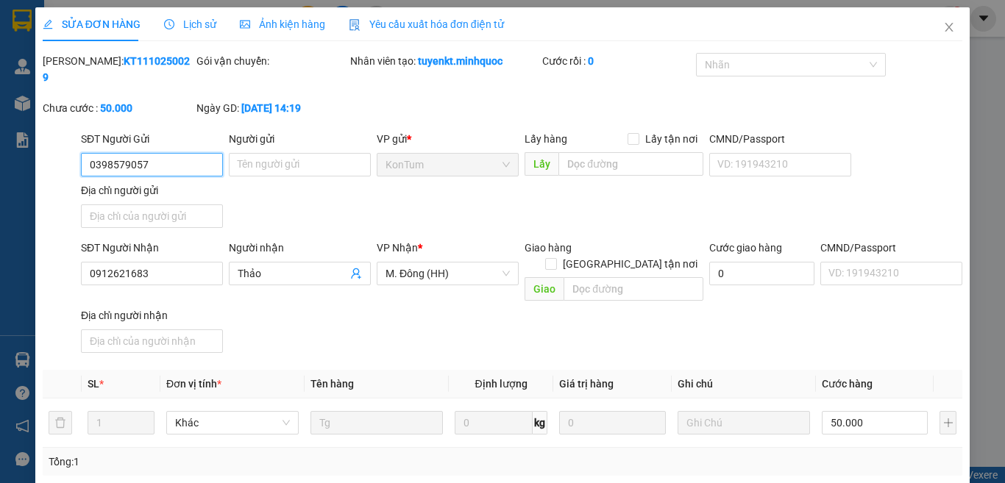
drag, startPoint x: 850, startPoint y: 404, endPoint x: 700, endPoint y: 416, distance: 149.8
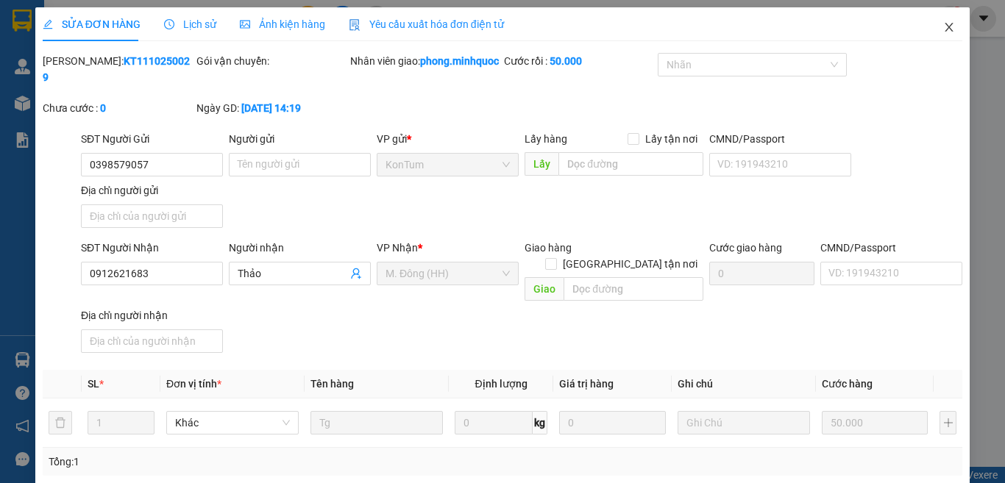
click at [943, 28] on icon "close" at bounding box center [949, 27] width 12 height 12
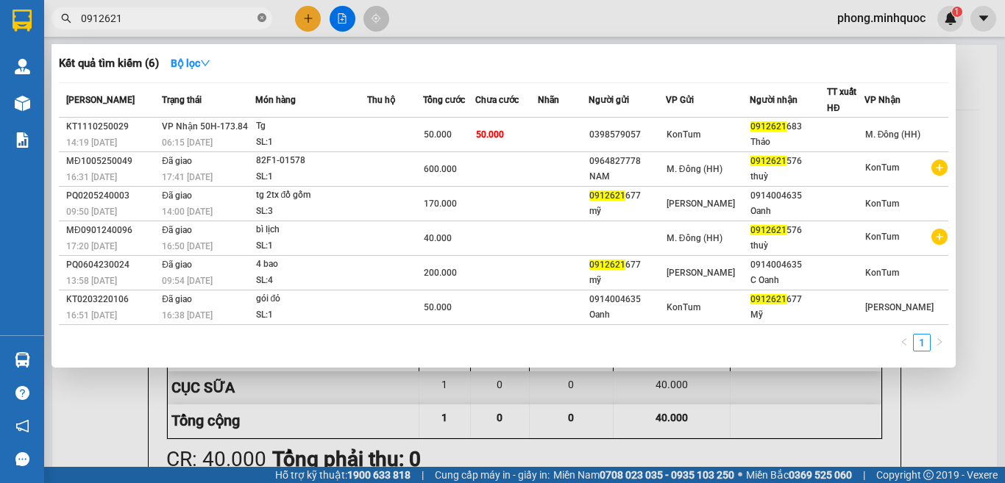
click at [260, 18] on icon "close-circle" at bounding box center [261, 17] width 9 height 9
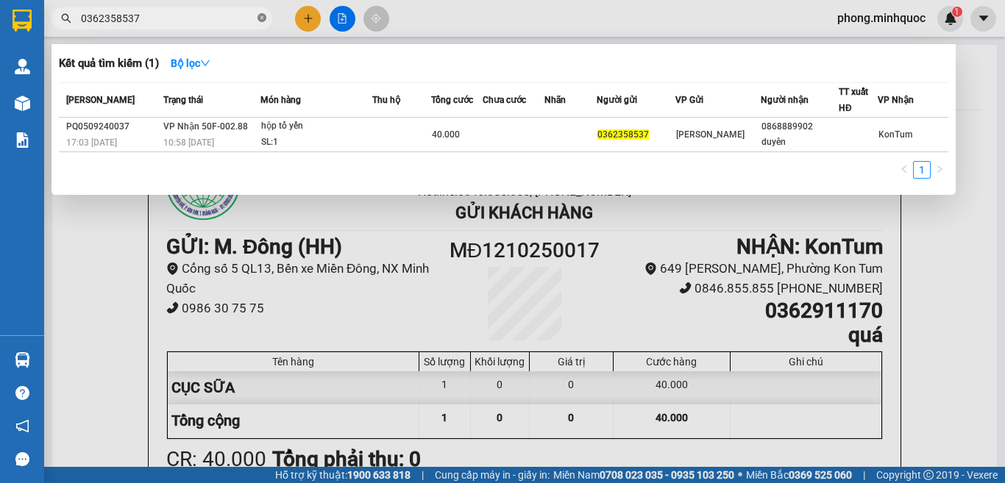
click at [262, 15] on icon "close-circle" at bounding box center [261, 17] width 9 height 9
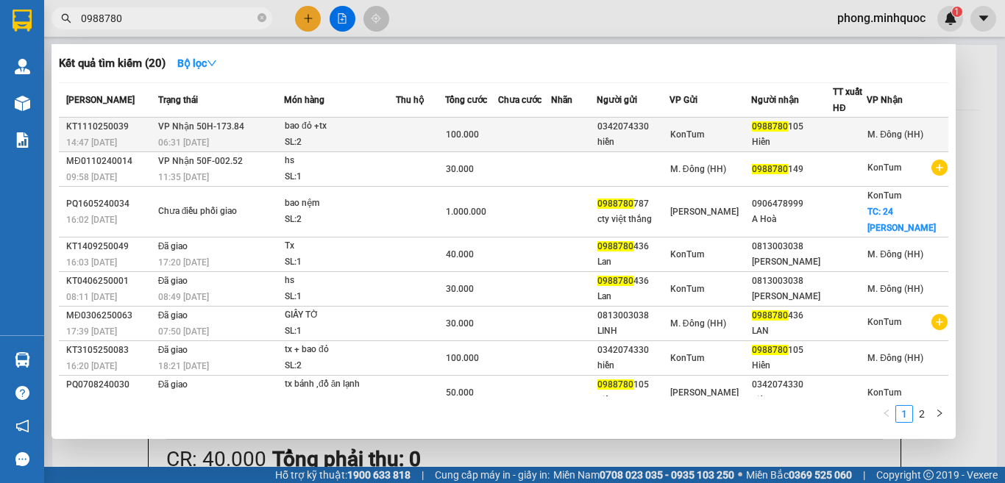
click at [346, 135] on div "SL: 2" at bounding box center [340, 143] width 110 height 16
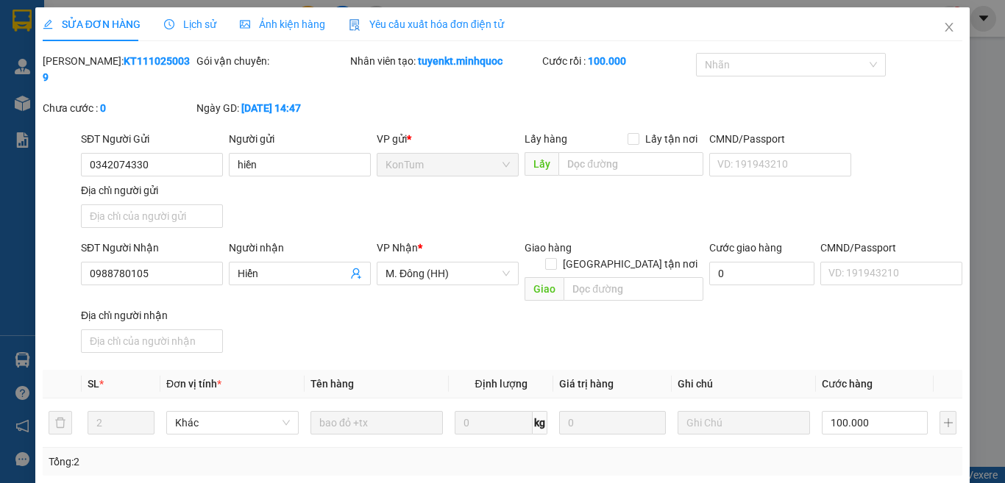
click at [943, 24] on icon "close" at bounding box center [949, 27] width 12 height 12
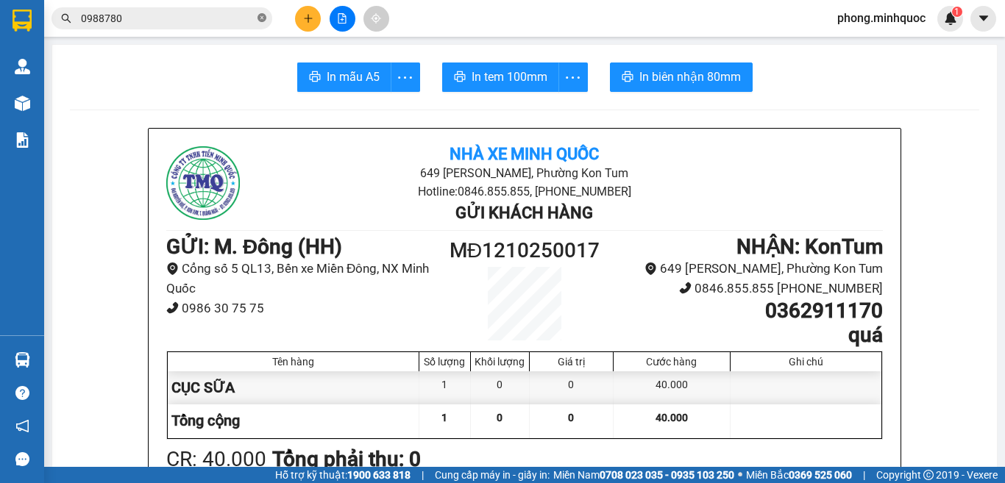
click at [260, 15] on icon "close-circle" at bounding box center [261, 17] width 9 height 9
click at [341, 20] on icon "file-add" at bounding box center [342, 18] width 8 height 10
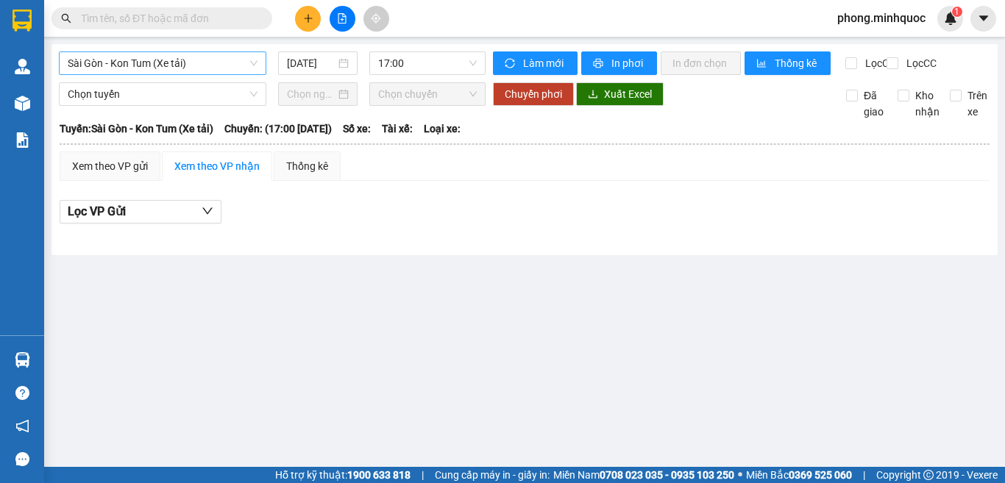
click at [184, 70] on span "Sài Gòn - Kon Tum (Xe tải)" at bounding box center [163, 63] width 190 height 22
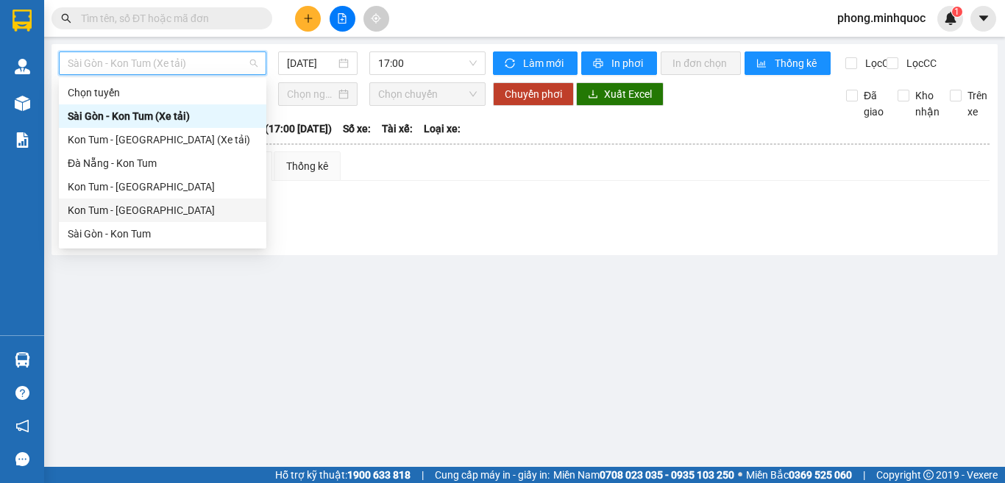
click at [152, 212] on div "Kon Tum - Sài Gòn" at bounding box center [163, 210] width 190 height 16
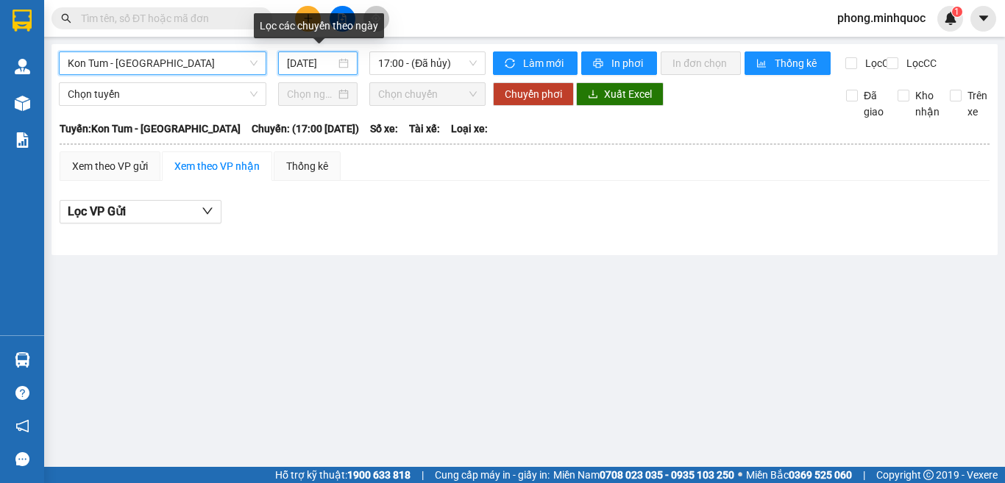
click at [297, 63] on input "[DATE]" at bounding box center [311, 63] width 49 height 16
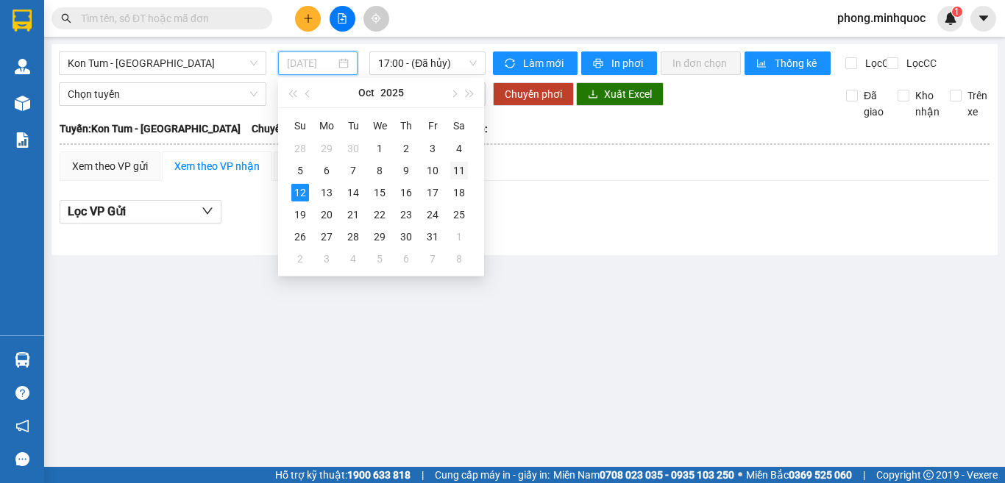
click at [455, 171] on div "11" at bounding box center [459, 171] width 18 height 18
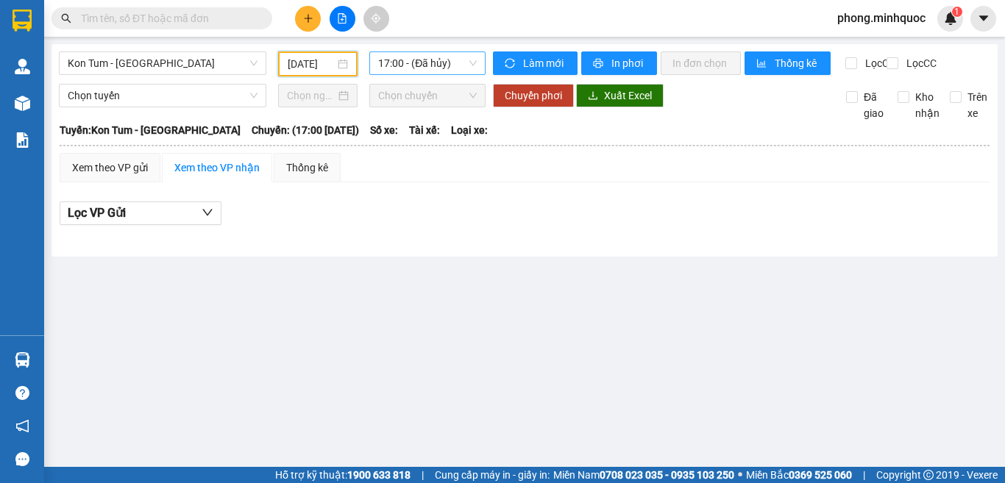
click at [408, 61] on span "17:00 - (Đã hủy)" at bounding box center [427, 63] width 99 height 22
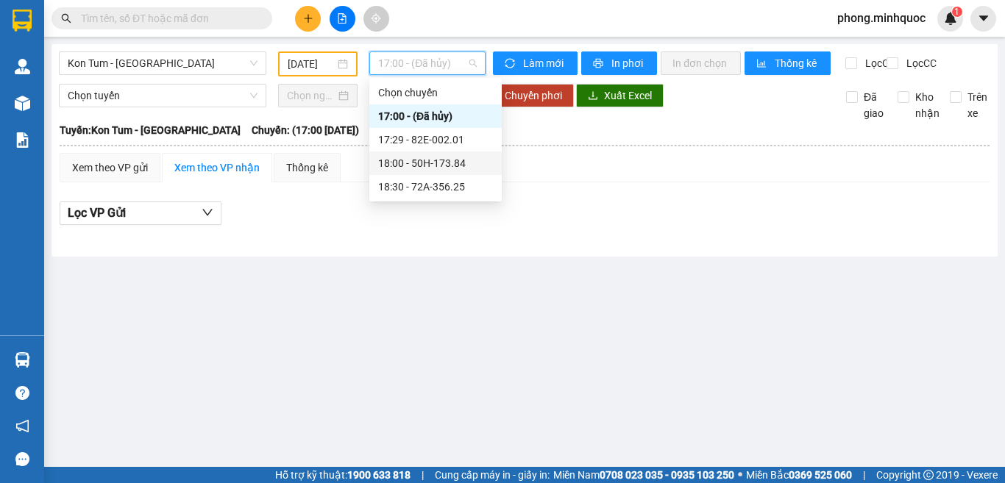
click at [405, 158] on div "18:00 - 50H-173.84" at bounding box center [435, 163] width 115 height 16
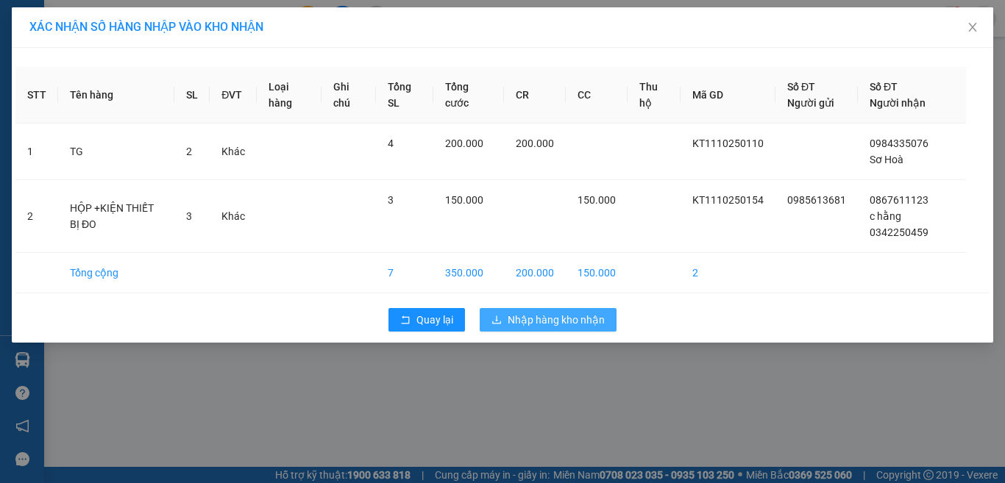
click at [537, 316] on span "Nhập hàng kho nhận" at bounding box center [556, 320] width 97 height 16
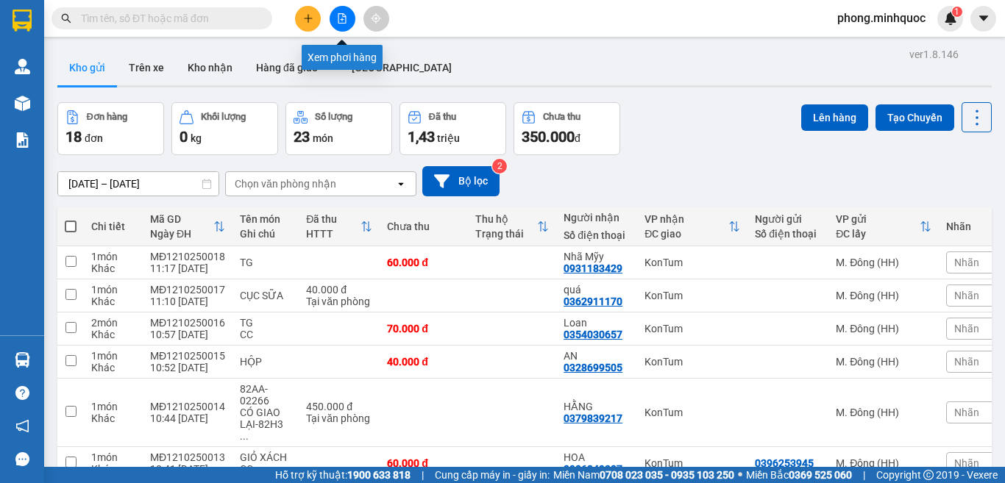
click at [339, 18] on icon "file-add" at bounding box center [342, 18] width 10 height 10
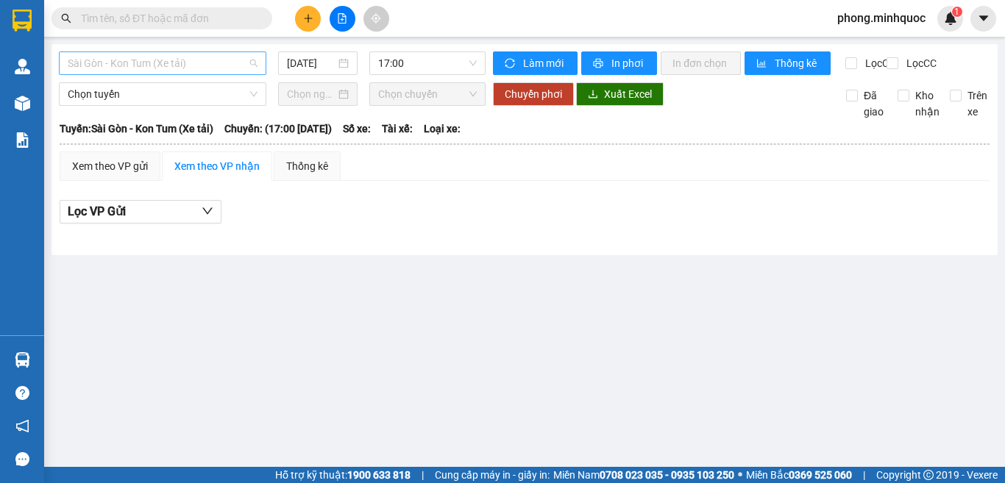
click at [136, 65] on span "Sài Gòn - Kon Tum (Xe tải)" at bounding box center [163, 63] width 190 height 22
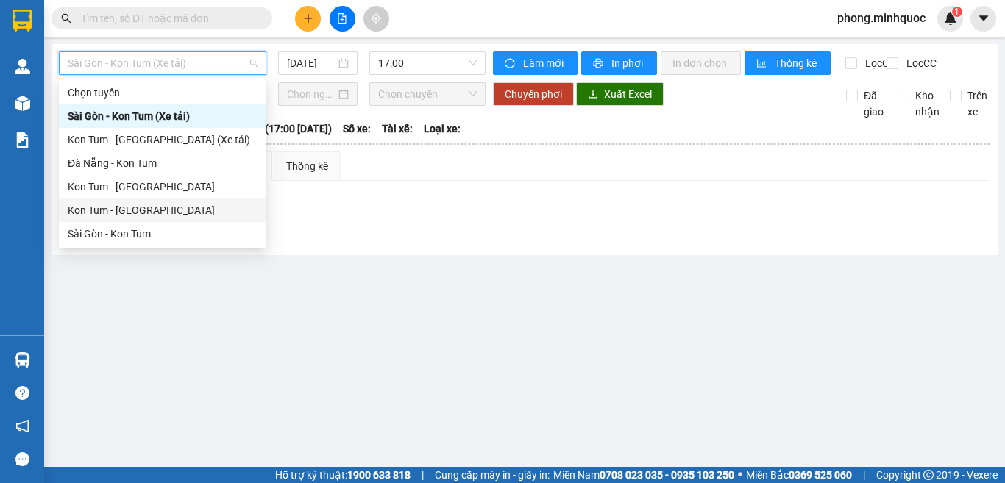
click at [96, 210] on div "Kon Tum - Sài Gòn" at bounding box center [163, 210] width 190 height 16
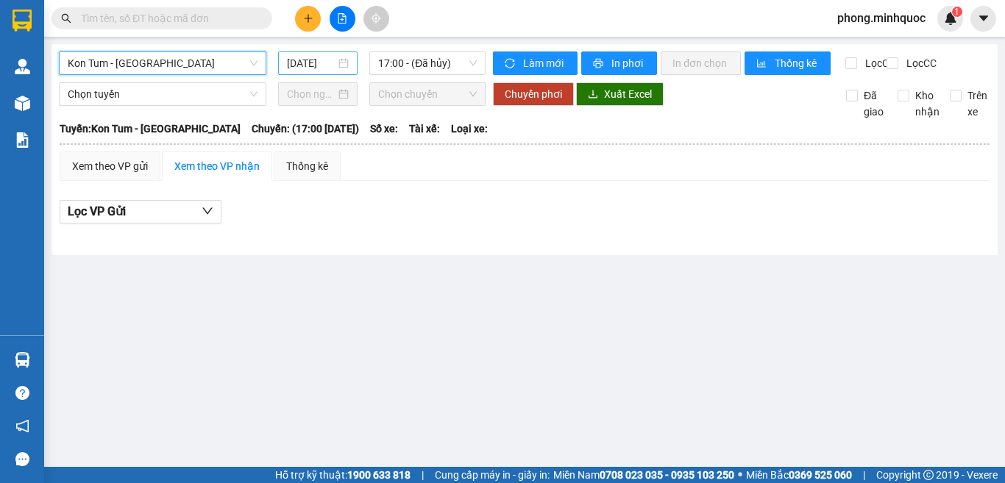
click at [321, 67] on input "[DATE]" at bounding box center [311, 63] width 49 height 16
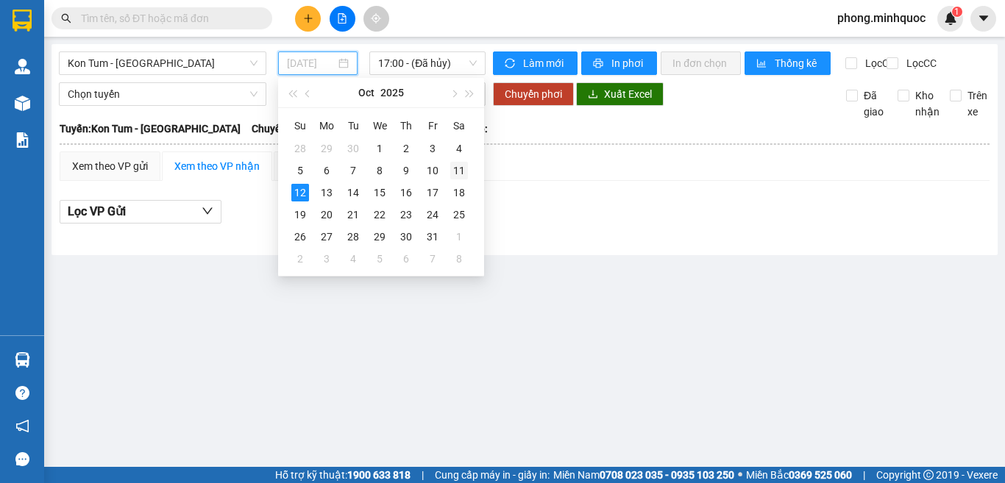
click at [460, 173] on div "11" at bounding box center [459, 171] width 18 height 18
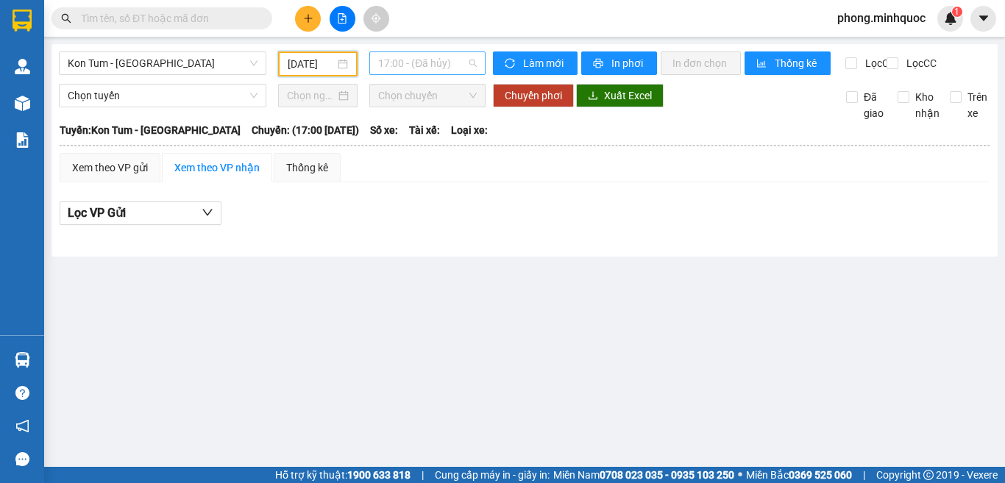
click at [426, 65] on span "17:00 - (Đã hủy)" at bounding box center [427, 63] width 99 height 22
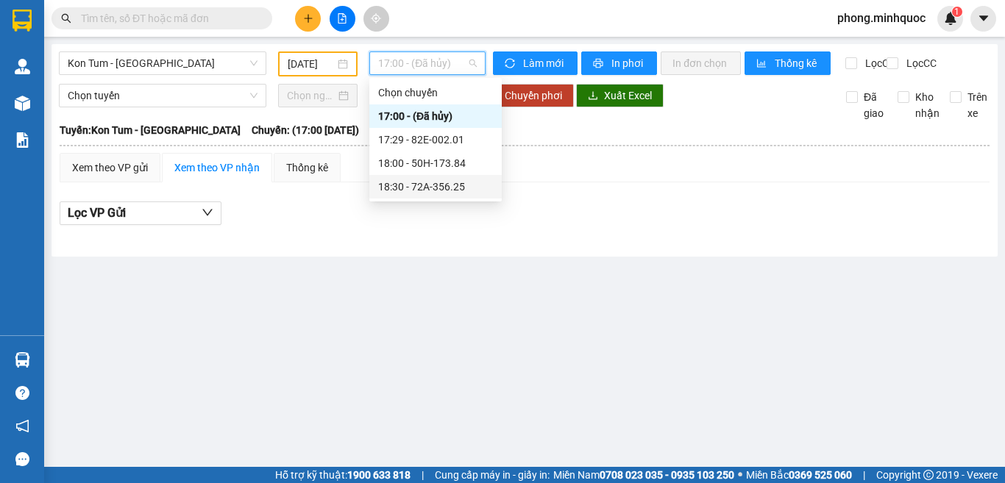
click at [422, 182] on div "18:30 - 72A-356.25" at bounding box center [435, 187] width 115 height 16
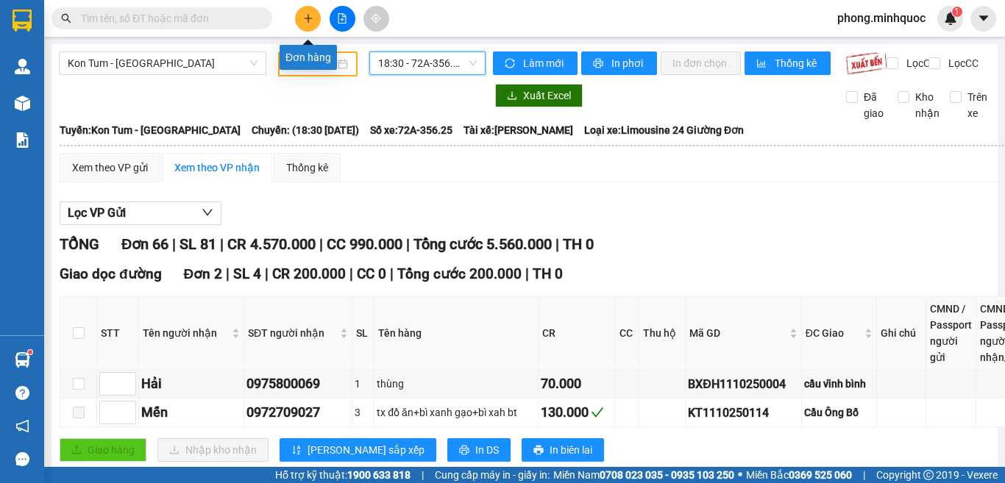
click at [307, 18] on icon "plus" at bounding box center [308, 18] width 10 height 10
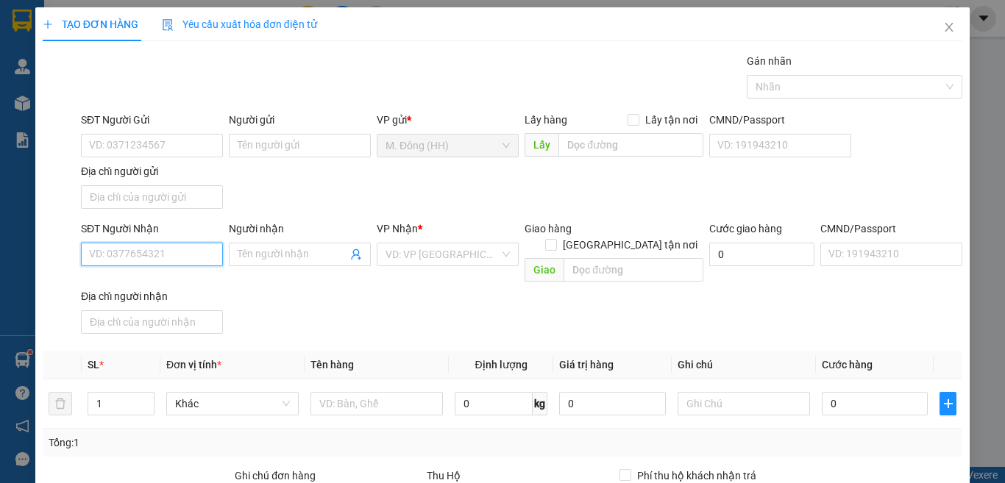
click at [145, 252] on input "SĐT Người Nhận" at bounding box center [152, 255] width 142 height 24
click at [124, 280] on div "0905231822 - ĐÌNH VIỆT" at bounding box center [150, 284] width 122 height 16
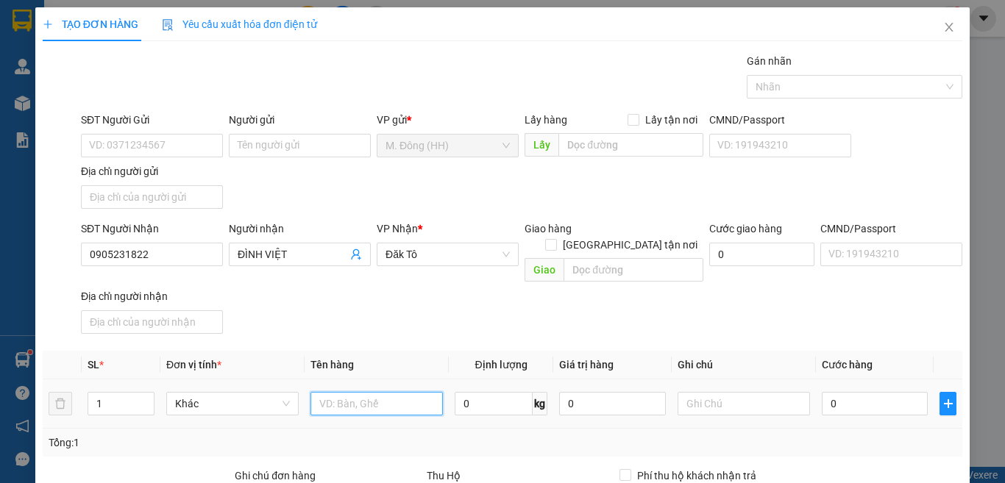
click at [348, 392] on input "text" at bounding box center [376, 404] width 132 height 24
click at [853, 392] on input "0" at bounding box center [875, 404] width 106 height 24
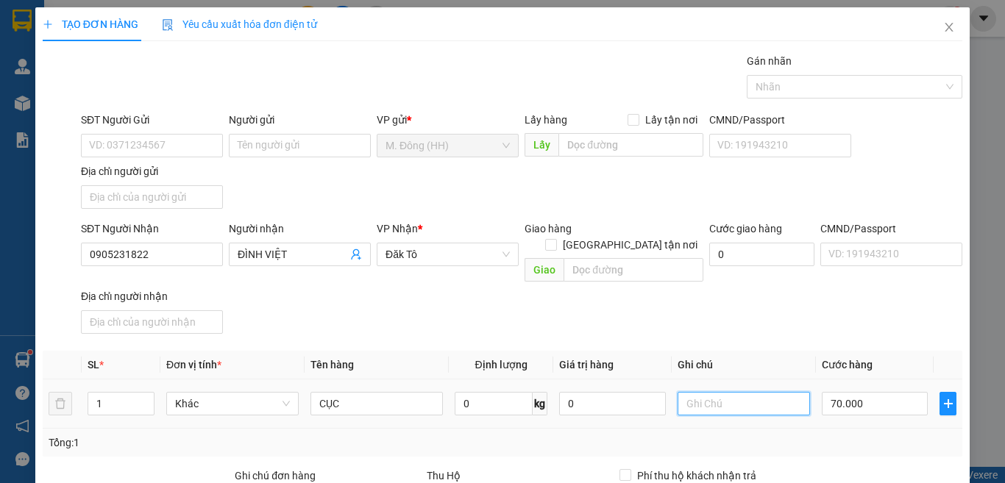
click at [700, 392] on input "text" at bounding box center [743, 404] width 132 height 24
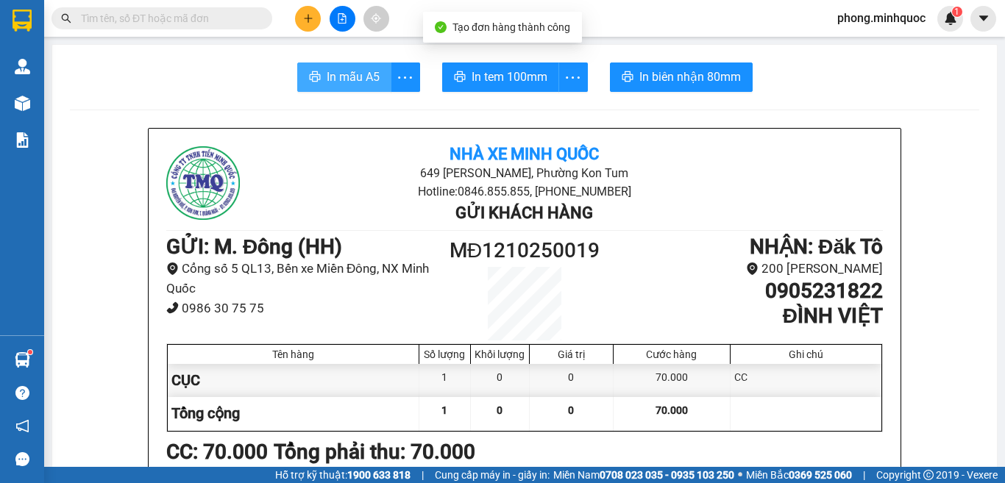
click at [365, 74] on span "In mẫu A5" at bounding box center [353, 77] width 53 height 18
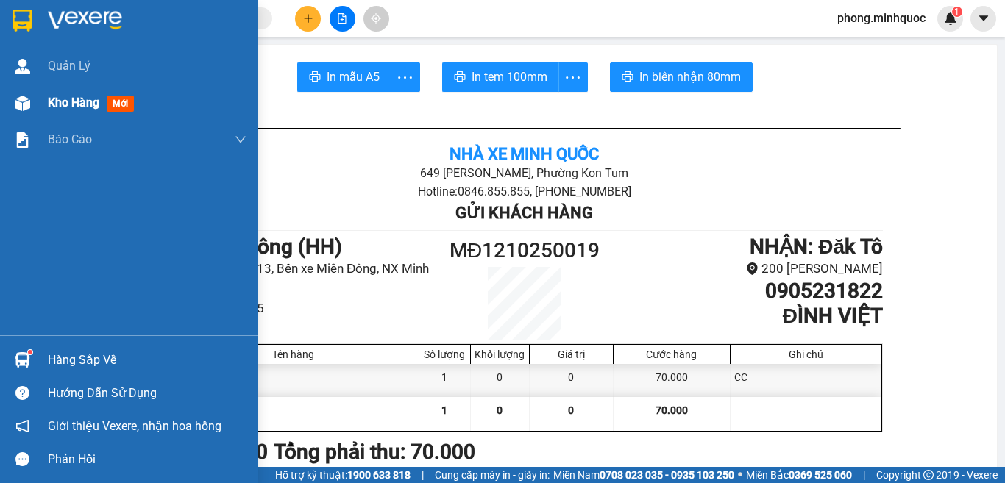
click at [124, 100] on span "mới" at bounding box center [120, 104] width 27 height 16
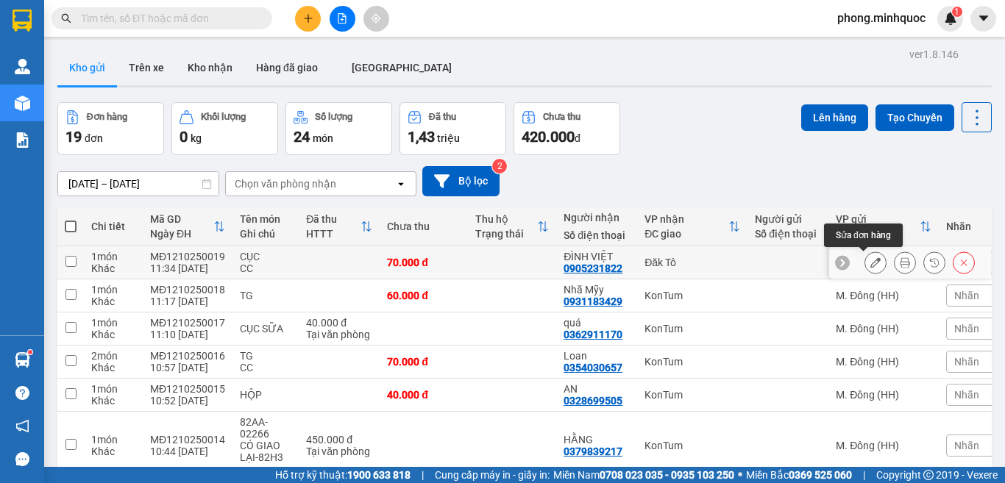
click at [865, 262] on button at bounding box center [875, 263] width 21 height 26
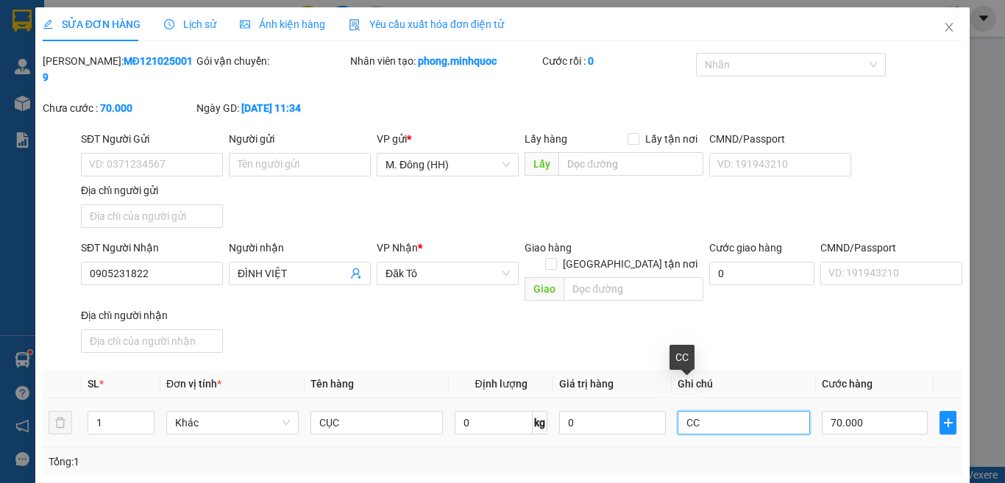
click at [761, 411] on input "CC" at bounding box center [743, 423] width 132 height 24
click at [730, 411] on input "C" at bounding box center [743, 423] width 132 height 24
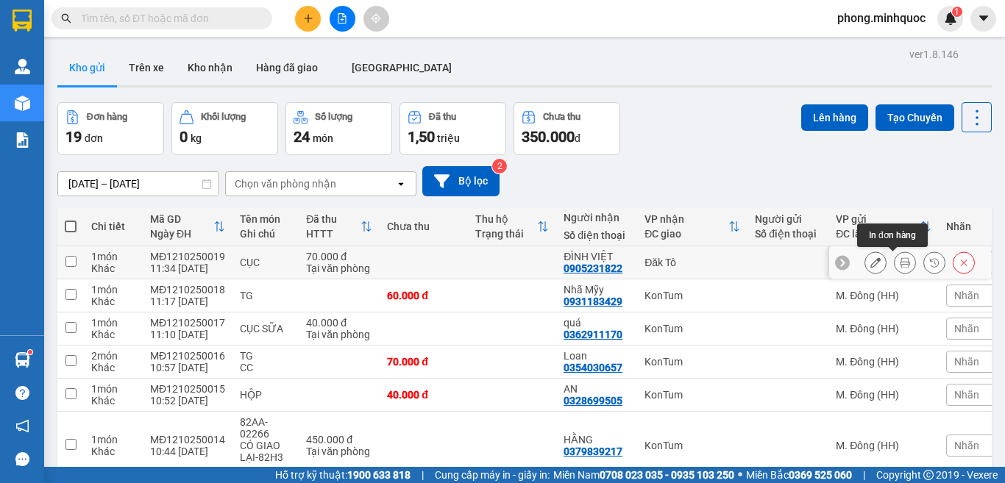
click at [900, 263] on icon at bounding box center [905, 262] width 10 height 10
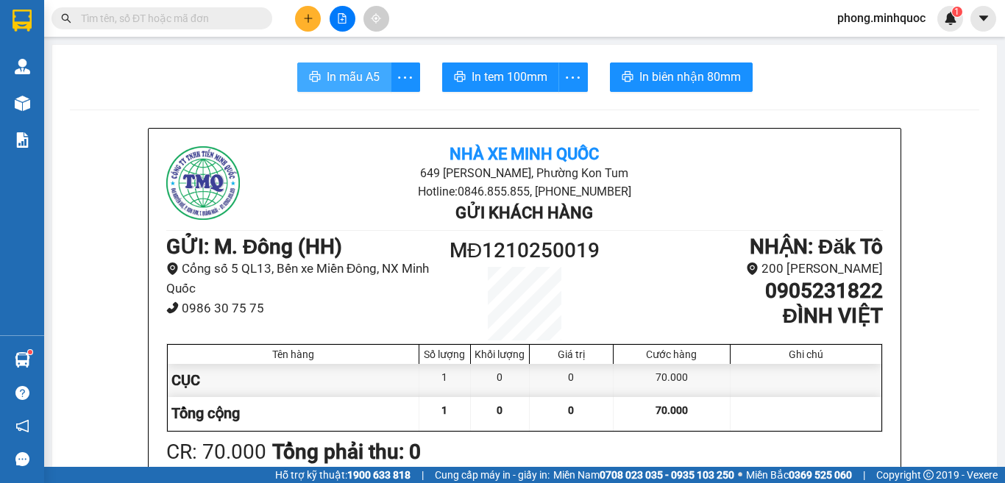
click at [371, 71] on span "In mẫu A5" at bounding box center [353, 77] width 53 height 18
click at [505, 71] on span "In tem 100mm" at bounding box center [510, 77] width 76 height 18
click at [312, 13] on button at bounding box center [308, 19] width 26 height 26
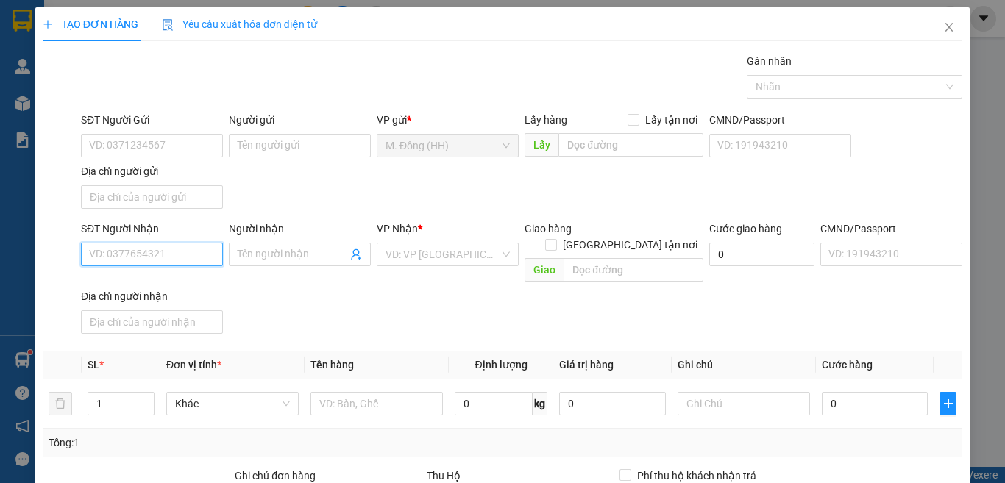
click at [122, 261] on input "SĐT Người Nhận" at bounding box center [152, 255] width 142 height 24
click at [134, 286] on div "0392106187 - SƠ THỦY" at bounding box center [150, 284] width 122 height 16
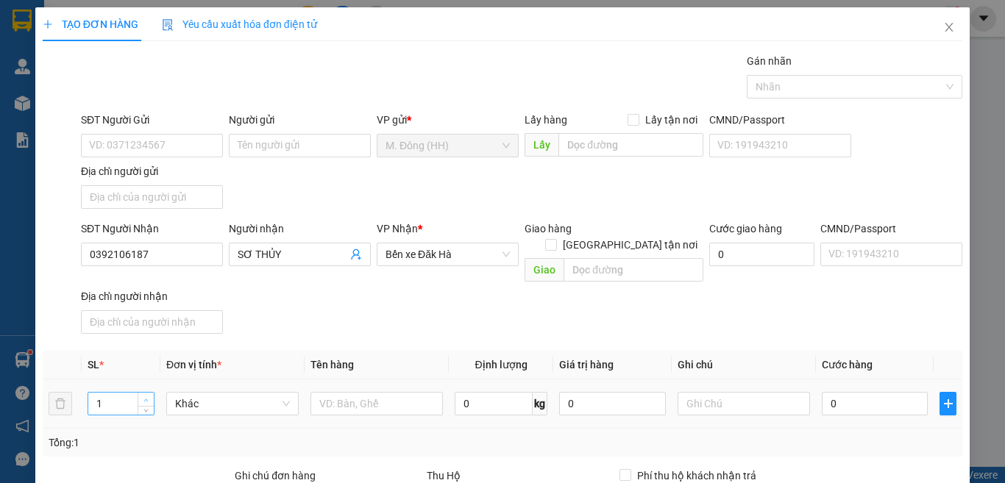
click at [143, 398] on icon "up" at bounding box center [145, 400] width 5 height 5
click at [345, 392] on input "text" at bounding box center [376, 404] width 132 height 24
click at [875, 392] on input "0" at bounding box center [875, 404] width 106 height 24
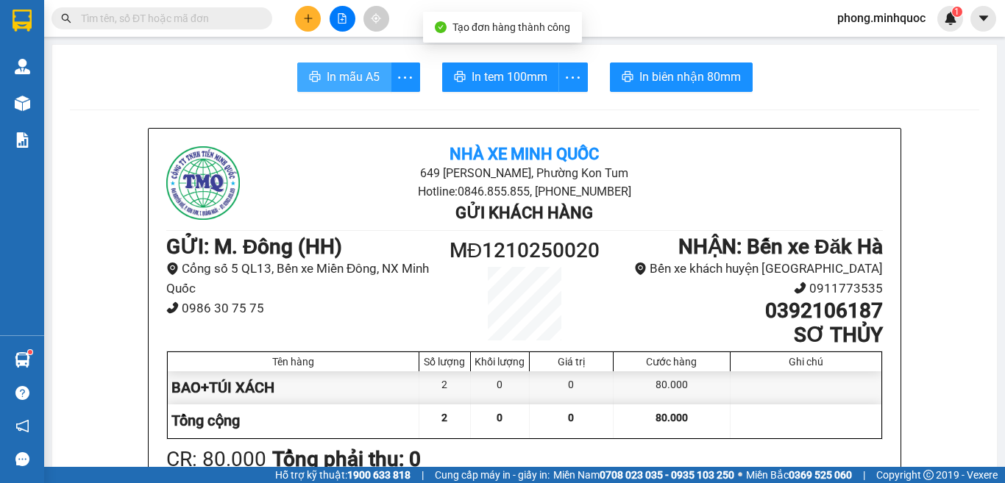
click at [336, 74] on span "In mẫu A5" at bounding box center [353, 77] width 53 height 18
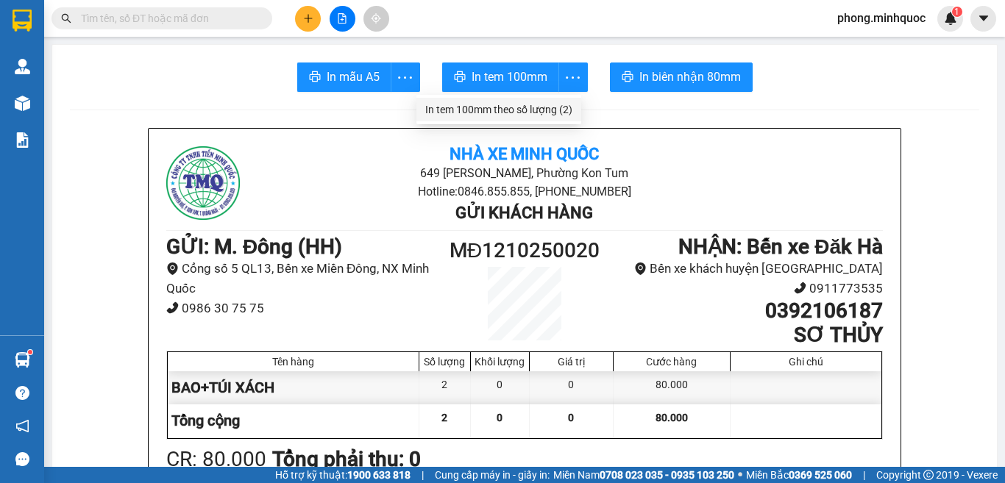
click at [566, 111] on div "In tem 100mm theo số lượng (2)" at bounding box center [498, 110] width 147 height 16
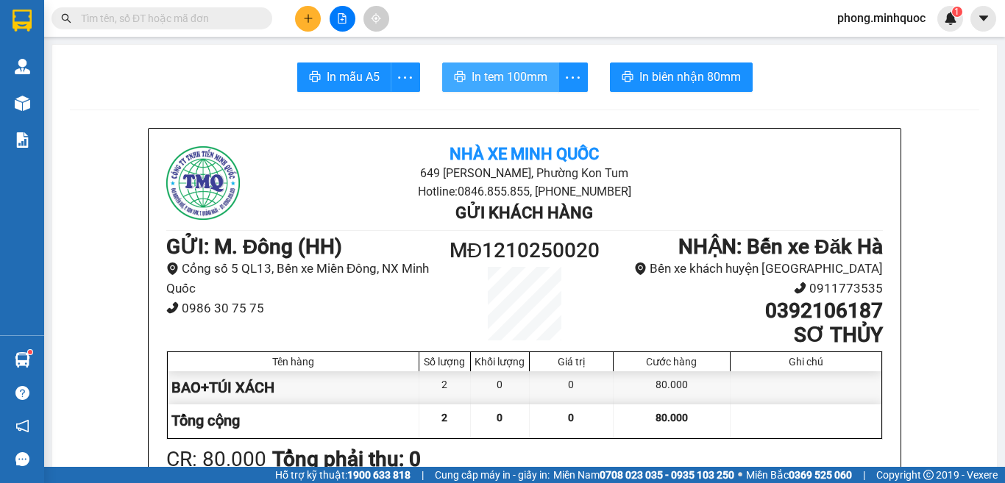
click at [510, 85] on span "In tem 100mm" at bounding box center [510, 77] width 76 height 18
click at [154, 18] on input "text" at bounding box center [168, 18] width 174 height 16
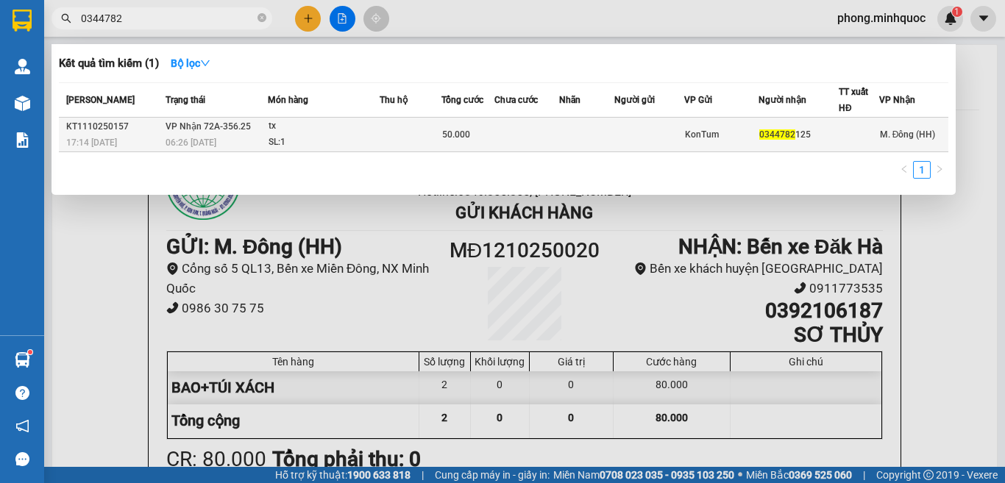
click at [349, 129] on div "tx" at bounding box center [323, 126] width 110 height 16
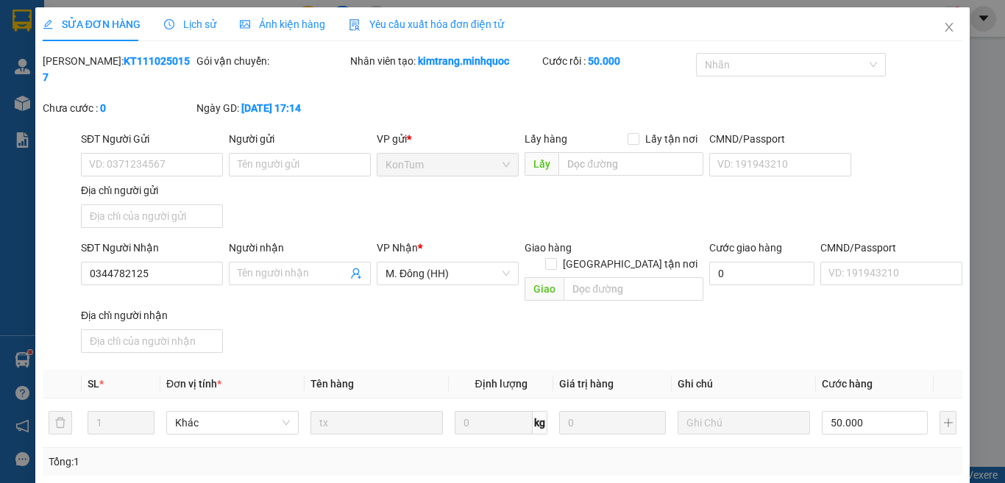
click at [943, 26] on icon "close" at bounding box center [949, 27] width 12 height 12
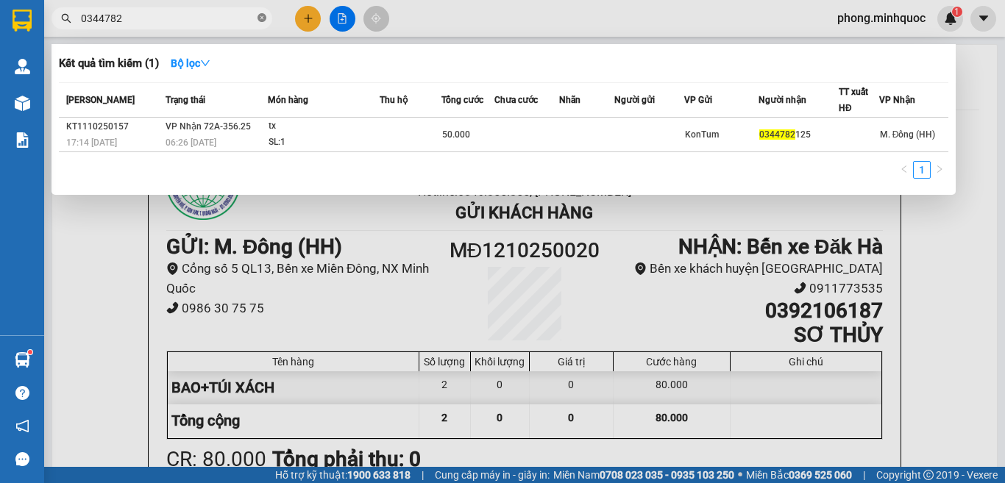
click at [263, 14] on icon "close-circle" at bounding box center [261, 17] width 9 height 9
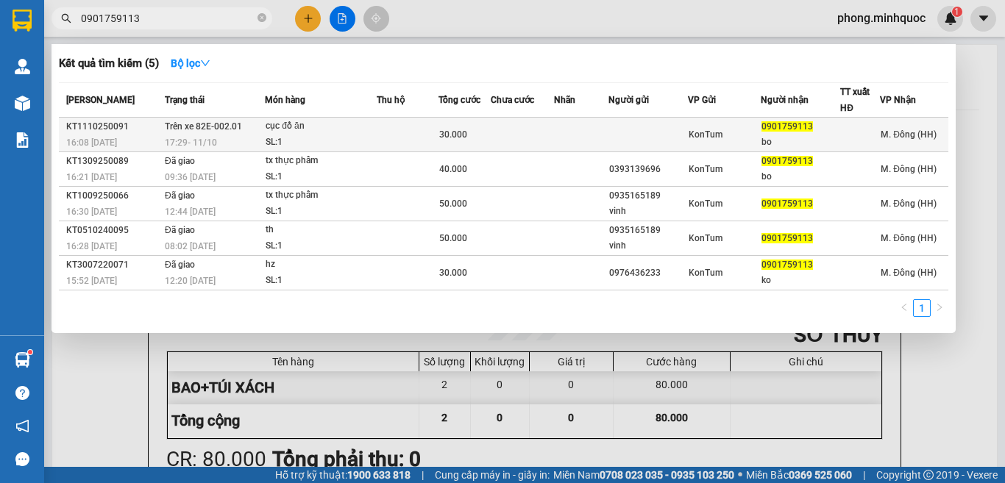
click at [380, 132] on td at bounding box center [407, 135] width 61 height 35
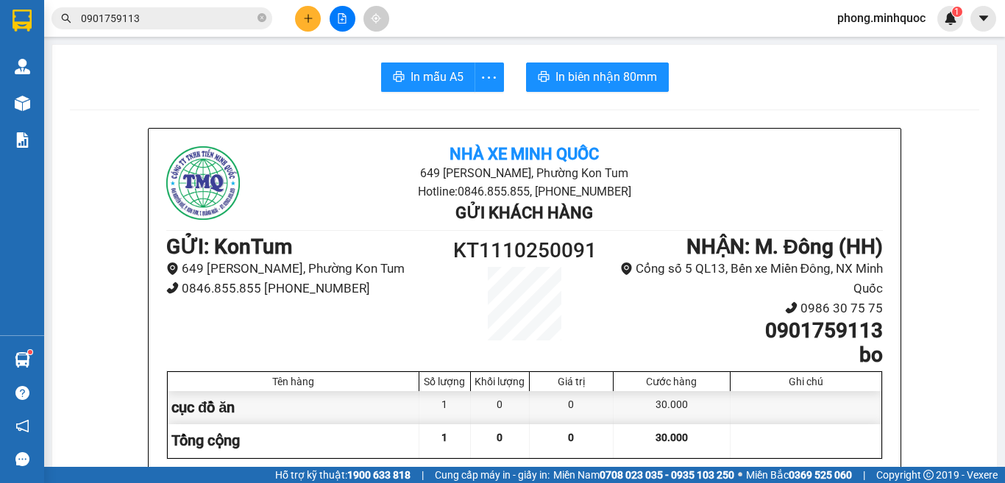
click at [213, 24] on input "0901759113" at bounding box center [168, 18] width 174 height 16
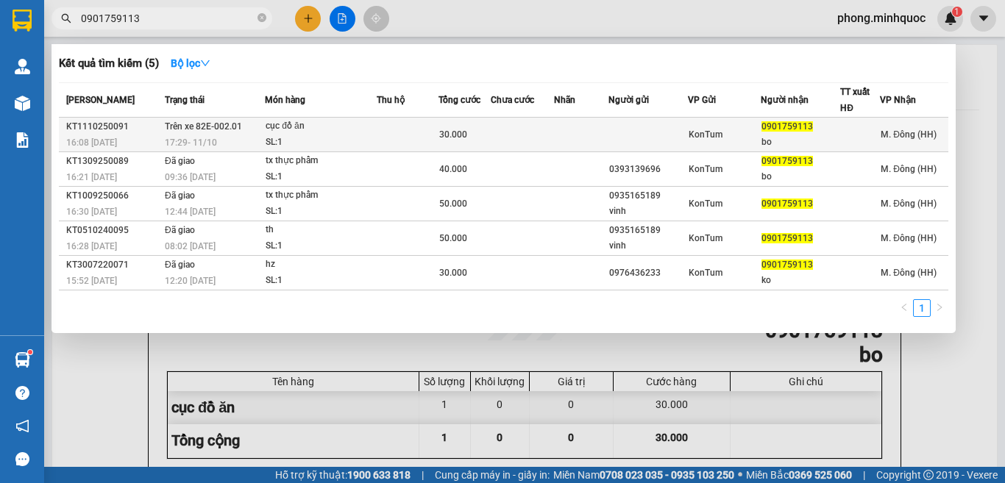
click at [536, 125] on td at bounding box center [522, 135] width 63 height 35
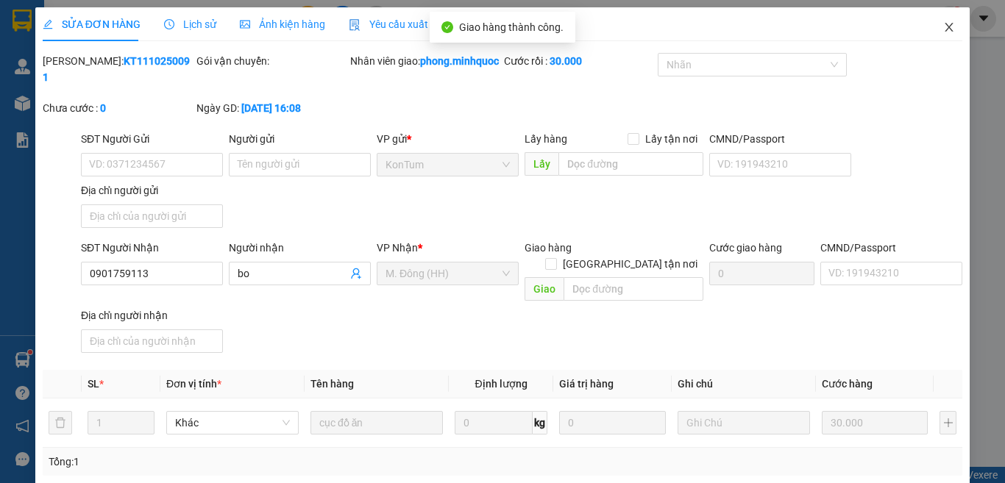
click at [943, 24] on icon "close" at bounding box center [949, 27] width 12 height 12
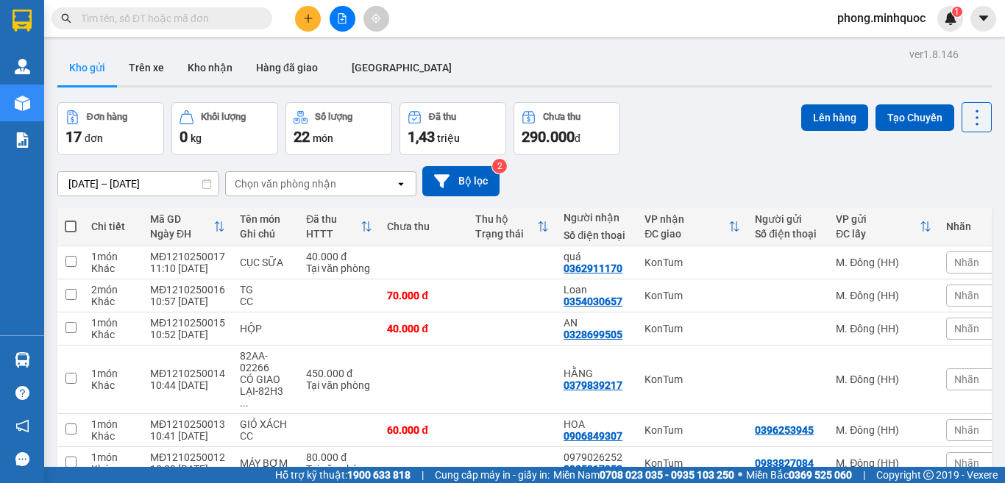
click at [207, 20] on input "text" at bounding box center [168, 18] width 174 height 16
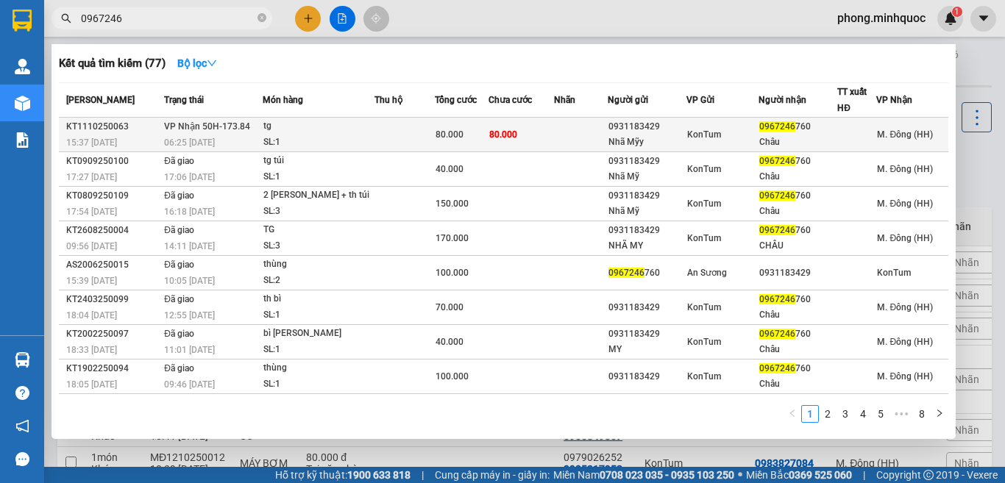
type input "0967246"
click at [302, 140] on div "SL: 1" at bounding box center [318, 143] width 110 height 16
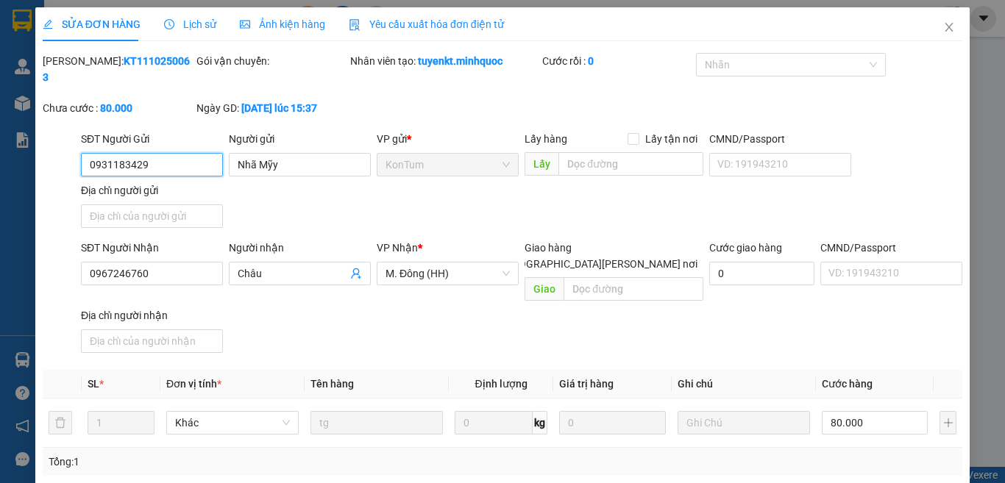
type input "0931183429"
type input "Nhã Mỹy"
type input "0967246760"
type input "Châu"
type input "0"
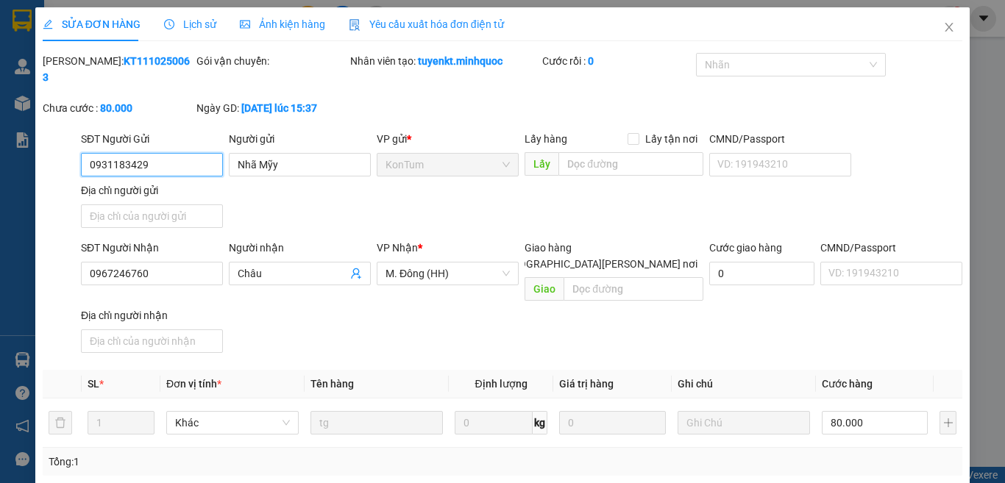
type input "80.000"
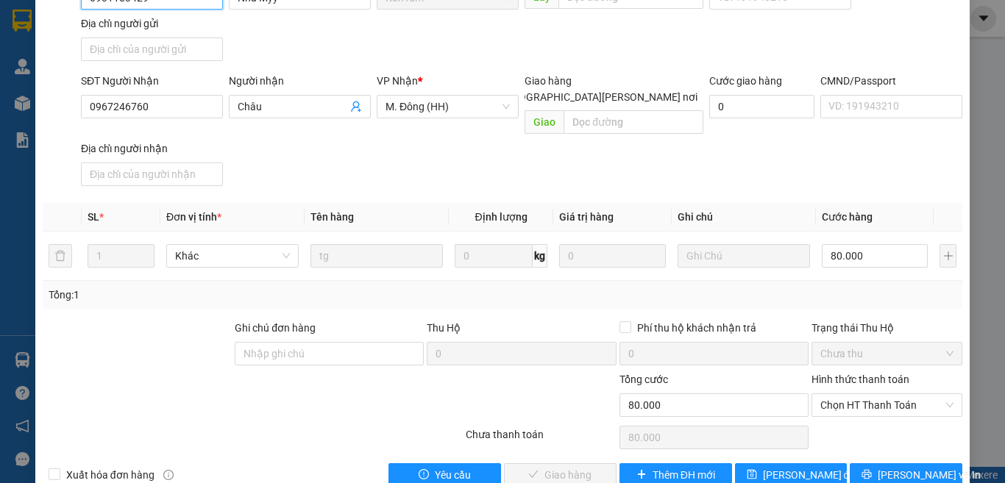
drag, startPoint x: 844, startPoint y: 376, endPoint x: 845, endPoint y: 388, distance: 12.6
click at [844, 394] on span "Chọn HT Thanh Toán" at bounding box center [886, 405] width 133 height 22
drag, startPoint x: 844, startPoint y: 399, endPoint x: 684, endPoint y: 419, distance: 161.6
click at [843, 399] on div "Tại văn phòng" at bounding box center [876, 402] width 131 height 16
type input "0"
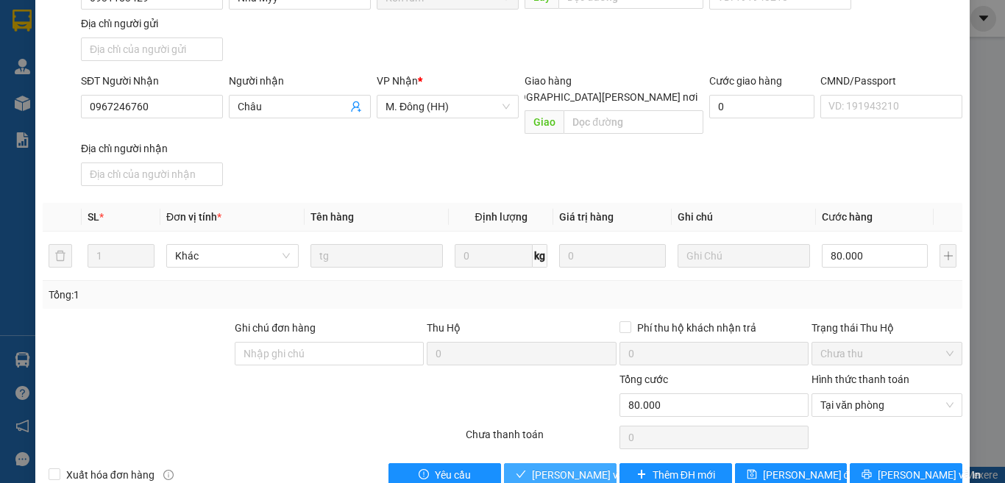
click at [578, 467] on span "[PERSON_NAME] và [PERSON_NAME] hàng" at bounding box center [631, 475] width 199 height 16
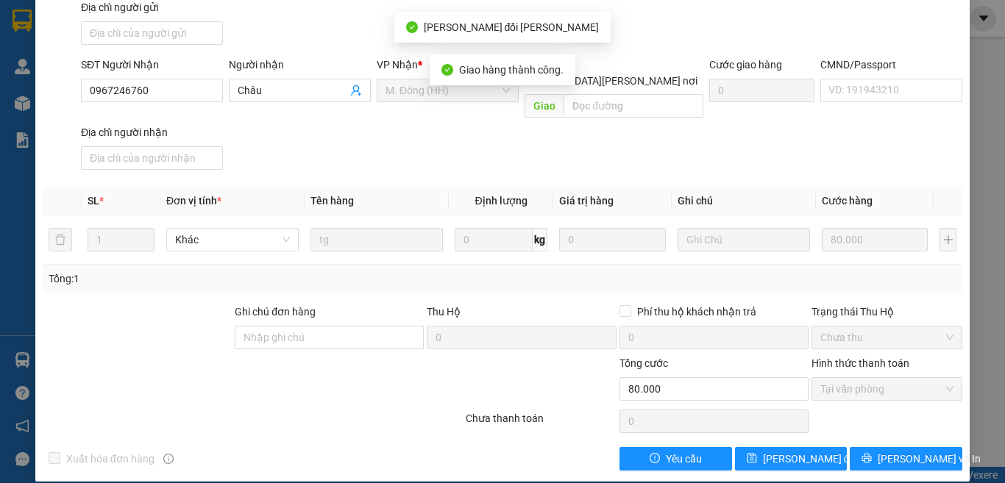
scroll to position [0, 0]
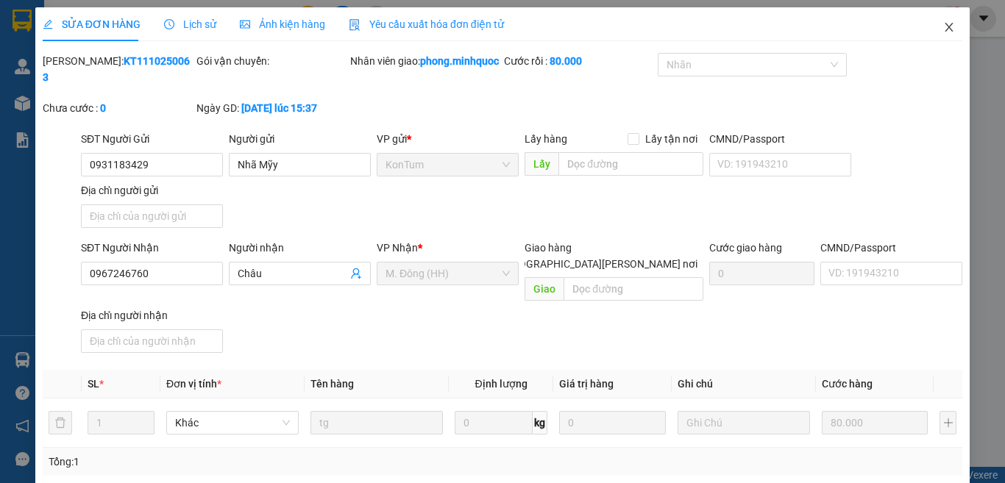
click at [945, 27] on icon "close" at bounding box center [949, 27] width 8 height 9
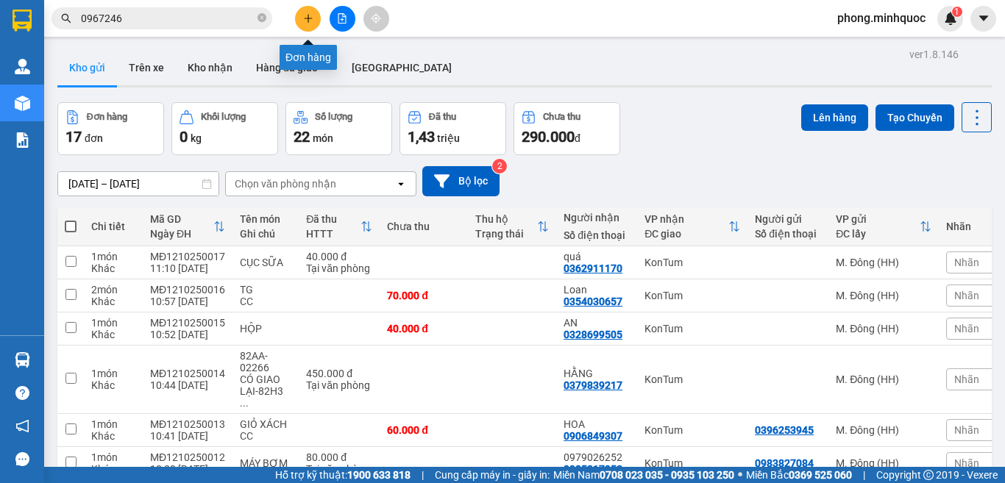
click at [303, 16] on icon "plus" at bounding box center [308, 18] width 10 height 10
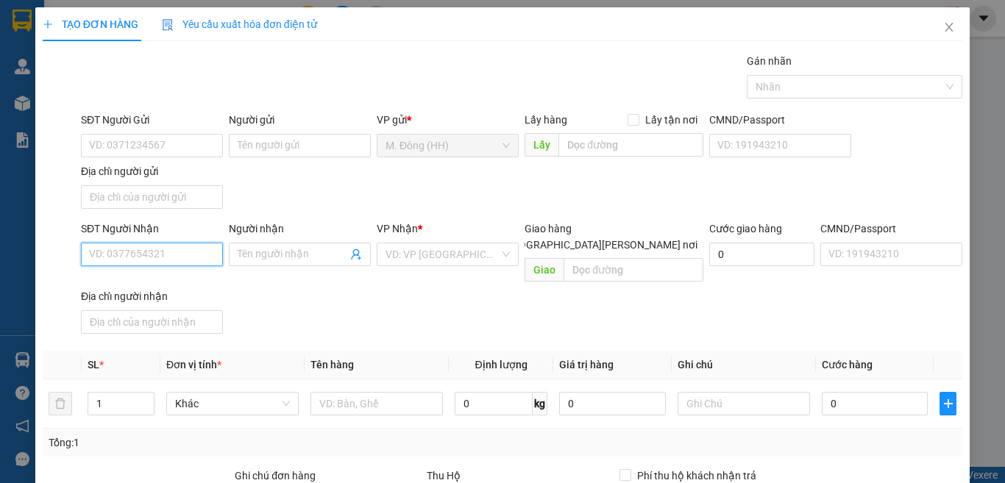
click at [139, 248] on input "SĐT Người Nhận" at bounding box center [152, 255] width 142 height 24
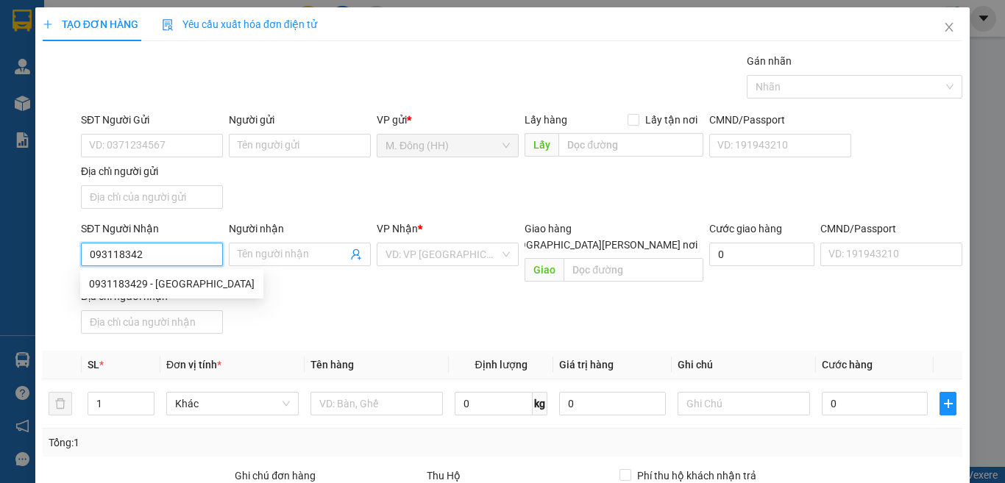
type input "0931183429"
click at [144, 285] on div "0931183429 - Nhã Mỹy" at bounding box center [172, 284] width 166 height 16
type input "Nhã Mỹy"
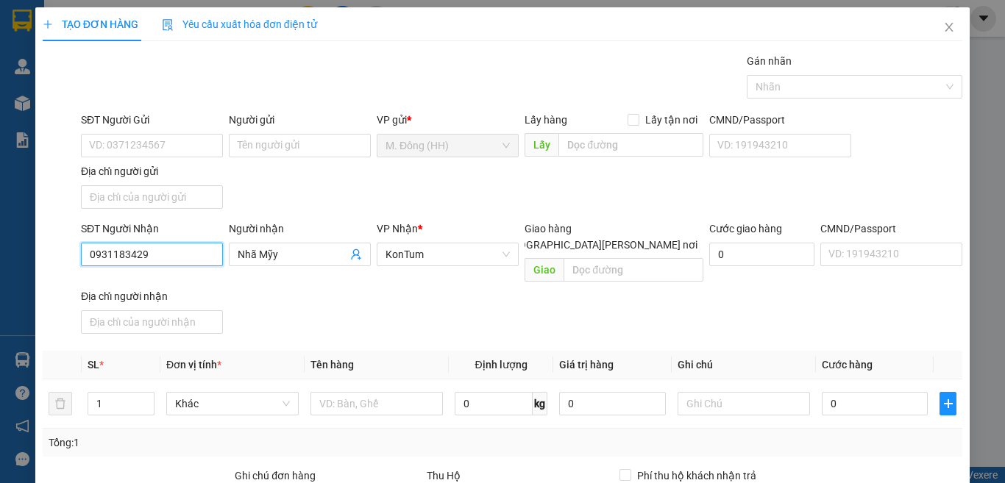
scroll to position [164, 0]
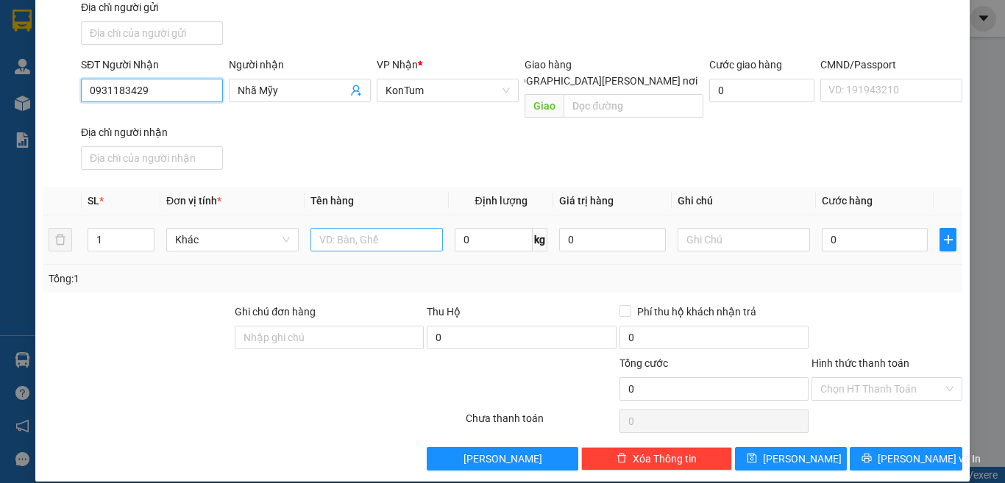
type input "0931183429"
click at [383, 228] on input "text" at bounding box center [376, 240] width 132 height 24
type input "TG"
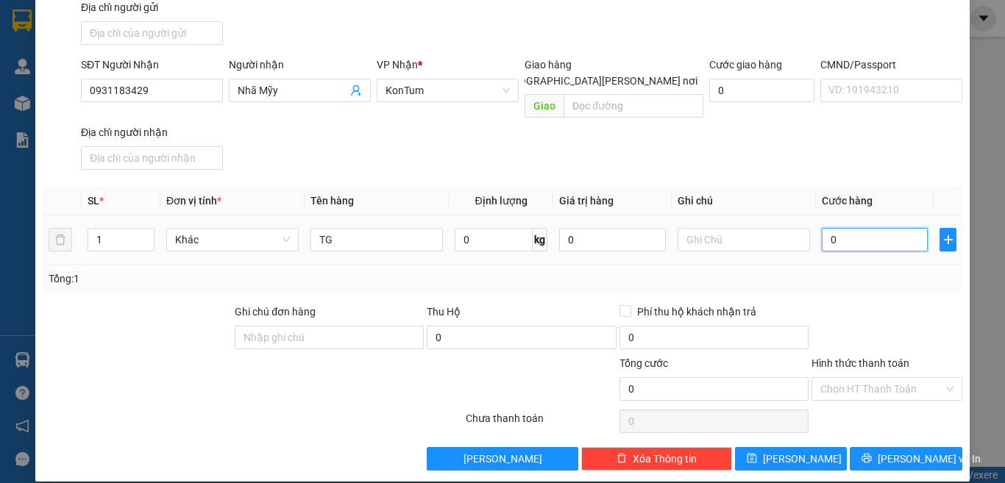
click at [867, 228] on input "0" at bounding box center [875, 240] width 106 height 24
type input "6"
type input "60"
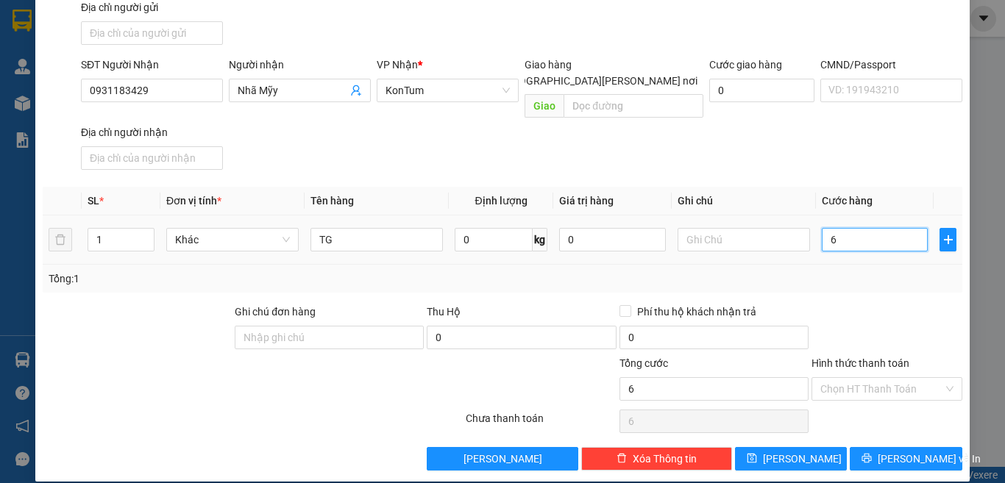
type input "60"
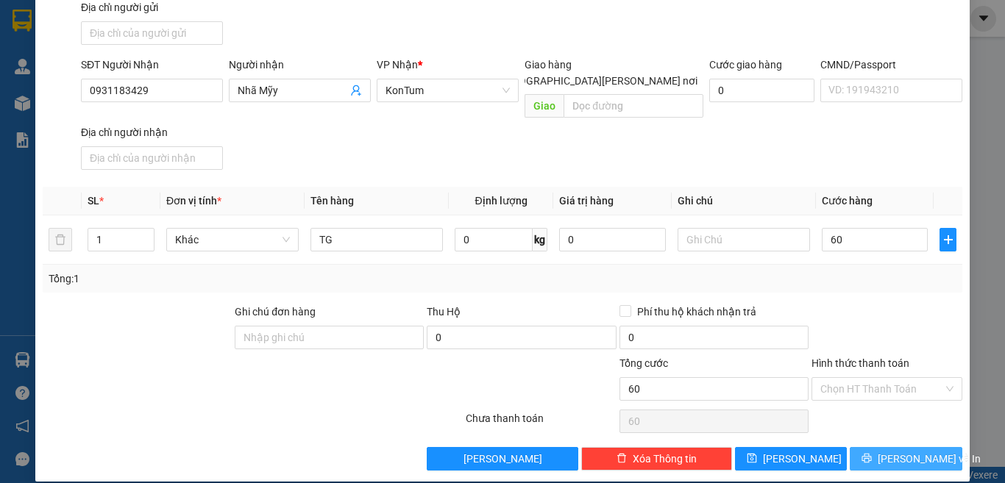
click at [869, 453] on icon "printer" at bounding box center [866, 458] width 10 height 10
type input "60.000"
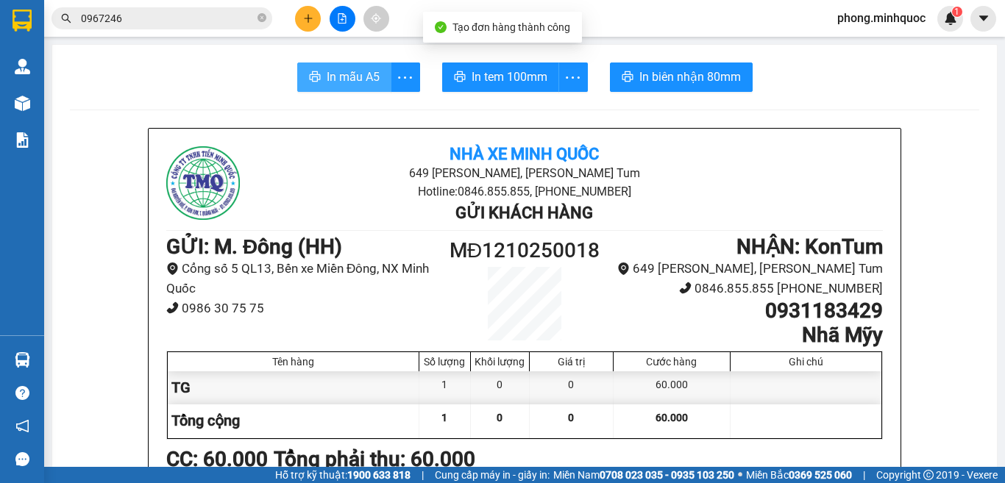
click at [341, 78] on span "In mẫu A5" at bounding box center [353, 77] width 53 height 18
click at [334, 71] on span "In mẫu A5" at bounding box center [353, 77] width 53 height 18
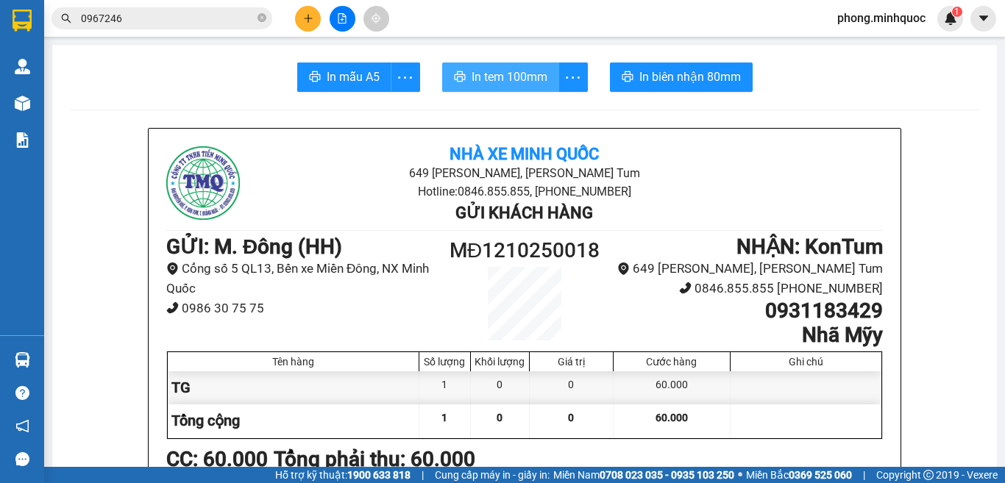
click at [493, 73] on span "In tem 100mm" at bounding box center [510, 77] width 76 height 18
click at [261, 15] on icon "close-circle" at bounding box center [261, 17] width 9 height 9
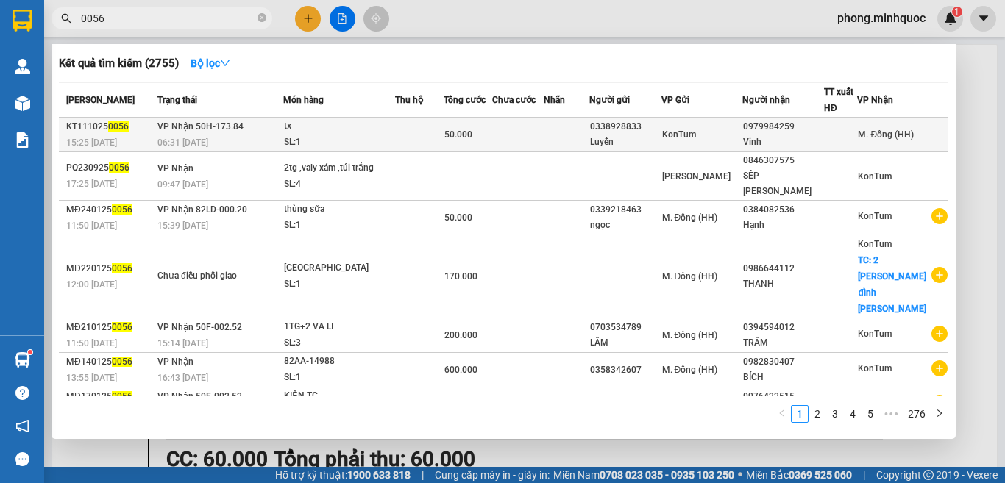
type input "0056"
click at [431, 136] on td at bounding box center [419, 135] width 49 height 35
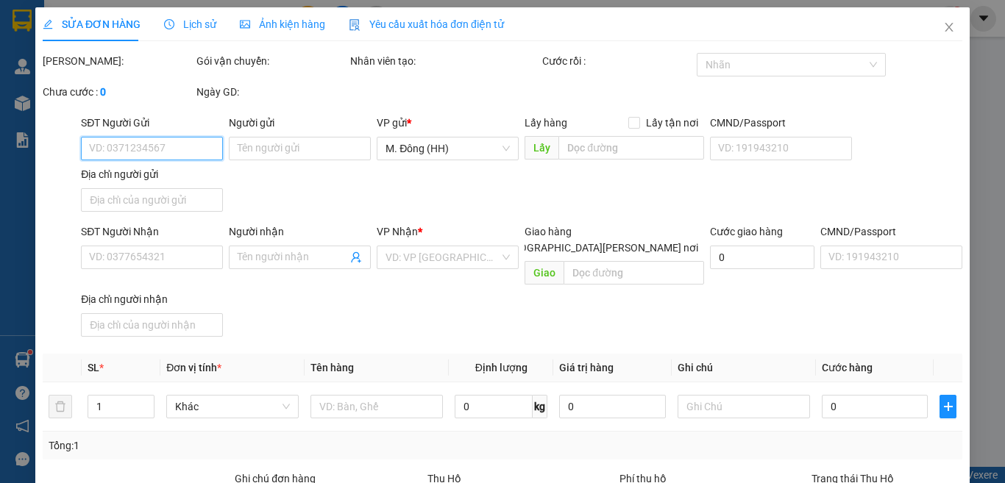
type input "0338928833"
type input "Luyến"
type input "0979984259"
type input "Vinh"
type input "0"
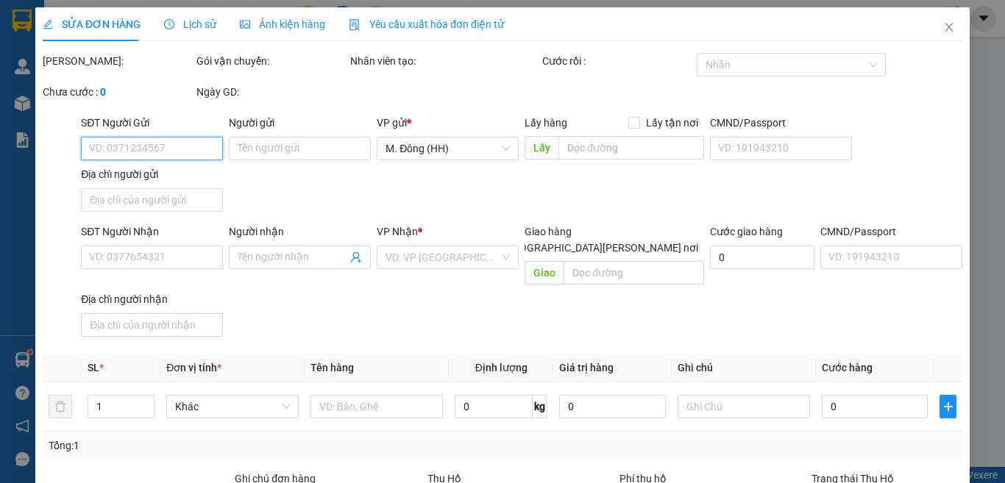
type input "50.000"
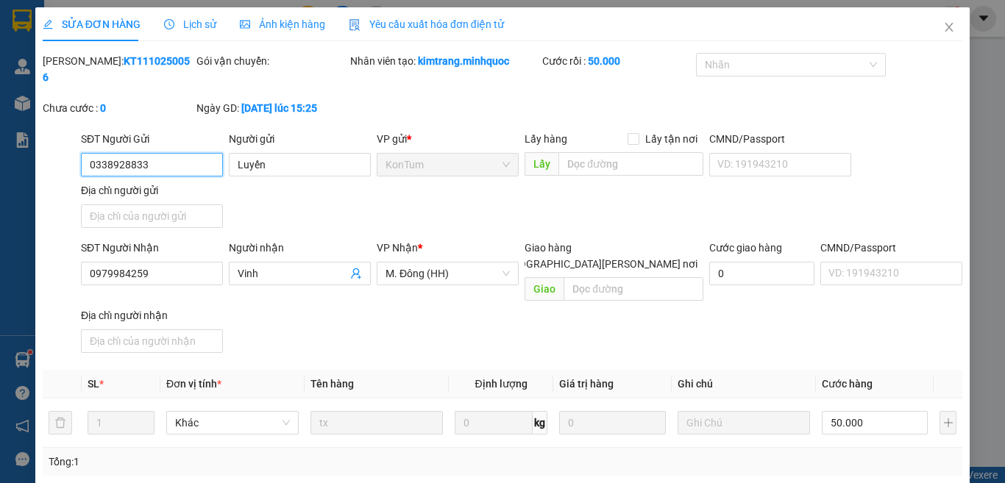
scroll to position [167, 0]
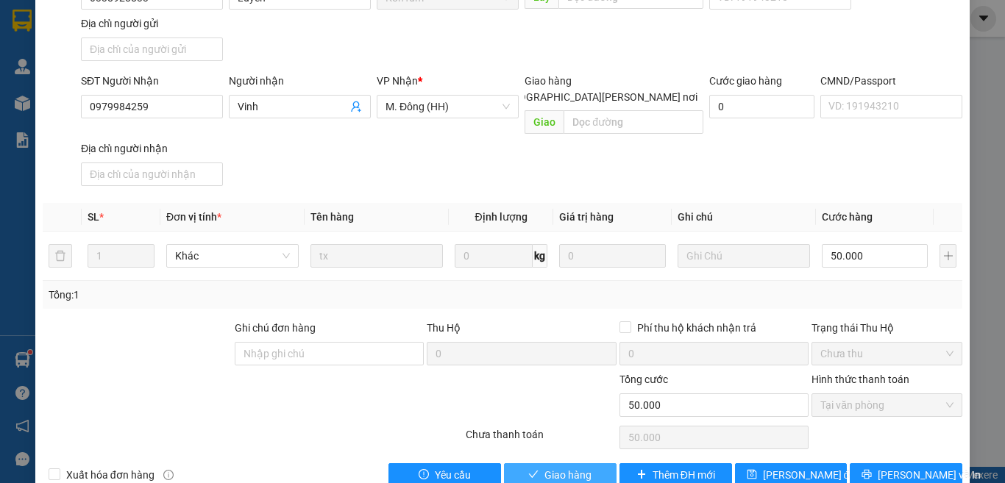
click at [547, 463] on button "Giao hàng" at bounding box center [560, 475] width 113 height 24
type input "0"
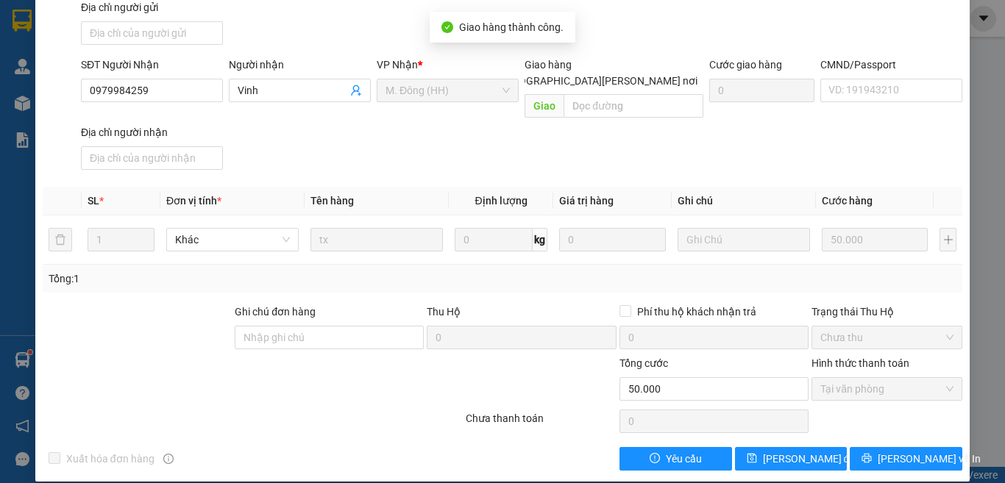
scroll to position [0, 0]
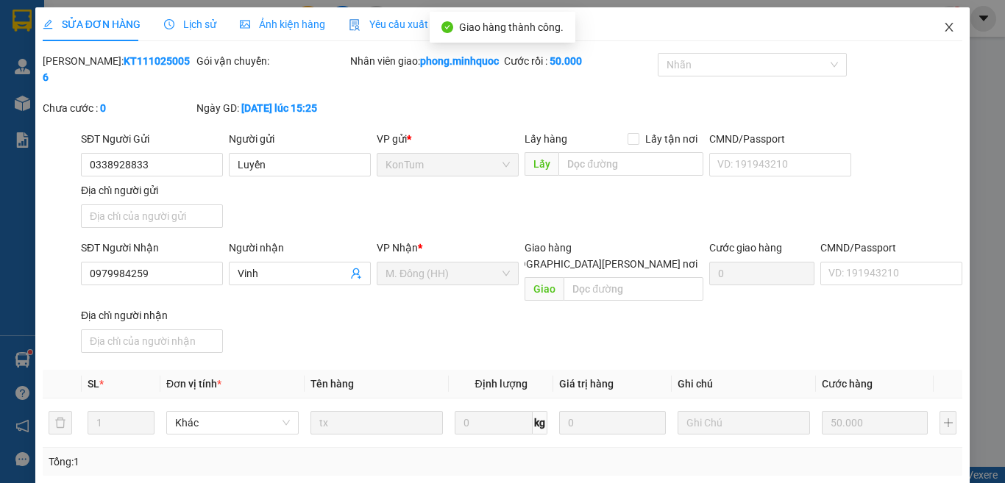
click at [943, 26] on icon "close" at bounding box center [949, 27] width 12 height 12
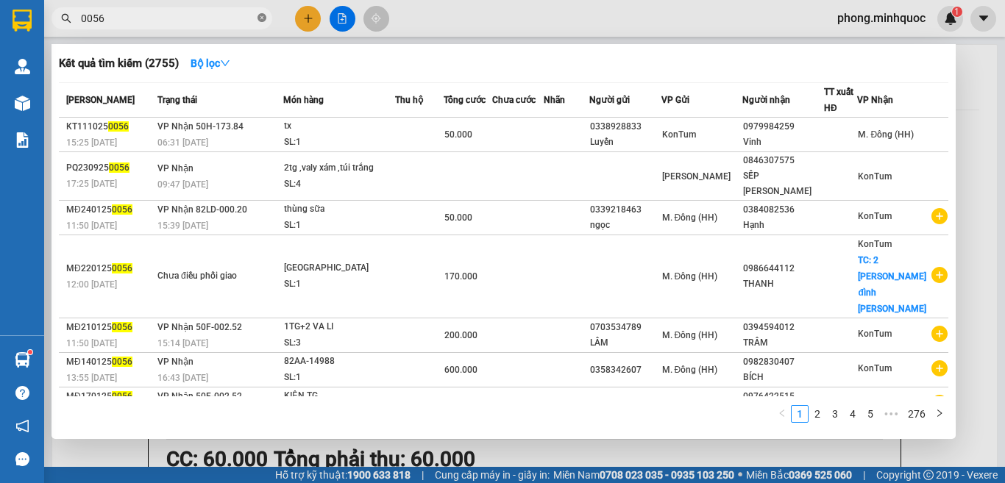
click at [260, 17] on icon "close-circle" at bounding box center [261, 17] width 9 height 9
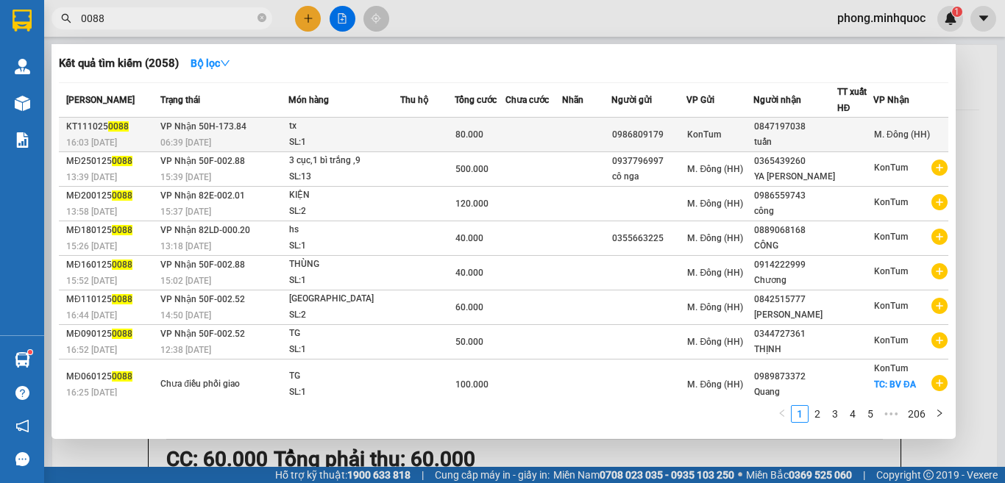
type input "0088"
click at [341, 134] on div "tx" at bounding box center [344, 126] width 110 height 16
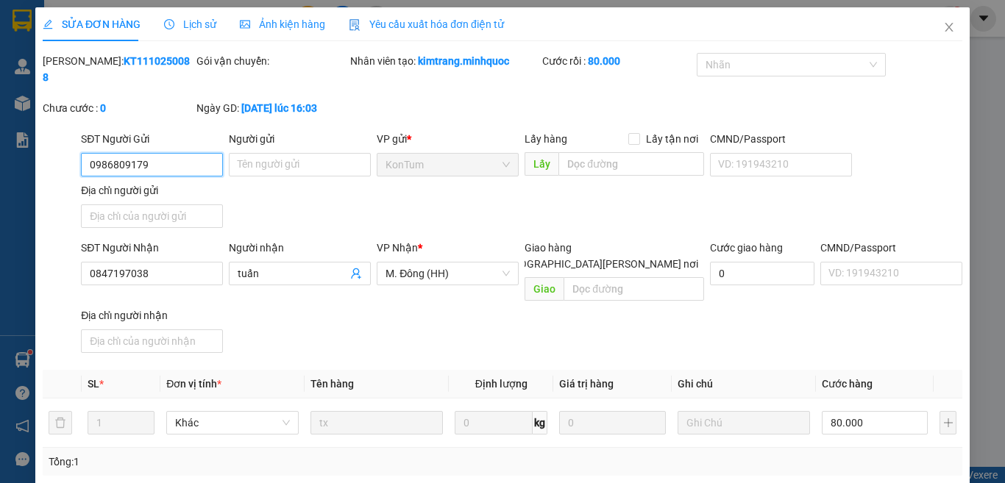
type input "0986809179"
type input "0847197038"
type input "tuấn"
type input "0"
type input "80.000"
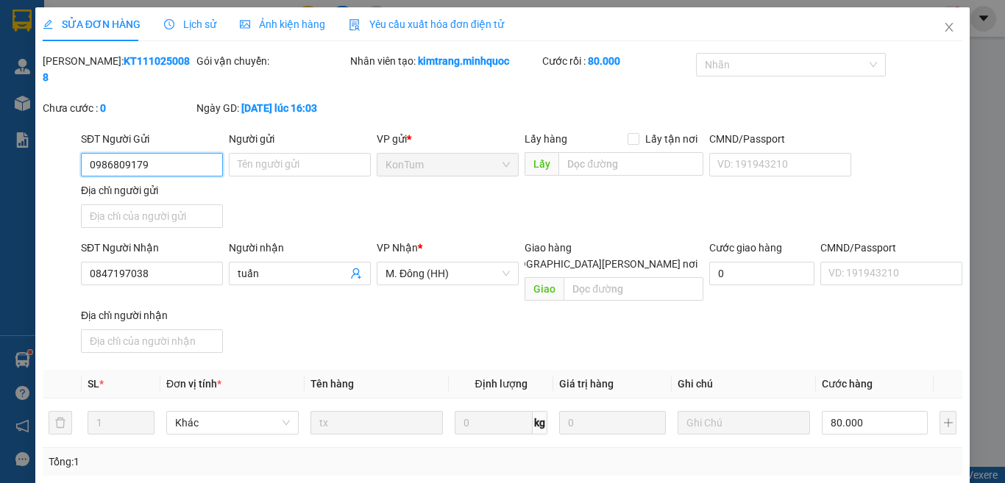
scroll to position [167, 0]
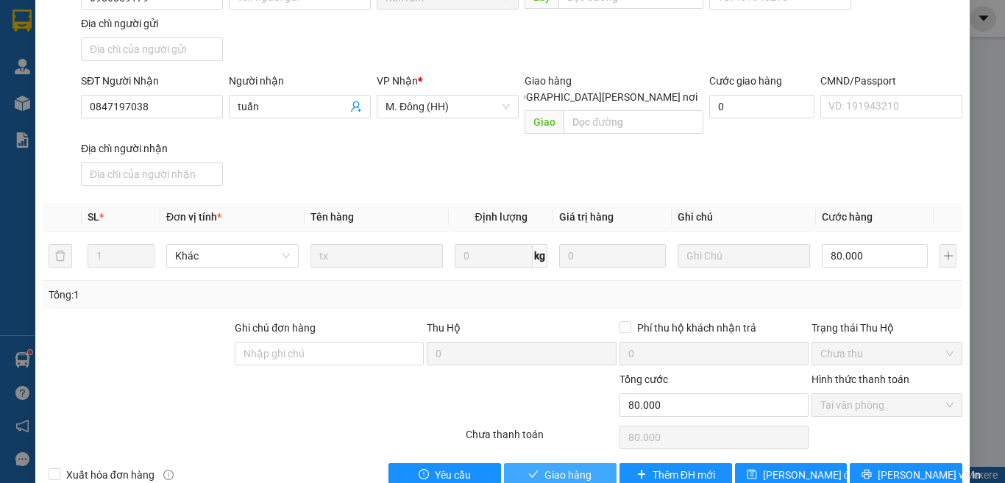
click at [548, 467] on span "Giao hàng" at bounding box center [567, 475] width 47 height 16
type input "0"
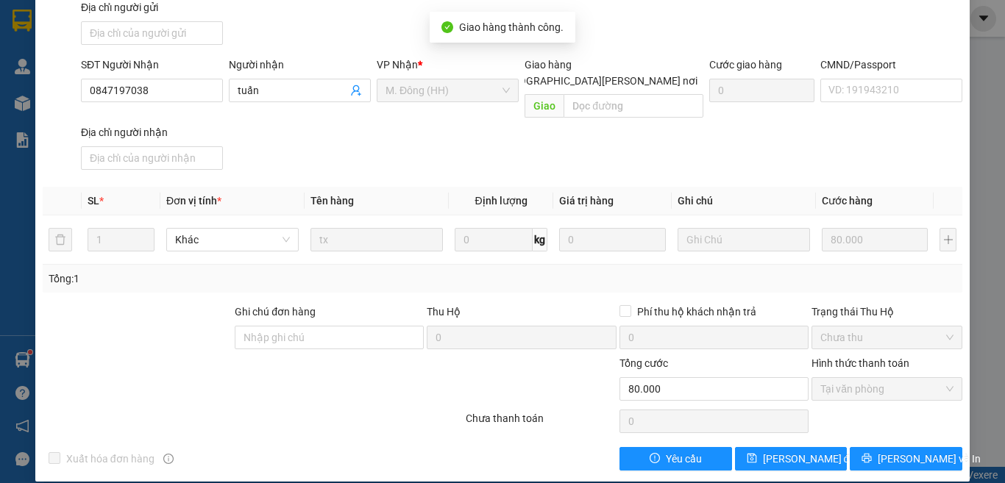
scroll to position [0, 0]
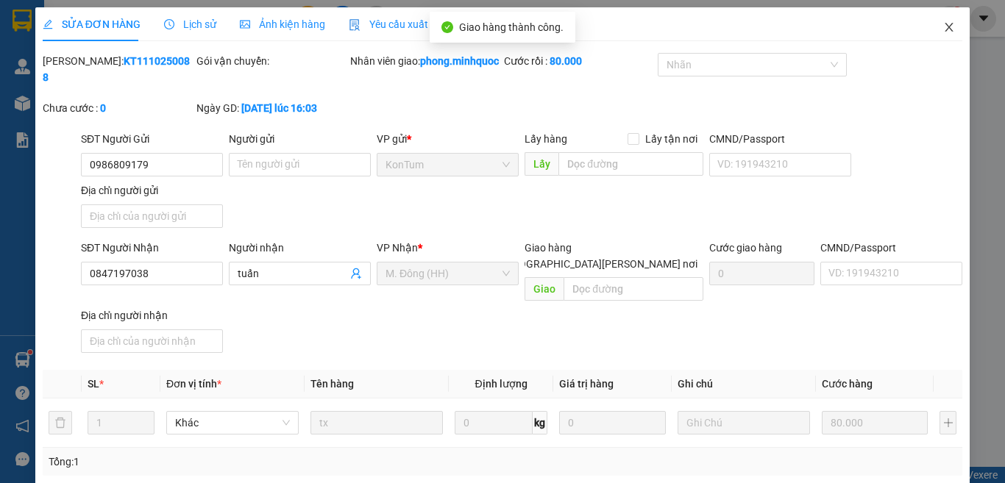
click at [945, 26] on icon "close" at bounding box center [949, 27] width 8 height 9
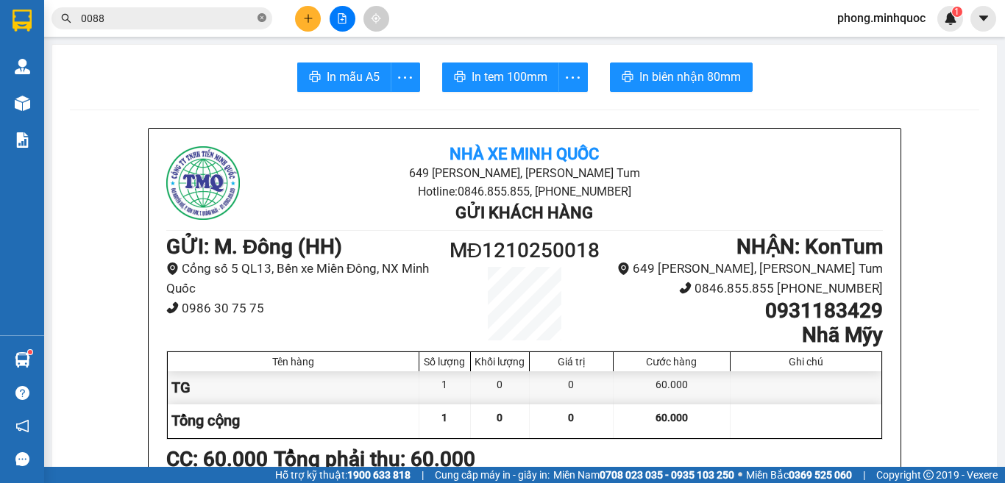
click at [261, 18] on icon "close-circle" at bounding box center [261, 17] width 9 height 9
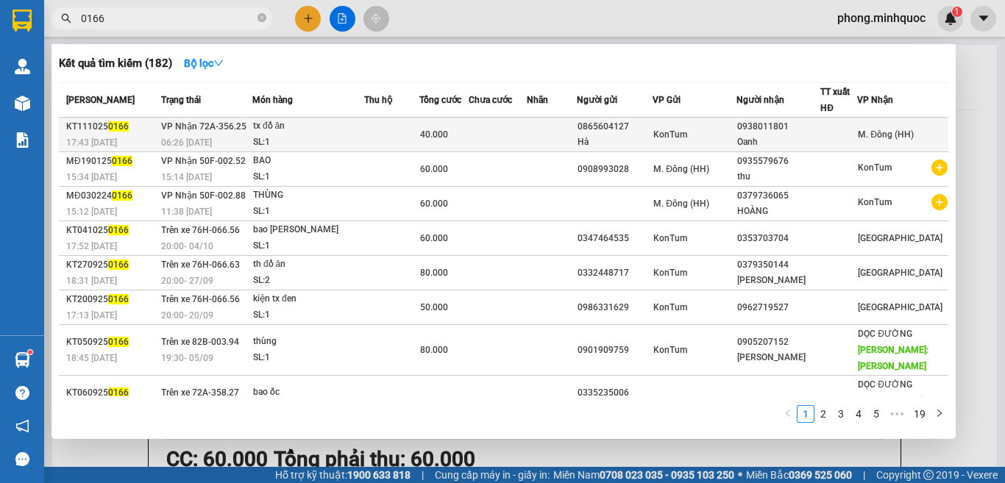
type input "0166"
click at [346, 139] on div "SL: 1" at bounding box center [308, 143] width 110 height 16
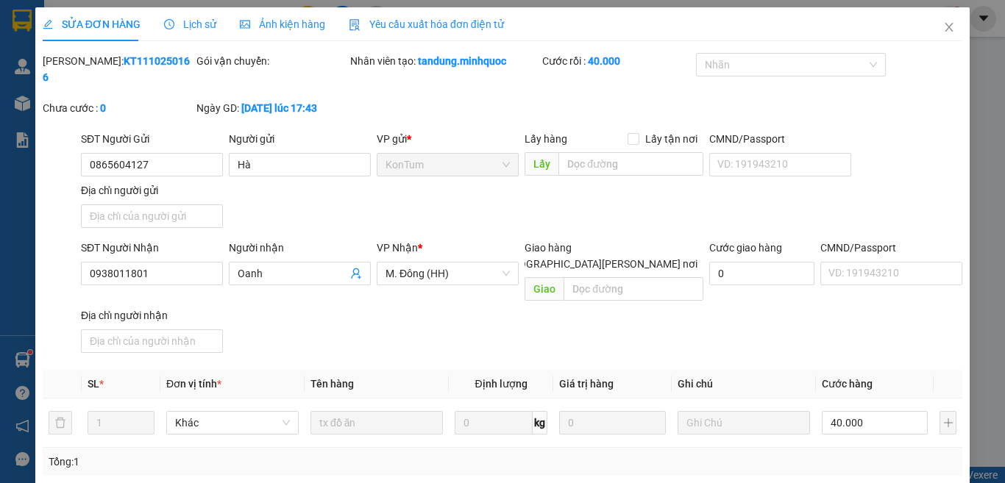
type input "0865604127"
type input "Hà"
type input "0938011801"
type input "Oanh"
type input "0"
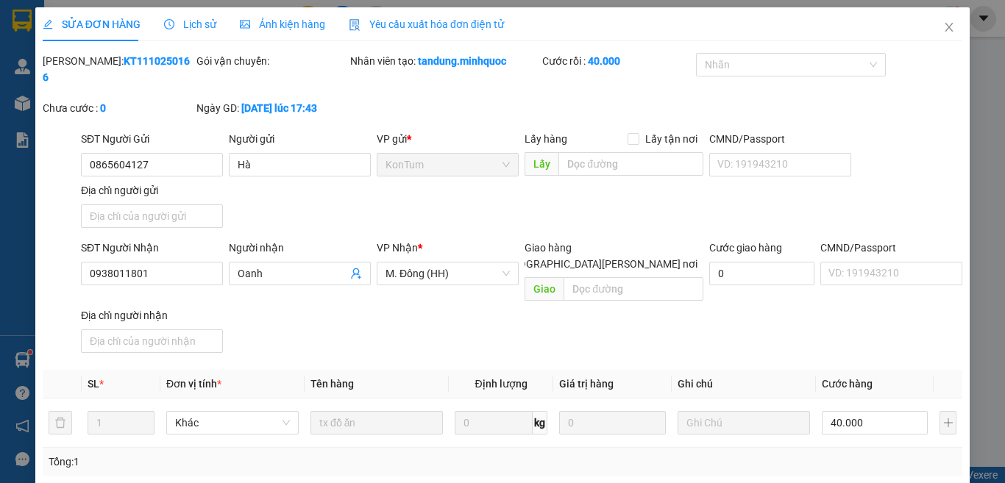
type input "40.000"
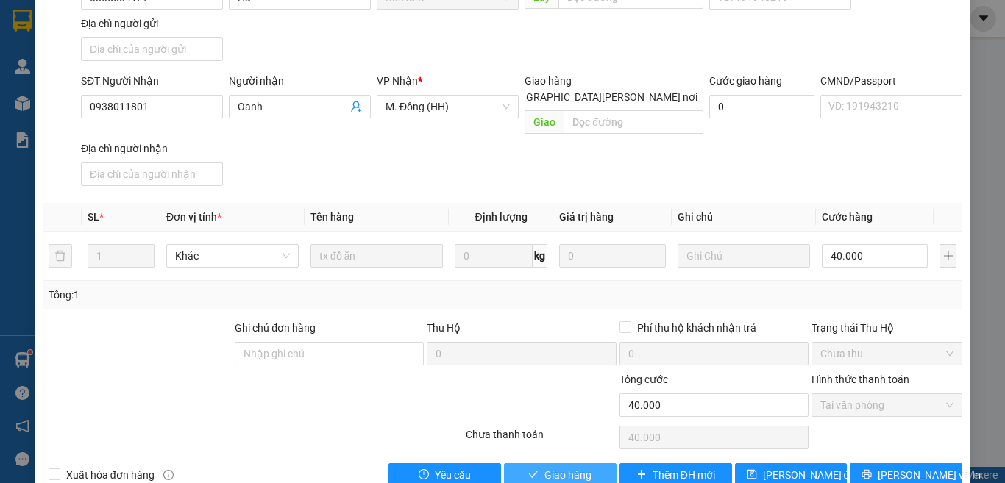
click at [534, 463] on button "Giao hàng" at bounding box center [560, 475] width 113 height 24
type input "0"
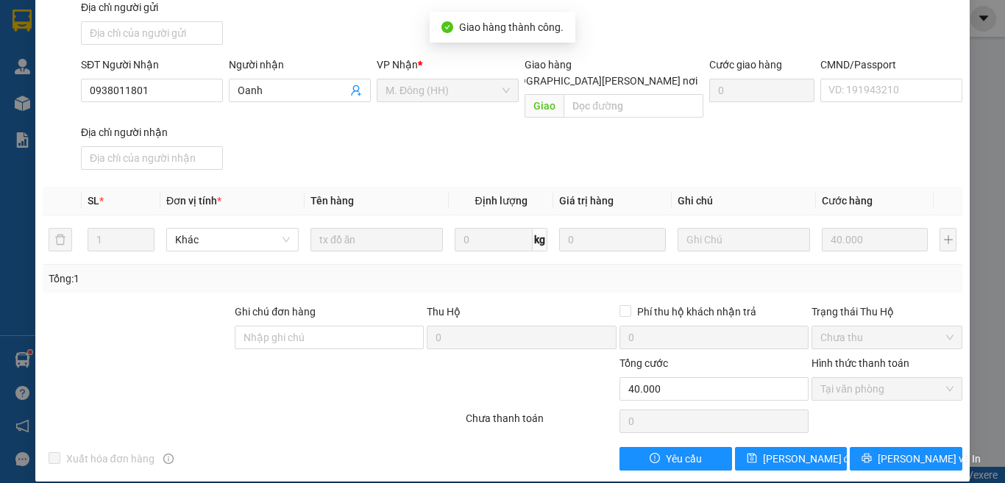
scroll to position [0, 0]
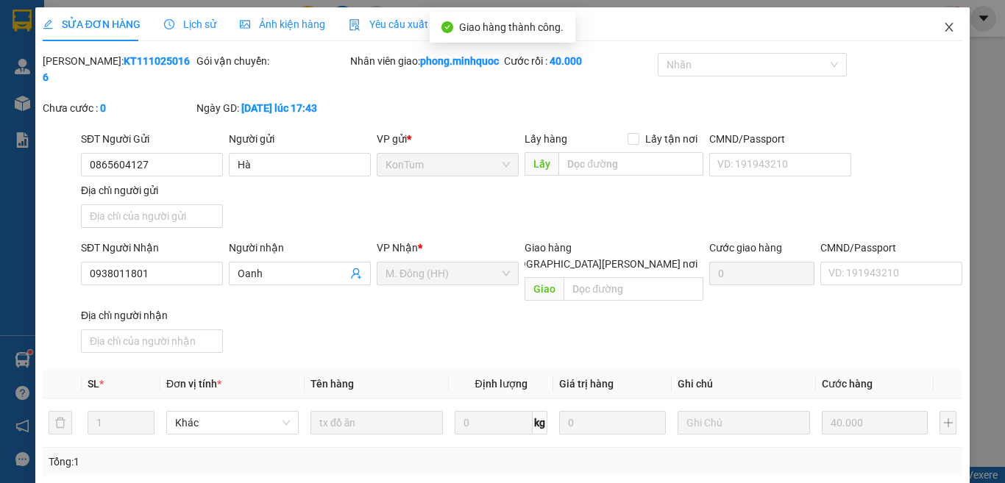
click at [943, 24] on icon "close" at bounding box center [949, 27] width 12 height 12
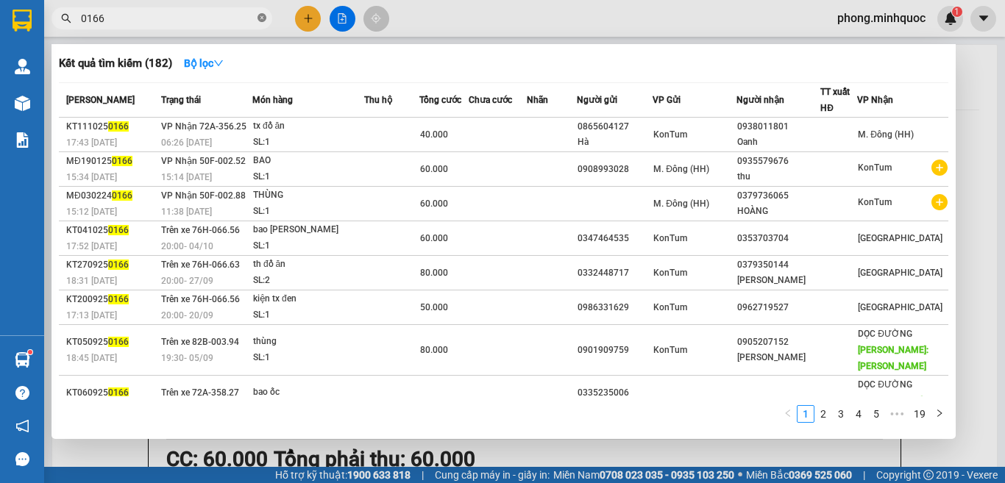
click at [260, 15] on icon "close-circle" at bounding box center [261, 17] width 9 height 9
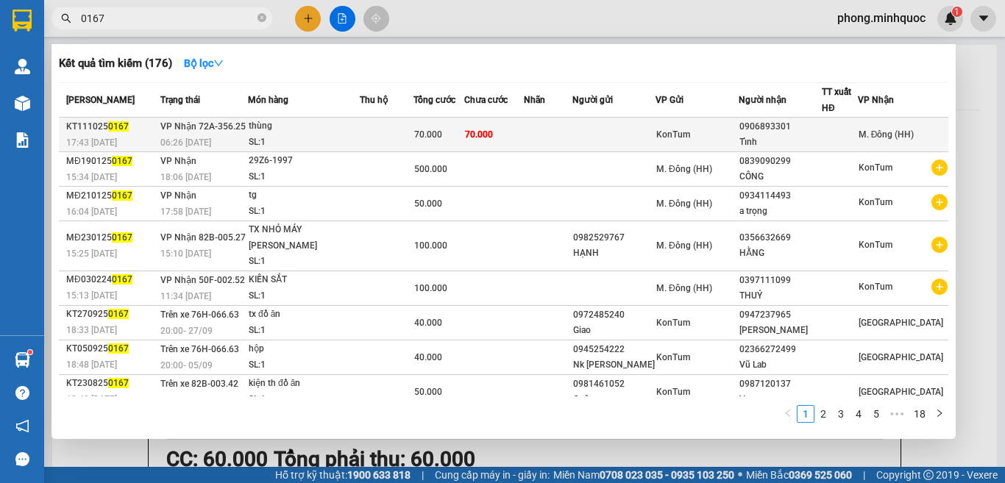
type input "0167"
click at [299, 134] on div "thùng" at bounding box center [304, 126] width 110 height 16
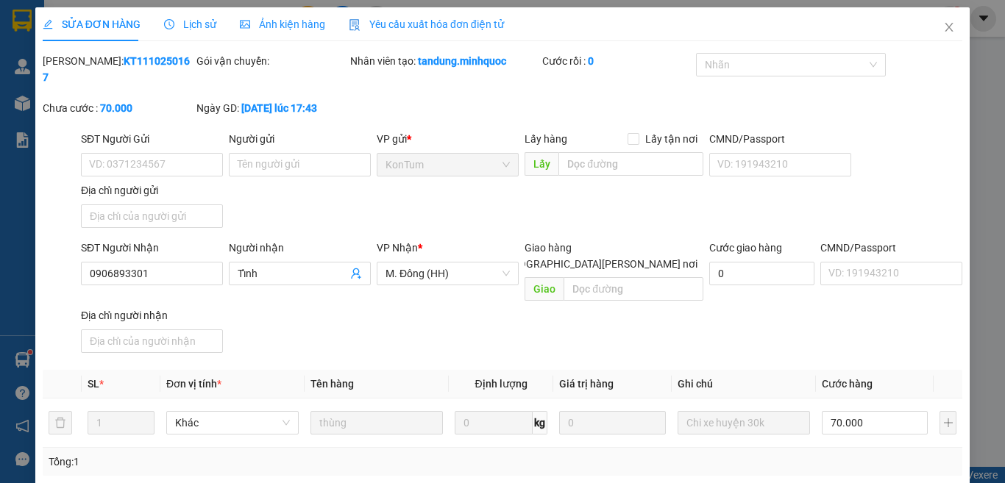
type input "0906893301"
type input "Tỉnh"
type input "0"
type input "70.000"
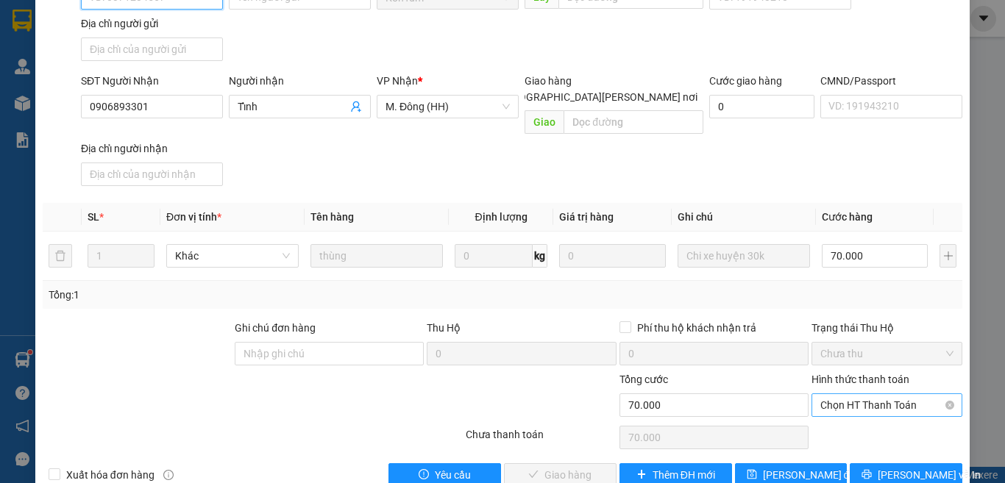
click at [850, 394] on span "Chọn HT Thanh Toán" at bounding box center [886, 405] width 133 height 22
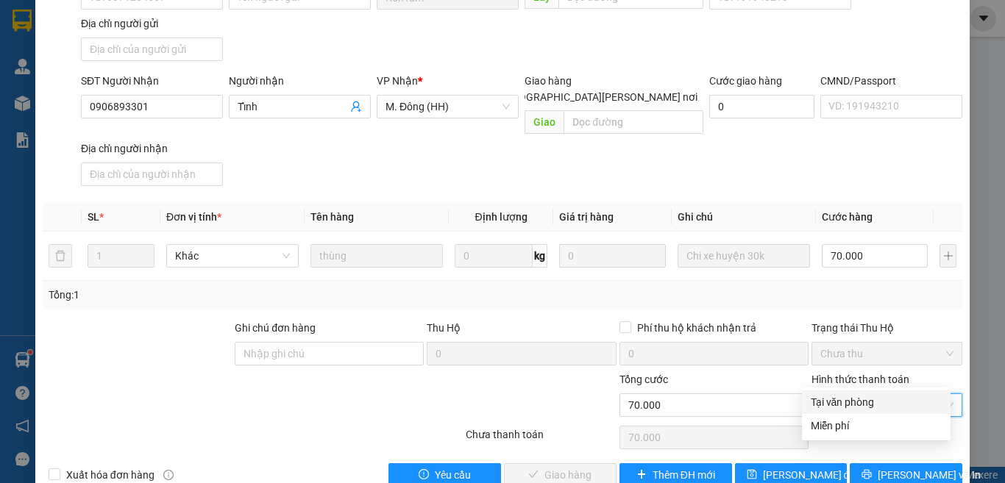
click at [844, 396] on div "Tại văn phòng" at bounding box center [876, 402] width 131 height 16
type input "0"
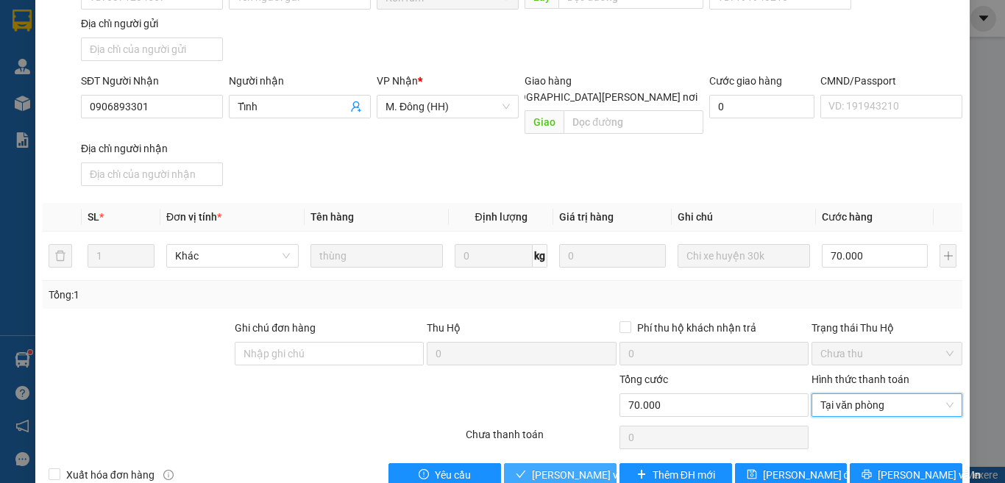
click at [567, 467] on span "[PERSON_NAME] và [PERSON_NAME] hàng" at bounding box center [631, 475] width 199 height 16
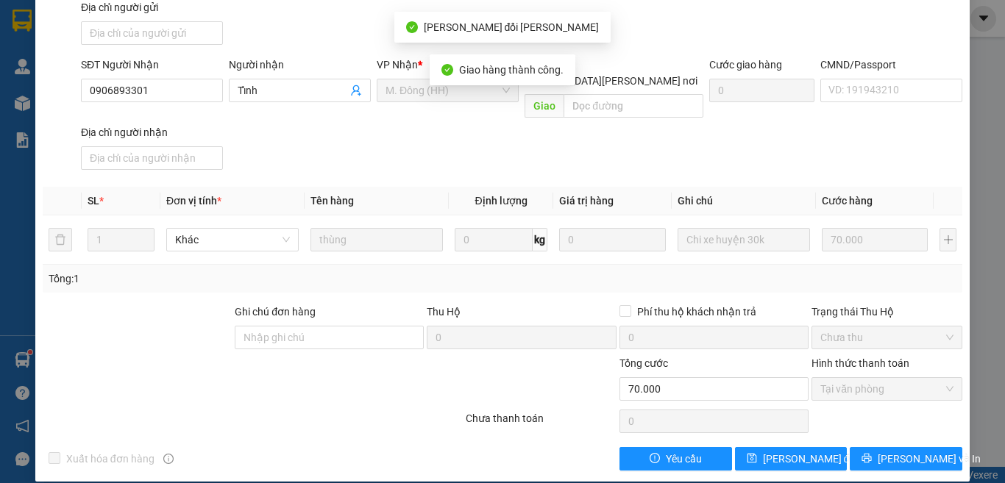
scroll to position [0, 0]
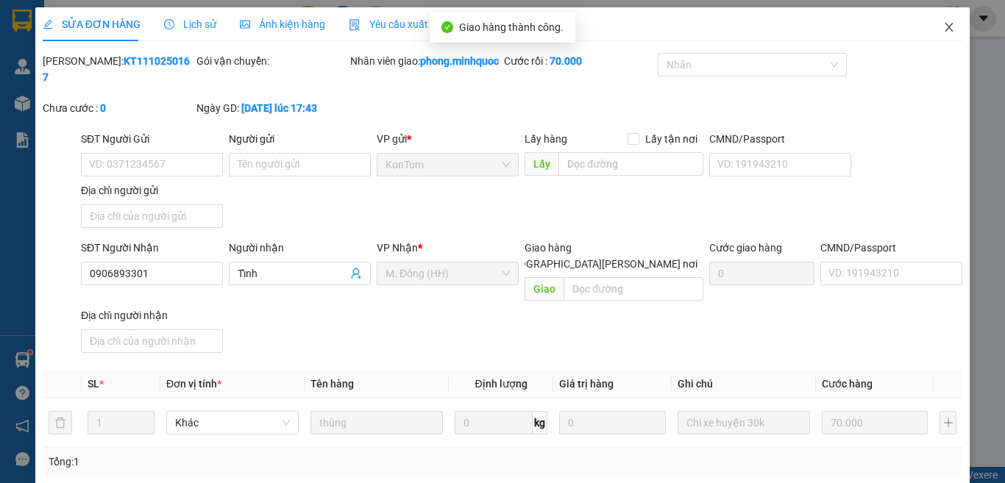
click at [943, 22] on icon "close" at bounding box center [949, 27] width 12 height 12
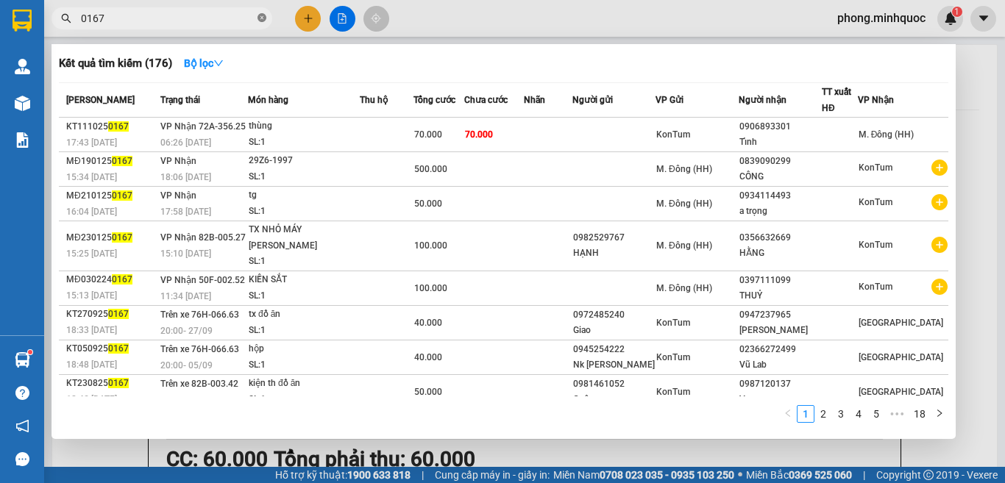
click at [262, 16] on icon "close-circle" at bounding box center [261, 17] width 9 height 9
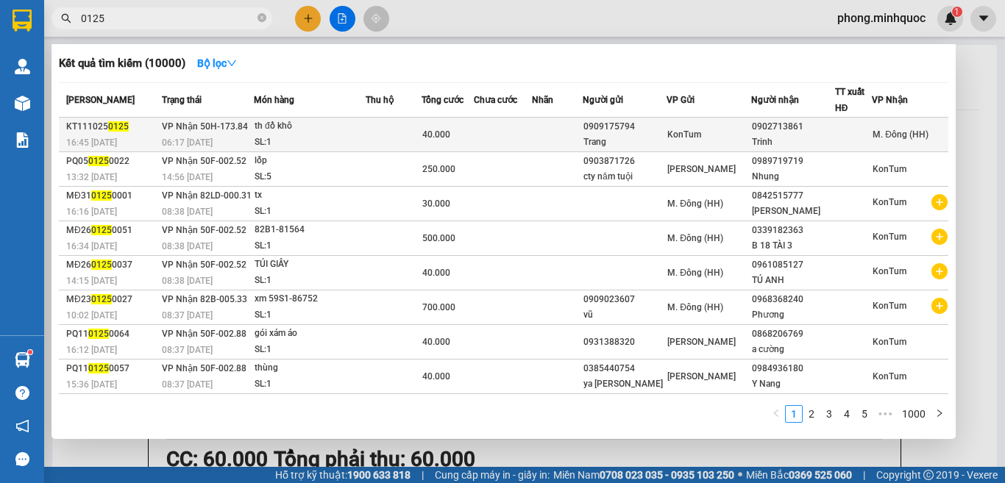
type input "0125"
click at [319, 130] on div "th đồ khô" at bounding box center [310, 126] width 110 height 16
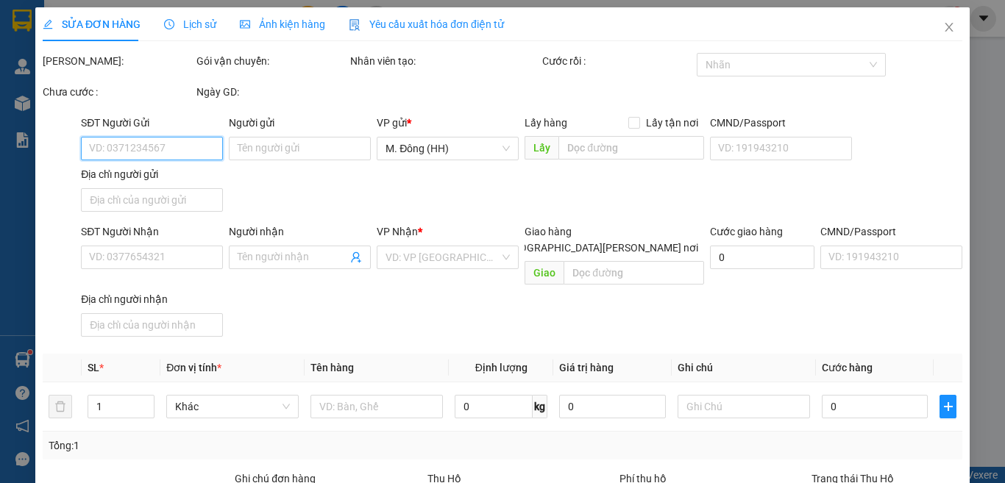
type input "0909175794"
type input "Trang"
type input "0902713861"
type input "Trinh"
type input "0"
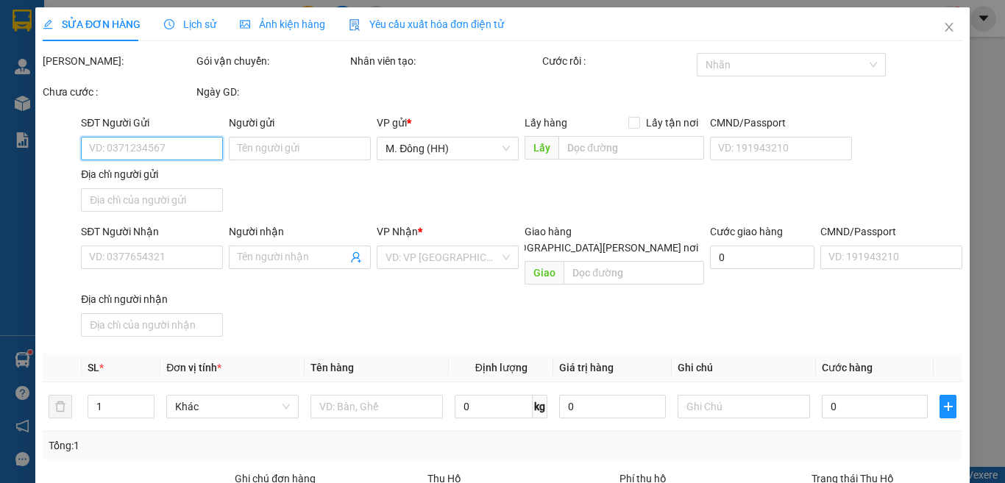
type input "40.000"
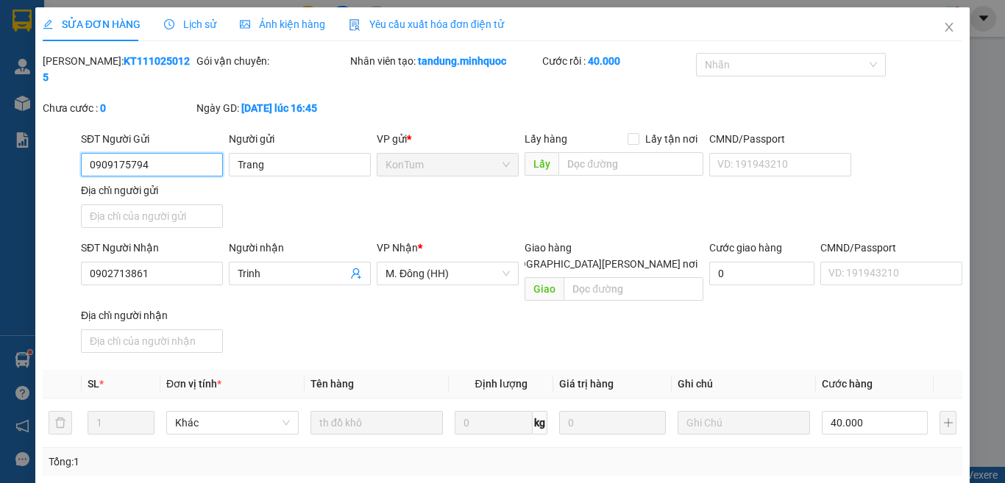
scroll to position [167, 0]
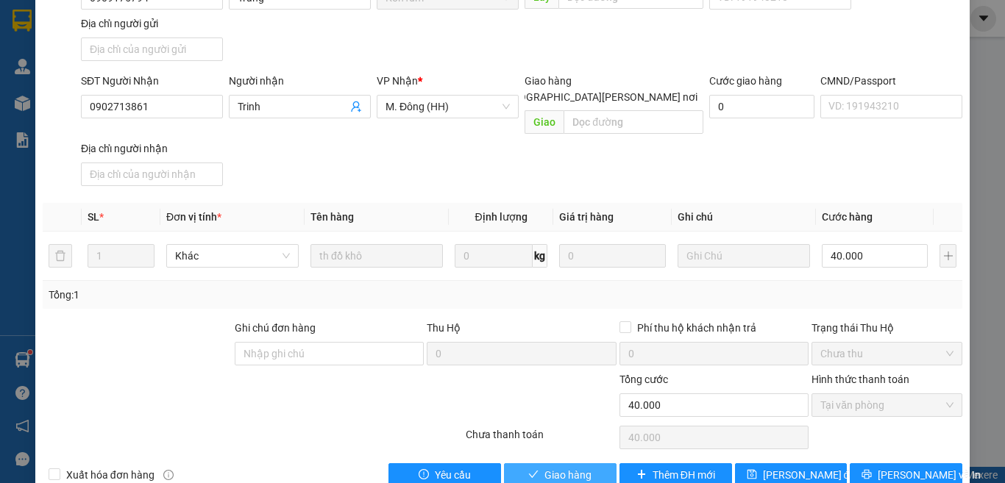
click at [536, 463] on button "Giao hàng" at bounding box center [560, 475] width 113 height 24
type input "0"
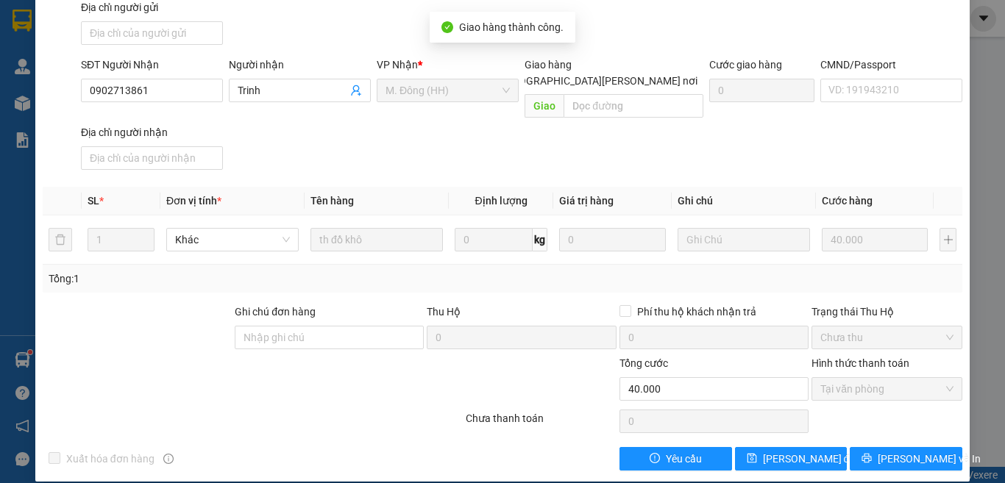
scroll to position [0, 0]
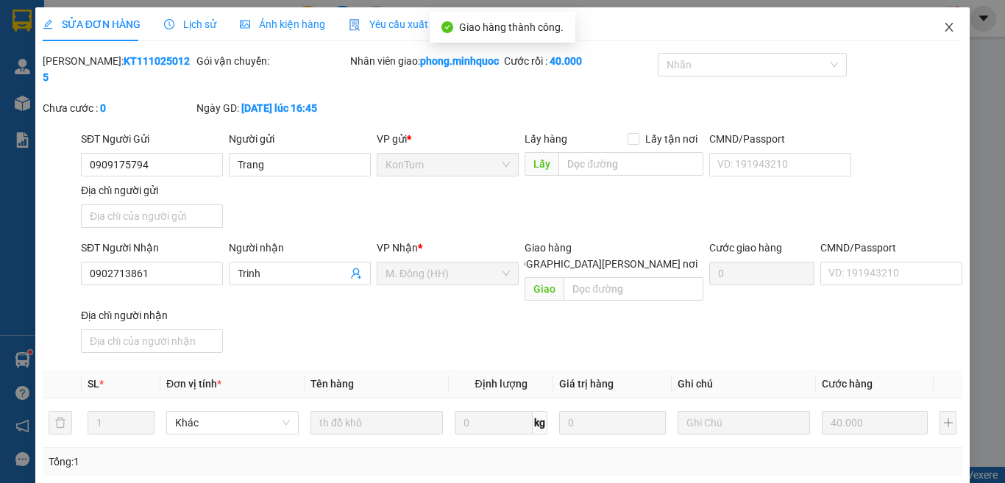
click at [943, 29] on icon "close" at bounding box center [949, 27] width 12 height 12
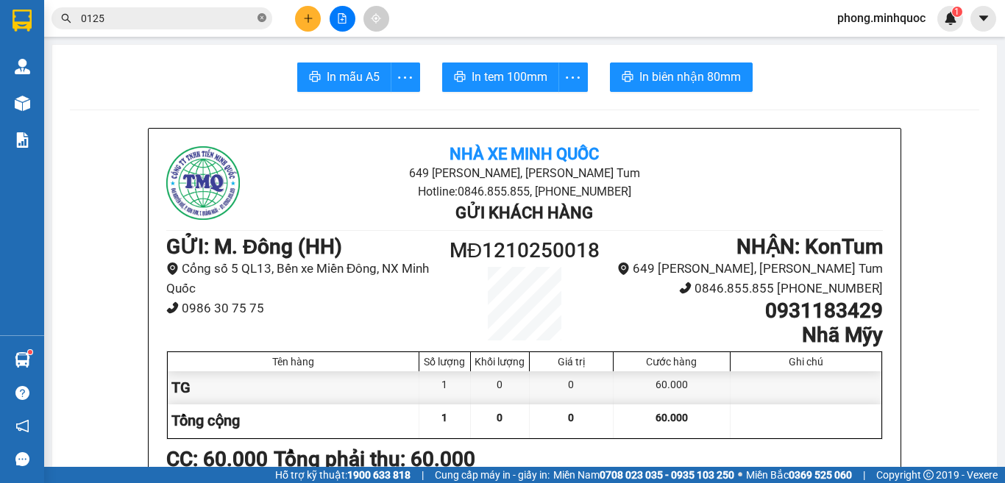
click at [261, 18] on icon "close-circle" at bounding box center [261, 17] width 9 height 9
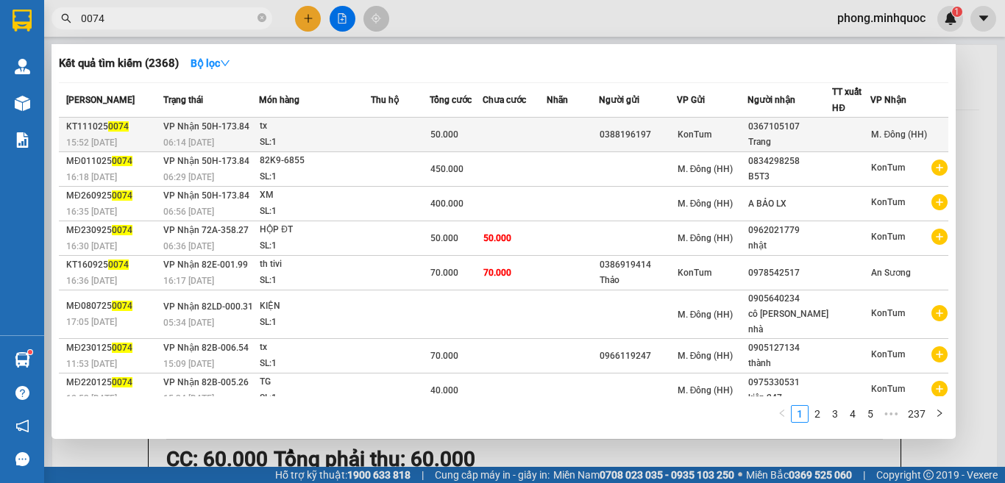
type input "0074"
click at [330, 138] on div "SL: 1" at bounding box center [315, 143] width 110 height 16
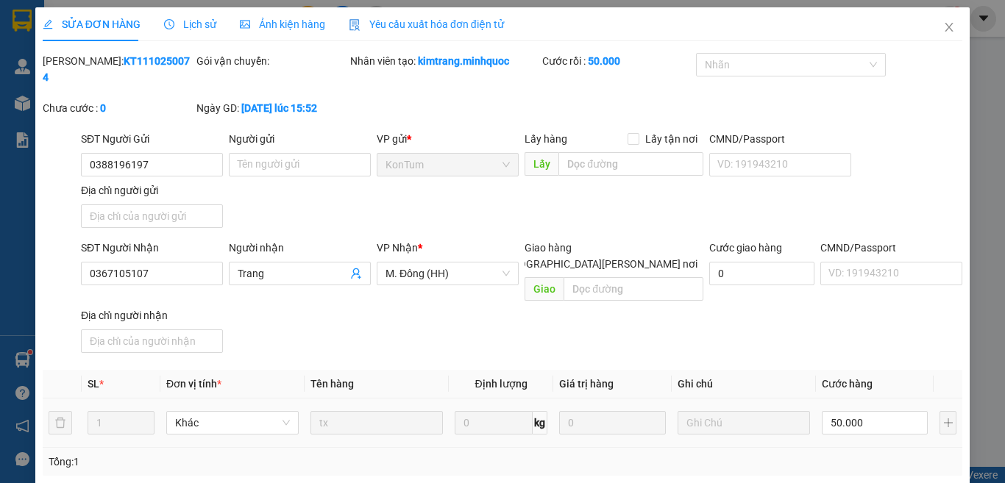
type input "0388196197"
type input "0367105107"
type input "Trang"
type input "0"
type input "50.000"
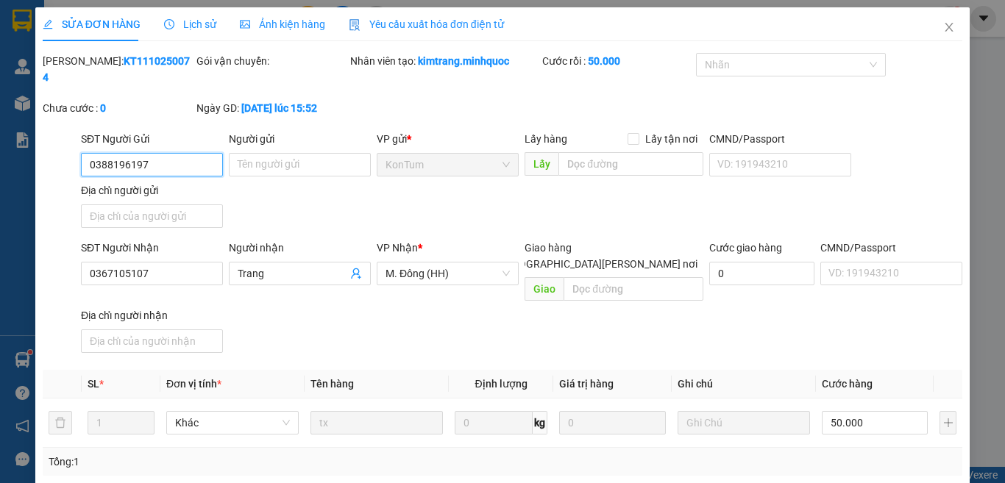
scroll to position [167, 0]
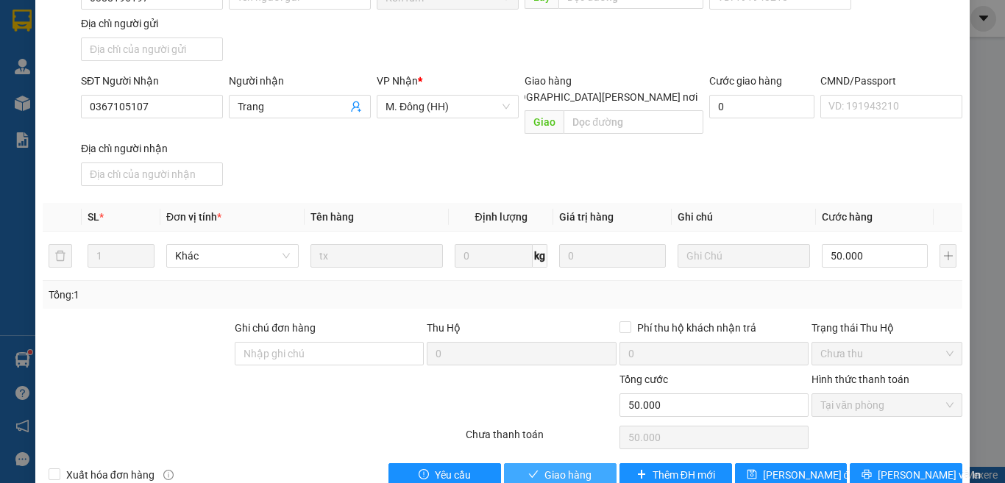
click at [559, 467] on span "Giao hàng" at bounding box center [567, 475] width 47 height 16
type input "0"
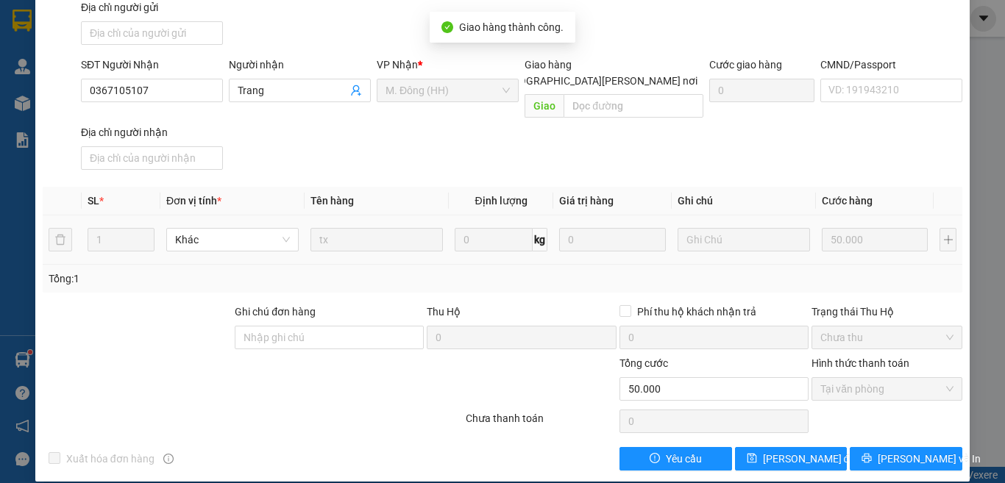
scroll to position [0, 0]
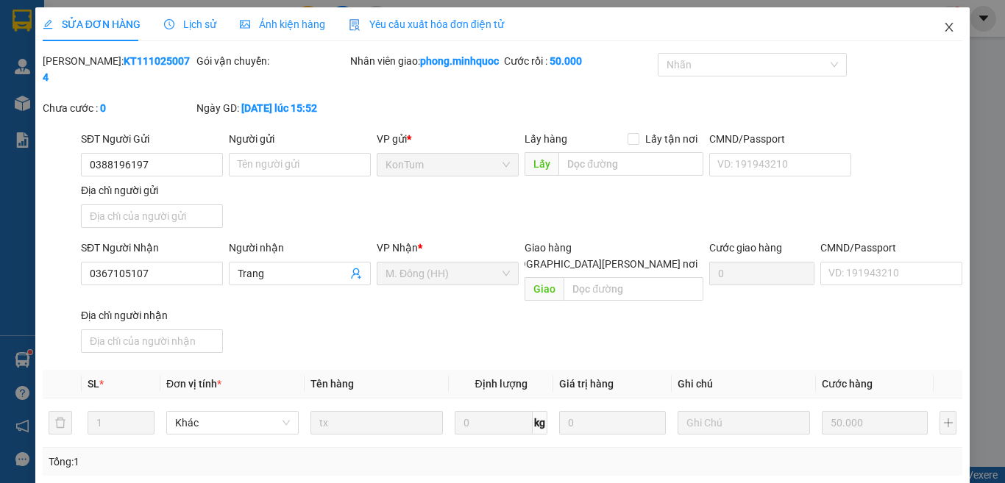
click at [943, 26] on icon "close" at bounding box center [949, 27] width 12 height 12
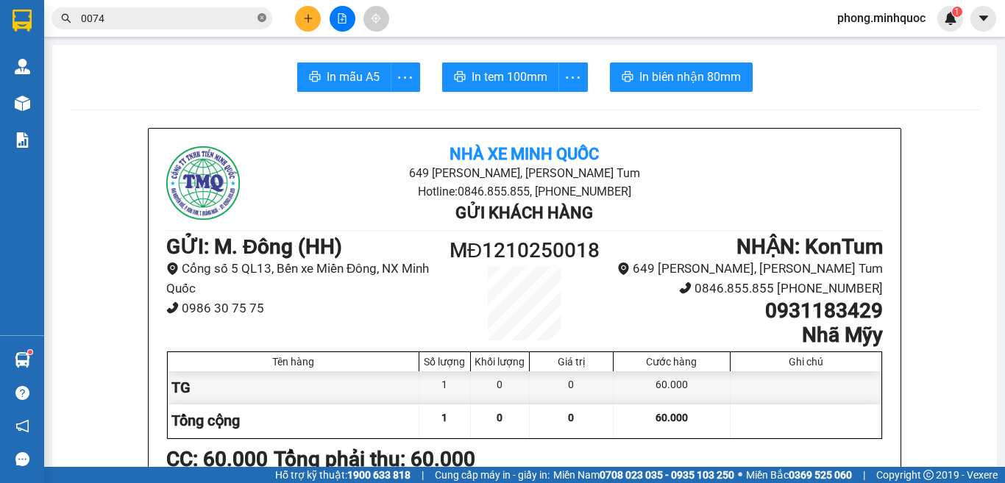
click at [261, 18] on icon "close-circle" at bounding box center [261, 17] width 9 height 9
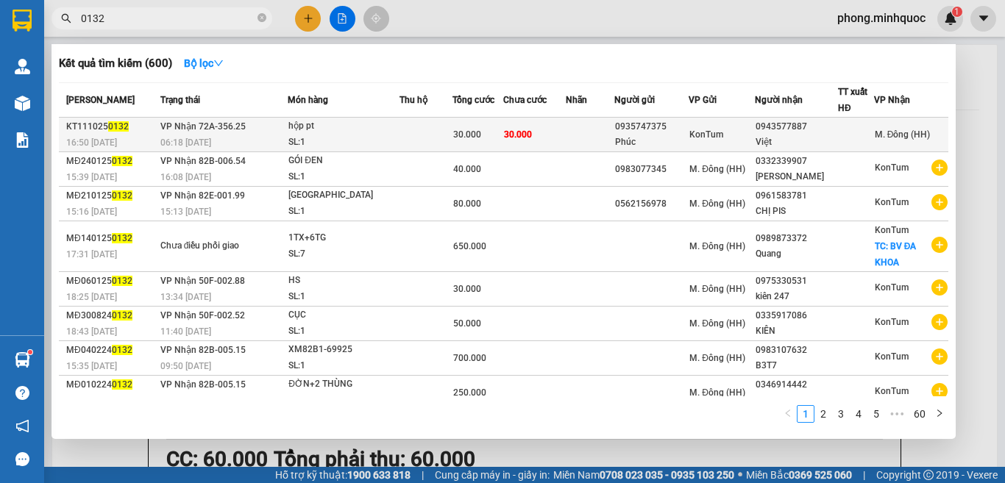
type input "0132"
click at [368, 129] on div "hộp pt" at bounding box center [343, 126] width 110 height 16
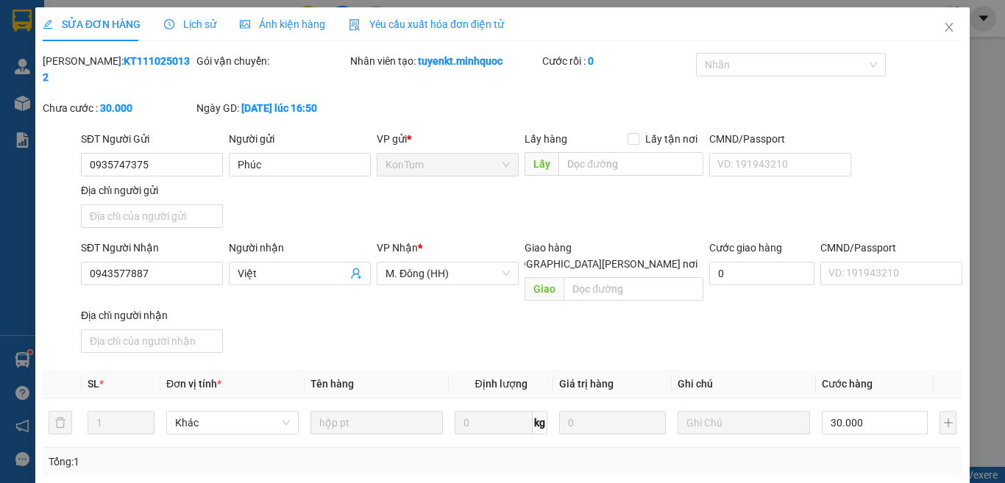
type input "0935747375"
type input "Phúc"
type input "0943577887"
type input "Việt"
type input "0"
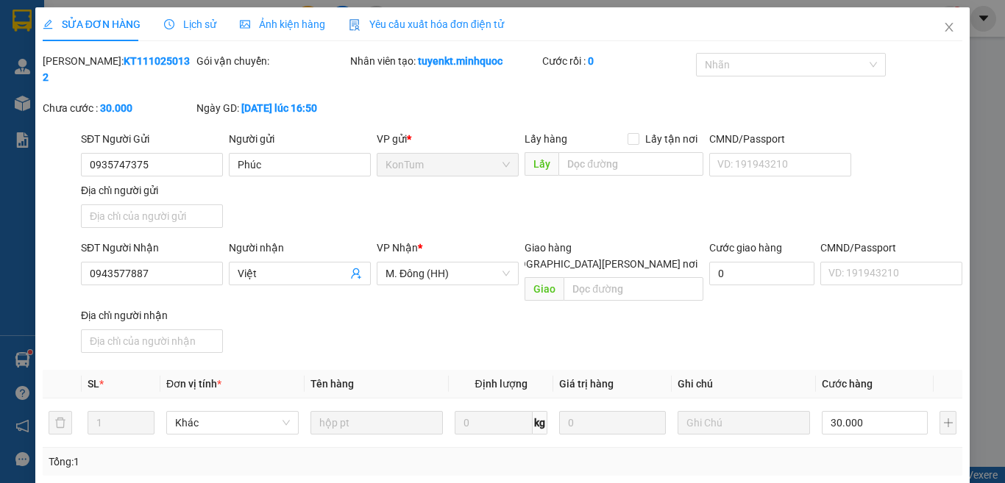
type input "30.000"
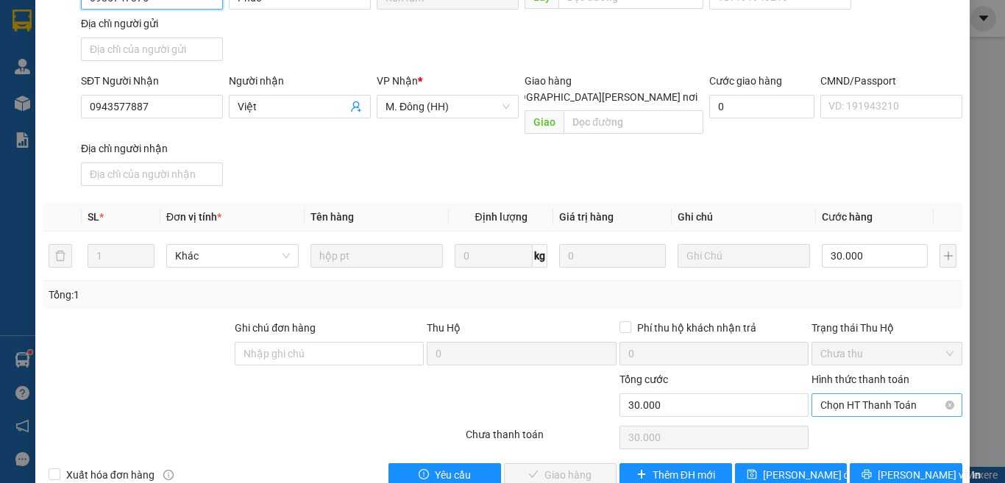
click at [872, 394] on span "Chọn HT Thanh Toán" at bounding box center [886, 405] width 133 height 22
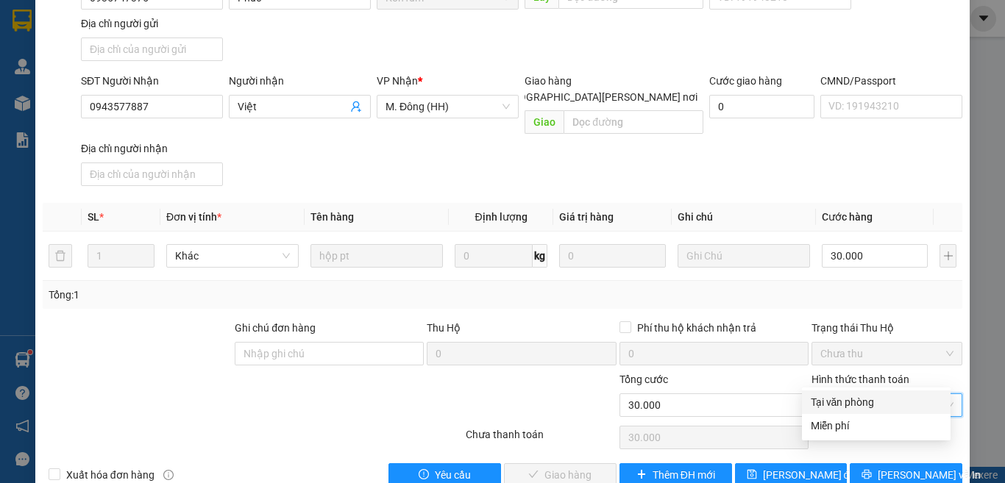
click at [865, 400] on div "Tại văn phòng" at bounding box center [876, 402] width 131 height 16
type input "0"
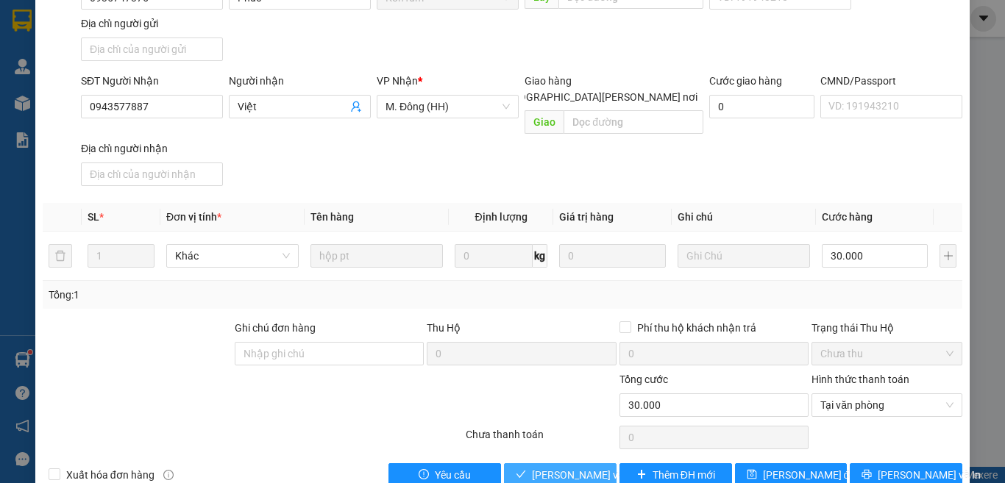
click at [548, 467] on span "[PERSON_NAME] và [PERSON_NAME] hàng" at bounding box center [631, 475] width 199 height 16
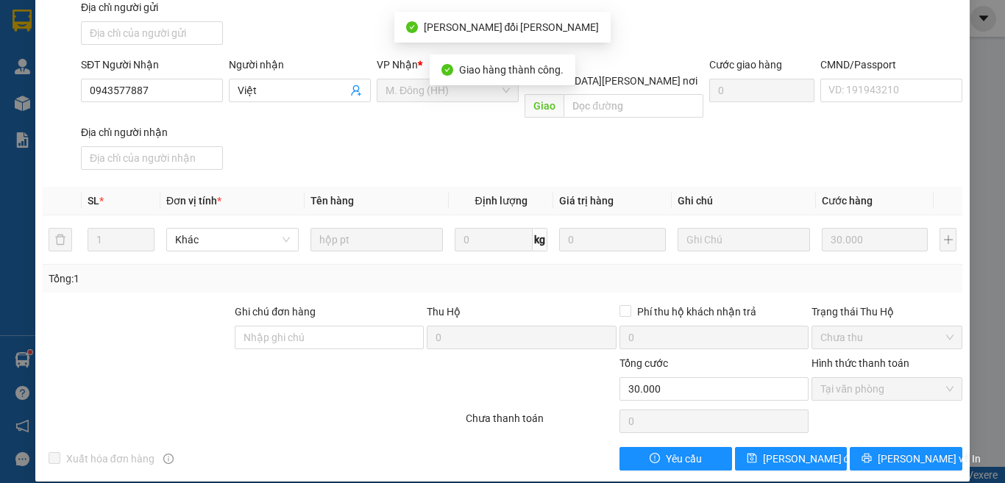
scroll to position [0, 0]
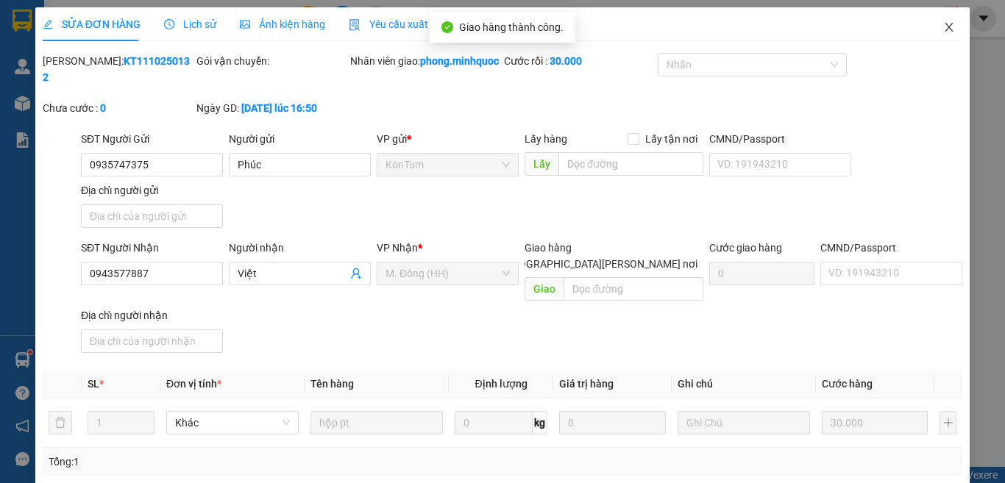
click at [943, 26] on icon "close" at bounding box center [949, 27] width 12 height 12
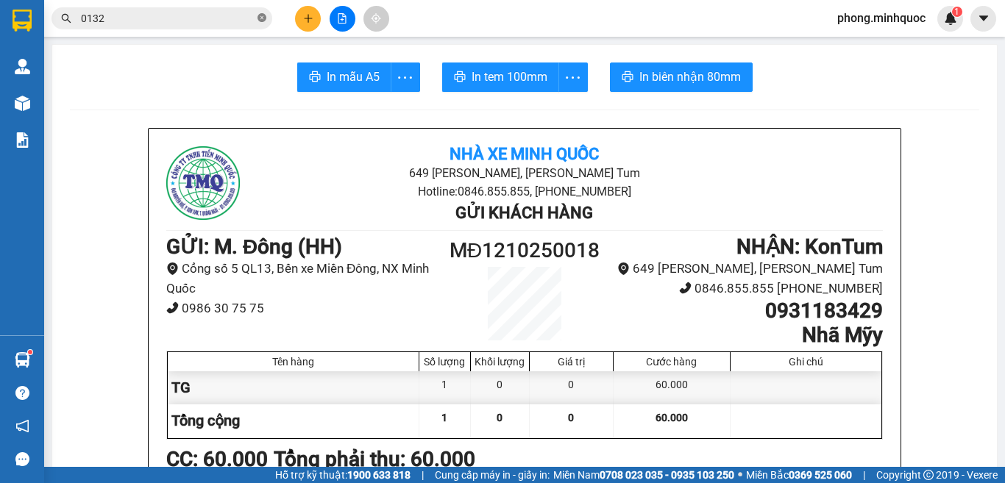
click at [260, 16] on icon "close-circle" at bounding box center [261, 17] width 9 height 9
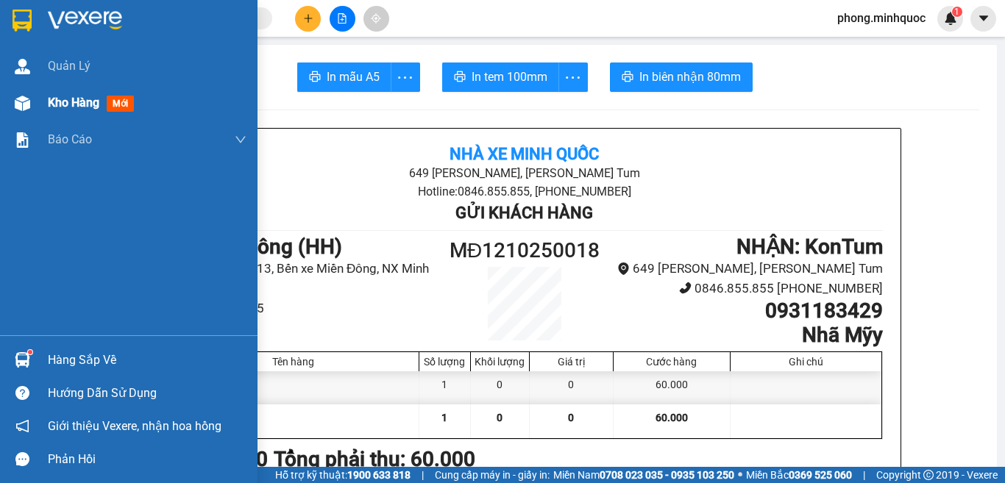
click at [121, 107] on span "mới" at bounding box center [120, 104] width 27 height 16
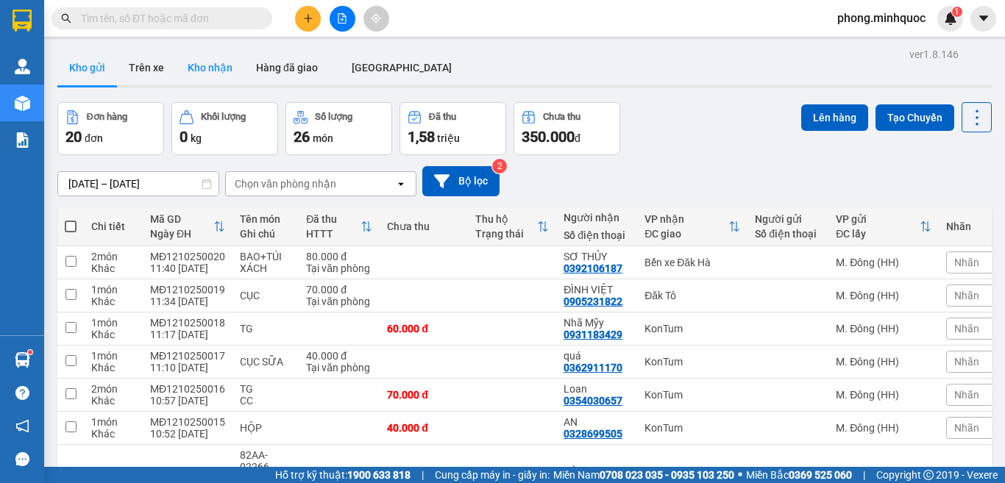
click at [207, 69] on button "Kho nhận" at bounding box center [210, 67] width 68 height 35
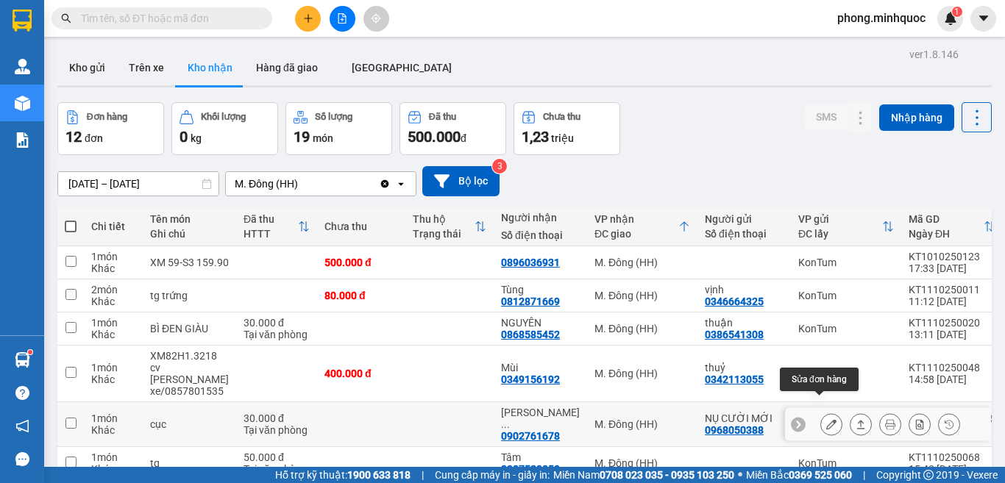
click at [826, 419] on icon at bounding box center [831, 424] width 10 height 10
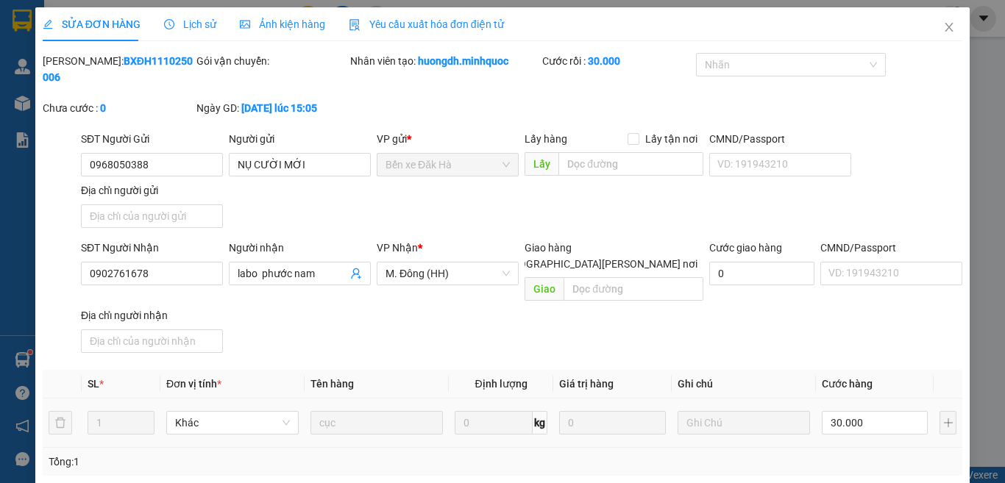
type input "0968050388"
type input "NỤ CƯỜI MỚI"
type input "0902761678"
type input "labo phước nam"
type input "DH"
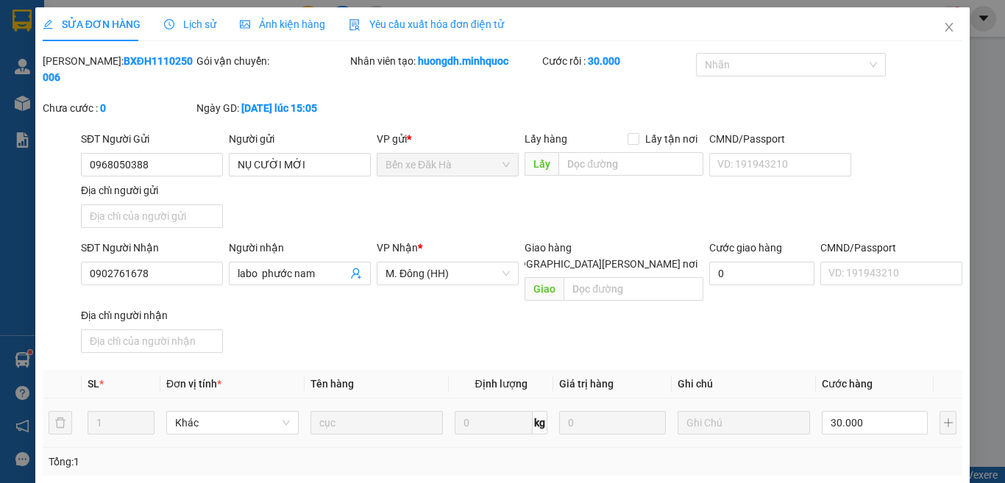
type input "0"
type input "30.000"
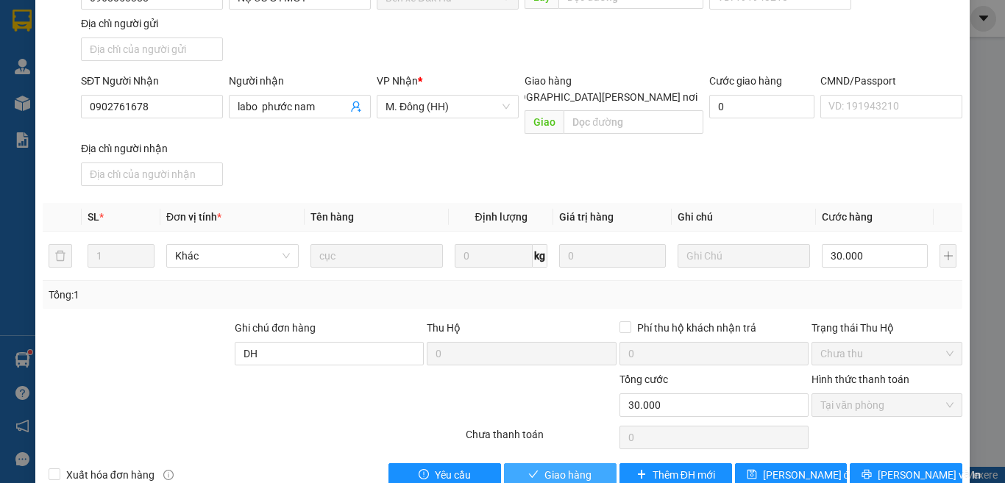
click at [552, 467] on span "Giao hàng" at bounding box center [567, 475] width 47 height 16
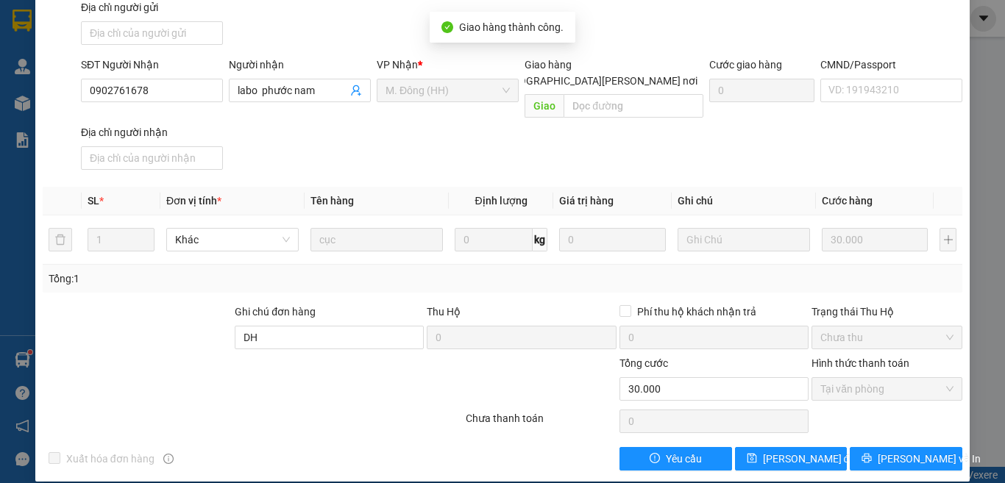
scroll to position [0, 0]
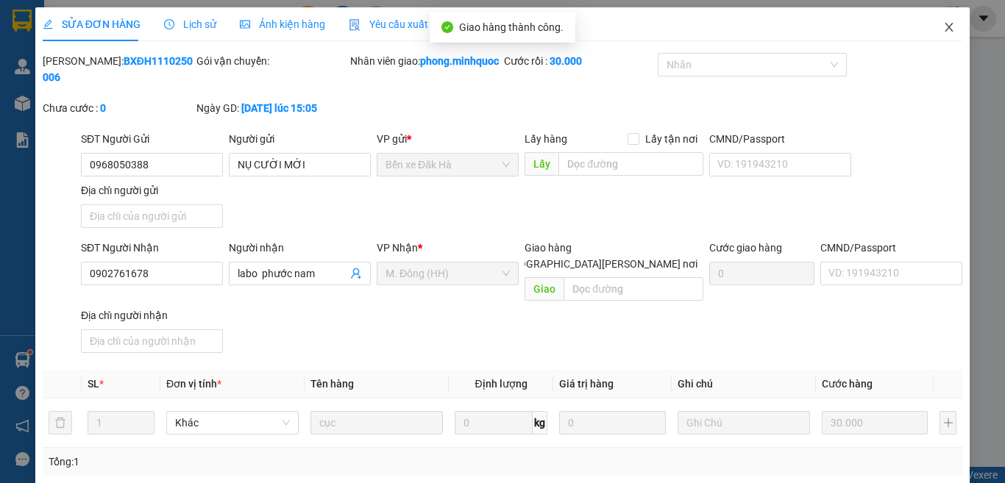
click at [943, 29] on icon "close" at bounding box center [949, 27] width 12 height 12
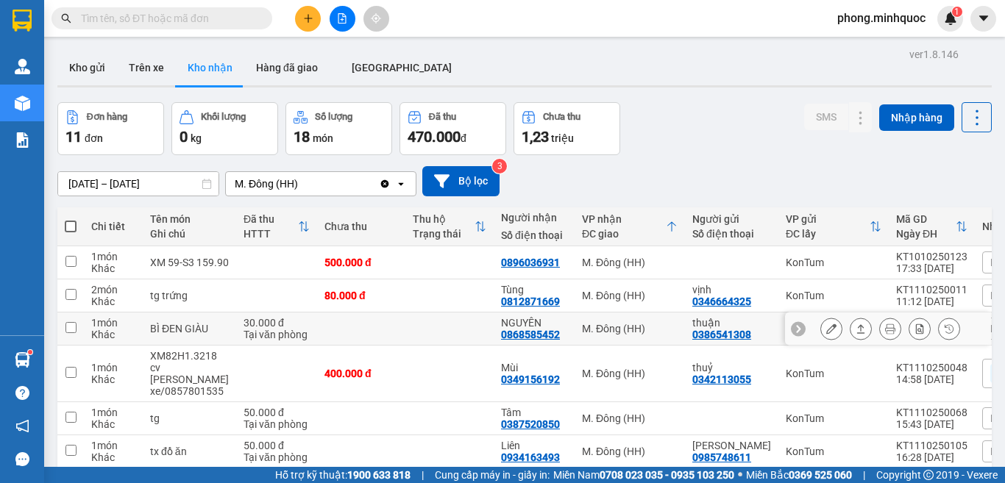
scroll to position [221, 0]
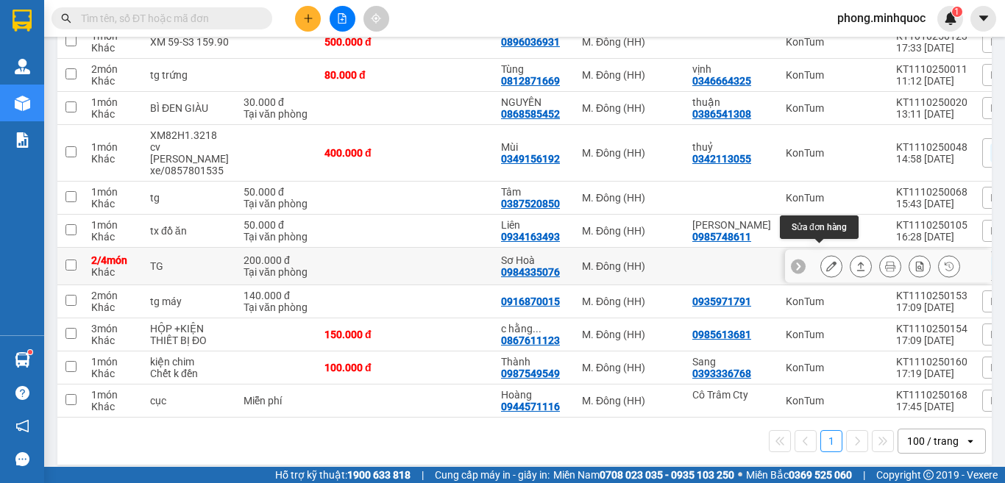
click at [825, 254] on button at bounding box center [831, 267] width 21 height 26
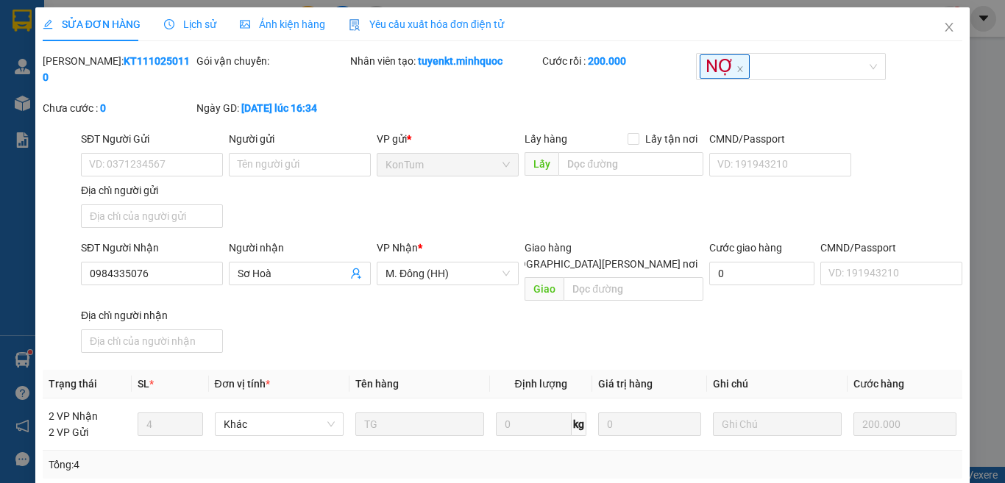
type input "0984335076"
type input "Sơ Hoà"
type input "0"
type input "200.000"
click at [945, 29] on icon "close" at bounding box center [949, 27] width 8 height 9
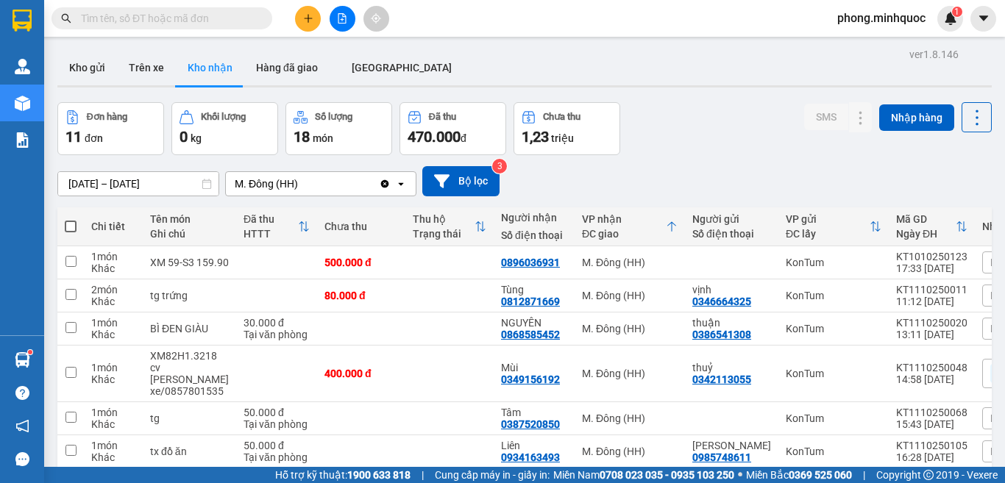
scroll to position [226, 0]
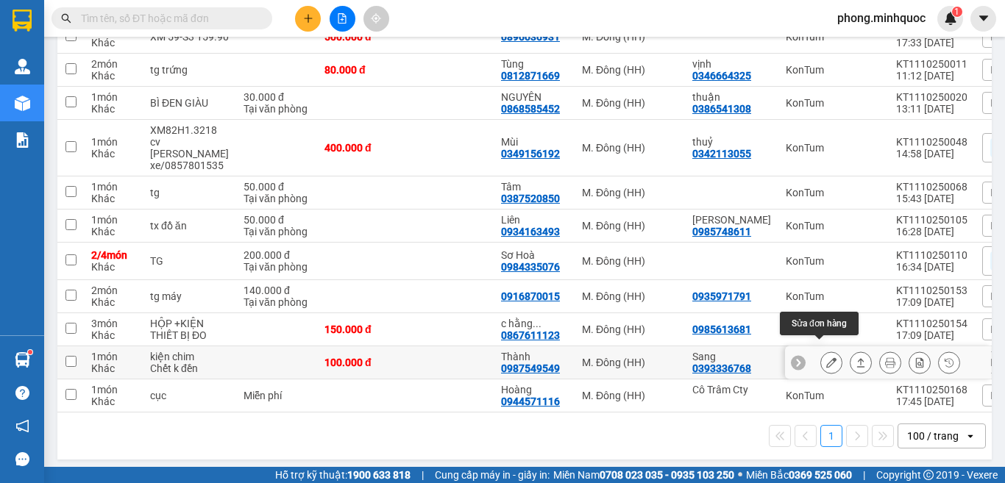
click at [822, 350] on button at bounding box center [831, 363] width 21 height 26
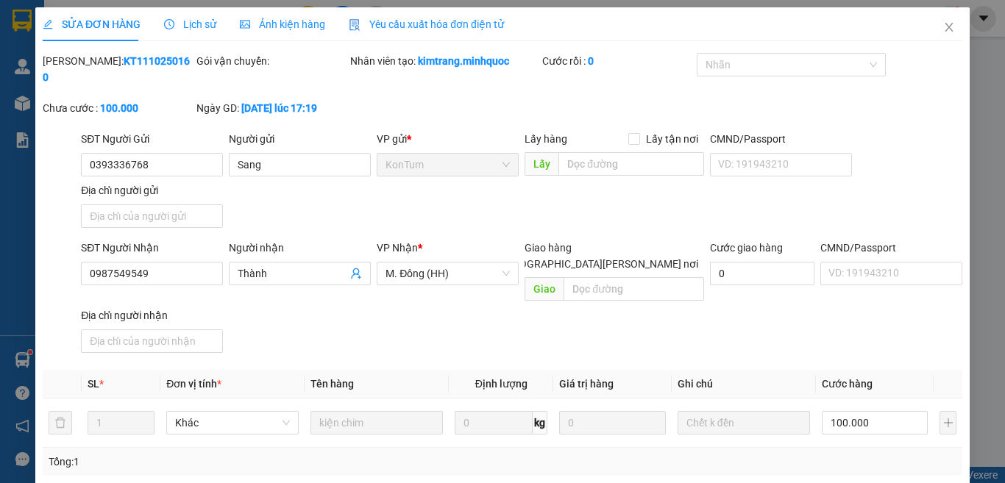
type input "0393336768"
type input "Sang"
type input "0987549549"
type input "Thành"
type input "0"
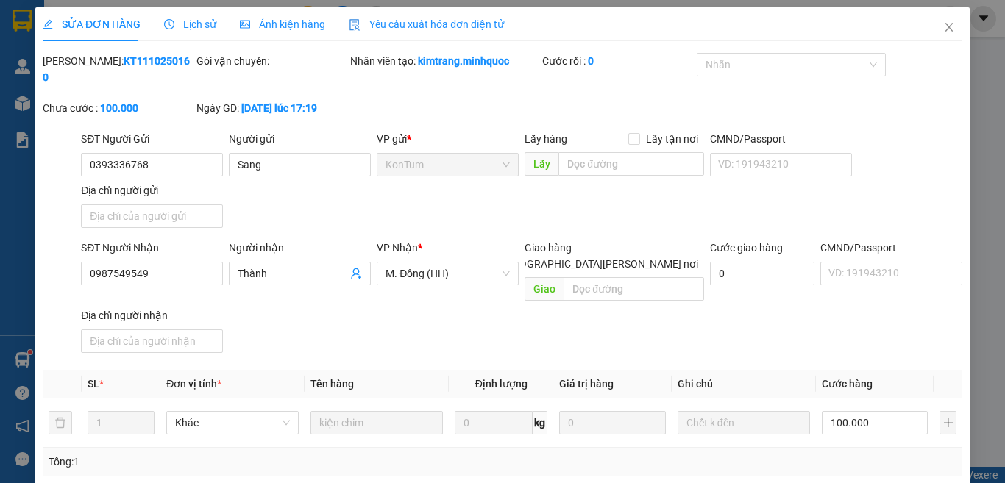
type input "100.000"
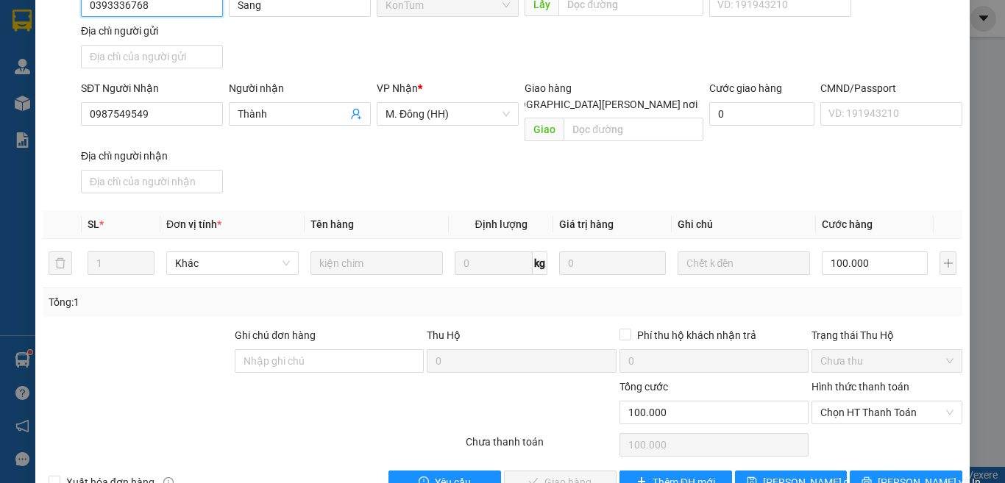
scroll to position [167, 0]
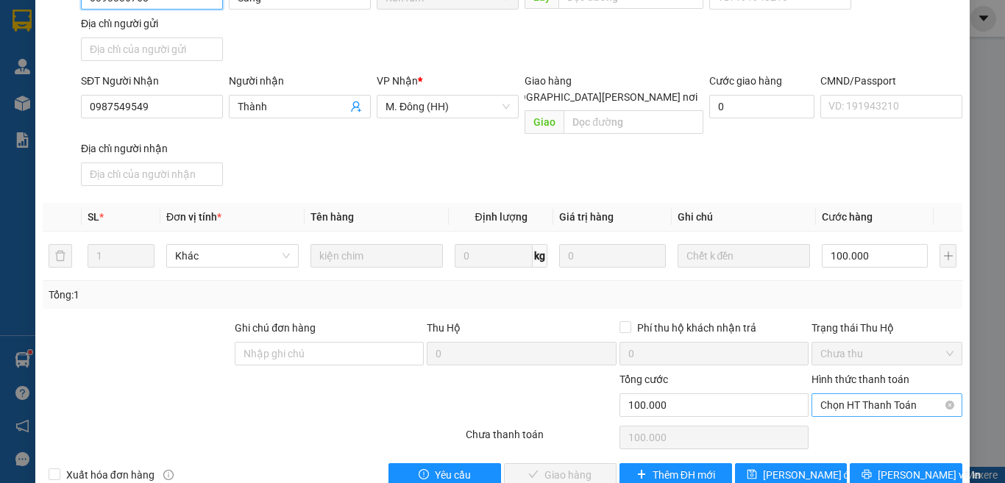
click at [855, 394] on span "Chọn HT Thanh Toán" at bounding box center [886, 405] width 133 height 22
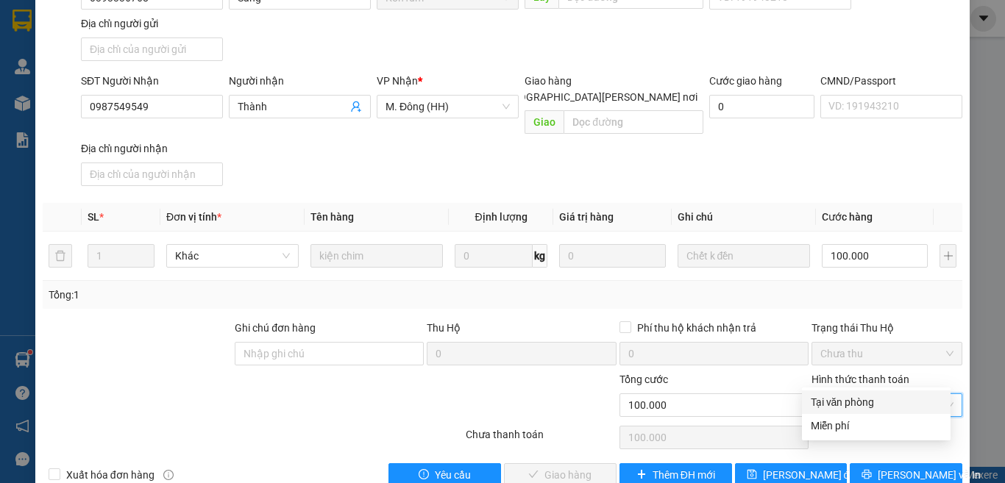
click at [852, 407] on div "Tại văn phòng" at bounding box center [876, 402] width 131 height 16
type input "0"
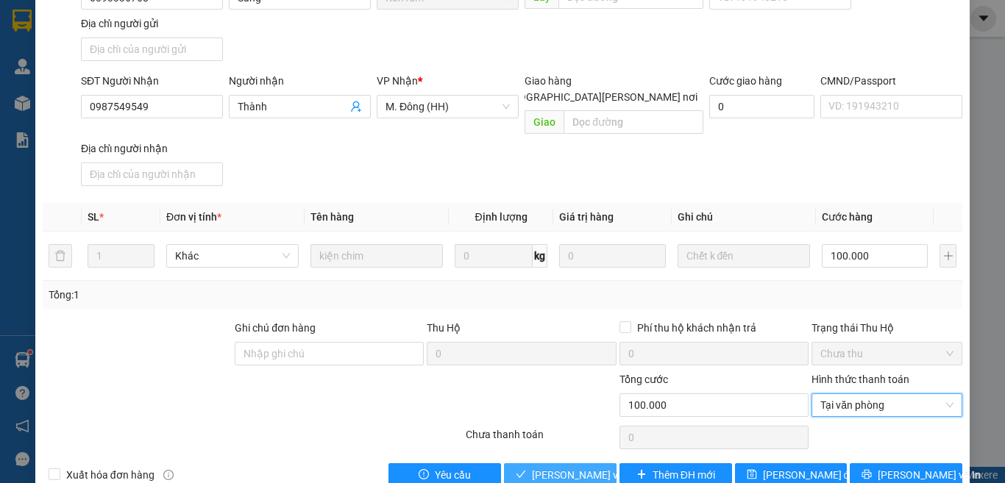
click at [544, 467] on span "[PERSON_NAME] và [PERSON_NAME] hàng" at bounding box center [631, 475] width 199 height 16
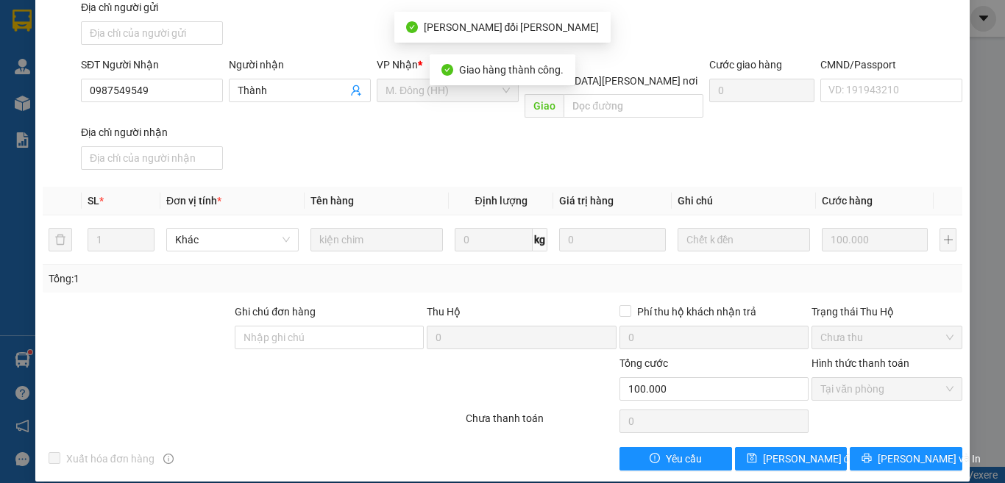
scroll to position [0, 0]
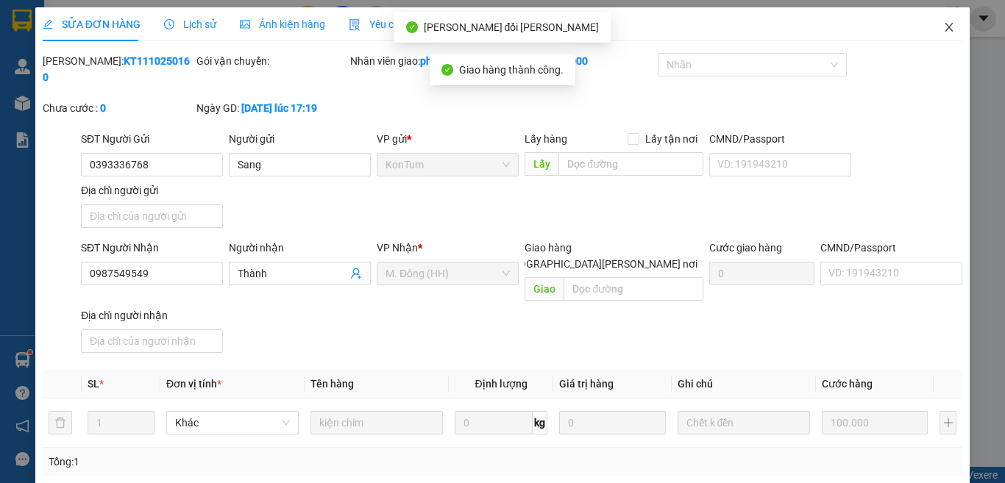
click at [945, 26] on icon "close" at bounding box center [949, 27] width 8 height 9
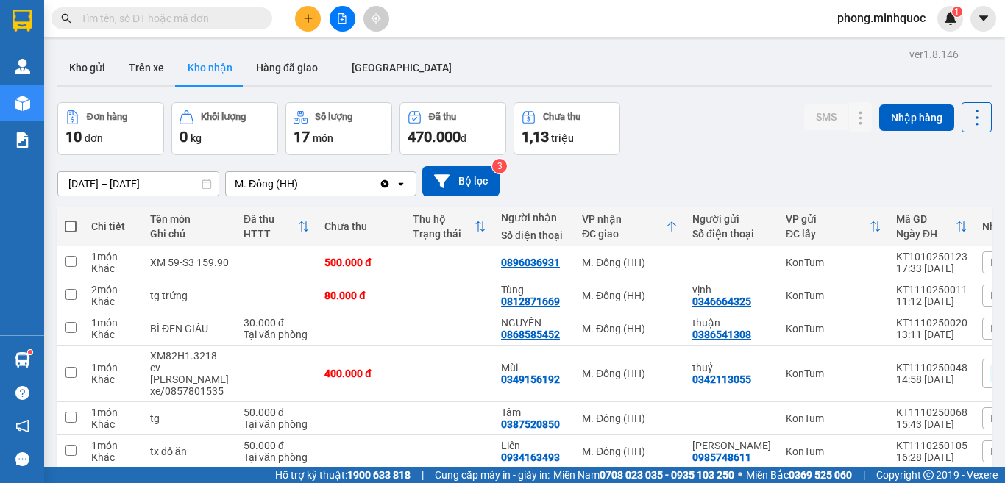
scroll to position [193, 0]
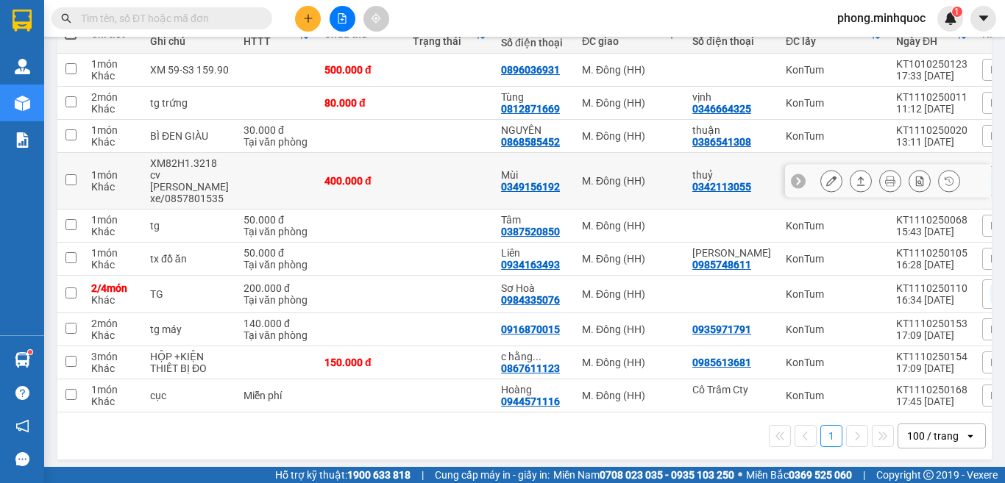
click at [368, 183] on td "400.000 đ" at bounding box center [361, 181] width 88 height 57
checkbox input "true"
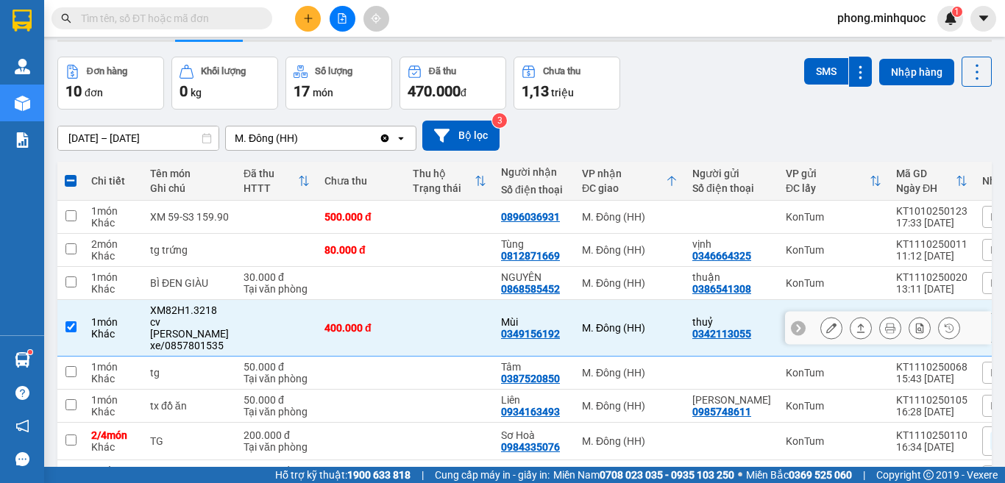
scroll to position [0, 0]
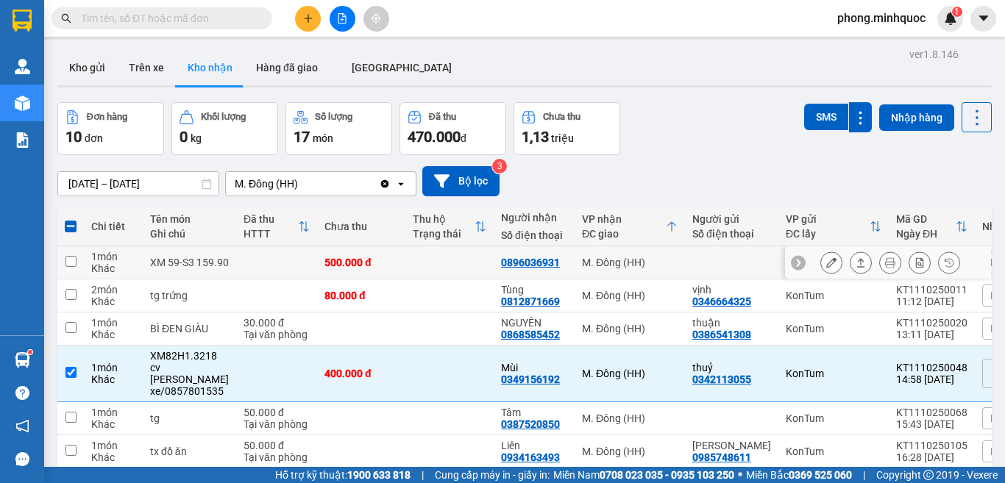
click at [430, 257] on td at bounding box center [449, 262] width 88 height 33
checkbox input "true"
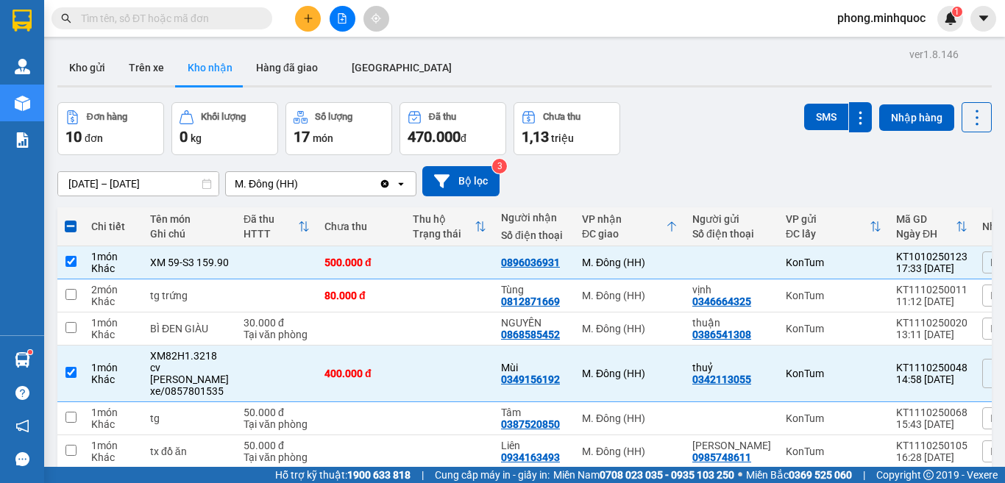
click at [146, 14] on input "text" at bounding box center [168, 18] width 174 height 16
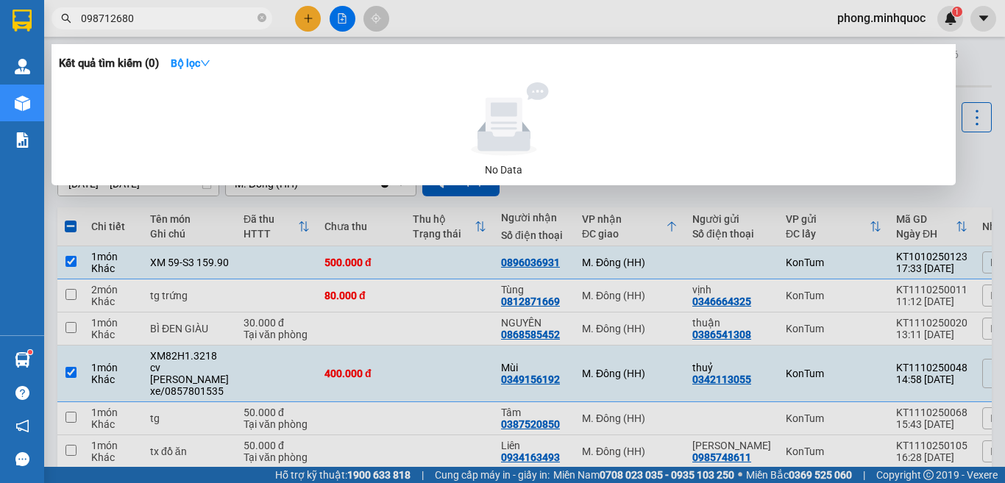
type input "0987126803"
click at [258, 16] on icon "close-circle" at bounding box center [261, 17] width 9 height 9
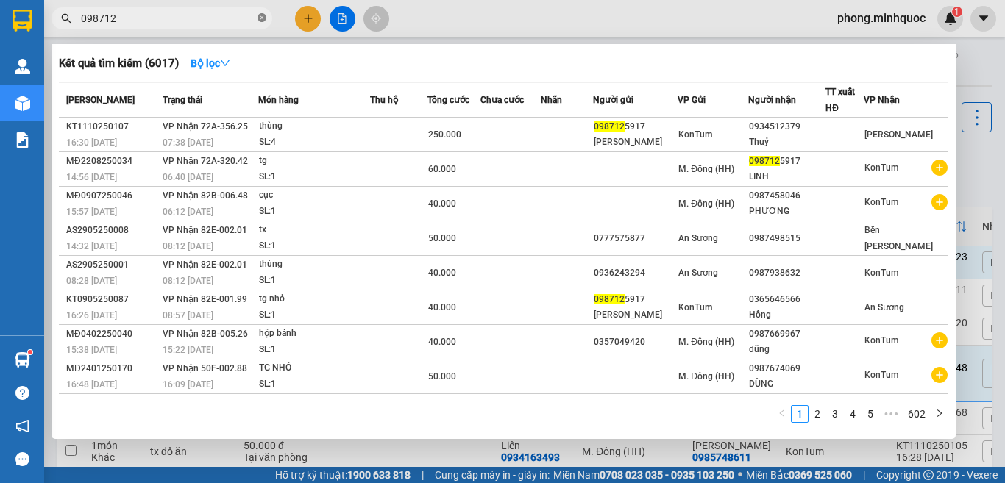
type input "0987126"
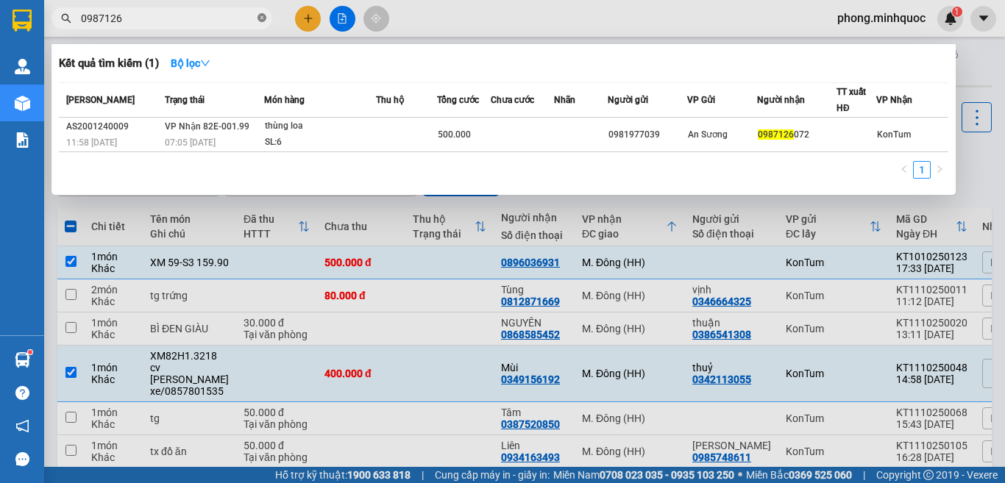
click at [258, 16] on icon "close-circle" at bounding box center [261, 17] width 9 height 9
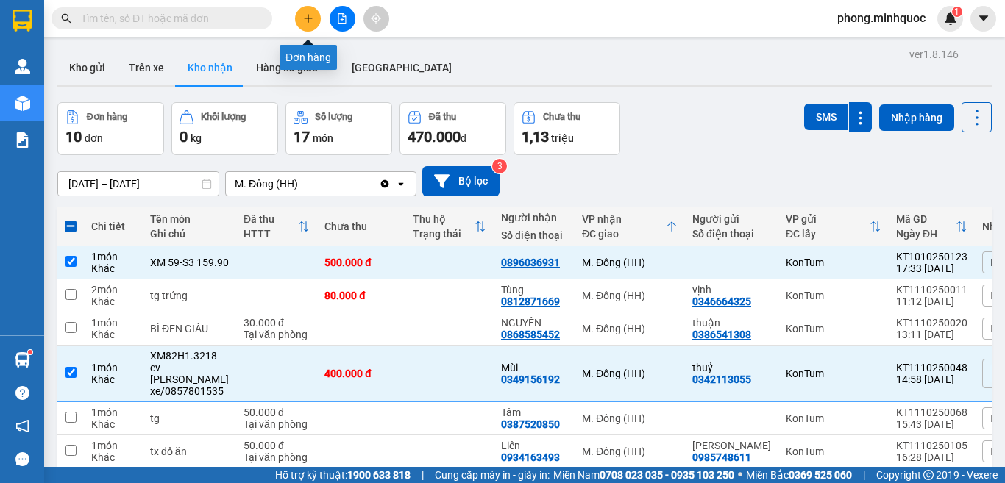
click at [301, 22] on button at bounding box center [308, 19] width 26 height 26
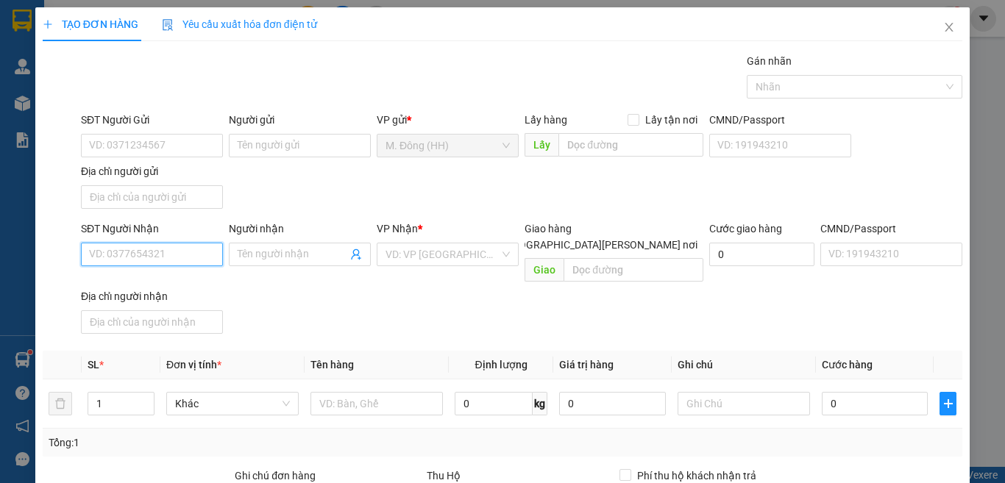
click at [127, 251] on input "SĐT Người Nhận" at bounding box center [152, 255] width 142 height 24
type input "0372097897"
click at [124, 282] on div "0372097897 - [PERSON_NAME]" at bounding box center [161, 284] width 145 height 16
type input "Hồng"
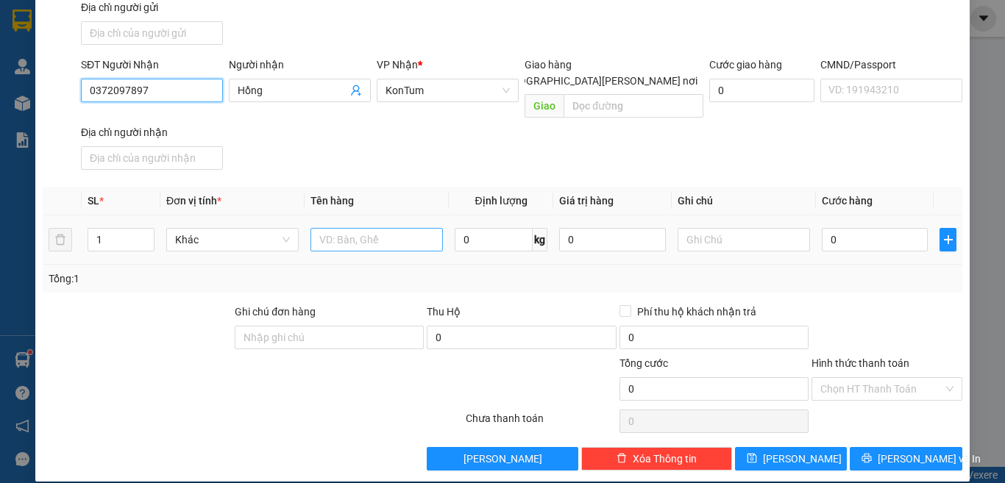
type input "0372097897"
click at [356, 228] on input "text" at bounding box center [376, 240] width 132 height 24
type input "TG"
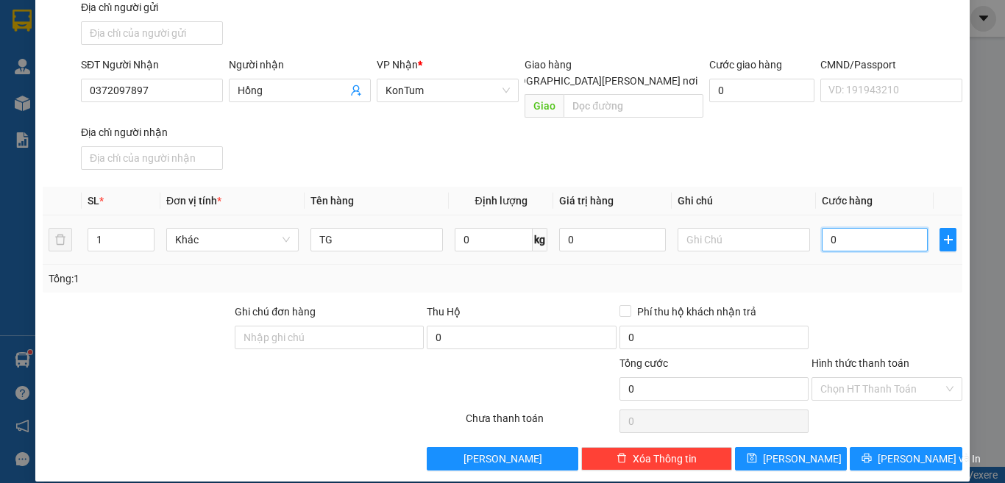
click at [869, 228] on input "0" at bounding box center [875, 240] width 106 height 24
type input "4"
type input "40"
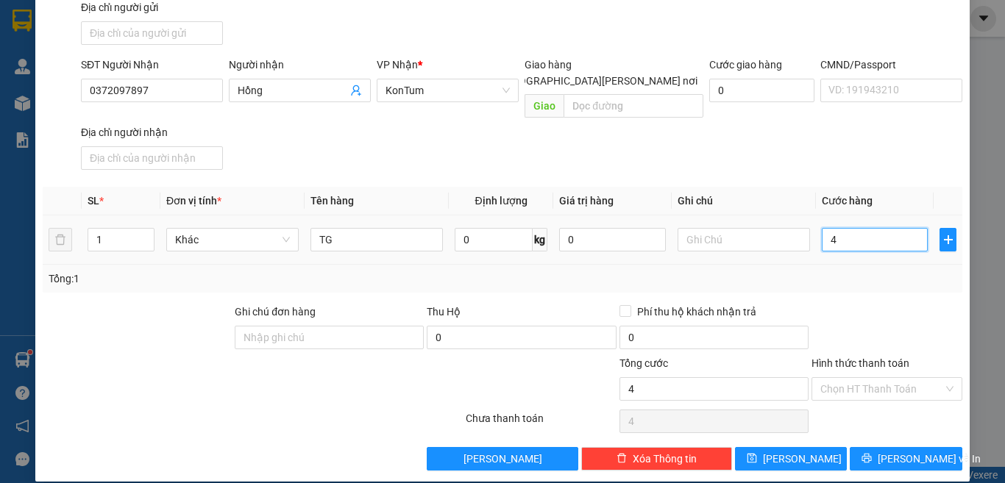
type input "40"
drag, startPoint x: 883, startPoint y: 374, endPoint x: 881, endPoint y: 392, distance: 17.8
click at [883, 387] on div "Hình thức thanh toán Chọn HT Thanh Toán" at bounding box center [886, 380] width 151 height 51
type input "40.000"
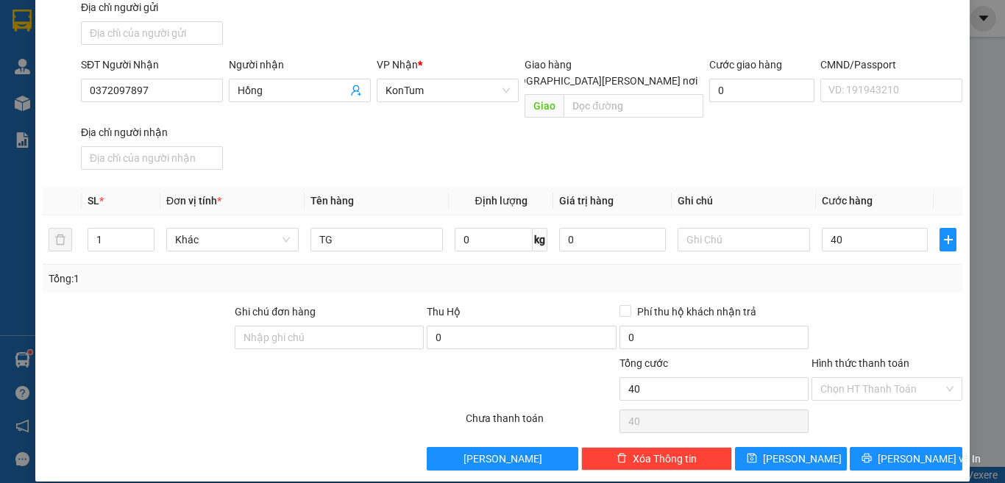
type input "40.000"
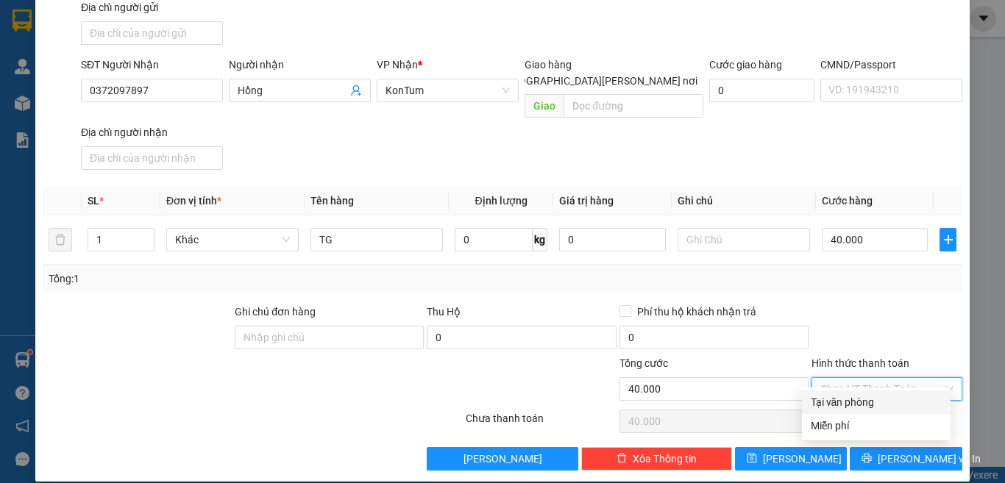
click at [875, 401] on div "Tại văn phòng" at bounding box center [876, 402] width 131 height 16
type input "0"
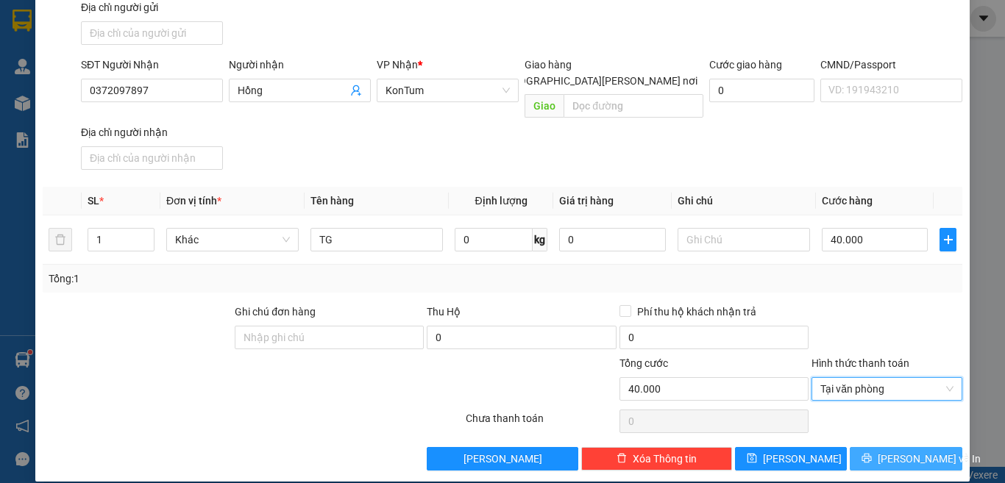
click at [878, 447] on button "[PERSON_NAME] và In" at bounding box center [906, 459] width 113 height 24
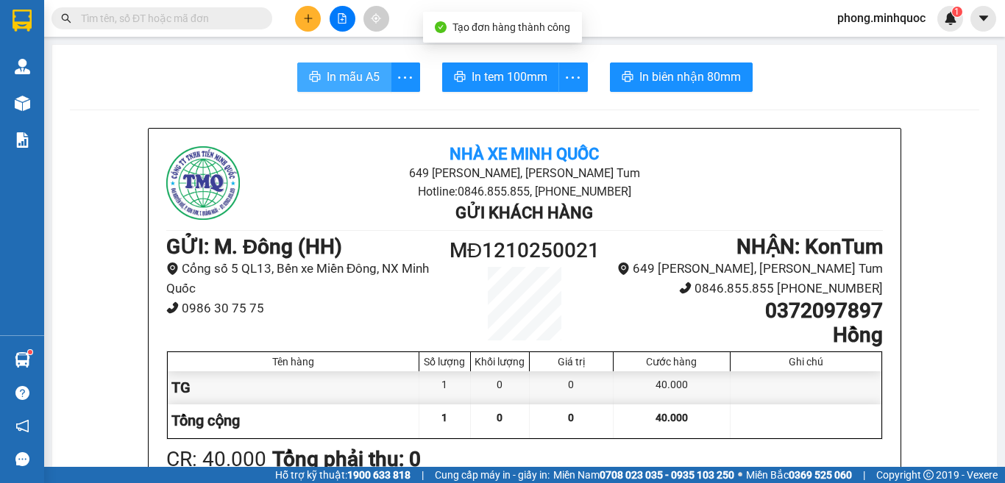
click at [338, 84] on span "In mẫu A5" at bounding box center [353, 77] width 53 height 18
click at [345, 69] on span "In mẫu A5" at bounding box center [353, 77] width 53 height 18
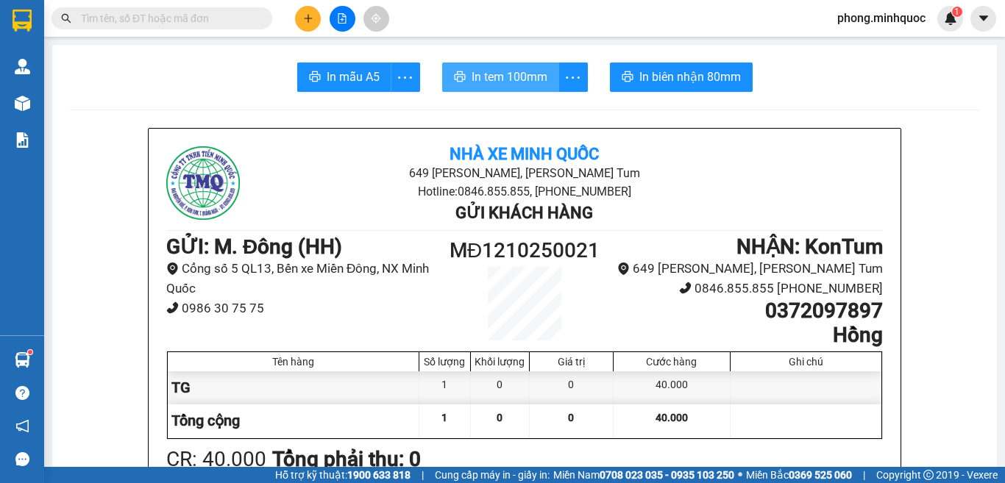
click at [505, 74] on span "In tem 100mm" at bounding box center [510, 77] width 76 height 18
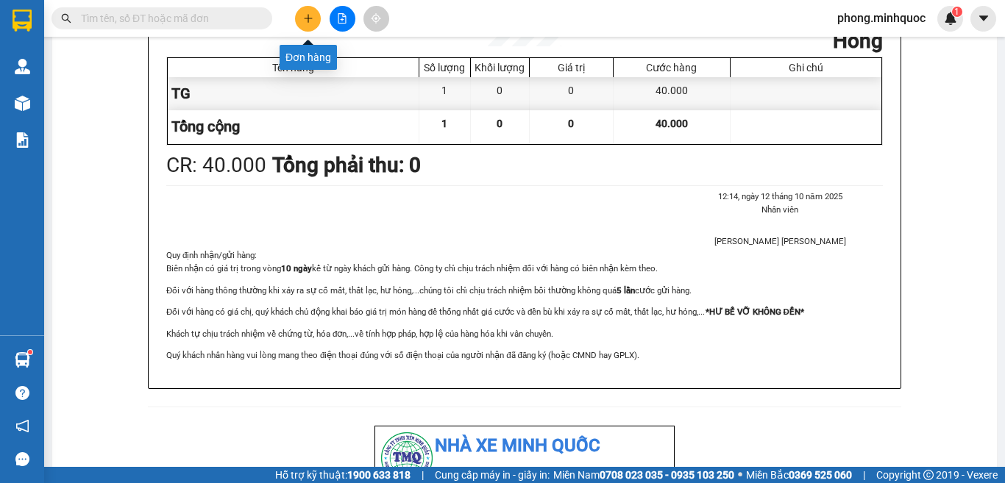
click at [313, 13] on icon "plus" at bounding box center [308, 18] width 10 height 10
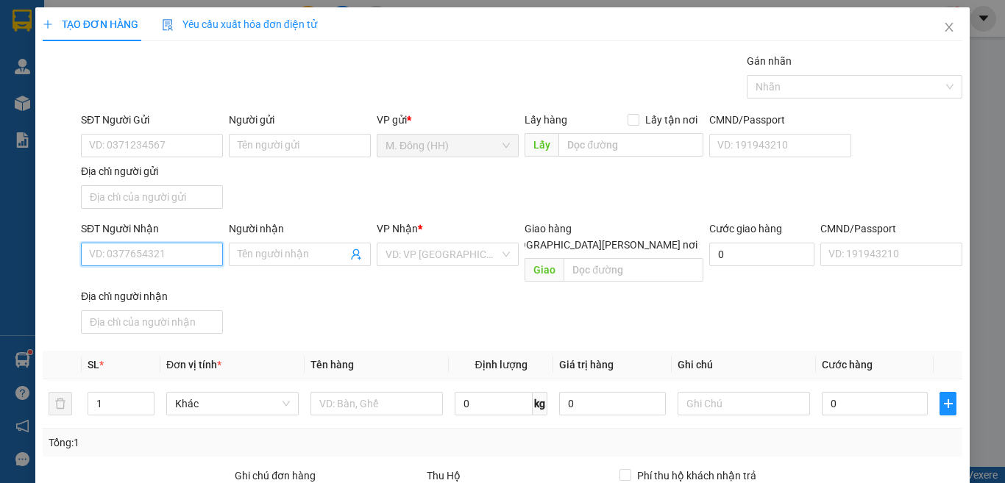
click at [127, 253] on input "SĐT Người Nhận" at bounding box center [152, 255] width 142 height 24
type input "0969170269"
click at [260, 257] on input "Người nhận" at bounding box center [293, 254] width 110 height 16
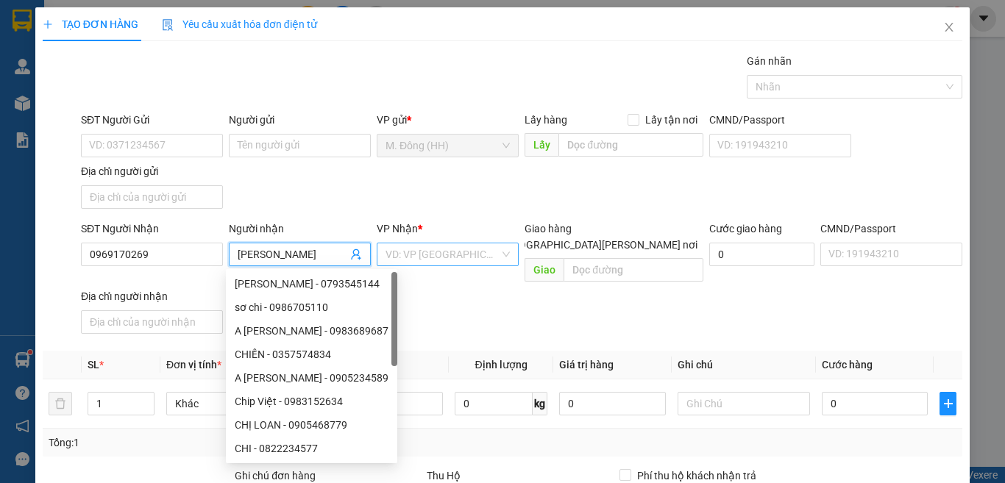
type input "[PERSON_NAME]"
click at [446, 254] on input "search" at bounding box center [442, 254] width 114 height 22
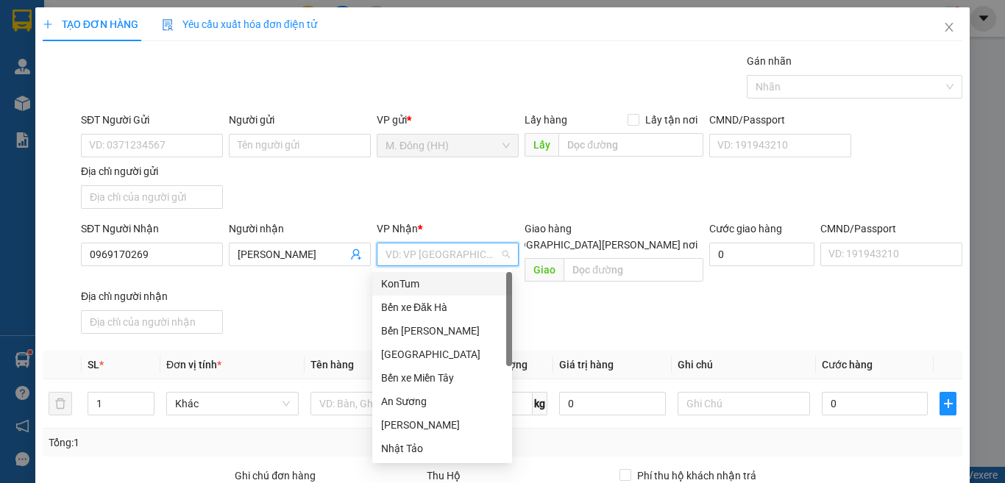
drag, startPoint x: 422, startPoint y: 288, endPoint x: 422, endPoint y: 334, distance: 45.6
click at [422, 291] on div "KonTum" at bounding box center [442, 284] width 122 height 16
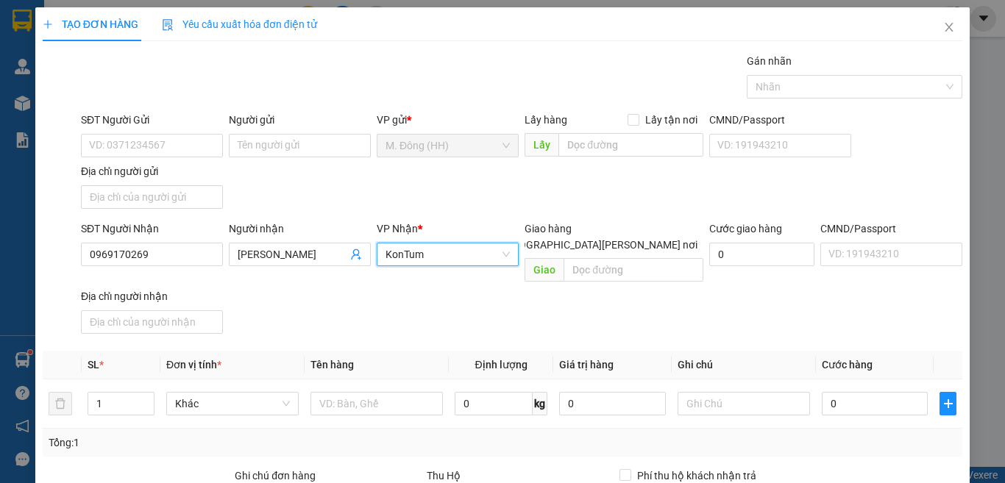
scroll to position [164, 0]
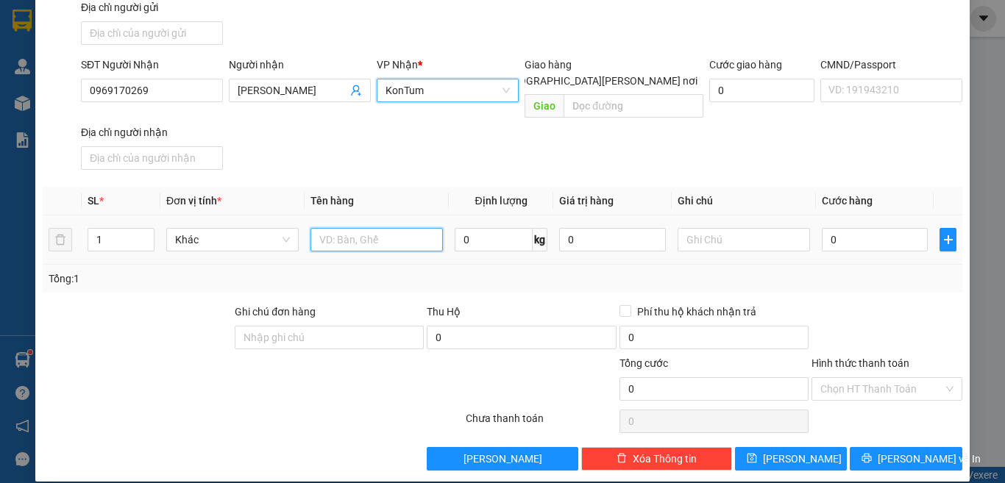
click at [372, 228] on input "text" at bounding box center [376, 240] width 132 height 24
type input "[GEOGRAPHIC_DATA]"
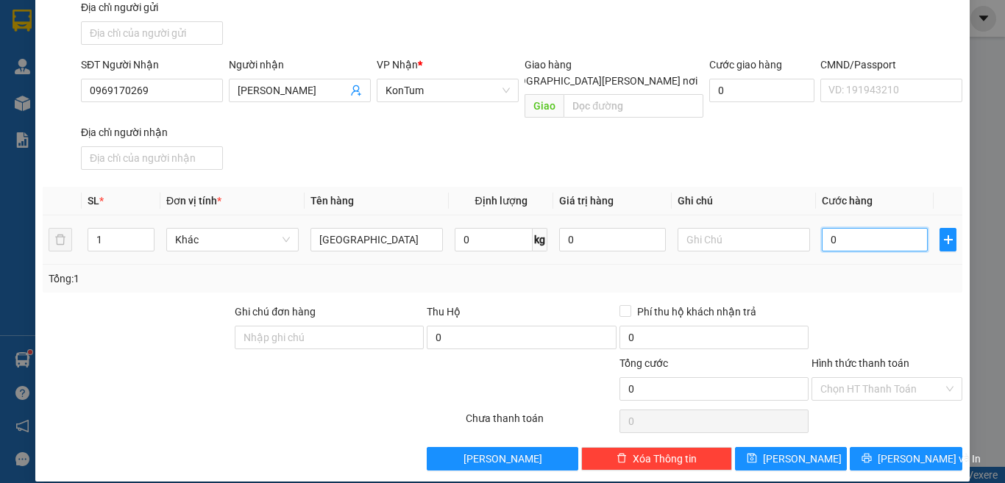
click at [859, 228] on input "0" at bounding box center [875, 240] width 106 height 24
type input "7"
type input "70"
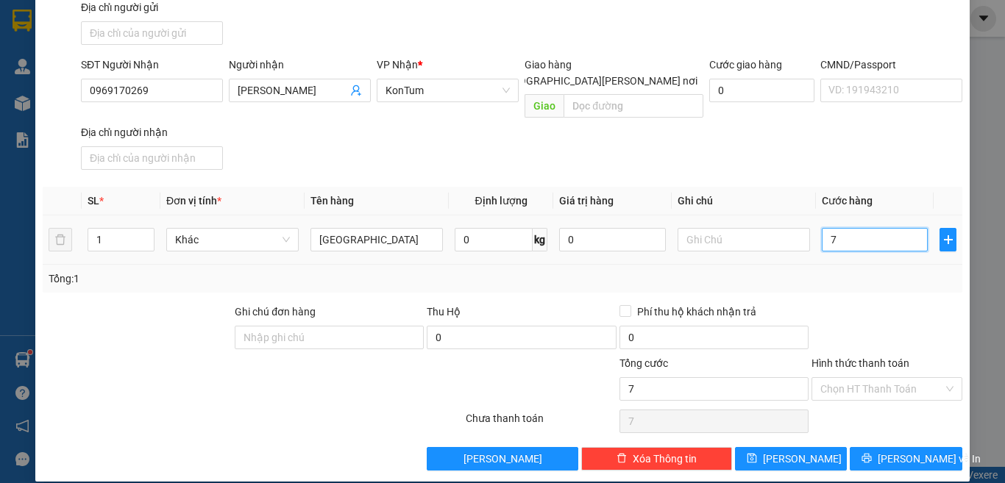
type input "70"
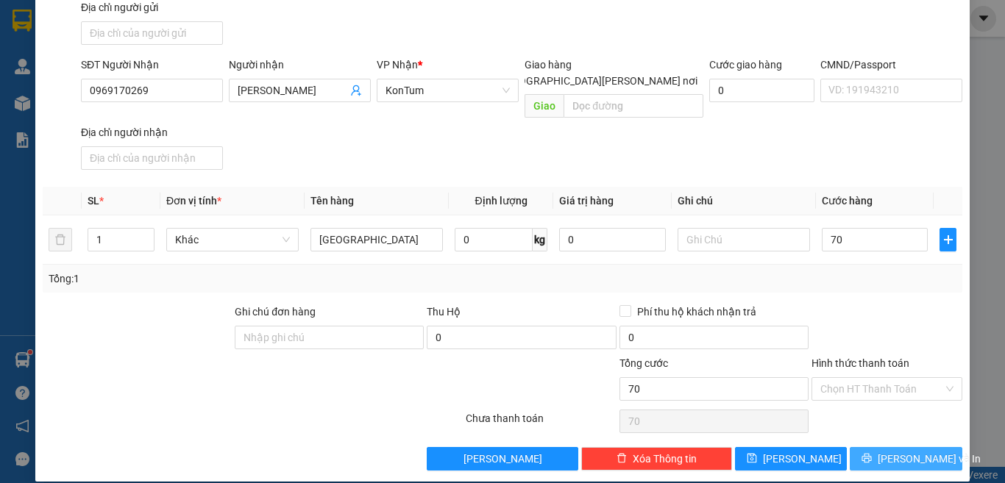
click at [883, 451] on span "[PERSON_NAME] và In" at bounding box center [929, 459] width 103 height 16
type input "70.000"
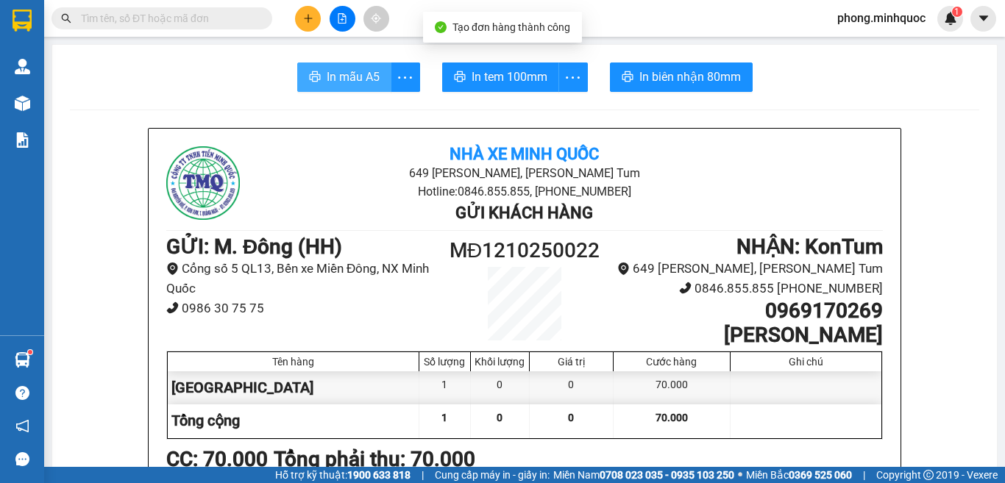
click at [367, 81] on span "In mẫu A5" at bounding box center [353, 77] width 53 height 18
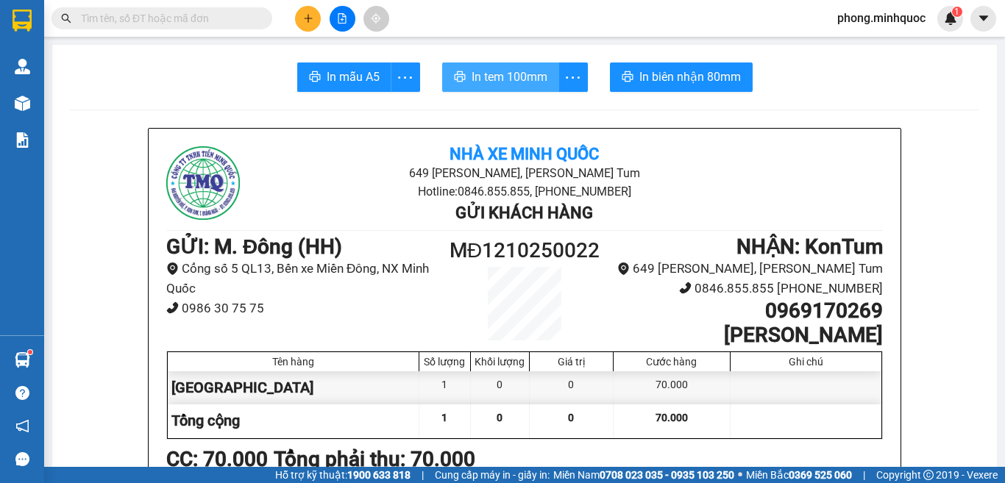
click at [499, 74] on span "In tem 100mm" at bounding box center [510, 77] width 76 height 18
click at [164, 15] on input "text" at bounding box center [168, 18] width 174 height 16
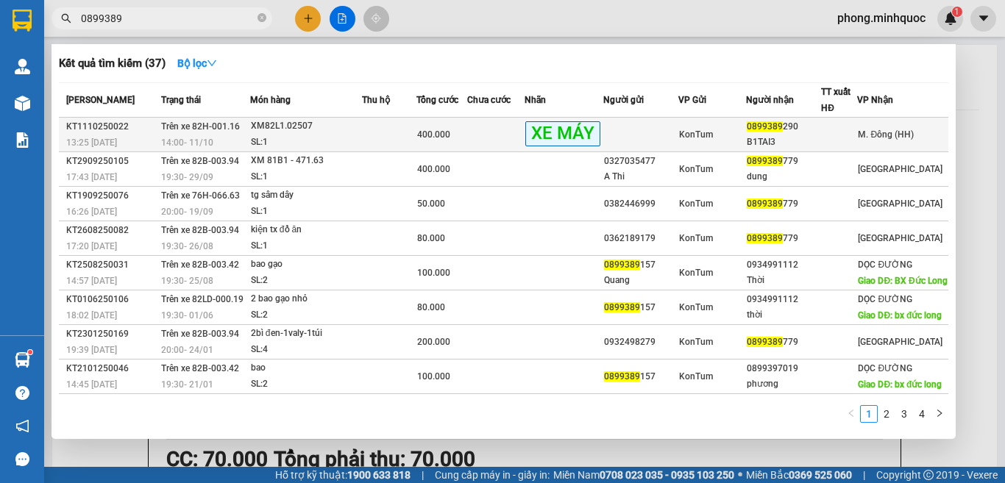
type input "0899389"
